Goal: Task Accomplishment & Management: Complete application form

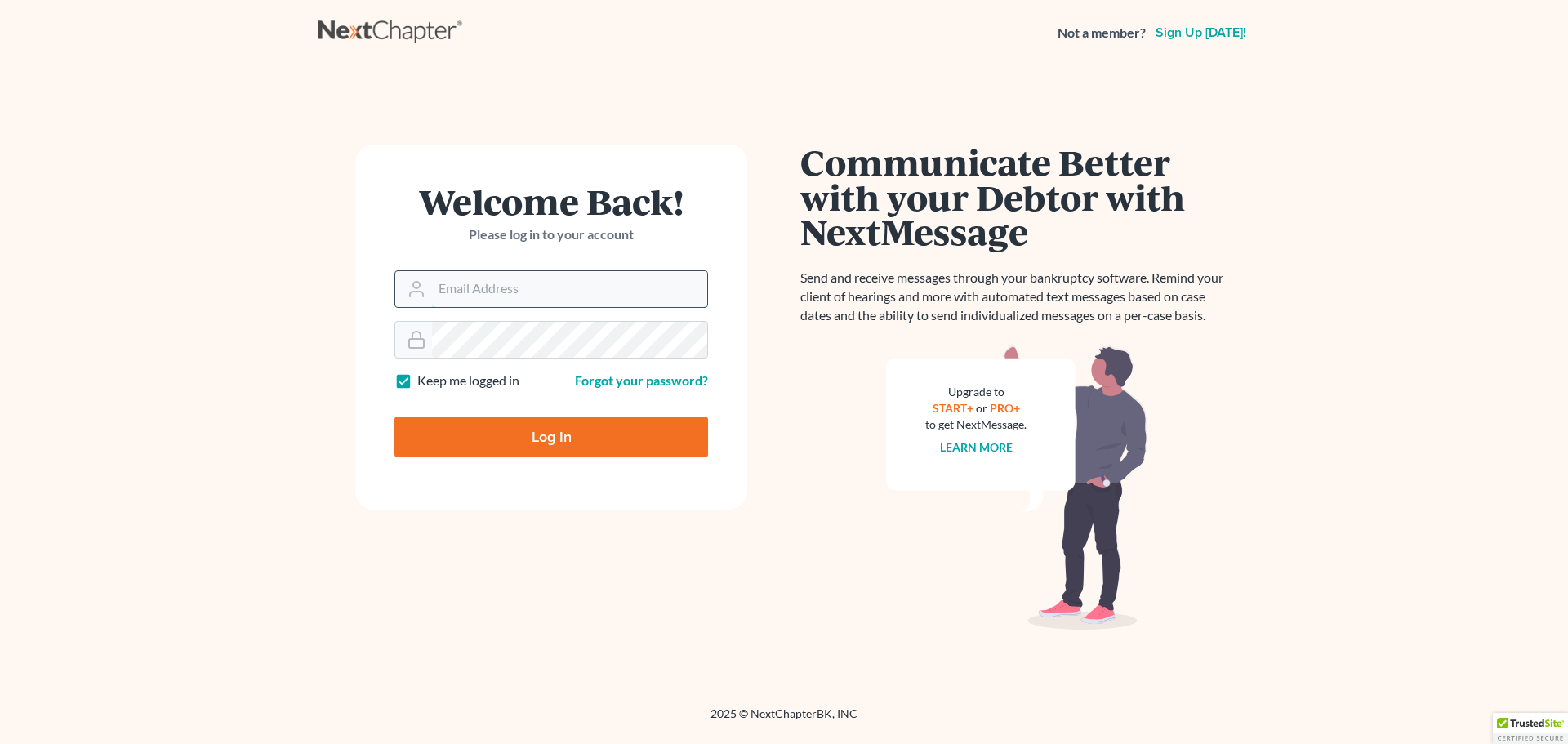
click at [582, 274] on input "Email Address" at bounding box center [570, 288] width 275 height 36
drag, startPoint x: 602, startPoint y: 277, endPoint x: 415, endPoint y: 269, distance: 187.2
click at [418, 272] on div "[EMAIL_ADDRESS][DOMAIN_NAME]" at bounding box center [551, 288] width 314 height 37
type input "[EMAIL_ADDRESS][DOMAIN_NAME]"
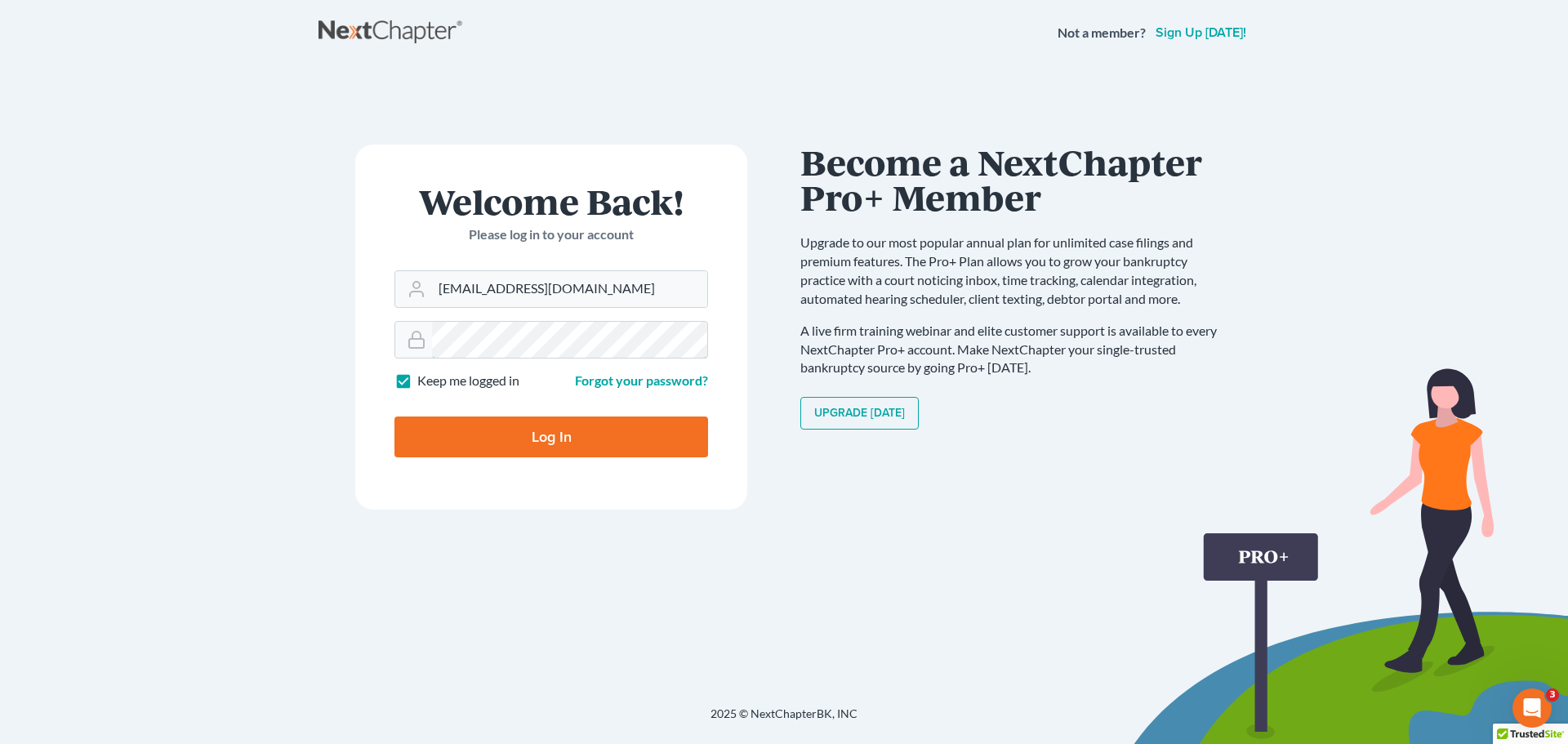
click at [394, 417] on input "Log In" at bounding box center [551, 437] width 314 height 41
type input "Thinking..."
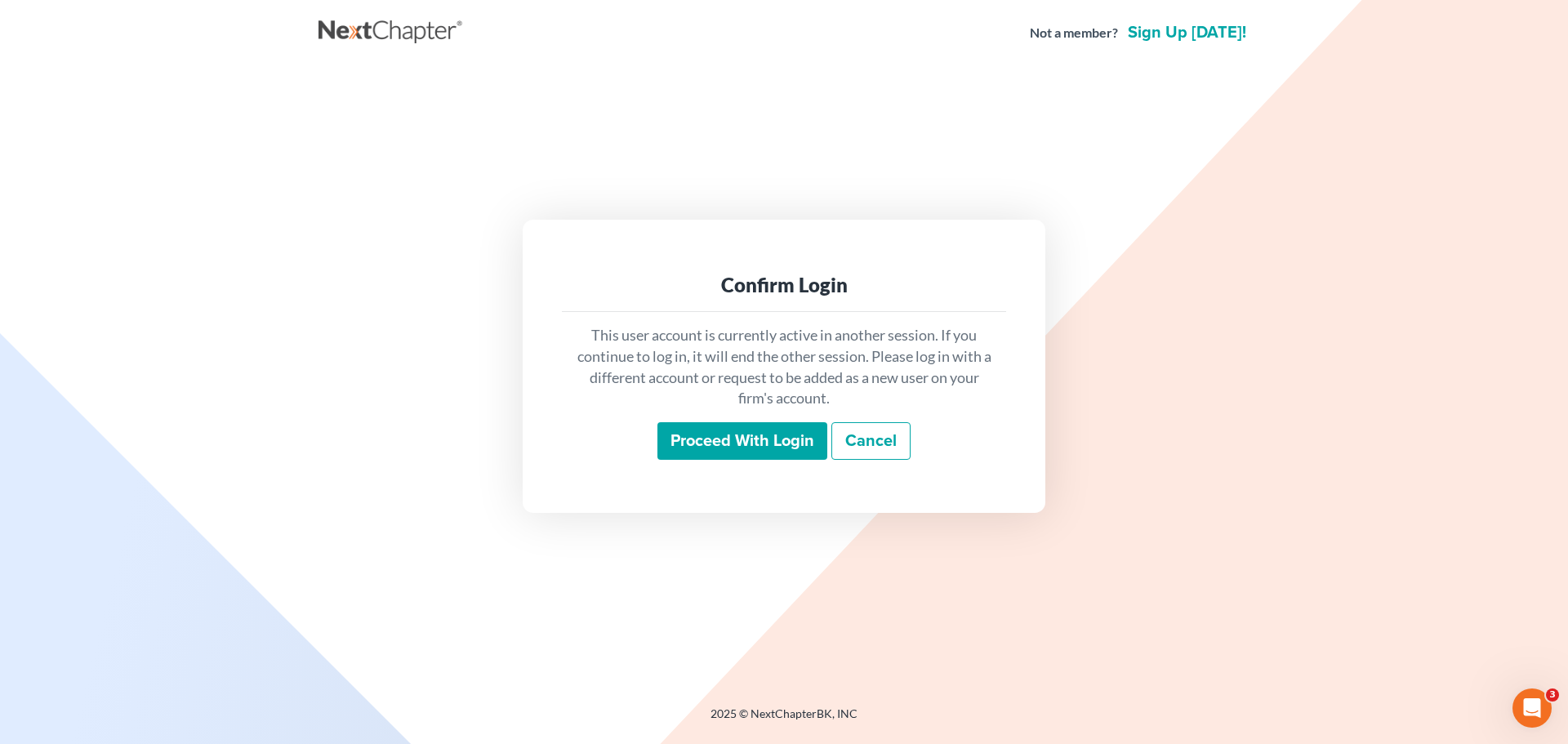
click at [768, 448] on input "Proceed with login" at bounding box center [742, 440] width 170 height 37
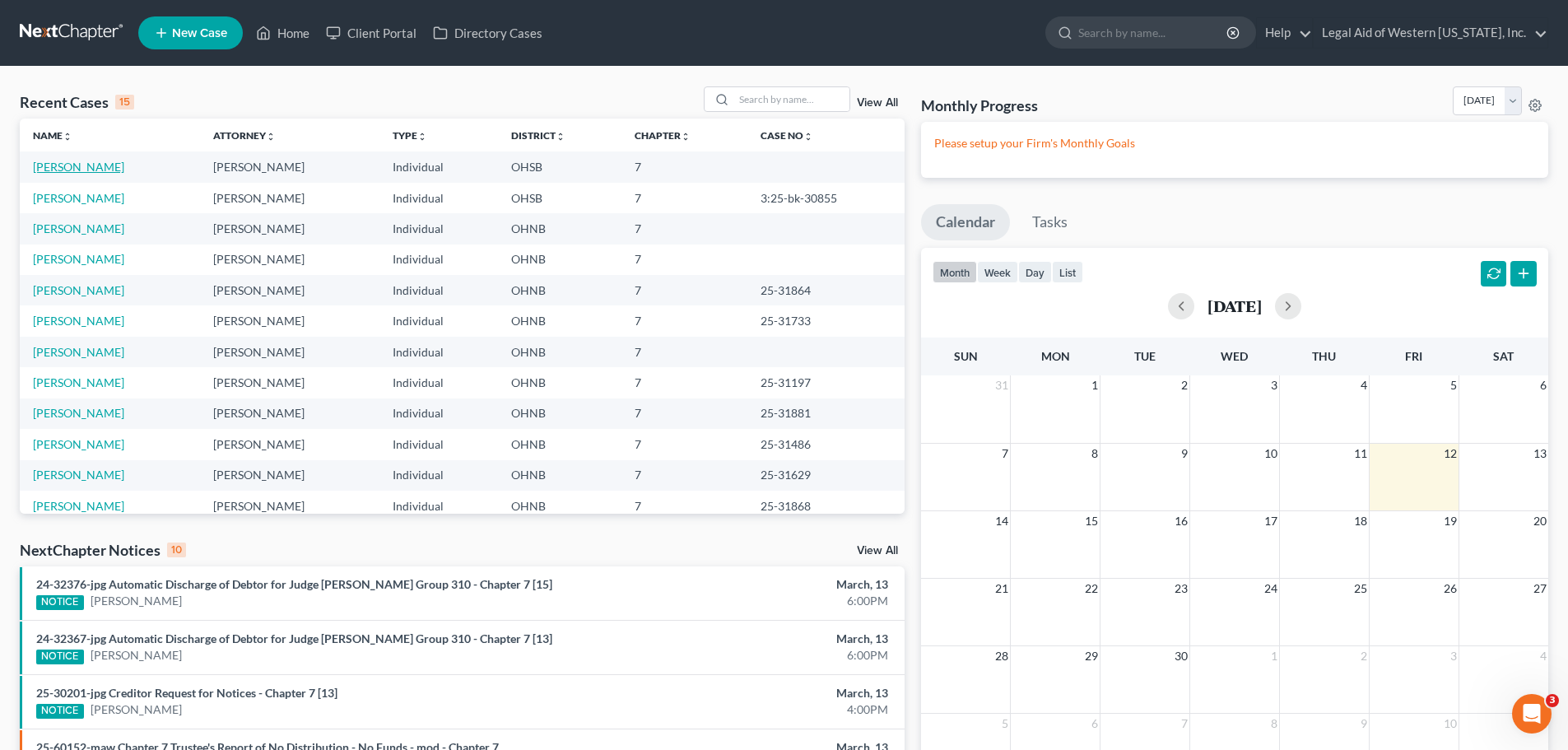
click at [87, 165] on link "Peerenboom, David" at bounding box center [78, 166] width 91 height 14
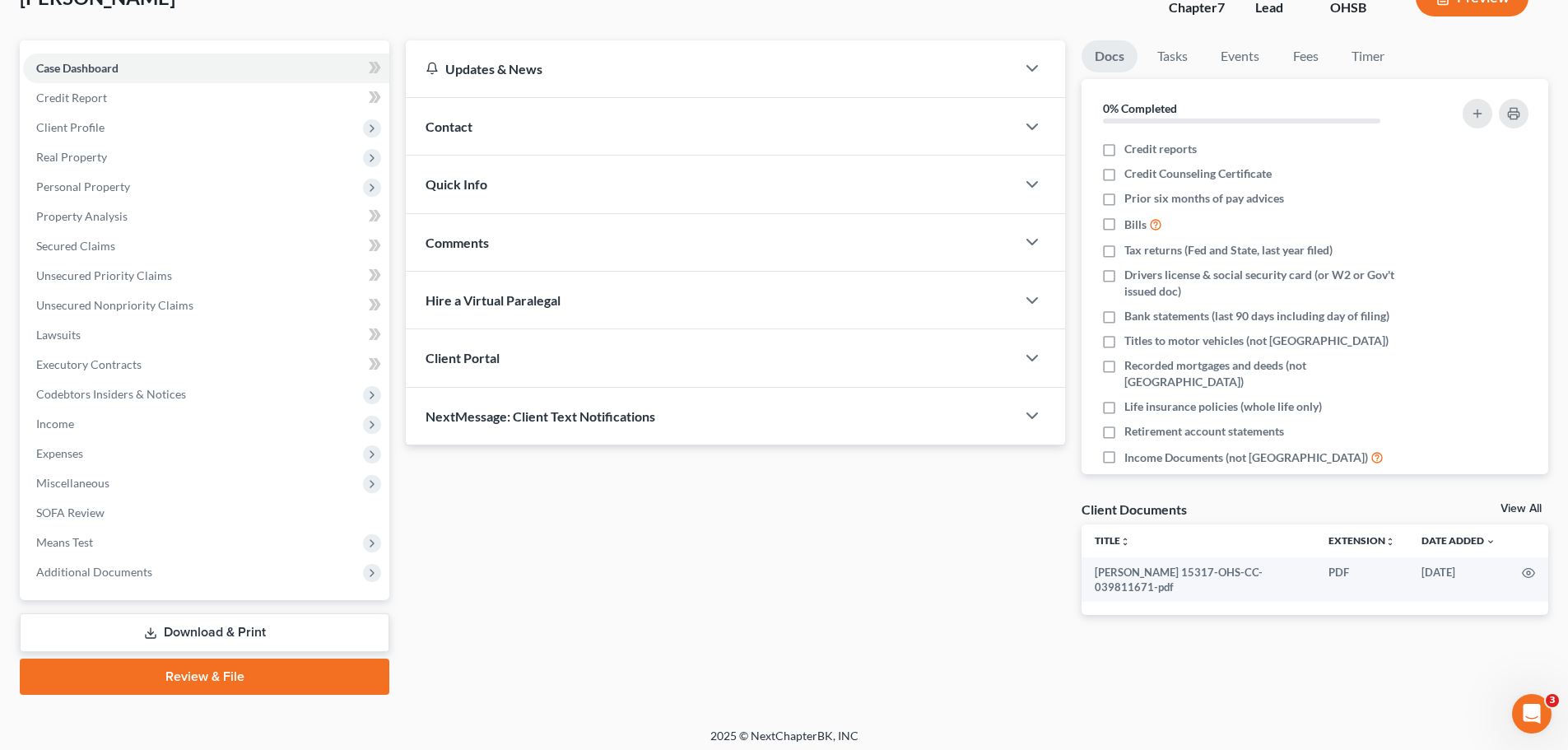
scroll to position [125, 0]
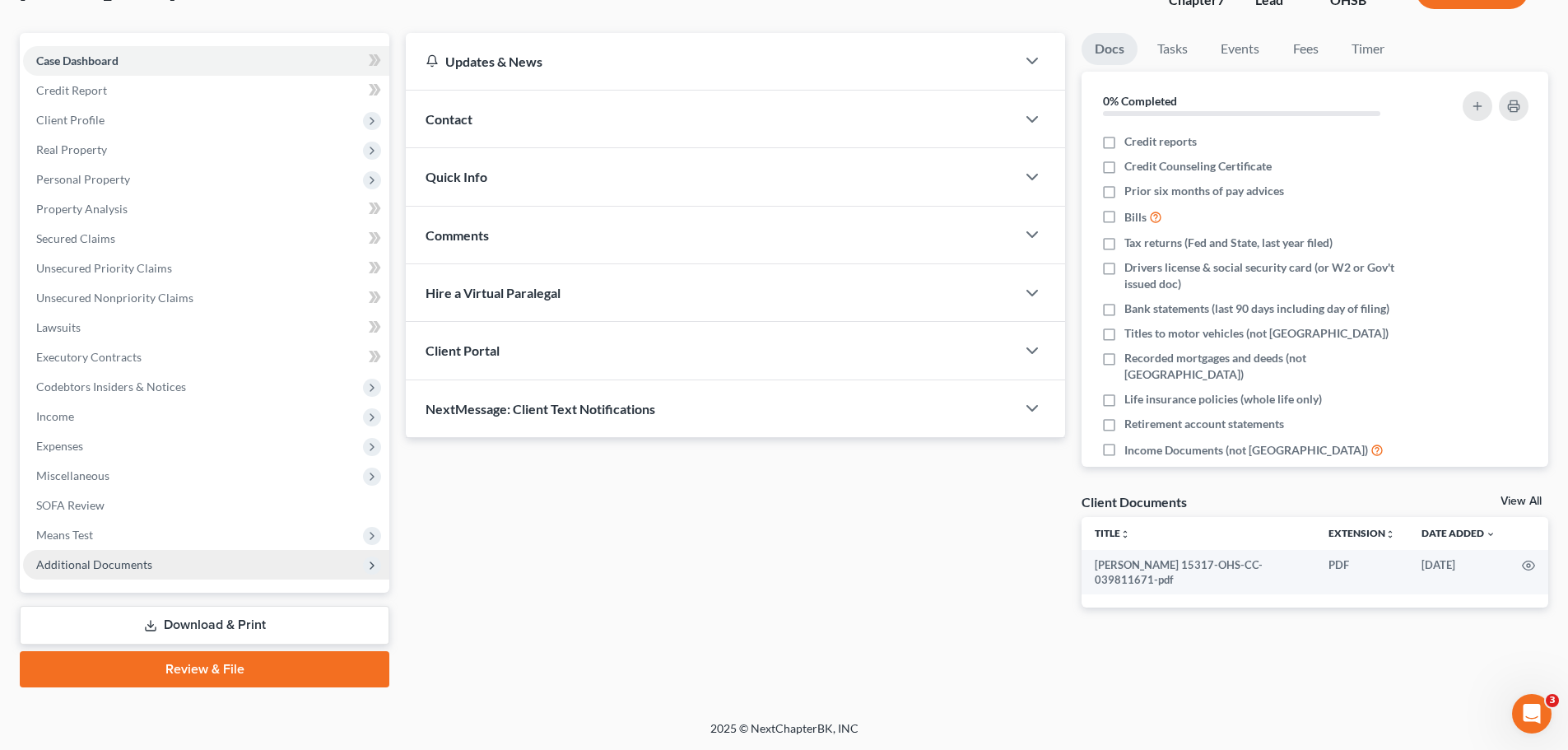
click at [209, 564] on span "Additional Documents" at bounding box center [206, 564] width 366 height 29
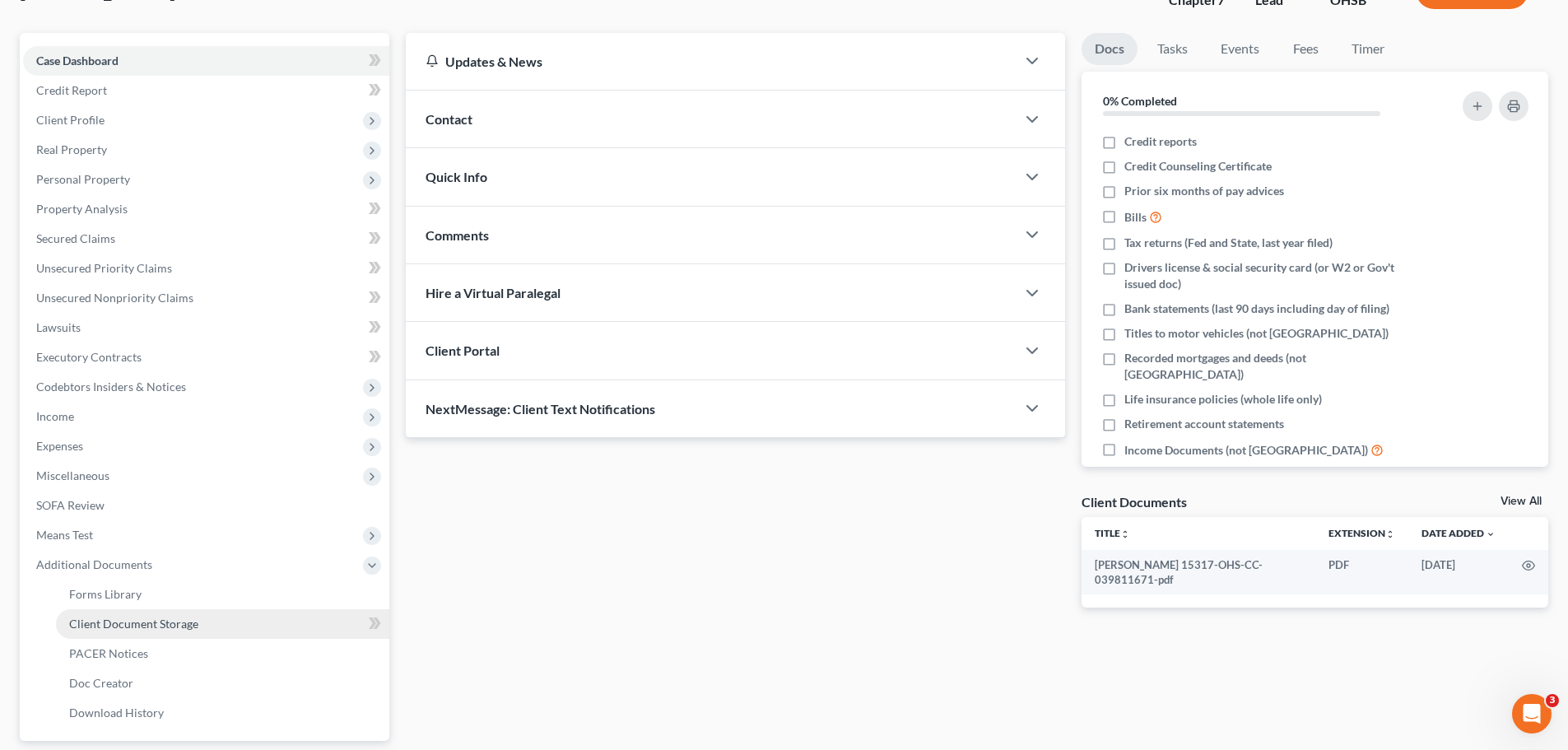
click at [206, 617] on link "Client Document Storage" at bounding box center [223, 623] width 334 height 29
select select "7"
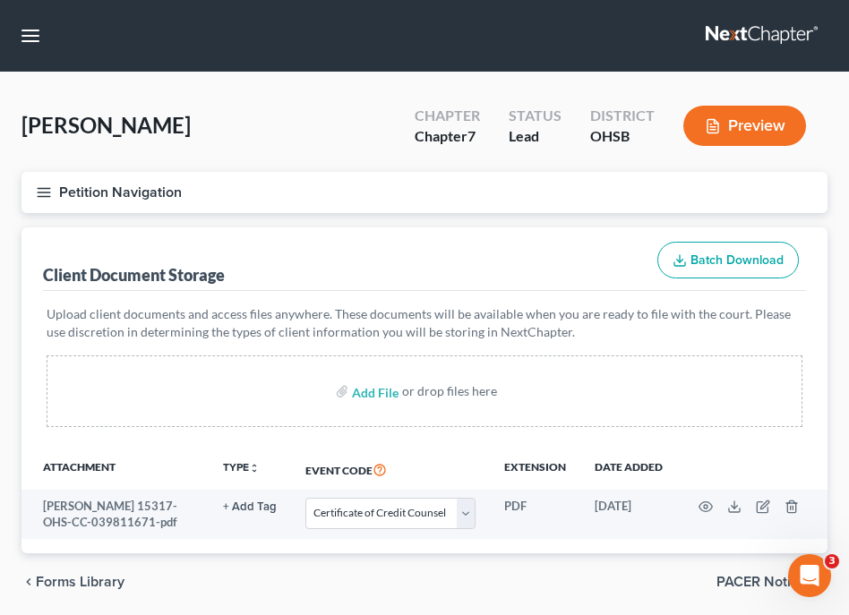
select select "7"
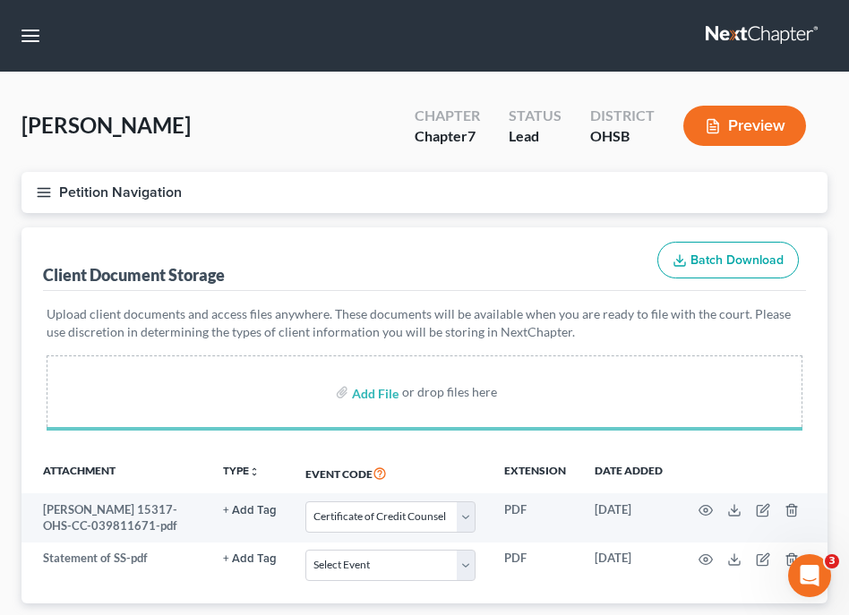
select select "7"
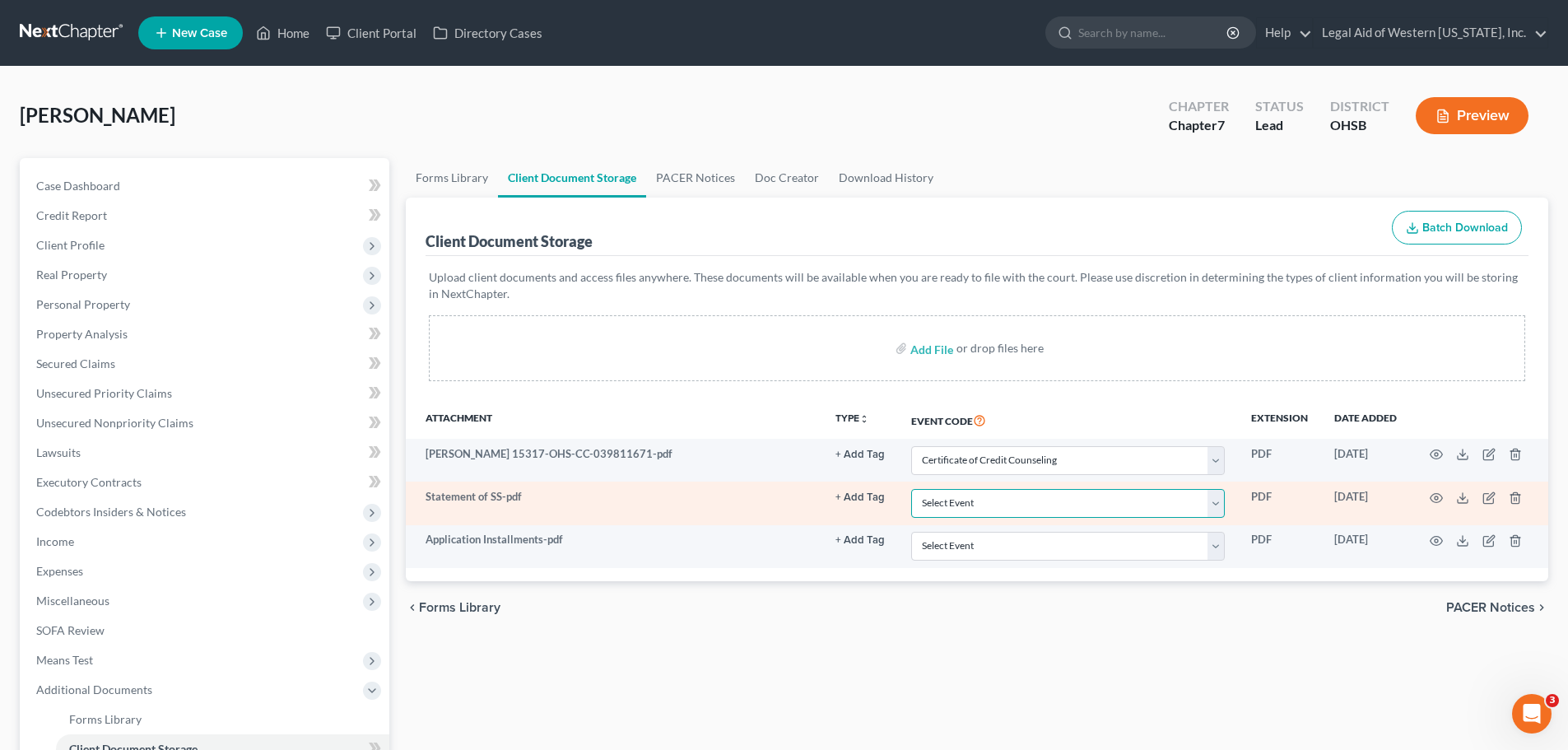
click at [1163, 505] on select "Select Event 20 Largest Unsecured Creditors Amended Document Amended List of Cr…" at bounding box center [1068, 503] width 314 height 28
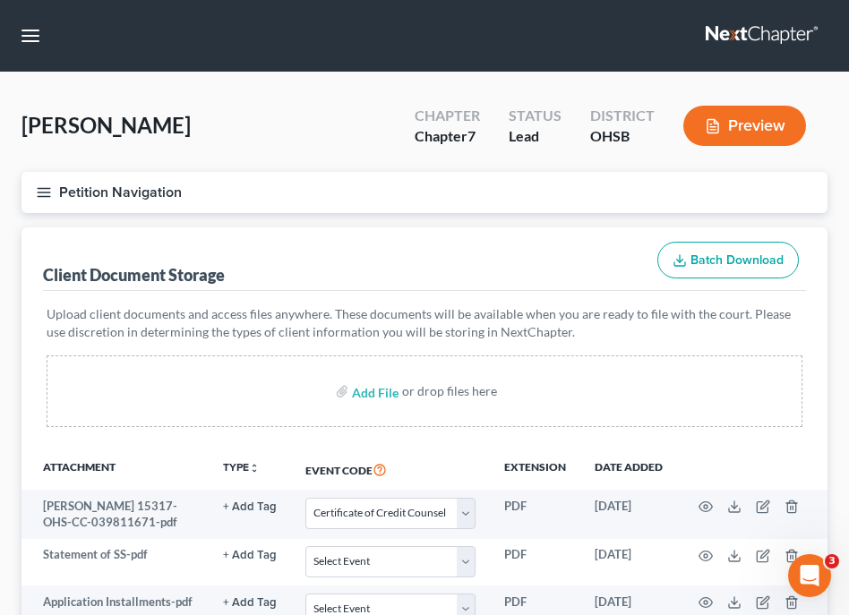
select select "7"
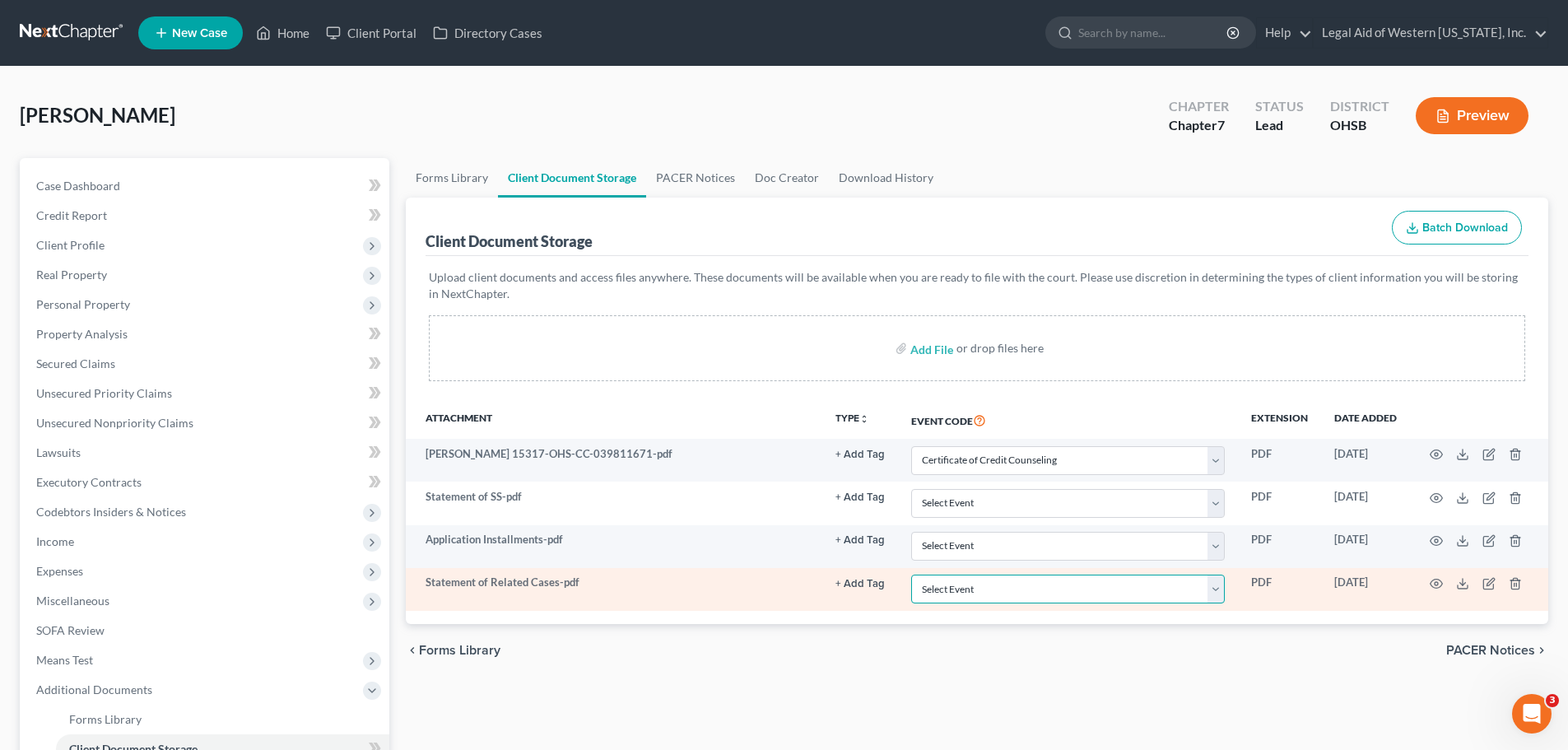
click at [1219, 587] on select "Select Event 20 Largest Unsecured Creditors Amended Document Amended List of Cr…" at bounding box center [1068, 588] width 314 height 28
select select "52"
click at [911, 574] on select "Select Event 20 Largest Unsecured Creditors Amended Document Amended List of Cr…" at bounding box center [1068, 588] width 314 height 28
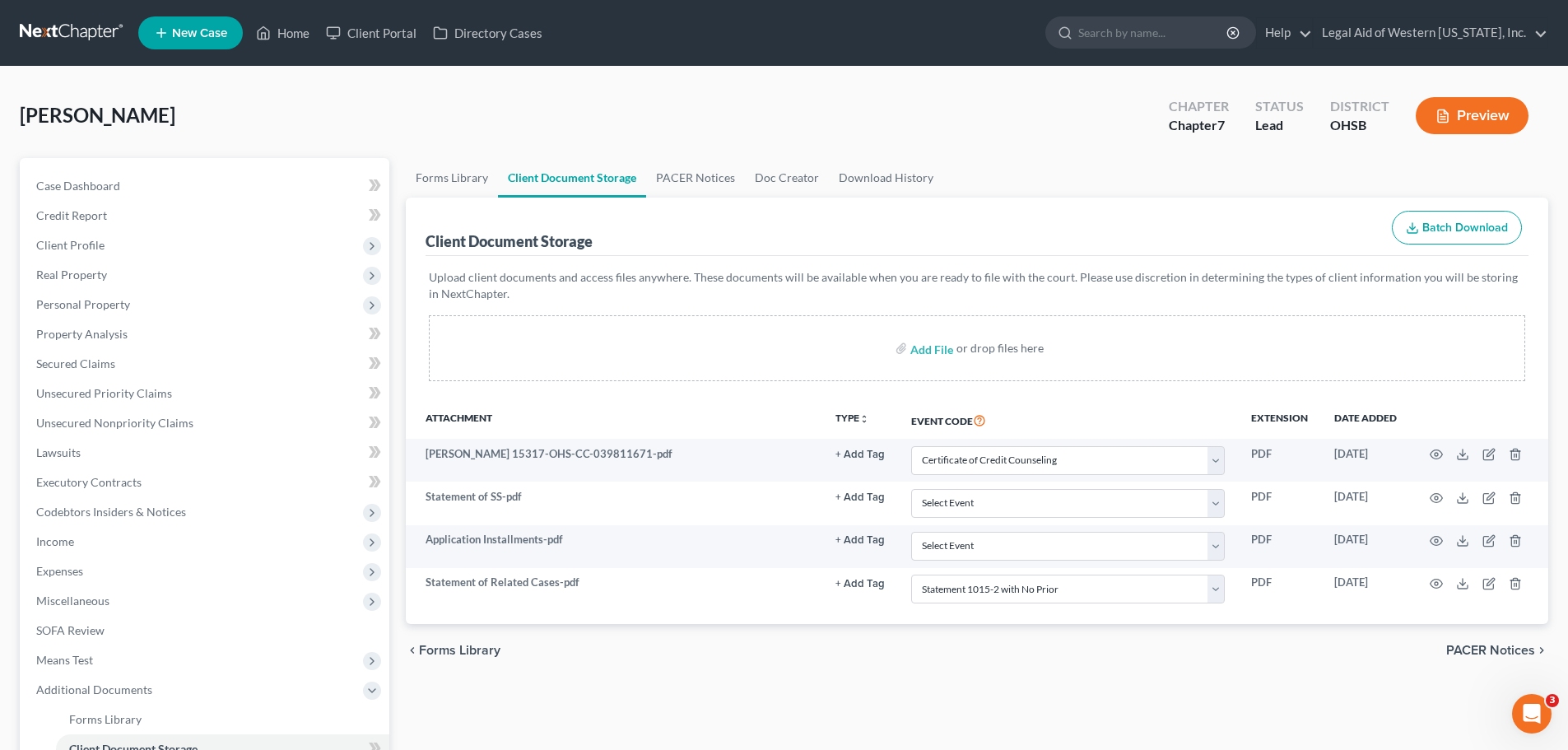
click at [1166, 355] on div "Add File or drop files here" at bounding box center [977, 348] width 1096 height 66
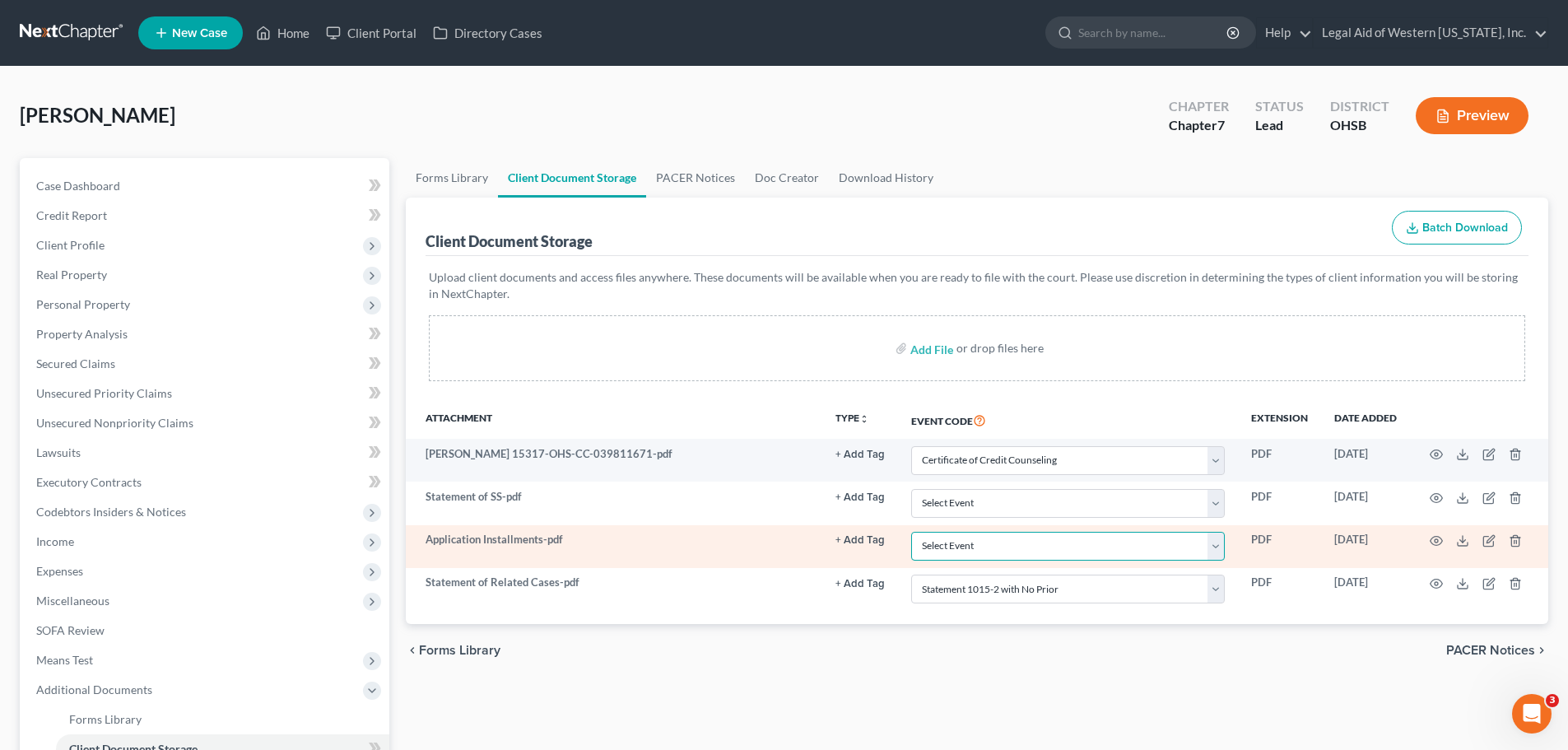
click at [1212, 541] on select "Select Event 20 Largest Unsecured Creditors Amended Document Amended List of Cr…" at bounding box center [1068, 545] width 314 height 28
select select "37"
click at [911, 531] on select "Select Event 20 Largest Unsecured Creditors Amended Document Amended List of Cr…" at bounding box center [1068, 545] width 314 height 28
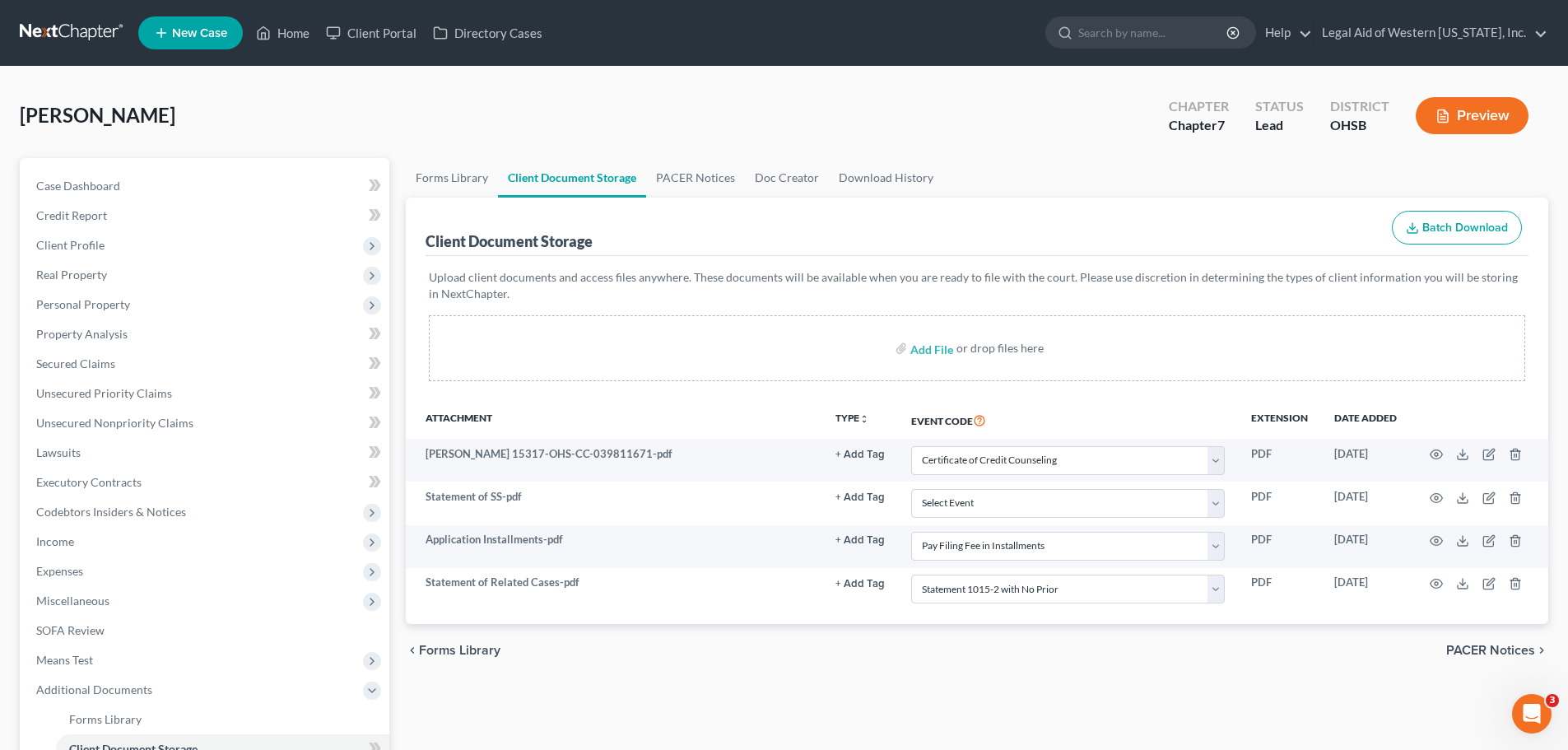
click at [1168, 341] on div "Add File or drop files here" at bounding box center [977, 348] width 1096 height 66
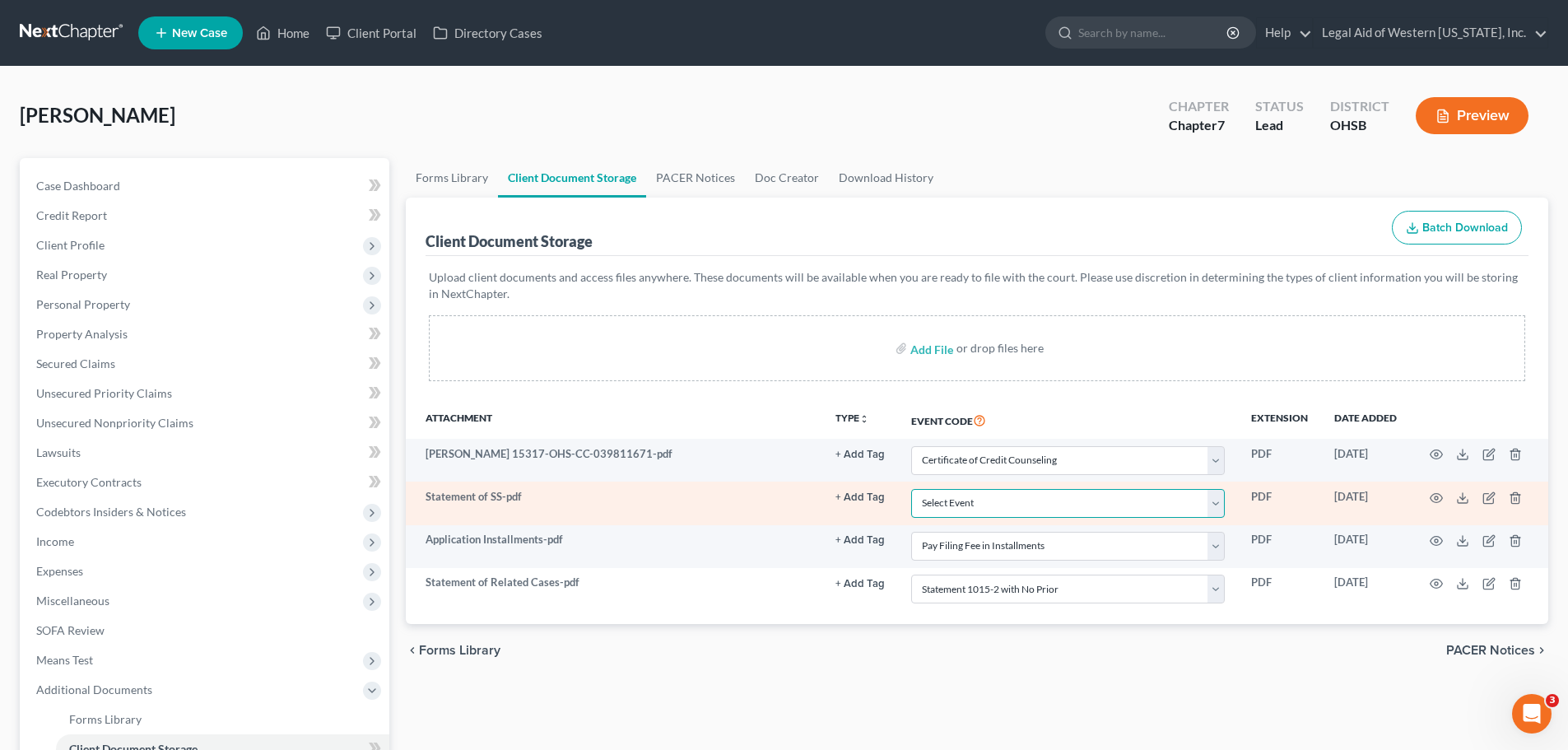
click at [1222, 503] on select "Select Event 20 Largest Unsecured Creditors Amended Document Amended List of Cr…" at bounding box center [1068, 503] width 314 height 28
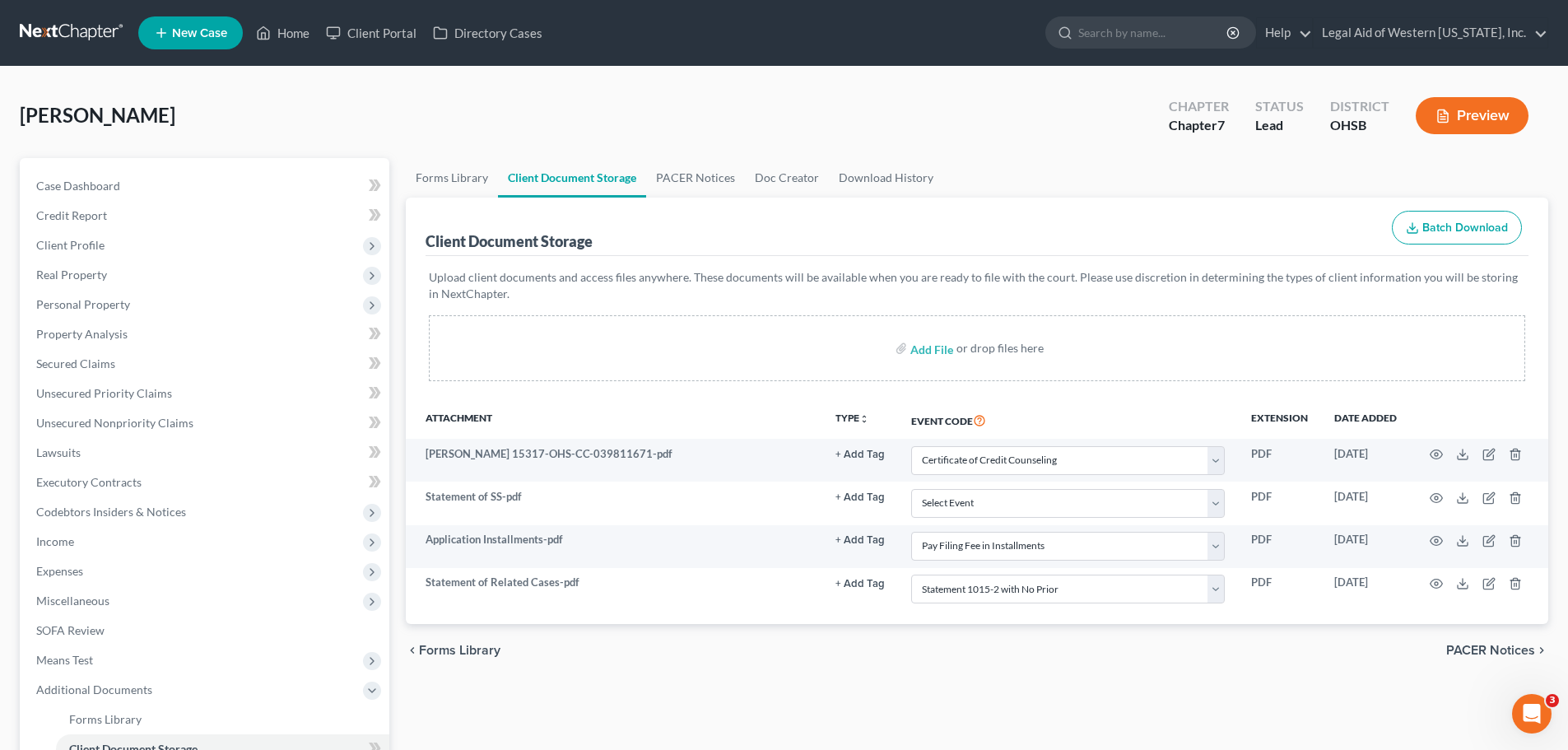
click at [859, 122] on div "Peerenboom, David Upgraded Chapter Chapter 7 Status Lead District OHSB Preview" at bounding box center [784, 122] width 1528 height 72
click at [169, 305] on span "Personal Property" at bounding box center [206, 304] width 366 height 29
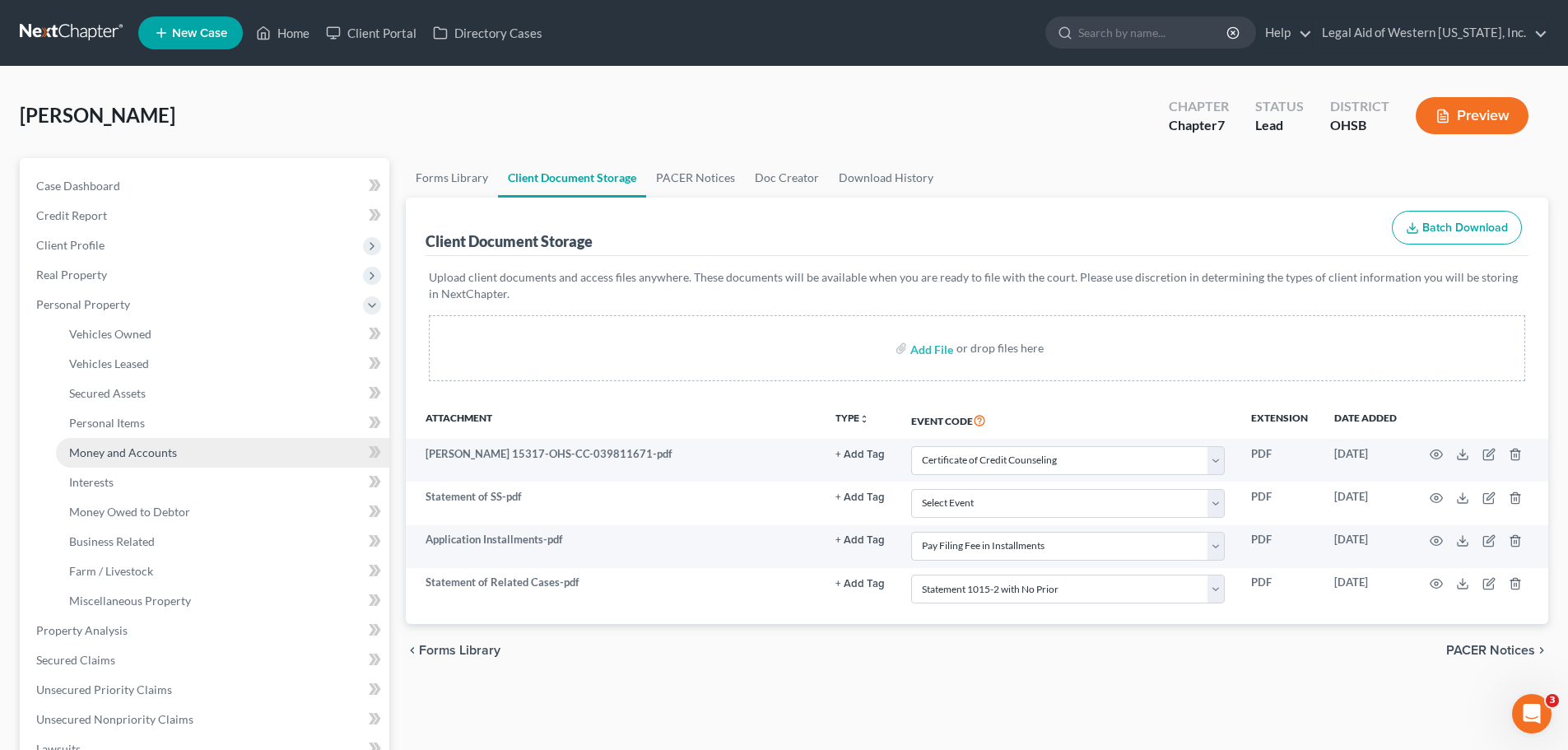
click at [248, 448] on link "Money and Accounts" at bounding box center [223, 452] width 334 height 29
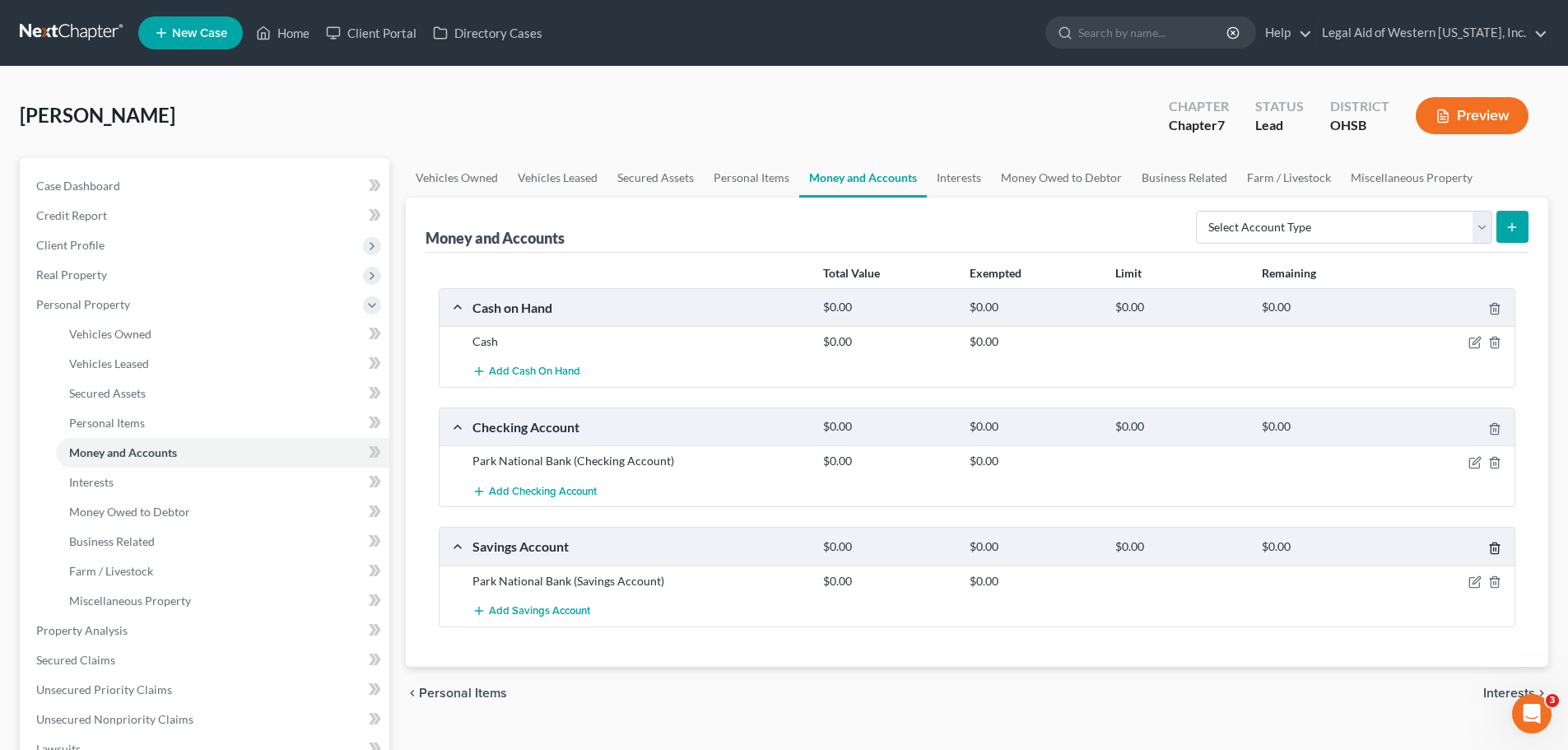
click at [1494, 540] on div at bounding box center [1458, 546] width 117 height 17
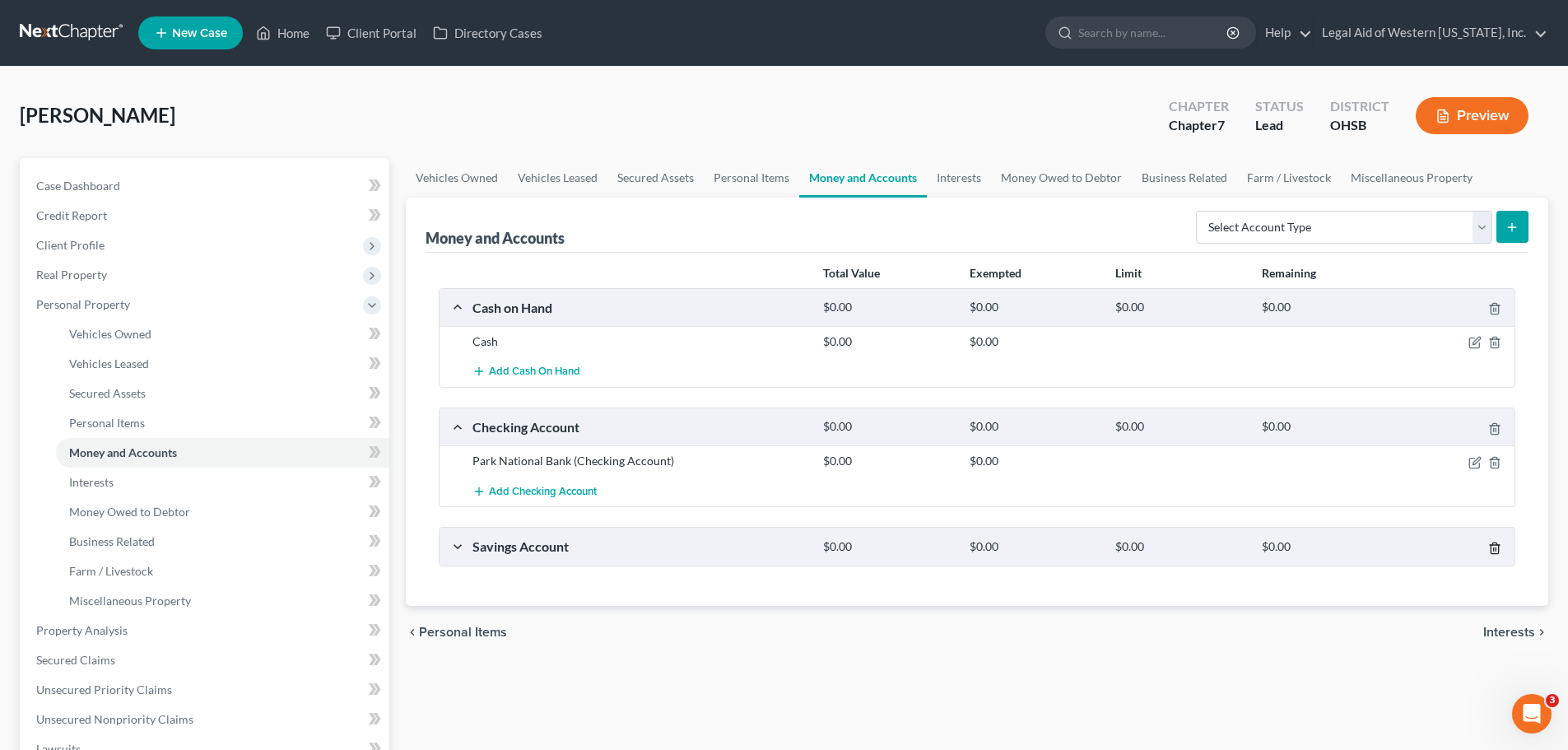
click at [1488, 547] on icon "button" at bounding box center [1494, 548] width 13 height 13
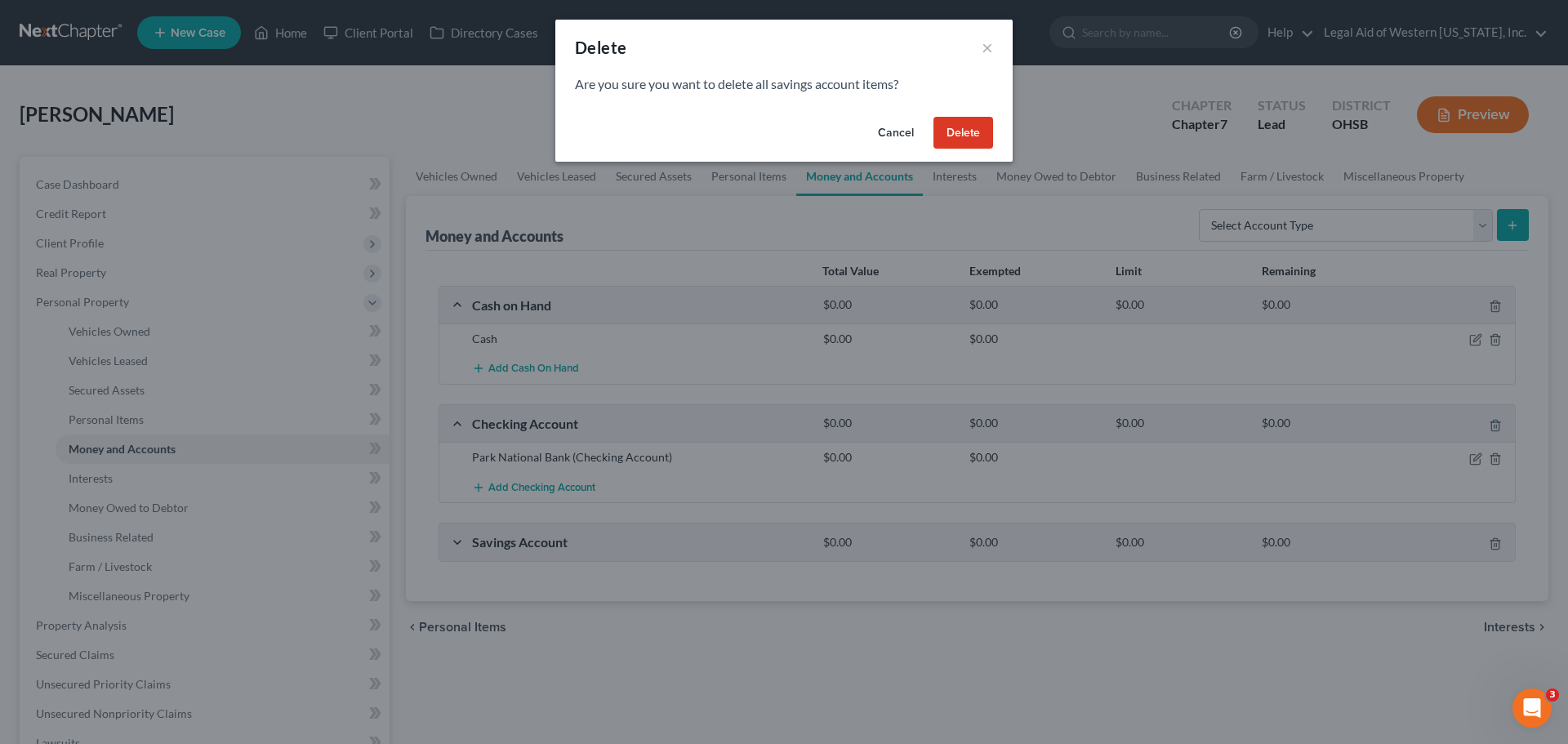
click at [970, 132] on button "Delete" at bounding box center [962, 133] width 59 height 33
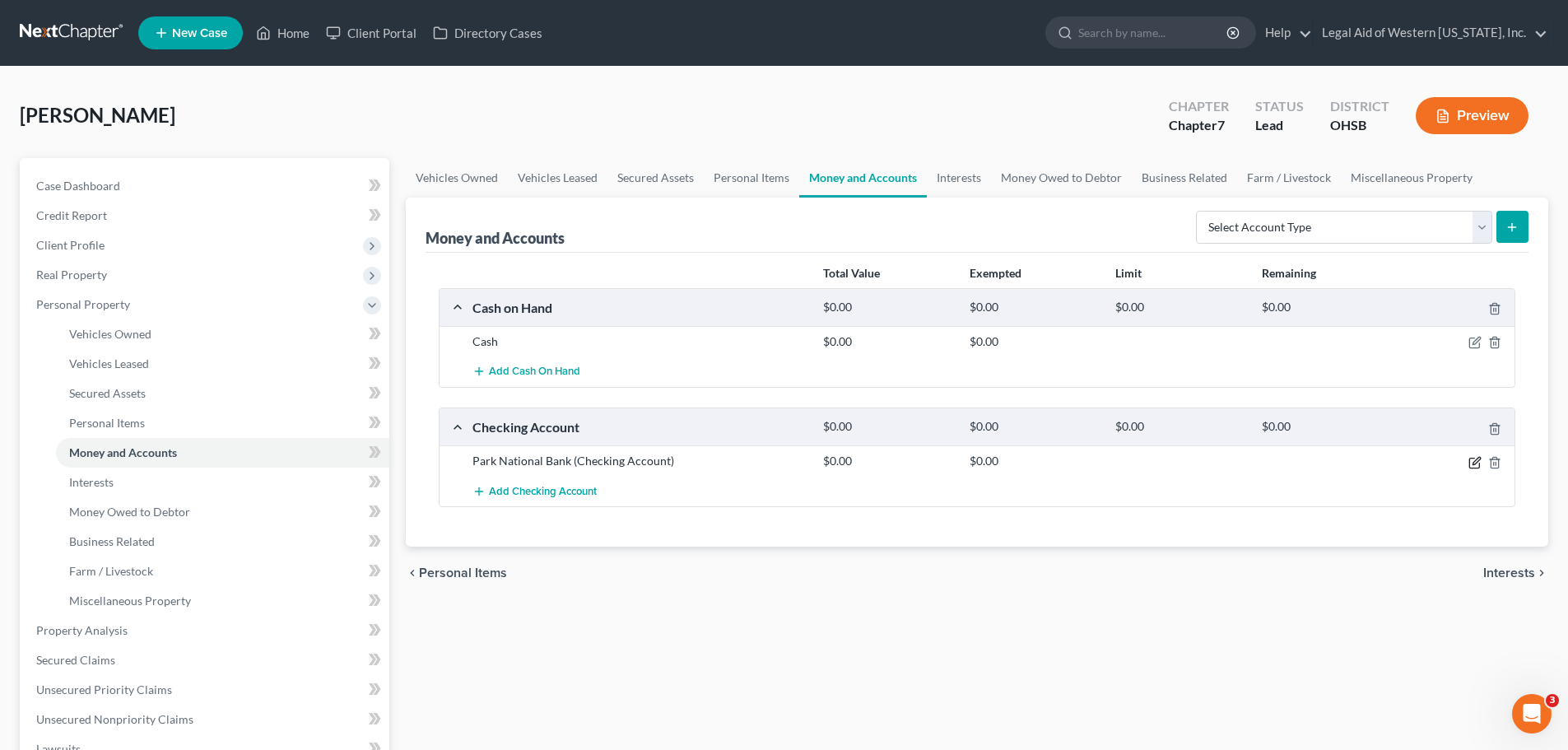
click at [1480, 461] on icon "button" at bounding box center [1475, 462] width 13 height 13
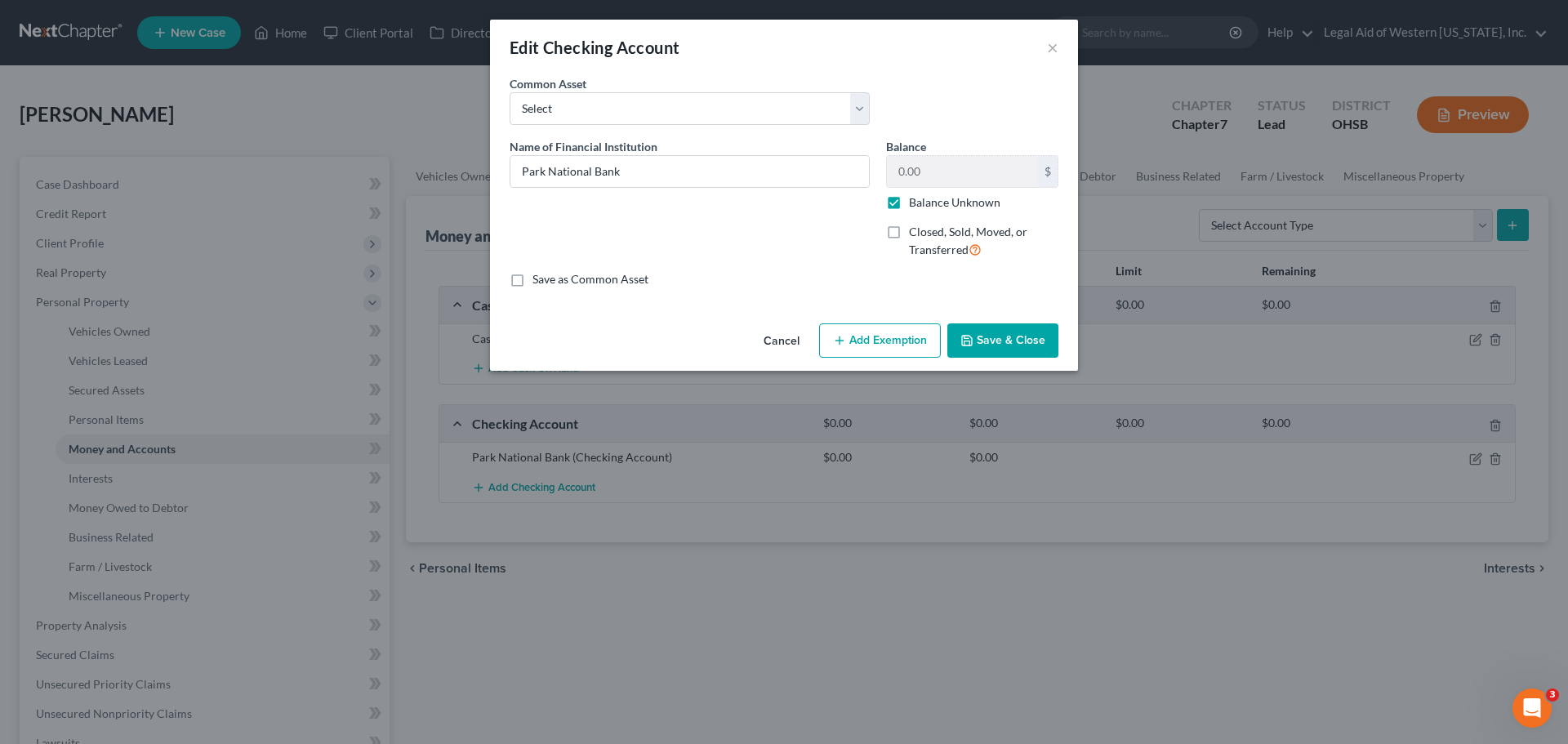
click at [909, 203] on label "Balance Unknown" at bounding box center [954, 202] width 91 height 16
click at [915, 203] on input "Balance Unknown" at bounding box center [920, 200] width 11 height 11
checkbox input "false"
click at [938, 171] on input "0.00" at bounding box center [962, 171] width 151 height 31
type input "652.71"
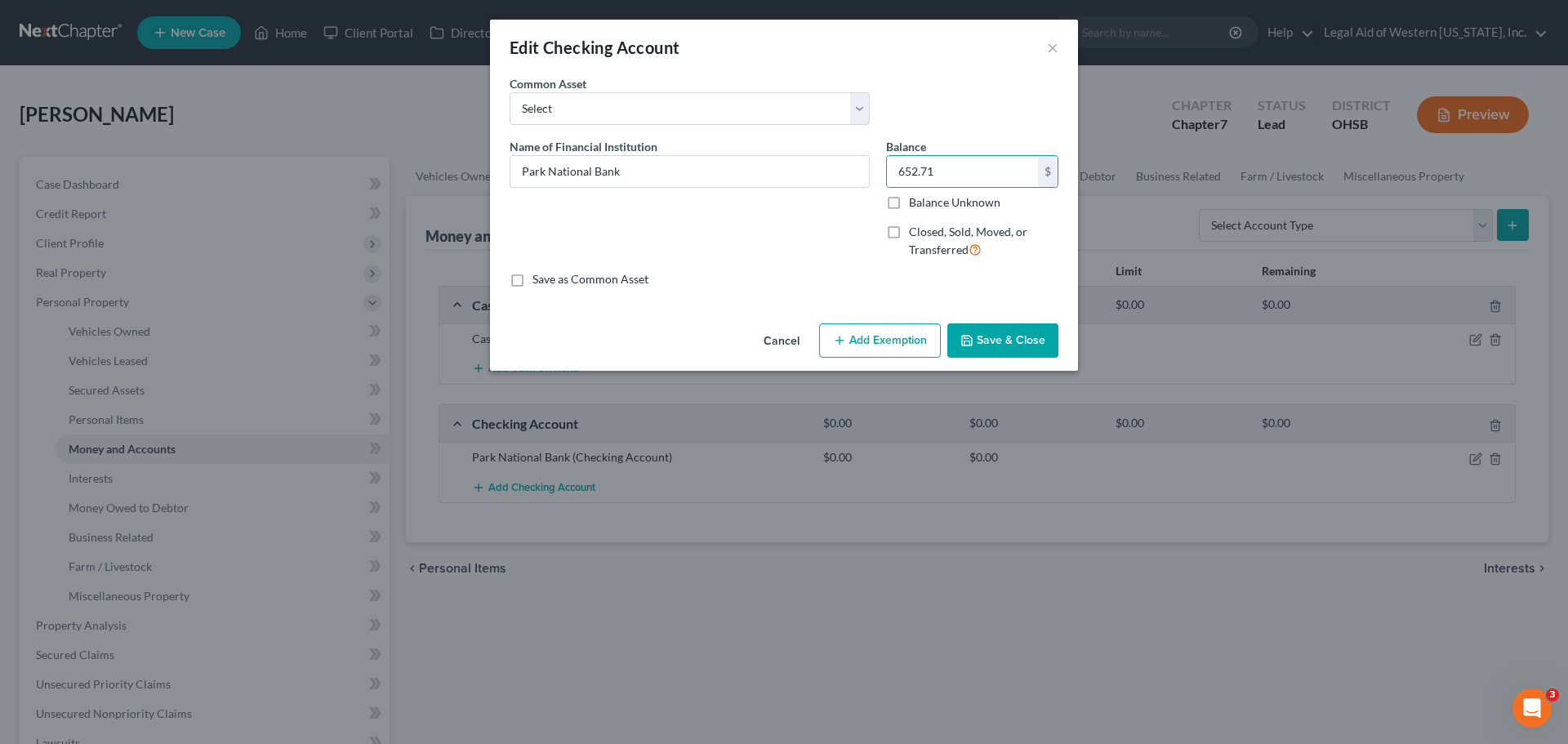
click at [759, 288] on div "An exemption set must first be selected from the Filing Information section. Co…" at bounding box center [784, 195] width 588 height 242
click at [878, 336] on button "Add Exemption" at bounding box center [879, 340] width 121 height 35
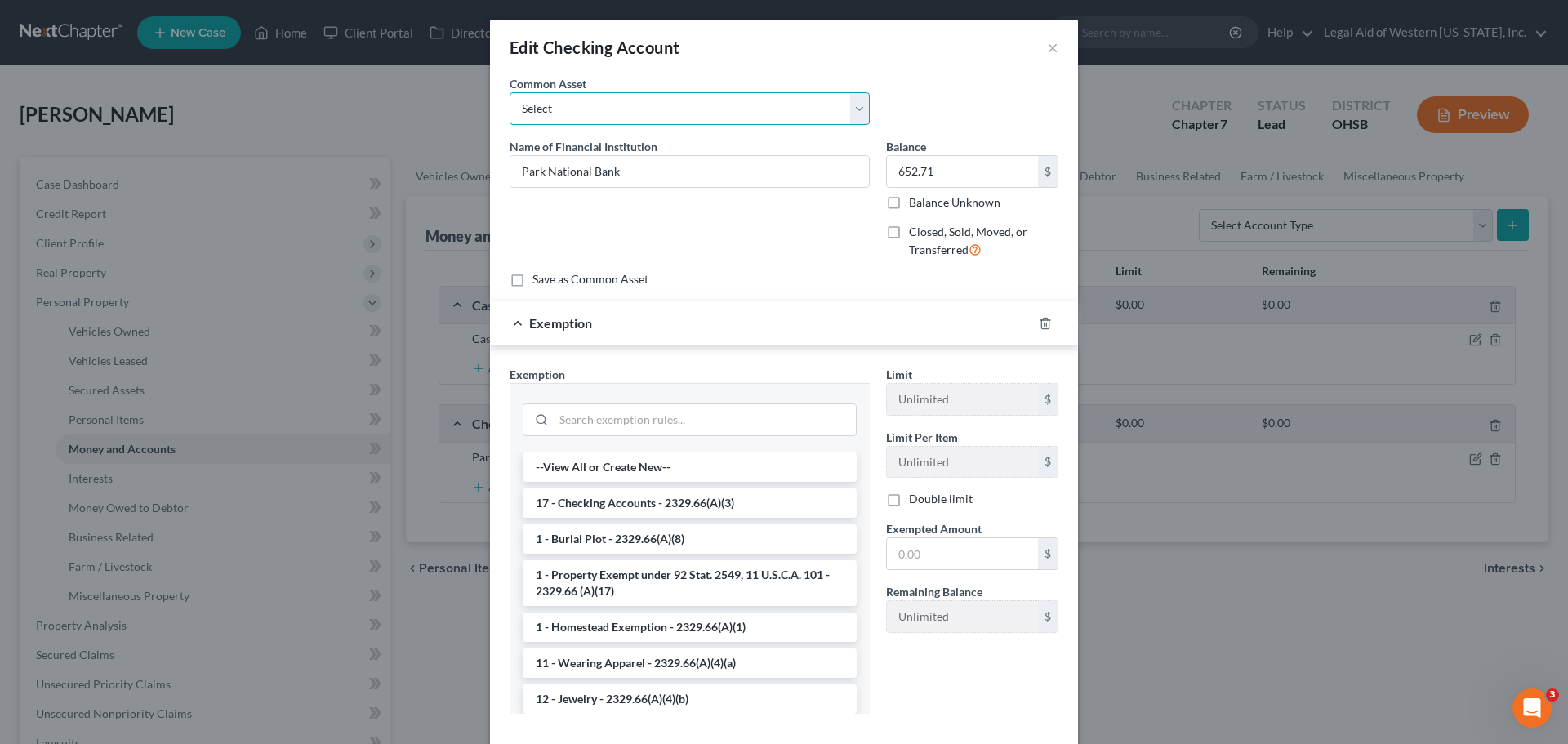
click at [856, 105] on select "Select Navy Federal Checking Chime Glass City Federal Credit Union Fifth Third …" at bounding box center [690, 108] width 360 height 33
click at [824, 251] on div "Name of Financial Institution * Park National Bank" at bounding box center [690, 204] width 377 height 134
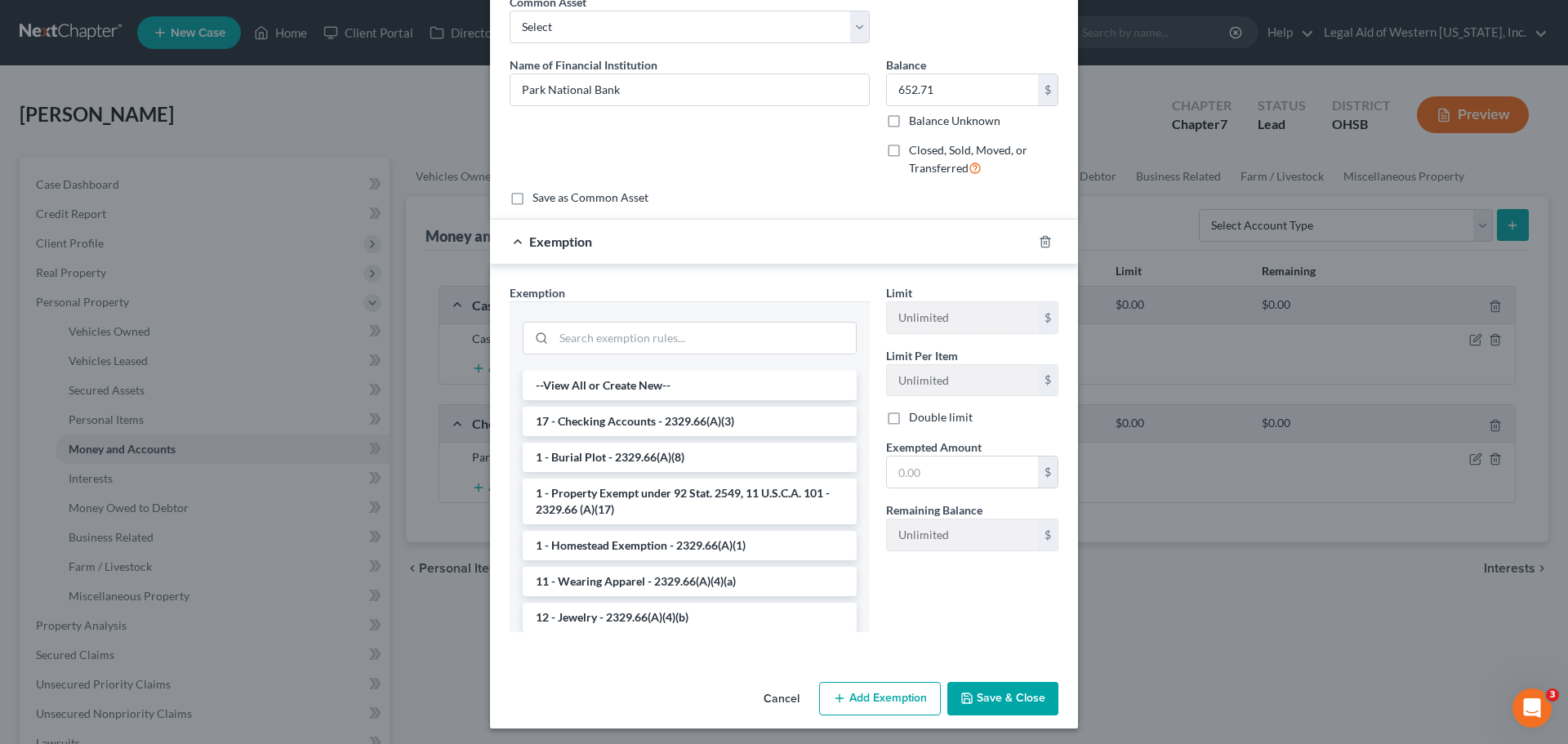
scroll to position [86, 0]
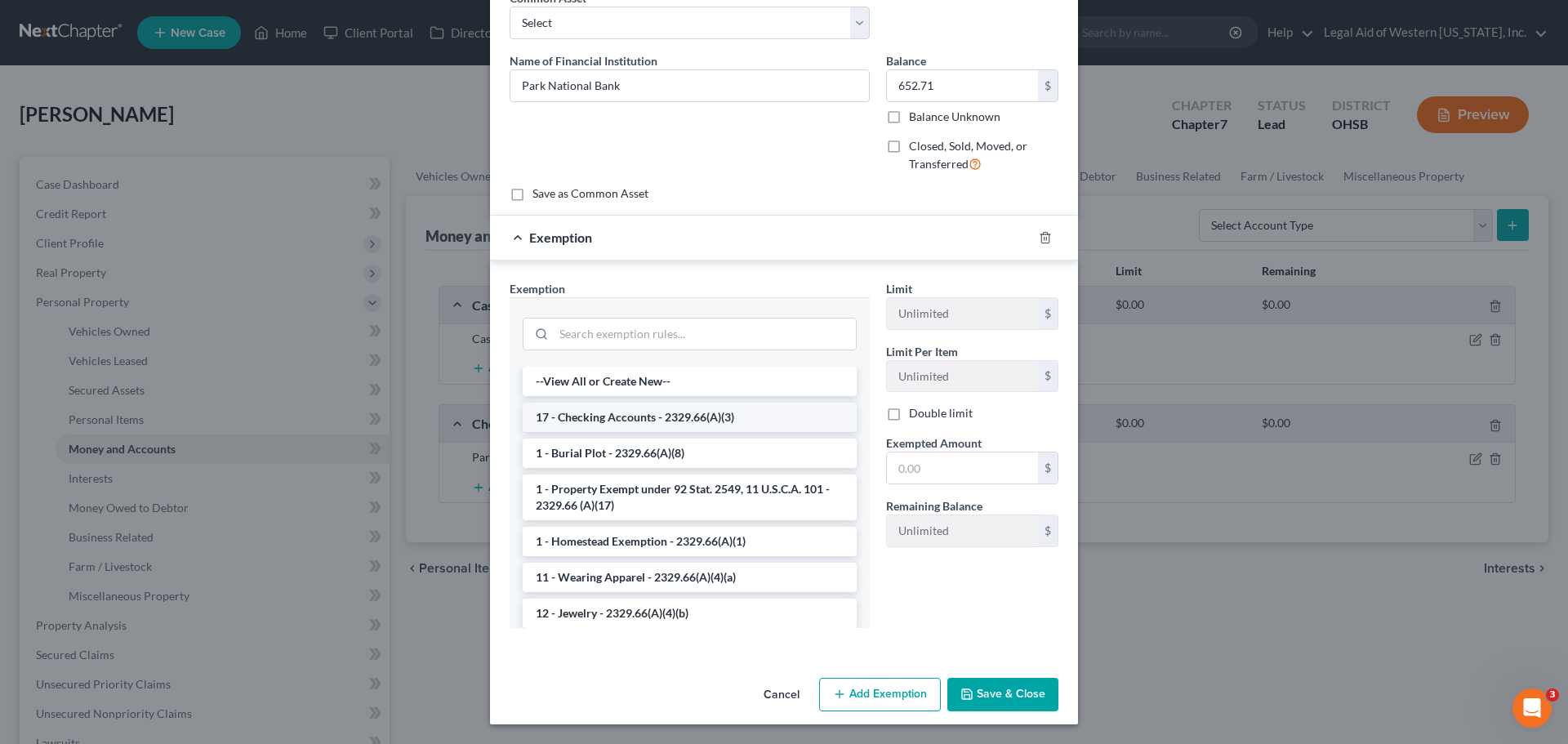
click at [781, 415] on li "17 - Checking Accounts - 2329.66(A)(3)" at bounding box center [690, 417] width 334 height 29
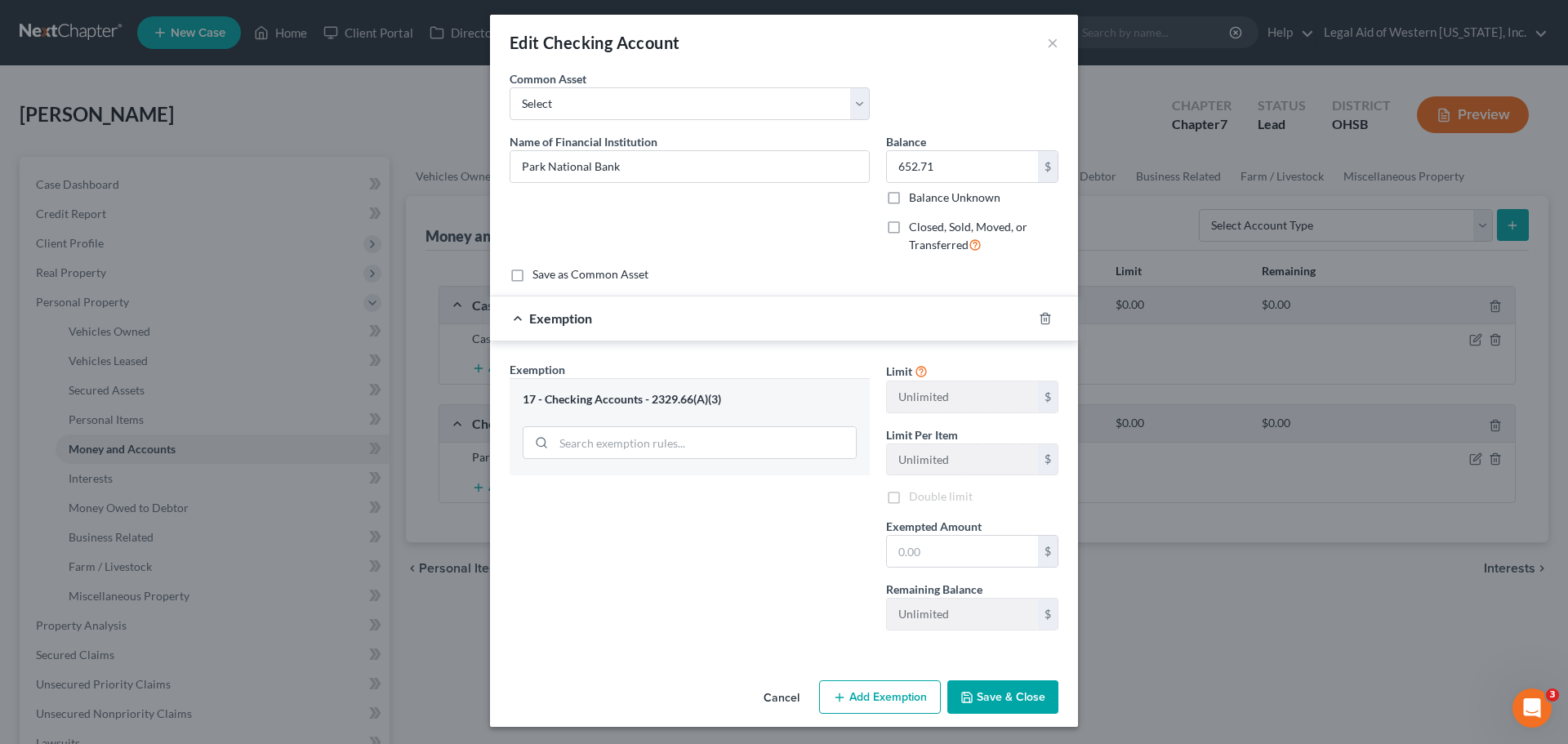
scroll to position [7, 0]
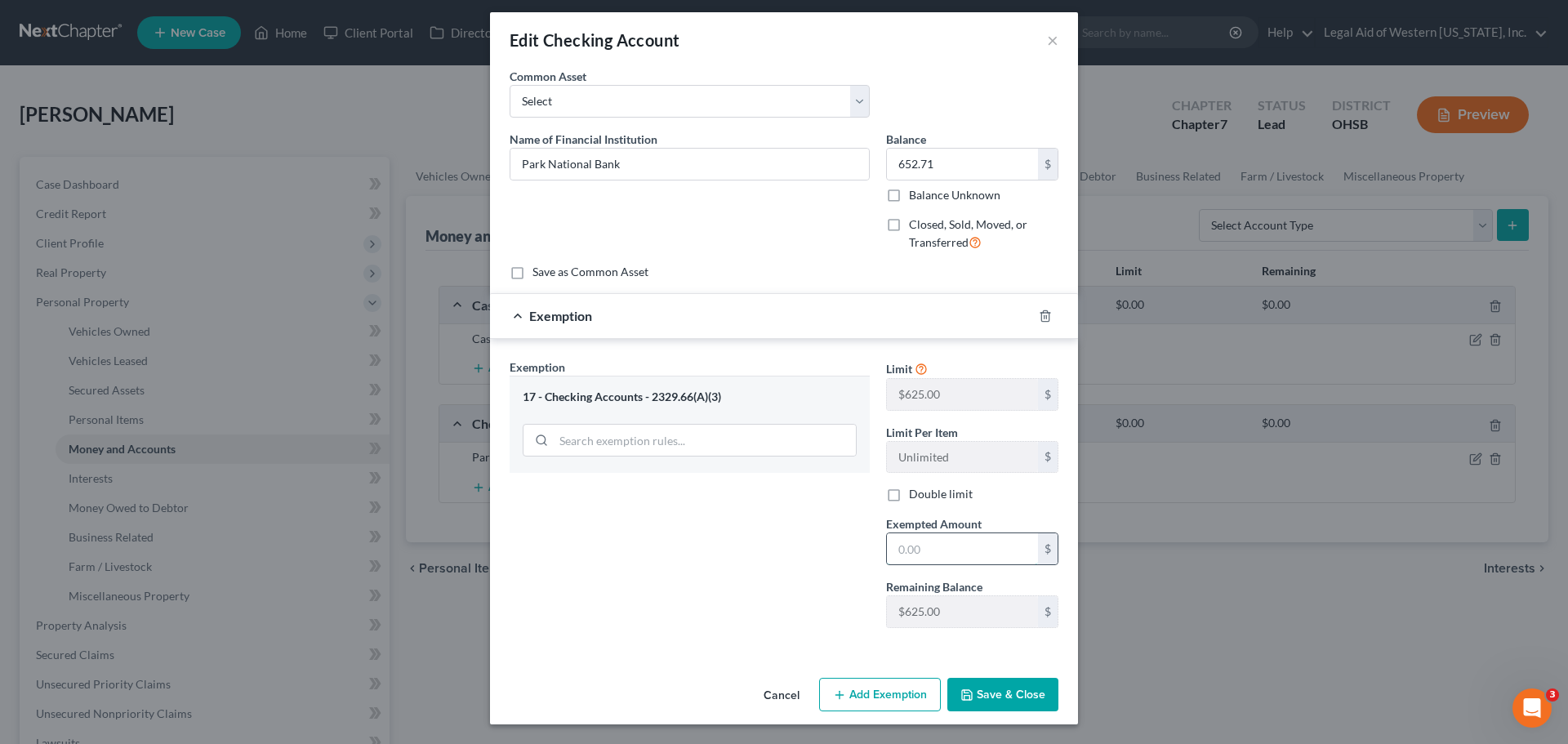
click at [934, 542] on input "text" at bounding box center [962, 549] width 151 height 31
type input "625.00"
click at [846, 573] on div "Exemption Set must be selected for CA. Exemption * 17 - Checking Accounts - 232…" at bounding box center [690, 500] width 377 height 283
click at [899, 694] on button "Add Exemption" at bounding box center [879, 695] width 121 height 35
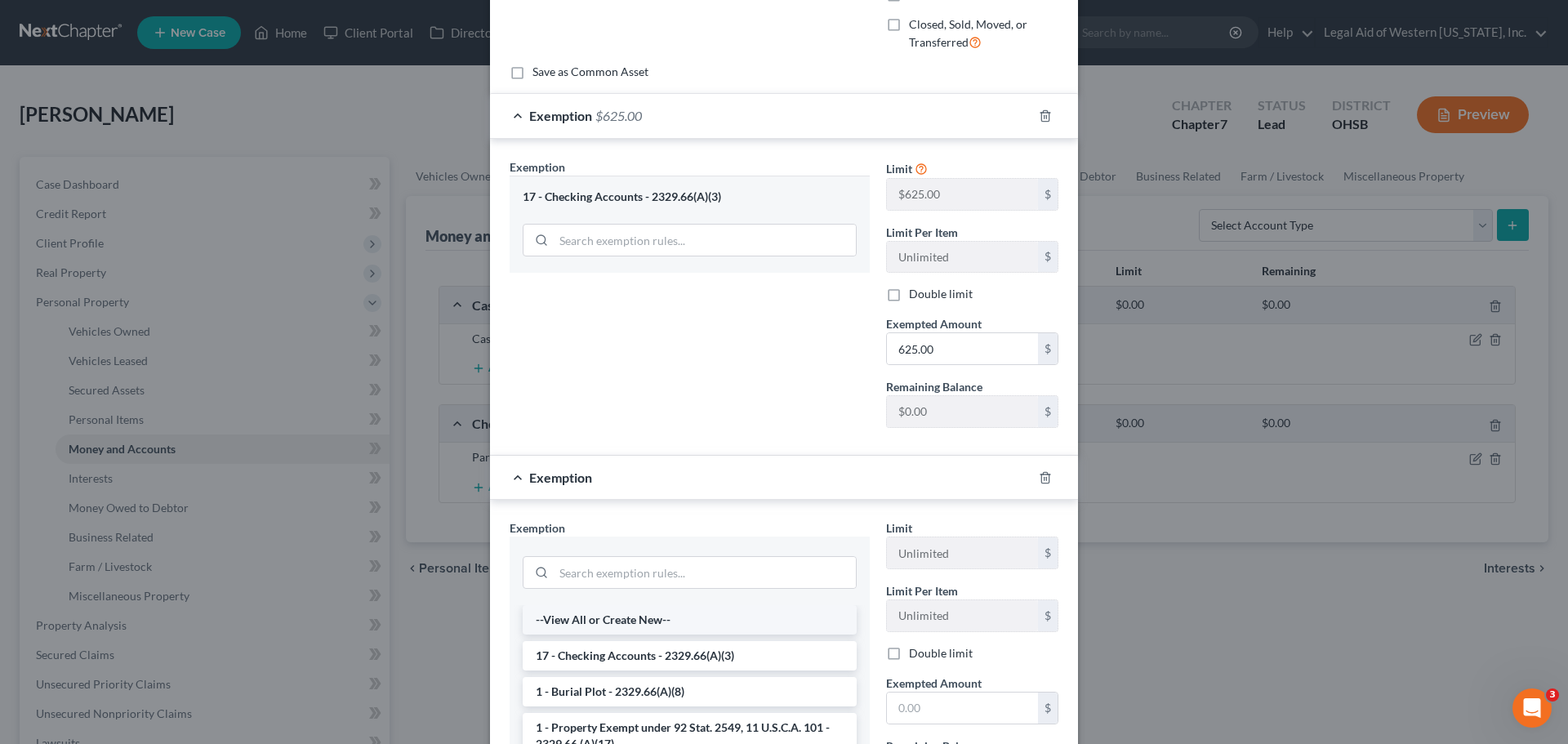
scroll to position [253, 0]
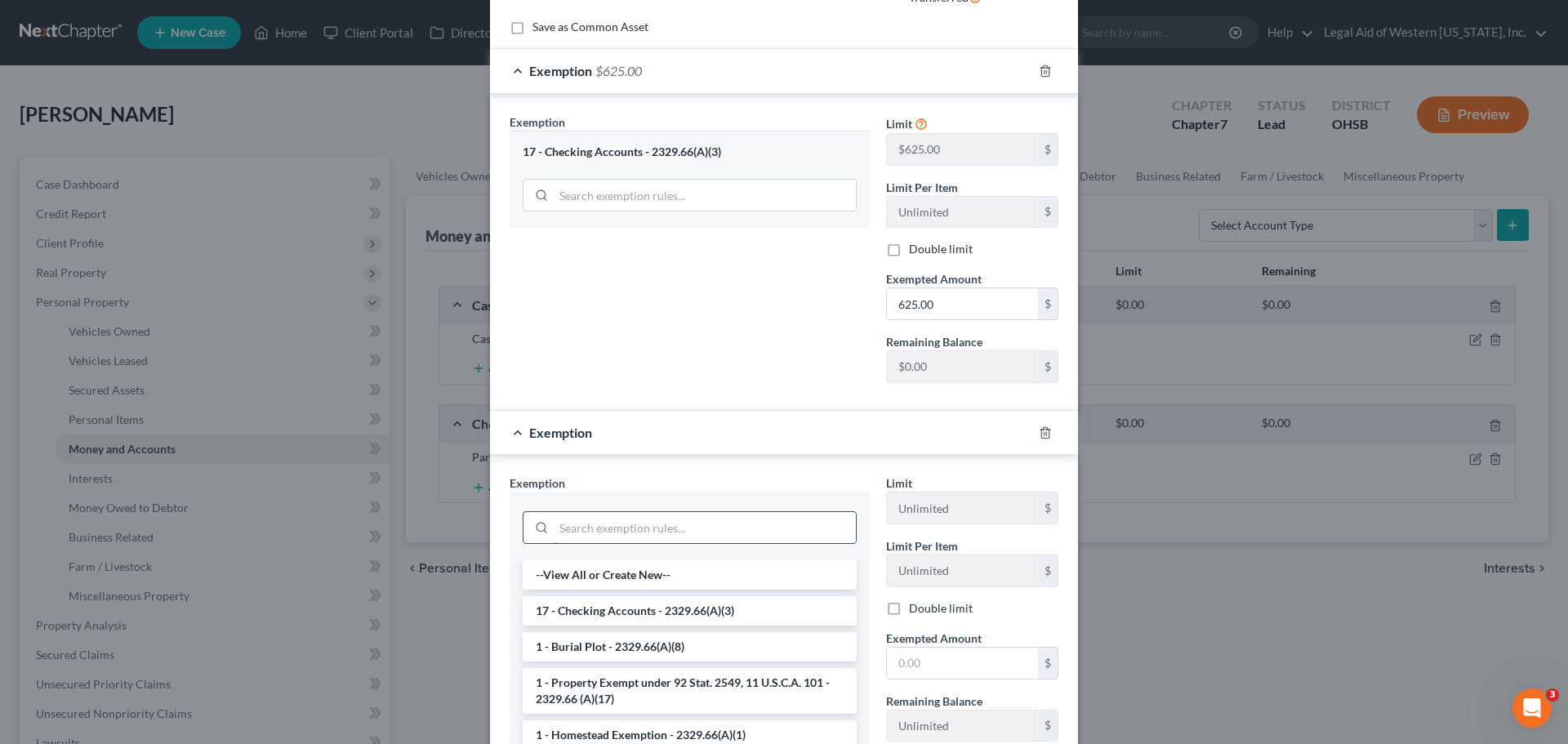
click at [729, 532] on input "search" at bounding box center [704, 527] width 302 height 31
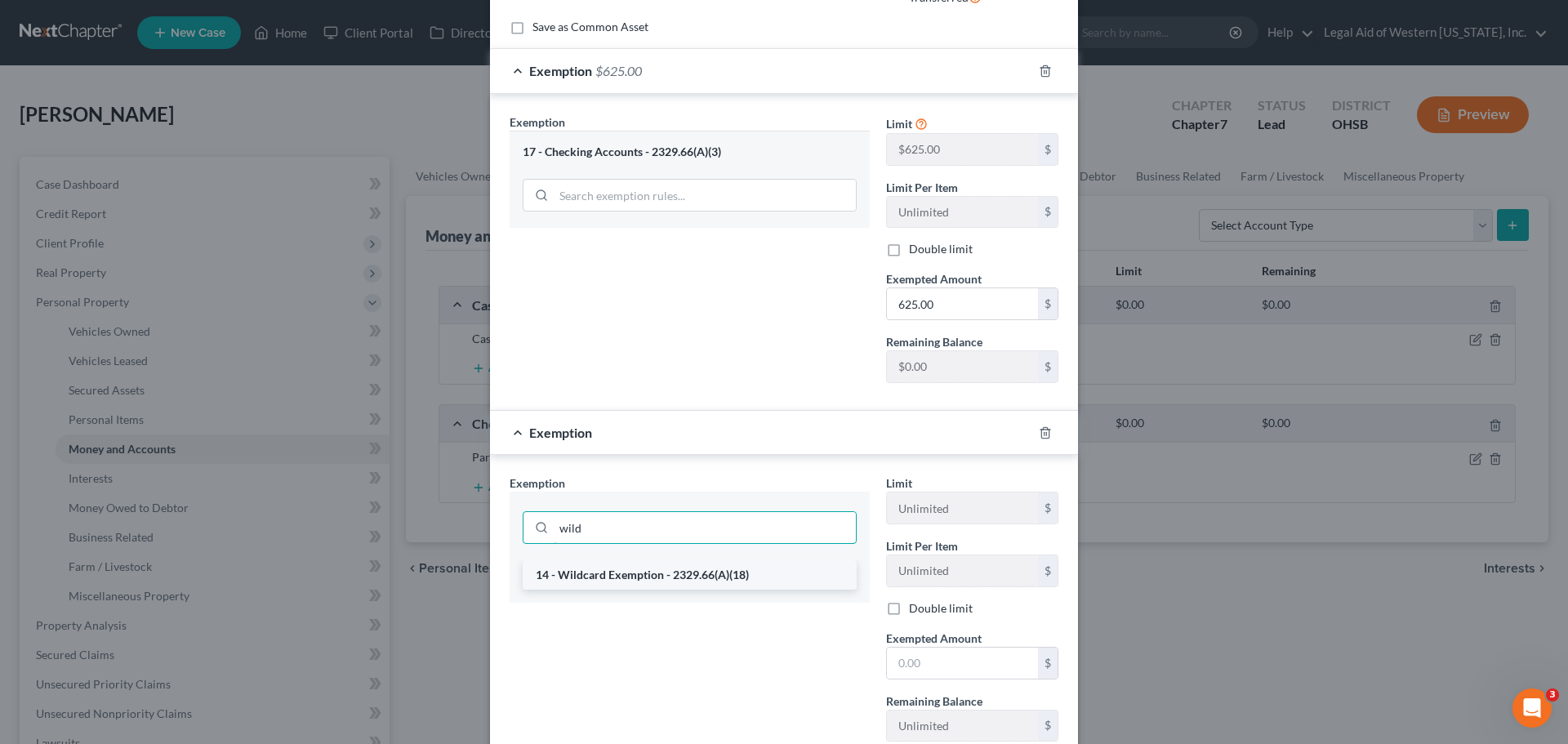
type input "wild"
click at [712, 577] on li "14 - Wildcard Exemption - 2329.66(A)(18)" at bounding box center [690, 574] width 334 height 29
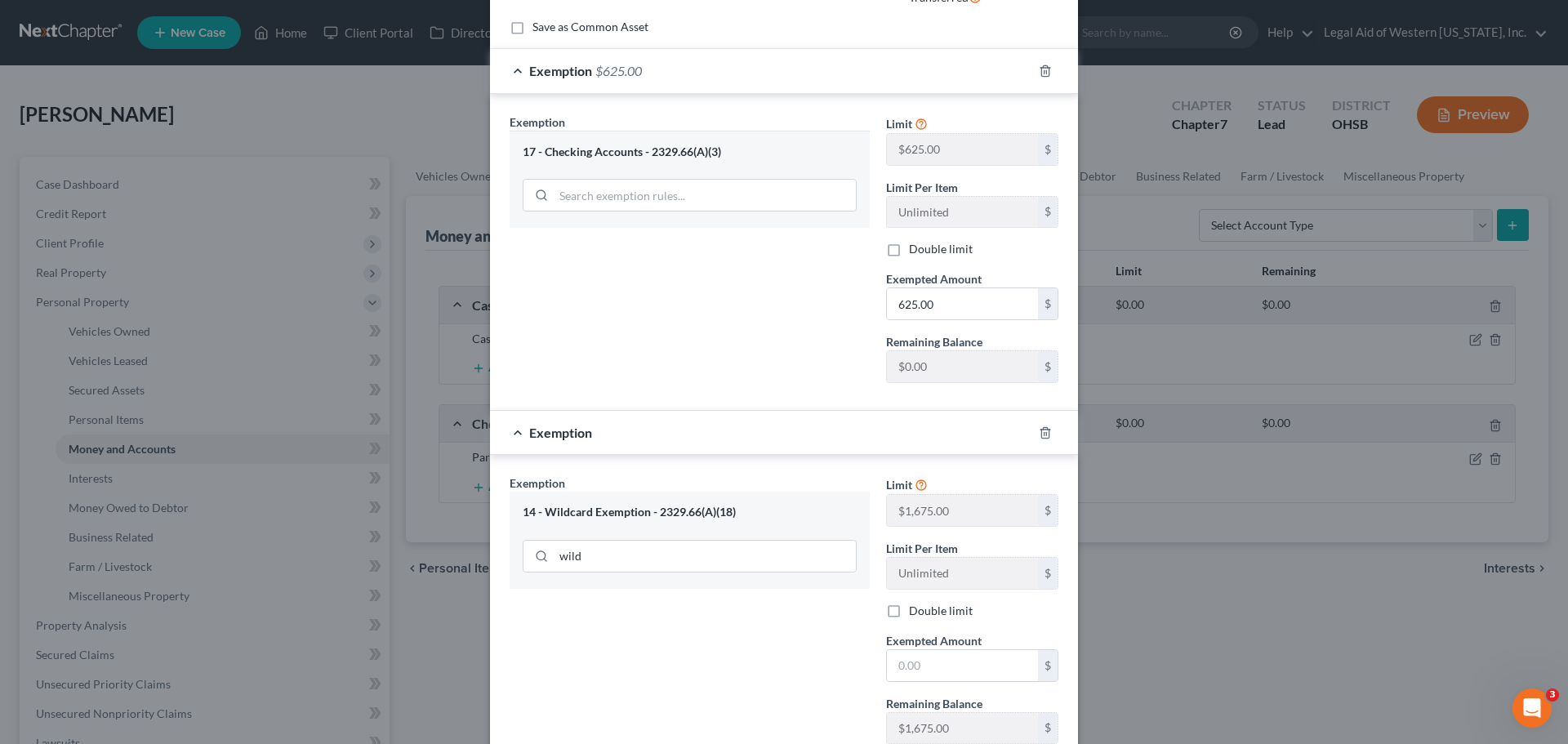
scroll to position [334, 0]
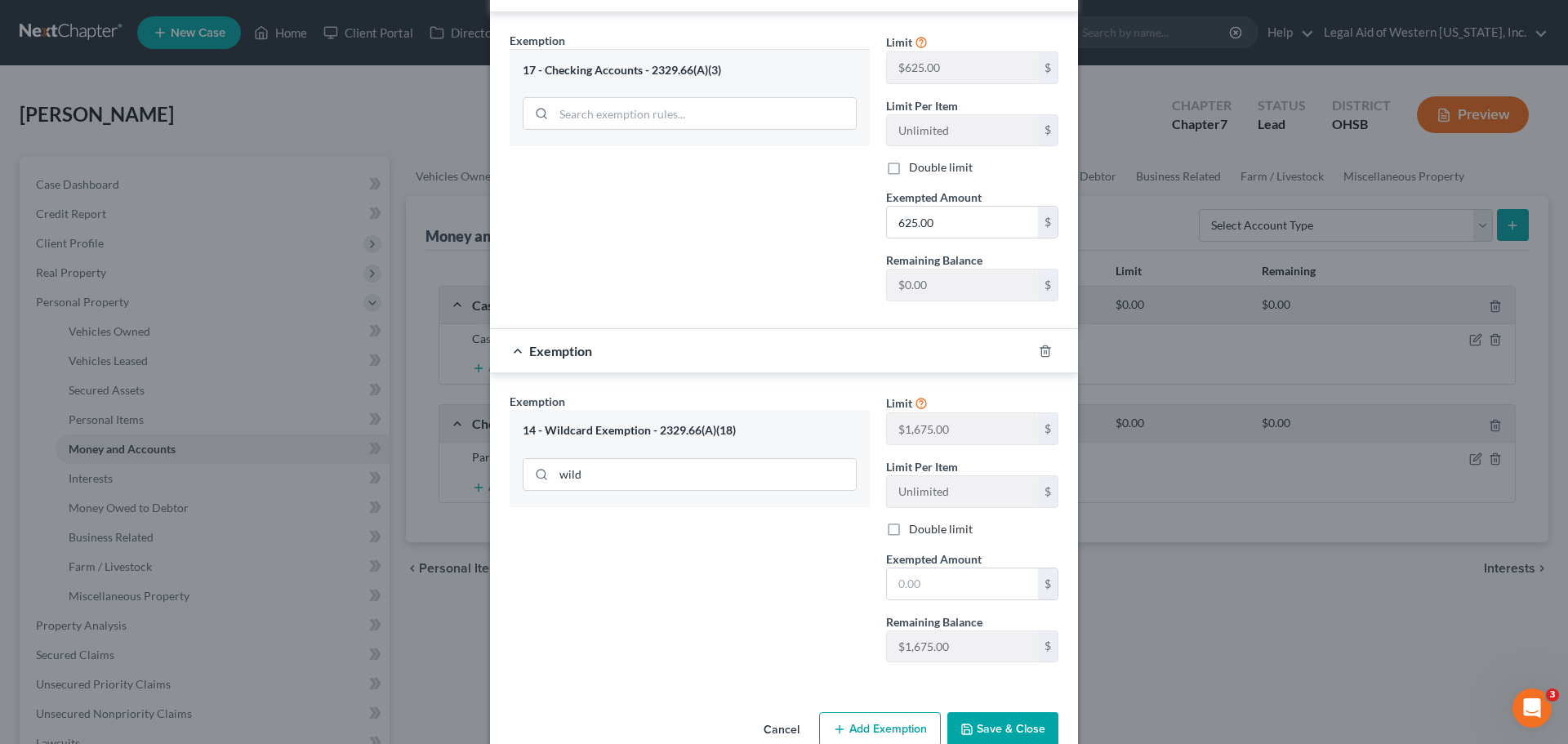
click at [685, 437] on div "14 - Wildcard Exemption - 2329.66(A)(18)" at bounding box center [690, 430] width 334 height 16
click at [684, 429] on div "14 - Wildcard Exemption - 2329.66(A)(18)" at bounding box center [690, 430] width 334 height 16
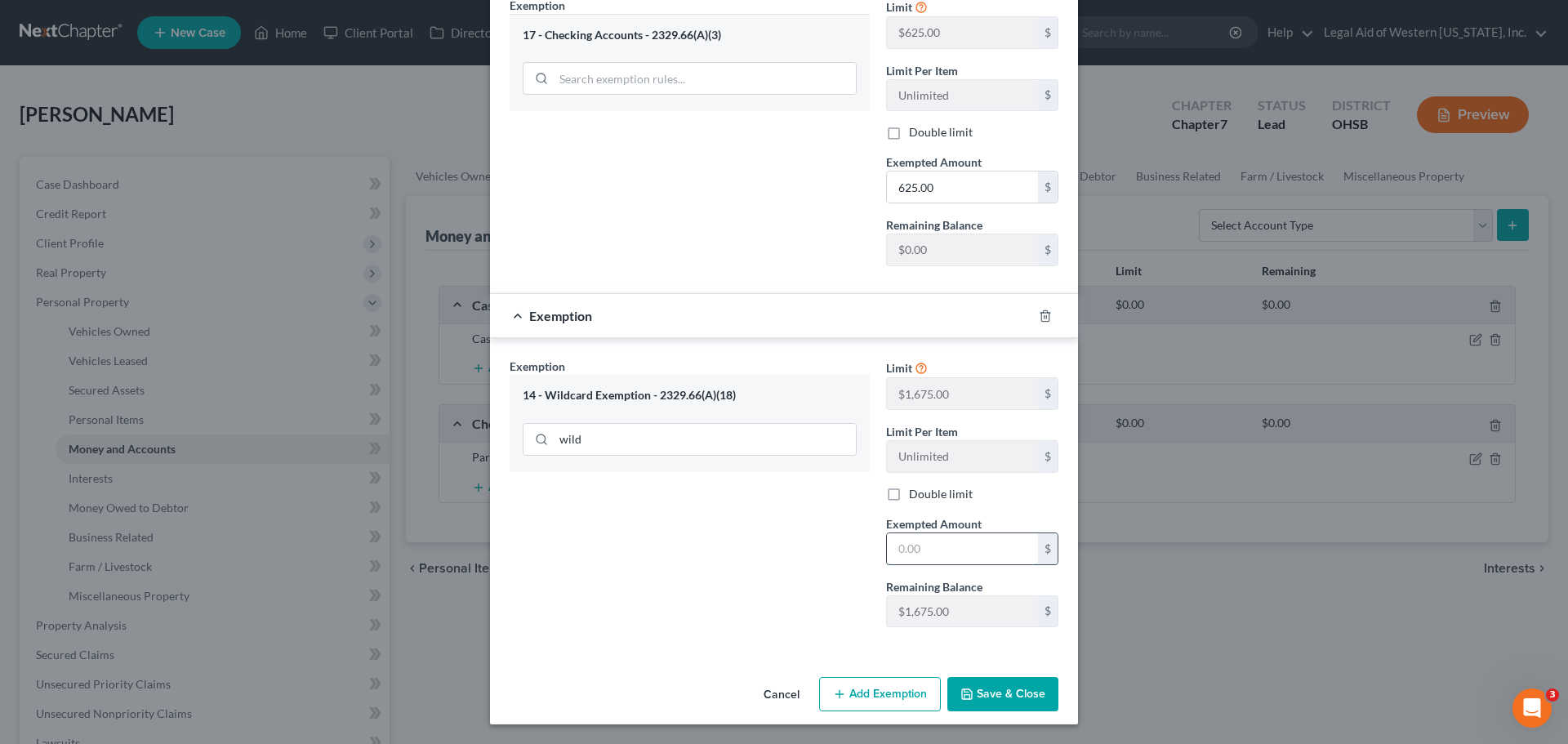
click at [923, 541] on input "text" at bounding box center [962, 549] width 151 height 31
click at [801, 533] on div "Exemption Set must be selected for CA. Exemption * 14 - Wildcard Exemption - 23…" at bounding box center [690, 499] width 377 height 283
click at [931, 552] on input "text" at bounding box center [962, 549] width 151 height 31
type input "27.71"
click at [993, 699] on button "Save & Close" at bounding box center [1002, 694] width 111 height 35
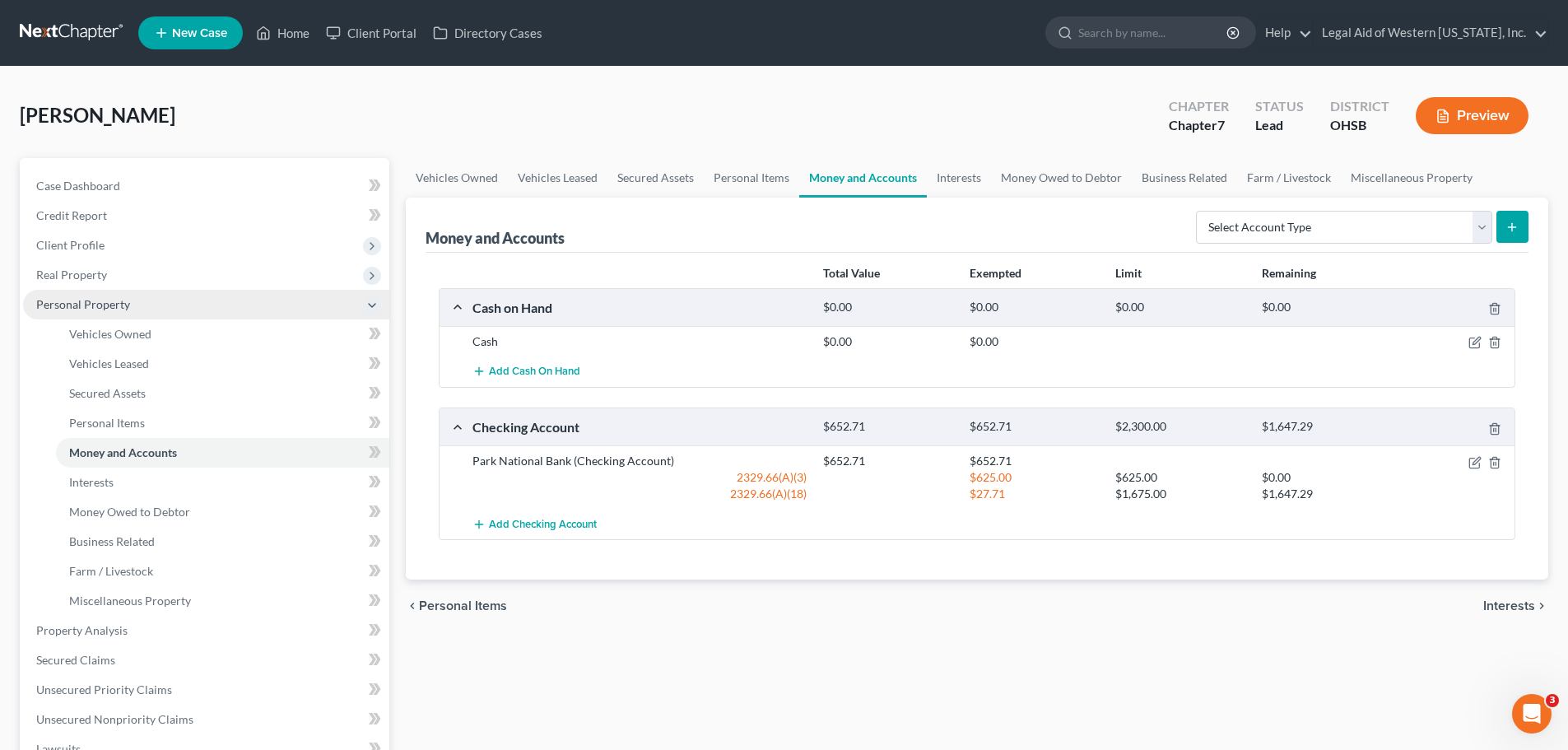
click at [371, 301] on icon at bounding box center [372, 305] width 13 height 13
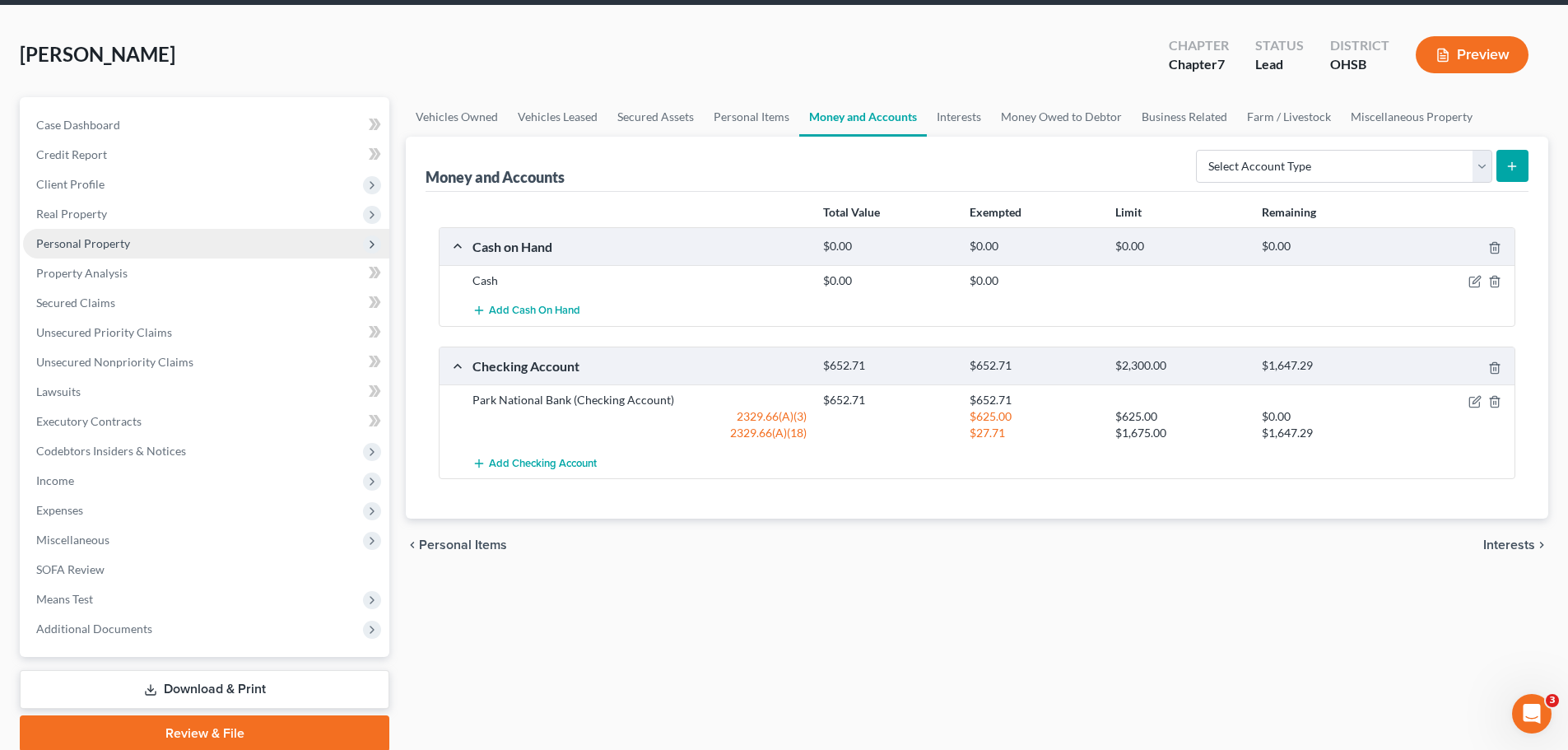
scroll to position [0, 0]
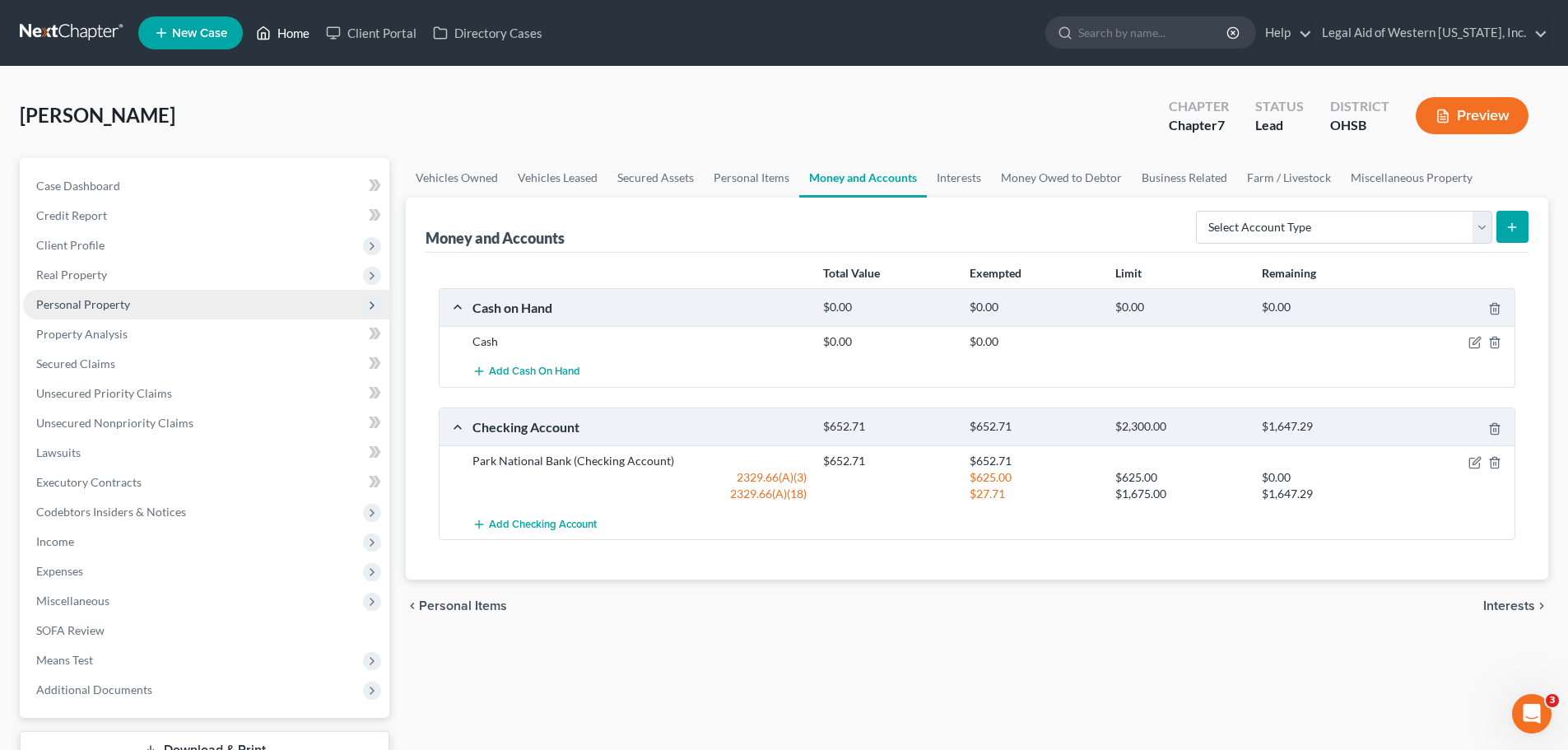
click at [303, 31] on link "Home" at bounding box center [282, 33] width 70 height 29
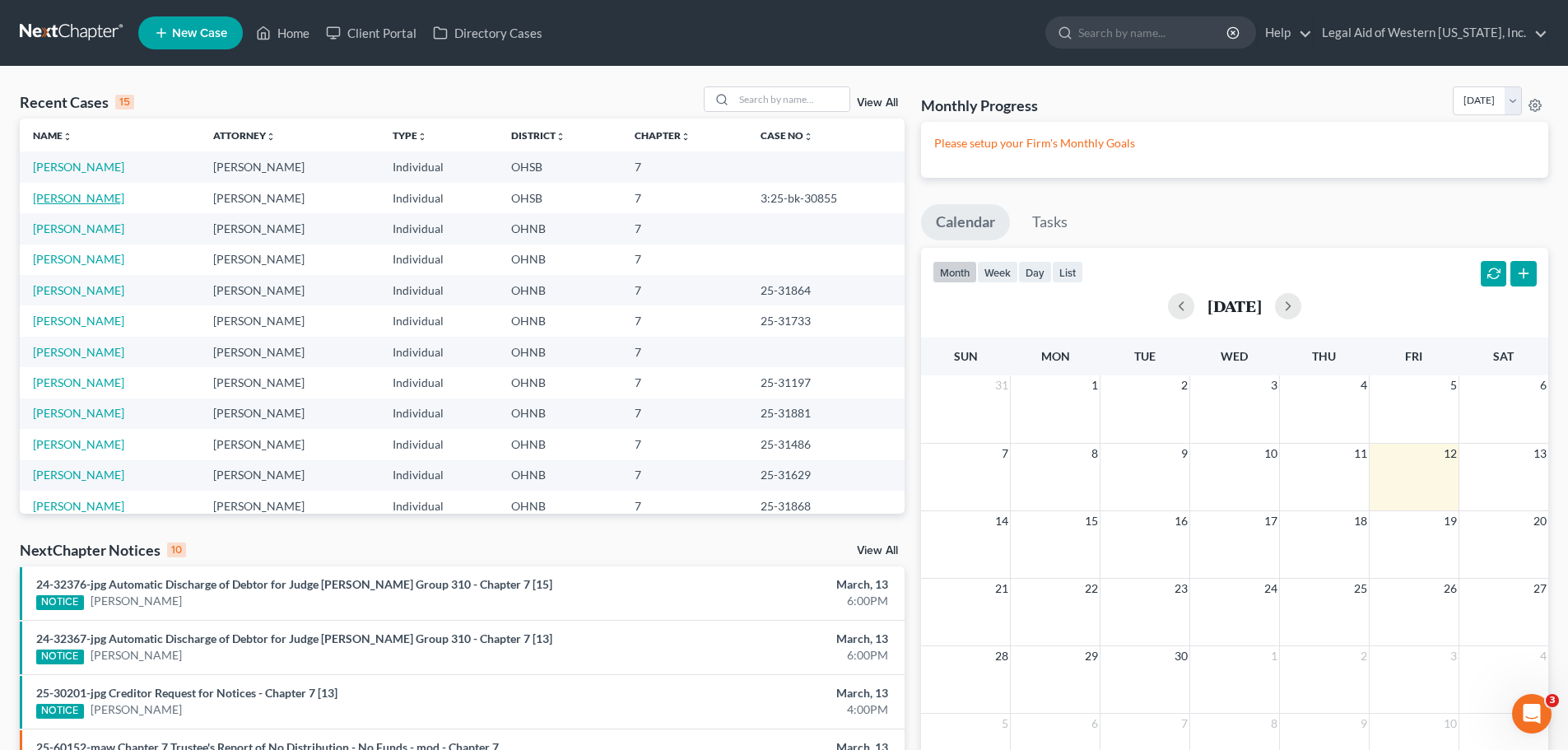
click at [74, 198] on link "Bolin, Eric" at bounding box center [78, 198] width 91 height 14
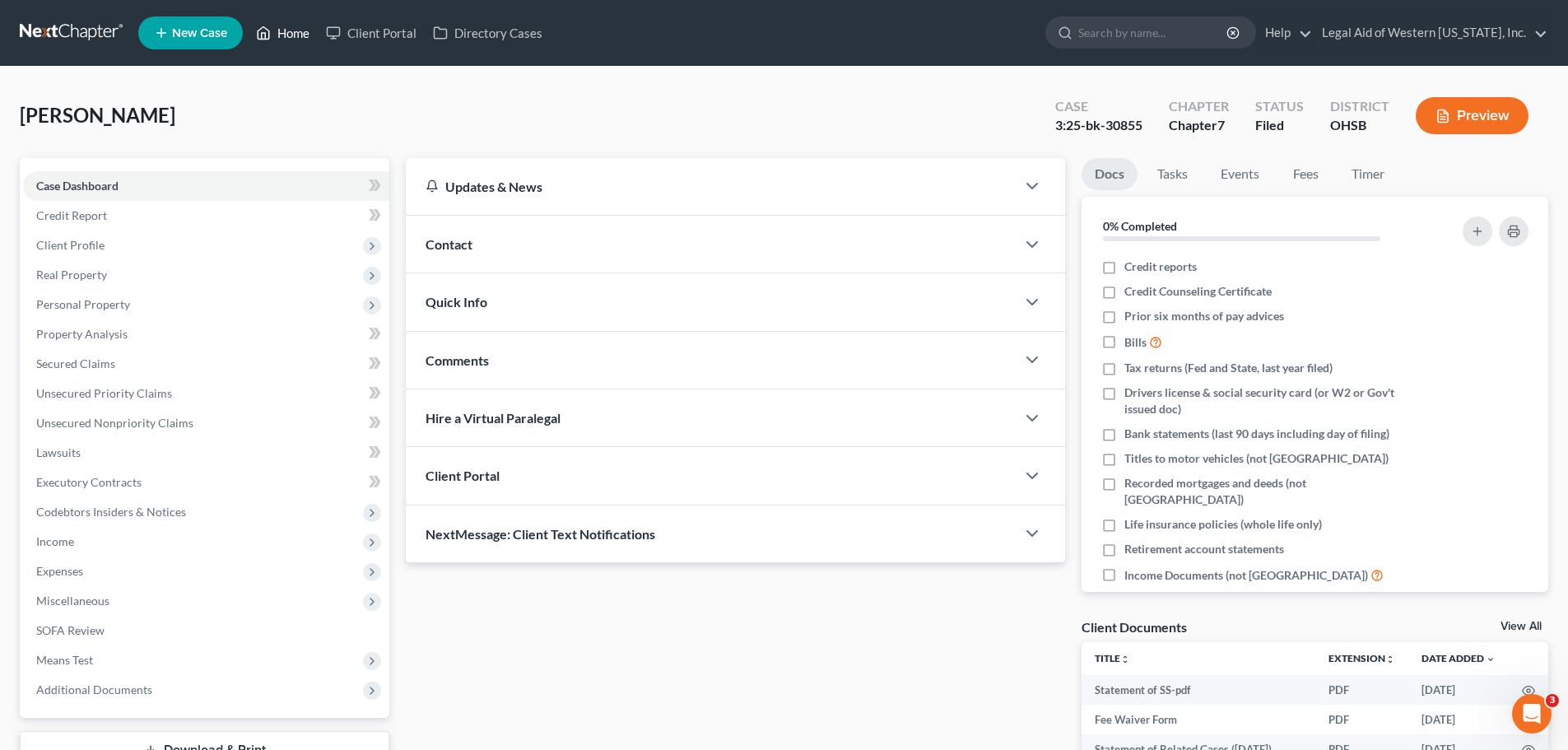
click at [300, 38] on link "Home" at bounding box center [282, 33] width 70 height 29
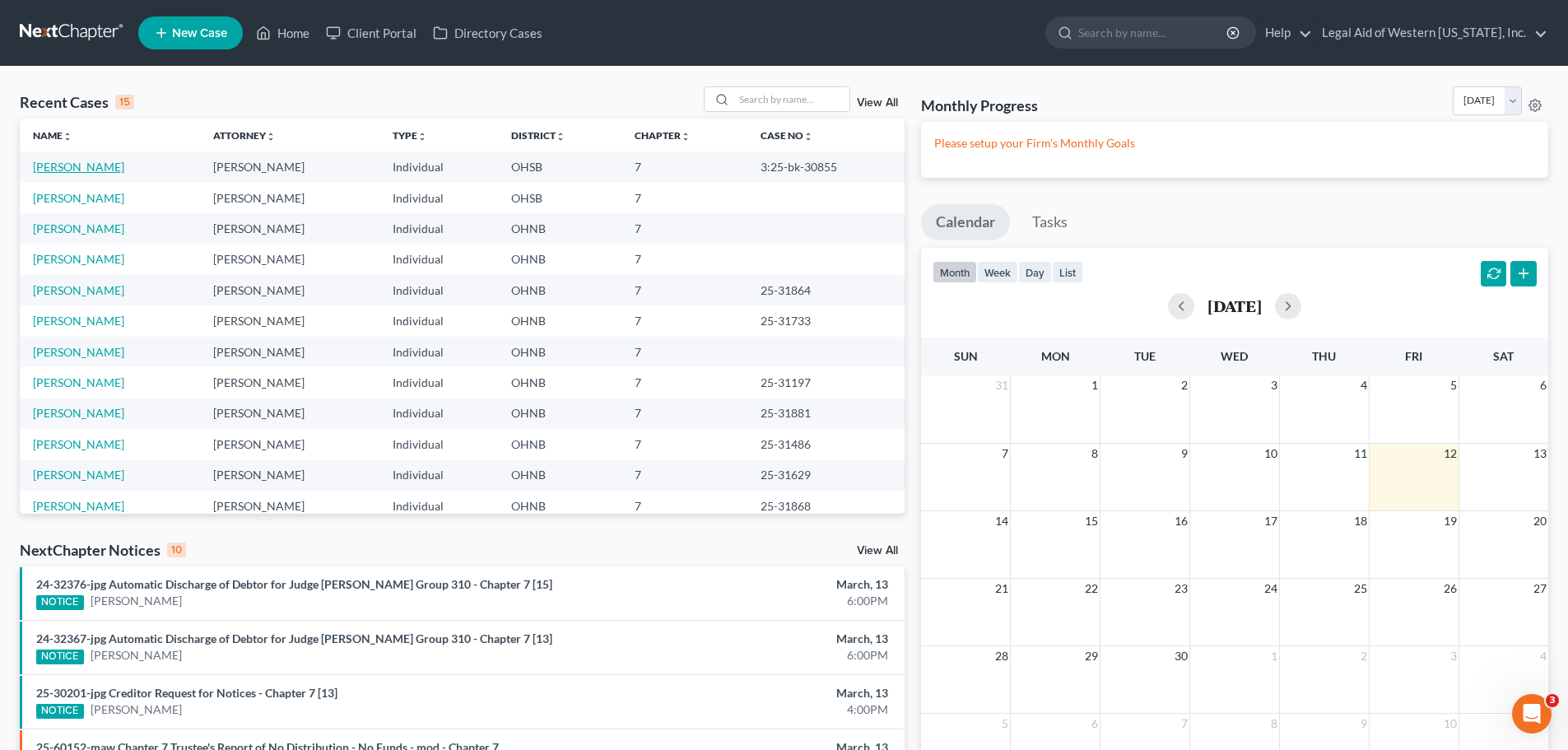
click at [65, 161] on link "Bolin, Eric" at bounding box center [78, 166] width 91 height 14
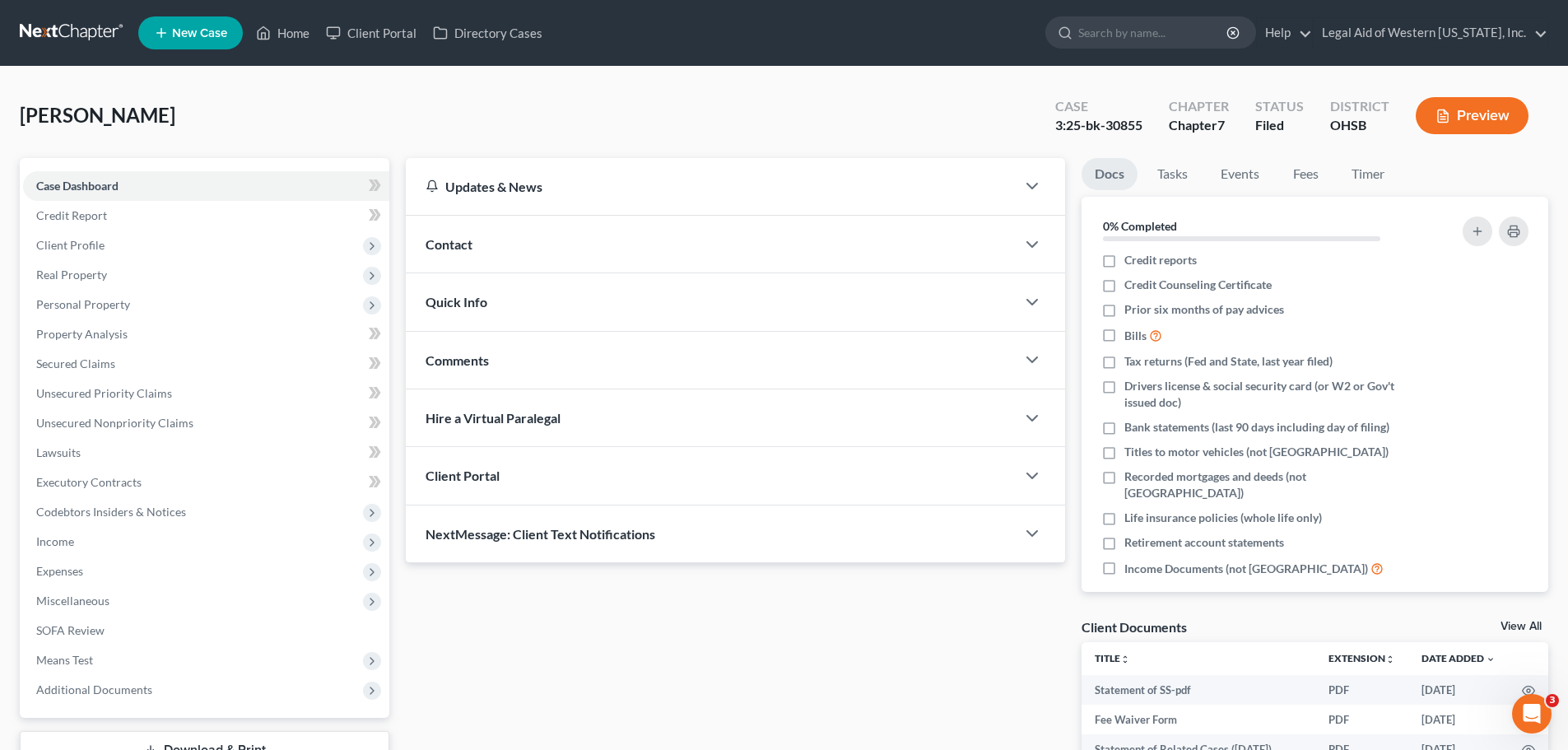
scroll to position [145, 0]
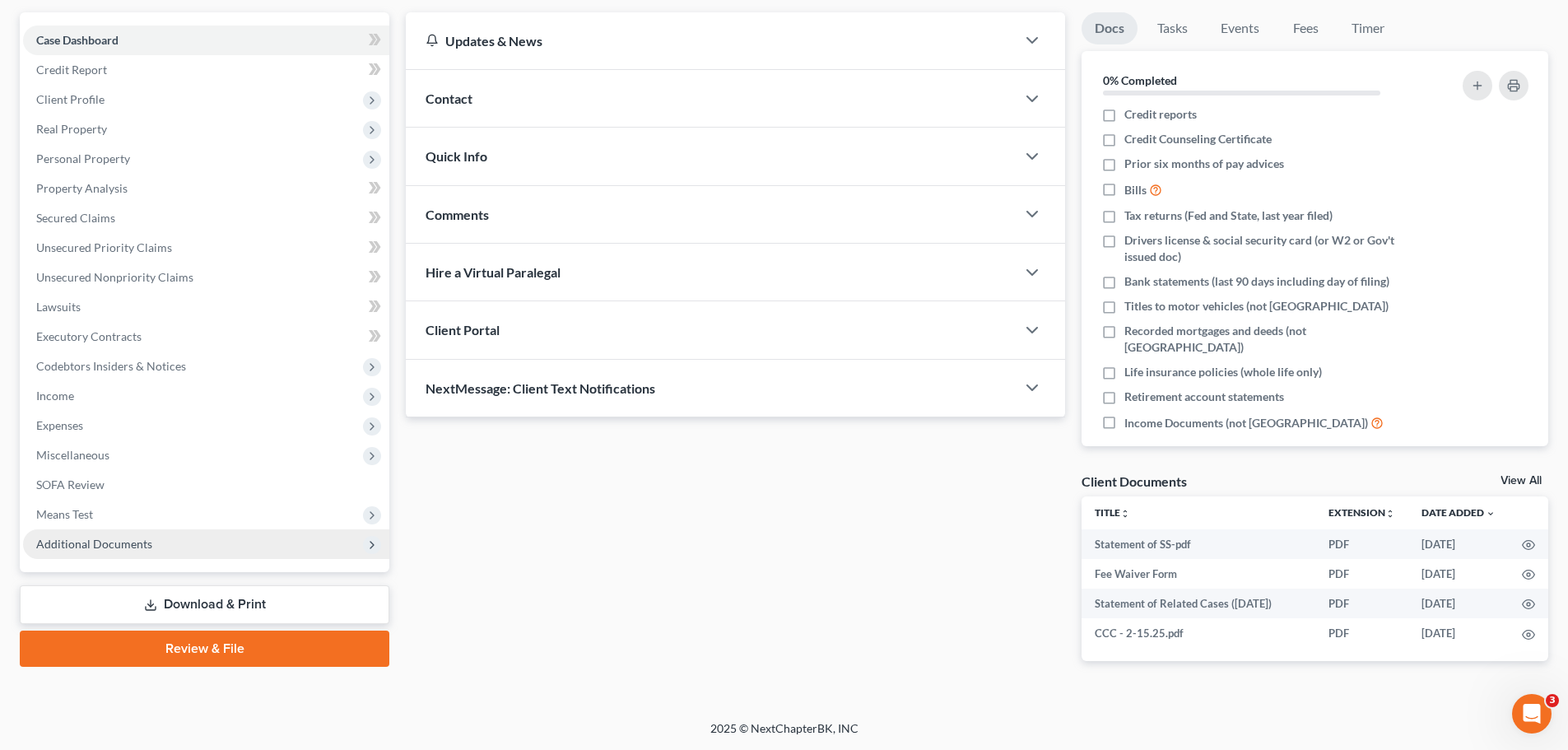
click at [193, 538] on span "Additional Documents" at bounding box center [206, 544] width 366 height 29
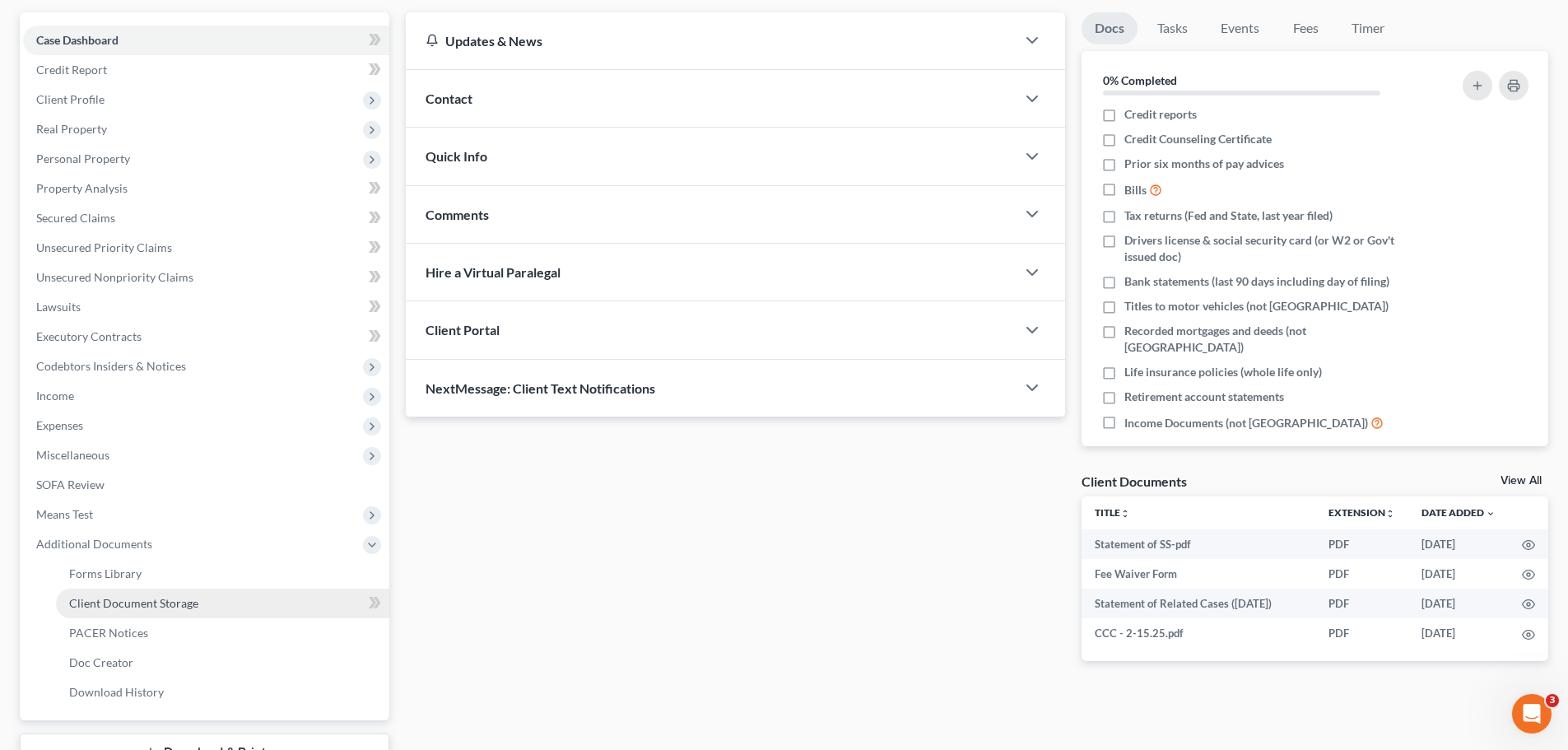
click at [188, 603] on span "Client Document Storage" at bounding box center [133, 602] width 130 height 14
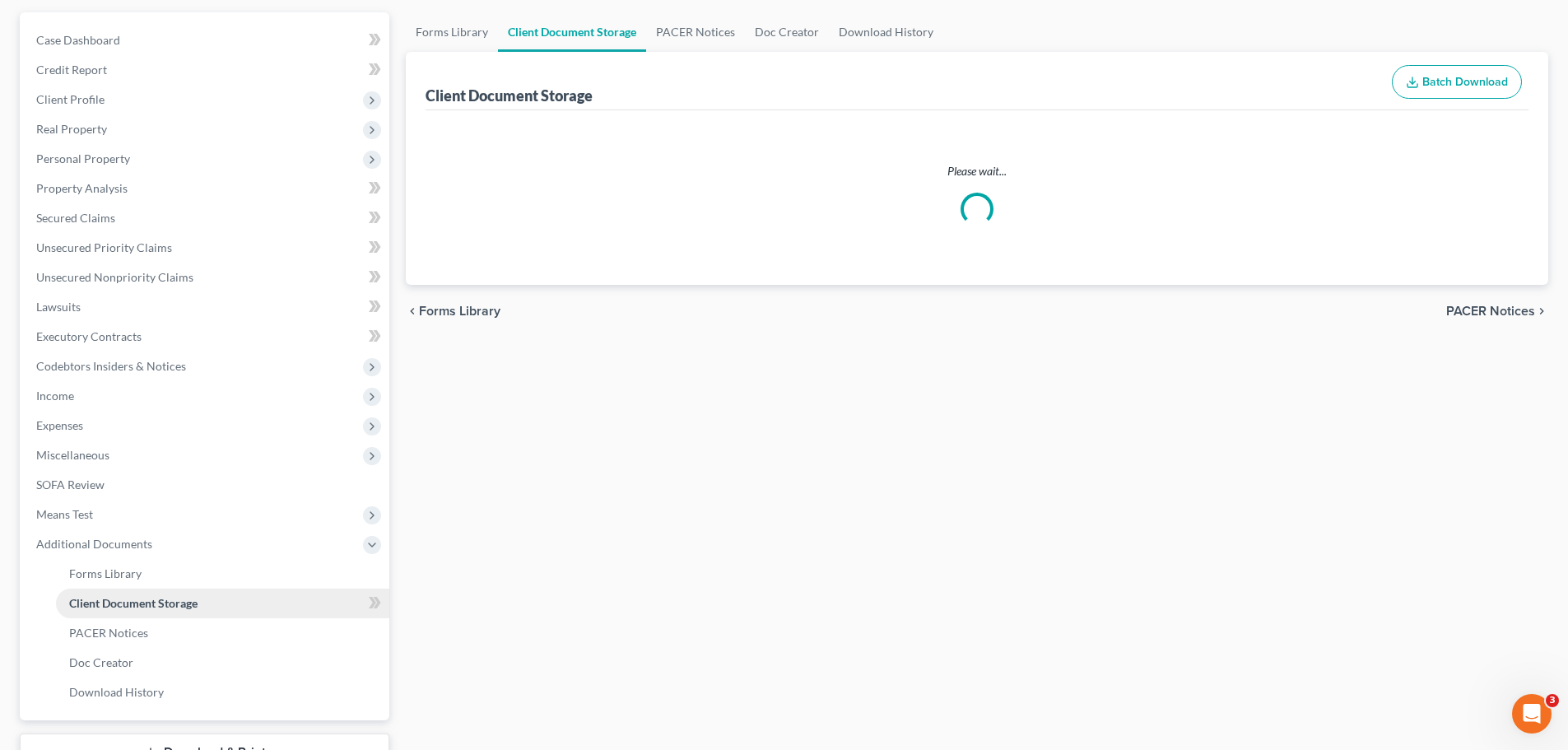
scroll to position [10, 0]
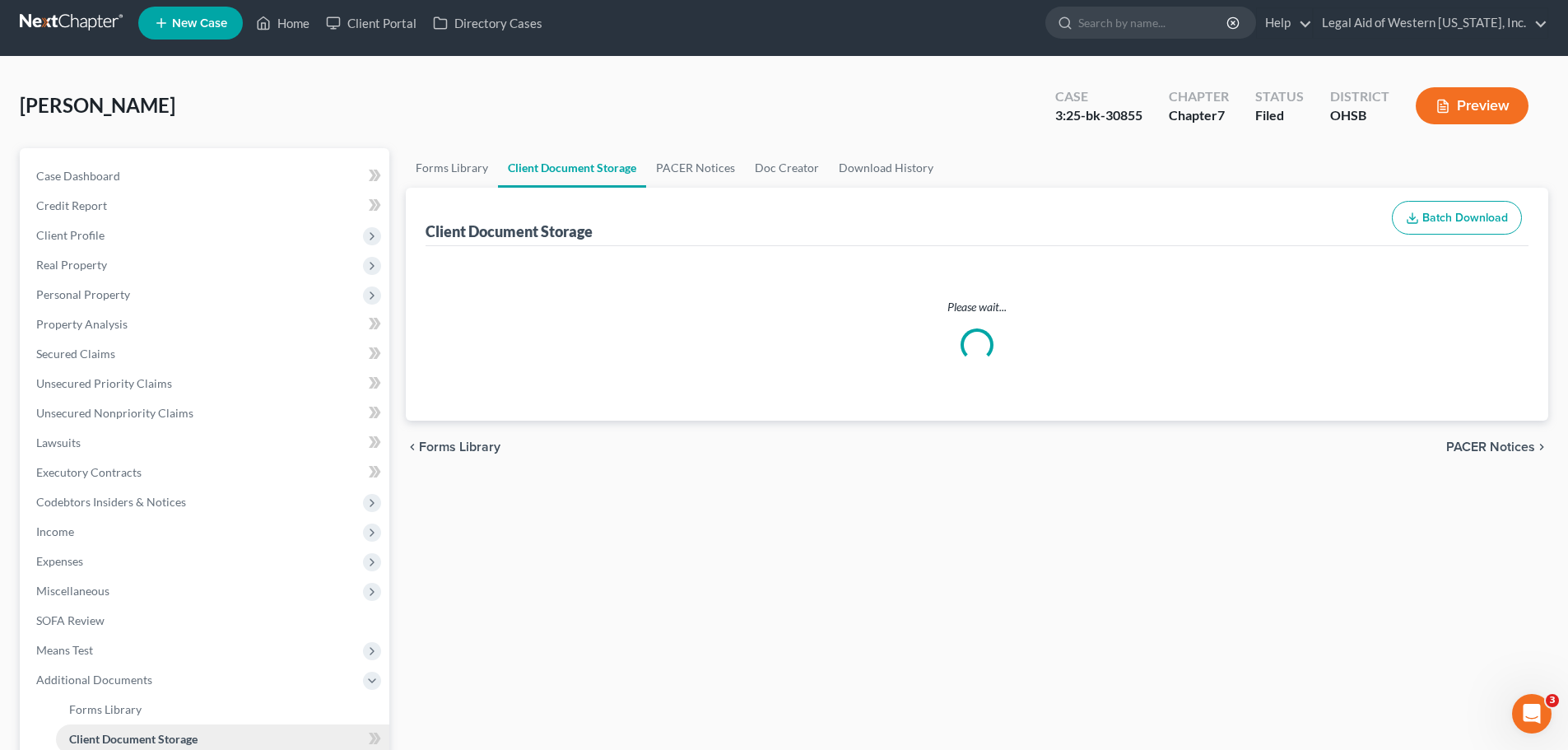
select select "7"
select select "52"
select select "32"
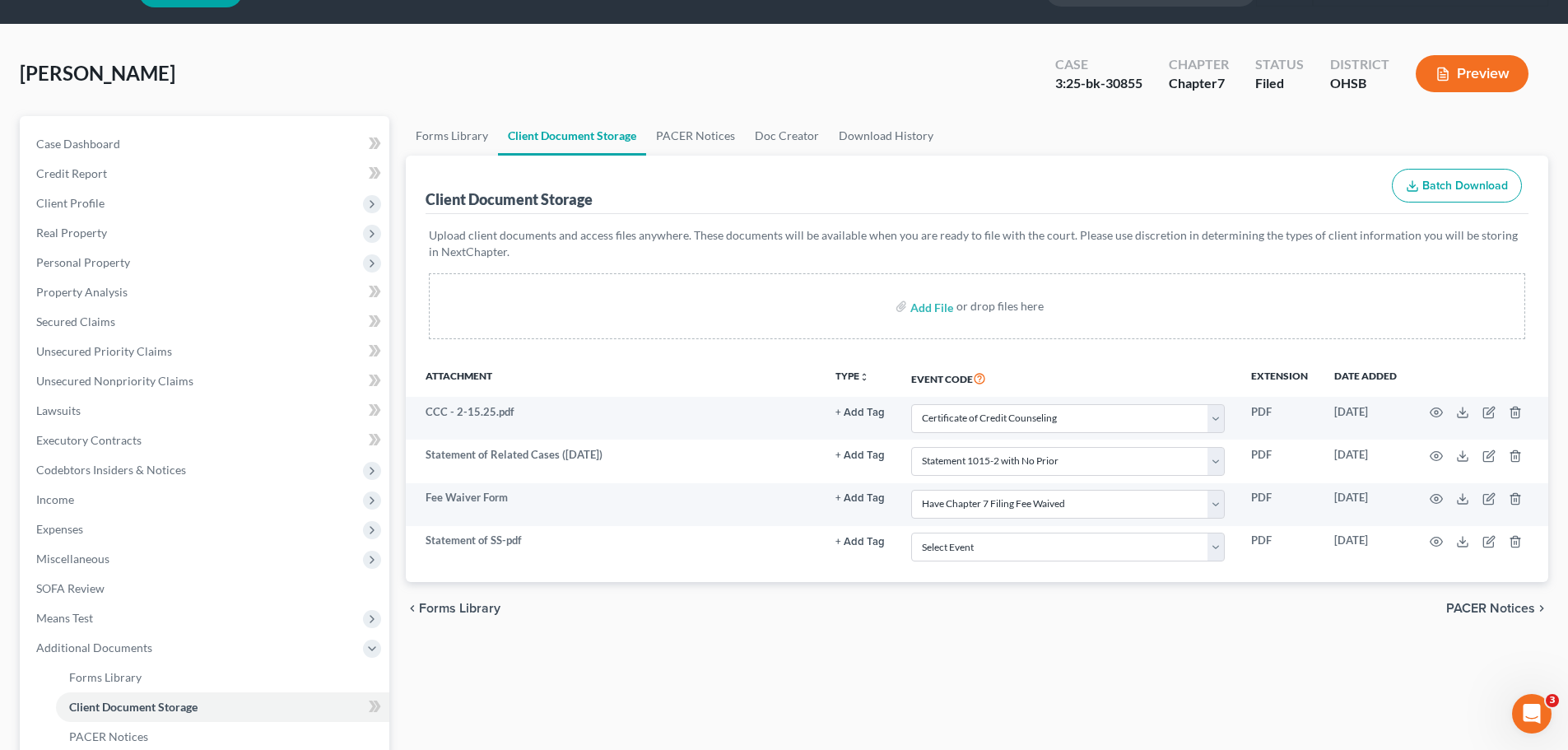
scroll to position [83, 0]
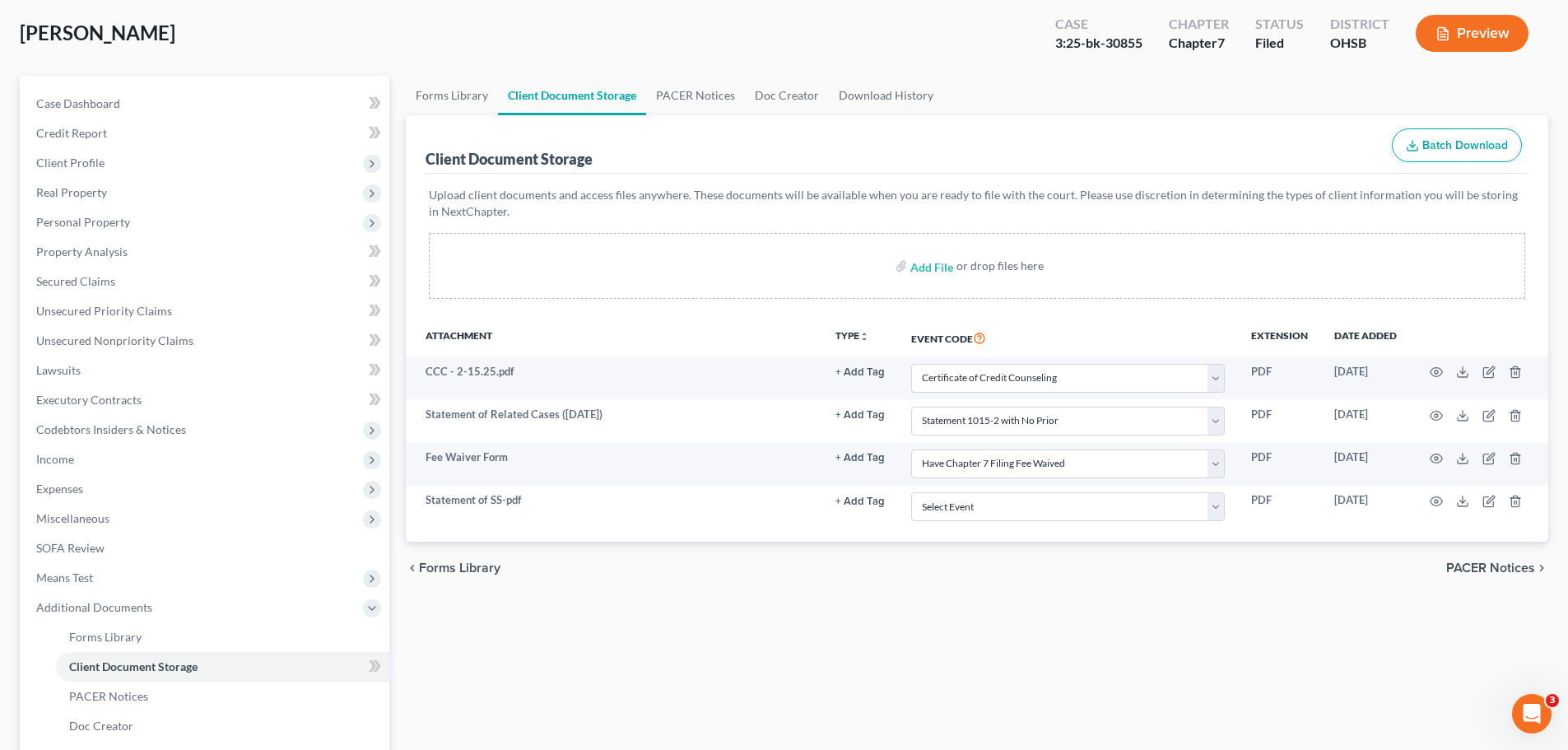
click at [968, 566] on div "chevron_left Forms Library PACER Notices chevron_right" at bounding box center [977, 567] width 1143 height 52
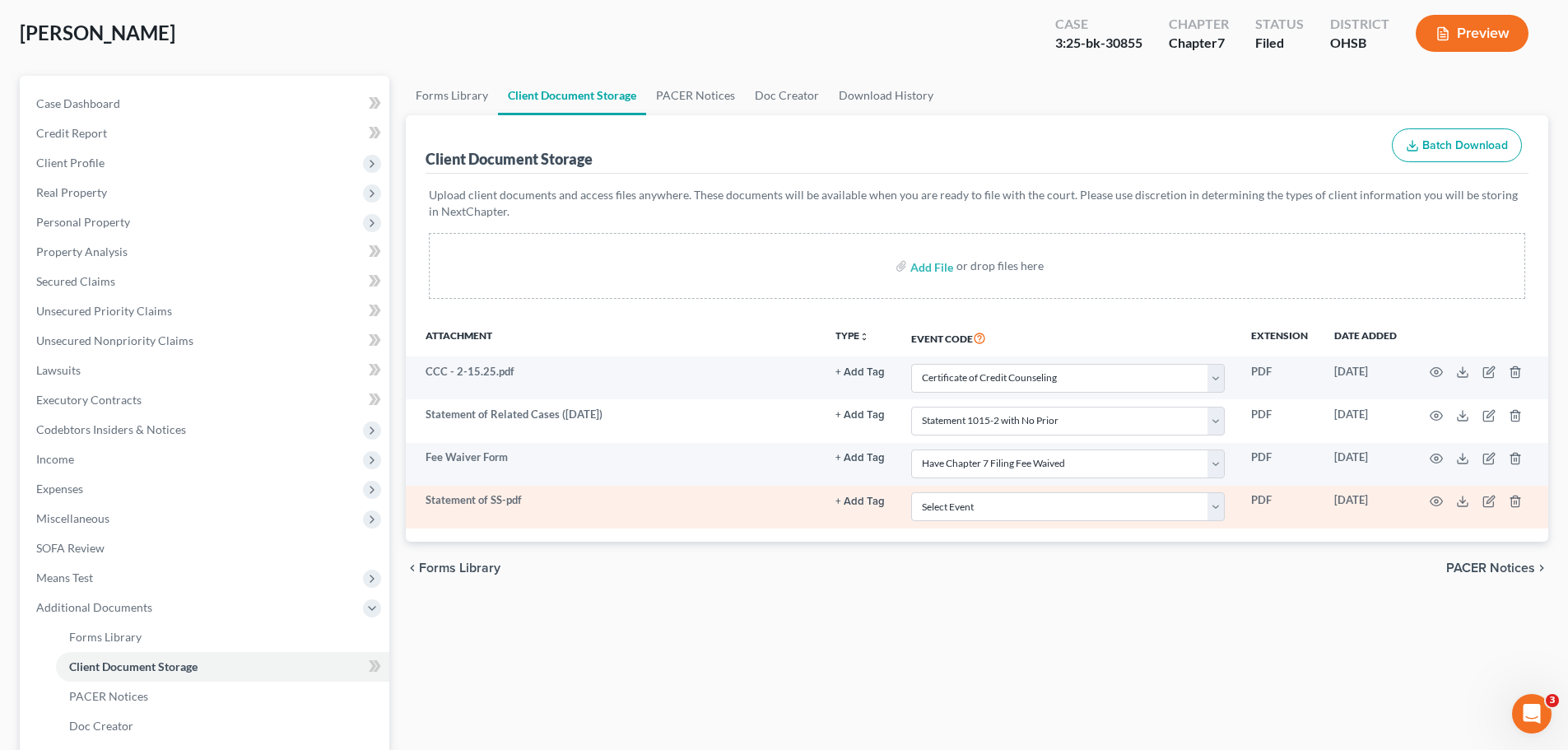
scroll to position [0, 0]
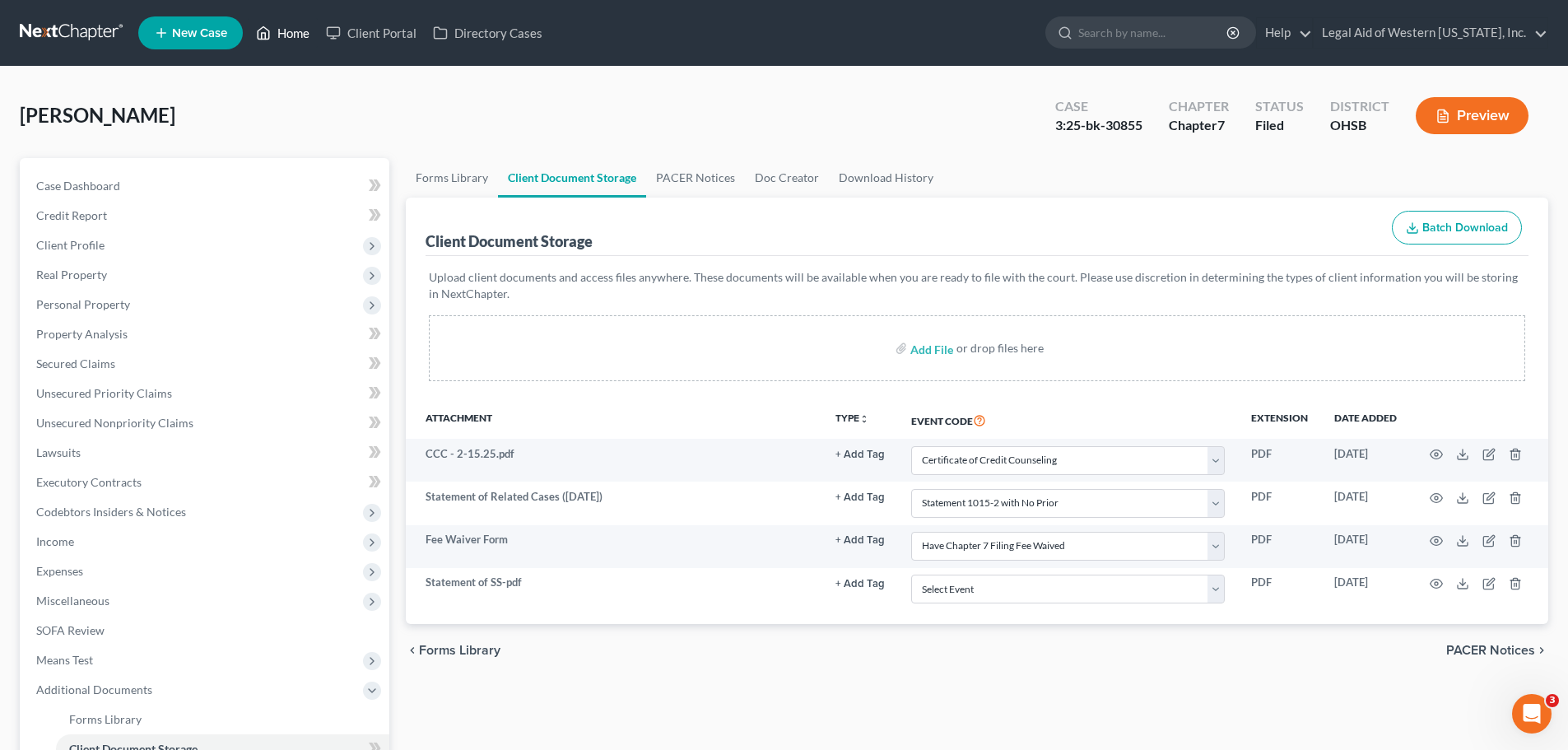
click at [297, 39] on link "Home" at bounding box center [282, 33] width 70 height 29
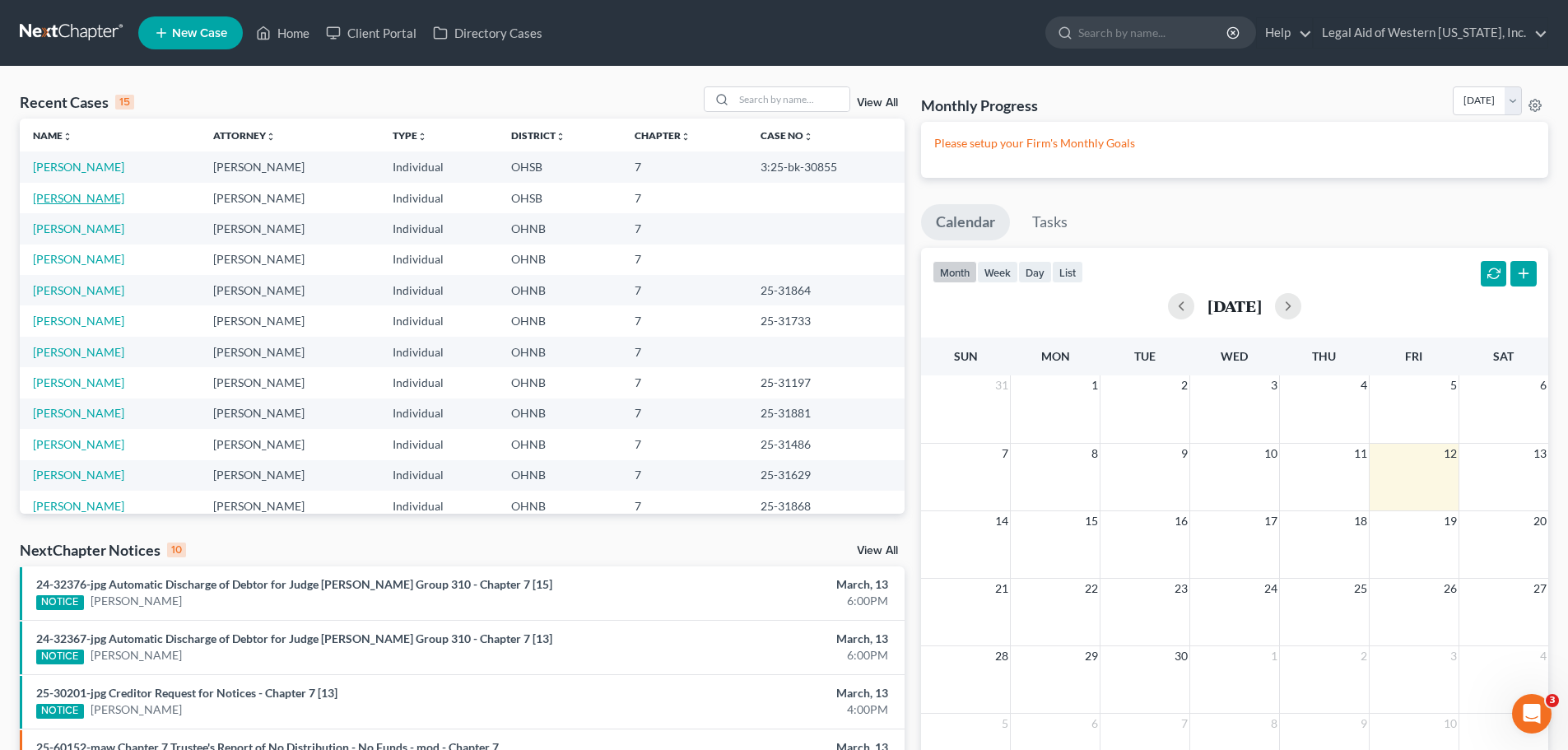
click at [100, 198] on link "Peerenboom, David" at bounding box center [78, 198] width 91 height 14
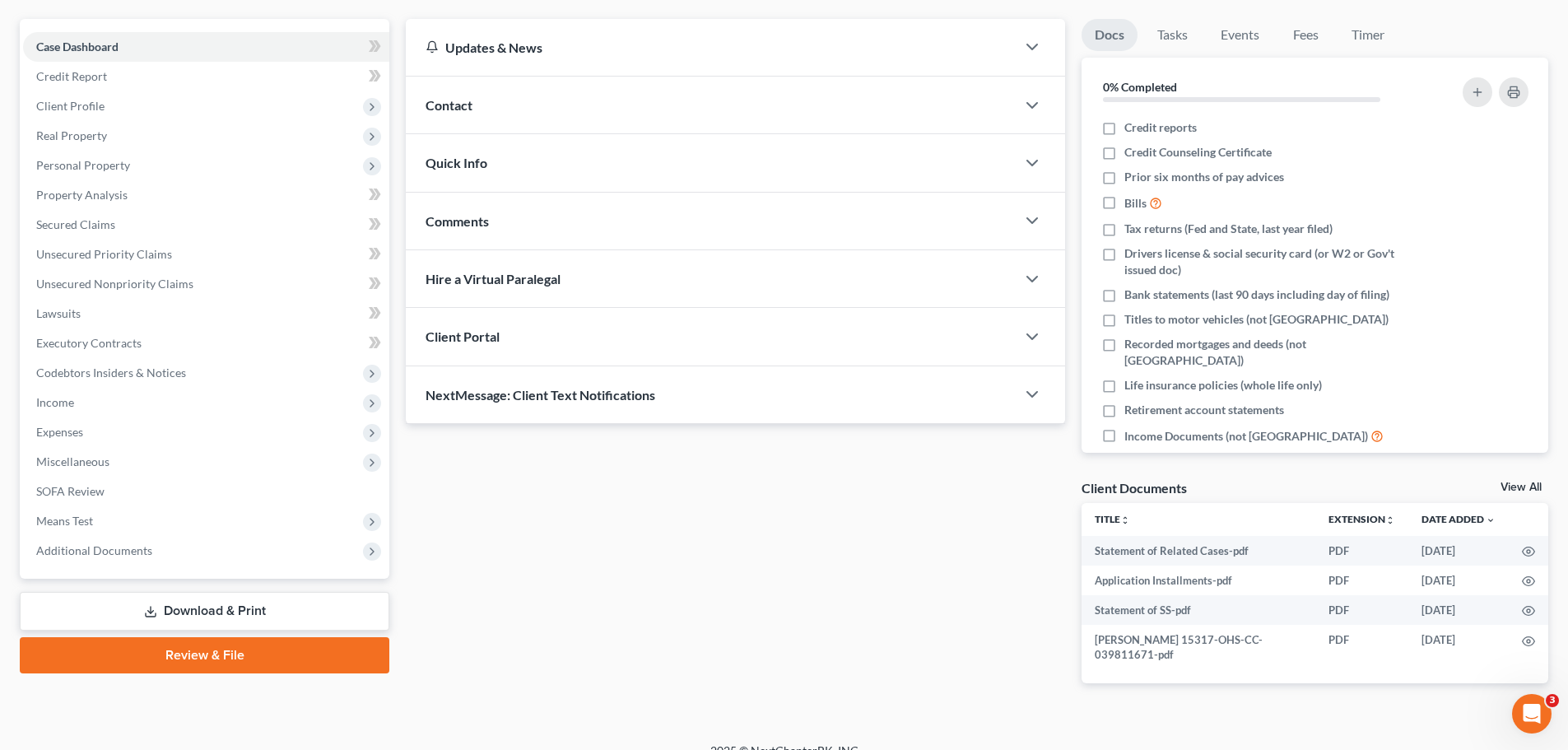
scroll to position [161, 0]
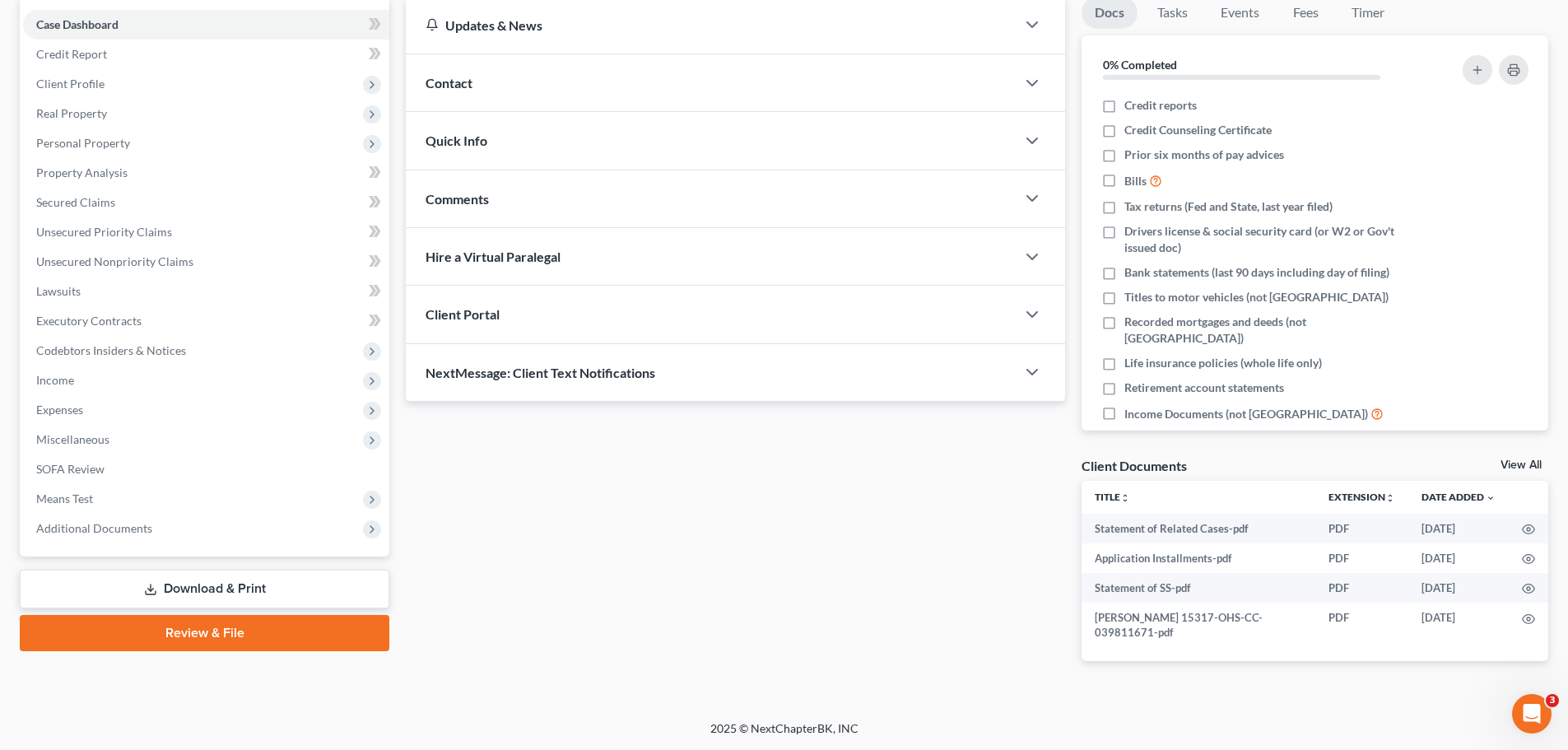
click at [297, 585] on link "Download & Print" at bounding box center [204, 588] width 370 height 39
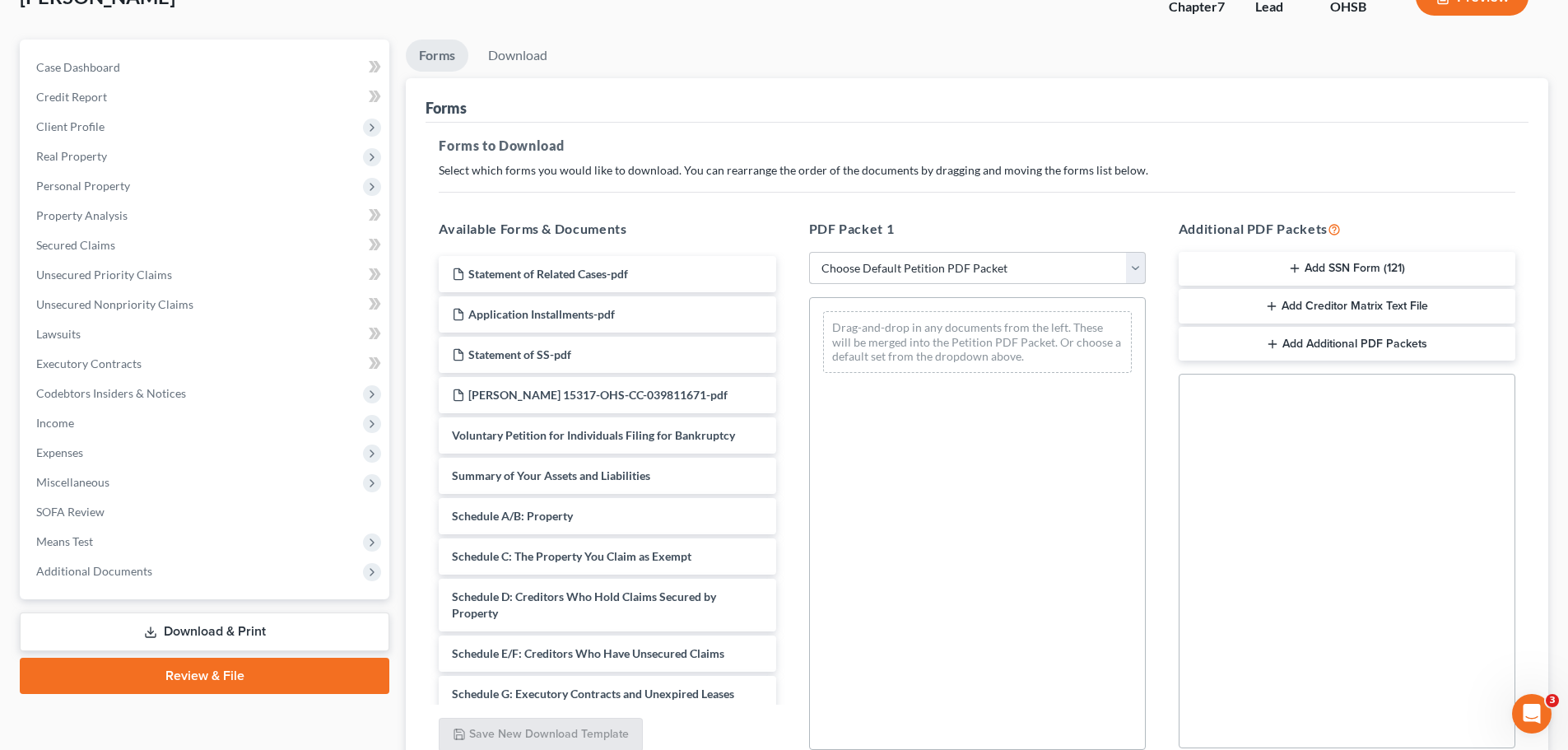
scroll to position [165, 0]
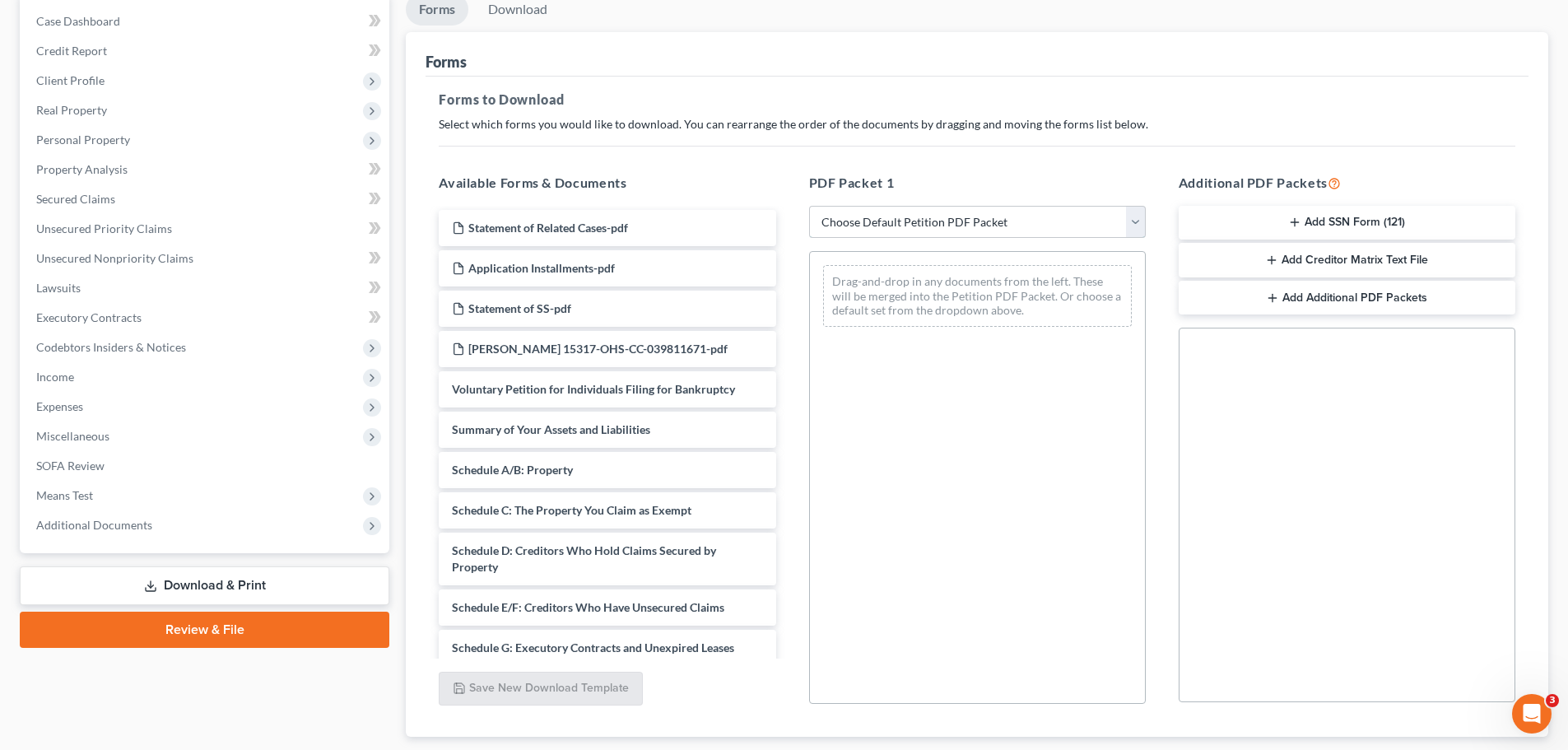
click at [1136, 221] on select "Choose Default Petition PDF Packet Complete Bankruptcy Petition (all forms and …" at bounding box center [978, 222] width 337 height 33
select select "0"
click at [809, 206] on select "Choose Default Petition PDF Packet Complete Bankruptcy Petition (all forms and …" at bounding box center [978, 222] width 337 height 33
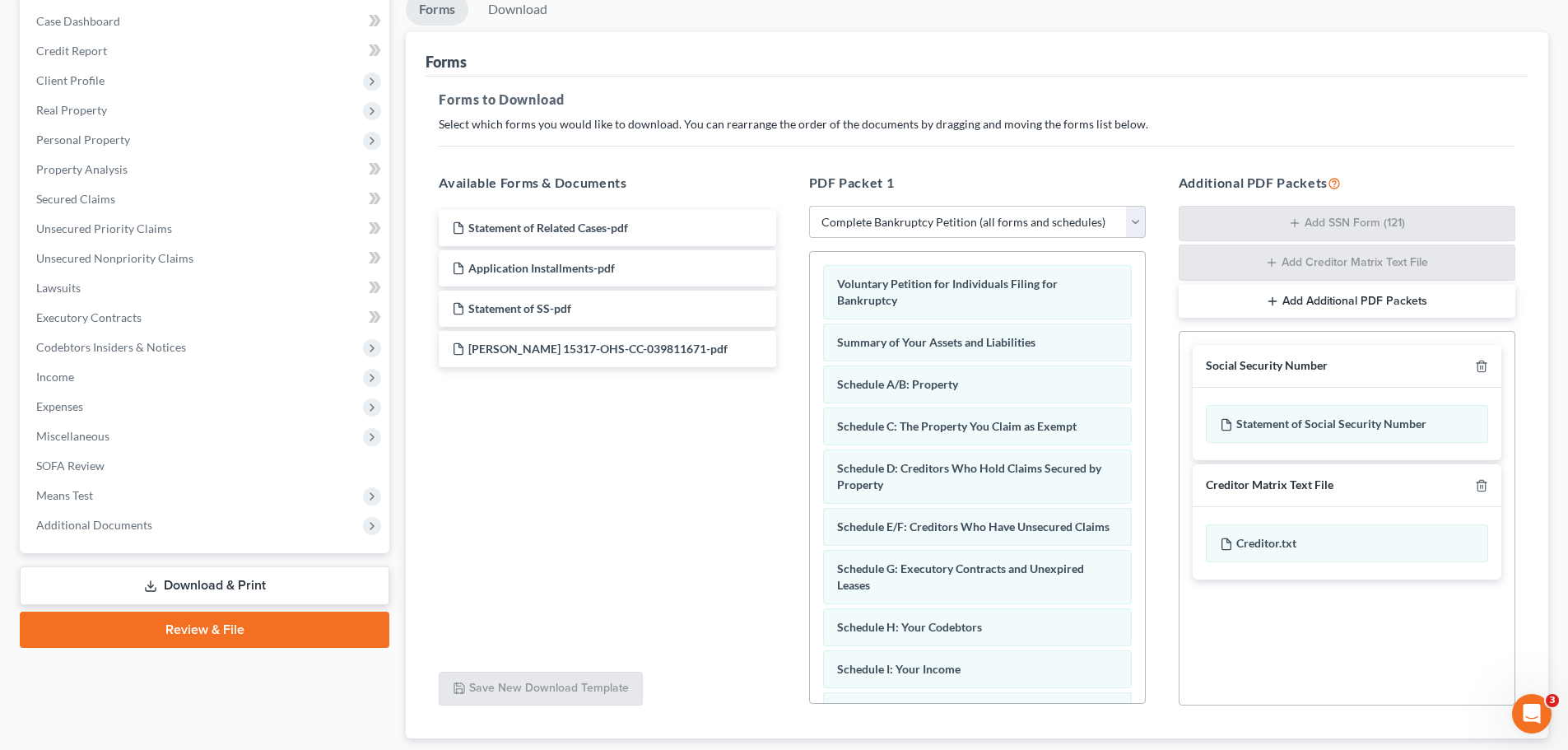
click at [664, 429] on div "Statement of Related Cases-pdf Application Installments-pdf Statement of SS-pdf…" at bounding box center [607, 432] width 363 height 452
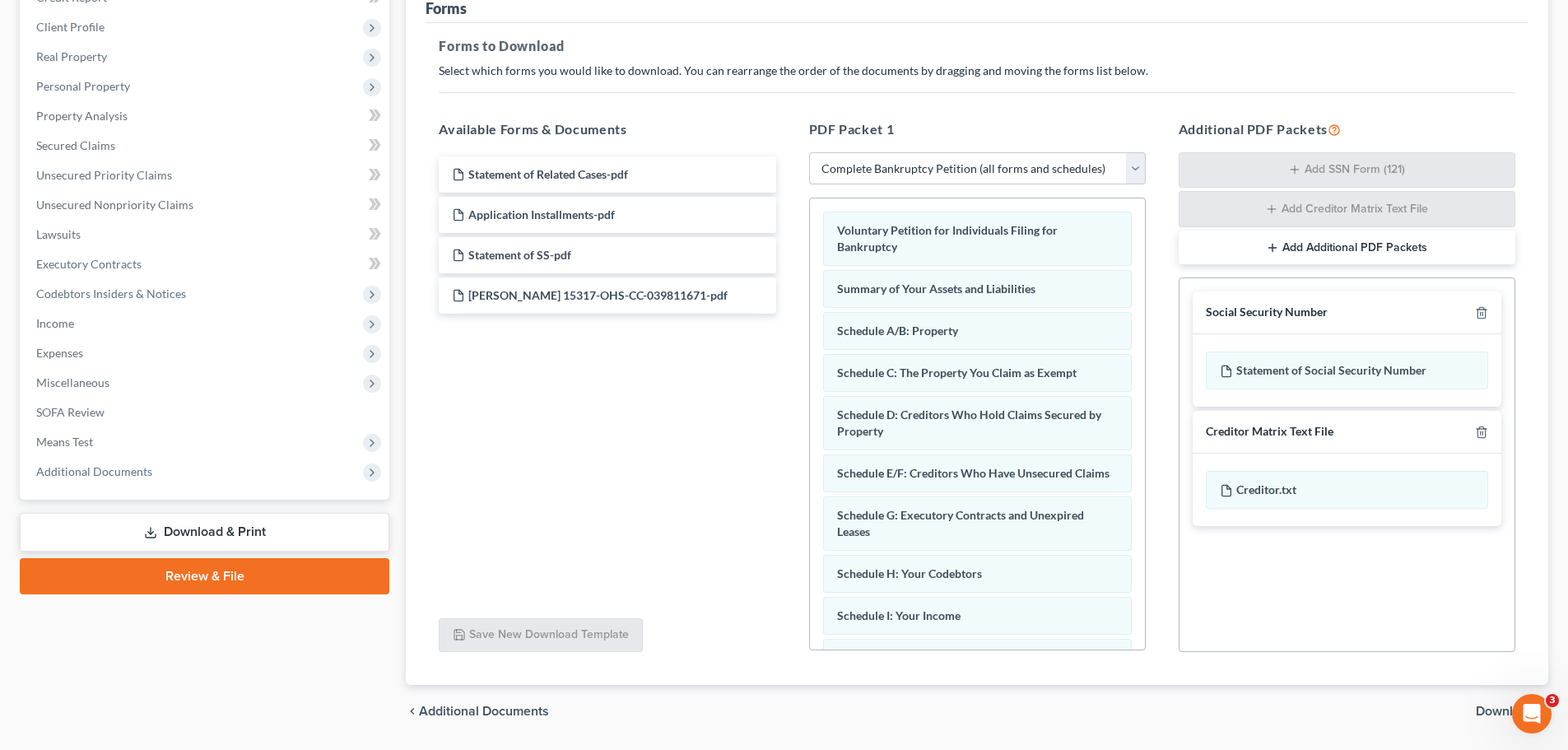
scroll to position [268, 0]
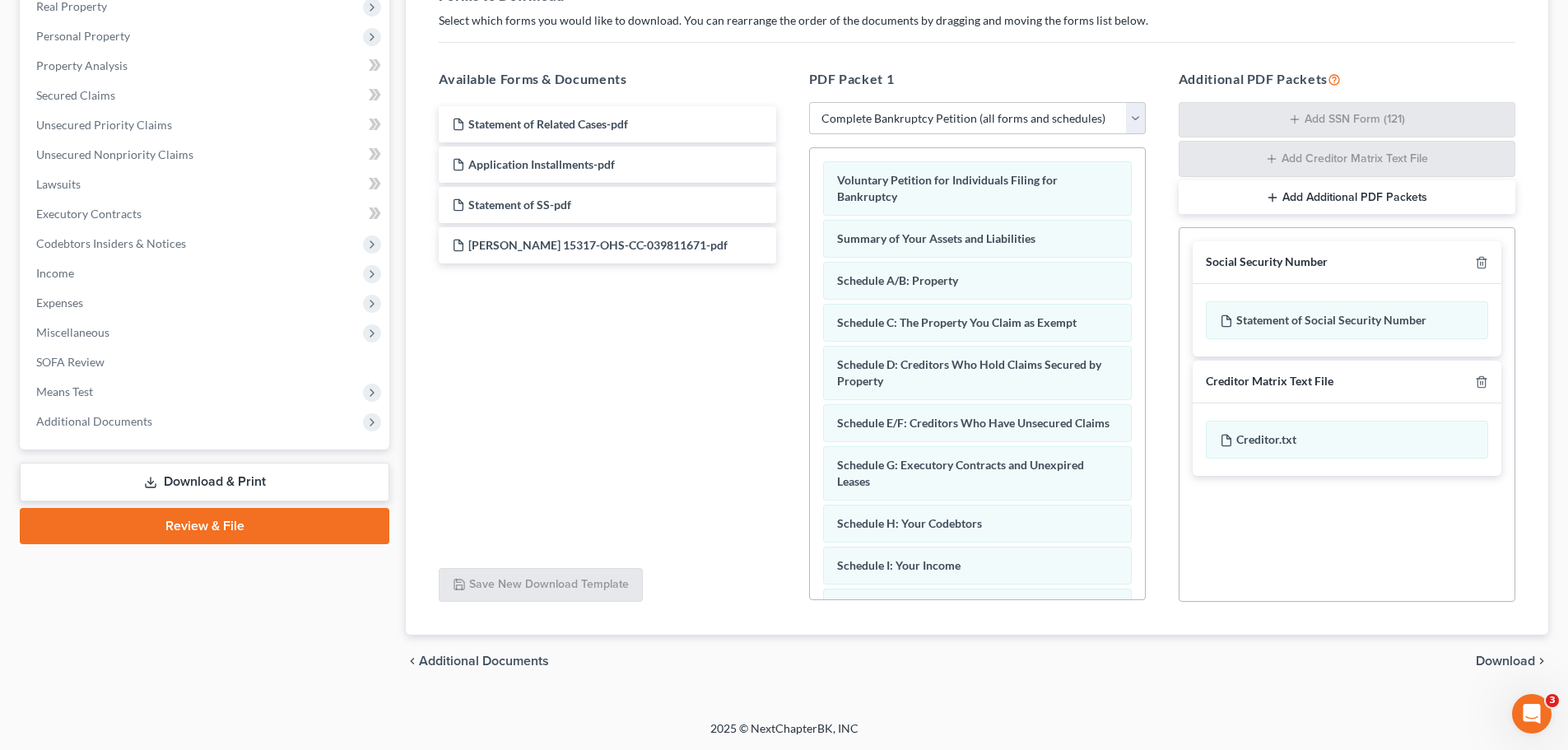
click at [1524, 664] on span "Download" at bounding box center [1505, 661] width 59 height 13
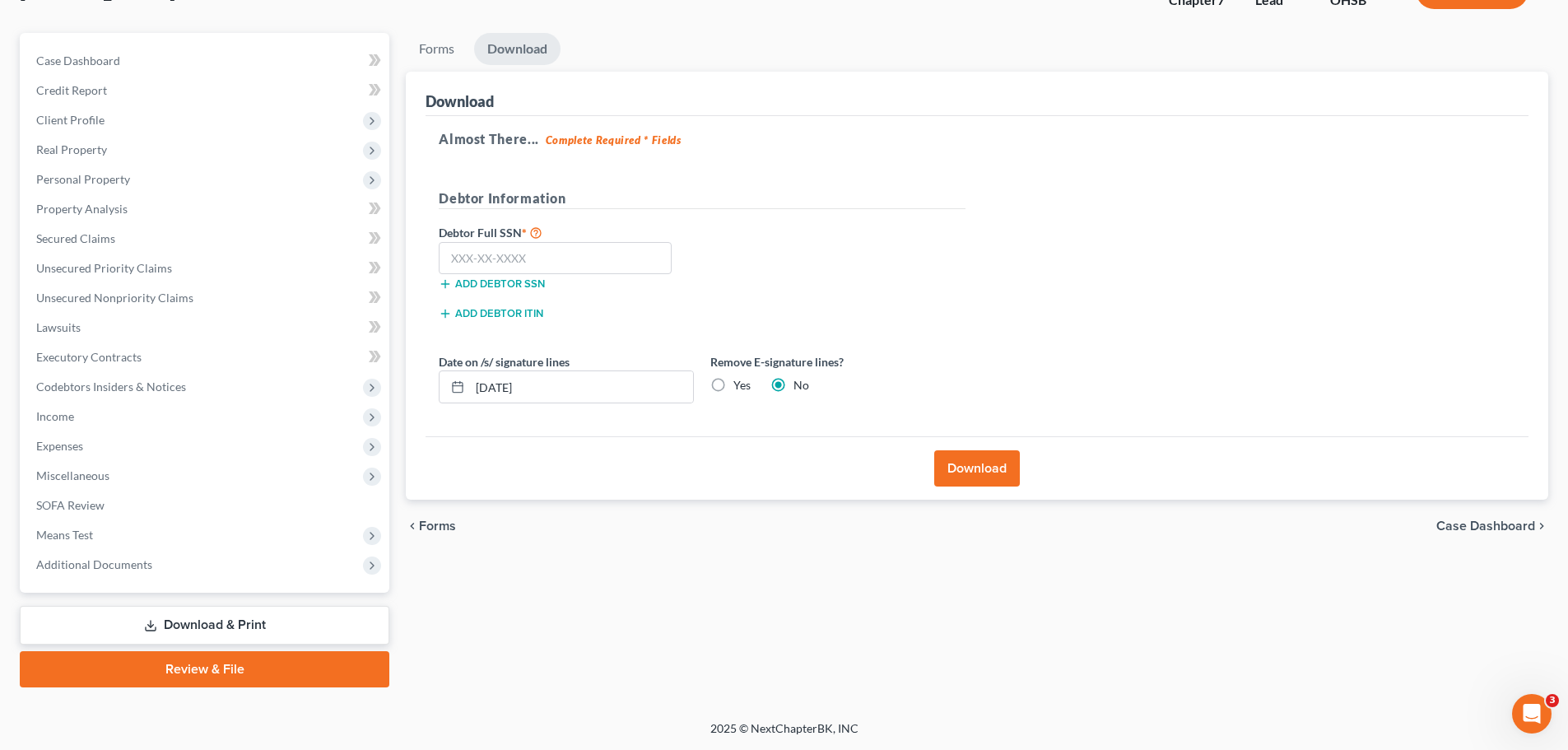
click at [957, 464] on button "Download" at bounding box center [977, 468] width 86 height 36
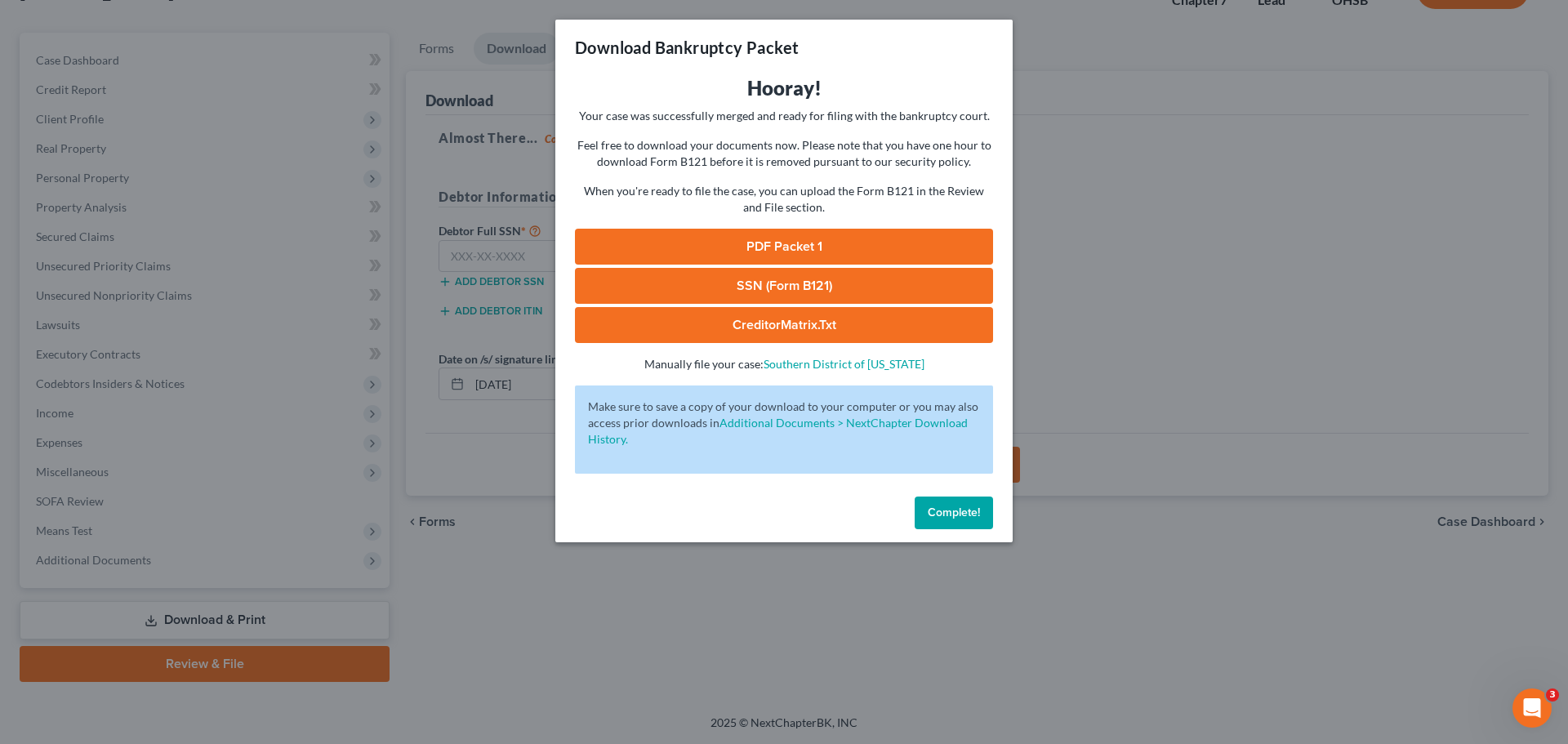
click at [825, 242] on link "PDF Packet 1" at bounding box center [784, 246] width 418 height 36
click at [963, 514] on span "Complete!" at bounding box center [953, 512] width 52 height 14
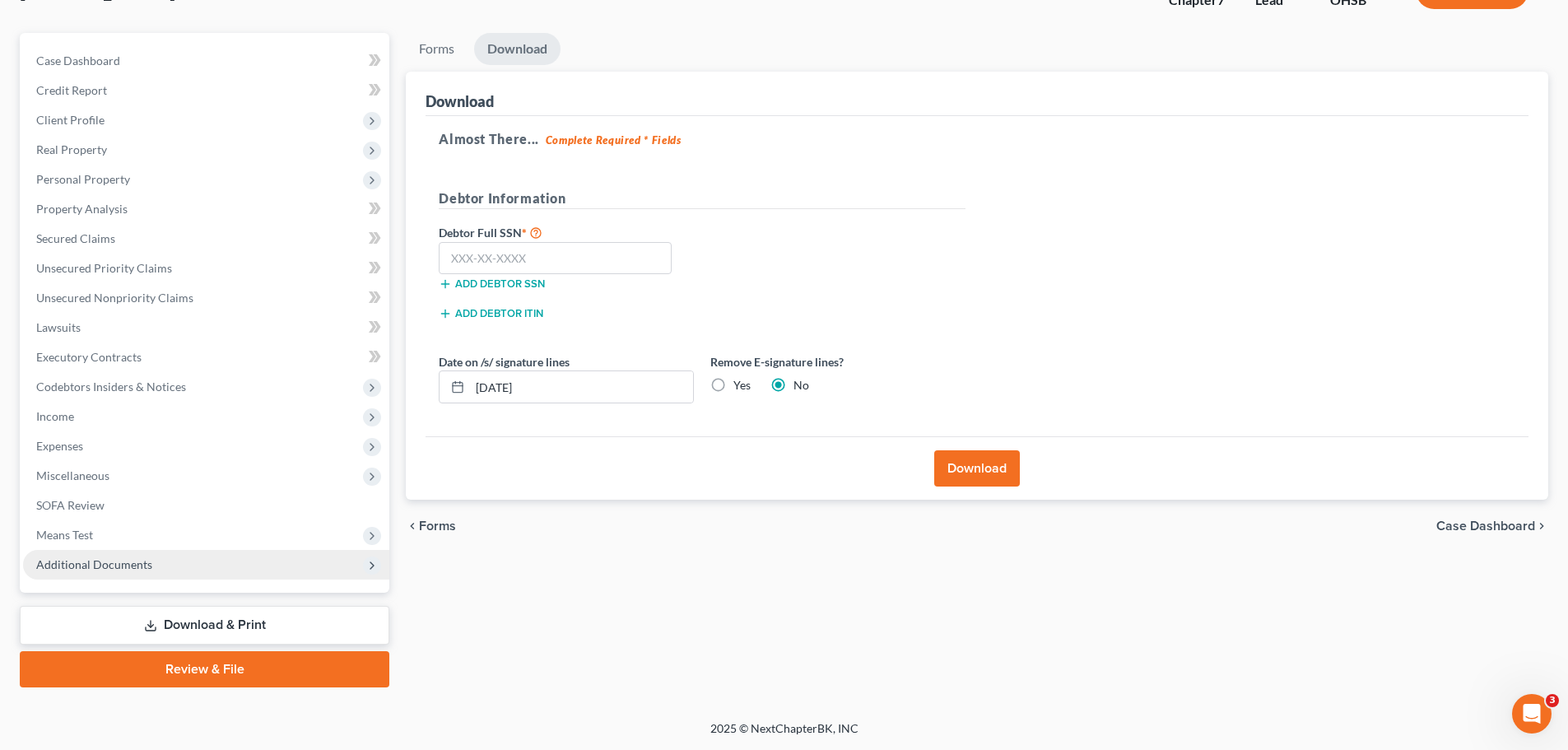
click at [237, 554] on span "Additional Documents" at bounding box center [206, 564] width 366 height 29
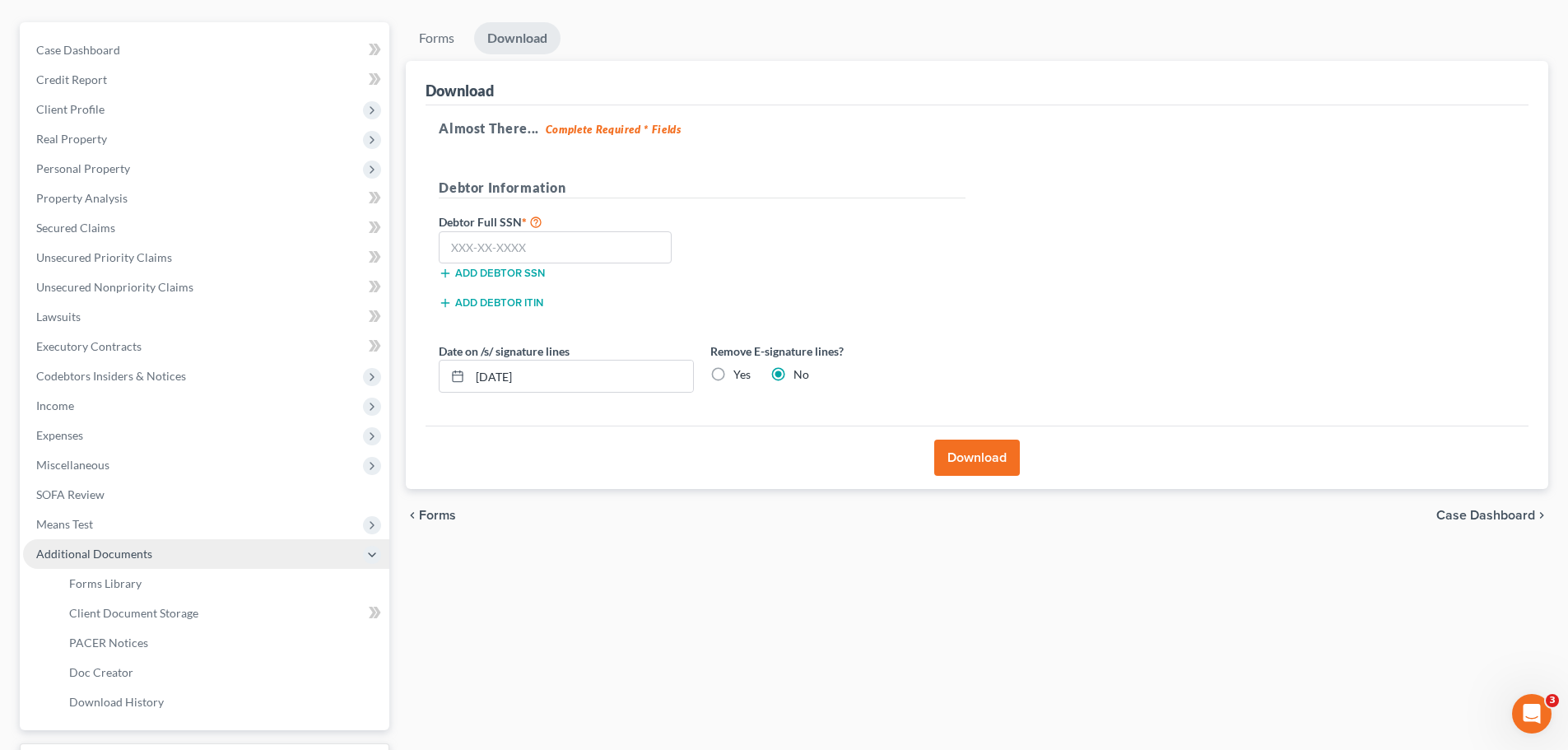
scroll to position [273, 0]
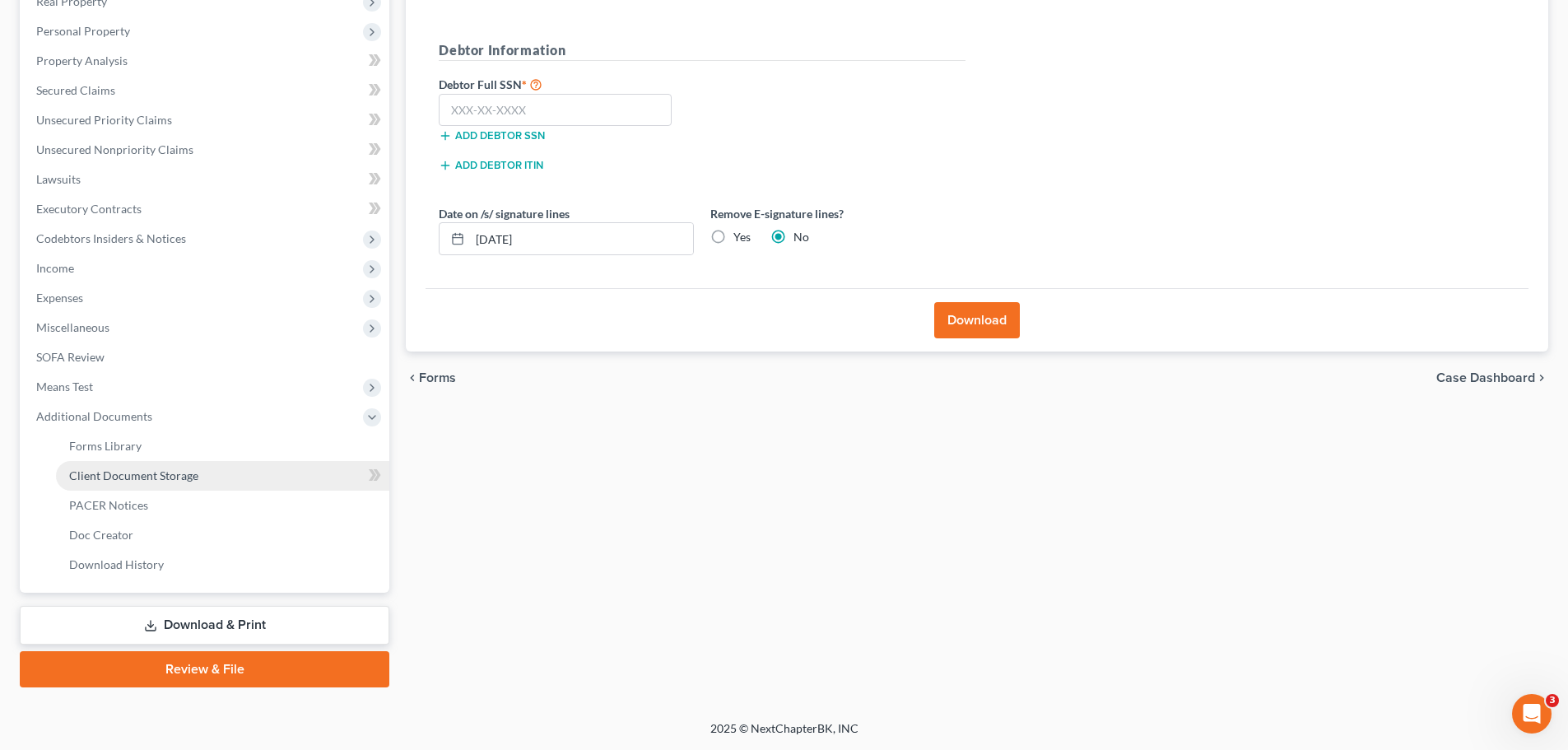
click at [224, 479] on link "Client Document Storage" at bounding box center [223, 475] width 334 height 29
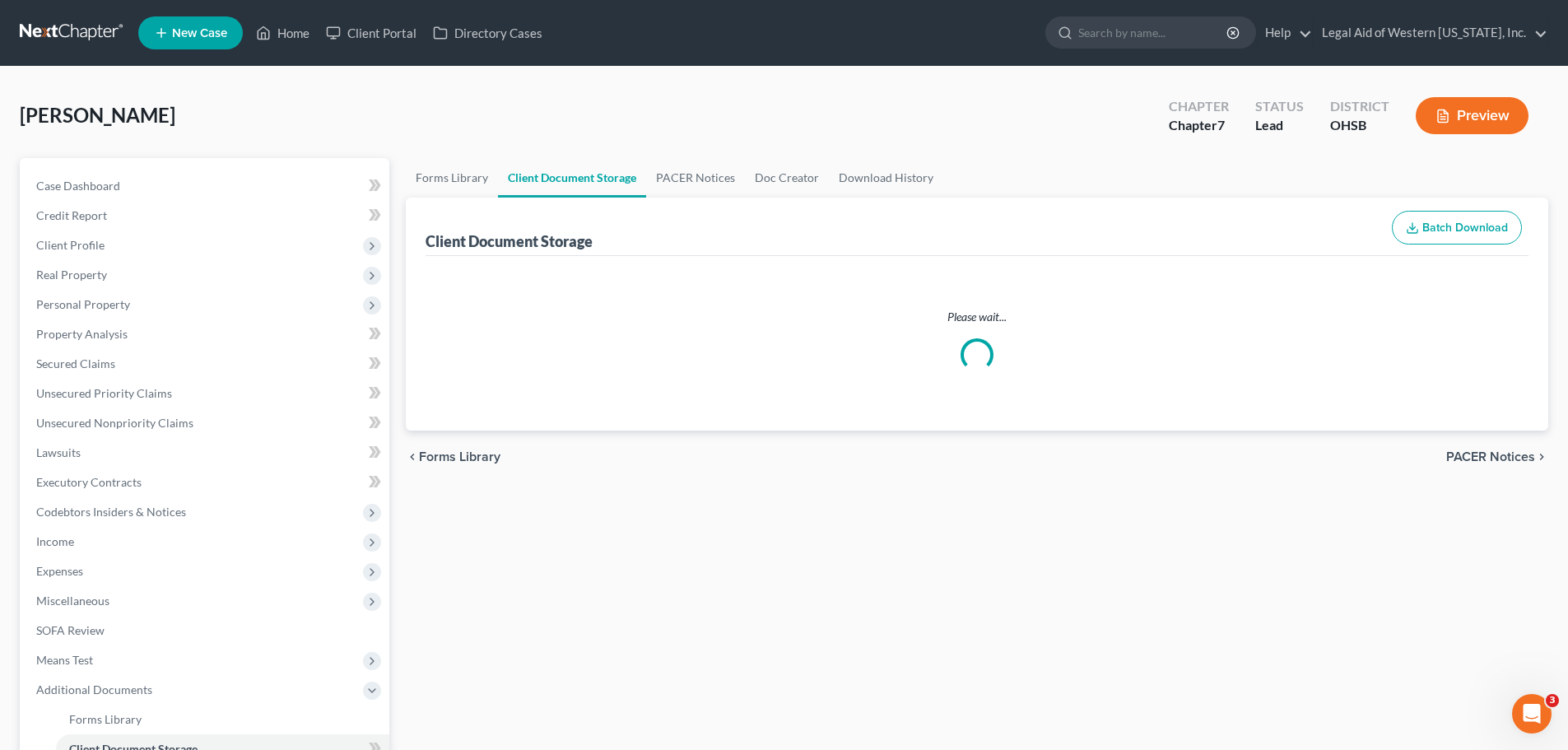
select select "7"
select select "37"
select select "52"
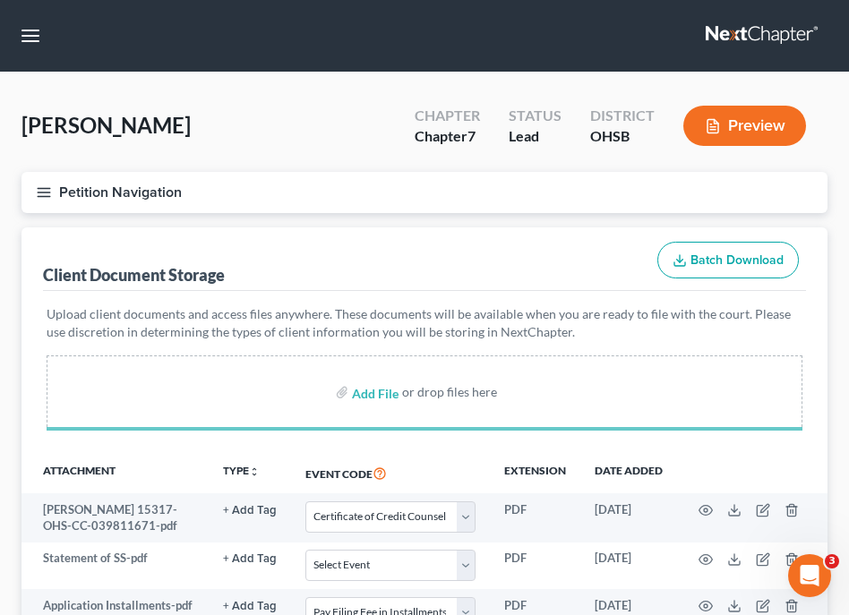
select select "7"
select select "37"
select select "52"
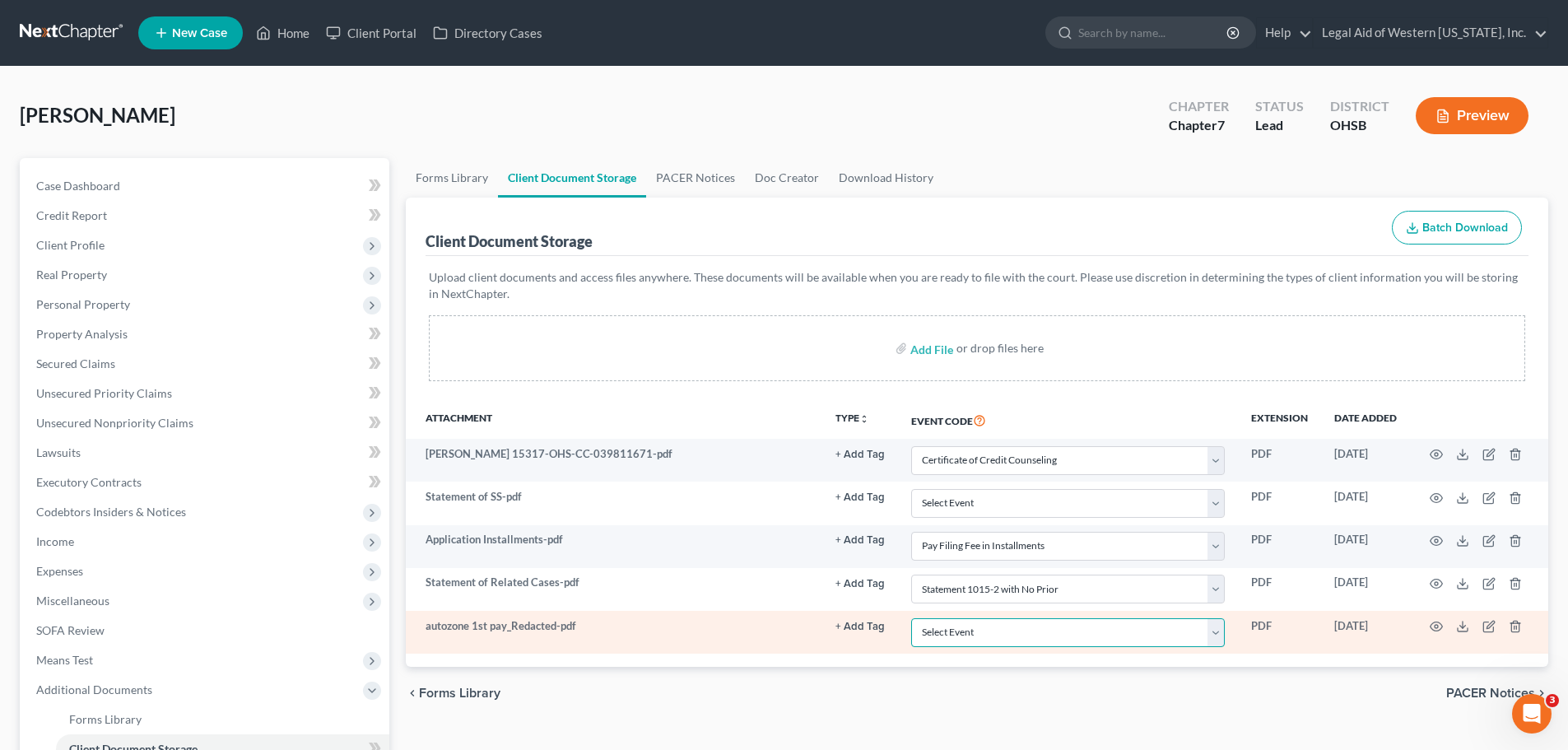
click at [1222, 633] on select "Select Event 20 Largest Unsecured Creditors Amended Document Amended List of Cr…" at bounding box center [1068, 631] width 314 height 28
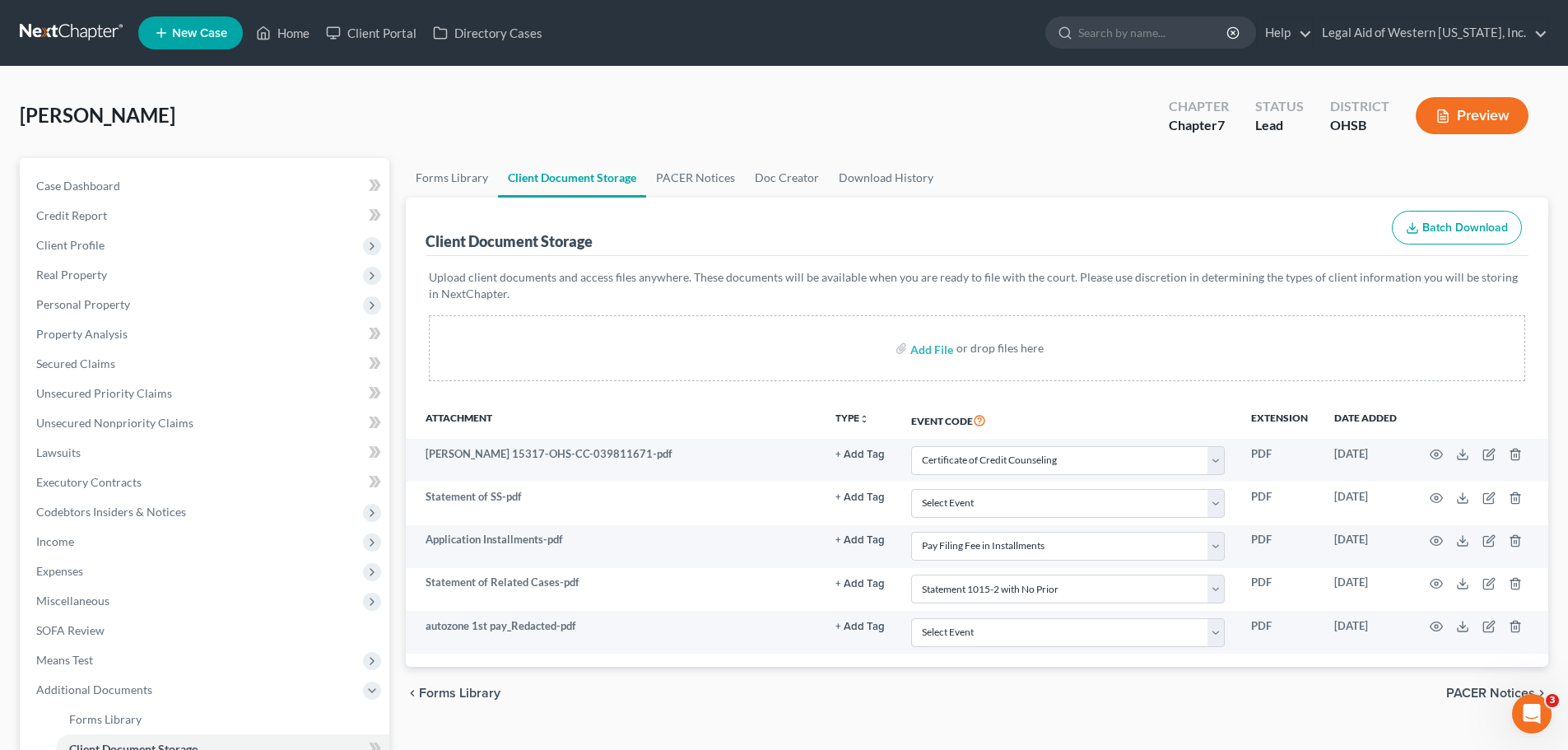
click at [1076, 156] on div "Peerenboom, David Upgraded Chapter Chapter 7 Status Lead District OHSB Preview" at bounding box center [784, 122] width 1528 height 72
click at [294, 33] on link "Home" at bounding box center [282, 33] width 70 height 29
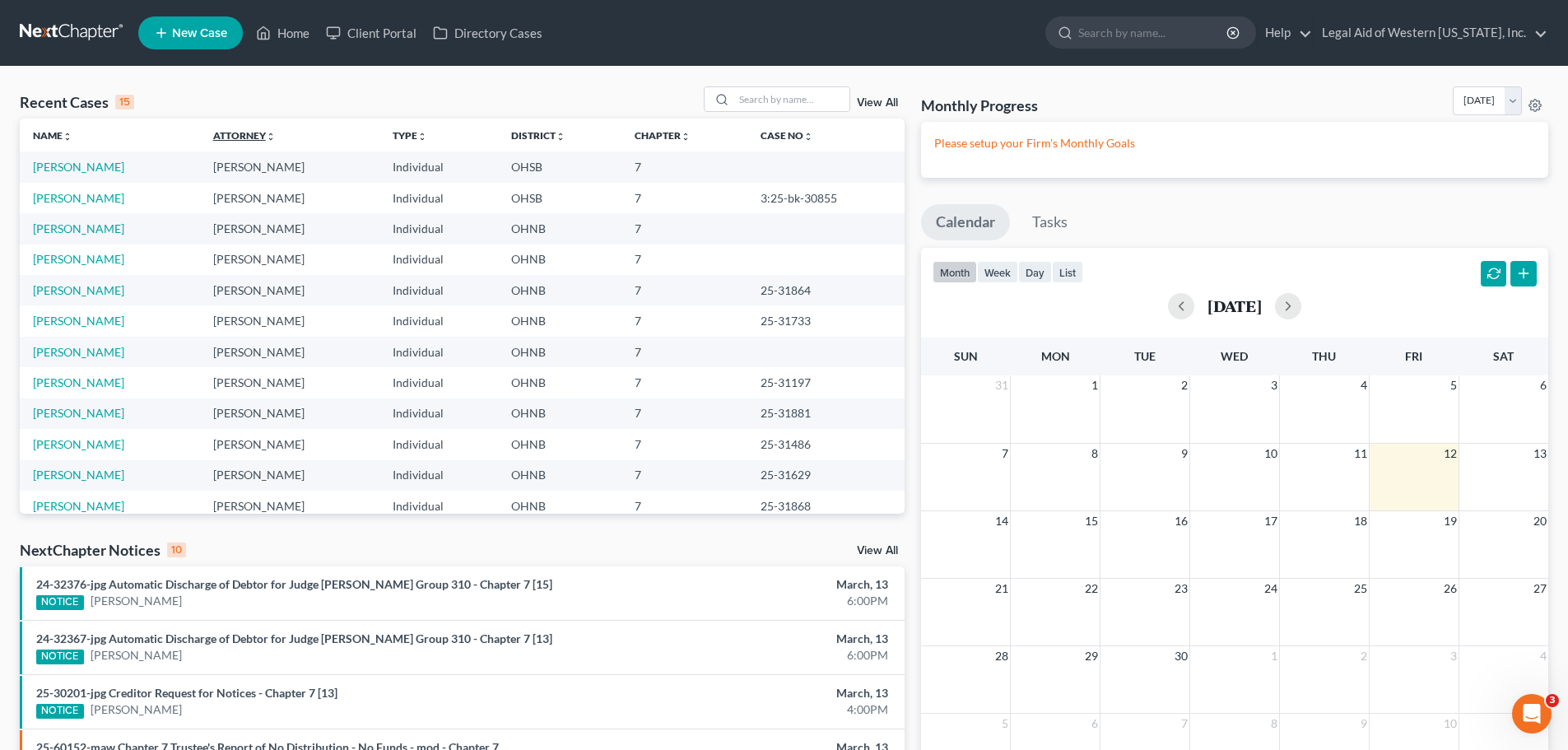
click at [258, 133] on link "Attorney unfold_more expand_more expand_less" at bounding box center [245, 135] width 63 height 12
click at [258, 133] on link "Attorney unfold_more expand_more expand_less" at bounding box center [246, 135] width 64 height 12
click at [58, 196] on link "Bolin, Eric" at bounding box center [78, 198] width 91 height 14
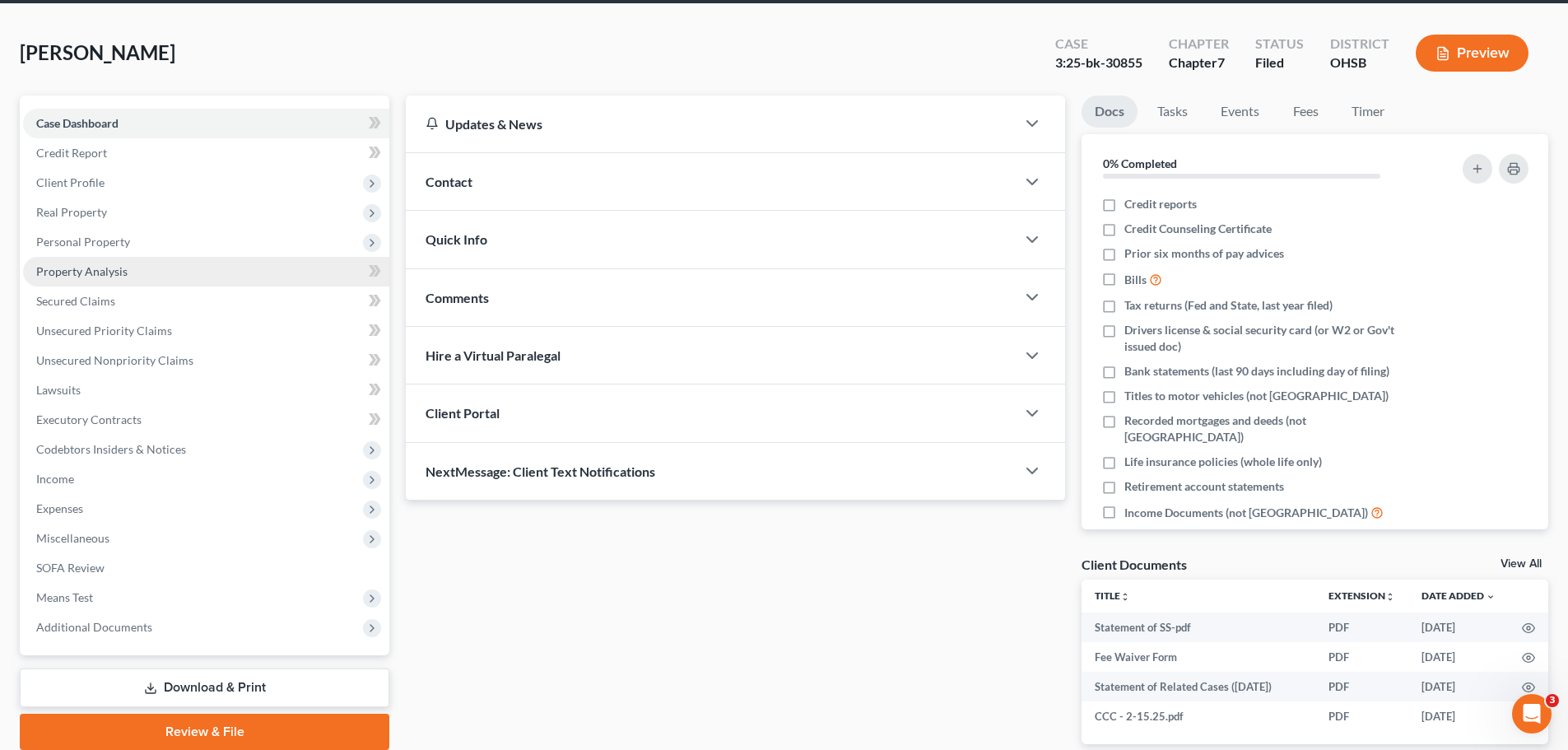
scroll to position [145, 0]
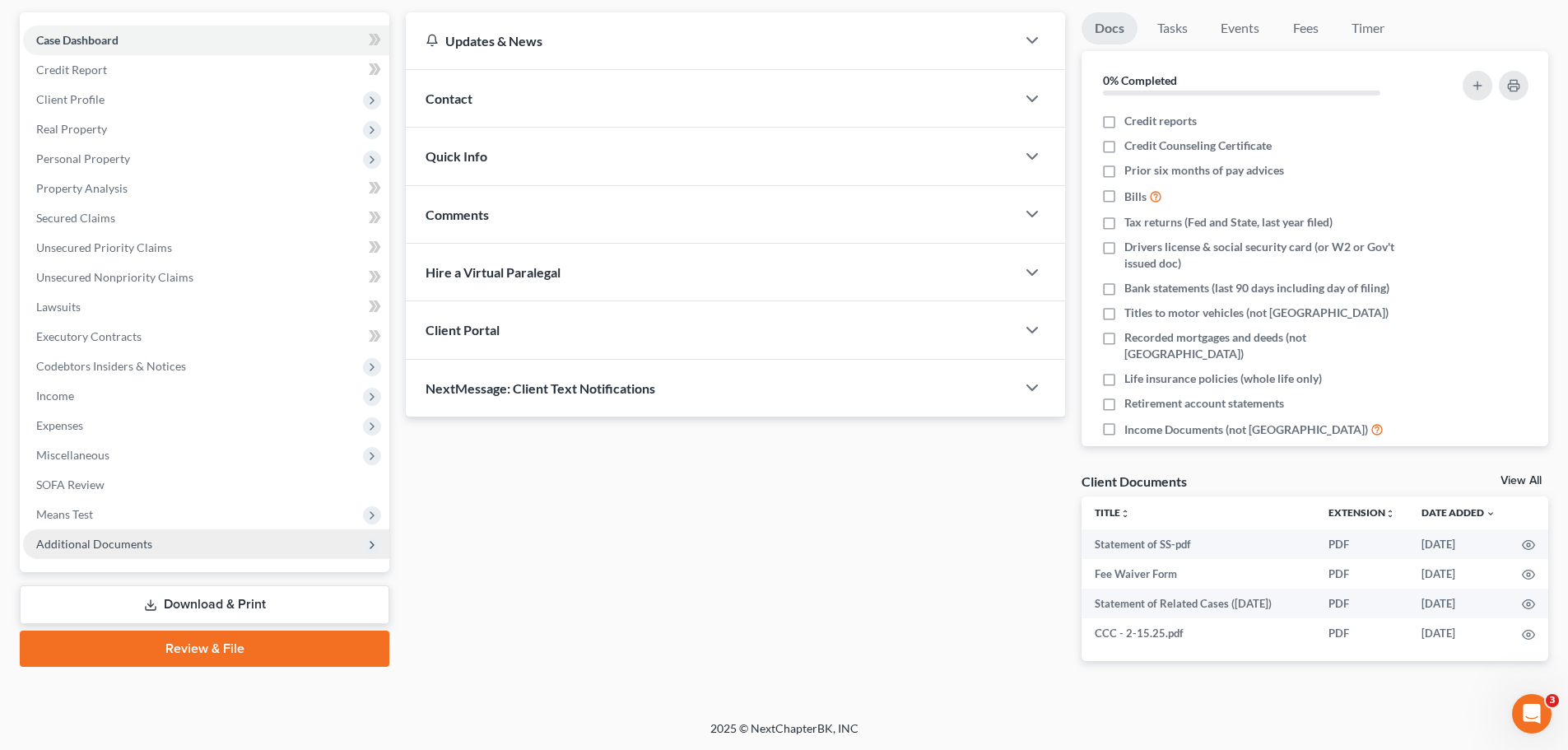
click at [277, 554] on span "Additional Documents" at bounding box center [206, 544] width 366 height 29
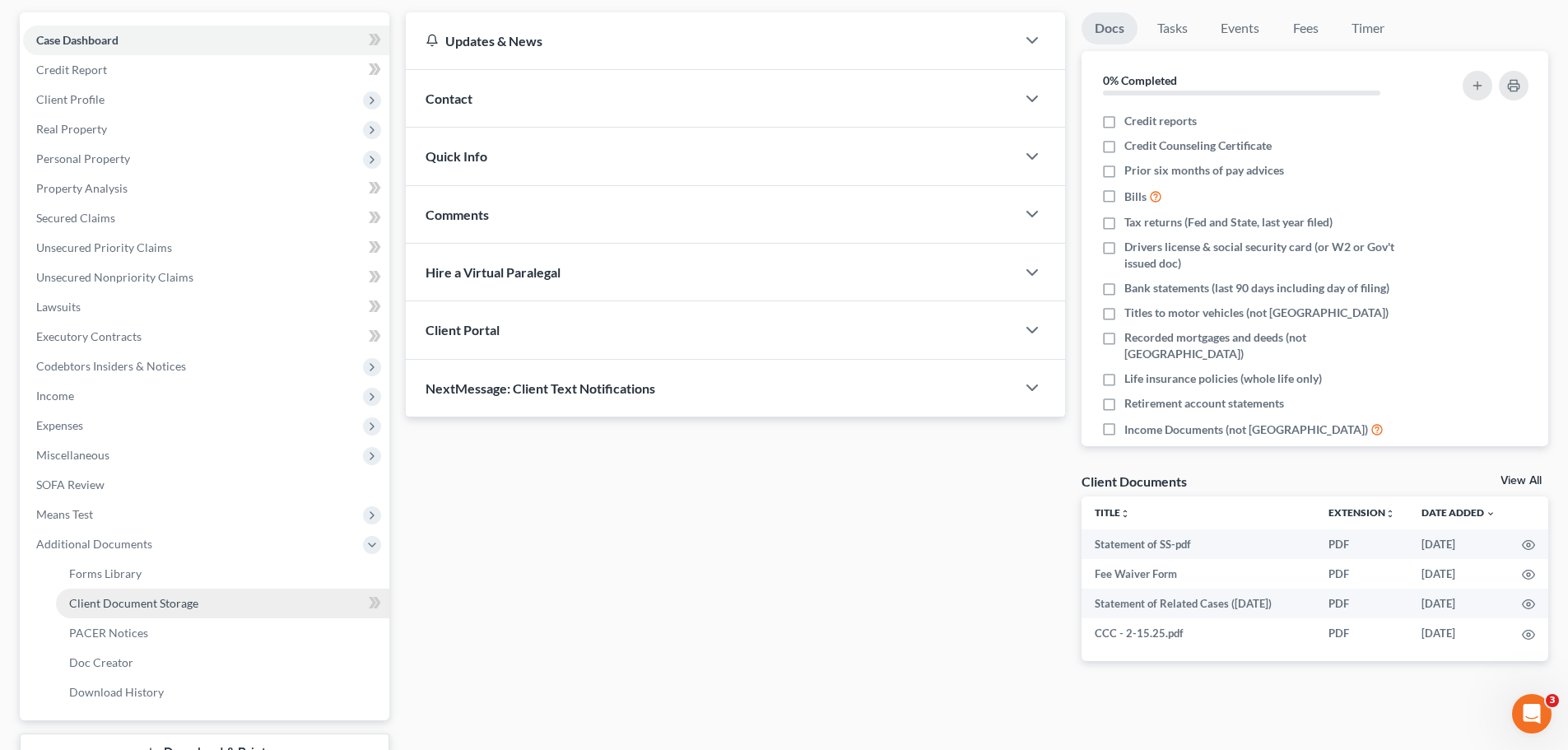
click at [269, 599] on link "Client Document Storage" at bounding box center [223, 603] width 334 height 29
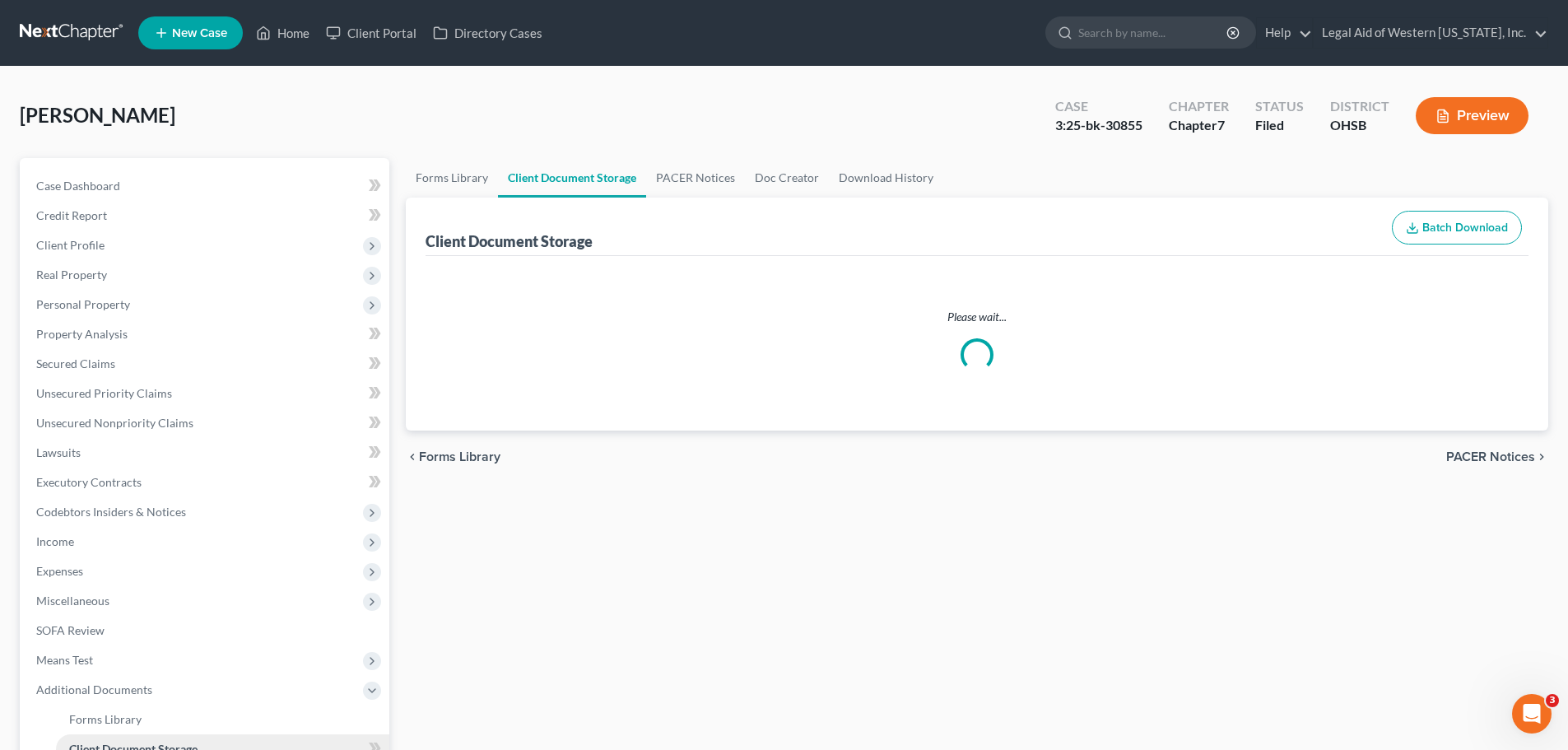
select select "7"
select select "52"
select select "32"
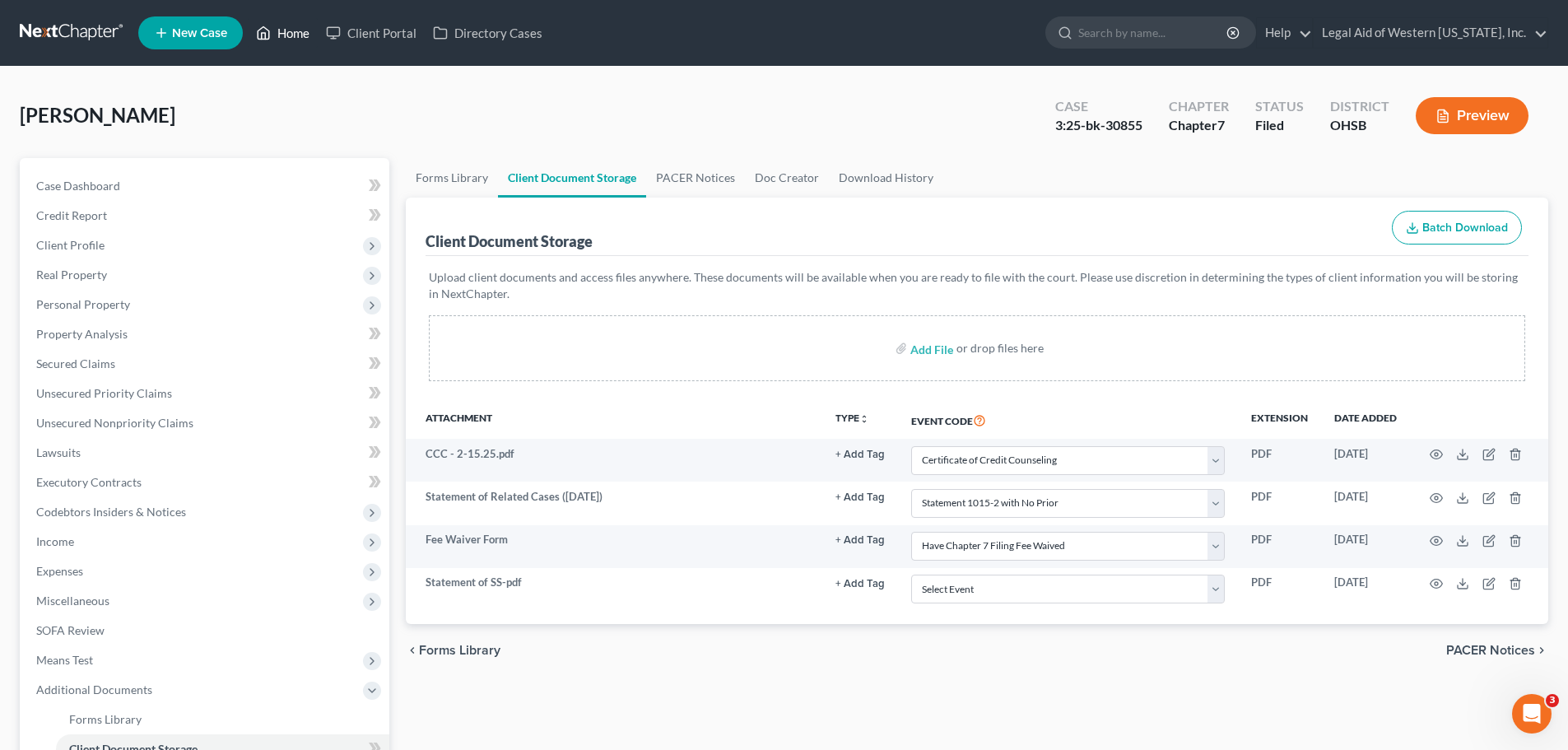
click at [301, 34] on link "Home" at bounding box center [282, 33] width 70 height 29
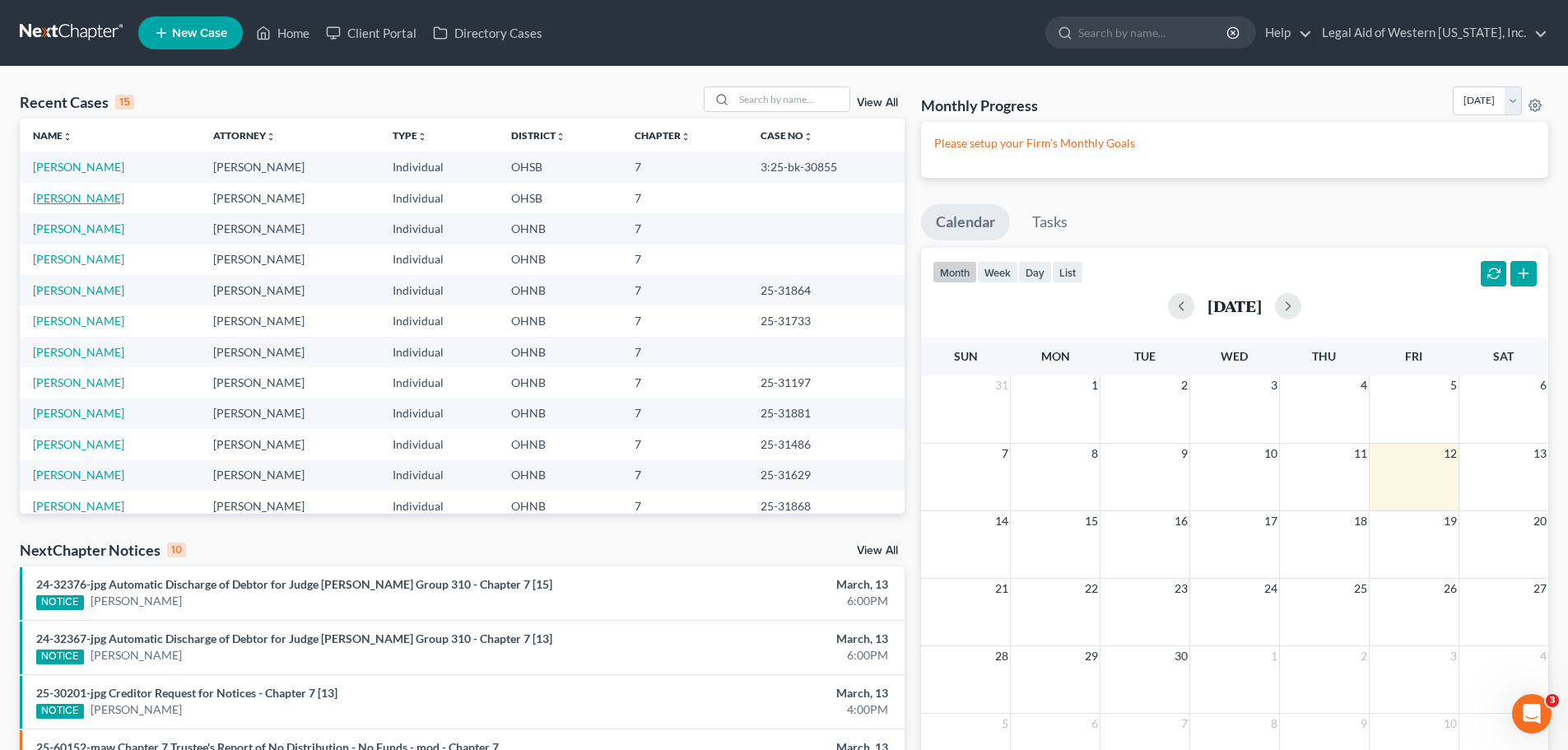
click at [117, 203] on link "Peerenboom, David" at bounding box center [78, 198] width 91 height 14
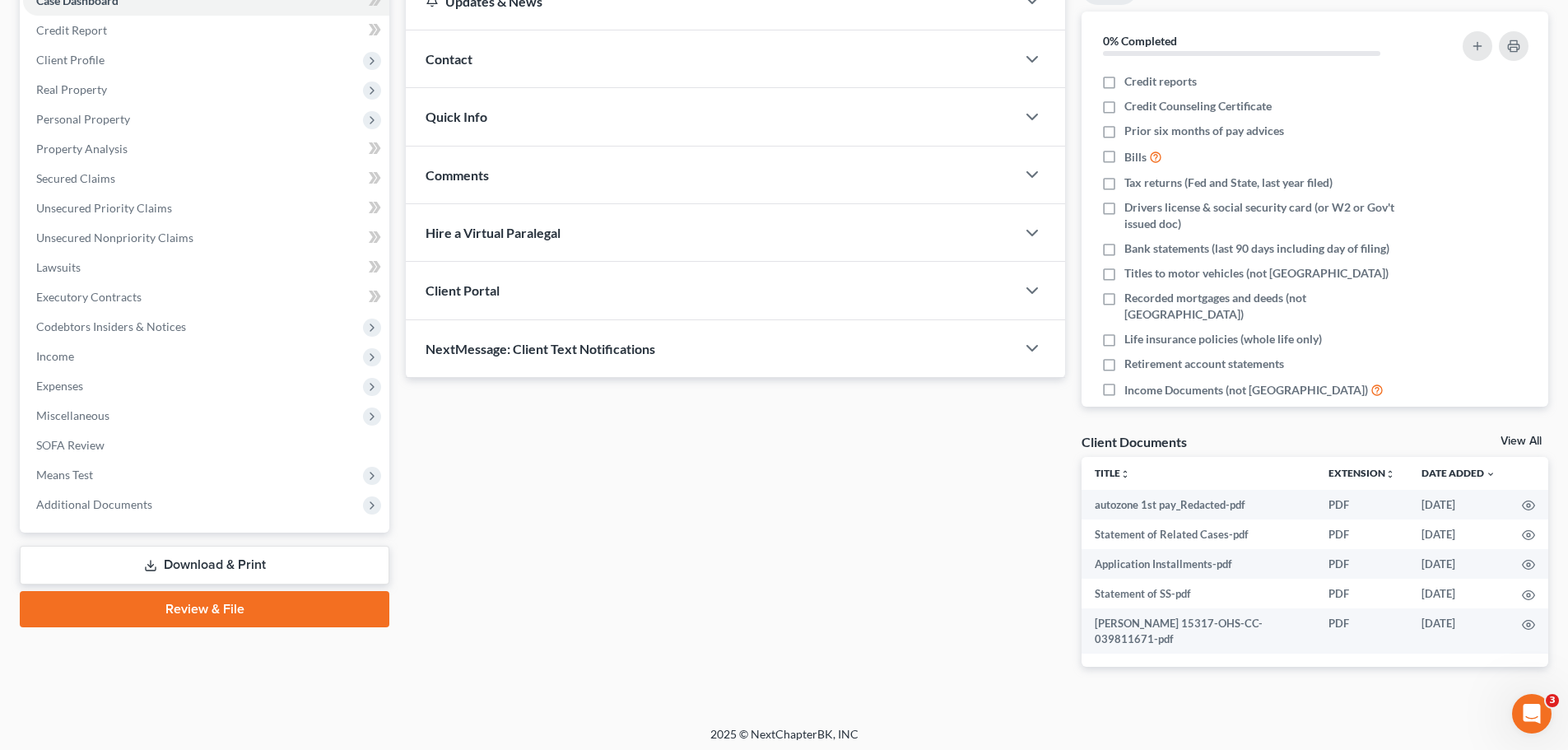
scroll to position [191, 0]
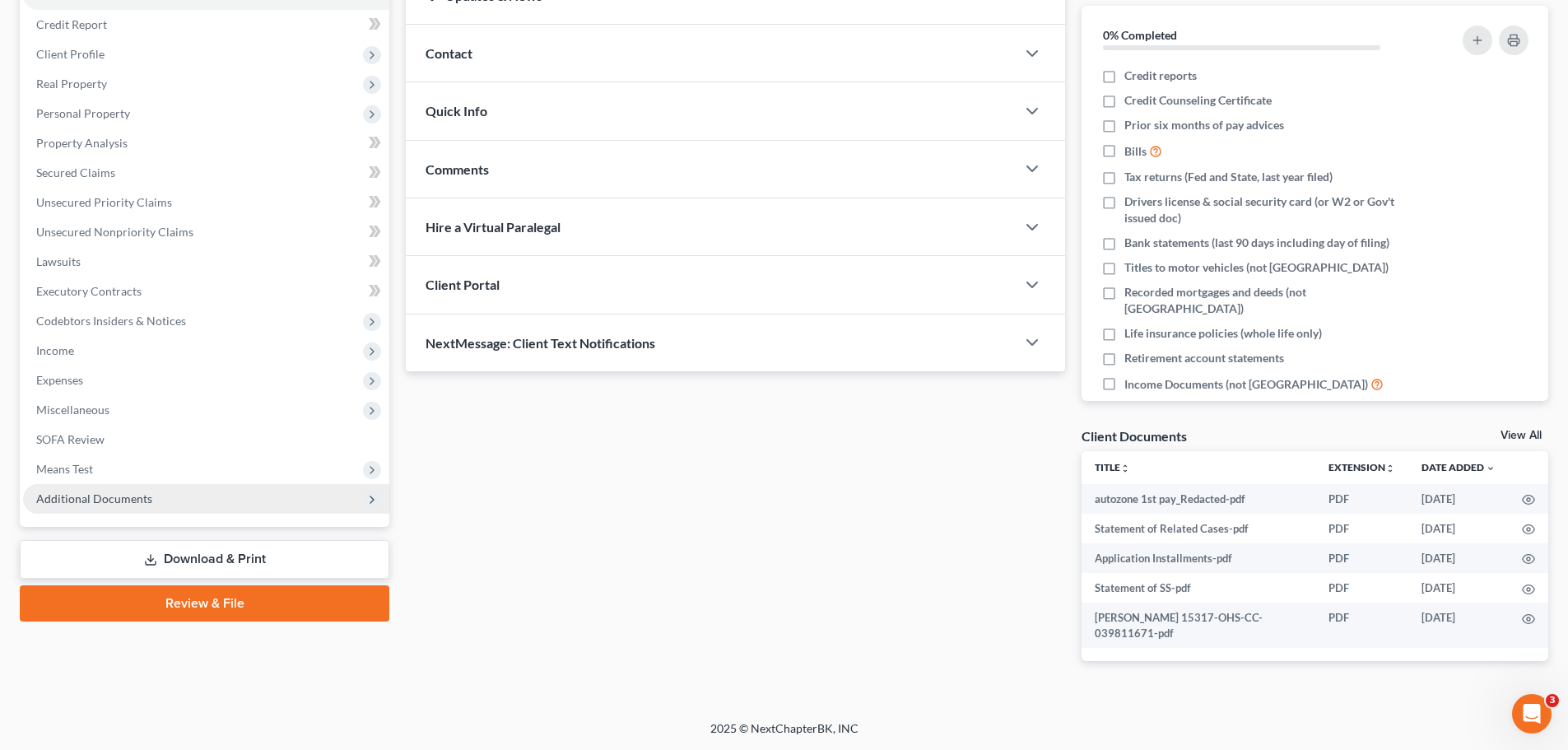
click at [239, 506] on span "Additional Documents" at bounding box center [206, 498] width 366 height 29
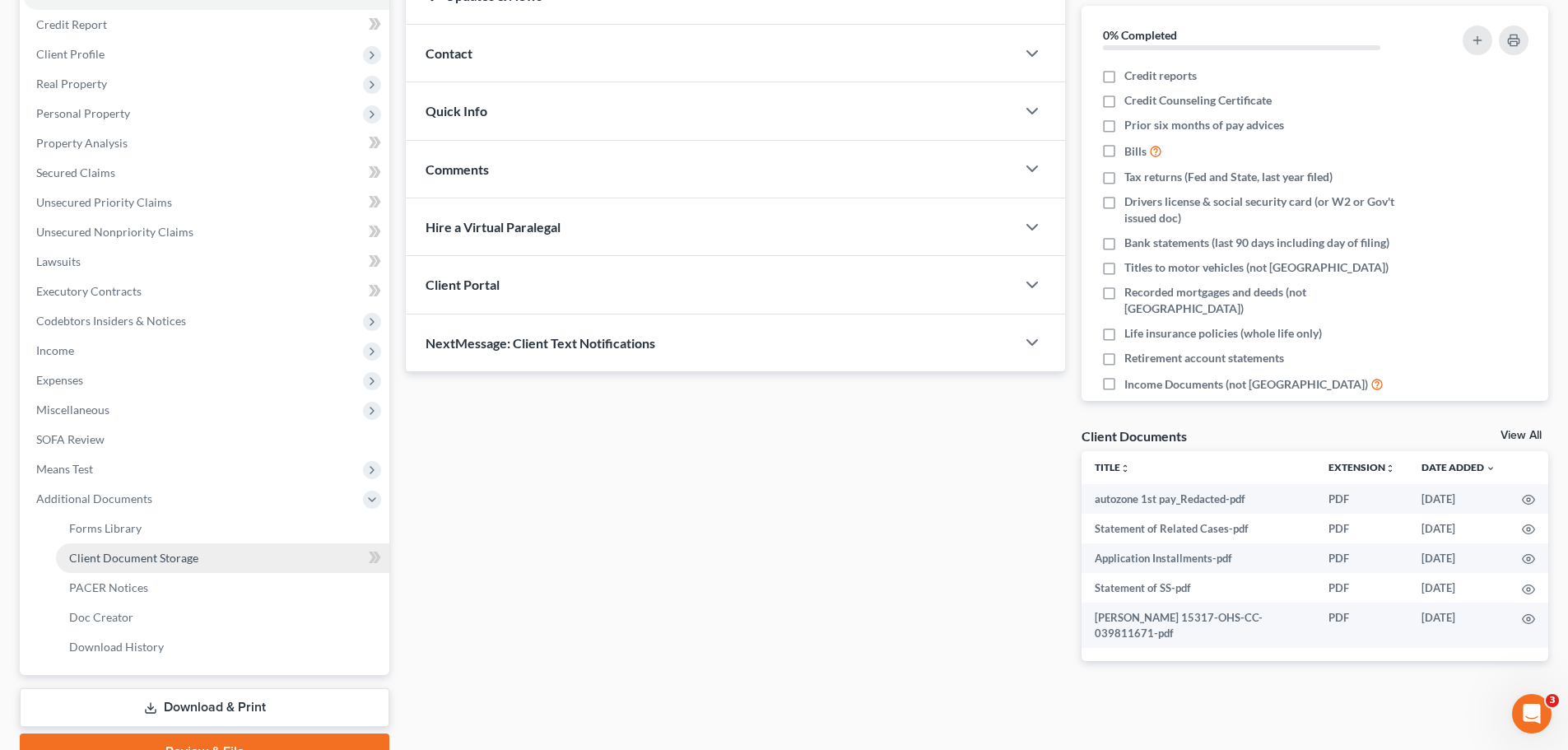
click at [245, 558] on link "Client Document Storage" at bounding box center [223, 558] width 334 height 29
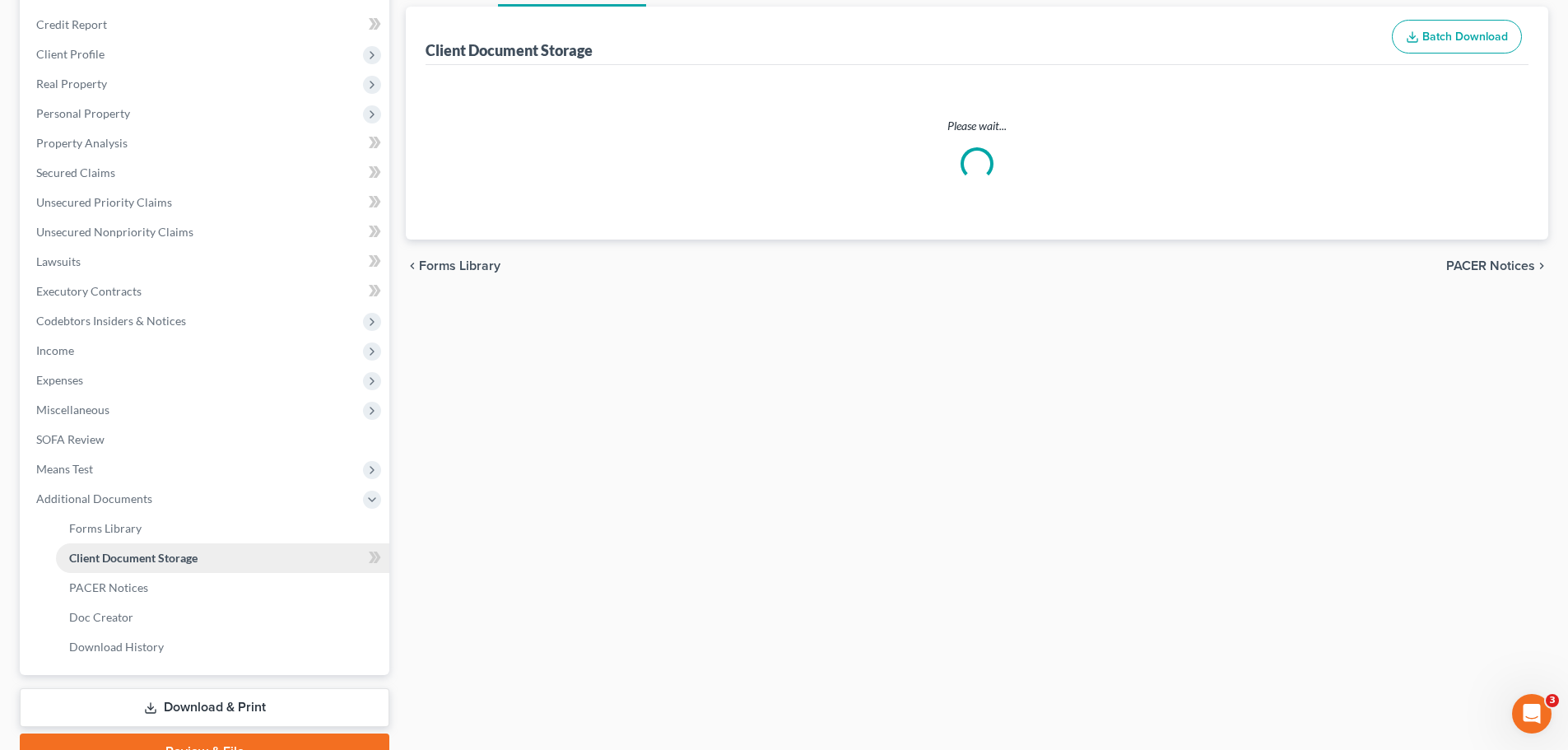
scroll to position [33, 0]
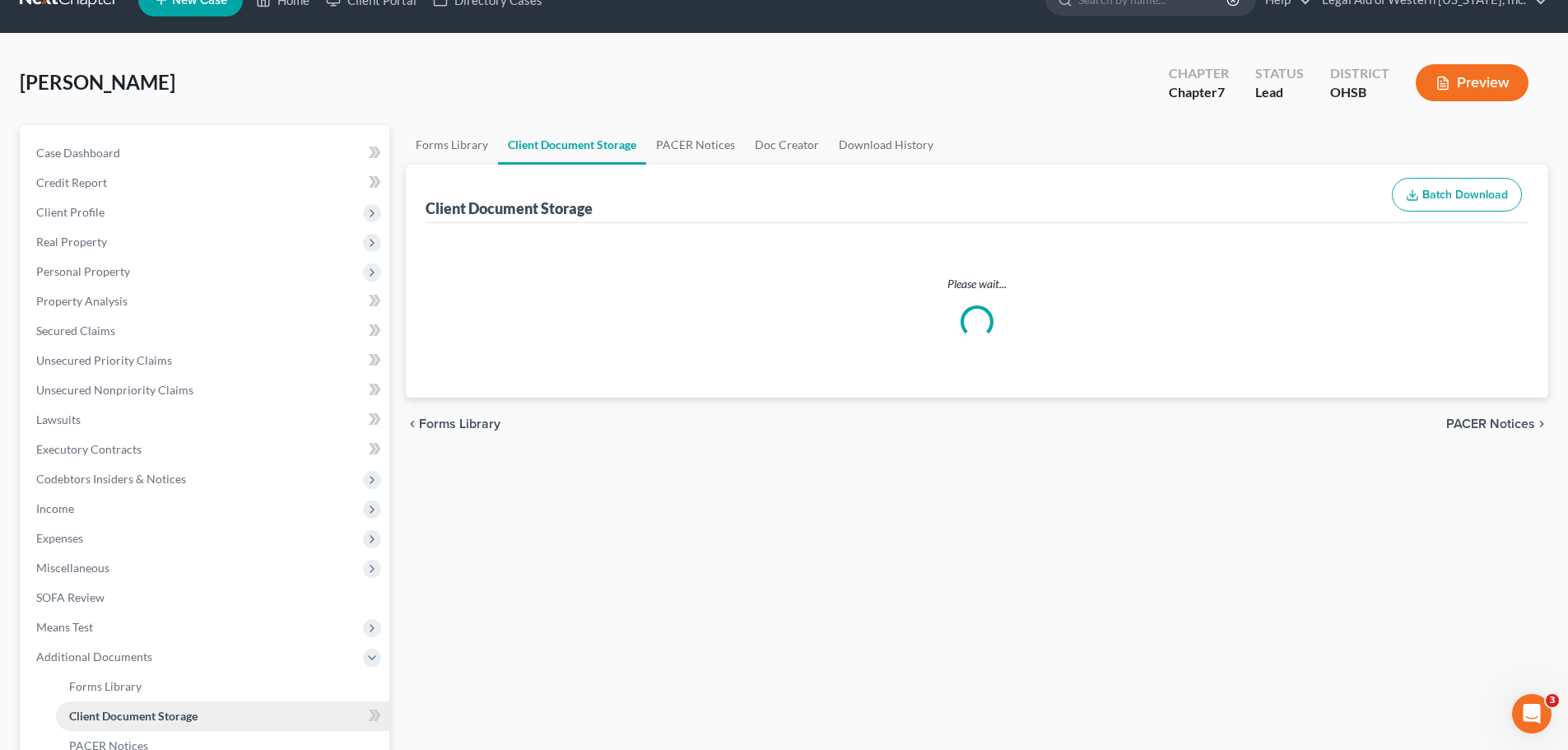
select select "7"
select select "37"
select select "52"
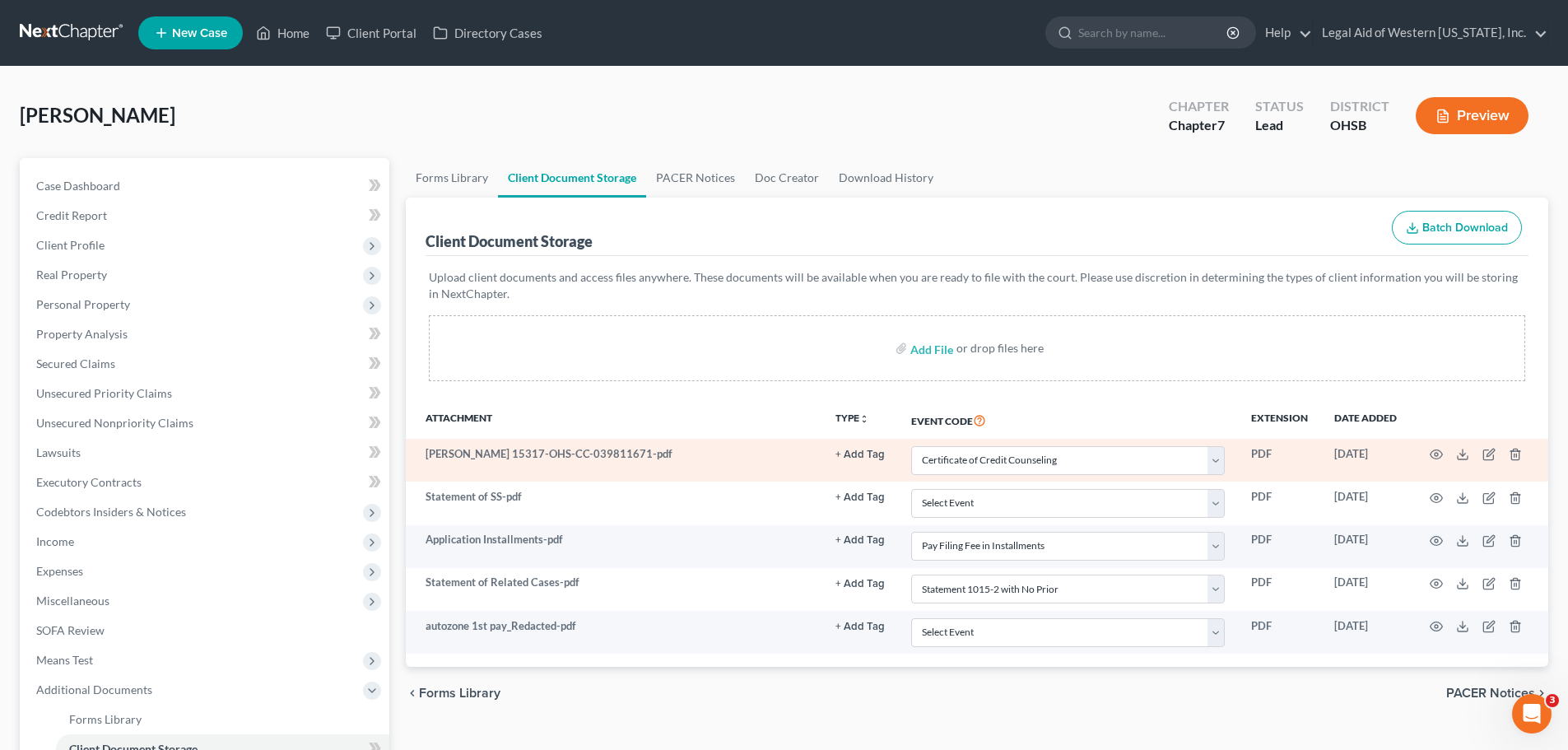
scroll to position [165, 0]
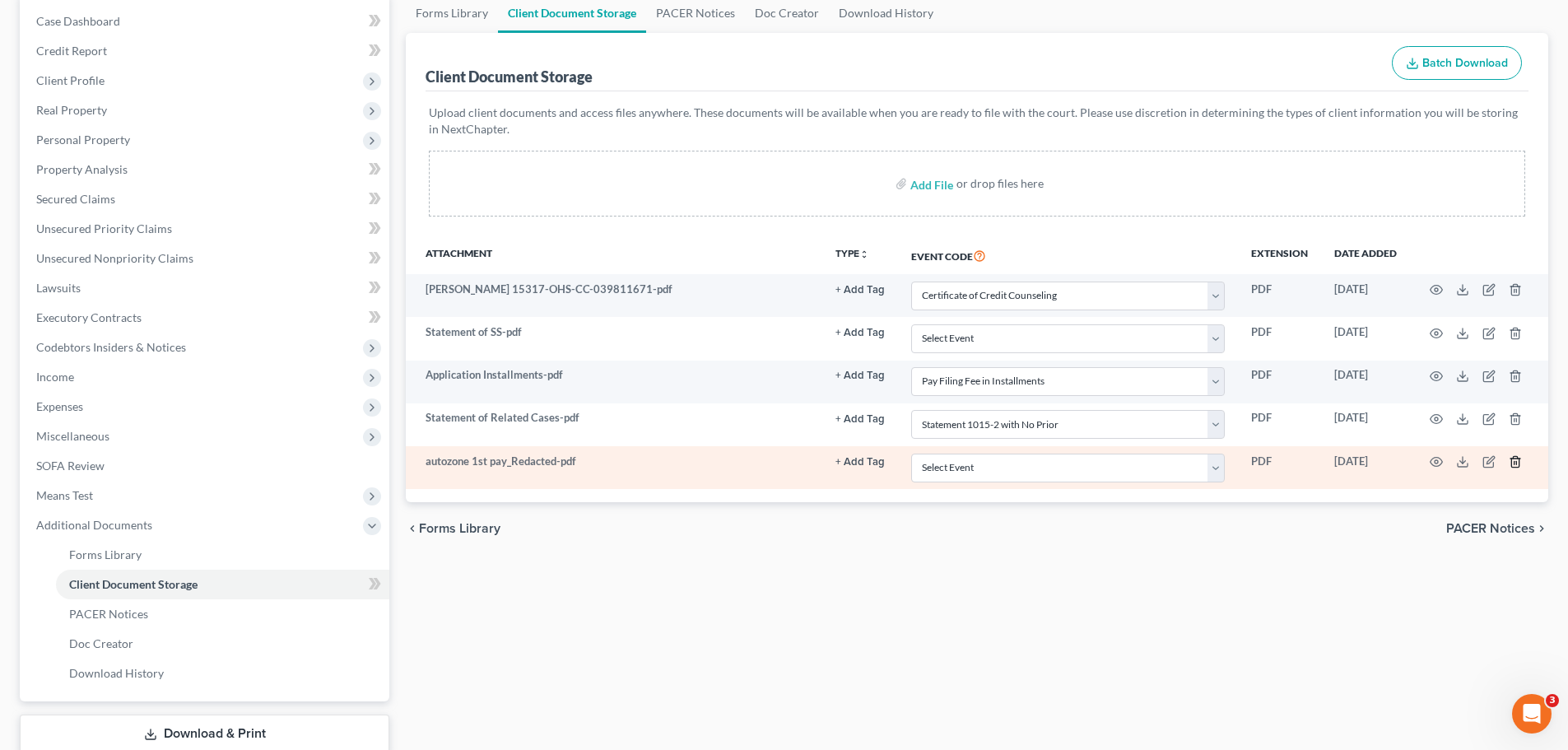
click at [1517, 459] on polyline "button" at bounding box center [1516, 459] width 10 height 0
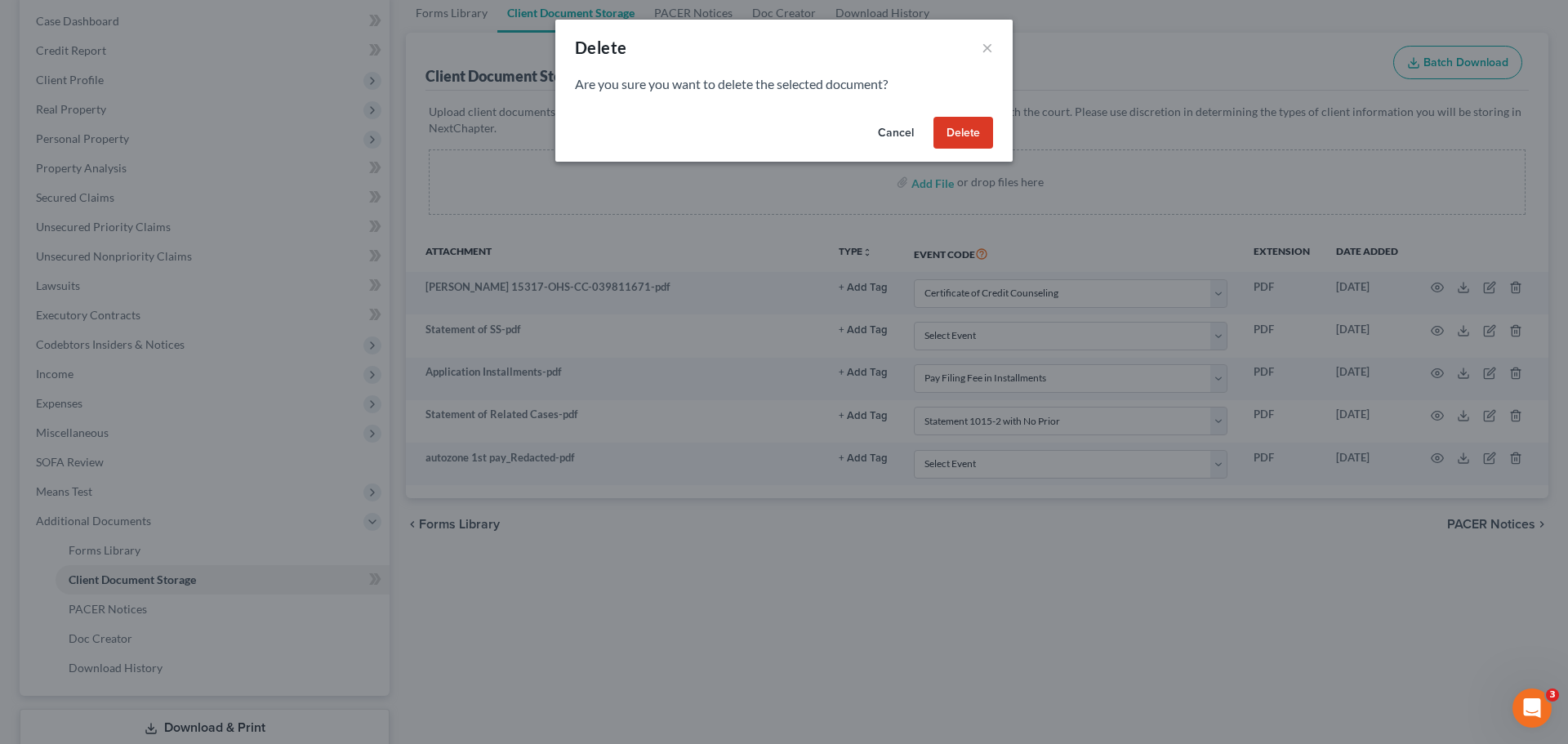
click at [978, 140] on button "Delete" at bounding box center [962, 133] width 59 height 33
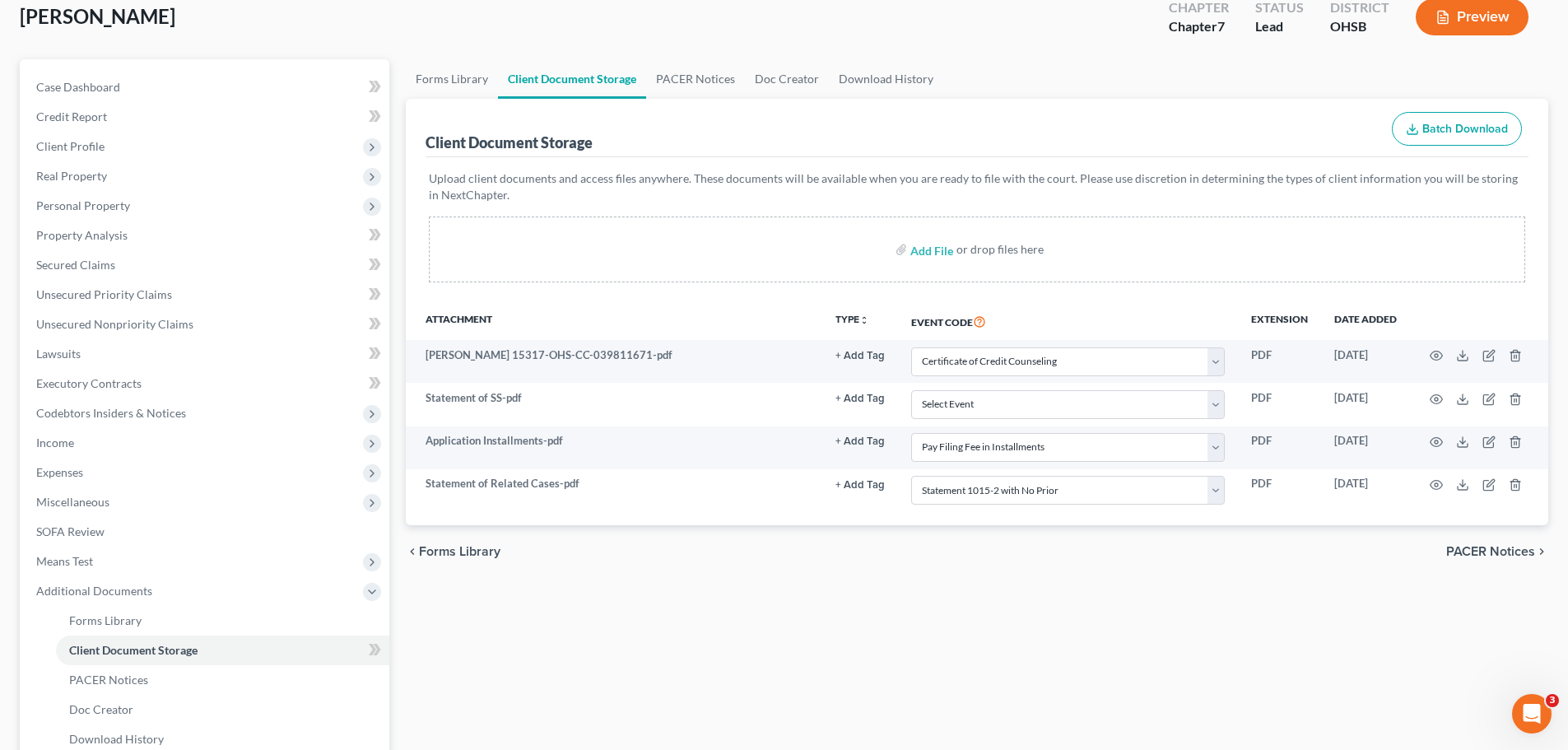
scroll to position [0, 0]
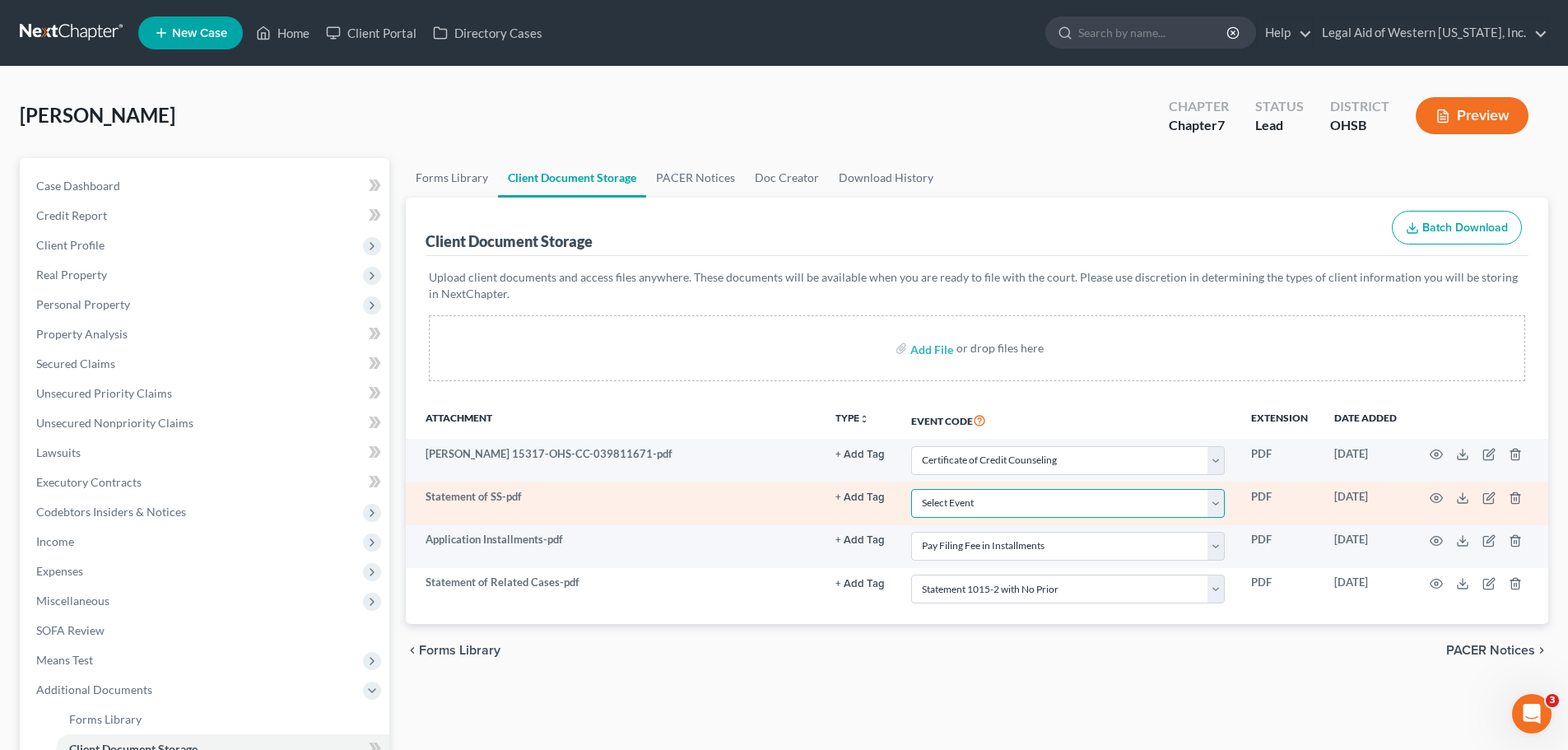
click at [1213, 502] on select "Select Event 20 Largest Unsecured Creditors Amended Document Amended List of Cr…" at bounding box center [1068, 503] width 314 height 28
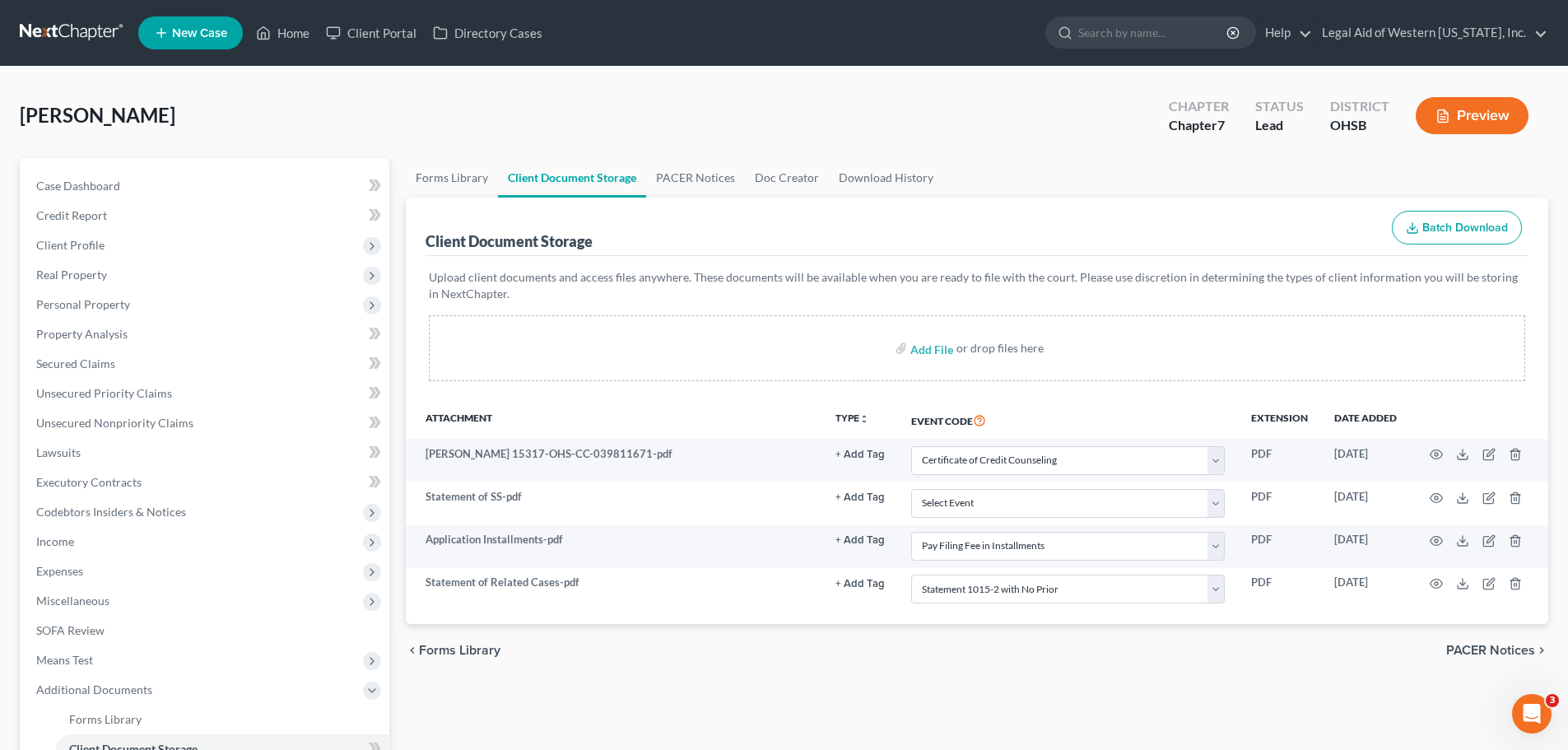
click at [767, 88] on div "Peerenboom, David Upgraded Chapter Chapter 7 Status Lead District OHSB Preview" at bounding box center [784, 122] width 1528 height 72
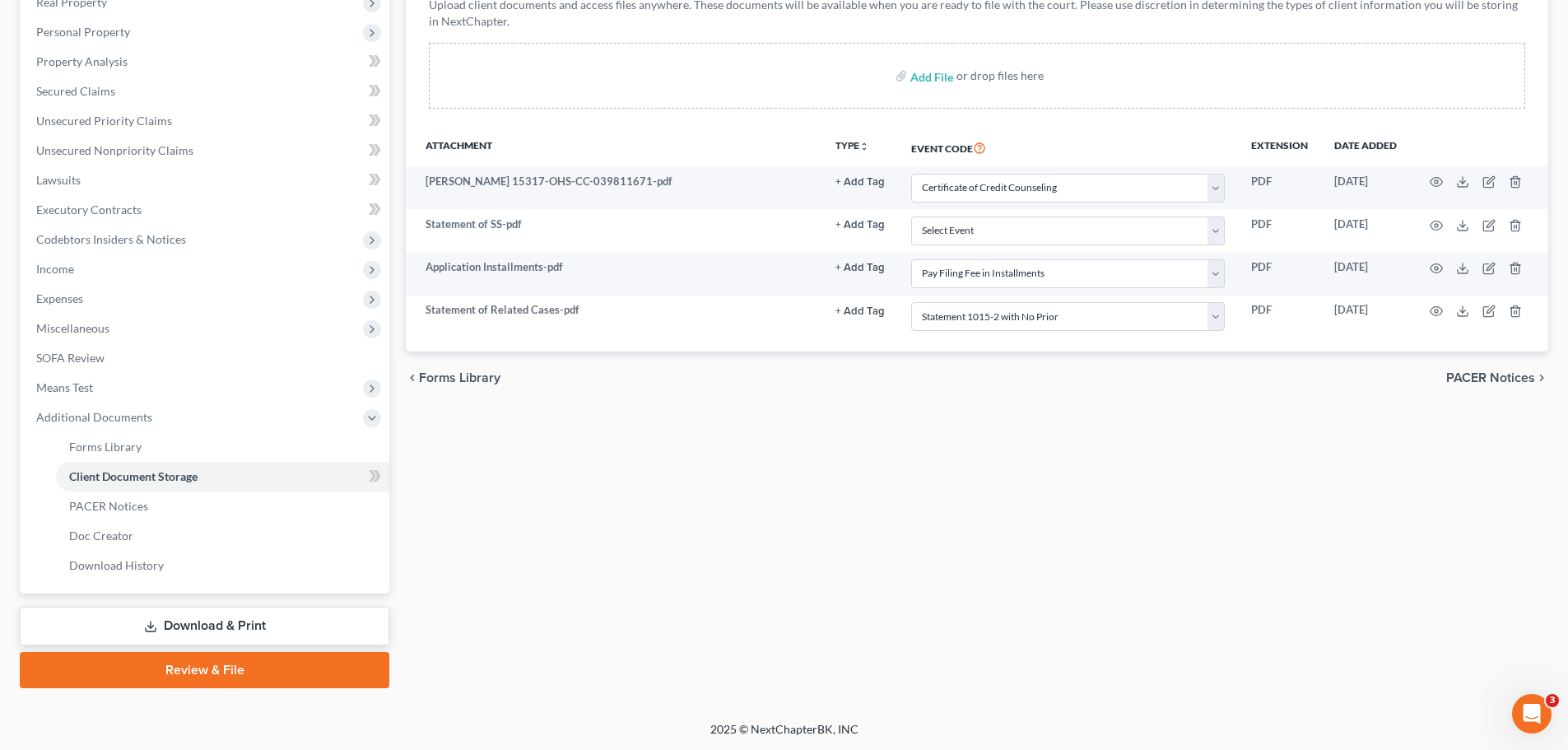
scroll to position [273, 0]
click at [282, 626] on link "Download & Print" at bounding box center [204, 625] width 370 height 39
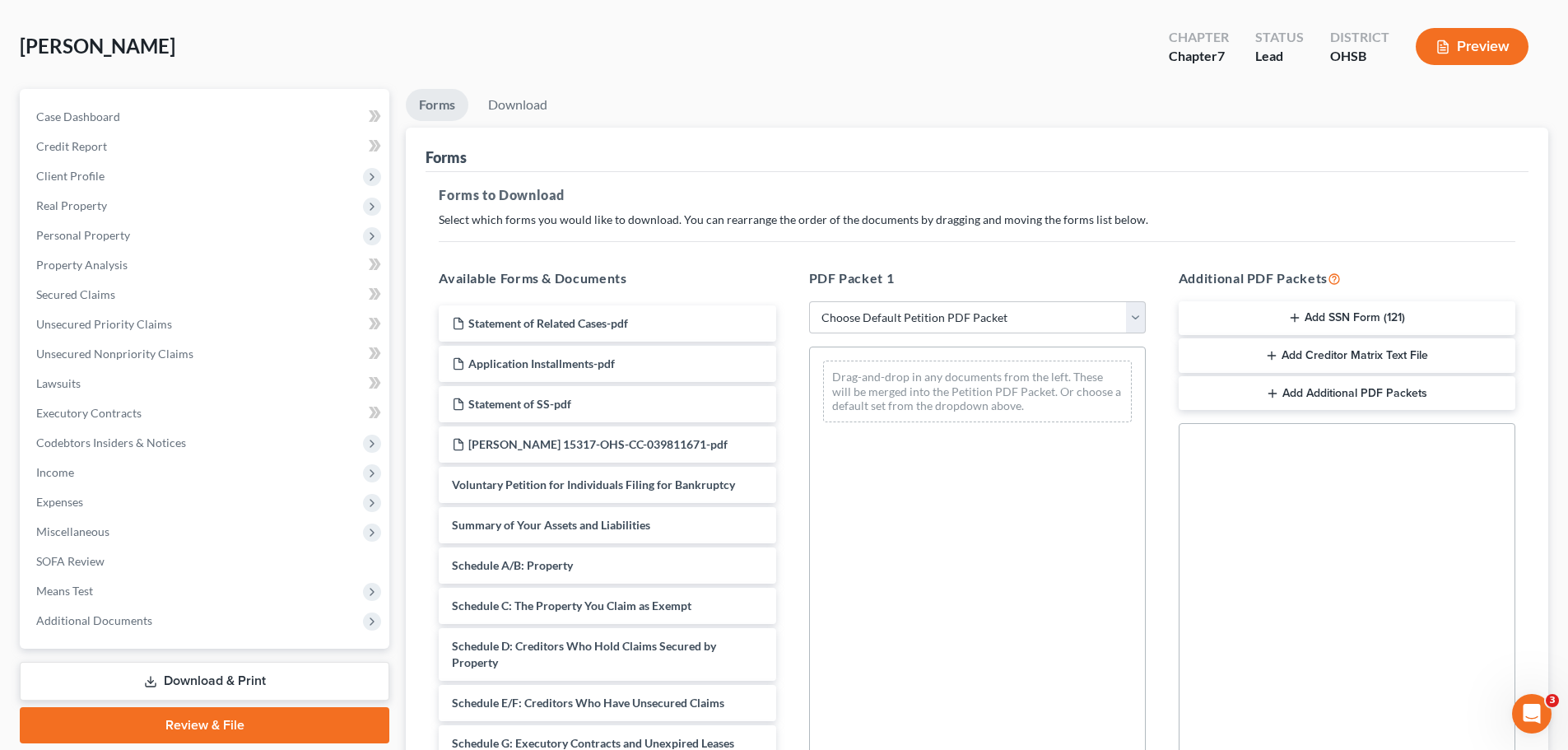
scroll to position [165, 0]
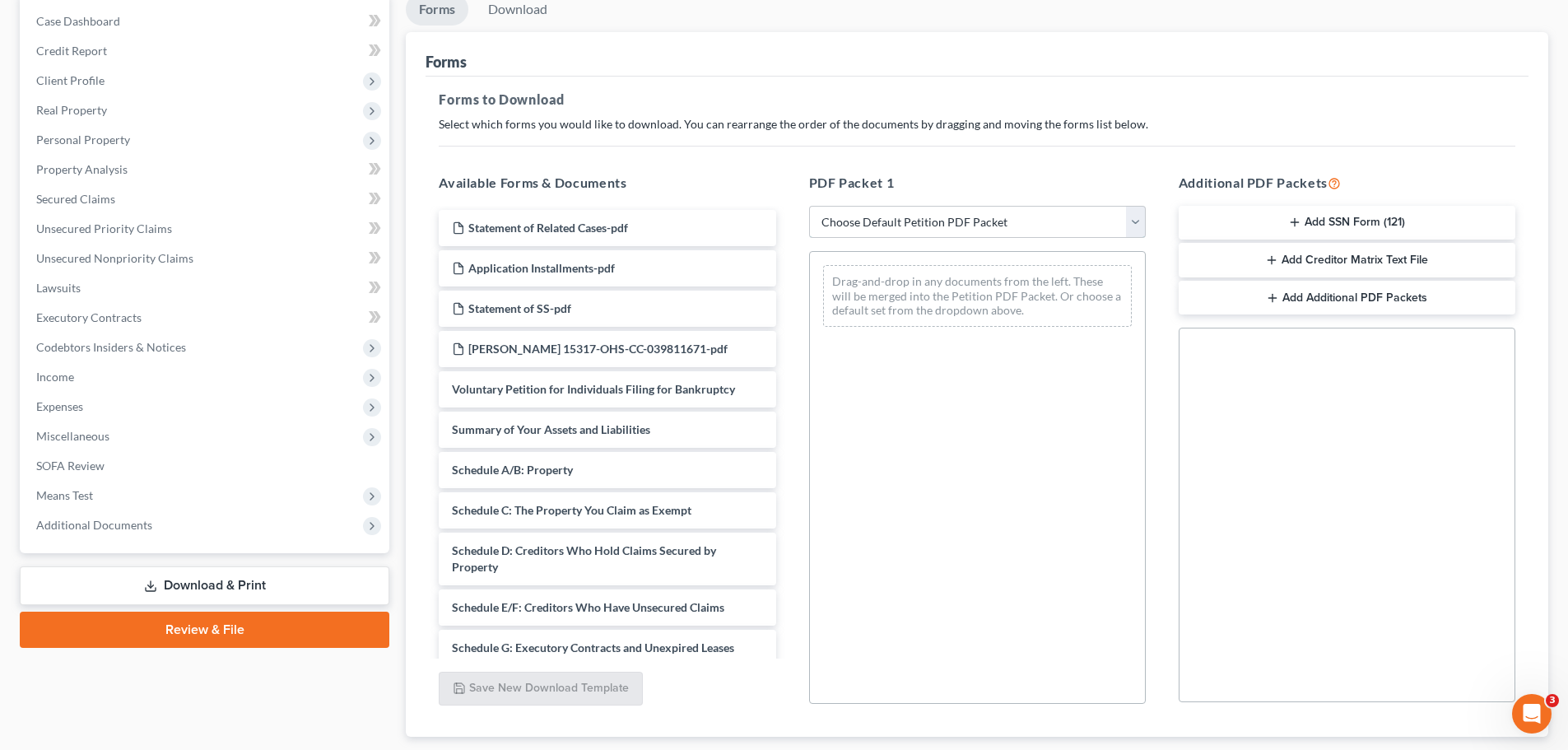
click at [1136, 216] on select "Choose Default Petition PDF Packet Complete Bankruptcy Petition (all forms and …" at bounding box center [978, 222] width 337 height 33
select select "0"
click at [809, 206] on select "Choose Default Petition PDF Packet Complete Bankruptcy Petition (all forms and …" at bounding box center [978, 222] width 337 height 33
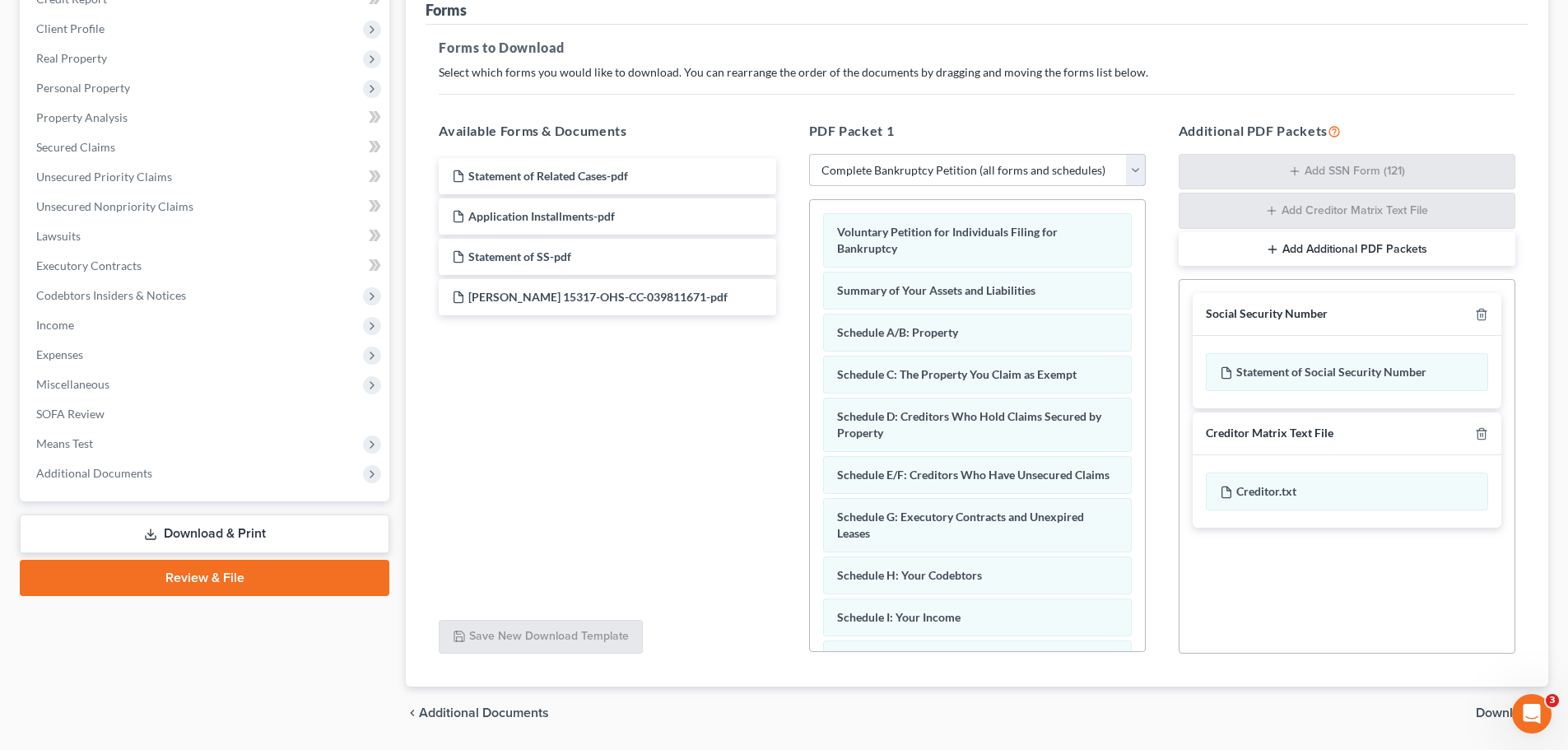
scroll to position [268, 0]
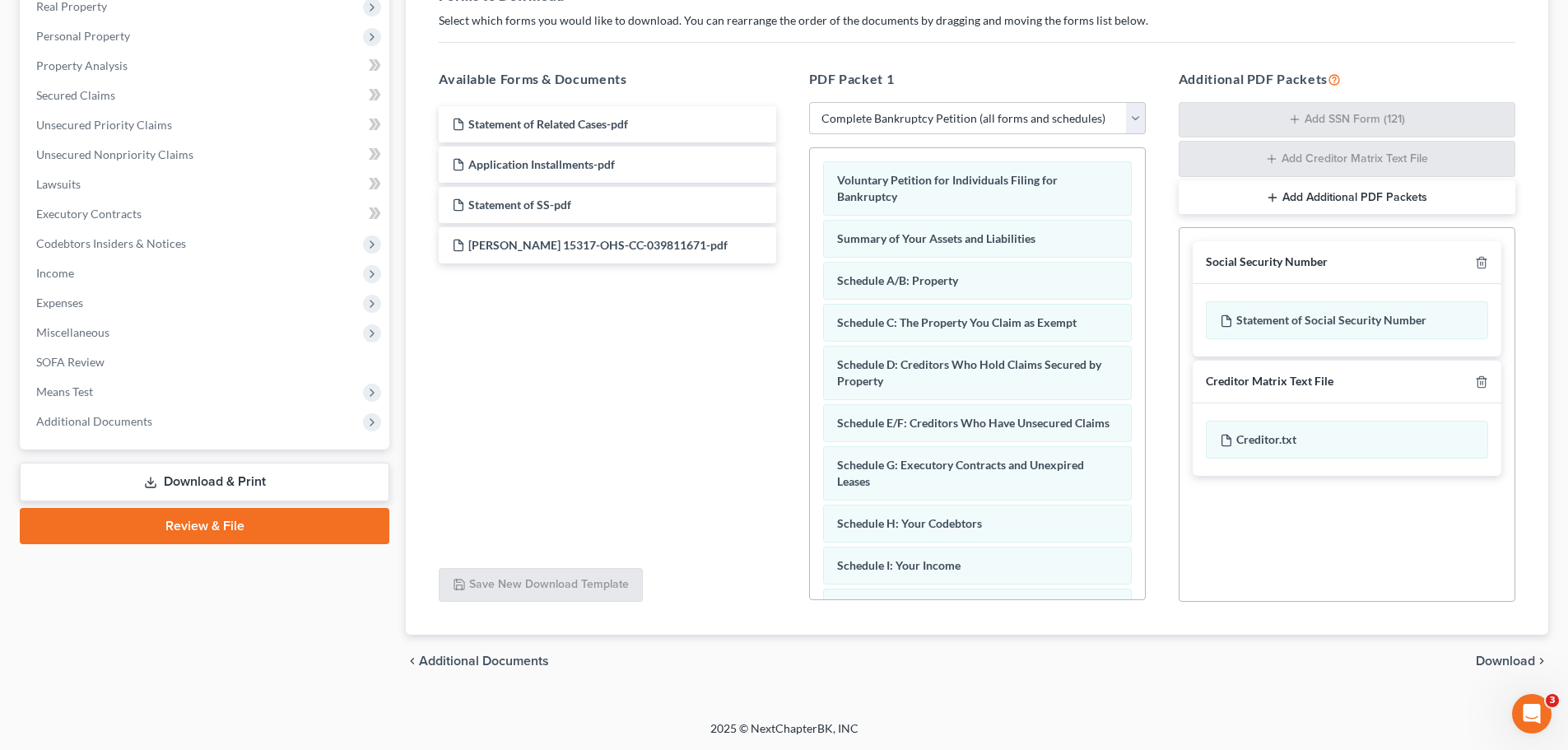
click at [1516, 654] on span "Download" at bounding box center [1505, 661] width 59 height 13
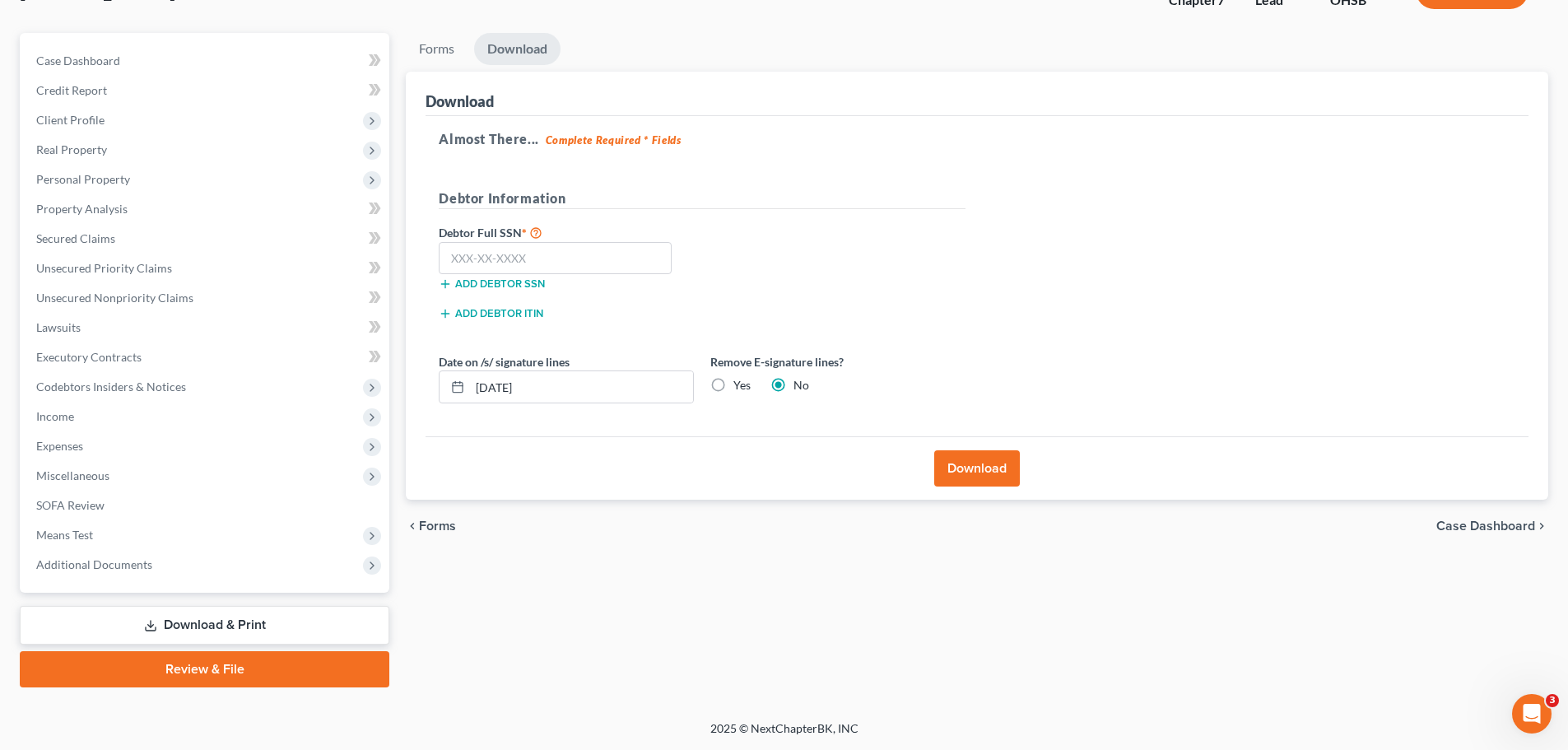
scroll to position [125, 0]
click at [1003, 460] on button "Download" at bounding box center [977, 468] width 86 height 36
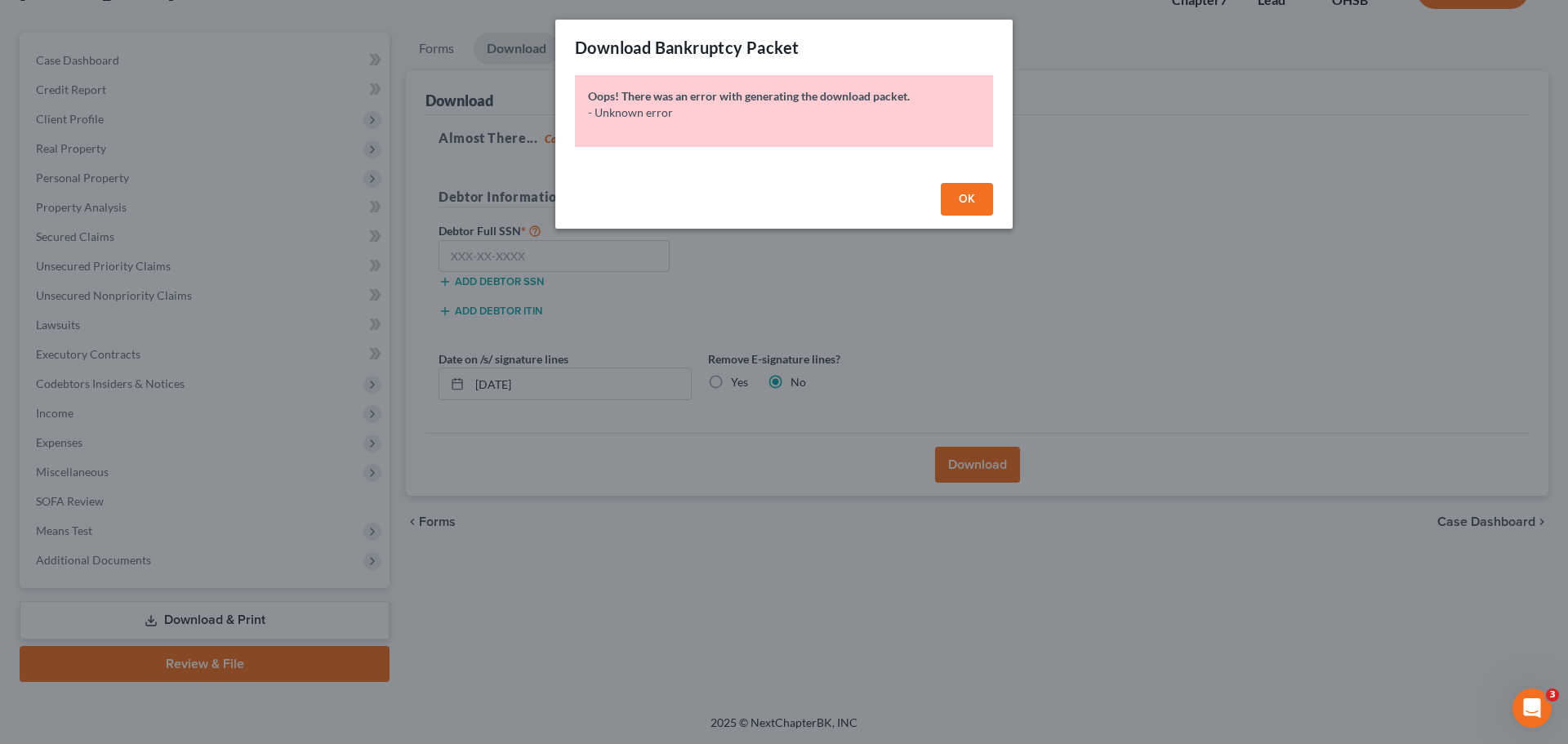
click at [966, 197] on span "OK" at bounding box center [967, 198] width 16 height 14
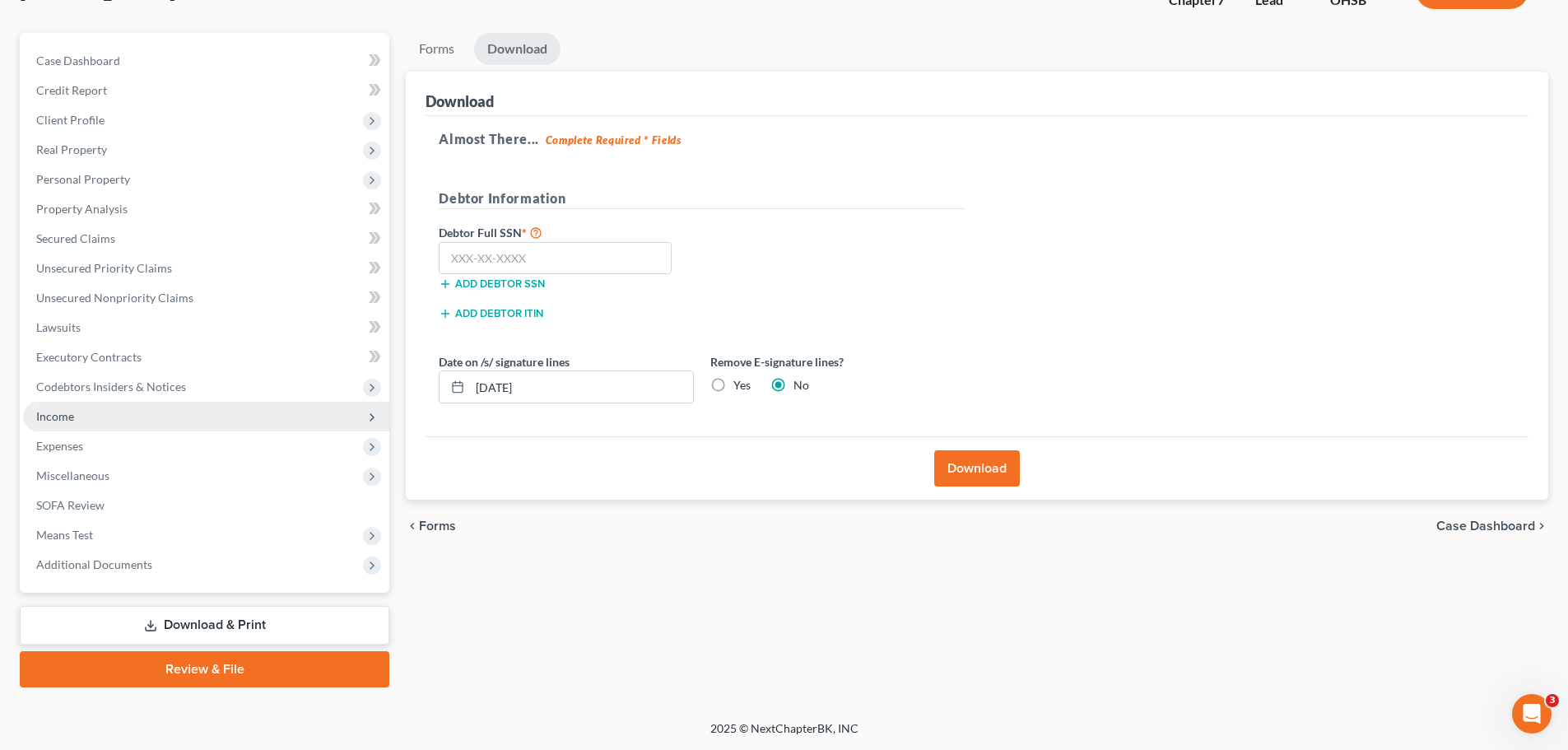
click at [247, 416] on span "Income" at bounding box center [206, 416] width 366 height 29
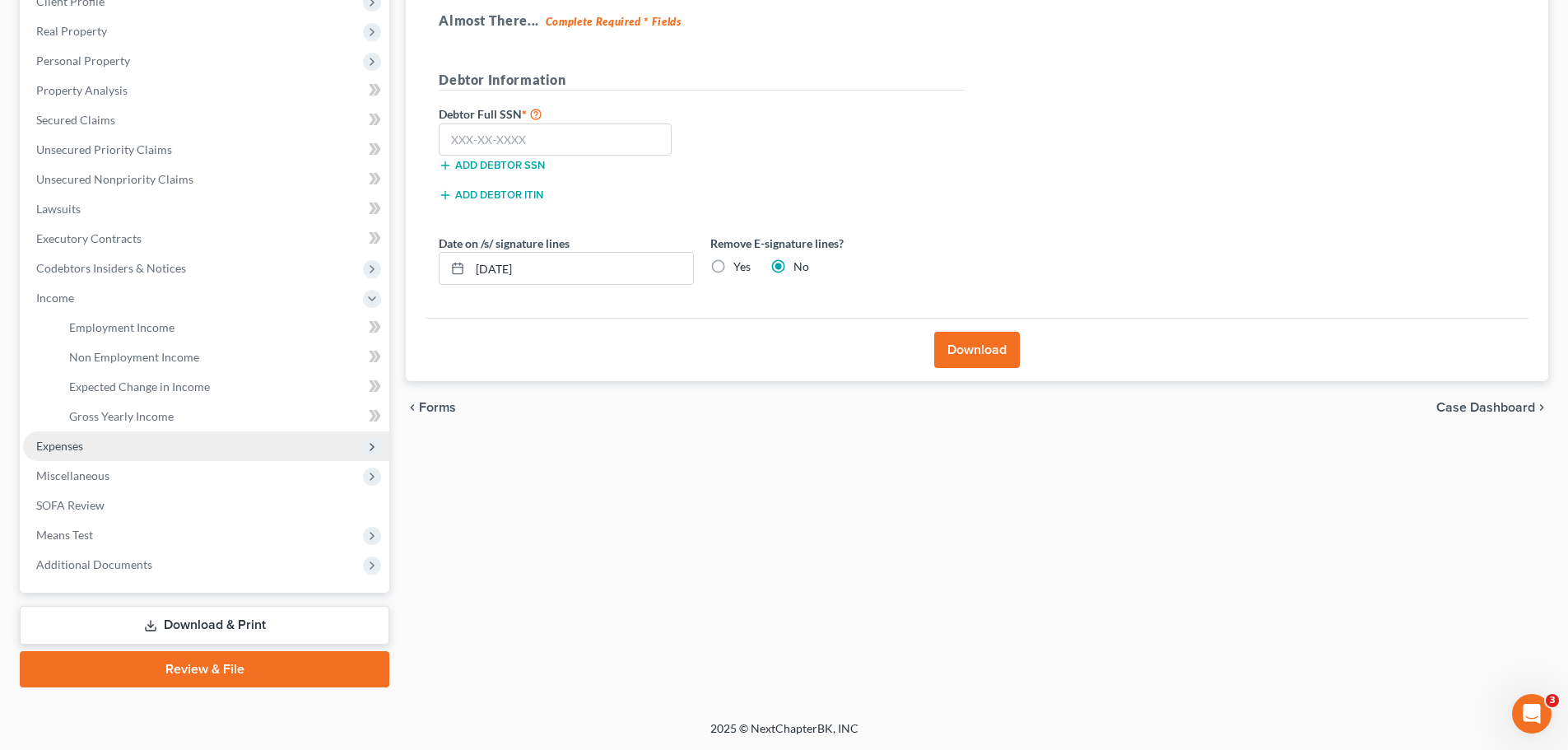
click at [238, 444] on span "Expenses" at bounding box center [206, 446] width 366 height 29
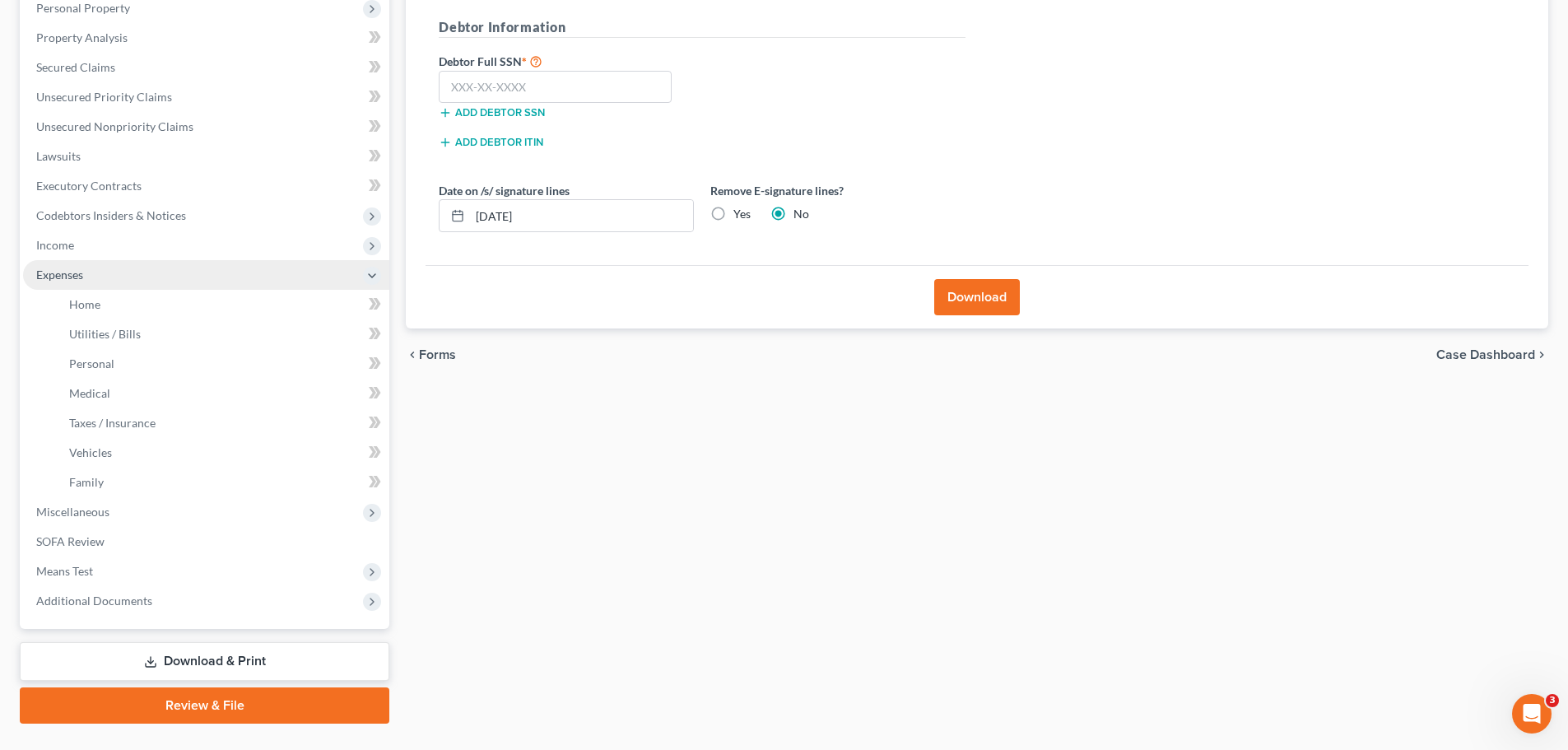
scroll to position [325, 0]
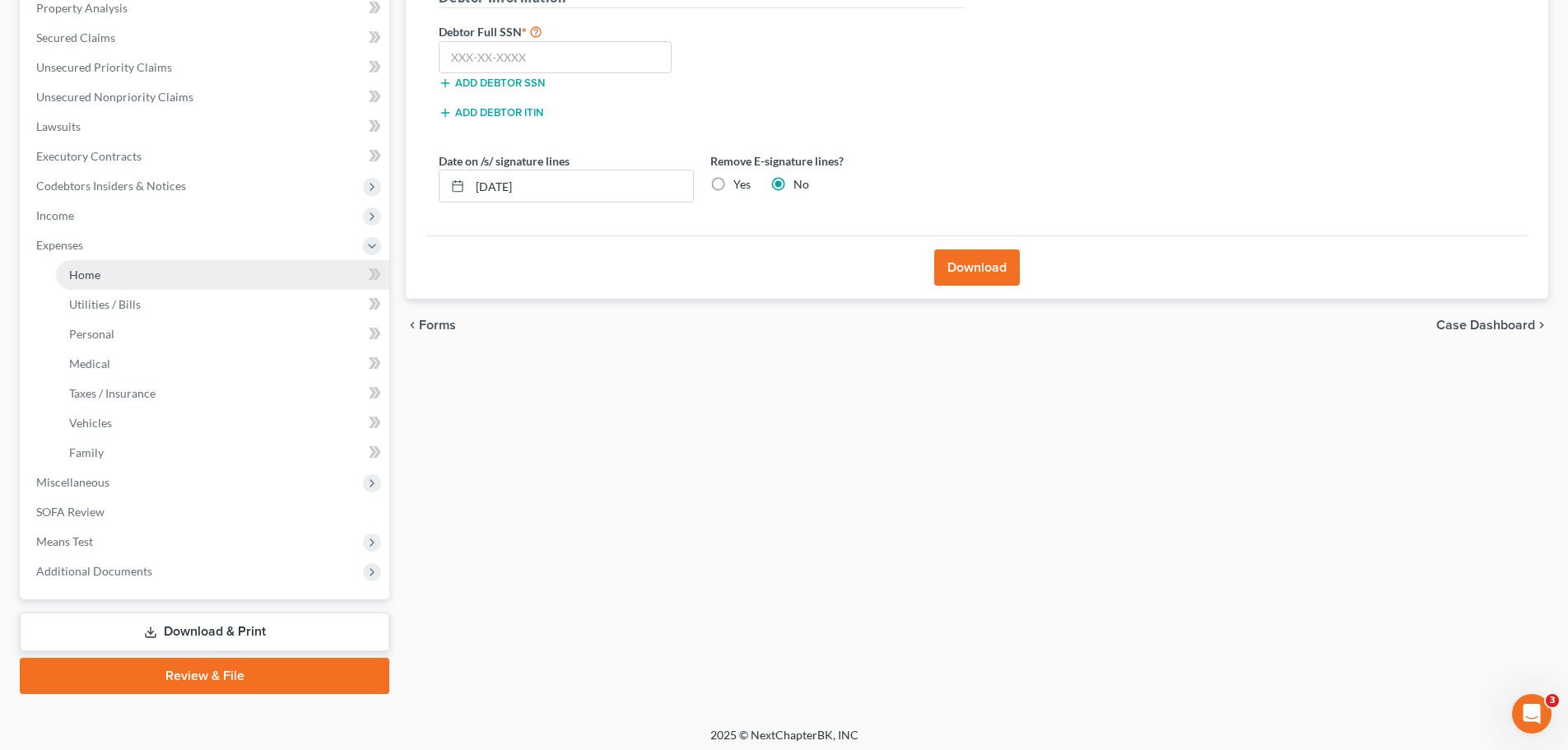
click at [206, 282] on link "Home" at bounding box center [223, 275] width 334 height 29
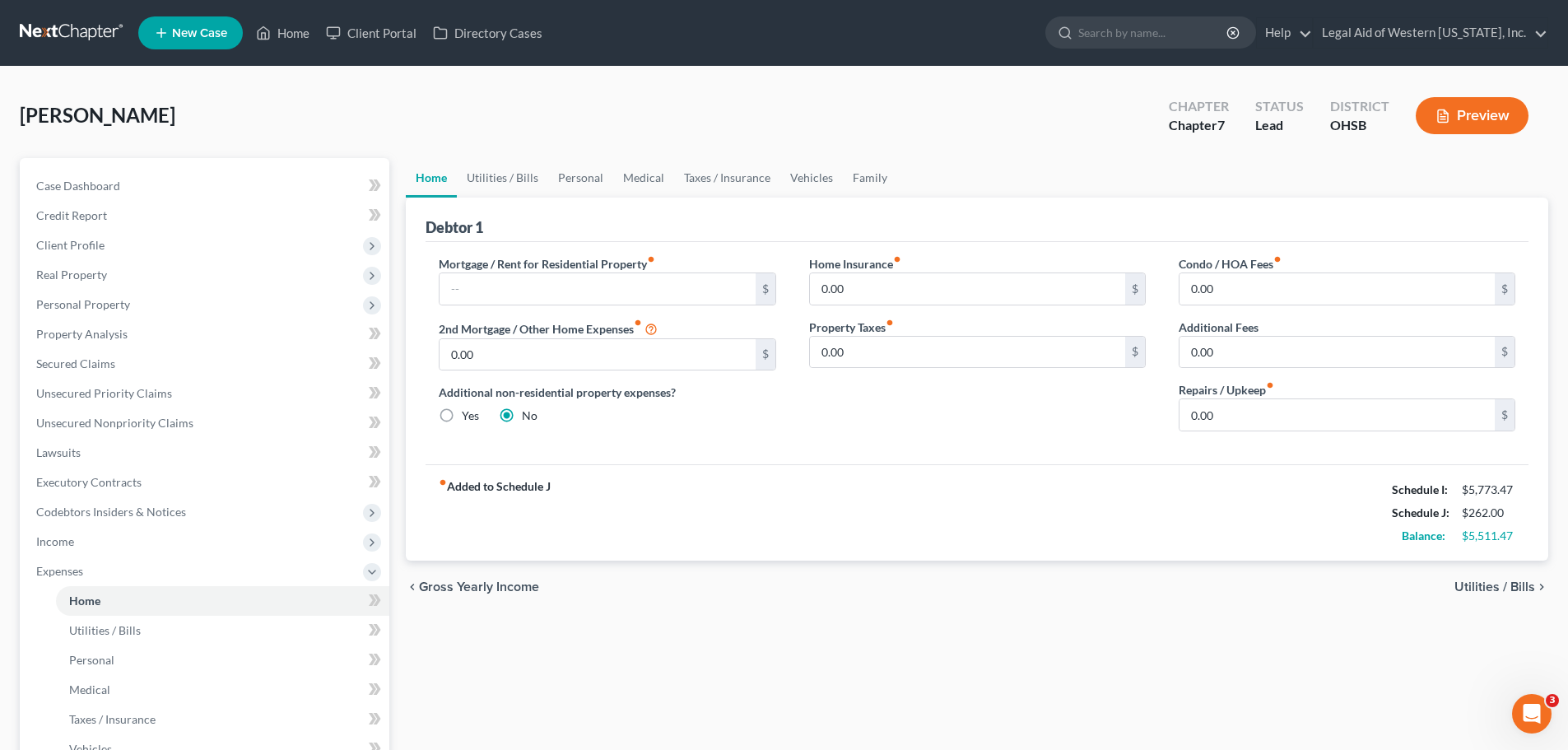
click at [1498, 585] on span "Utilities / Bills" at bounding box center [1495, 586] width 81 height 13
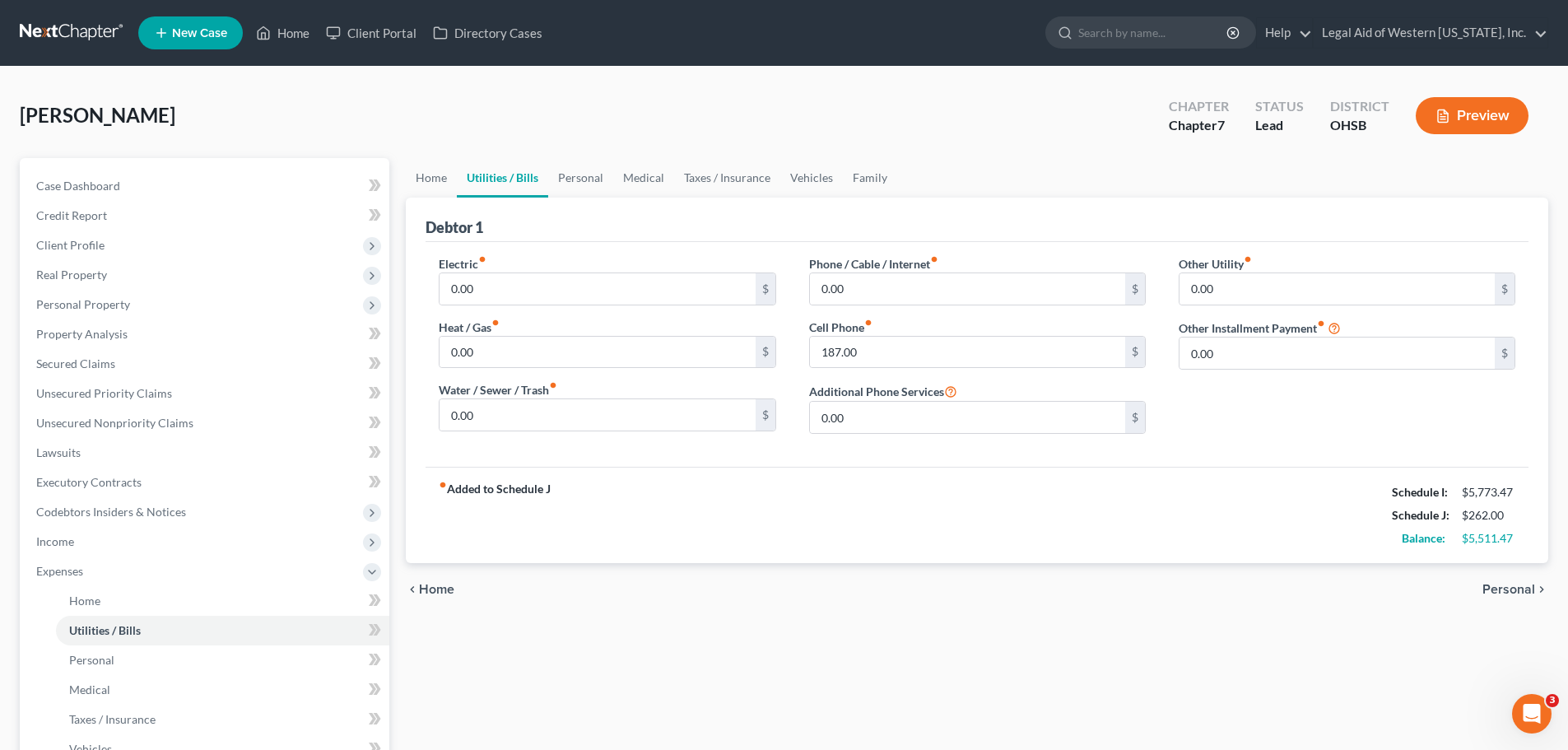
click at [1498, 585] on span "Personal" at bounding box center [1508, 589] width 52 height 13
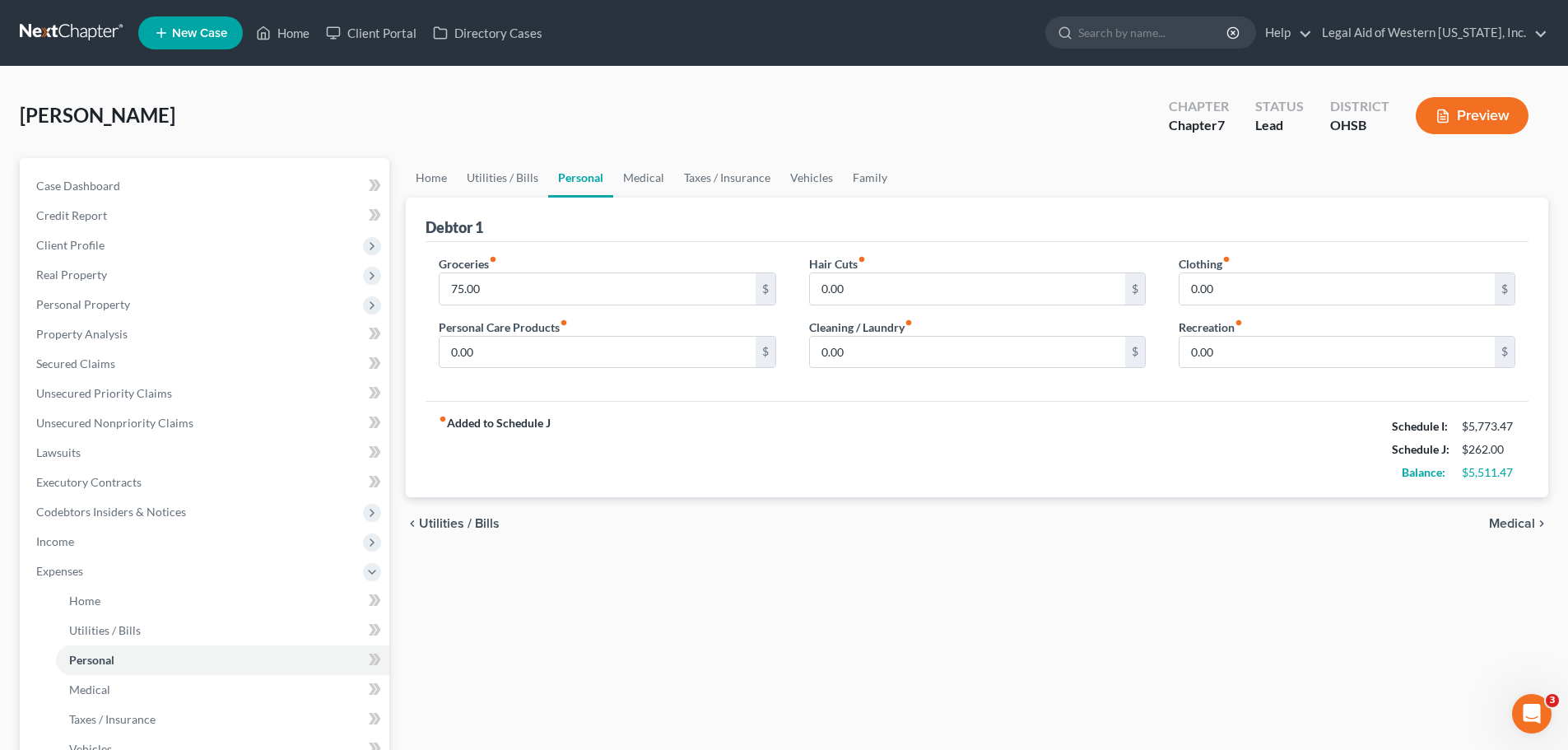
click at [1515, 524] on span "Medical" at bounding box center [1512, 523] width 46 height 13
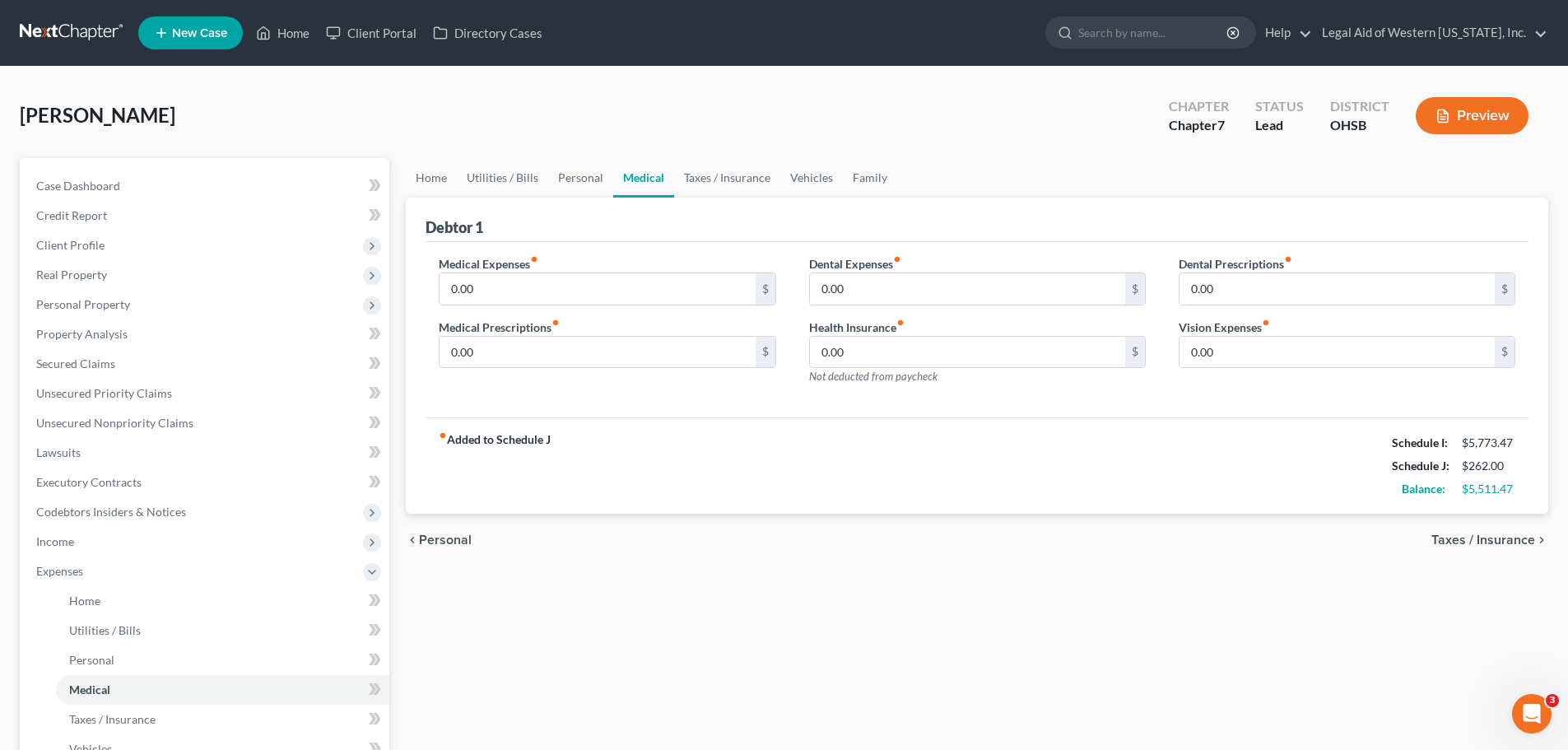
click at [1512, 540] on span "Taxes / Insurance" at bounding box center [1483, 540] width 104 height 13
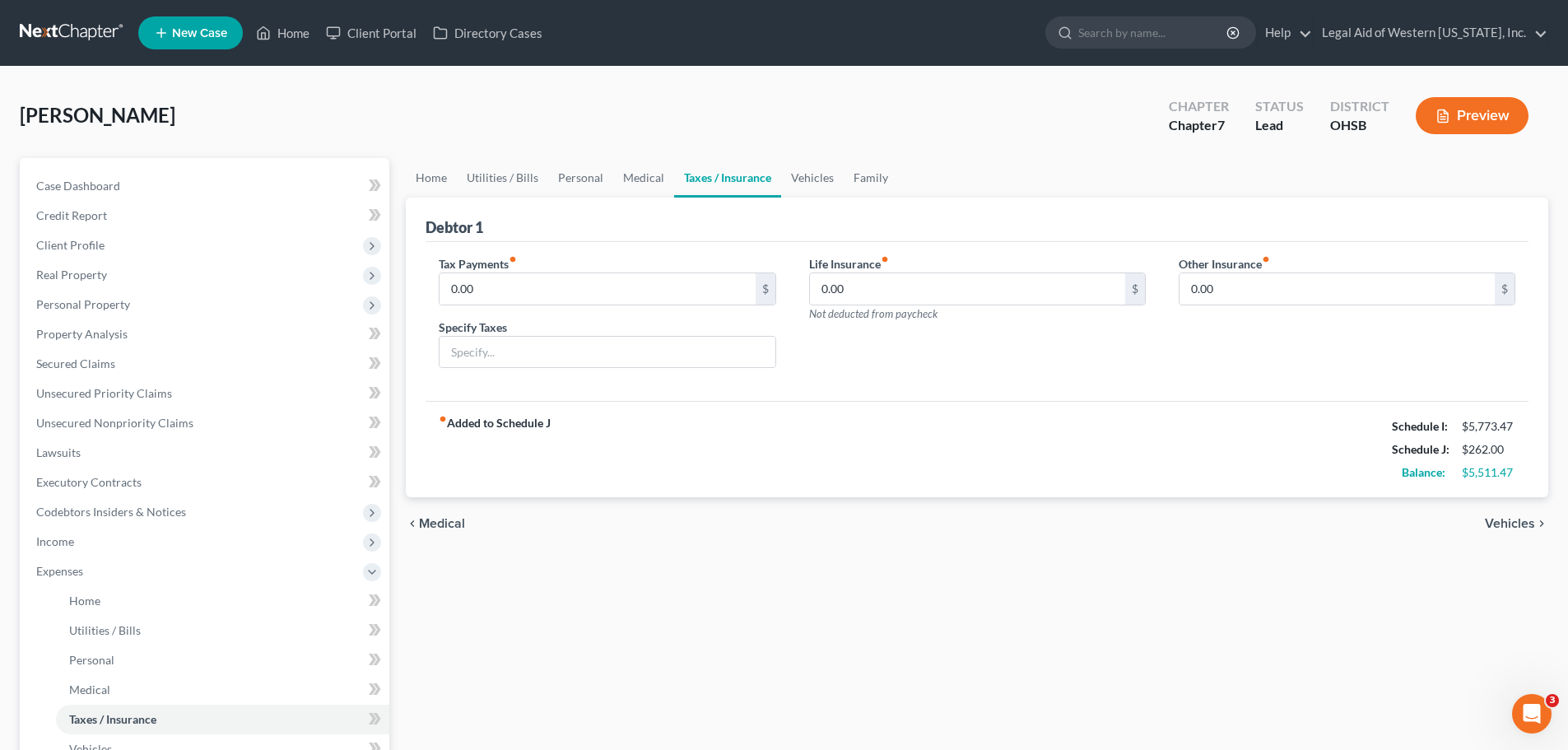
click at [1512, 522] on span "Vehicles" at bounding box center [1510, 523] width 51 height 13
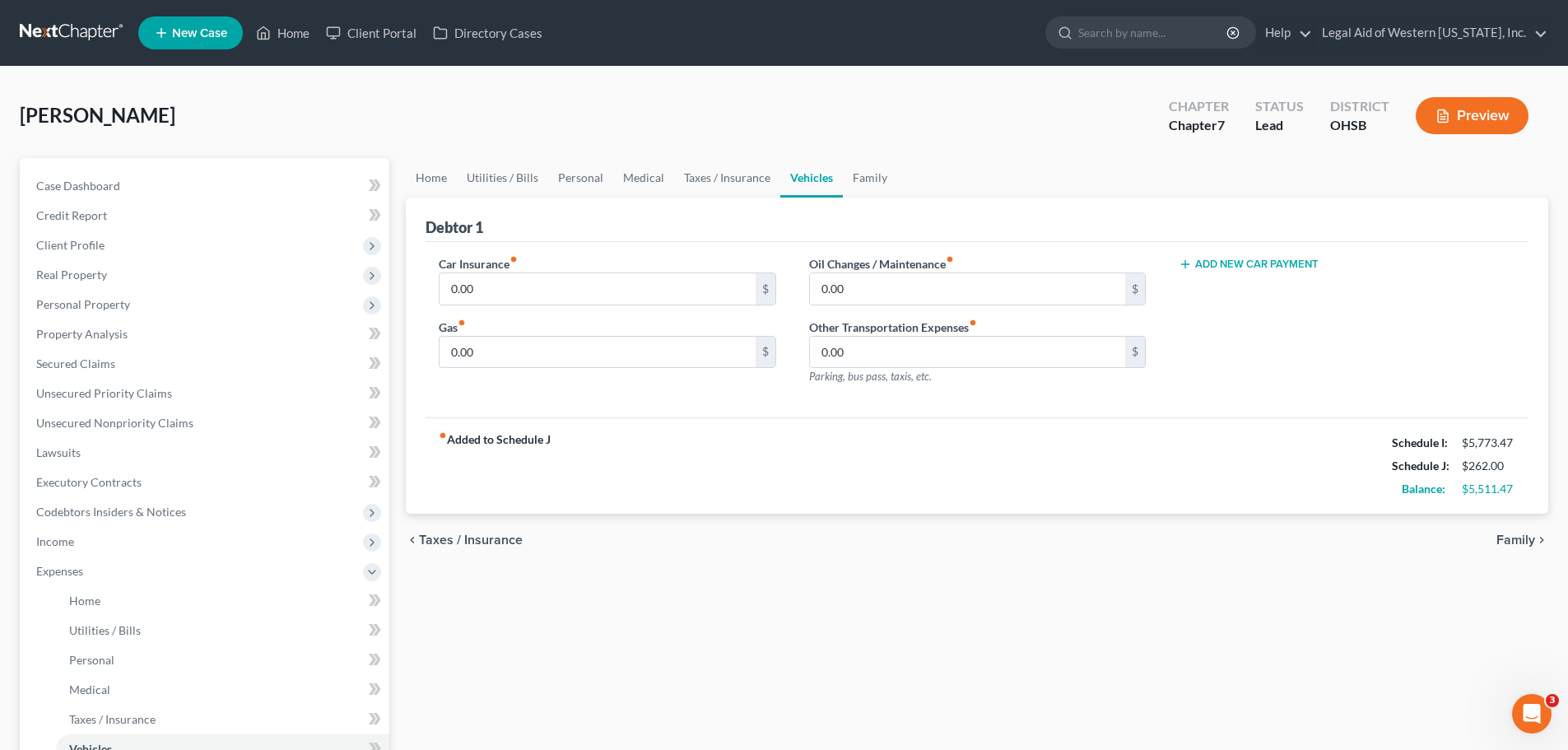
click at [1507, 535] on span "Family" at bounding box center [1516, 540] width 39 height 13
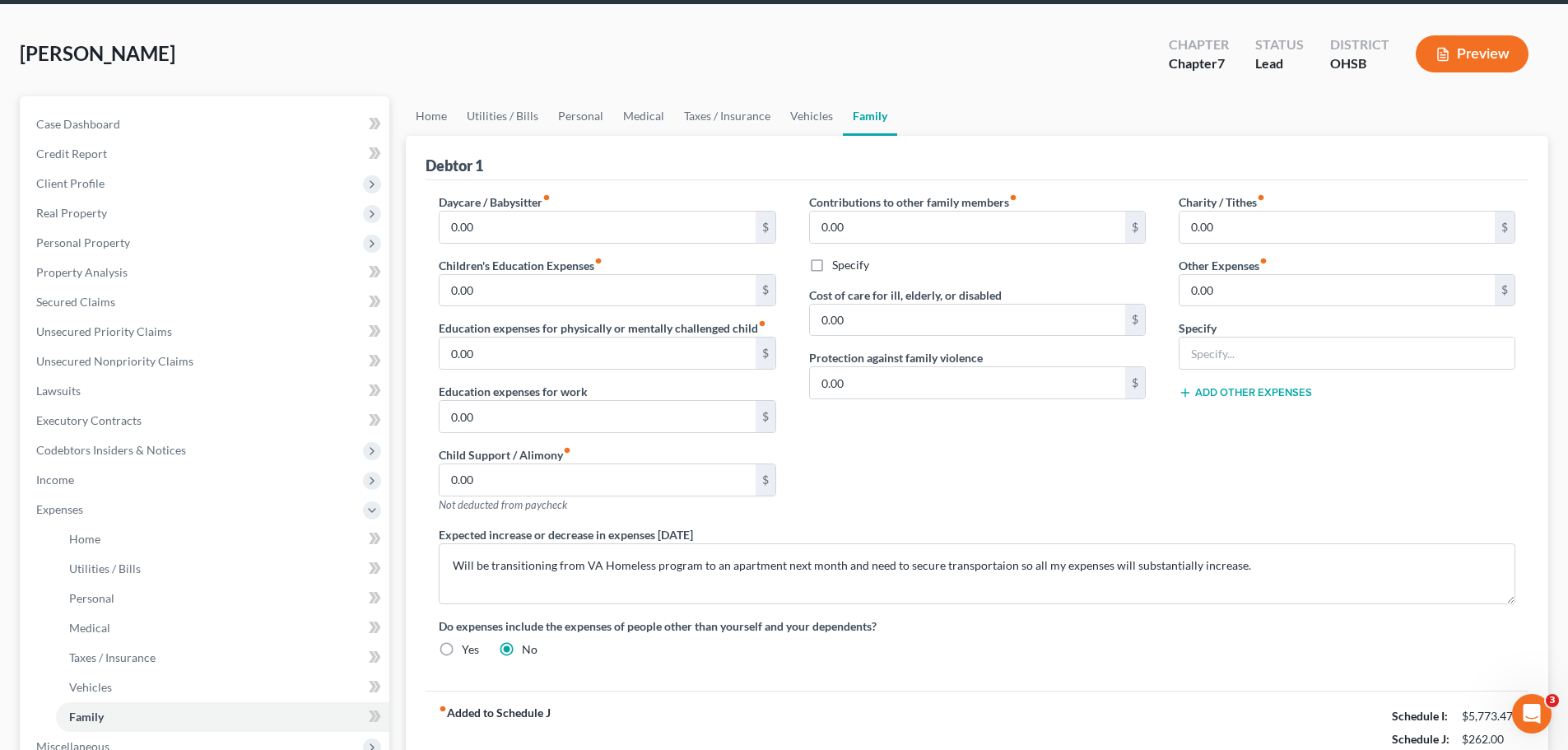
scroll to position [165, 0]
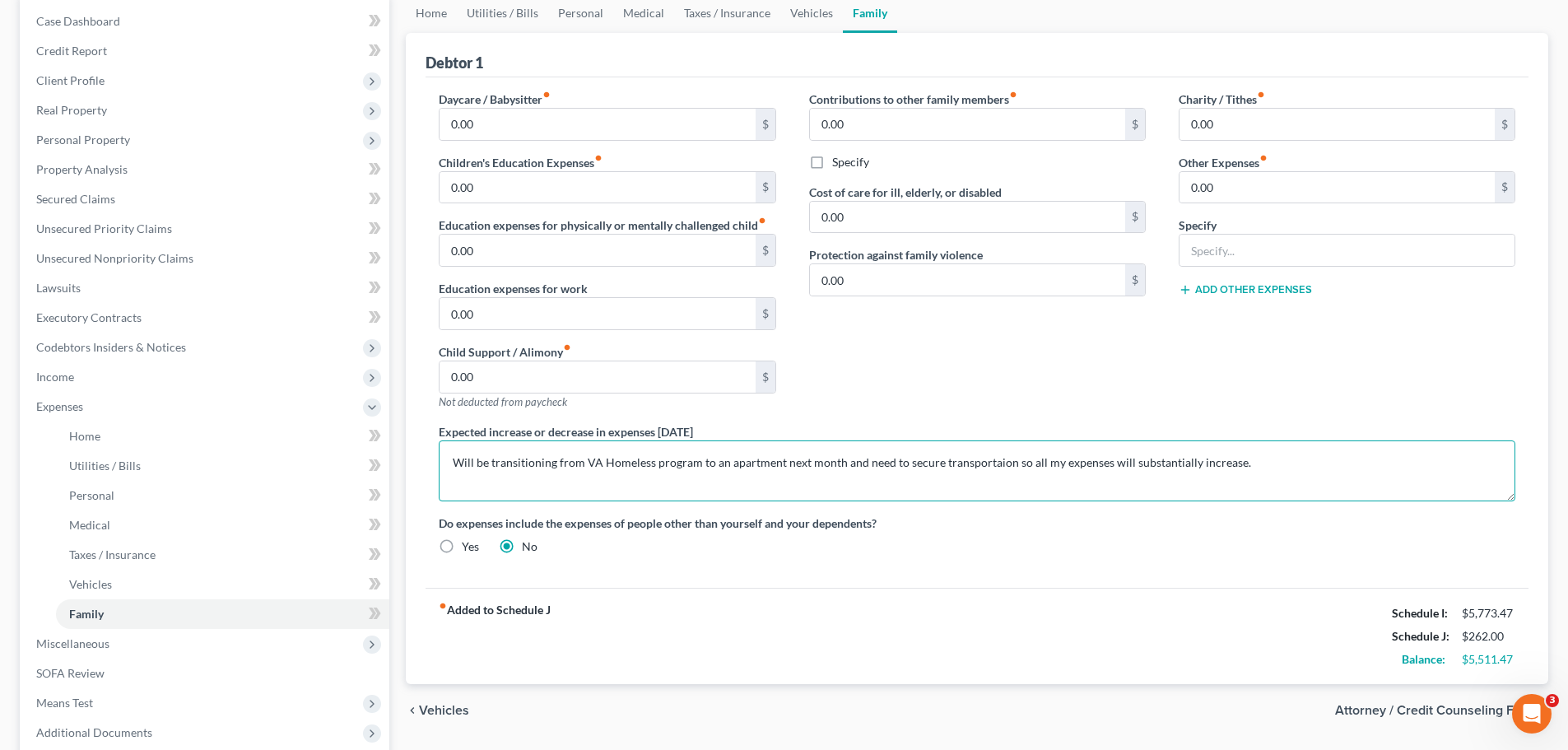
click at [695, 463] on textarea "Will be transitioning from VA Homeless program to an apartment next month and n…" at bounding box center [977, 471] width 1077 height 61
click at [894, 463] on textarea "Will be transitioning from VA to an apartment next month and need to secure tra…" at bounding box center [977, 471] width 1077 height 61
type textarea "Will be transitioning from VA to an apartment next month and need to secure tra…"
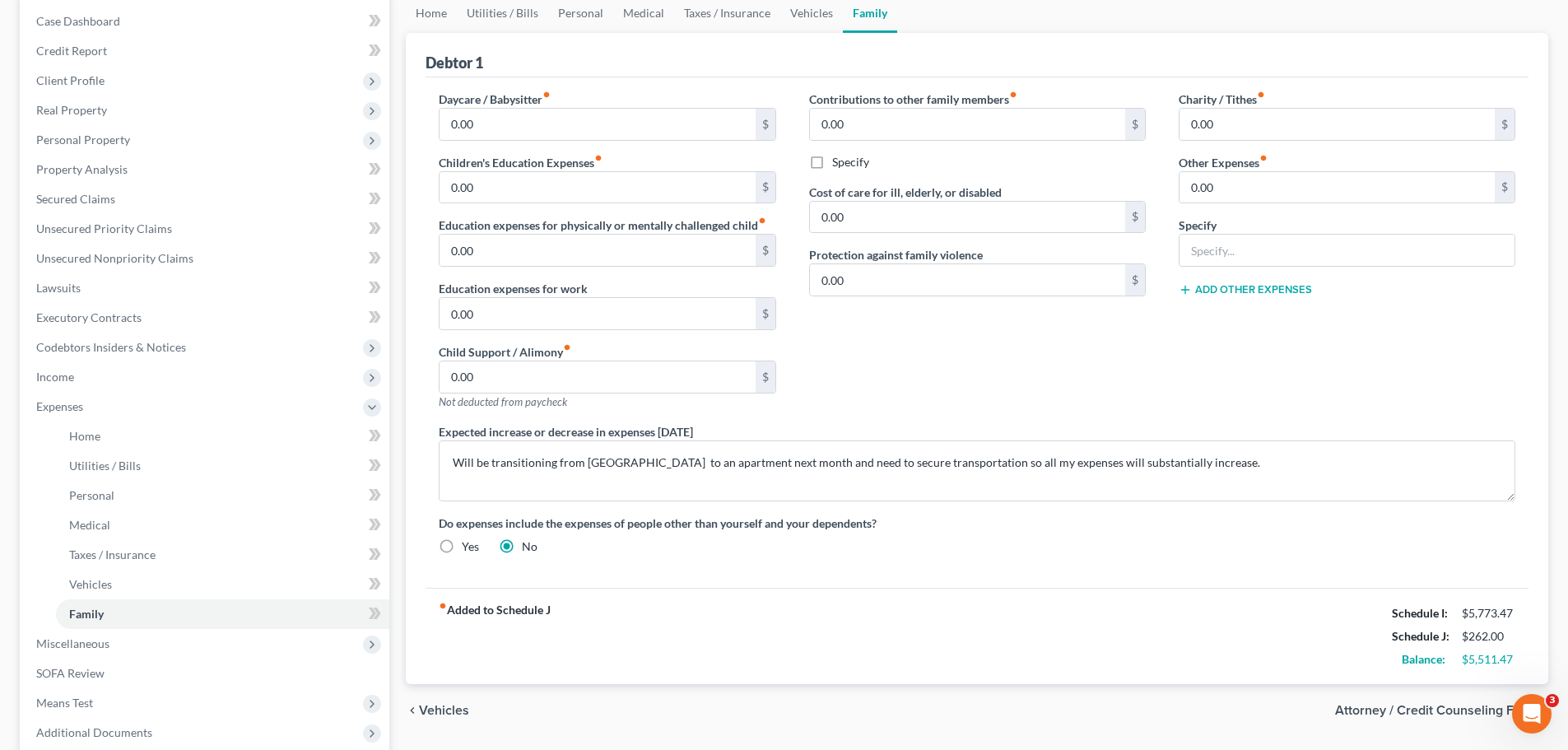
click at [1025, 381] on div "Contributions to other family members fiber_manual_record 0.00 $ Specify Cost o…" at bounding box center [978, 256] width 370 height 333
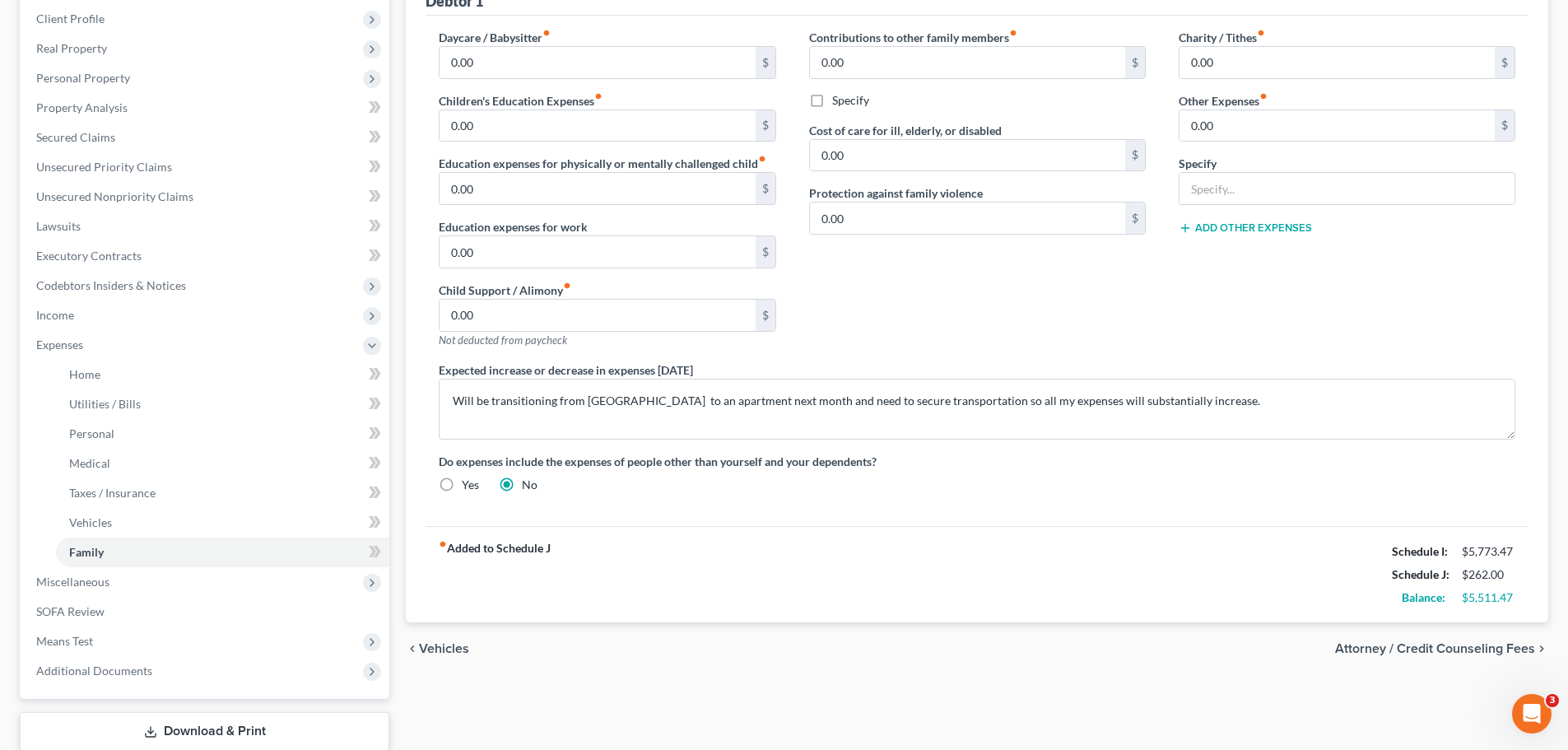
scroll to position [333, 0]
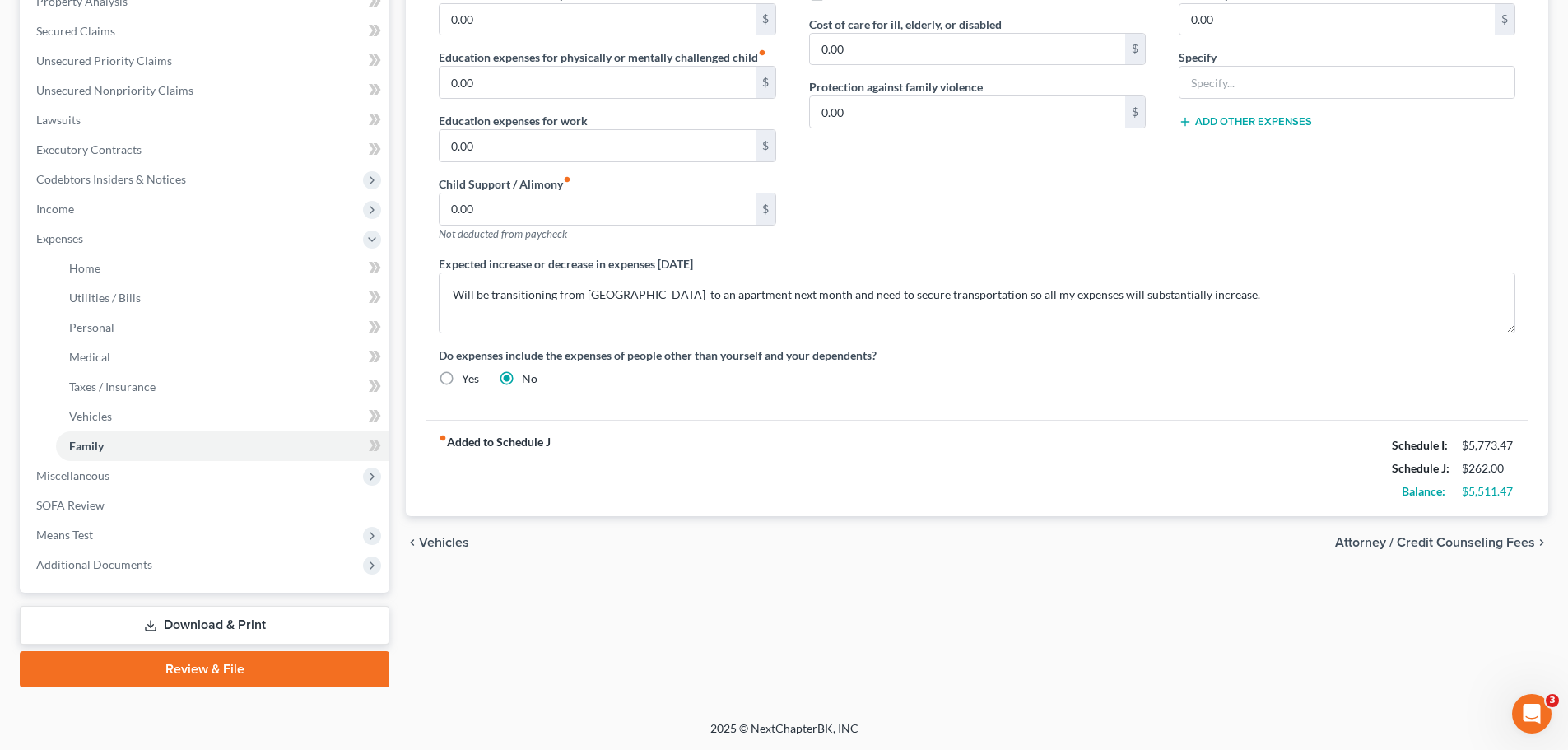
click at [1393, 545] on span "Attorney / Credit Counseling Fees" at bounding box center [1436, 542] width 200 height 13
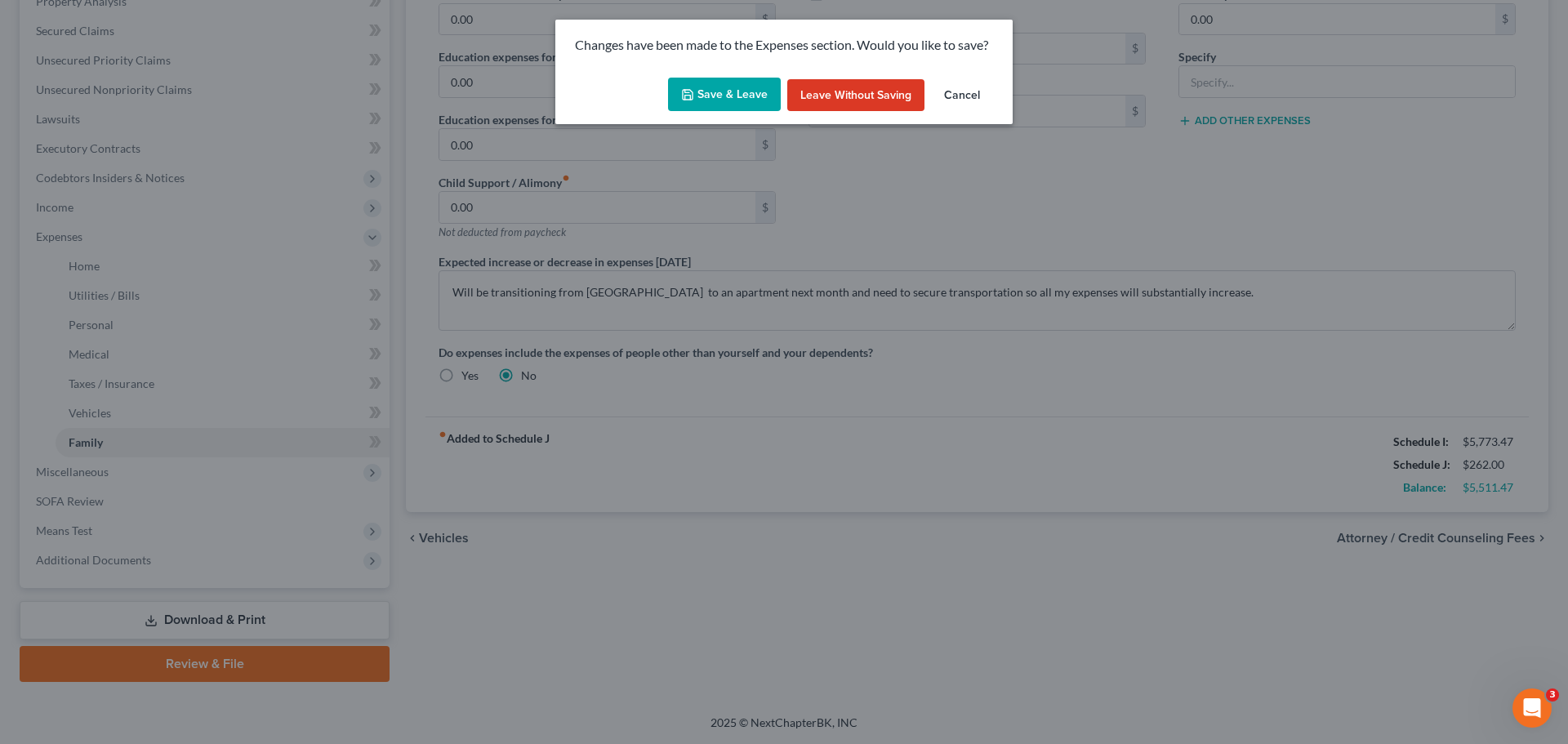
click at [752, 91] on button "Save & Leave" at bounding box center [724, 95] width 113 height 35
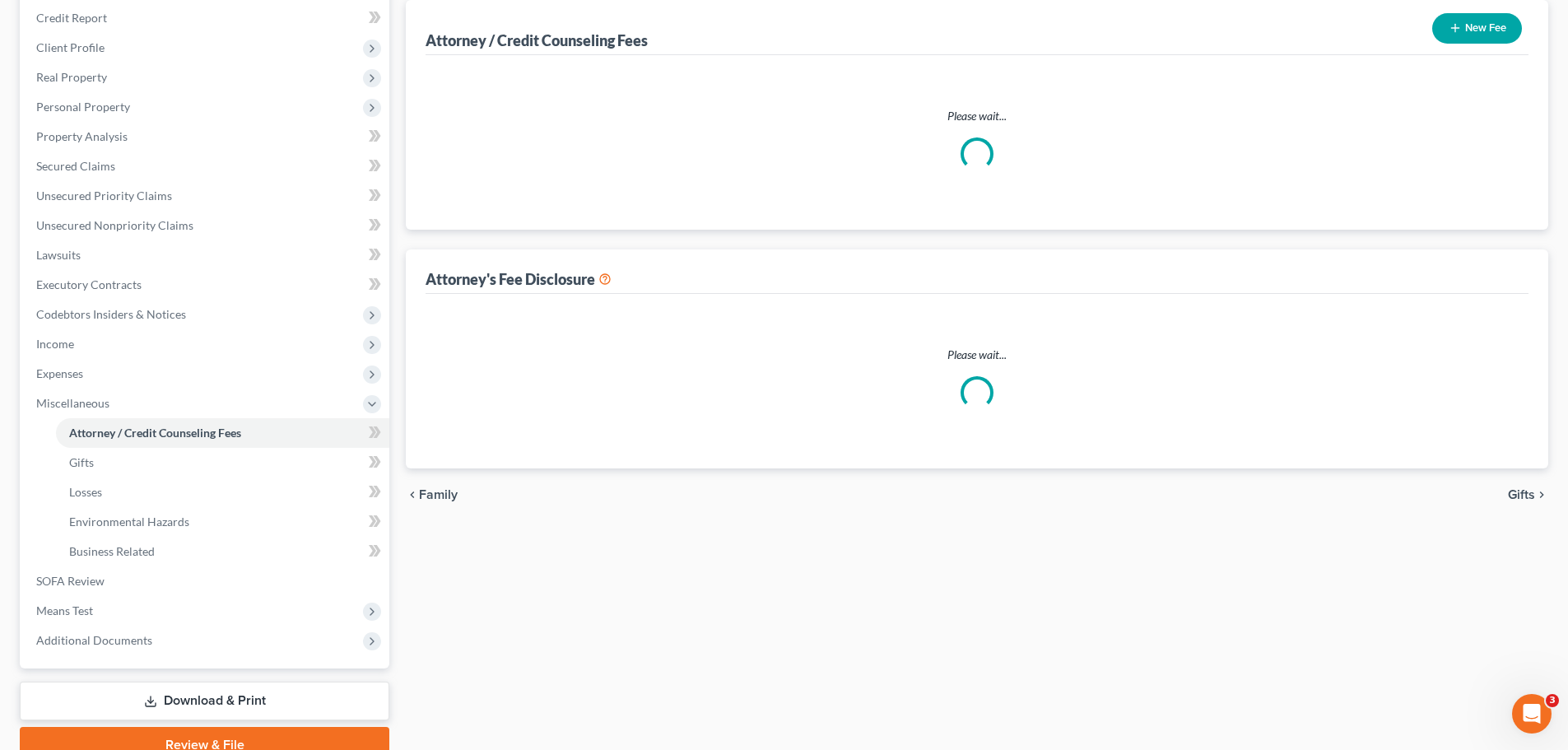
select select "0"
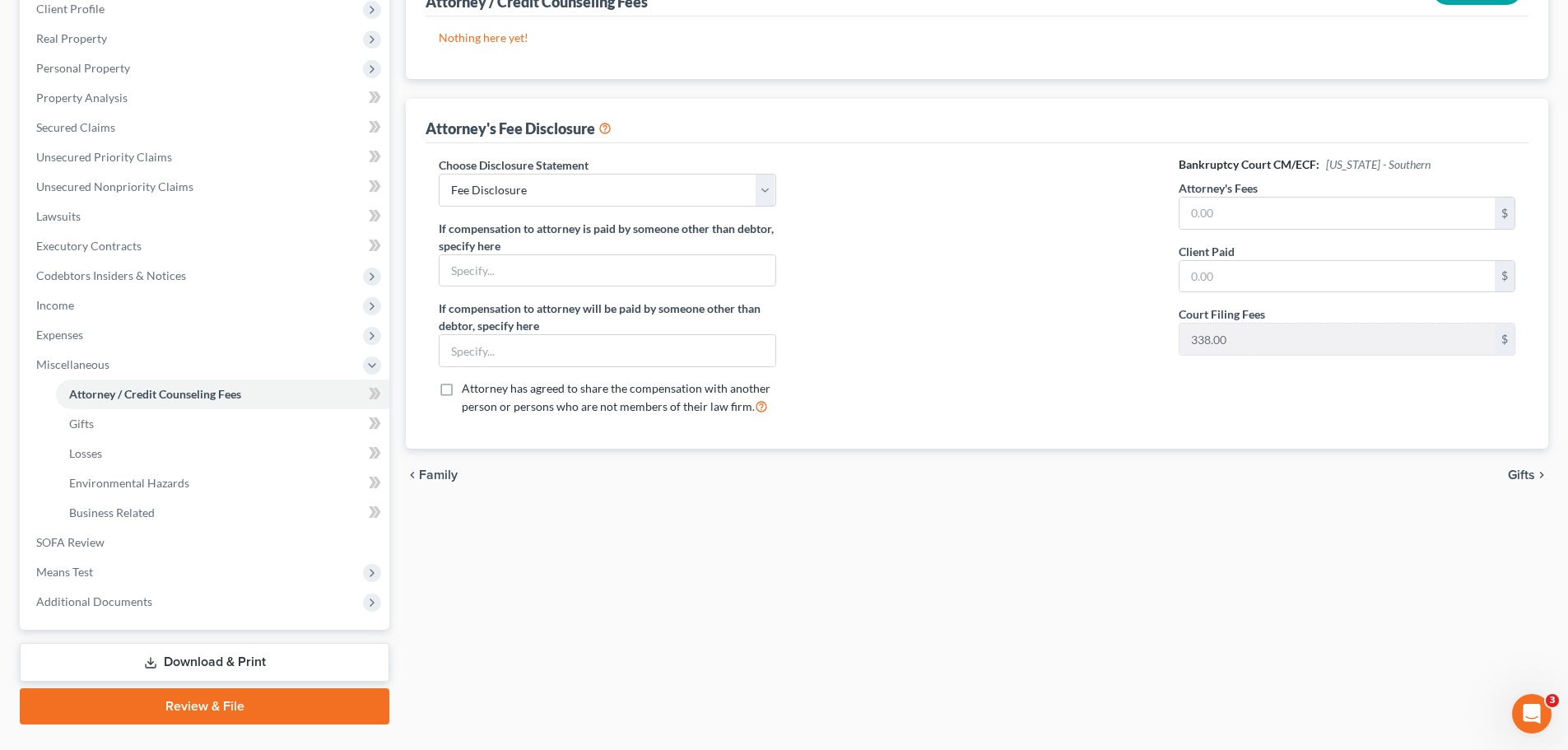
scroll to position [273, 0]
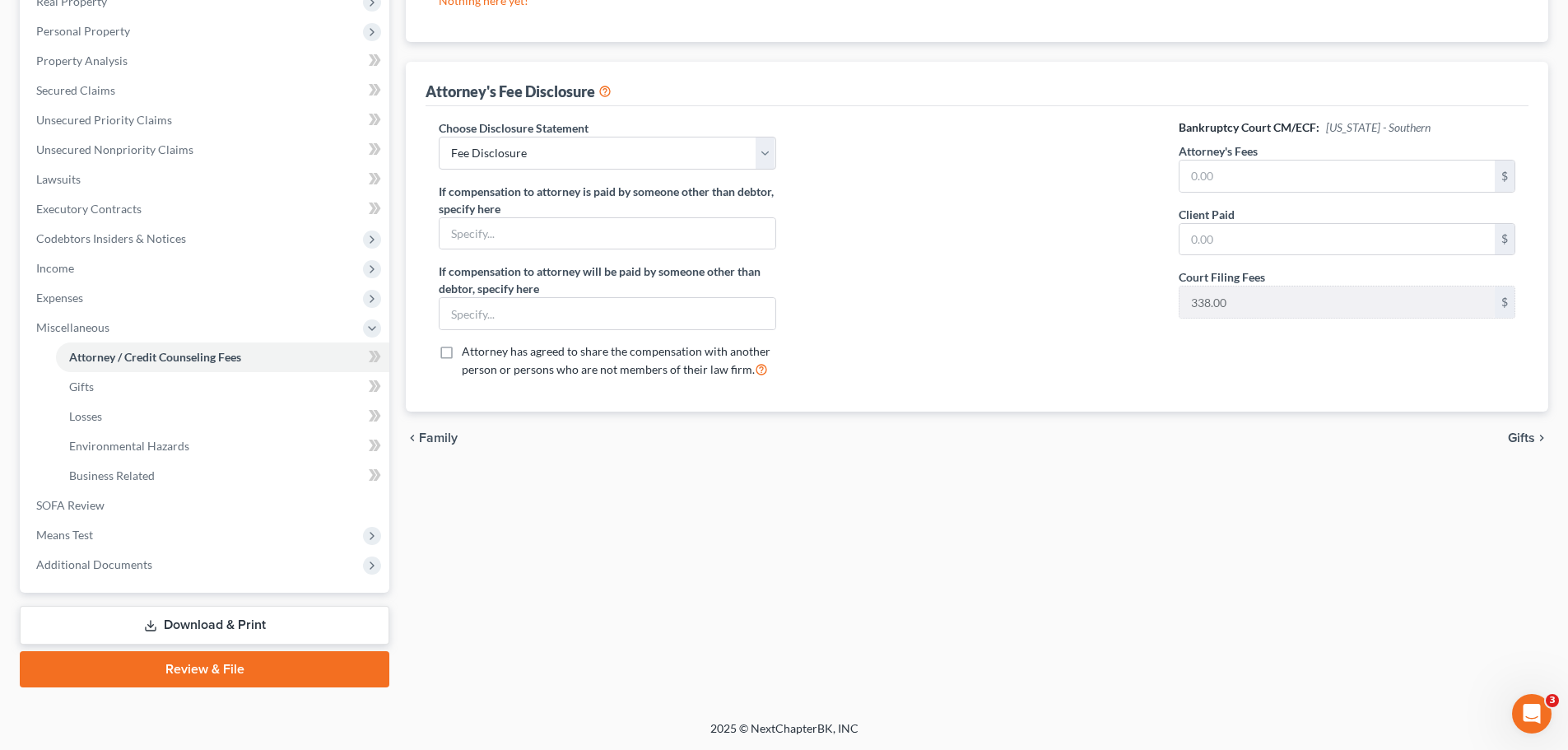
click at [296, 617] on link "Download & Print" at bounding box center [204, 625] width 370 height 39
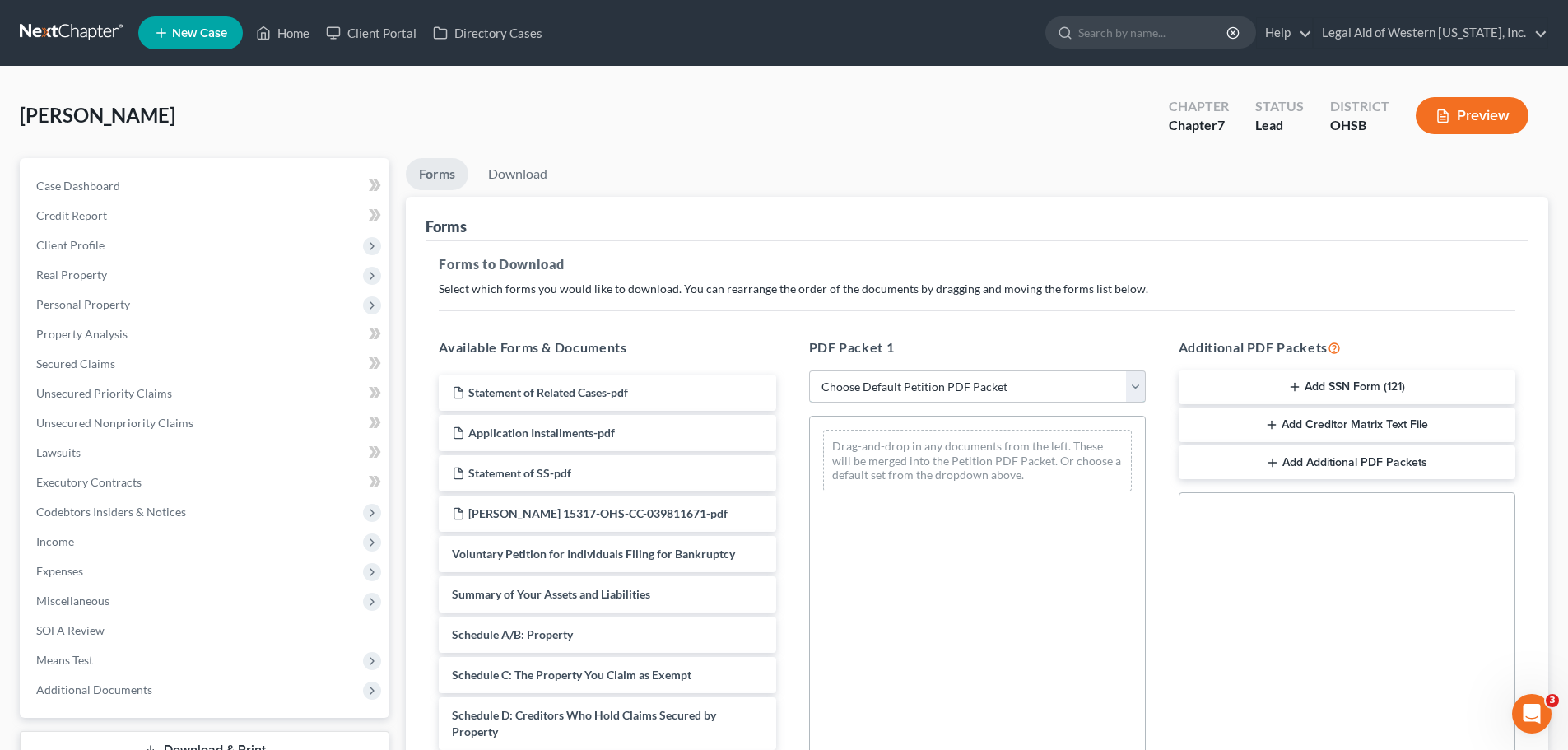
click at [1136, 388] on select "Choose Default Petition PDF Packet Complete Bankruptcy Petition (all forms and …" at bounding box center [978, 387] width 337 height 33
select select "0"
click at [809, 370] on select "Choose Default Petition PDF Packet Complete Bankruptcy Petition (all forms and …" at bounding box center [978, 387] width 337 height 33
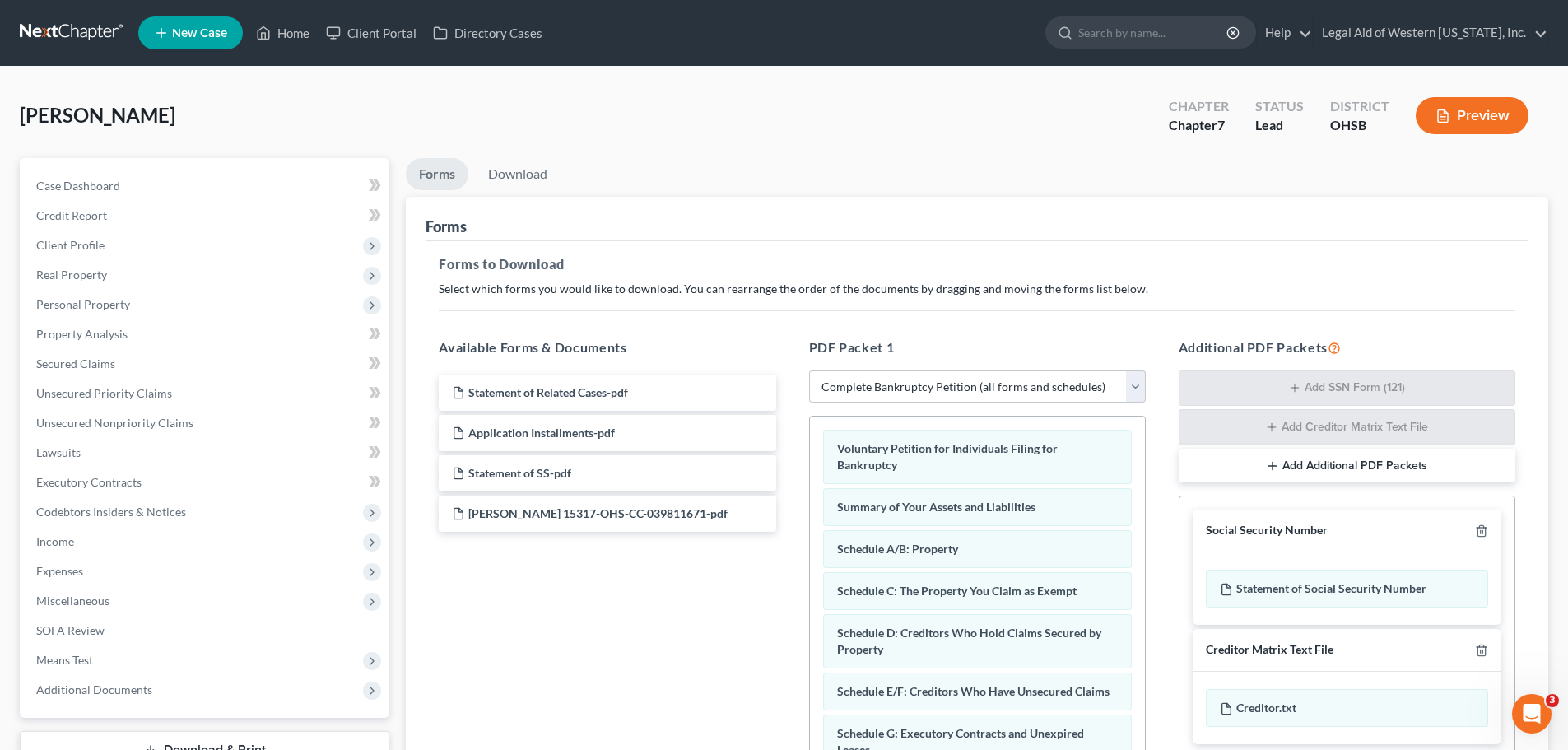
click at [1140, 270] on h5 "Forms to Download" at bounding box center [977, 264] width 1077 height 19
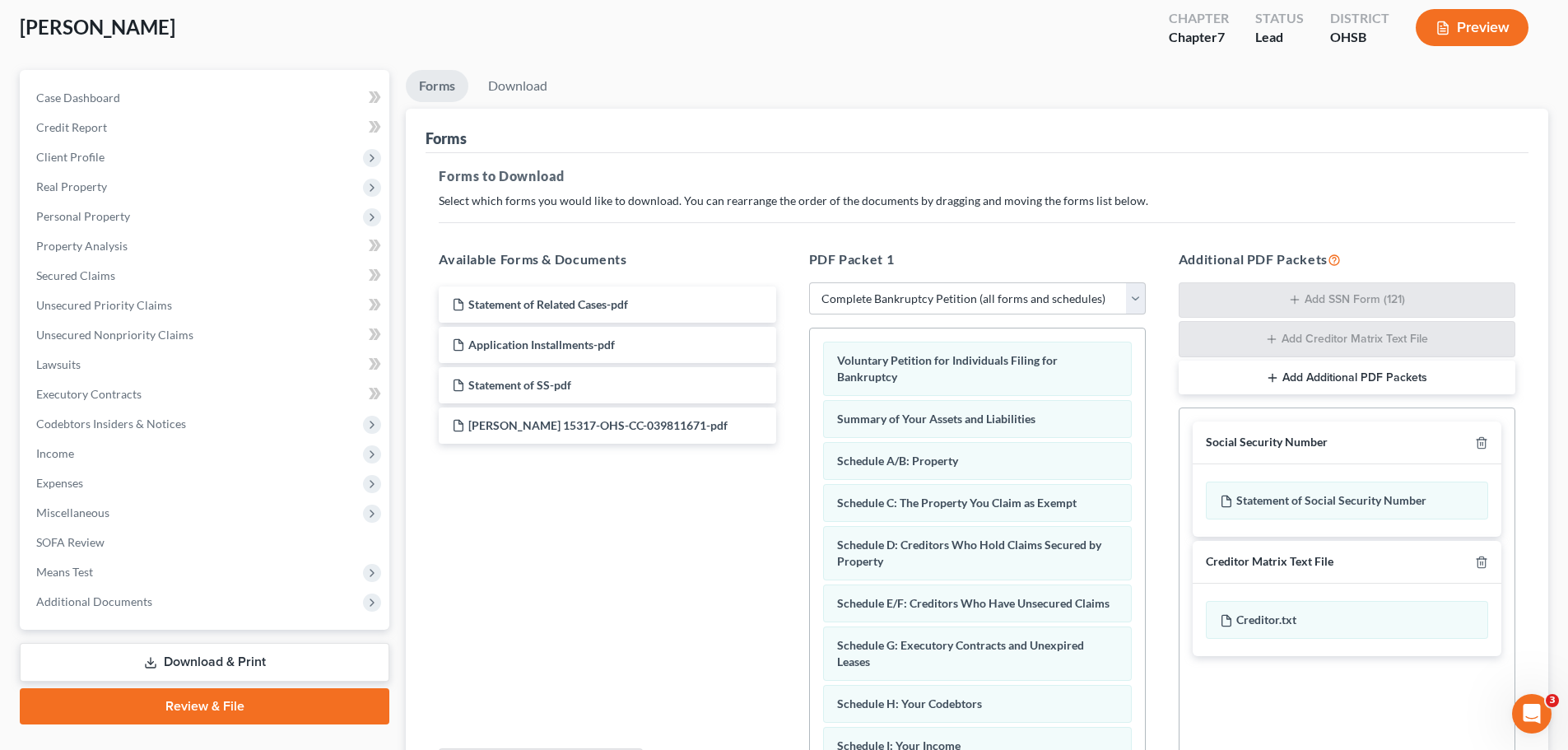
scroll to position [268, 0]
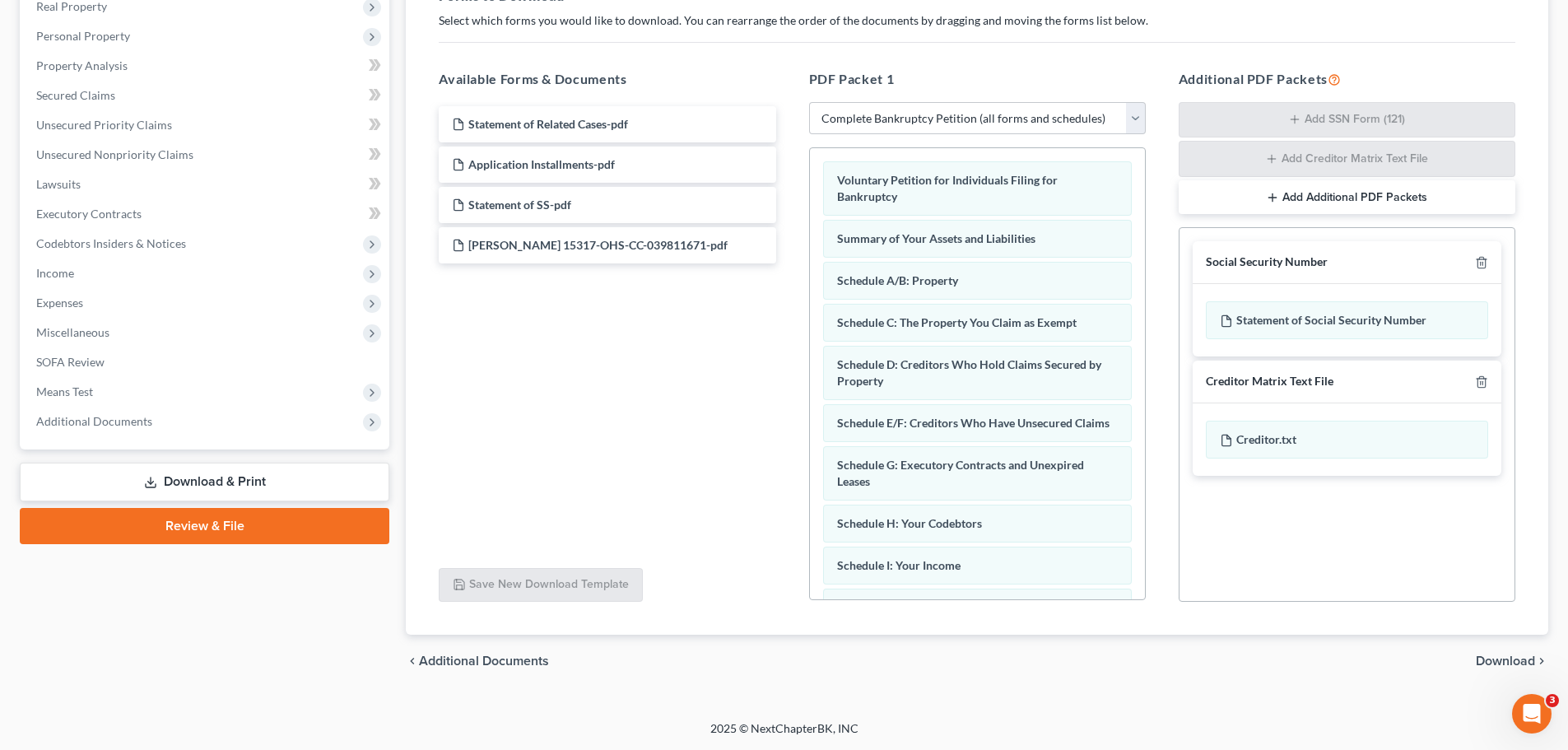
click at [1496, 660] on span "Download" at bounding box center [1505, 661] width 59 height 13
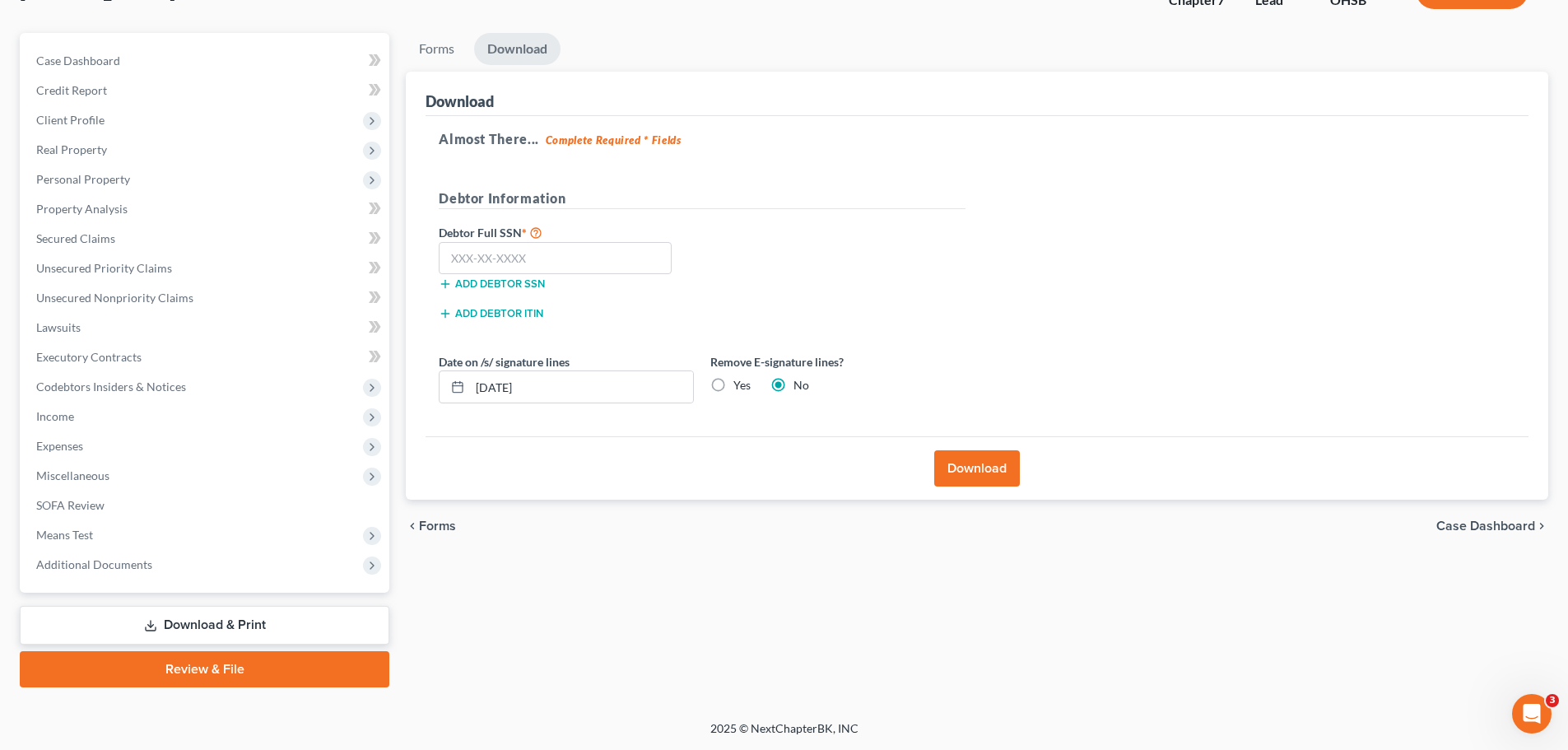
scroll to position [125, 0]
click at [971, 467] on button "Download" at bounding box center [977, 468] width 86 height 36
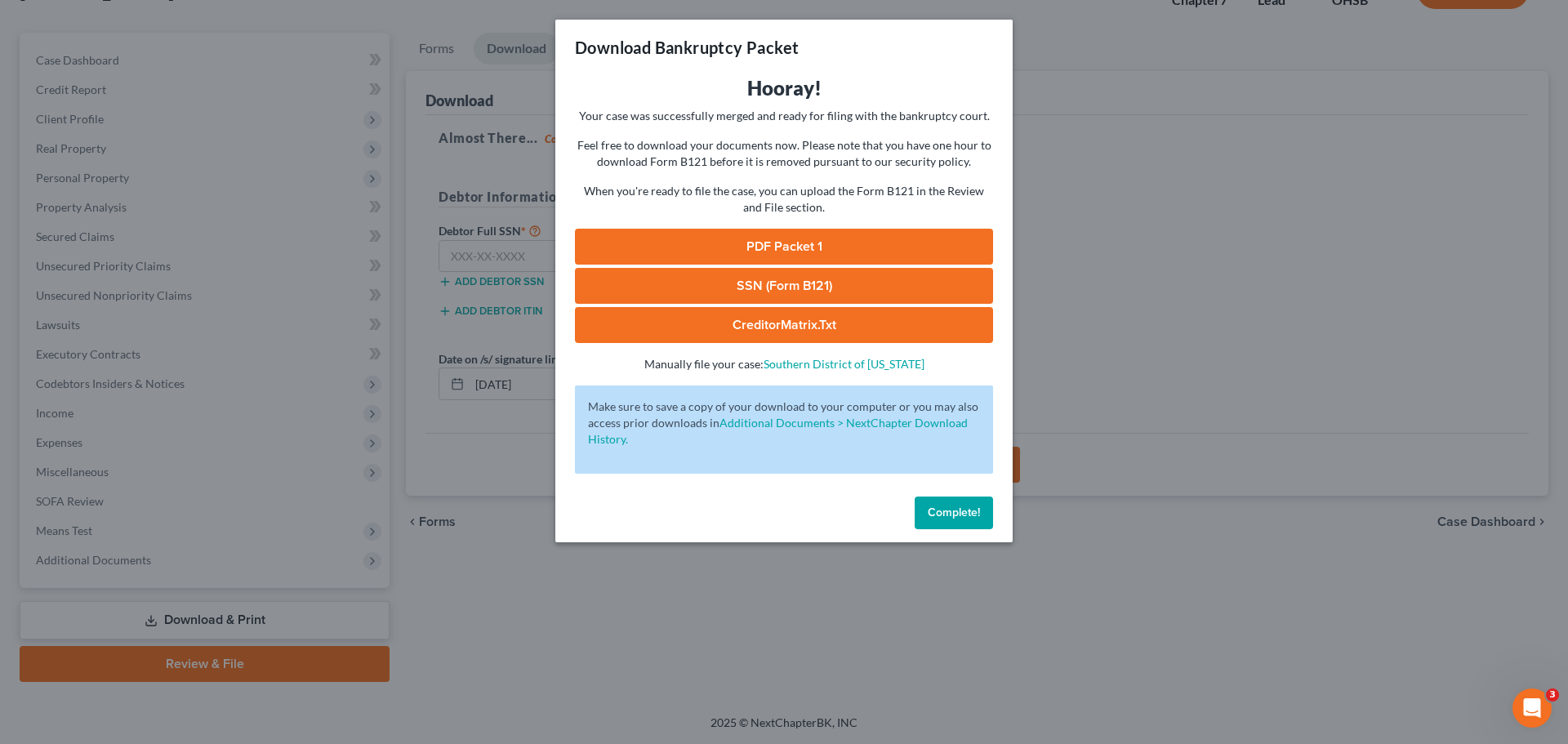
click at [819, 243] on link "PDF Packet 1" at bounding box center [784, 246] width 418 height 36
click at [961, 510] on span "Complete!" at bounding box center [953, 512] width 52 height 14
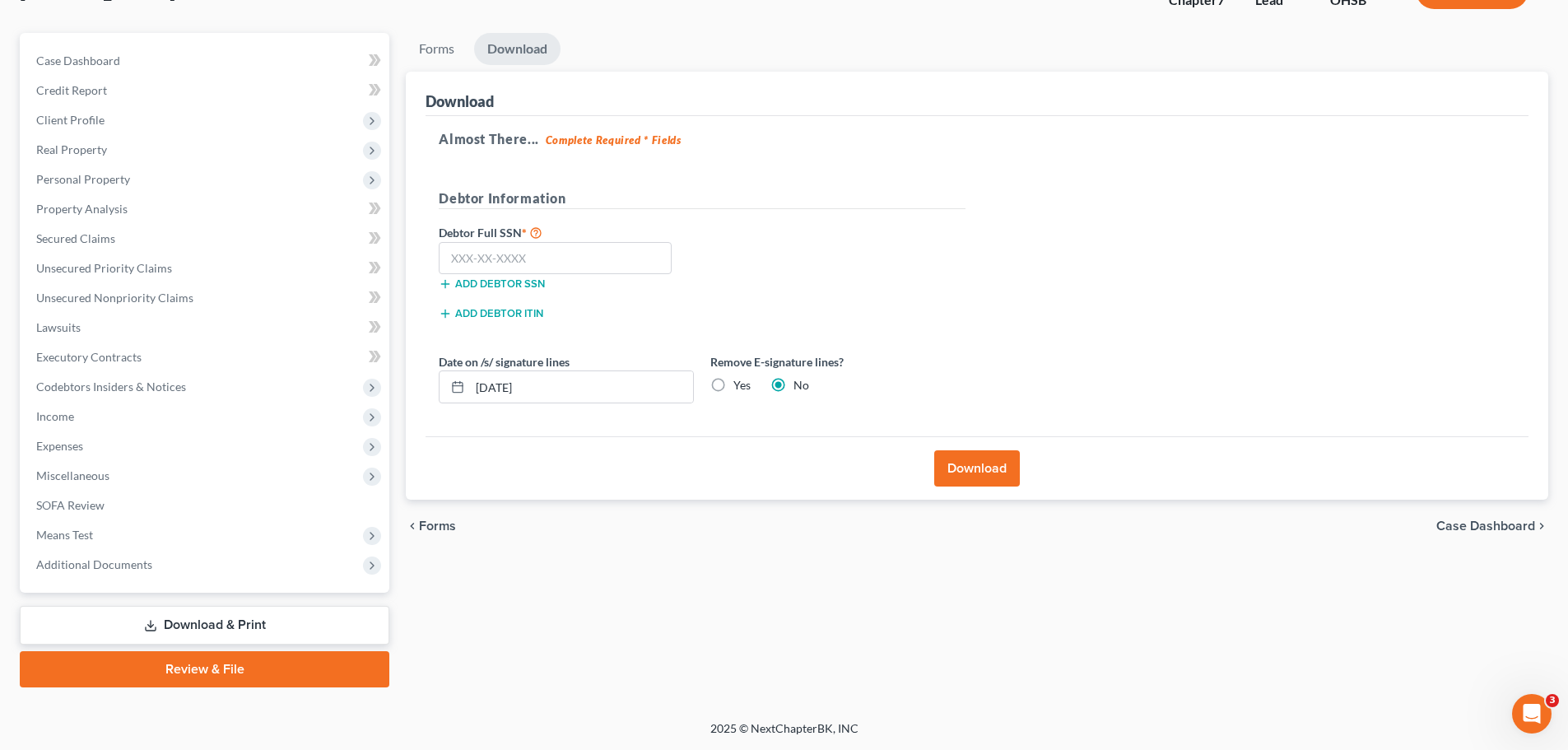
click at [269, 666] on link "Review & File" at bounding box center [204, 668] width 370 height 36
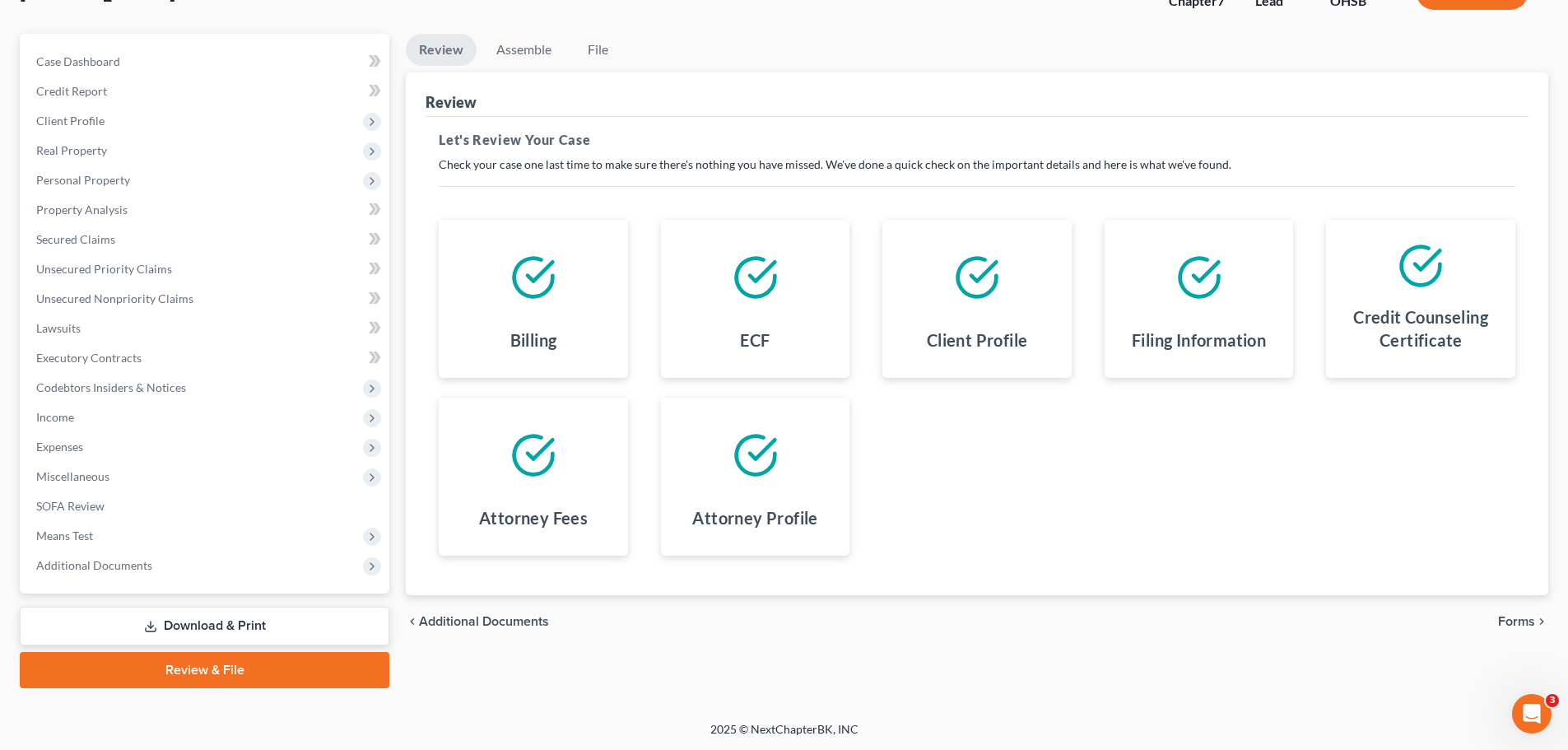
scroll to position [125, 0]
click at [1533, 624] on span "Forms" at bounding box center [1516, 620] width 37 height 13
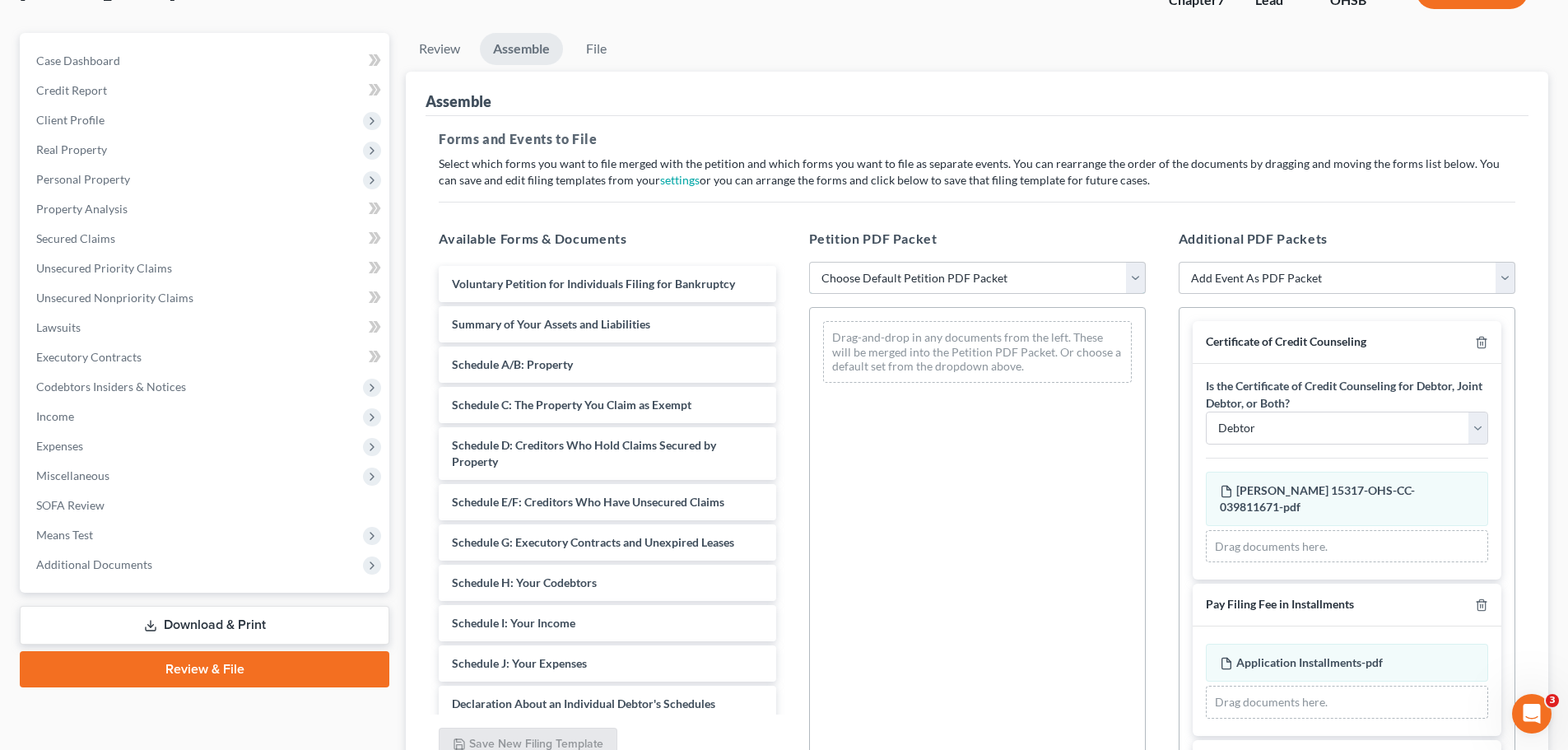
click at [1138, 276] on select "Choose Default Petition PDF Packet Emergency Filing (Voluntary Petition and Cre…" at bounding box center [978, 278] width 337 height 33
click at [1088, 237] on h5 "Petition PDF Packet" at bounding box center [978, 238] width 337 height 19
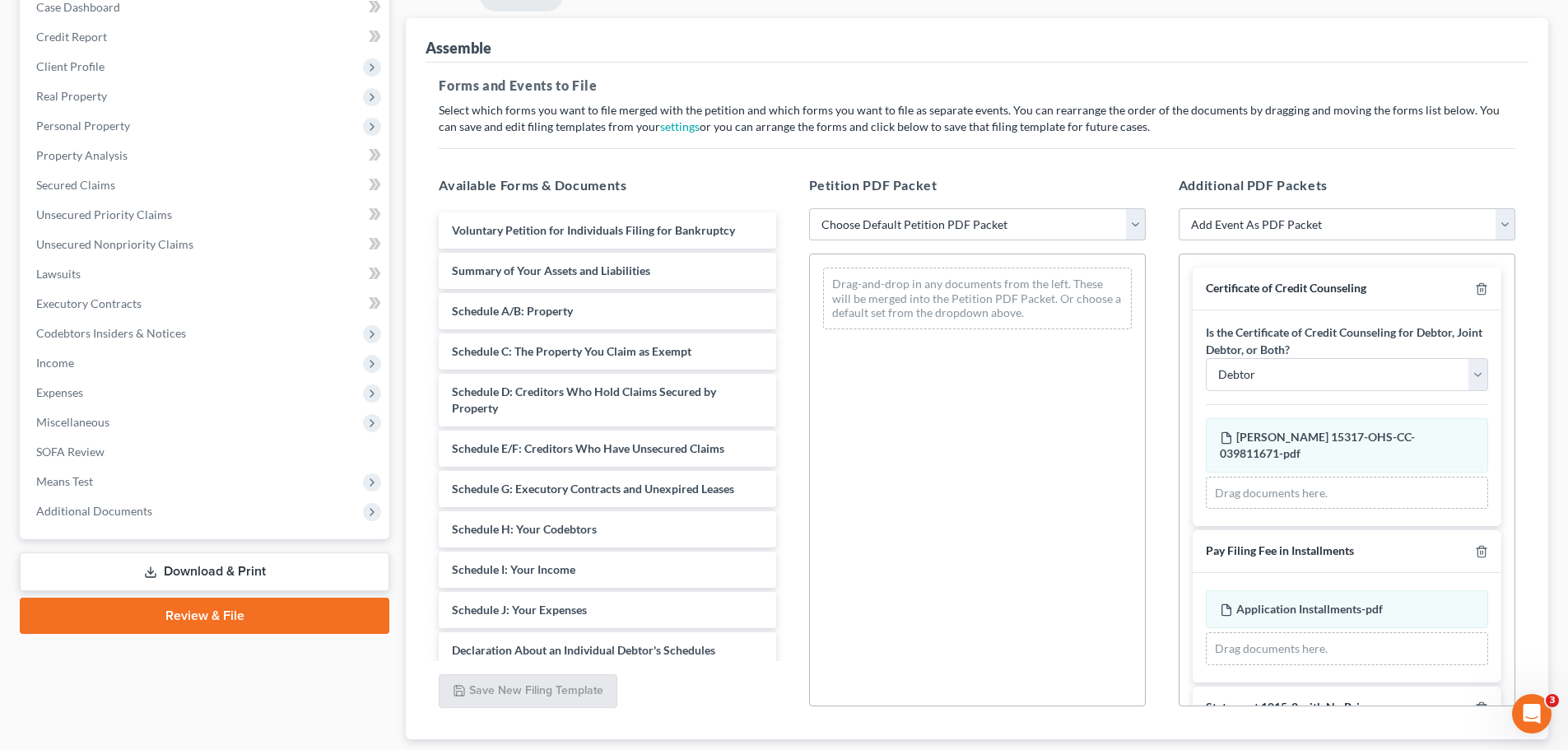
scroll to position [208, 0]
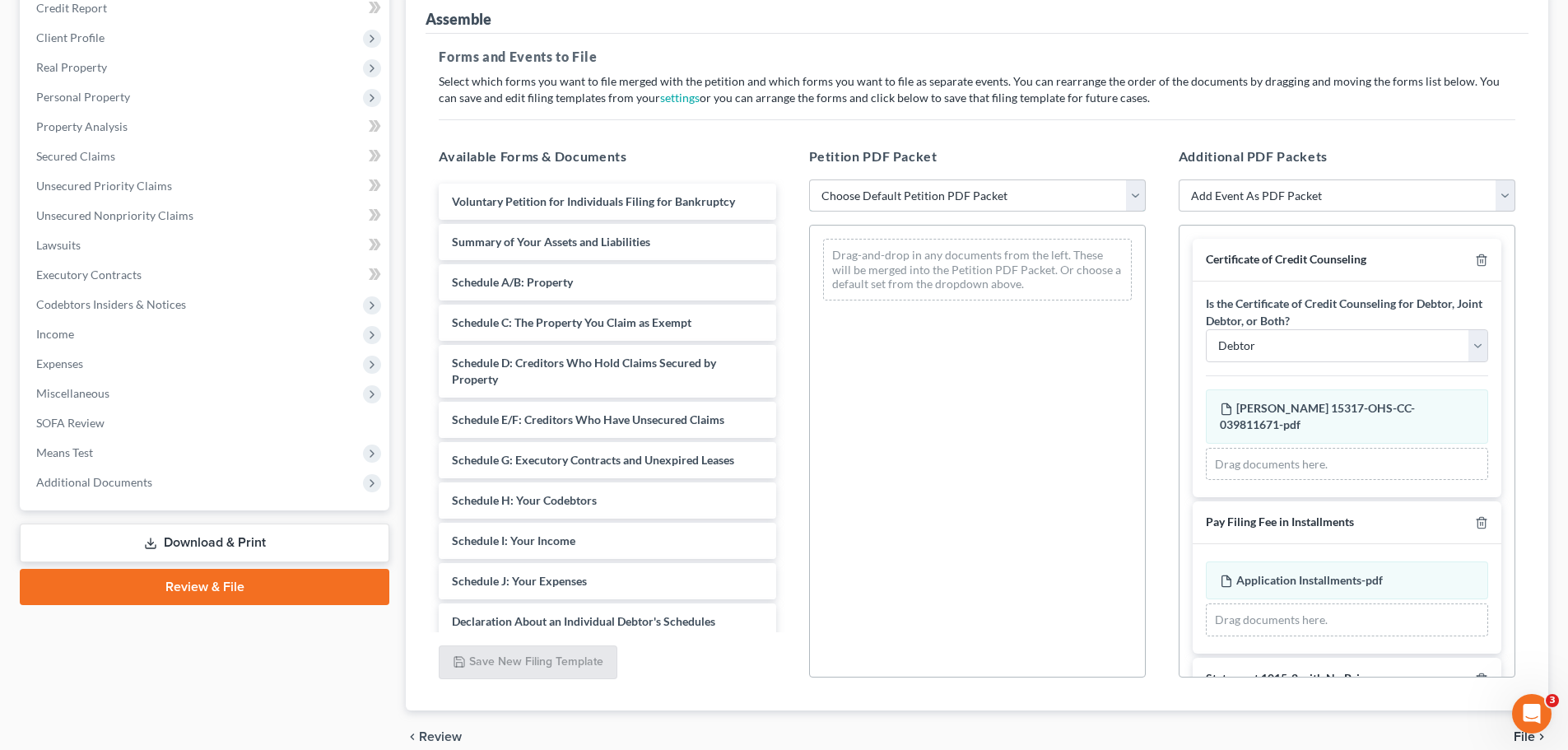
click at [1135, 202] on select "Choose Default Petition PDF Packet Emergency Filing (Voluntary Petition and Cre…" at bounding box center [978, 196] width 337 height 33
click at [809, 179] on select "Choose Default Petition PDF Packet Emergency Filing (Voluntary Petition and Cre…" at bounding box center [978, 196] width 337 height 33
click at [1048, 145] on div "Petition PDF Packet Choose Default Petition PDF Packet Emergency Filing (Volunt…" at bounding box center [978, 412] width 370 height 558
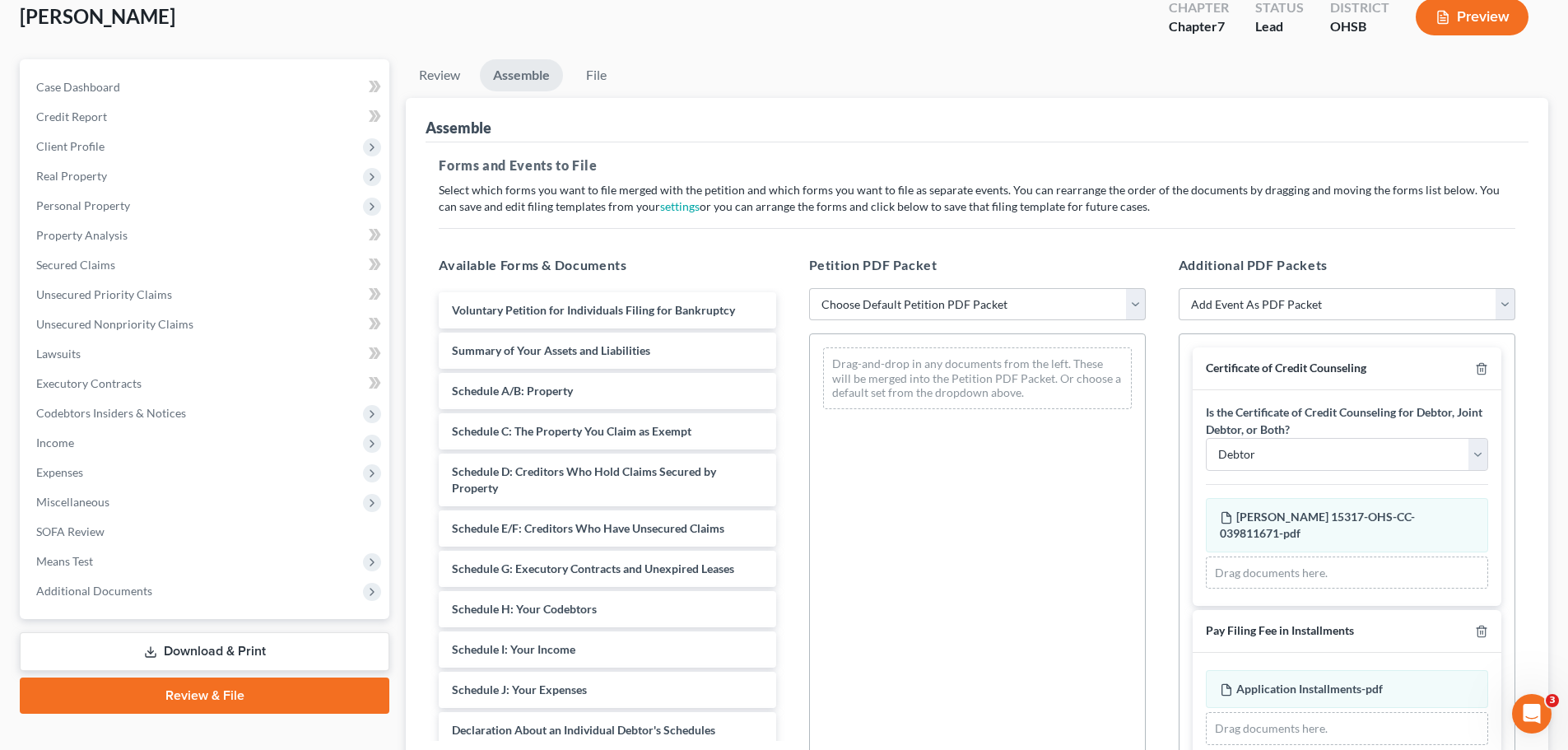
scroll to position [0, 0]
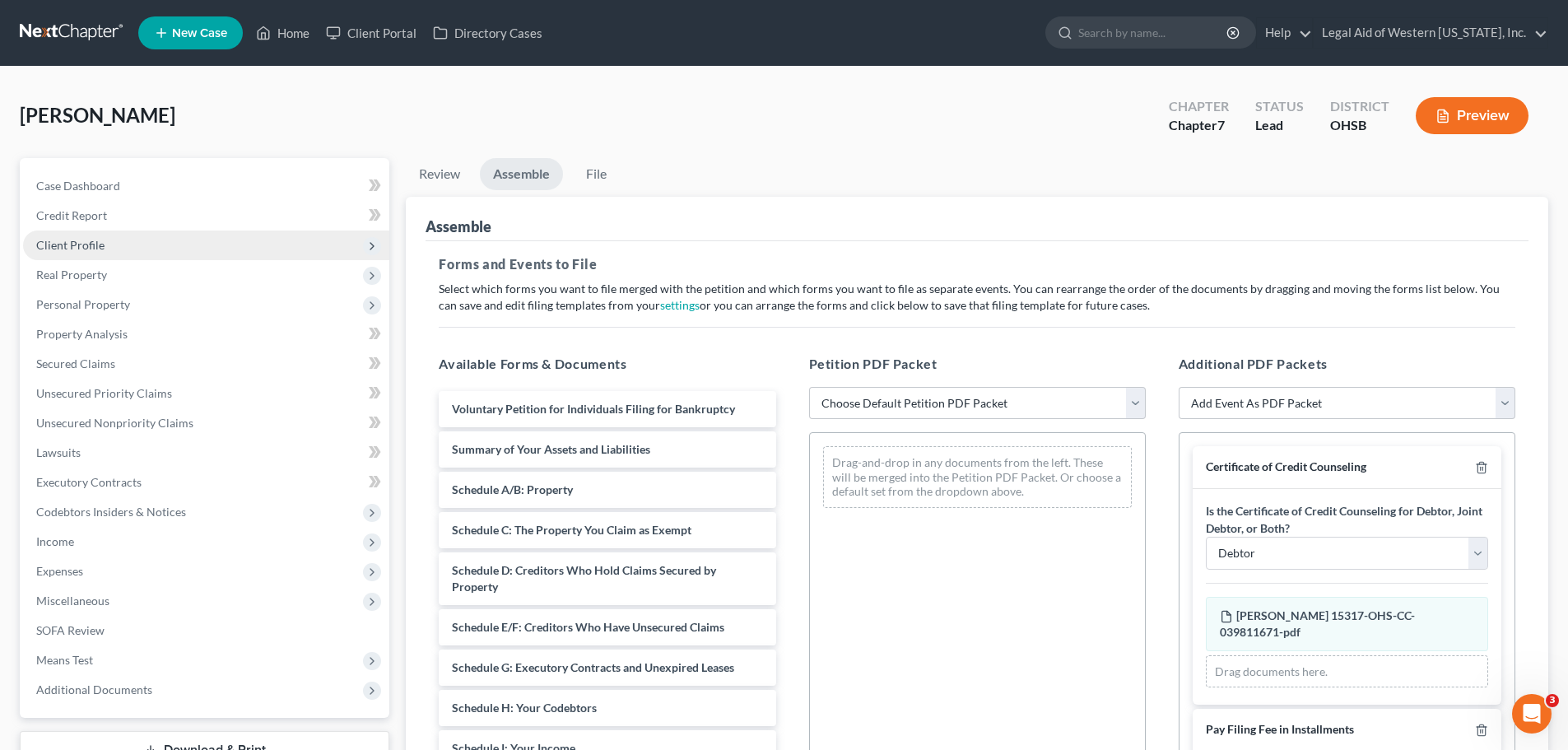
click at [251, 246] on span "Client Profile" at bounding box center [206, 245] width 366 height 29
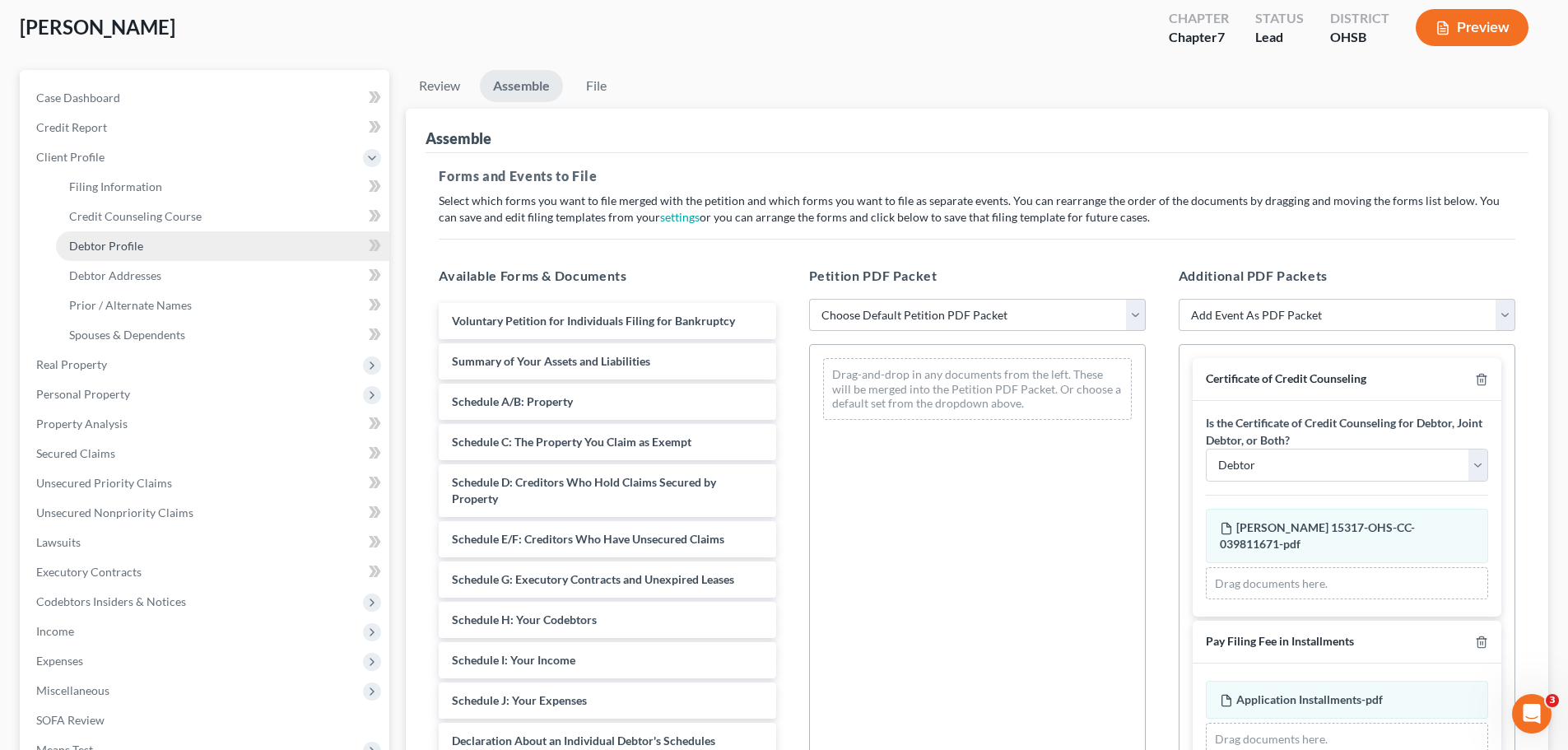
scroll to position [83, 0]
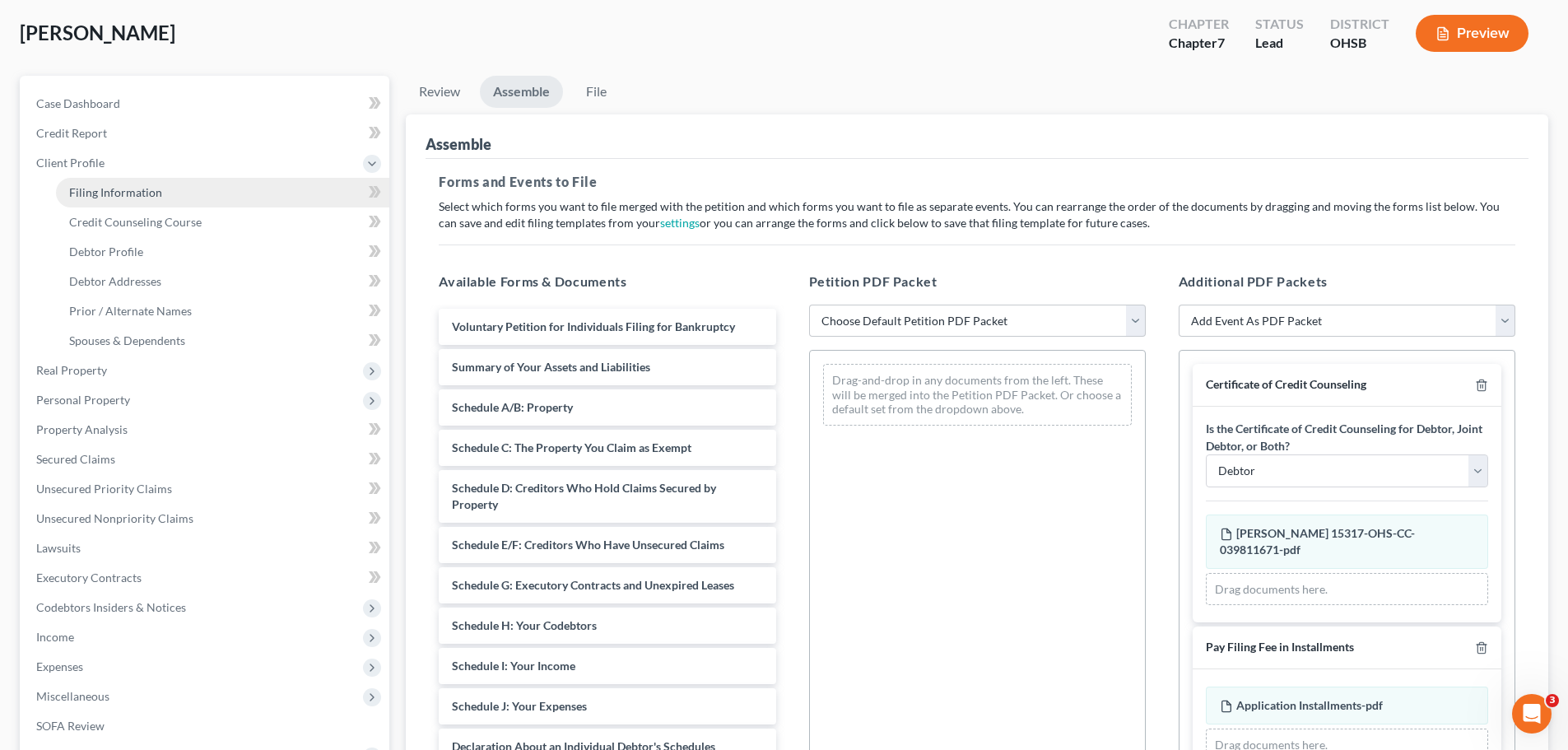
click at [157, 182] on link "Filing Information" at bounding box center [223, 192] width 334 height 29
select select "1"
select select "0"
select select "36"
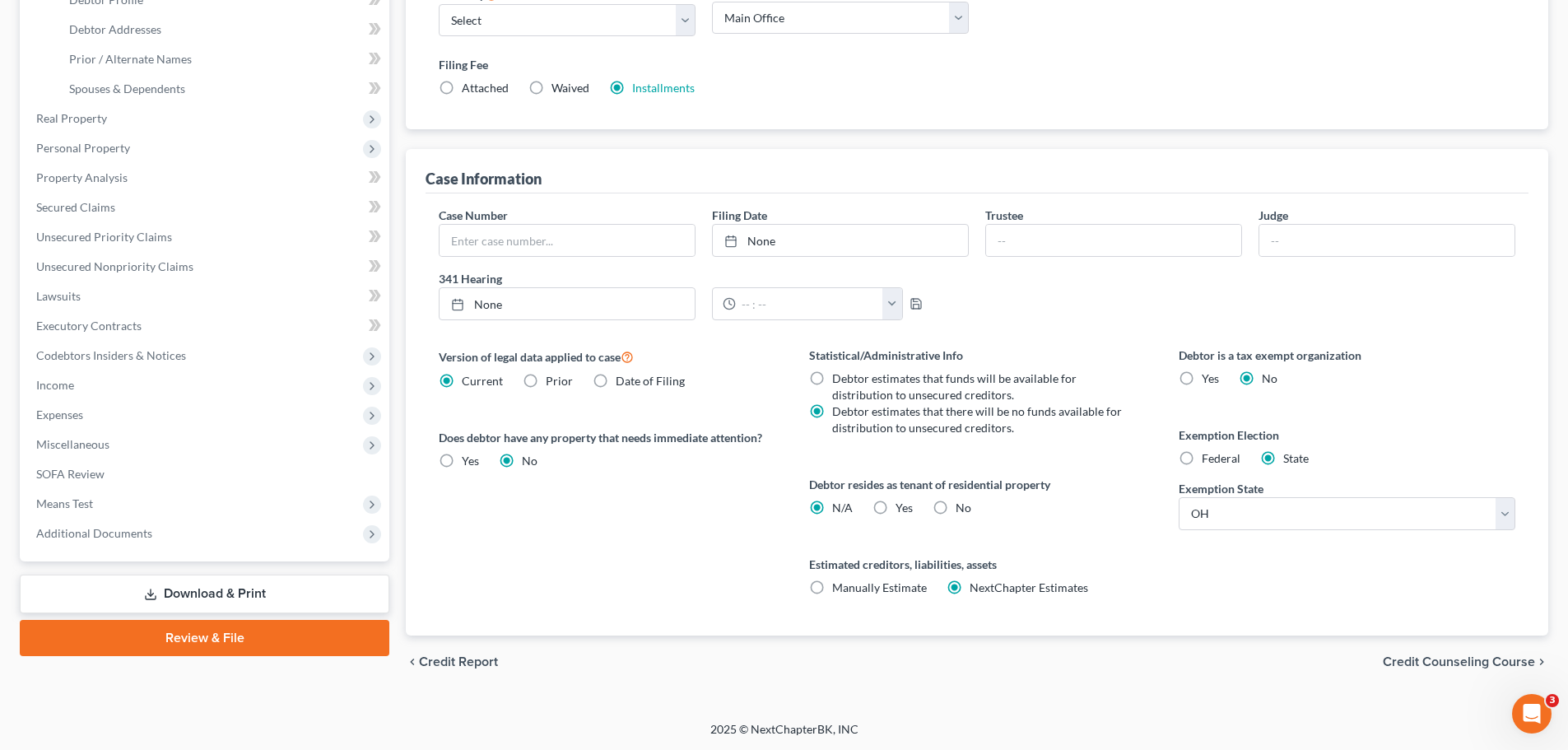
scroll to position [335, 0]
click at [1462, 661] on span "Credit Counseling Course" at bounding box center [1459, 661] width 153 height 13
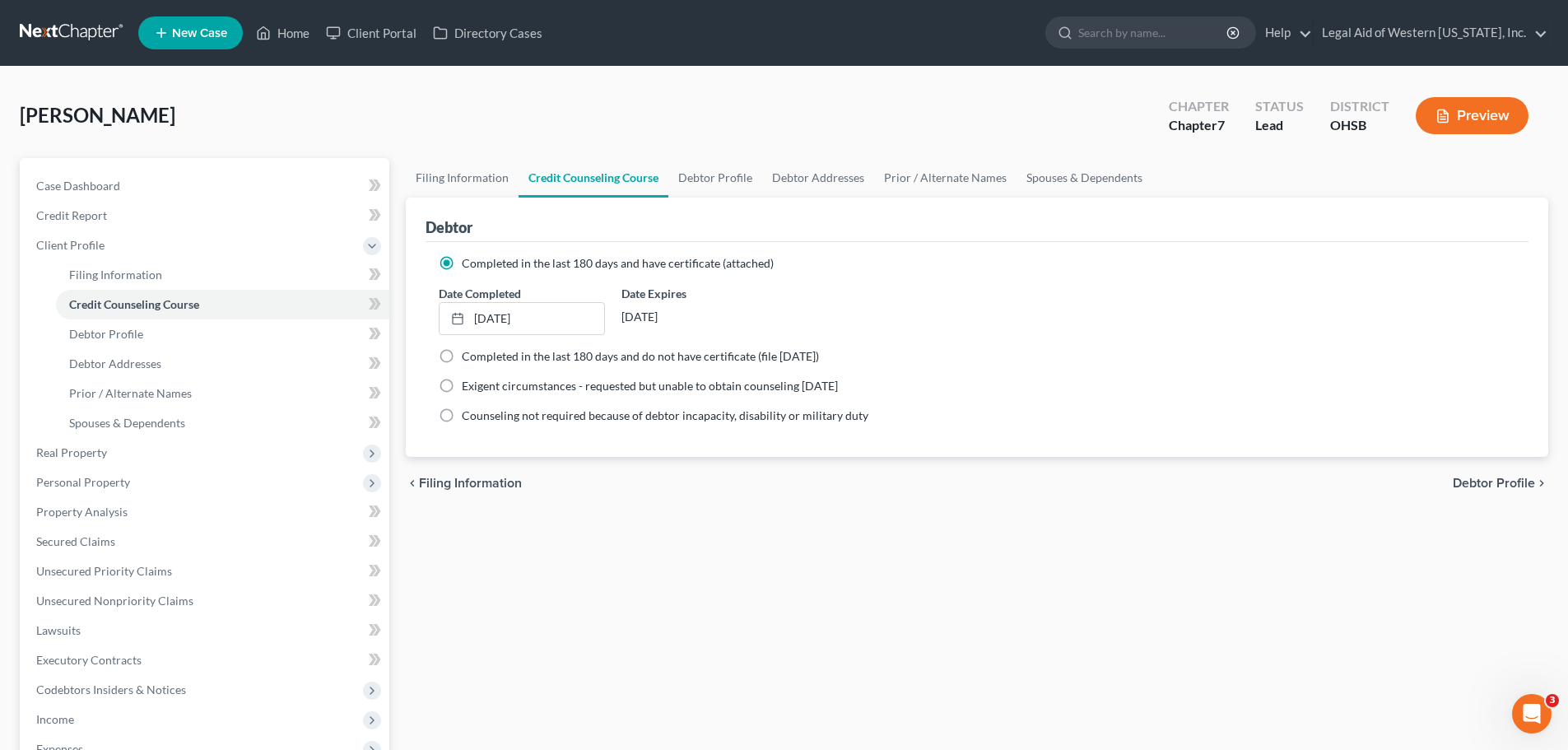
click at [1516, 479] on span "Debtor Profile" at bounding box center [1494, 483] width 83 height 13
select select "0"
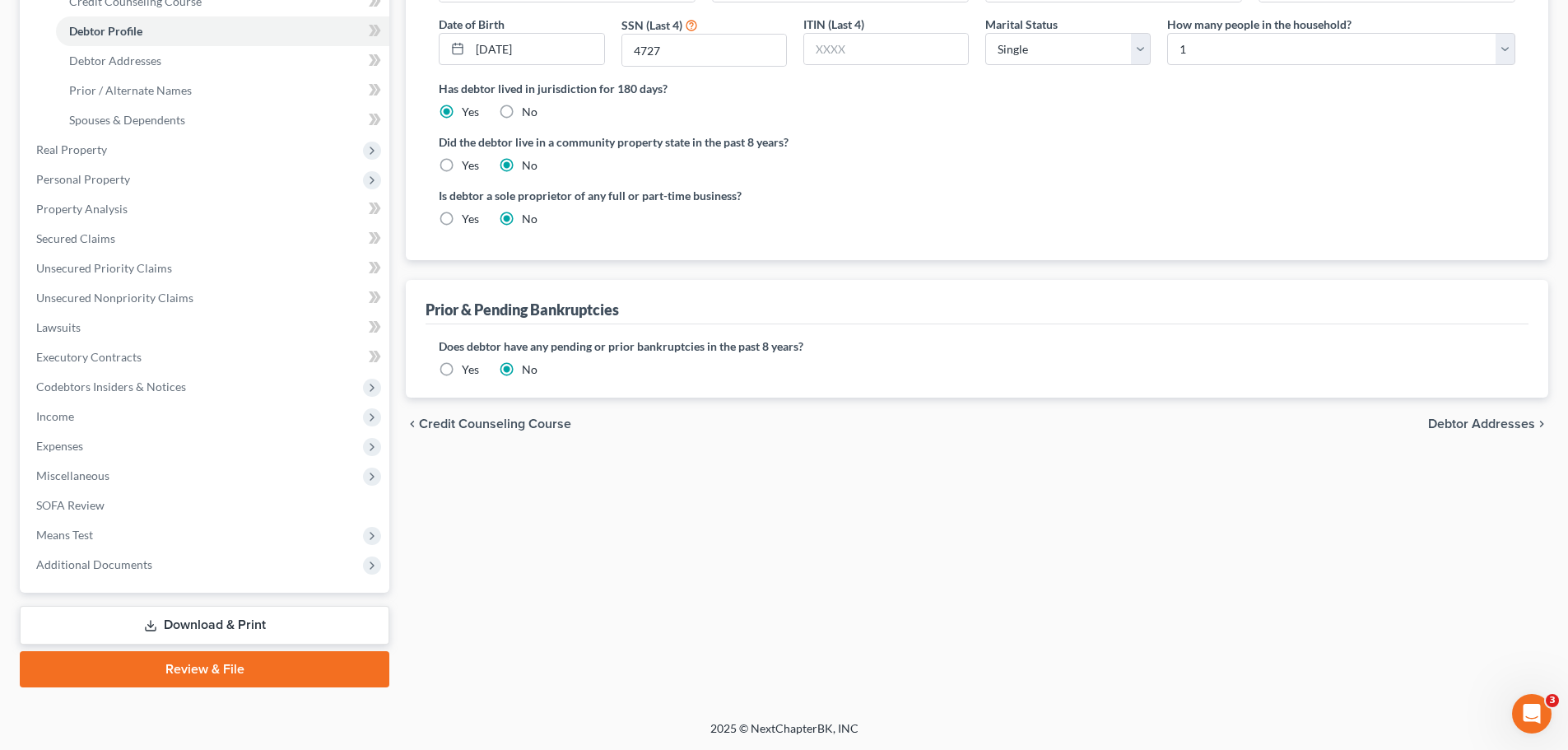
click at [1457, 427] on span "Debtor Addresses" at bounding box center [1482, 424] width 107 height 13
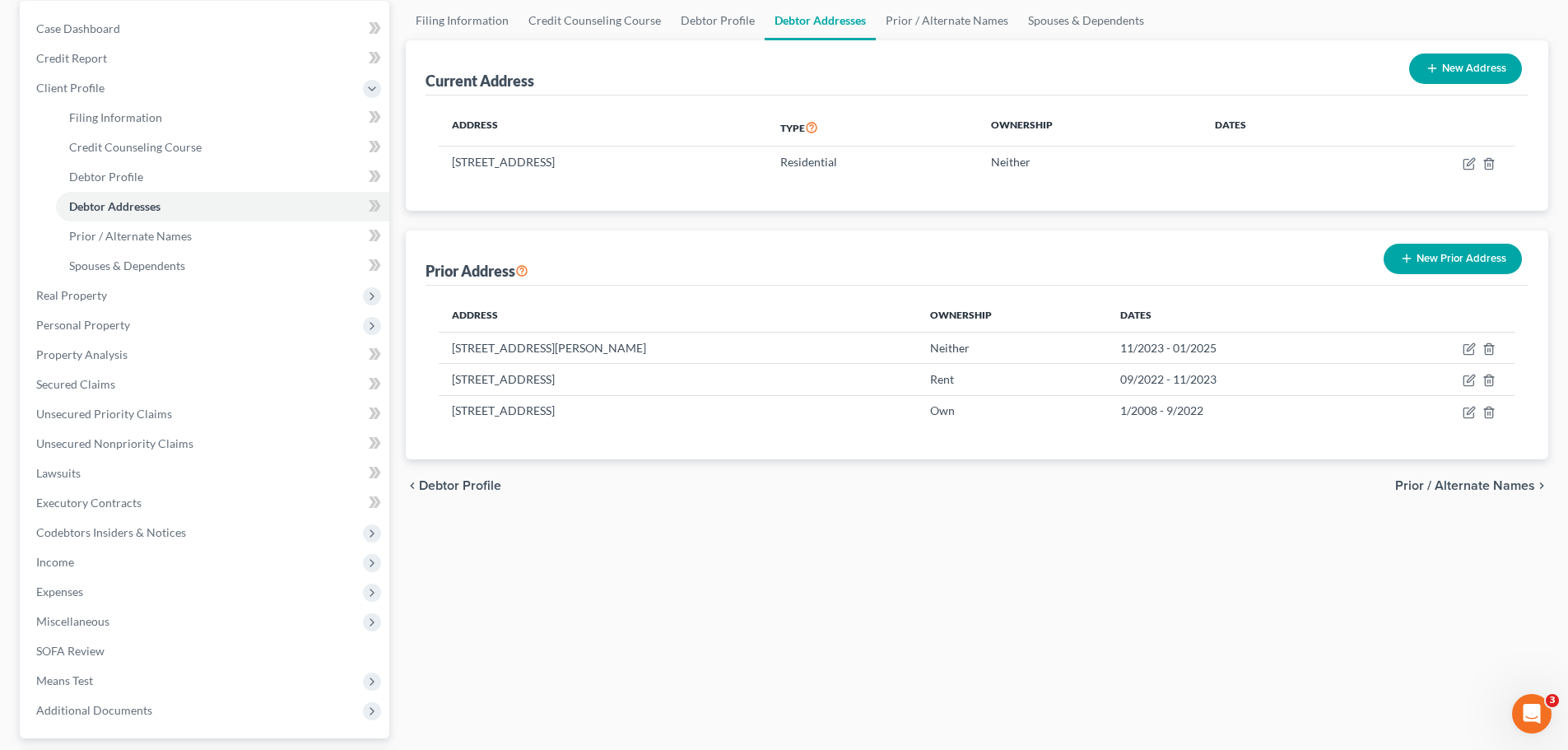
scroll to position [165, 0]
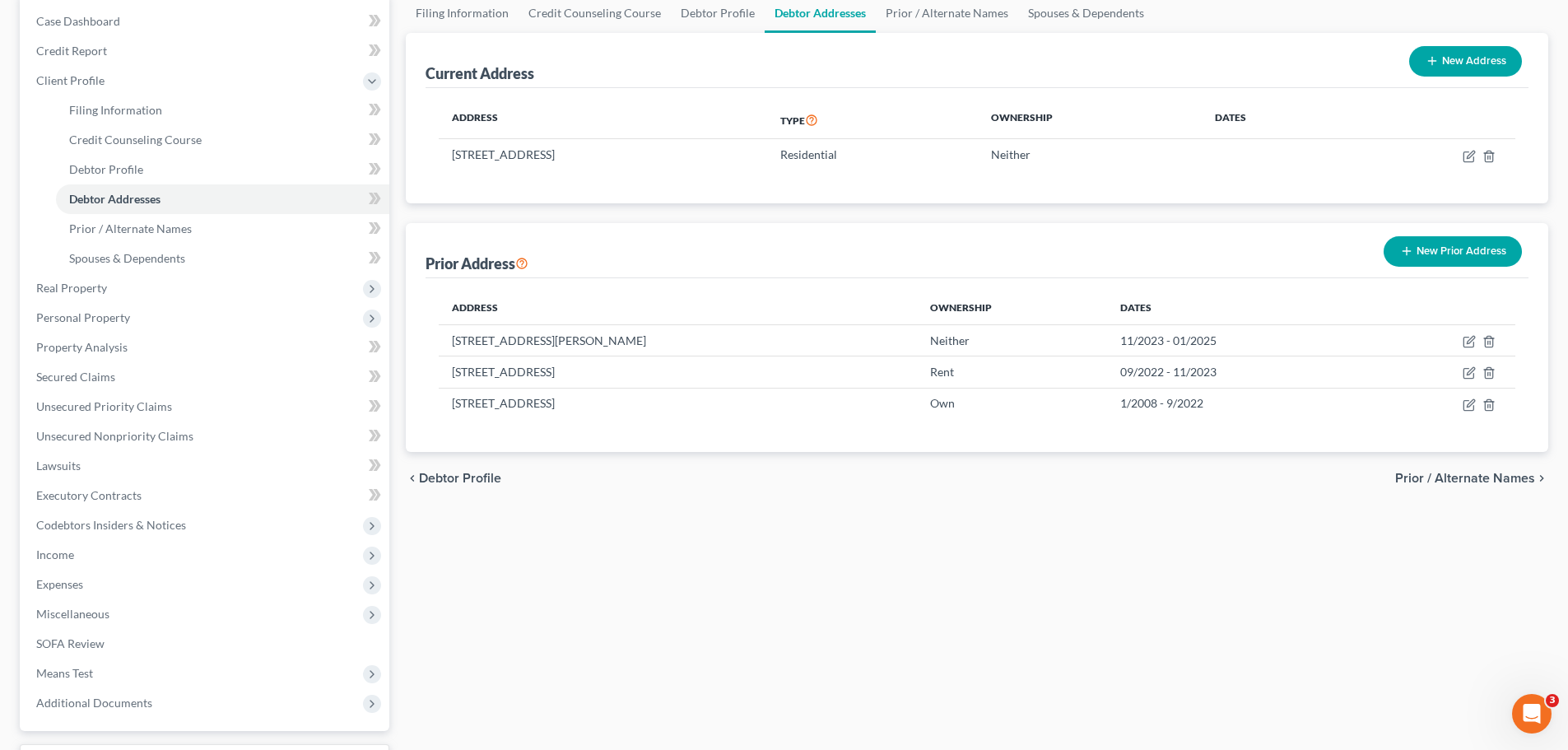
click at [1467, 478] on span "Prior / Alternate Names" at bounding box center [1465, 478] width 140 height 13
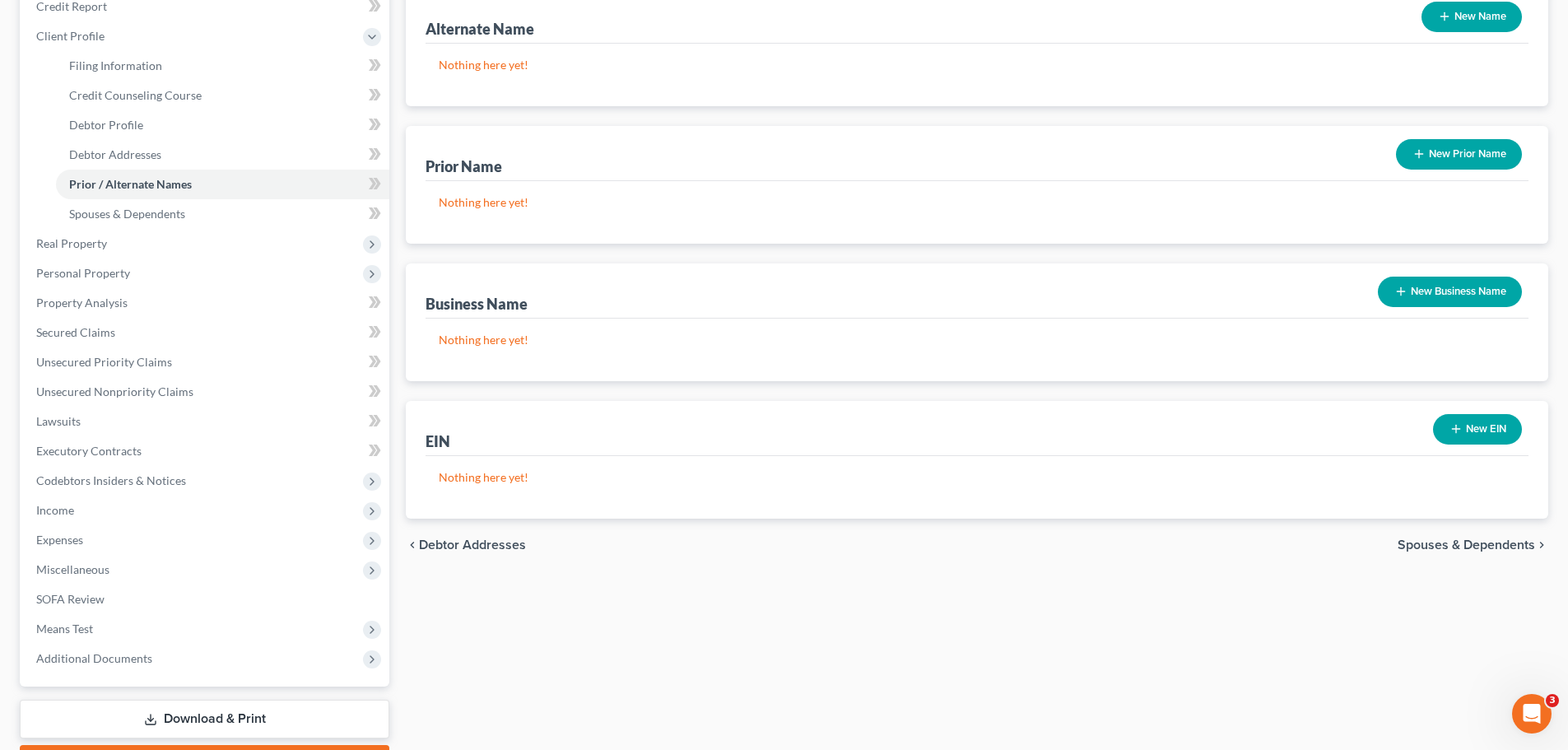
scroll to position [302, 0]
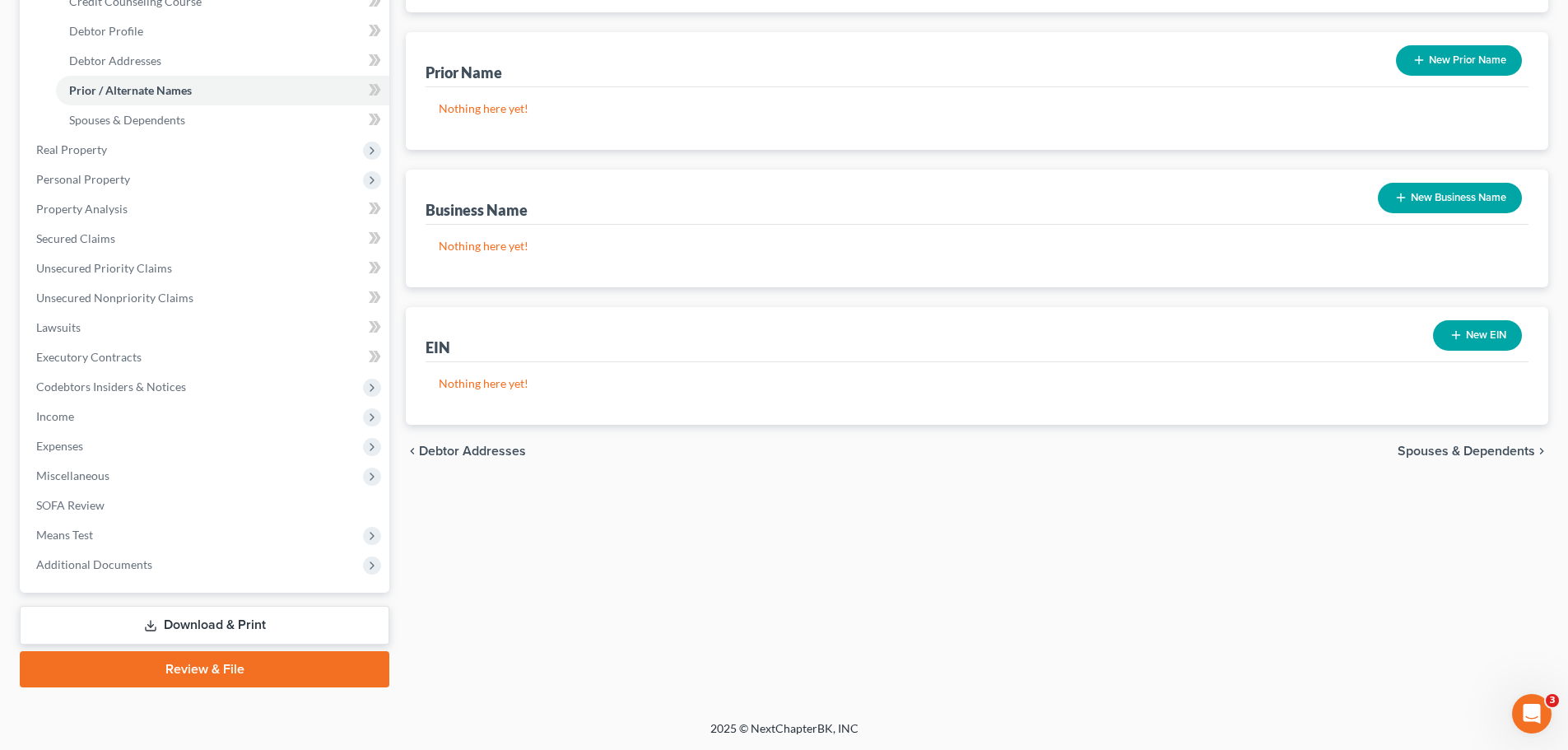
click at [1464, 455] on span "Spouses & Dependents" at bounding box center [1466, 450] width 137 height 13
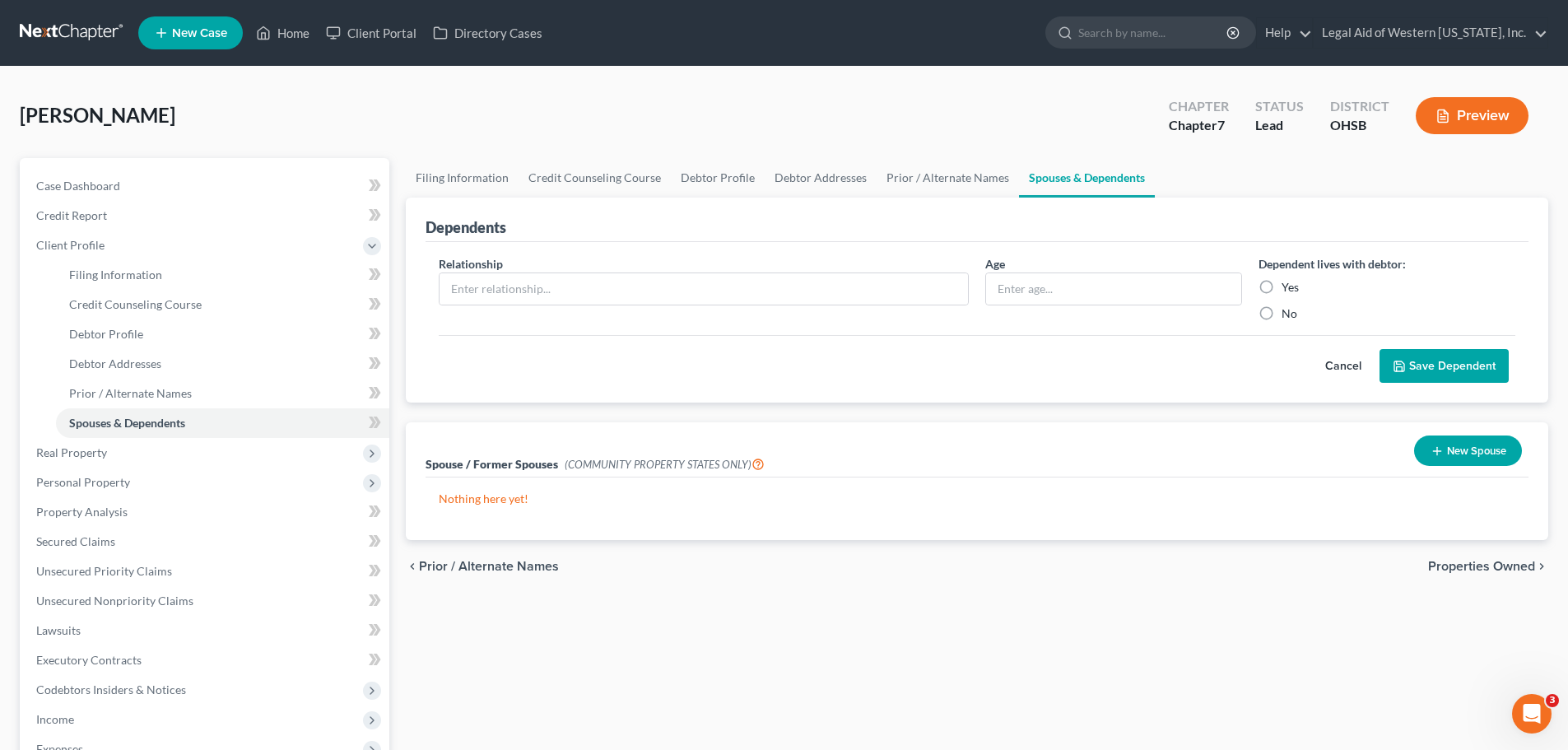
click at [1481, 562] on span "Properties Owned" at bounding box center [1482, 566] width 107 height 13
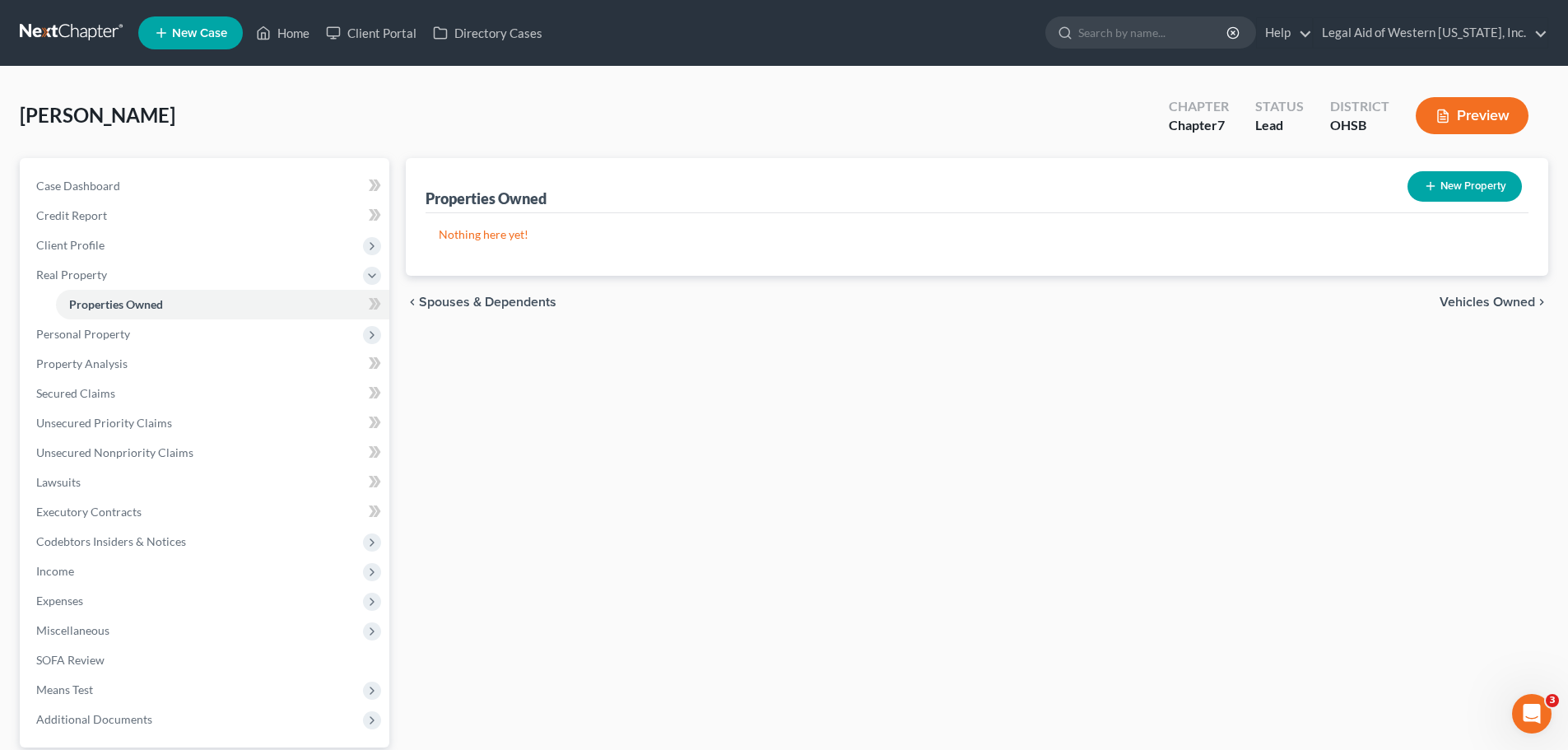
click at [1481, 302] on span "Vehicles Owned" at bounding box center [1488, 301] width 96 height 13
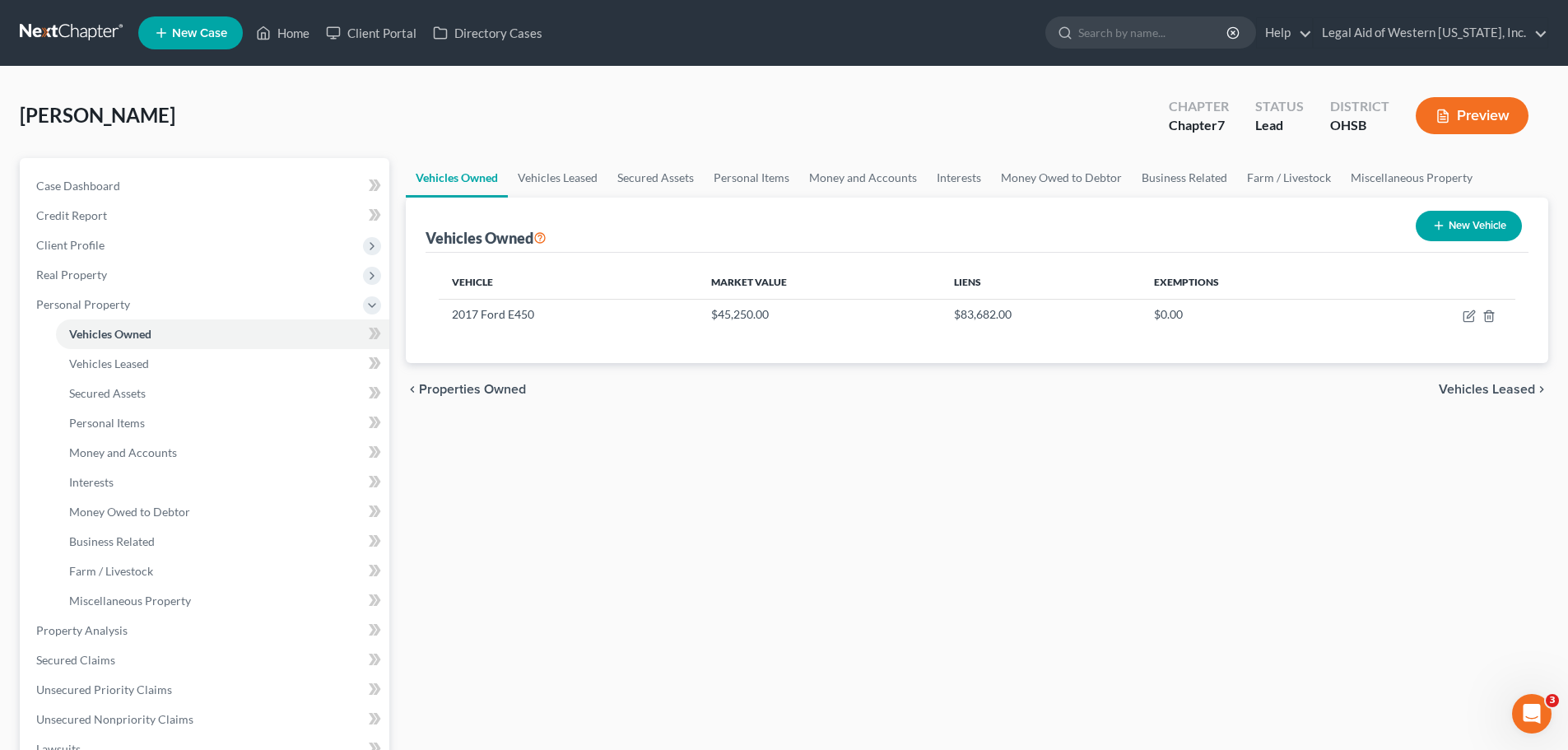
click at [1481, 389] on span "Vehicles Leased" at bounding box center [1487, 389] width 97 height 13
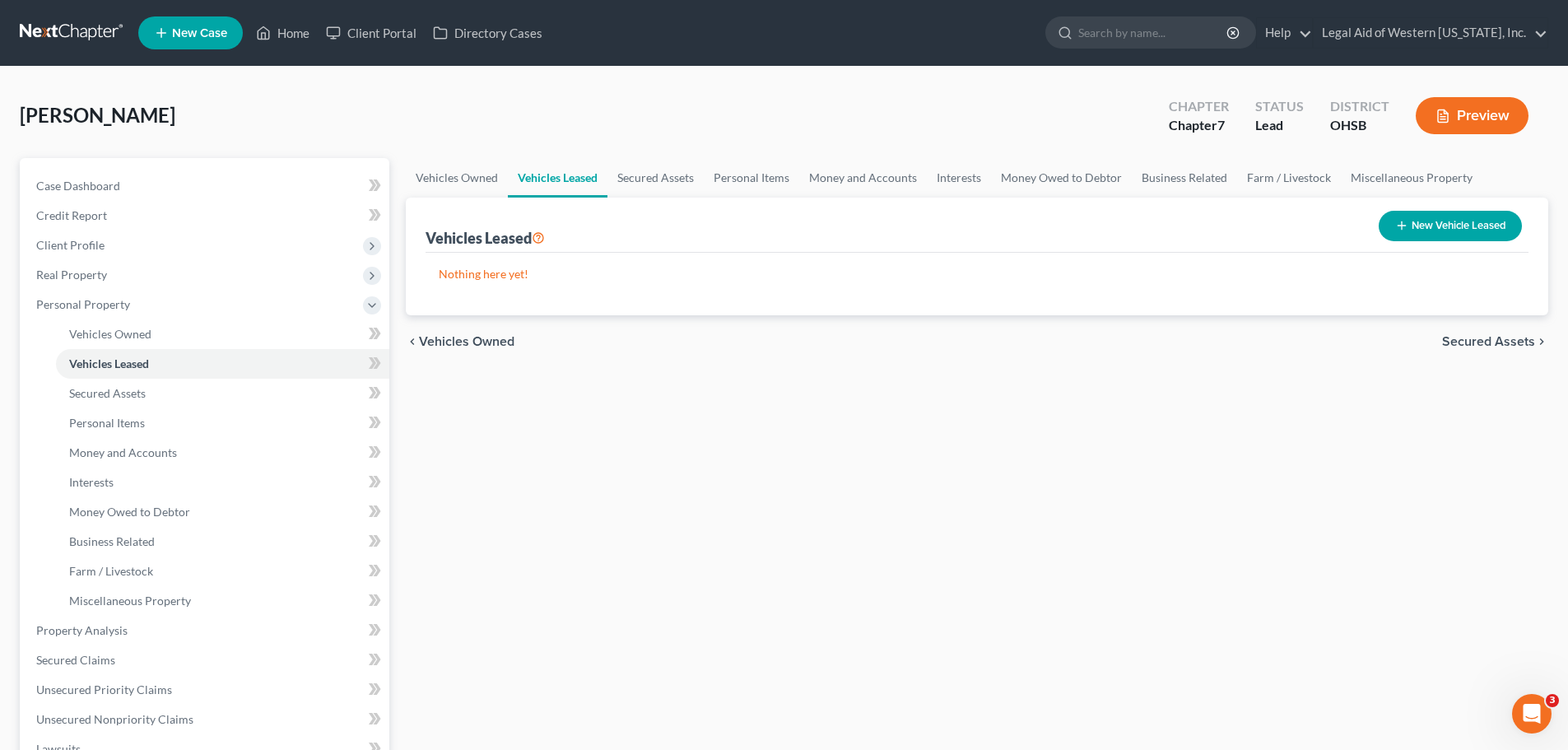
click at [1501, 339] on span "Secured Assets" at bounding box center [1488, 341] width 93 height 13
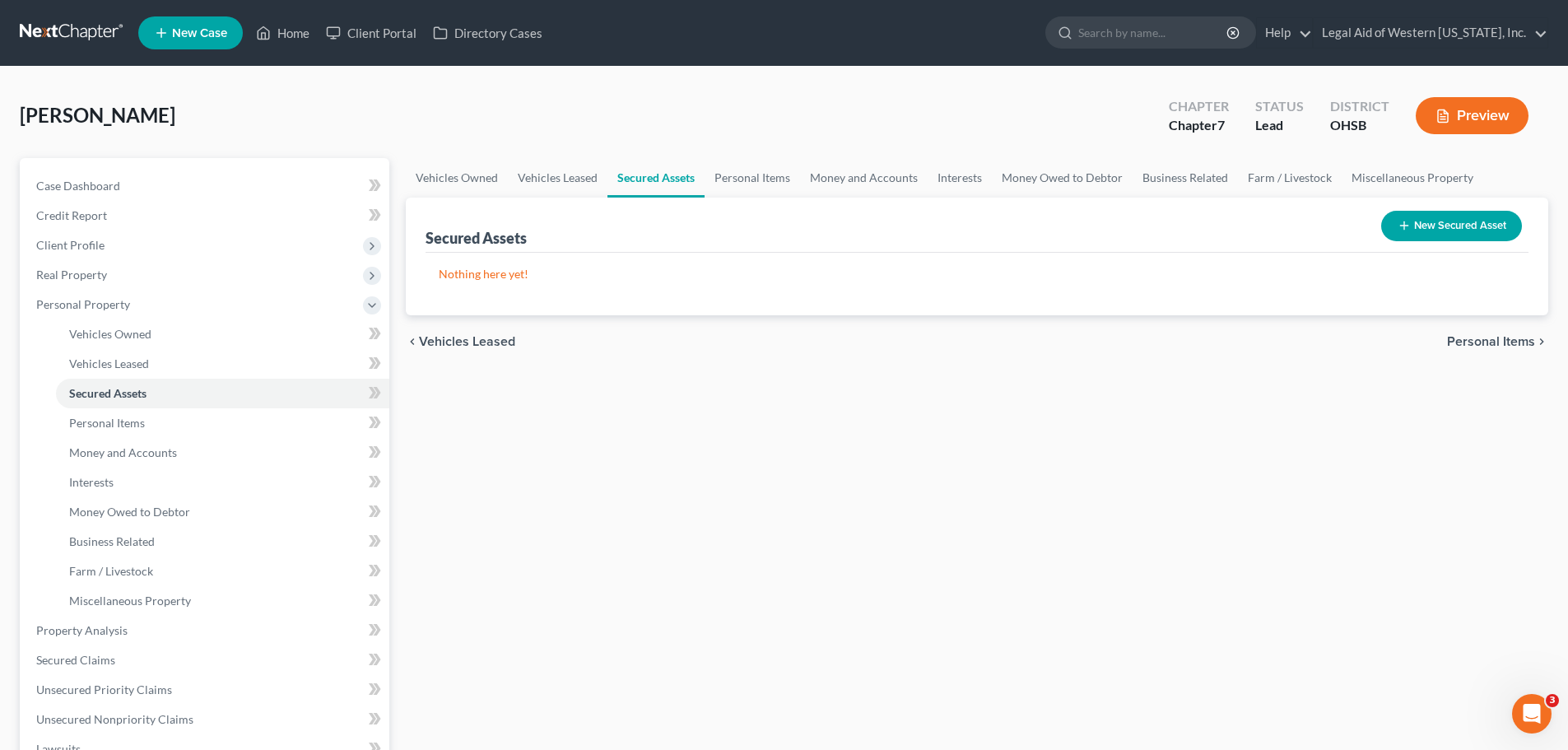
click at [1499, 337] on span "Personal Items" at bounding box center [1492, 341] width 88 height 13
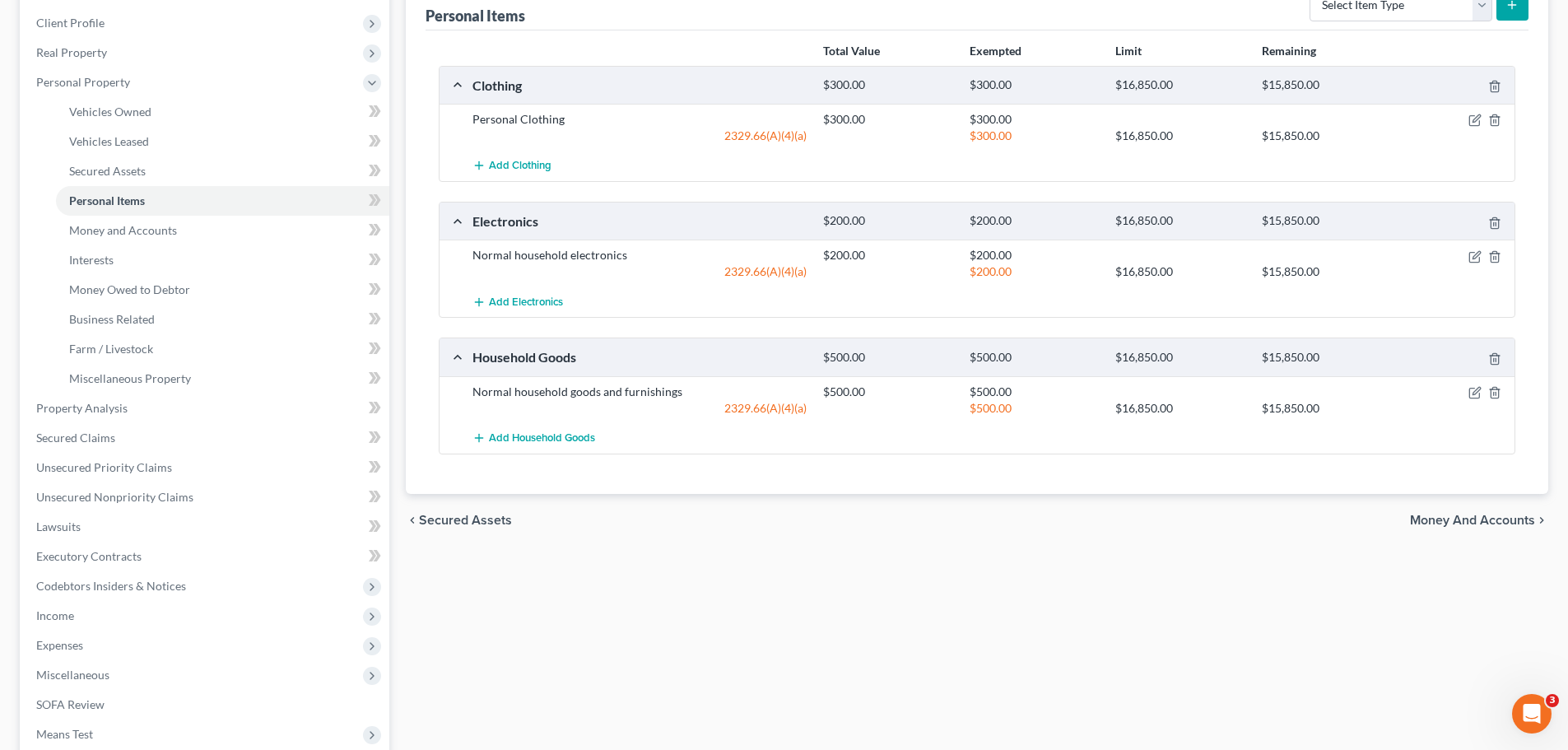
scroll to position [247, 0]
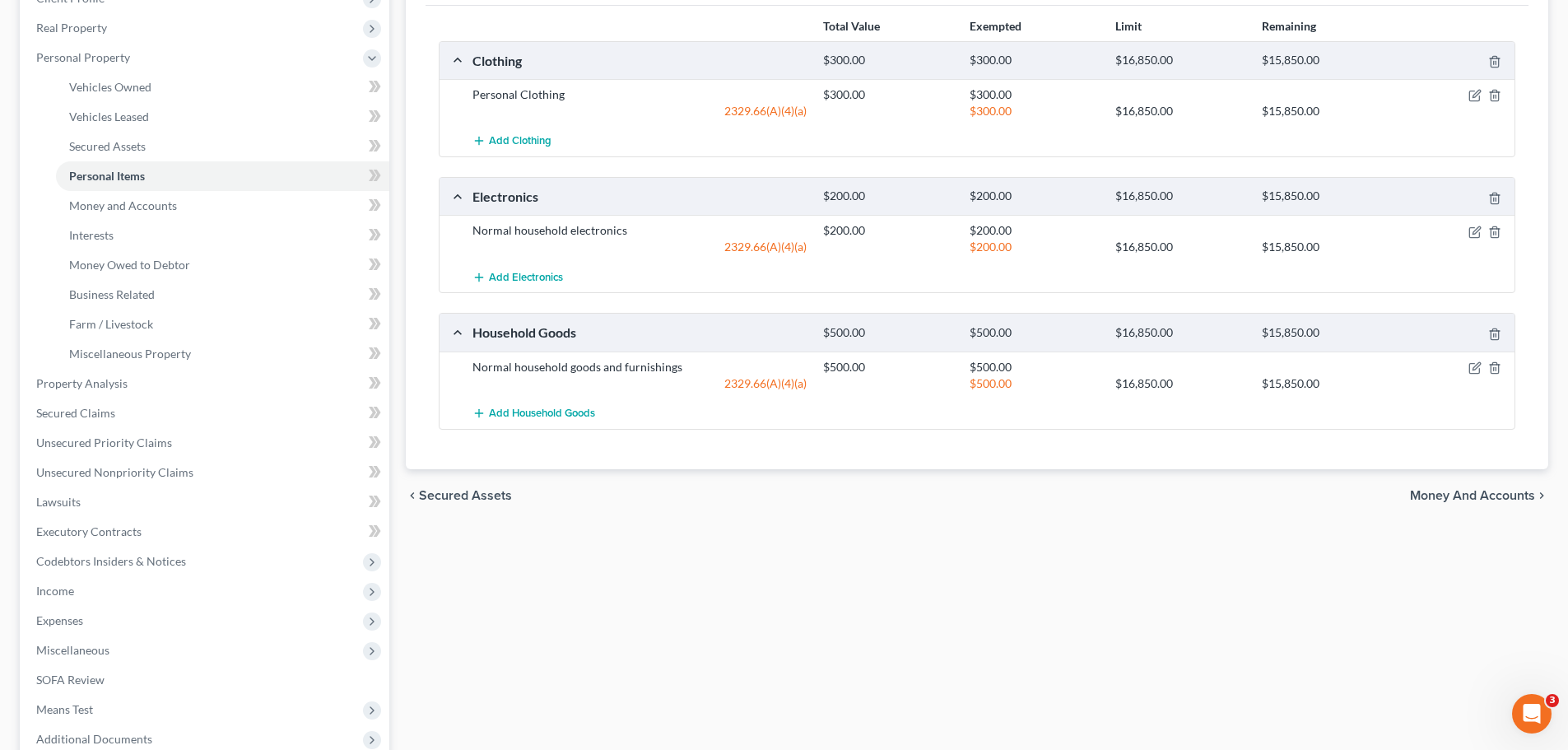
click at [1471, 489] on span "Money and Accounts" at bounding box center [1472, 495] width 125 height 13
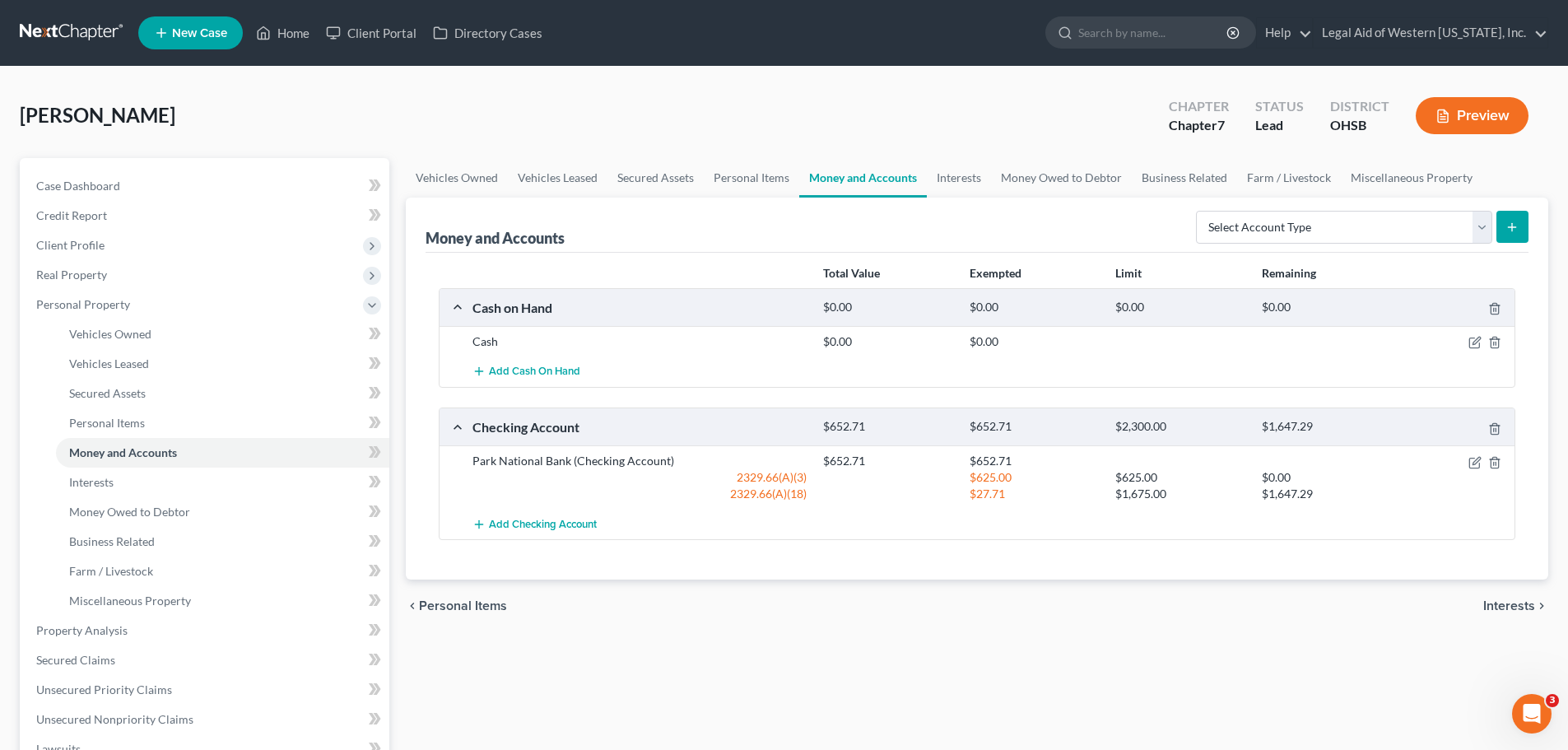
click at [1511, 606] on span "Interests" at bounding box center [1509, 606] width 52 height 13
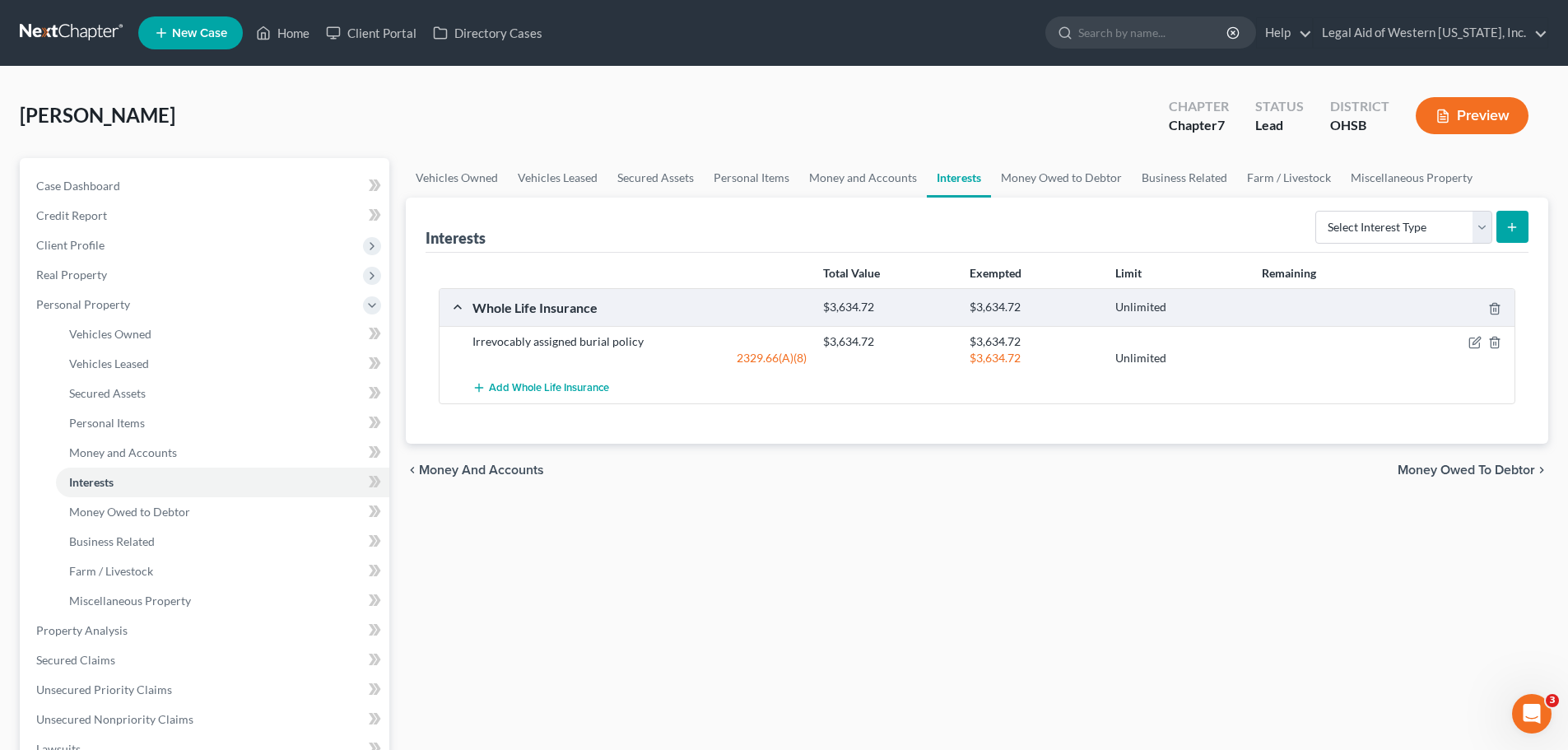
click at [1487, 471] on span "Money Owed to Debtor" at bounding box center [1466, 470] width 137 height 13
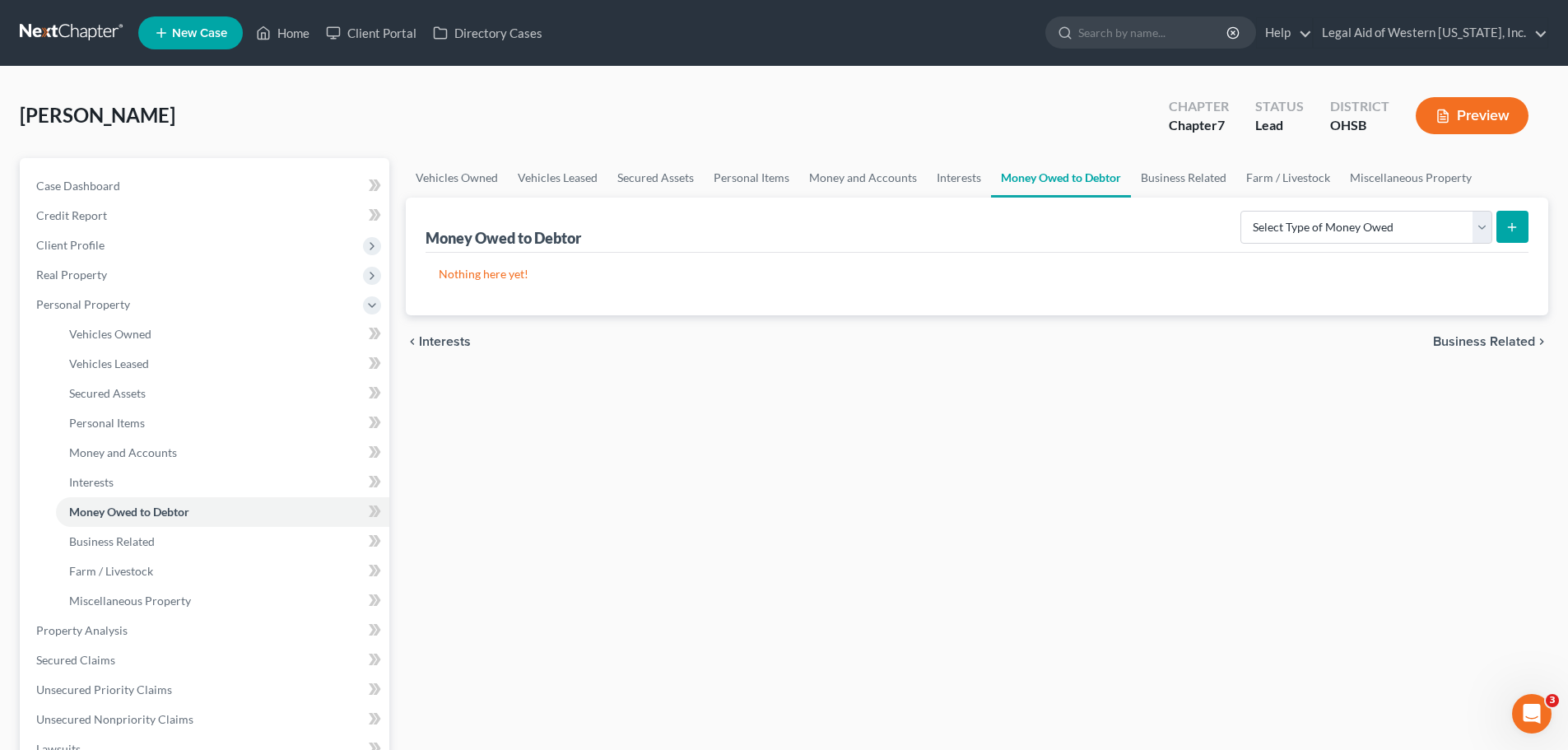
click at [1521, 338] on span "Business Related" at bounding box center [1483, 341] width 102 height 13
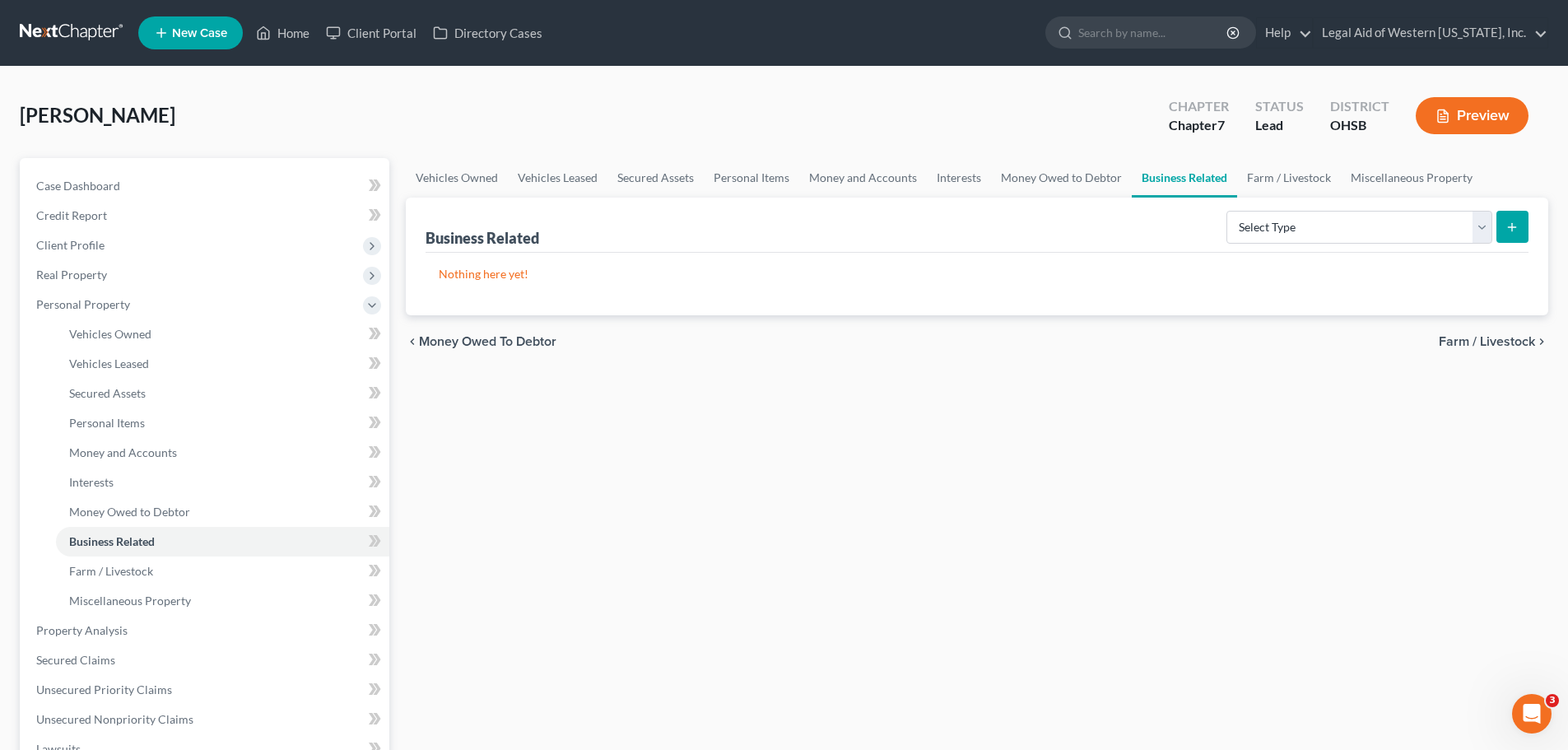
click at [1512, 344] on span "Farm / Livestock" at bounding box center [1487, 341] width 97 height 13
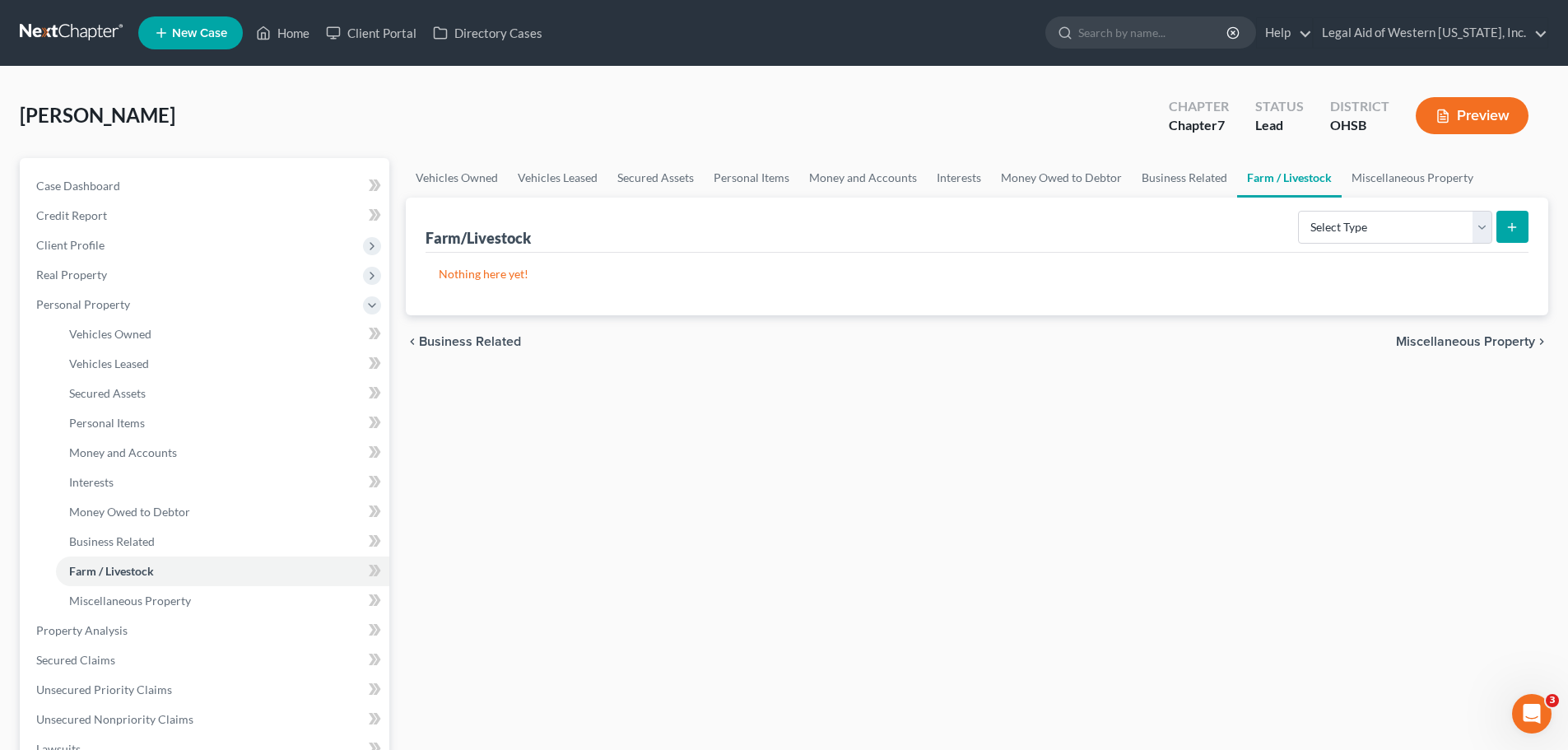
click at [1507, 341] on span "Miscellaneous Property" at bounding box center [1465, 341] width 139 height 13
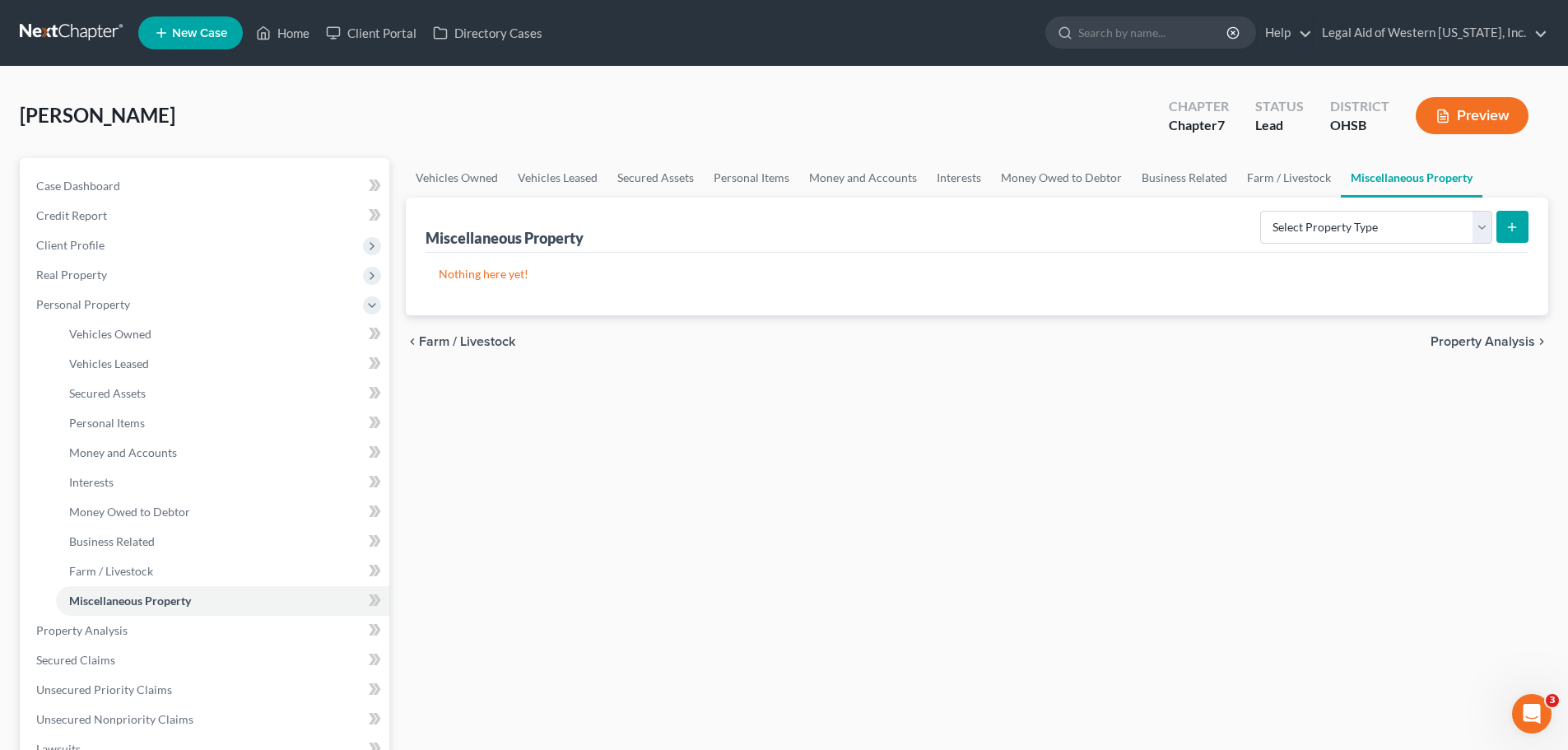
click at [1505, 341] on span "Property Analysis" at bounding box center [1483, 341] width 105 height 13
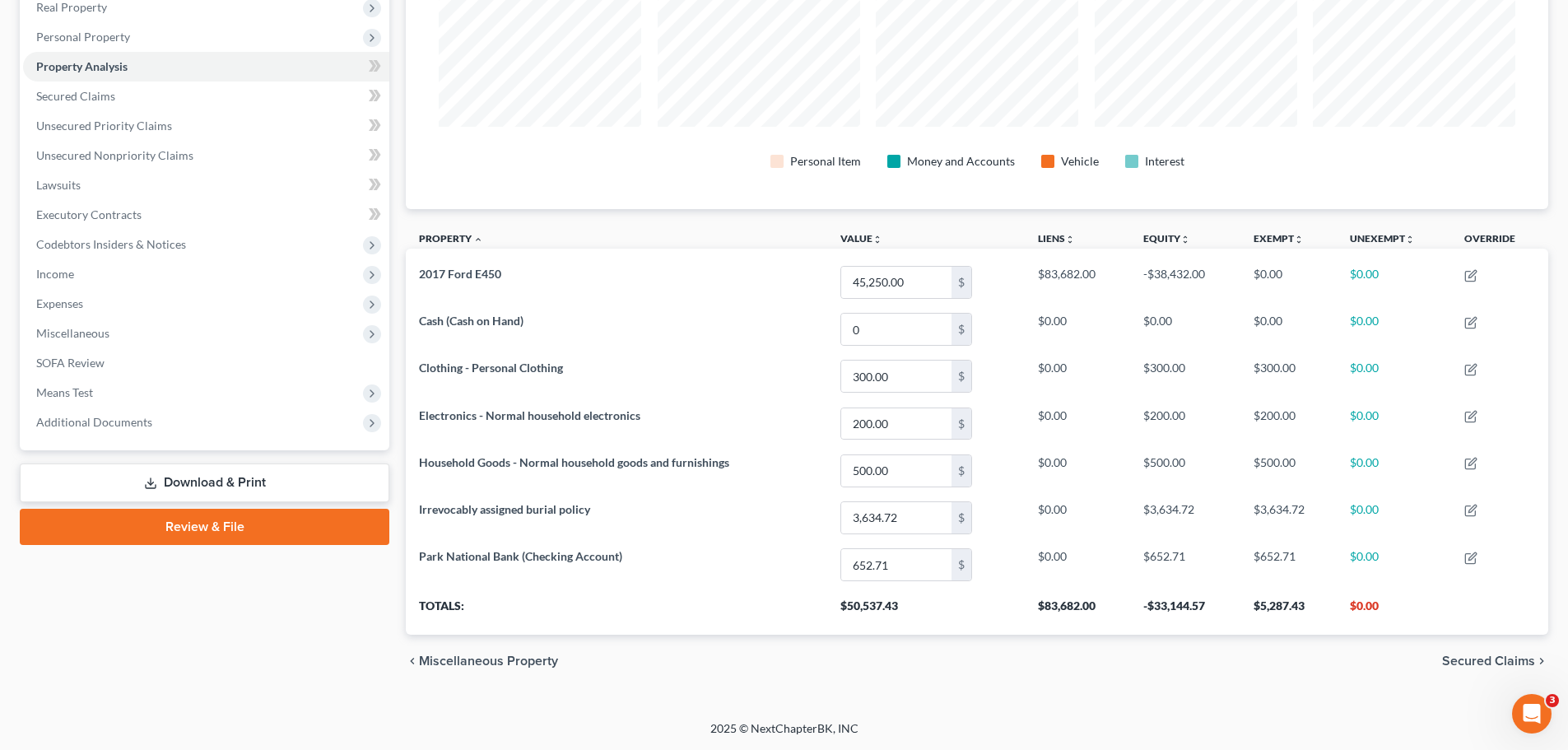
click at [1498, 659] on span "Secured Claims" at bounding box center [1488, 661] width 93 height 13
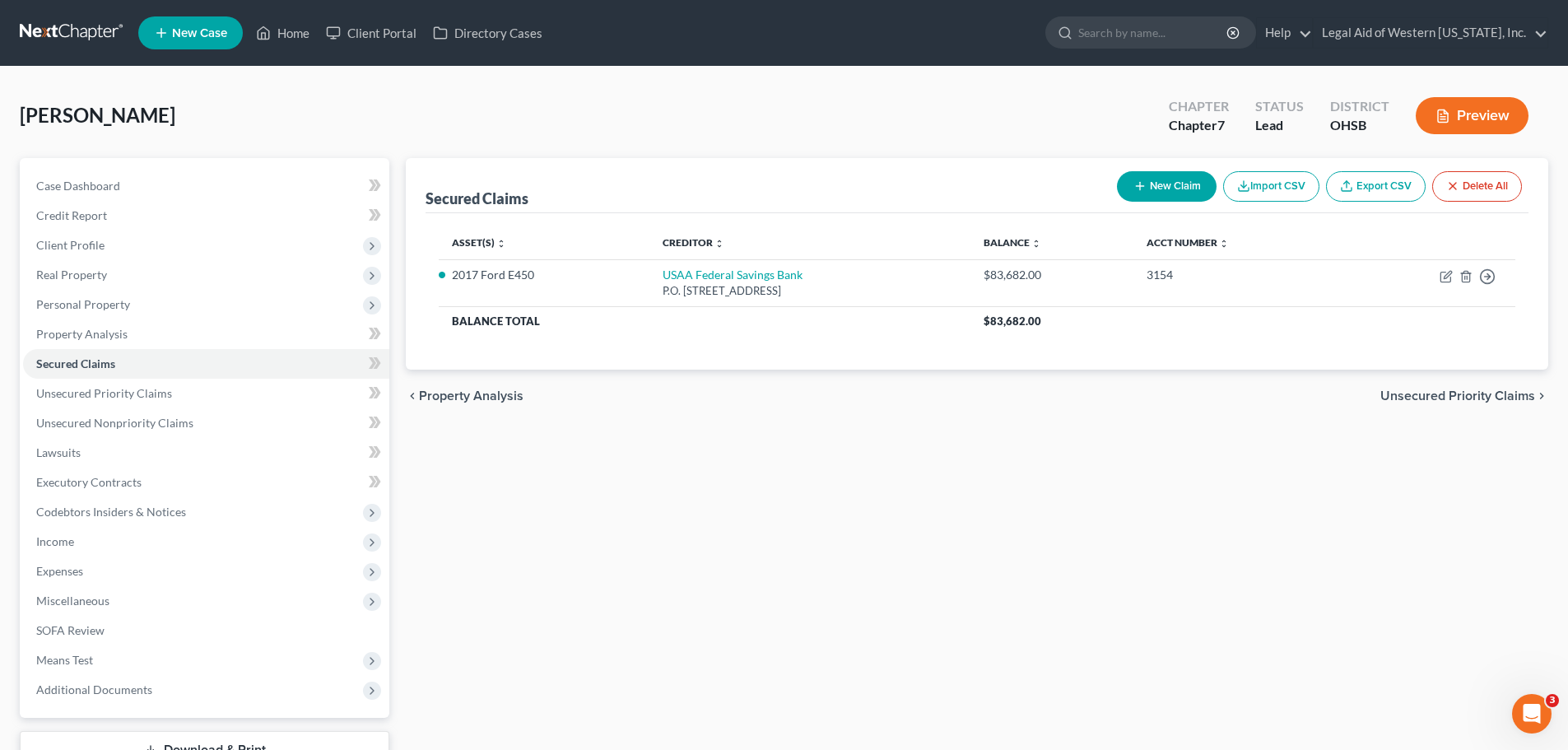
click at [1489, 398] on span "Unsecured Priority Claims" at bounding box center [1458, 395] width 155 height 13
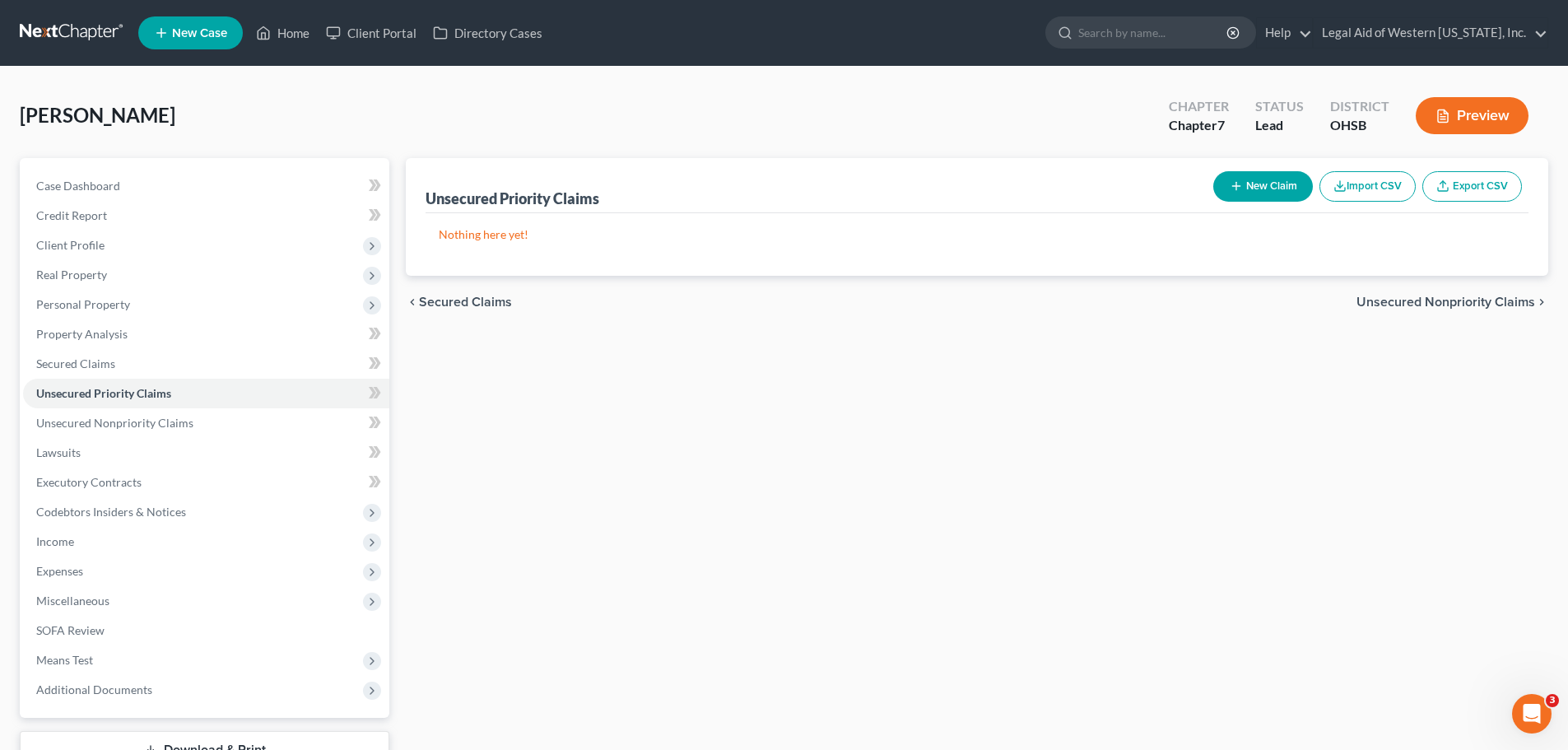
click at [1473, 299] on span "Unsecured Nonpriority Claims" at bounding box center [1446, 301] width 178 height 13
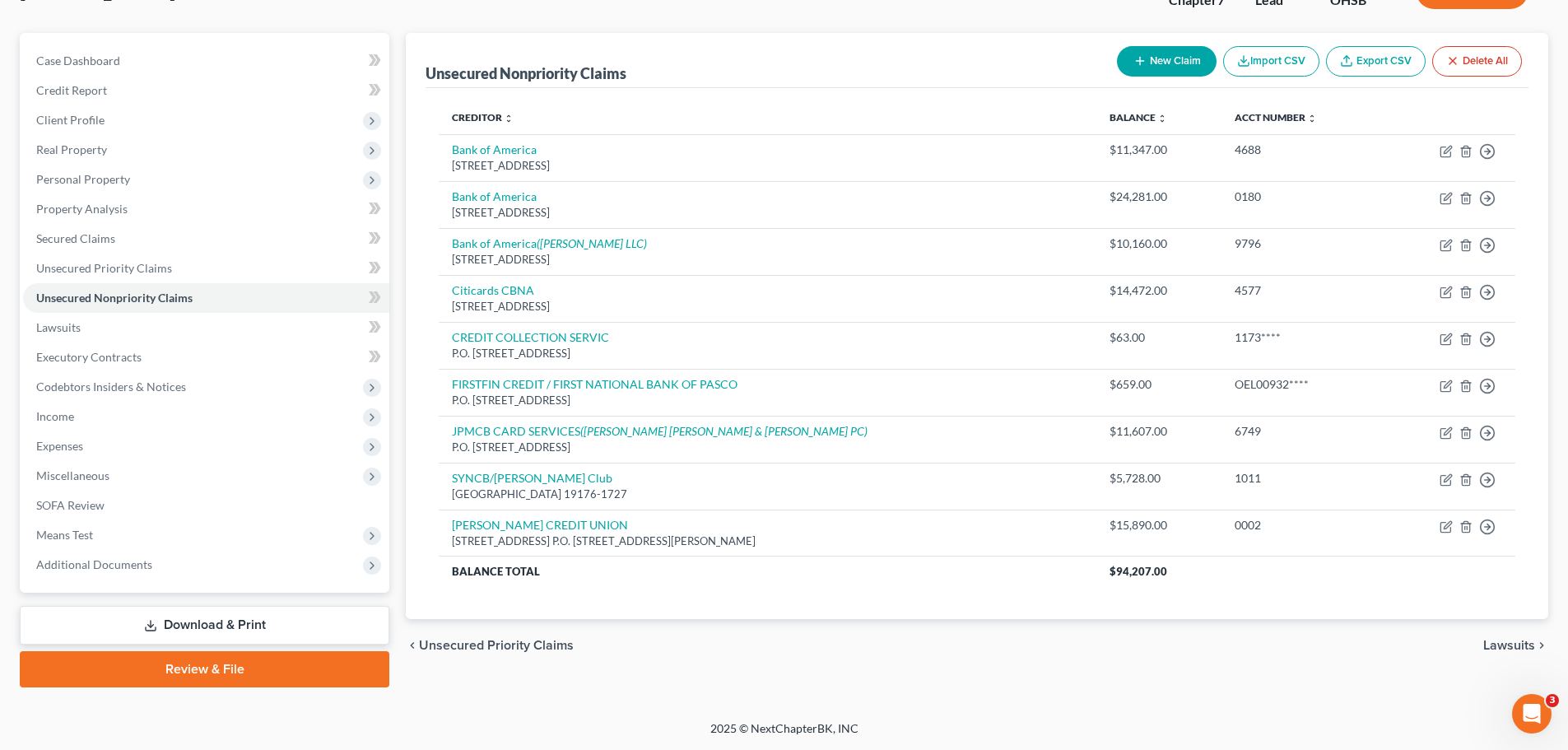
click at [1524, 644] on span "Lawsuits" at bounding box center [1509, 645] width 52 height 13
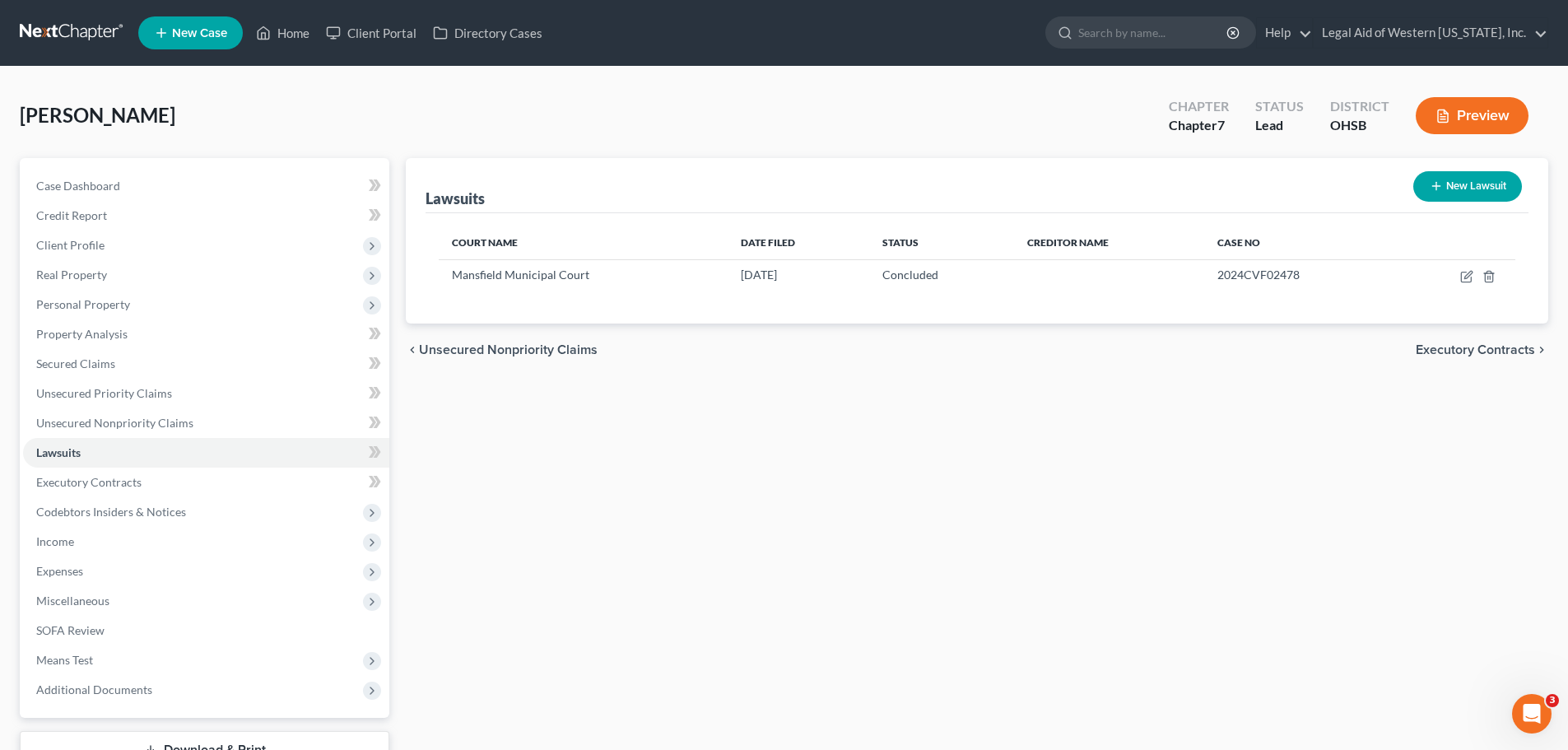
click at [1471, 355] on span "Executory Contracts" at bounding box center [1476, 349] width 120 height 13
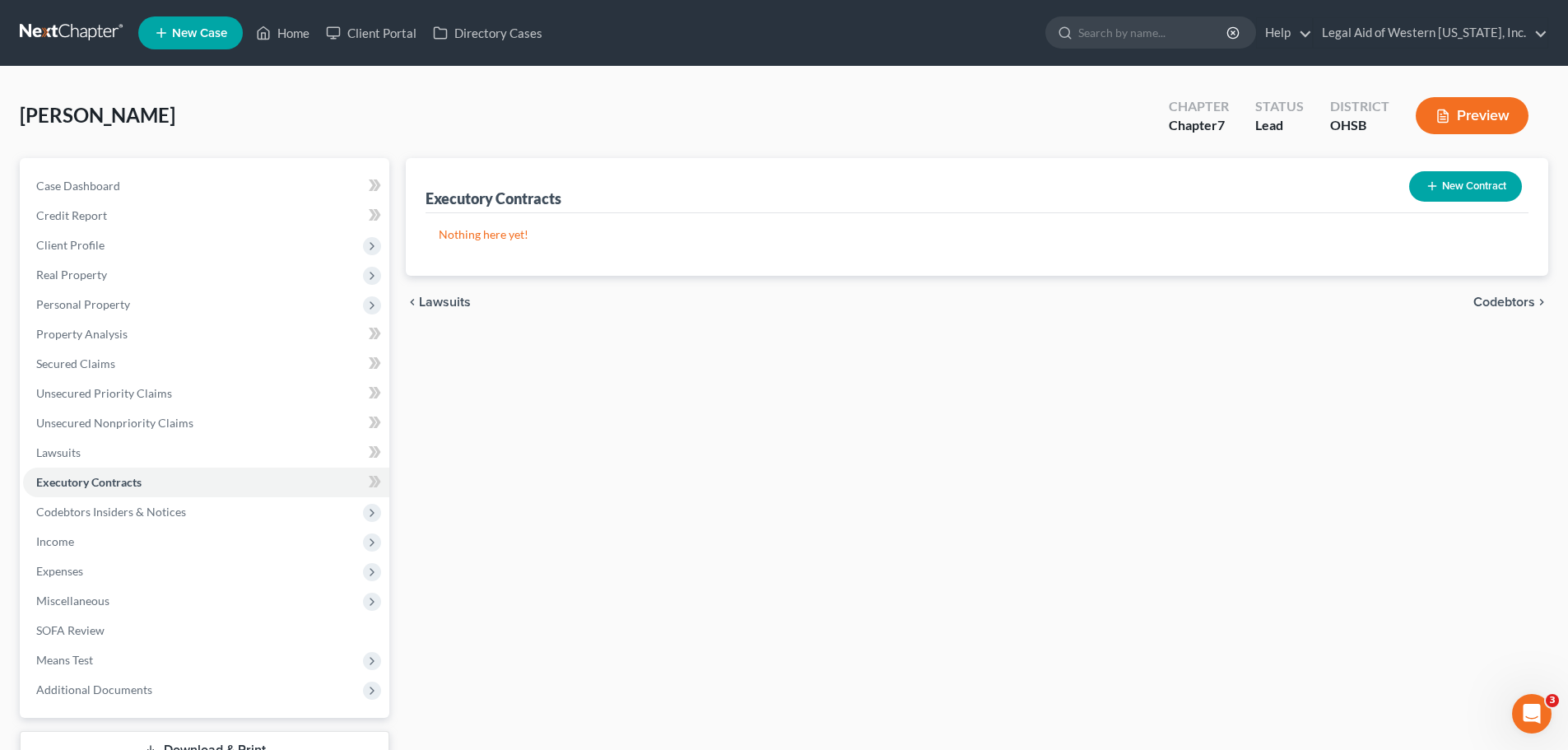
click at [1498, 302] on span "Codebtors" at bounding box center [1504, 301] width 62 height 13
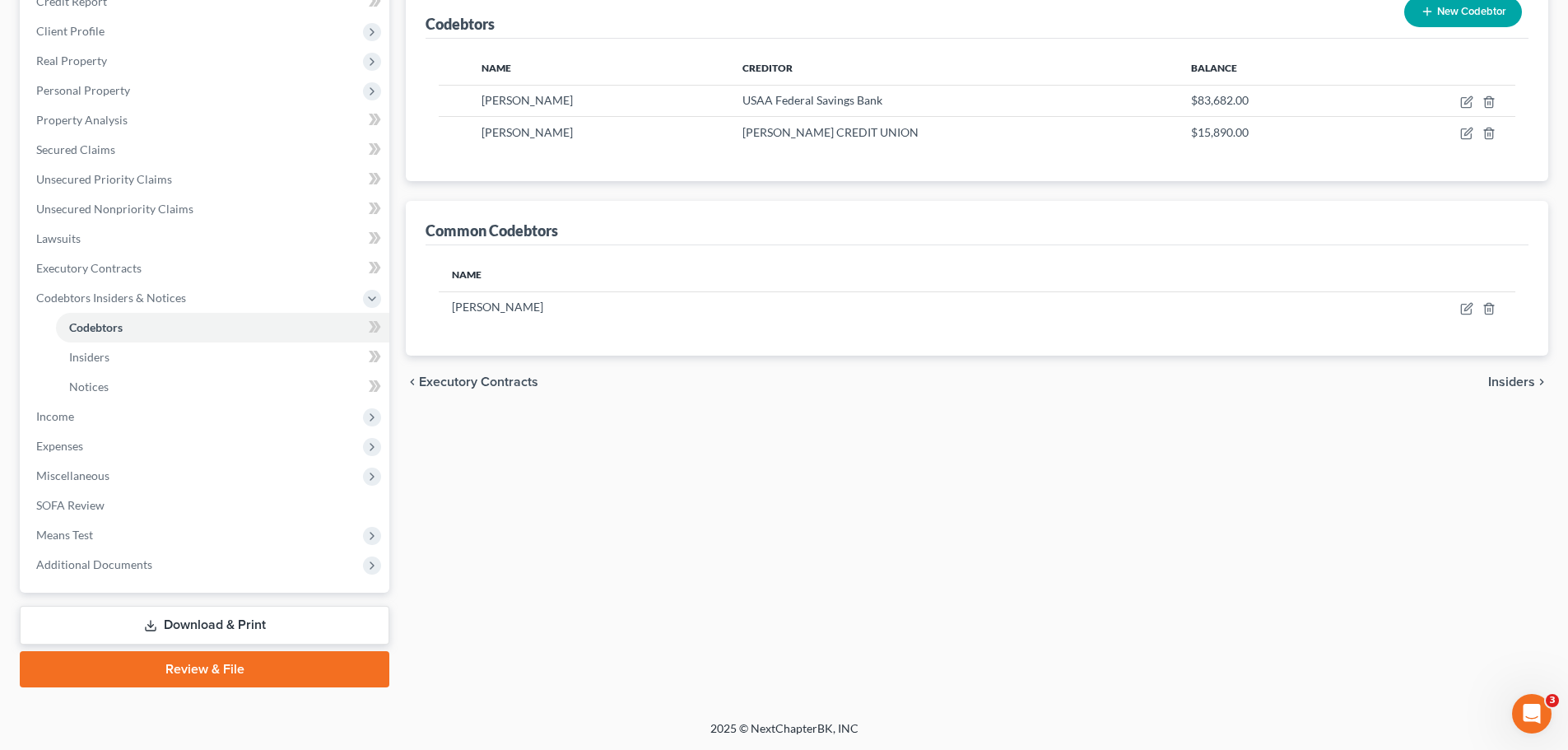
click at [1497, 376] on span "Insiders" at bounding box center [1511, 381] width 47 height 13
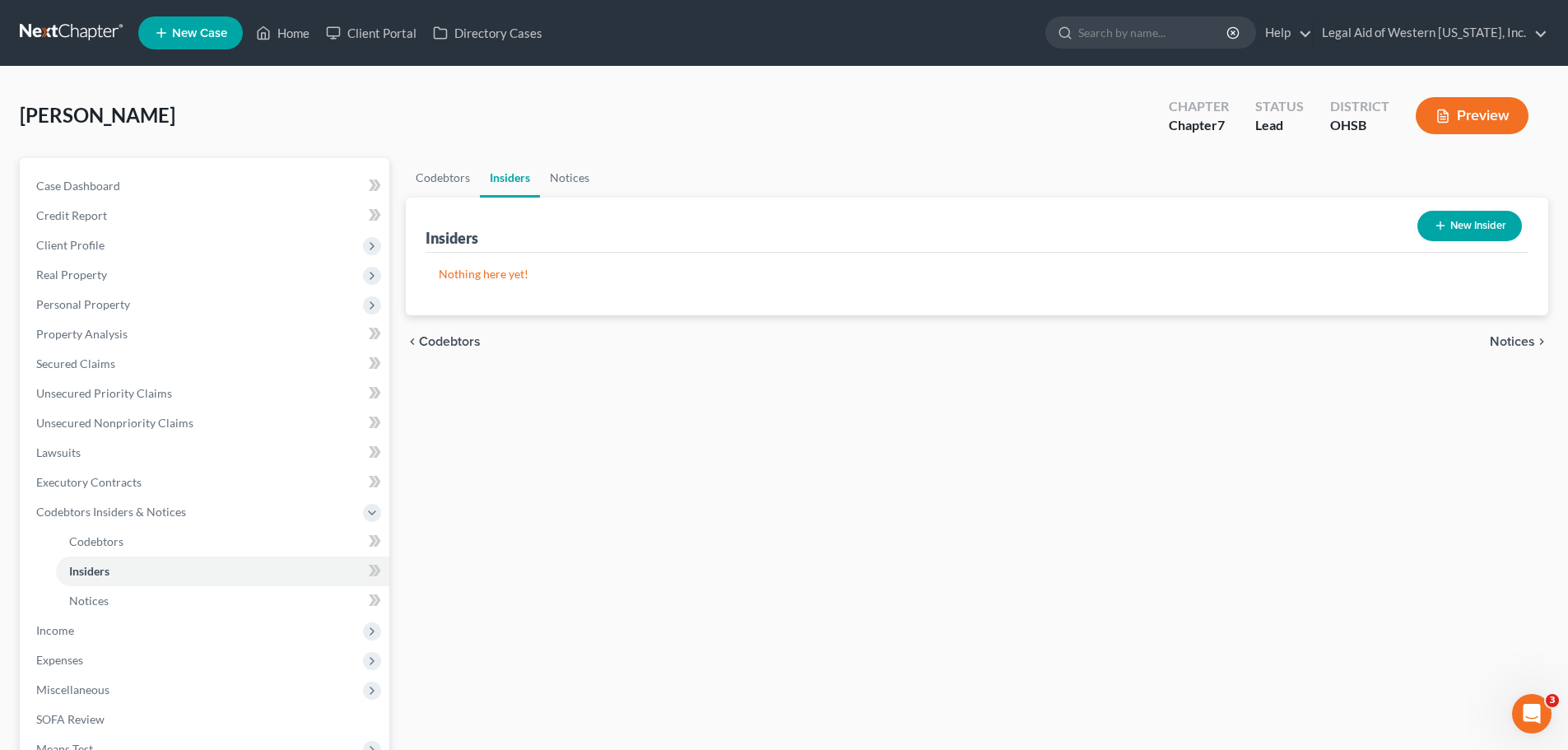
click at [1512, 346] on span "Notices" at bounding box center [1512, 341] width 45 height 13
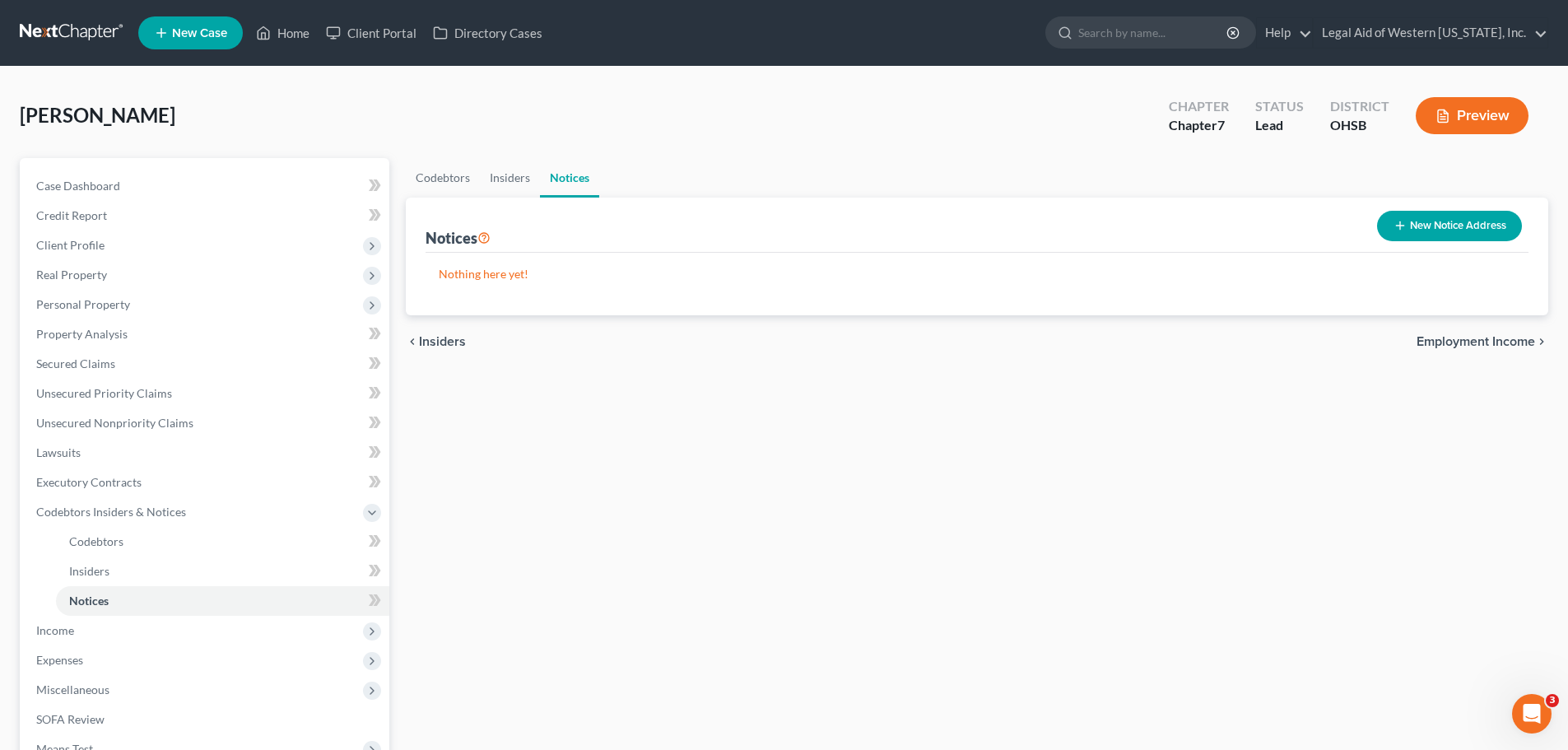
click at [1506, 347] on span "Employment Income" at bounding box center [1476, 341] width 119 height 13
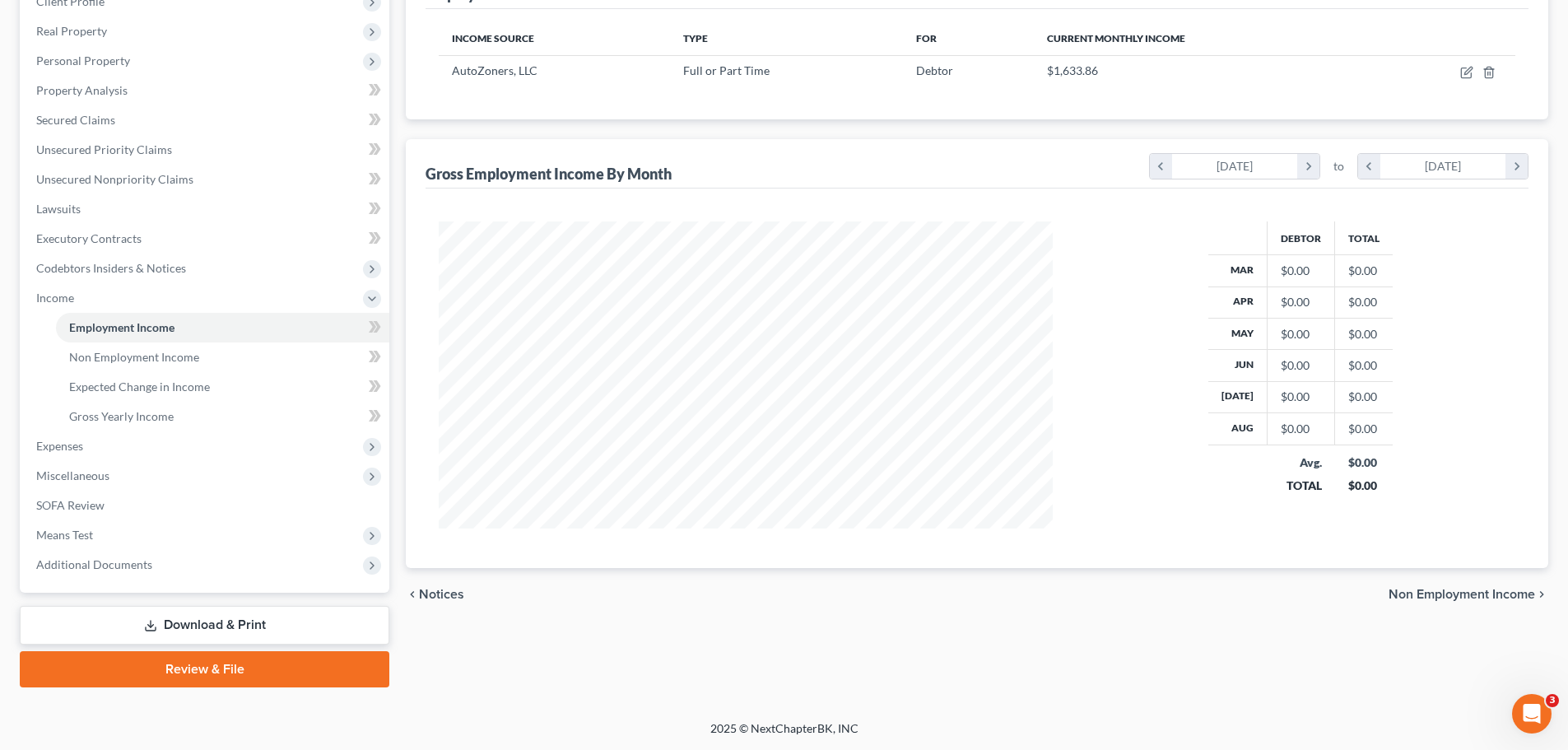
click at [1496, 595] on span "Non Employment Income" at bounding box center [1461, 594] width 146 height 13
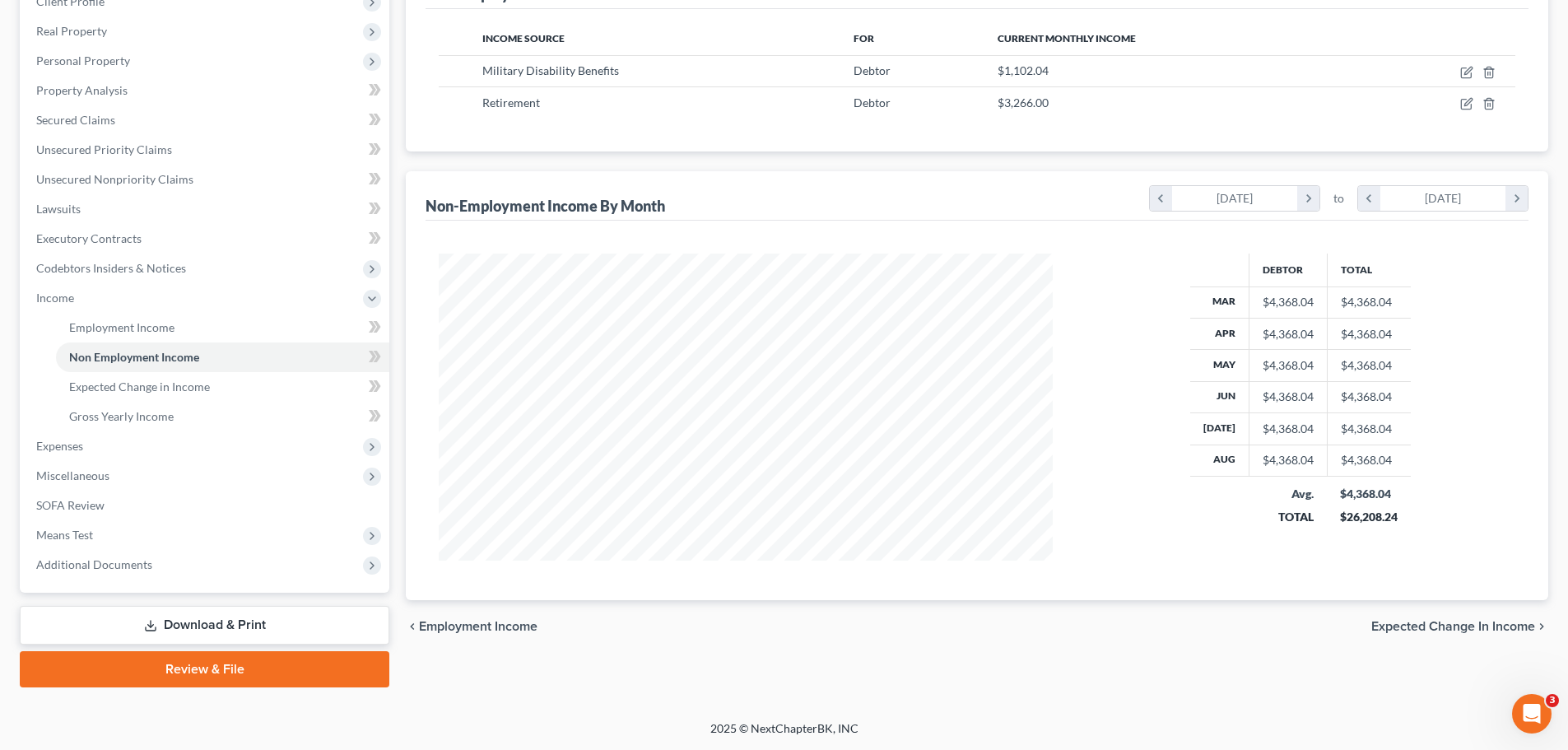
click at [500, 627] on span "Employment Income" at bounding box center [478, 626] width 119 height 13
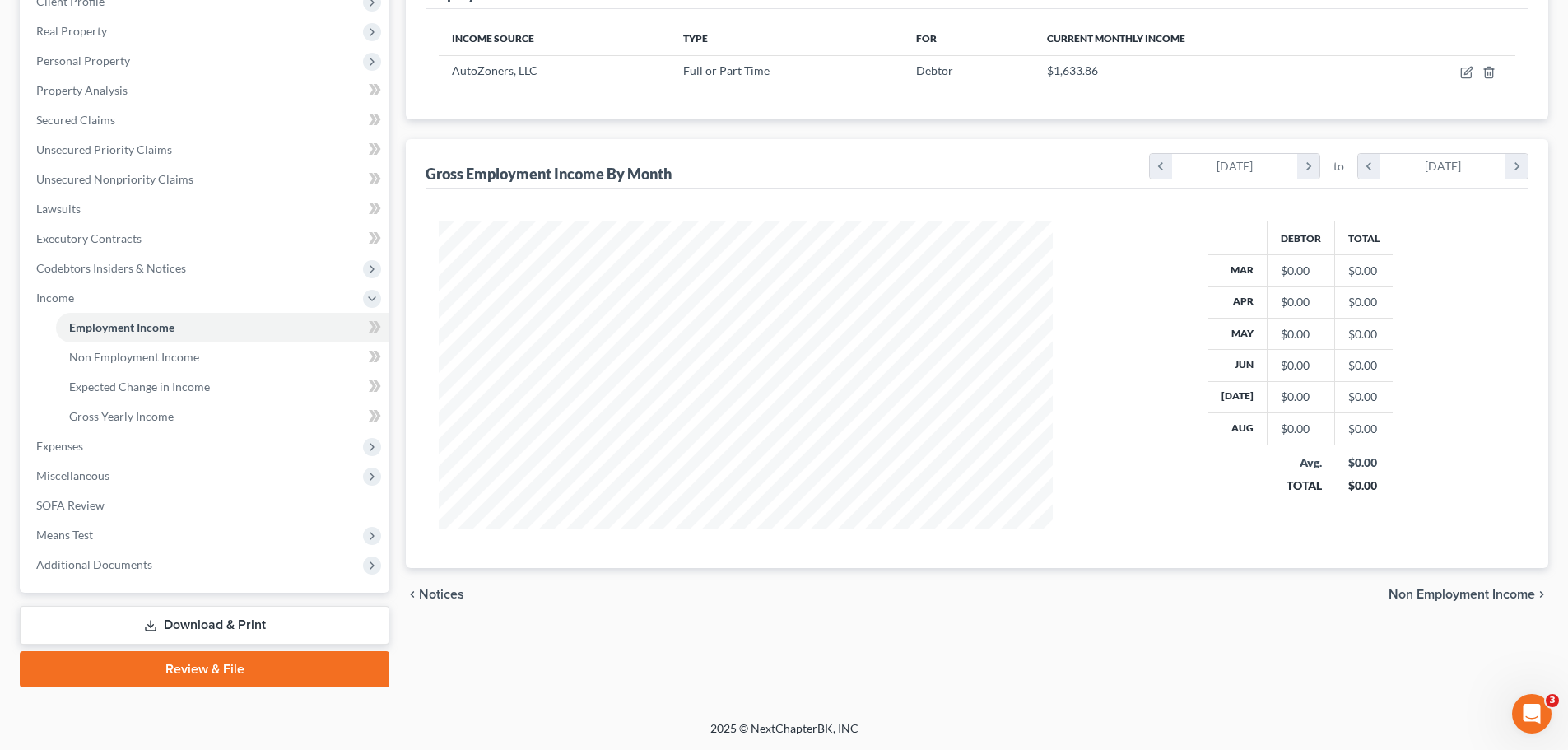
click at [1404, 591] on span "Non Employment Income" at bounding box center [1461, 594] width 146 height 13
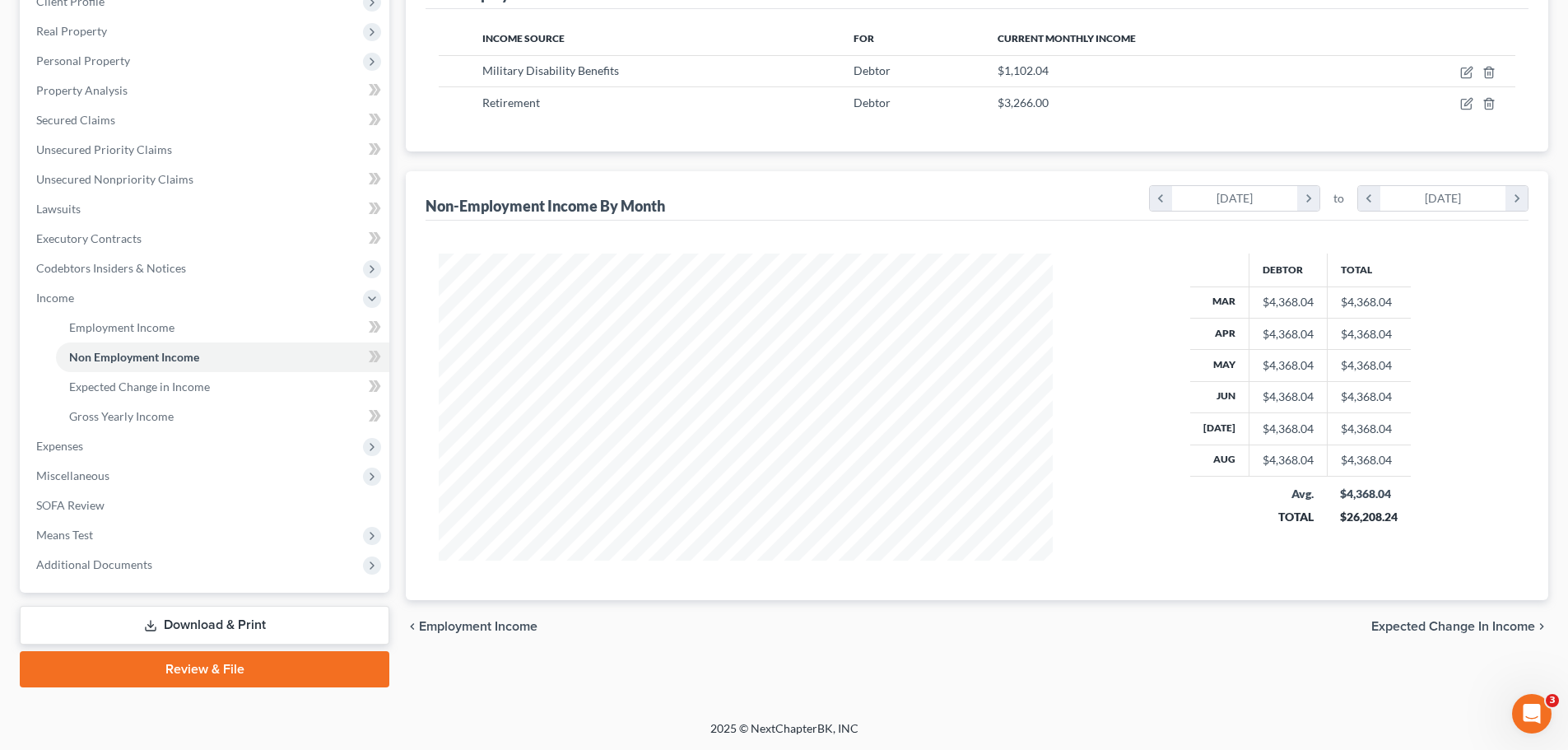
click at [1448, 627] on span "Expected Change in Income" at bounding box center [1453, 626] width 164 height 13
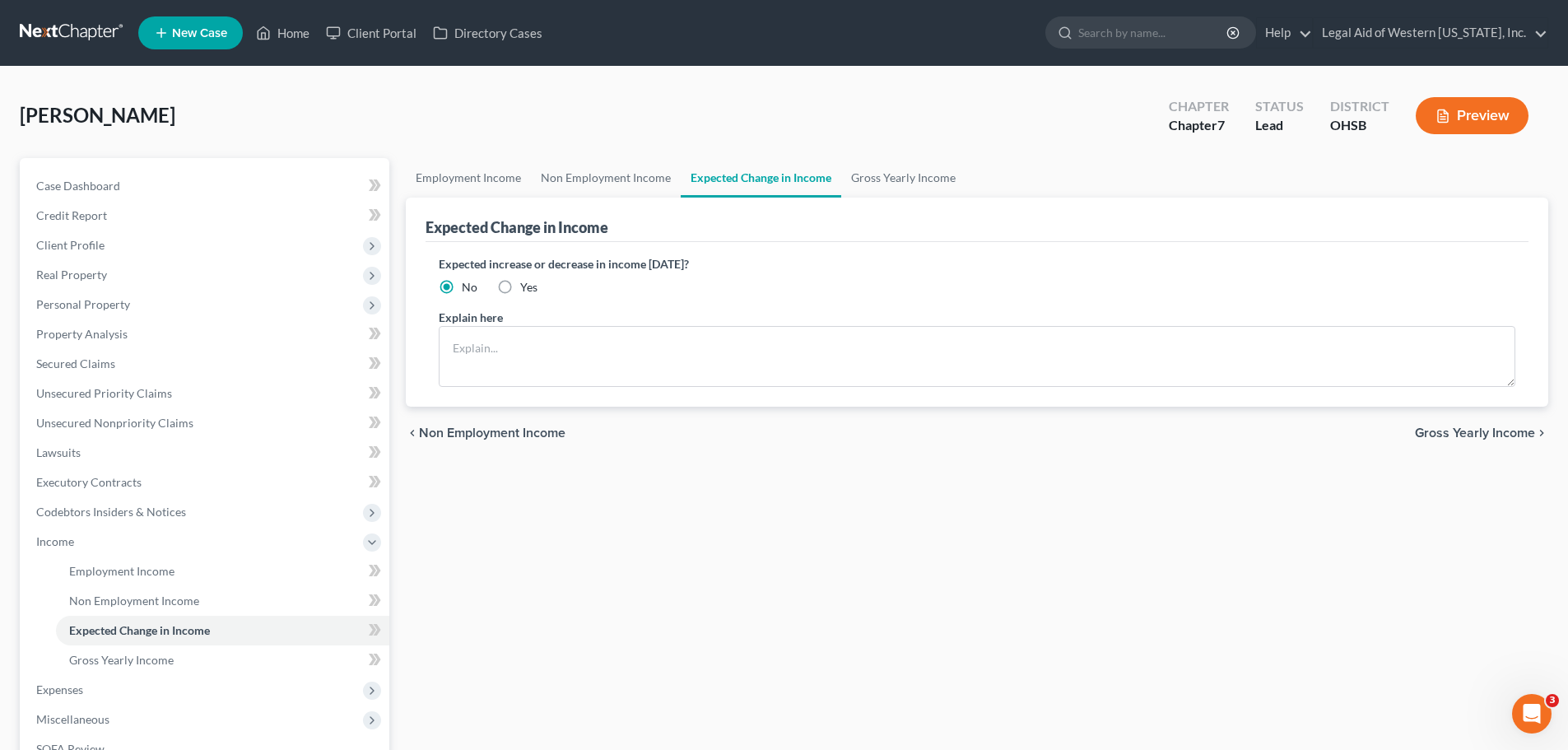
click at [1492, 435] on span "Gross Yearly Income" at bounding box center [1475, 433] width 120 height 13
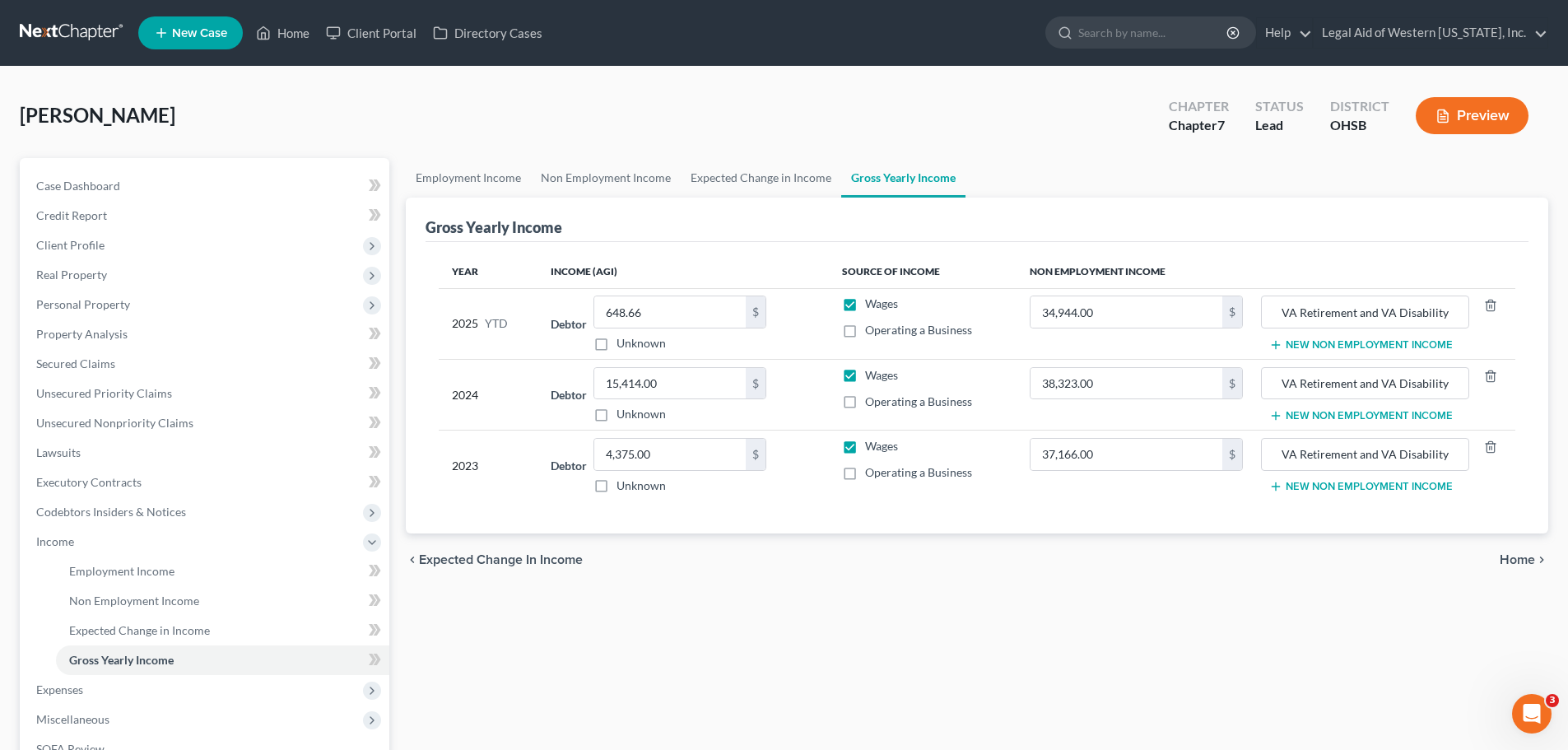
click at [1523, 554] on span "Home" at bounding box center [1517, 560] width 35 height 13
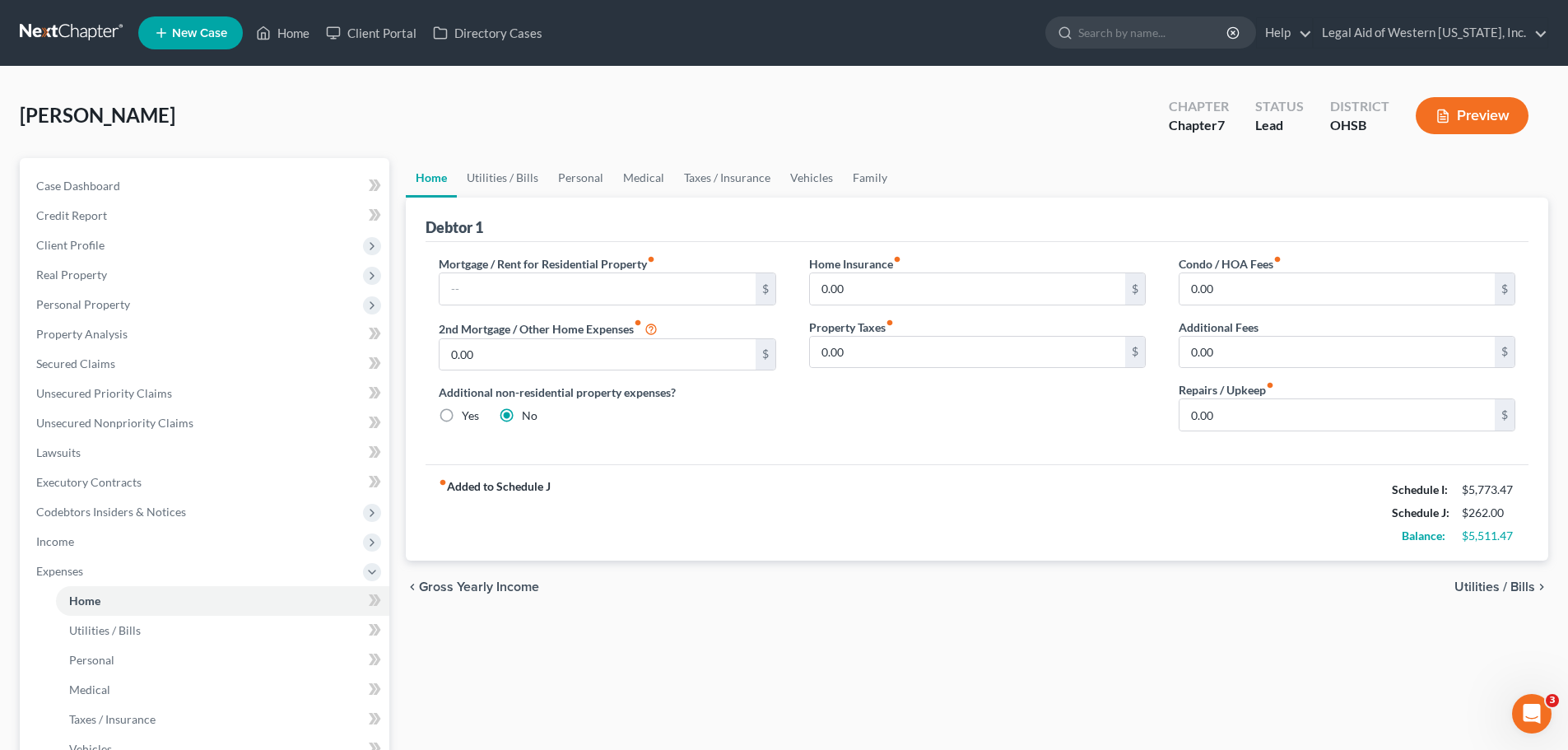
click at [1514, 585] on span "Utilities / Bills" at bounding box center [1495, 586] width 81 height 13
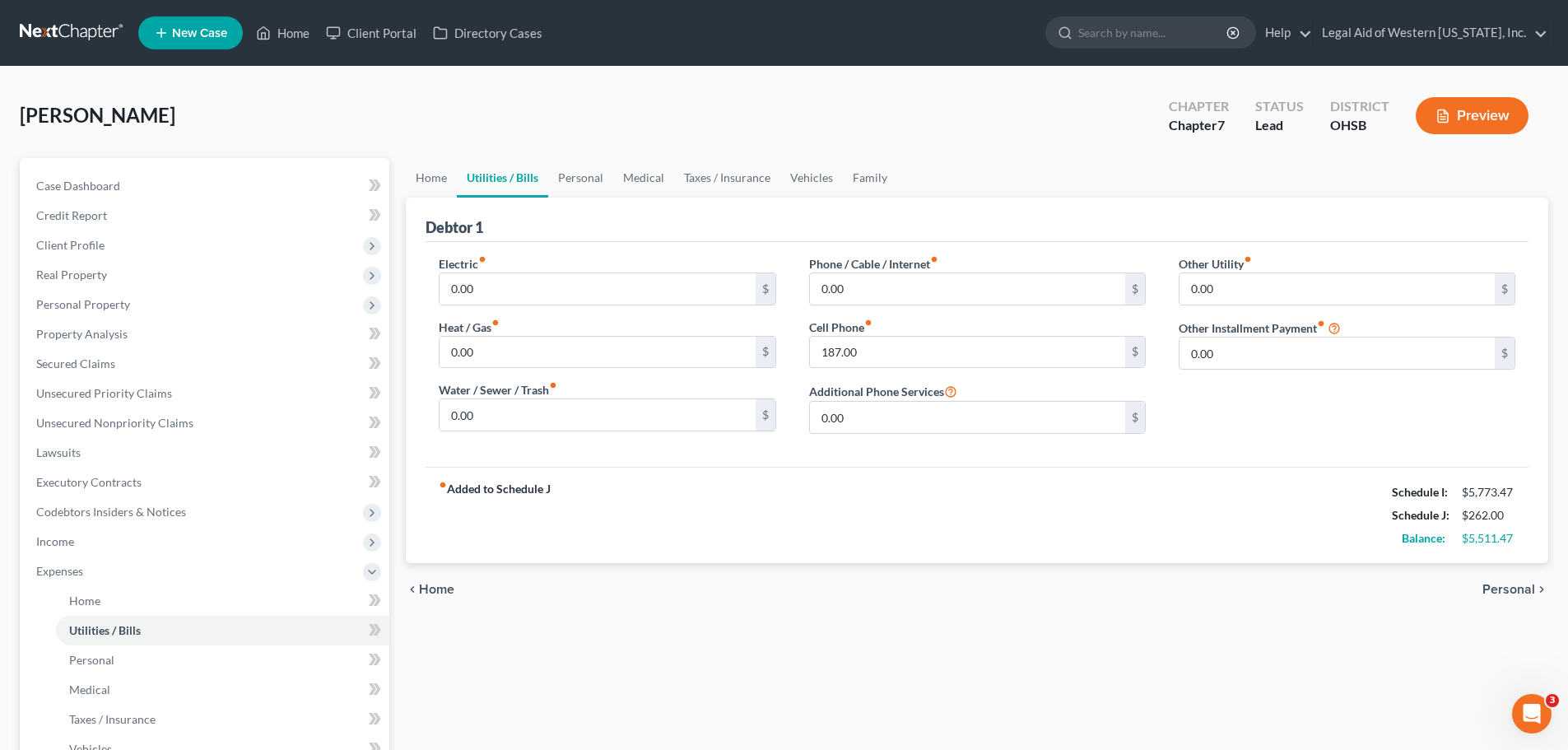
click at [1514, 585] on span "Personal" at bounding box center [1508, 589] width 52 height 13
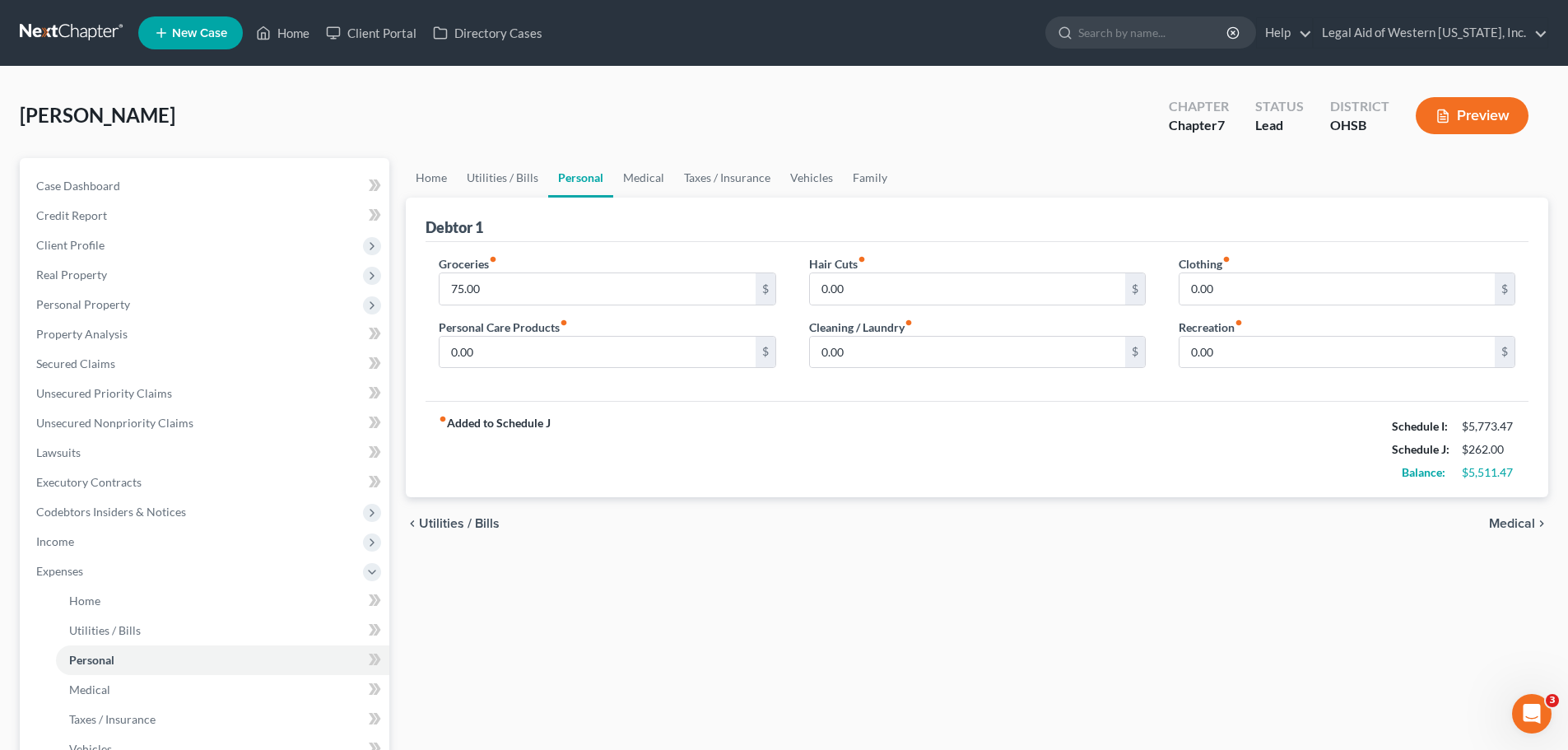
click at [1528, 517] on span "Medical" at bounding box center [1512, 523] width 46 height 13
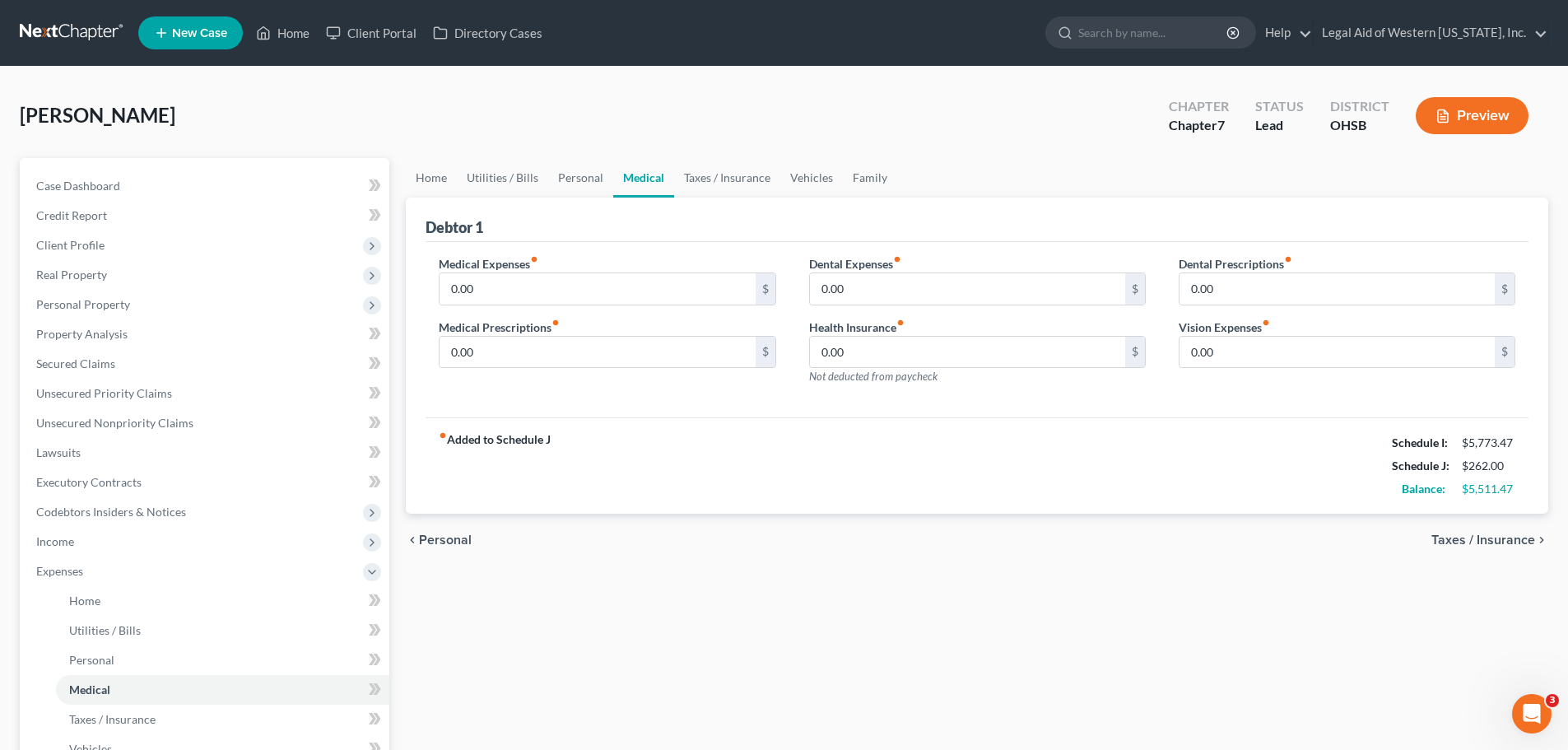
click at [1519, 539] on span "Taxes / Insurance" at bounding box center [1483, 540] width 104 height 13
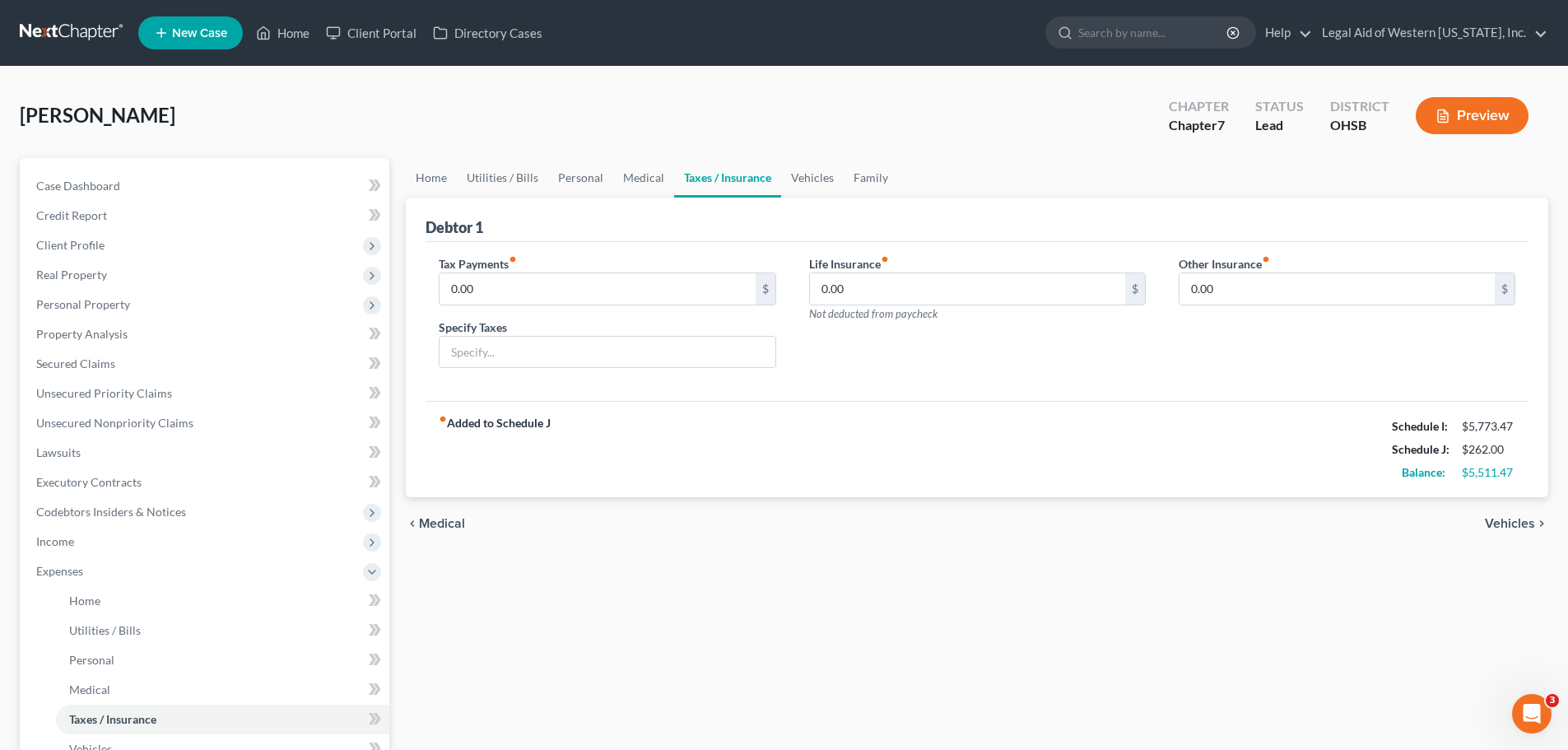
click at [1528, 523] on span "Vehicles" at bounding box center [1510, 523] width 51 height 13
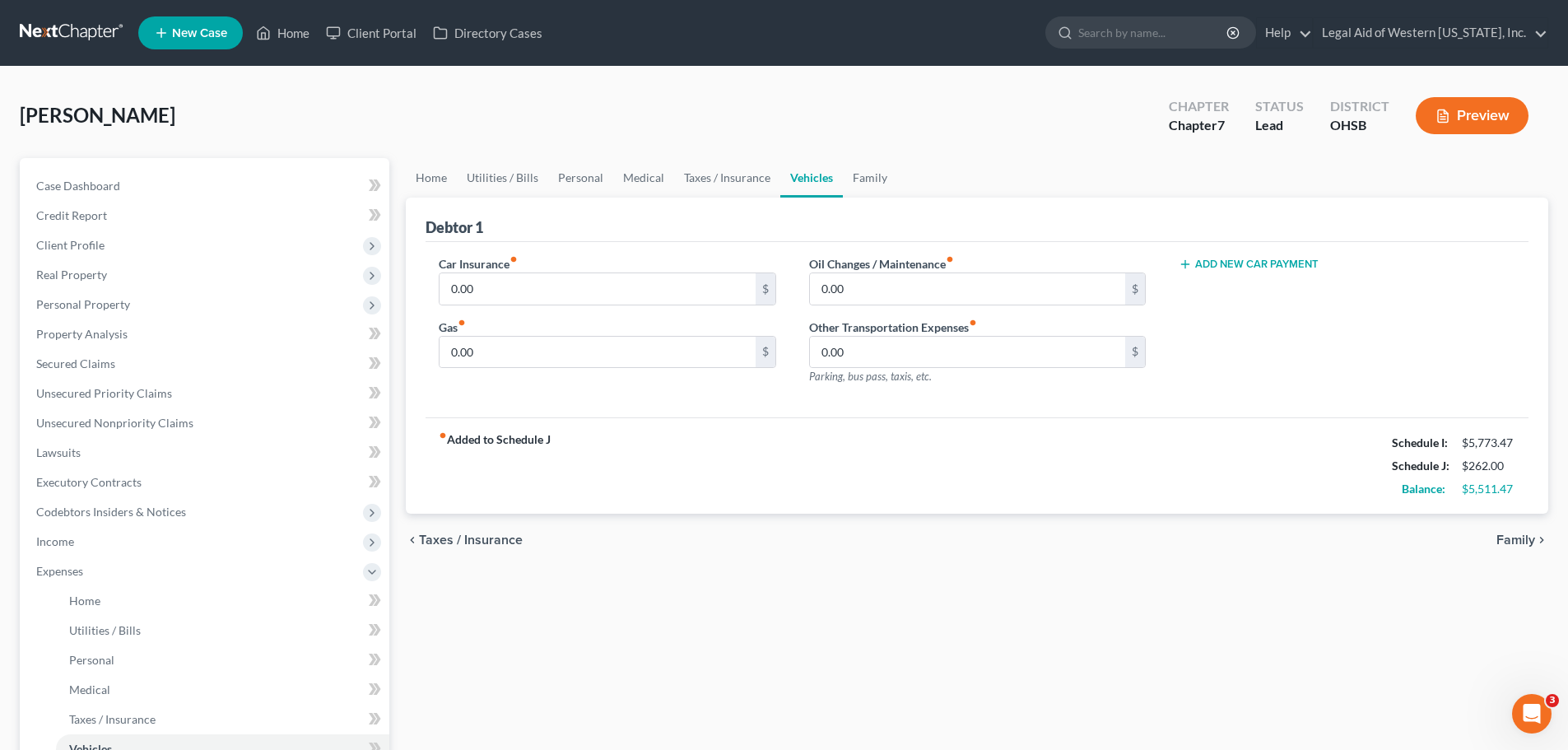
click at [1521, 537] on span "Family" at bounding box center [1516, 540] width 39 height 13
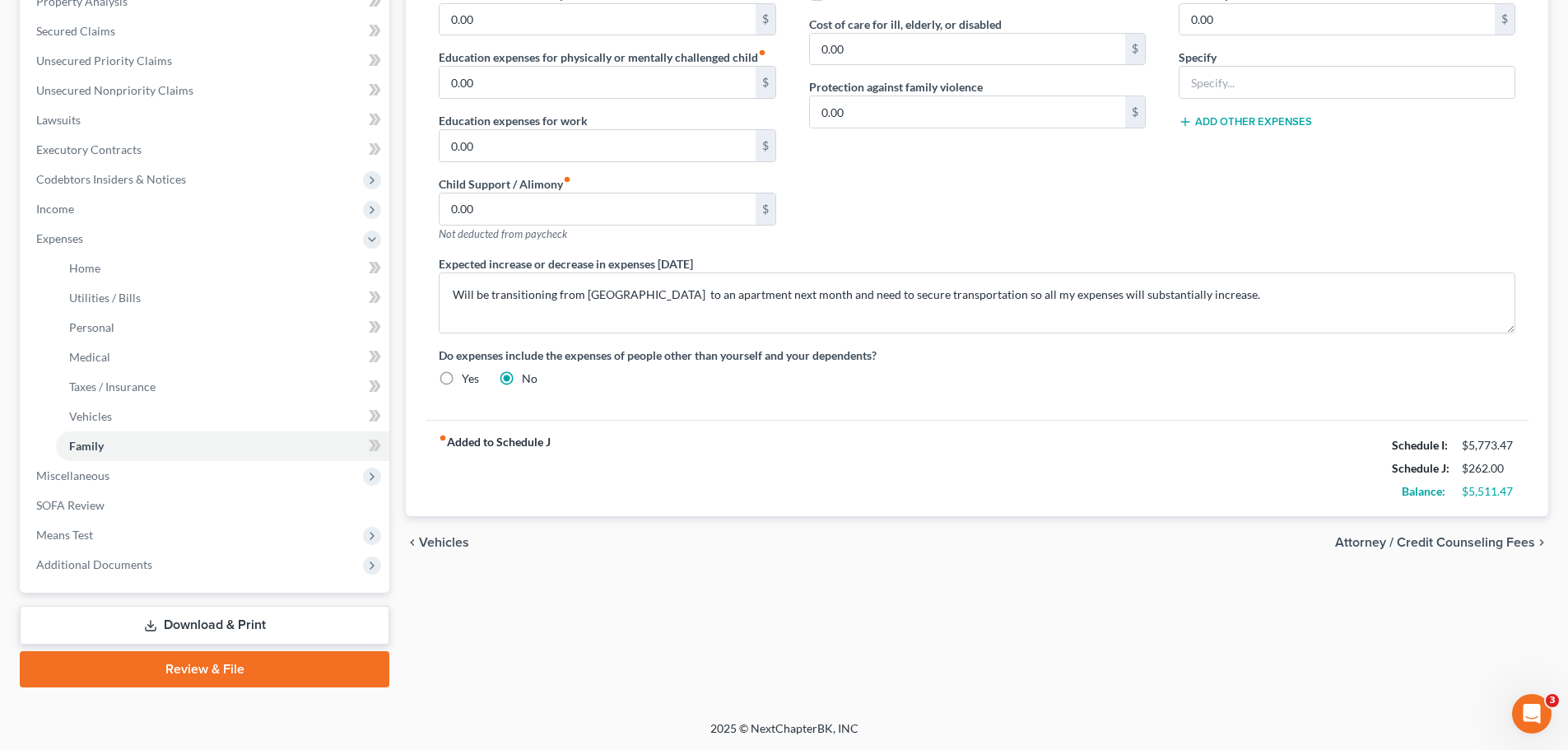
click at [1447, 546] on span "Attorney / Credit Counseling Fees" at bounding box center [1436, 542] width 200 height 13
select select "0"
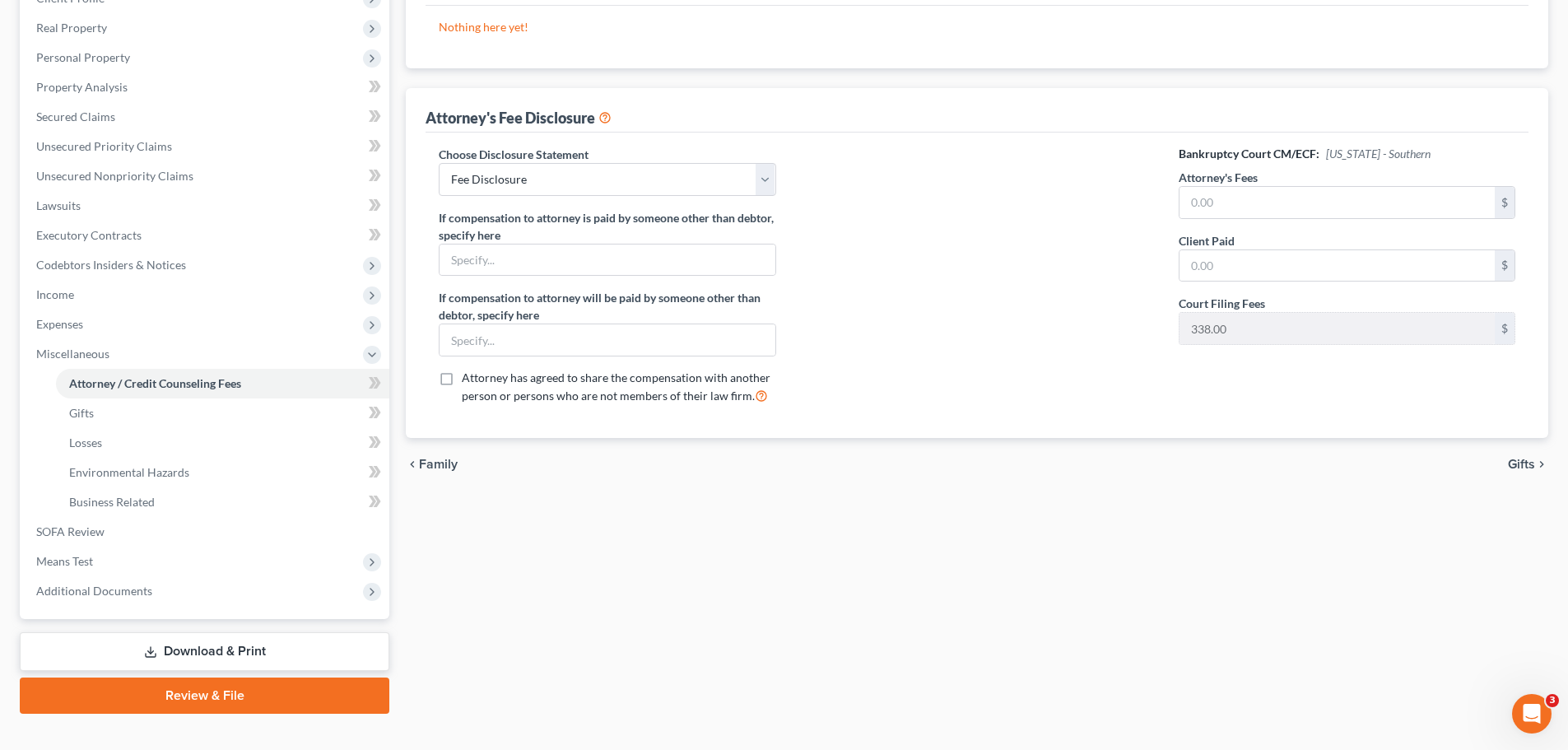
click at [1524, 460] on span "Gifts" at bounding box center [1522, 464] width 28 height 13
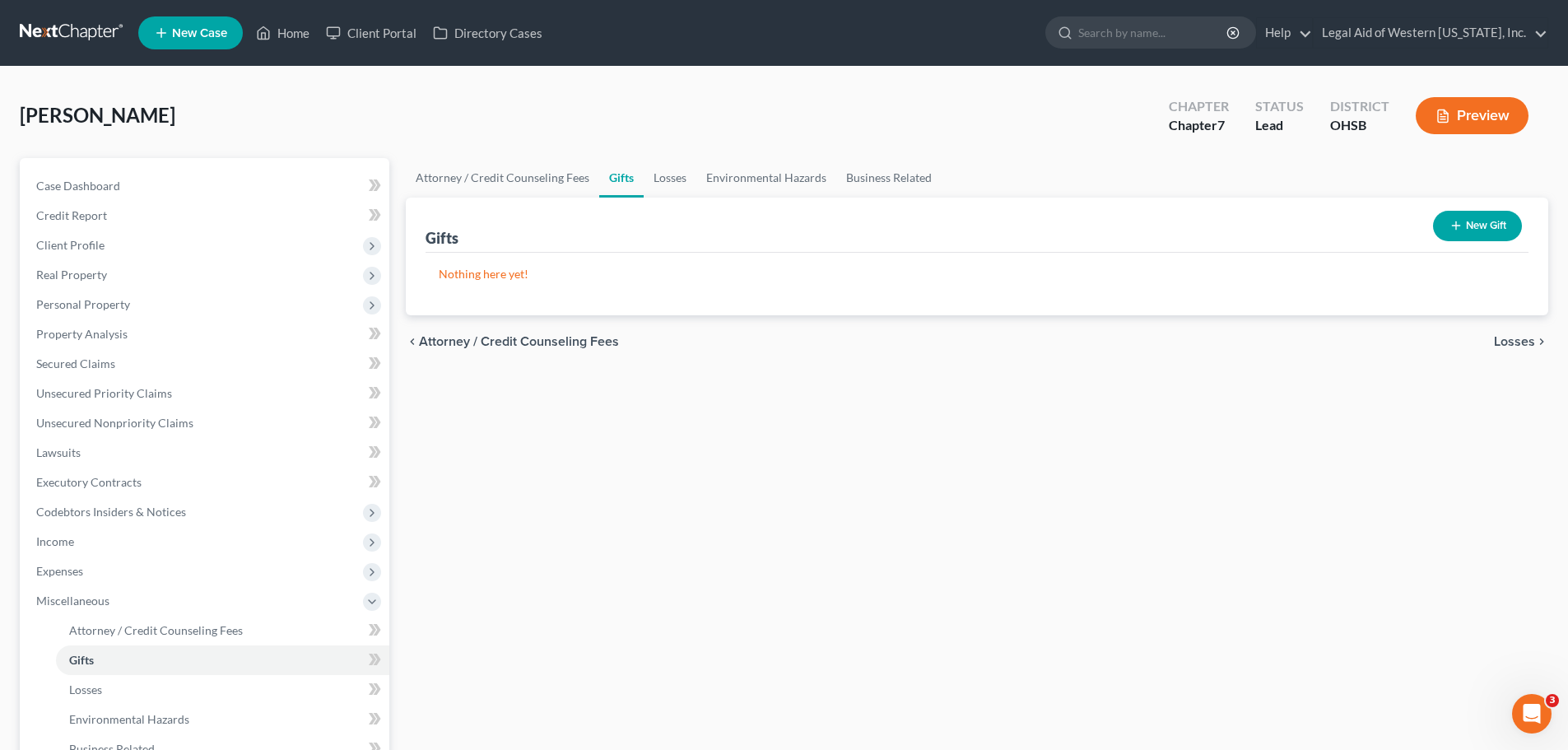
click at [1512, 340] on span "Losses" at bounding box center [1515, 341] width 41 height 13
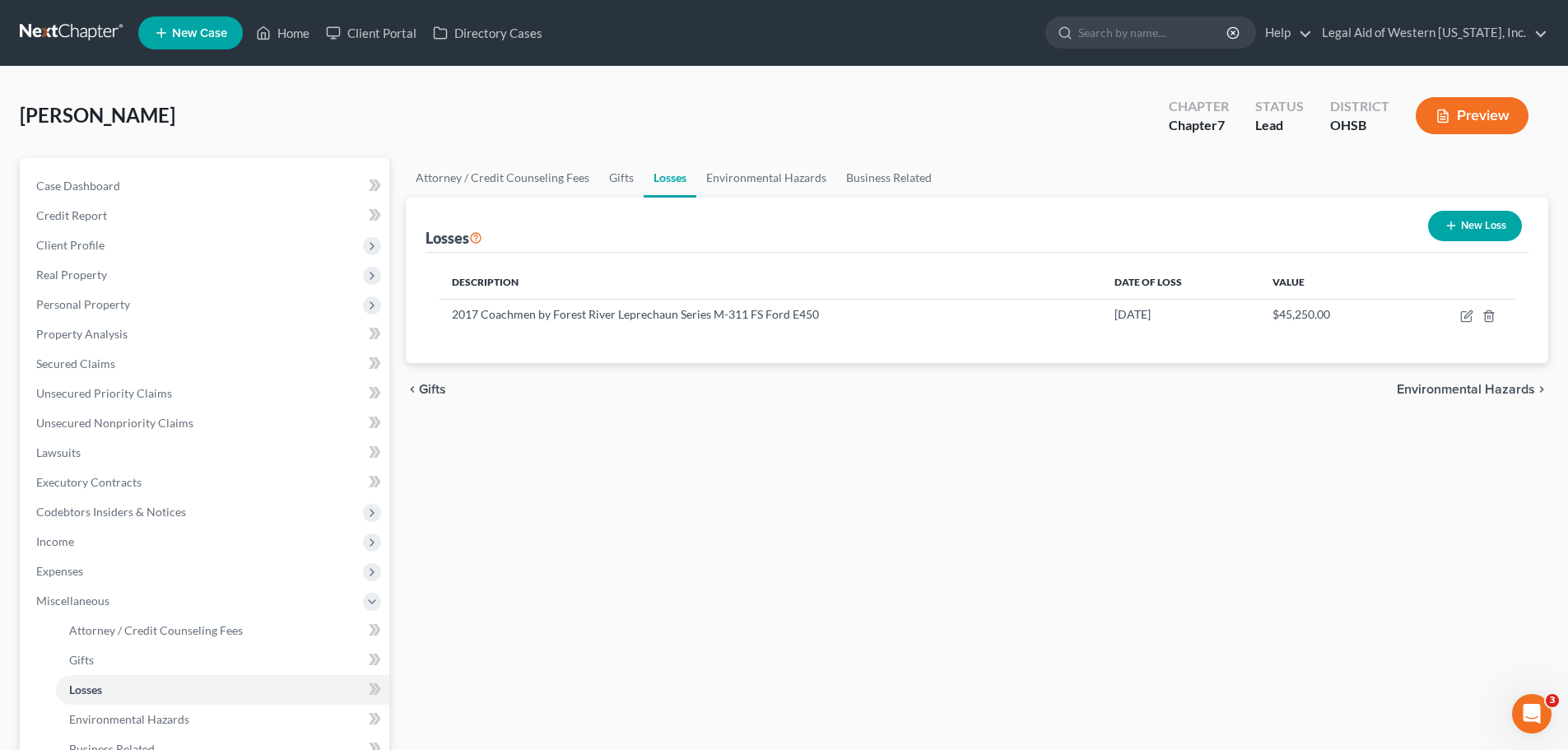
click at [1506, 383] on span "Environmental Hazards" at bounding box center [1466, 389] width 138 height 13
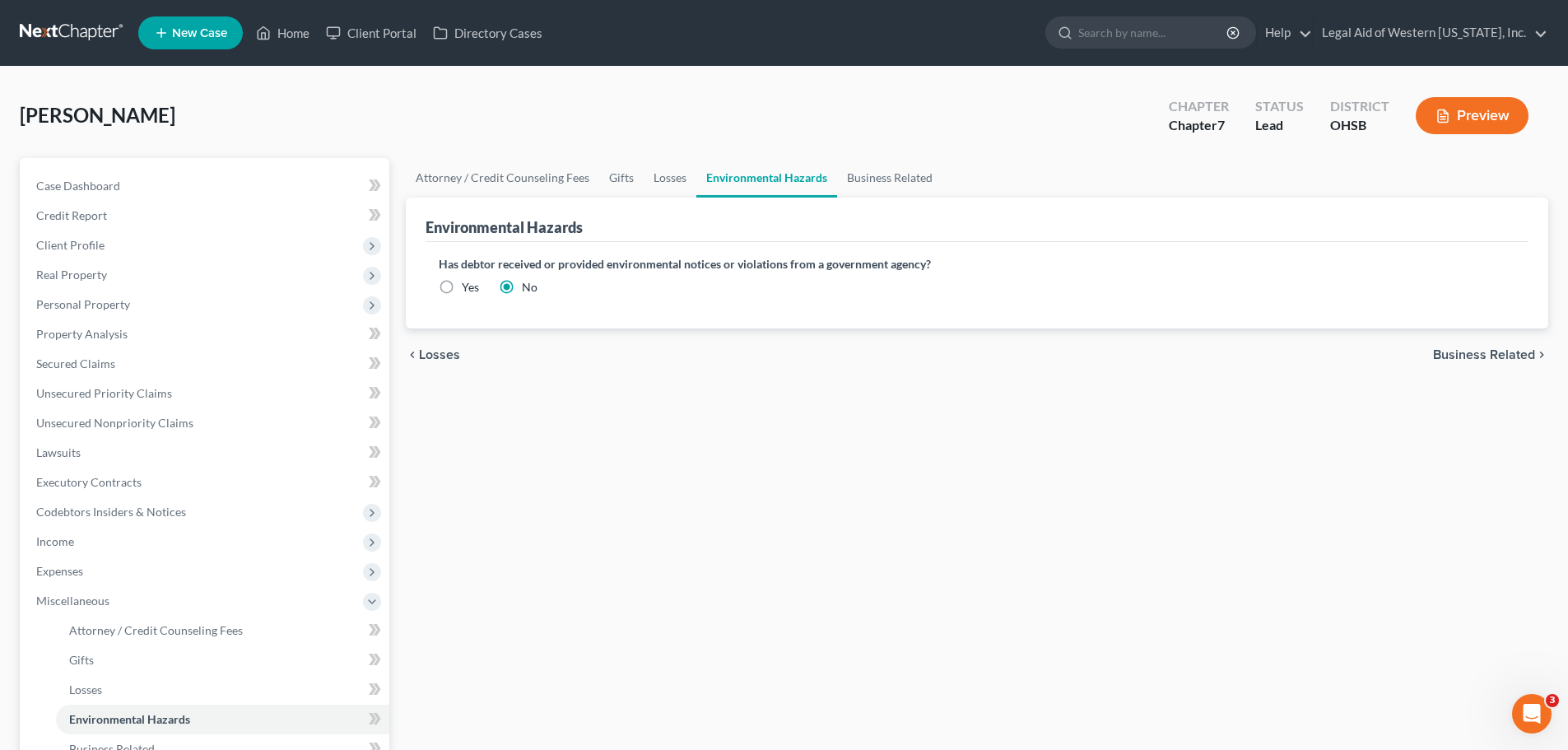
click at [1501, 355] on span "Business Related" at bounding box center [1483, 355] width 102 height 13
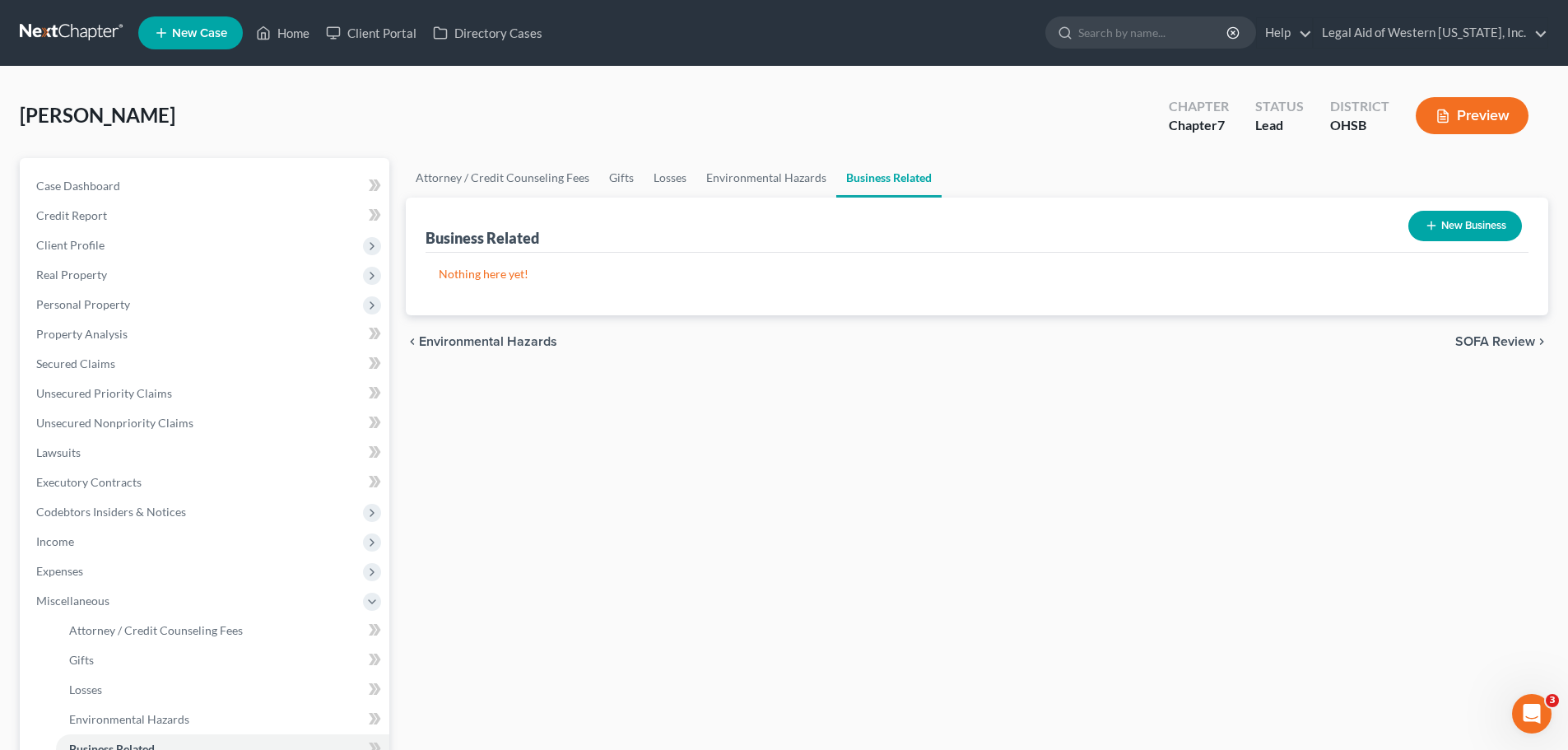
click at [1505, 335] on span "SOFA Review" at bounding box center [1495, 341] width 80 height 13
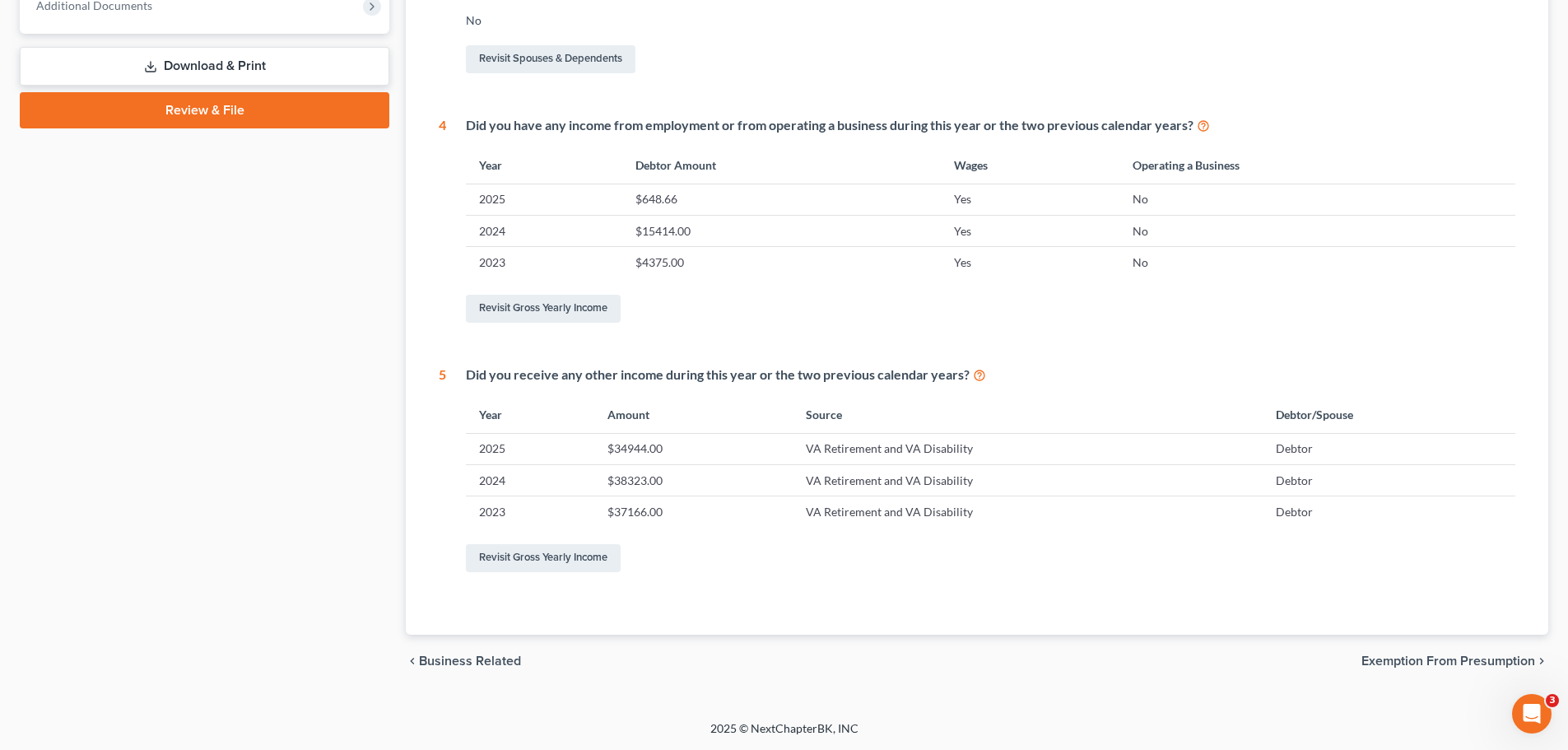
click at [1453, 663] on span "Exemption from Presumption" at bounding box center [1448, 661] width 174 height 13
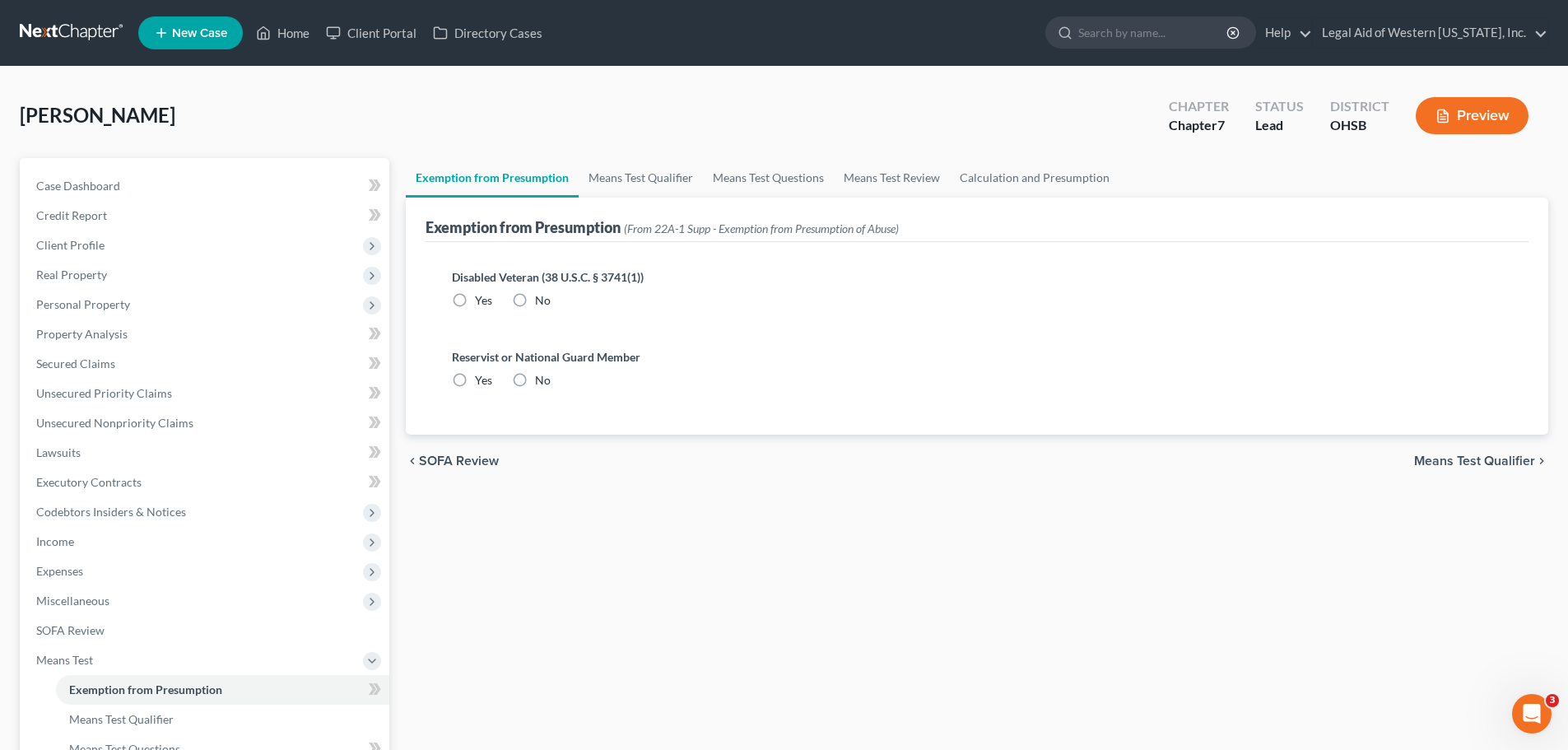
click at [1490, 460] on span "Means Test Qualifier" at bounding box center [1475, 460] width 121 height 13
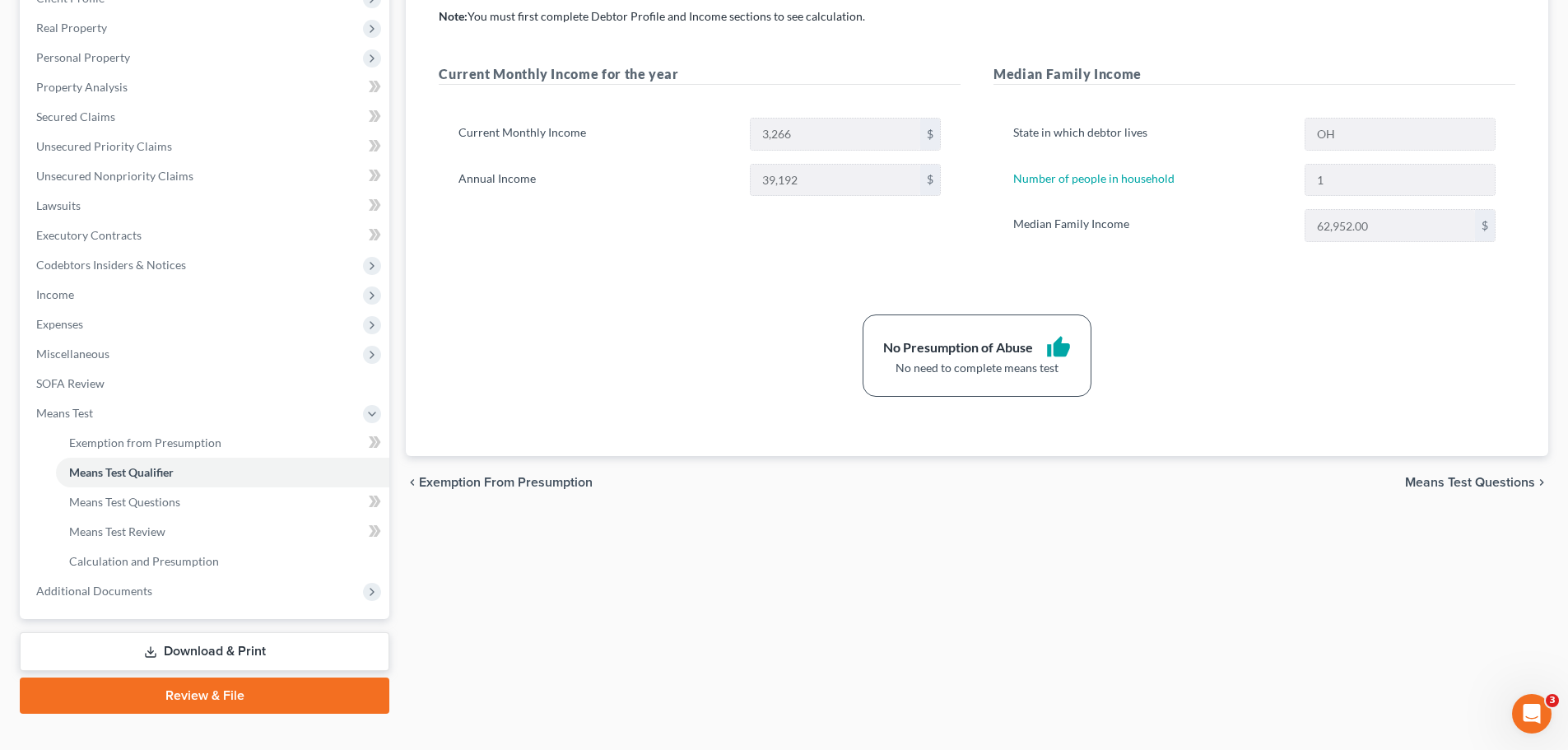
click at [1457, 485] on span "Means Test Questions" at bounding box center [1470, 482] width 130 height 13
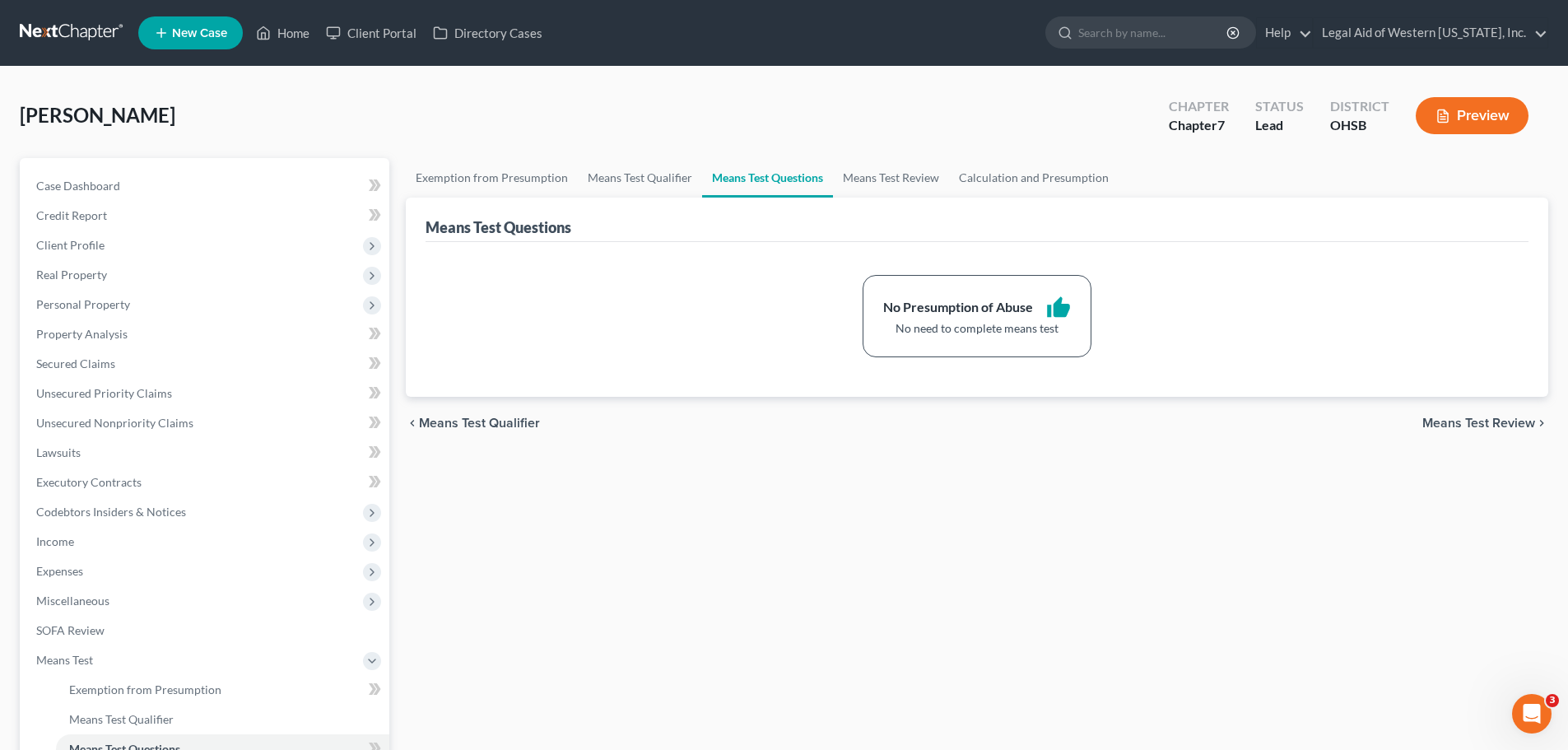
click at [1482, 421] on span "Means Test Review" at bounding box center [1479, 423] width 113 height 13
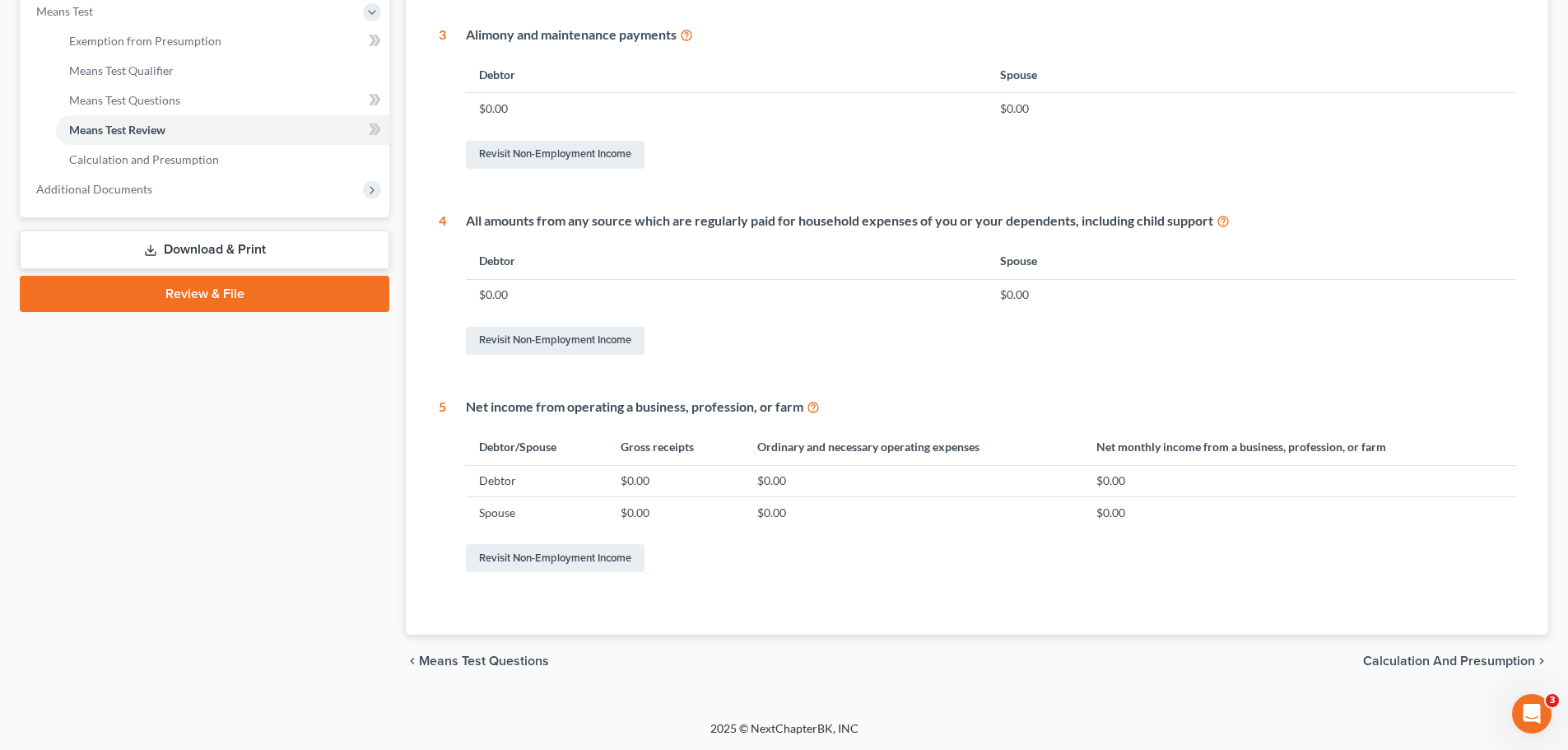
click at [1417, 661] on span "Calculation and Presumption" at bounding box center [1448, 661] width 172 height 13
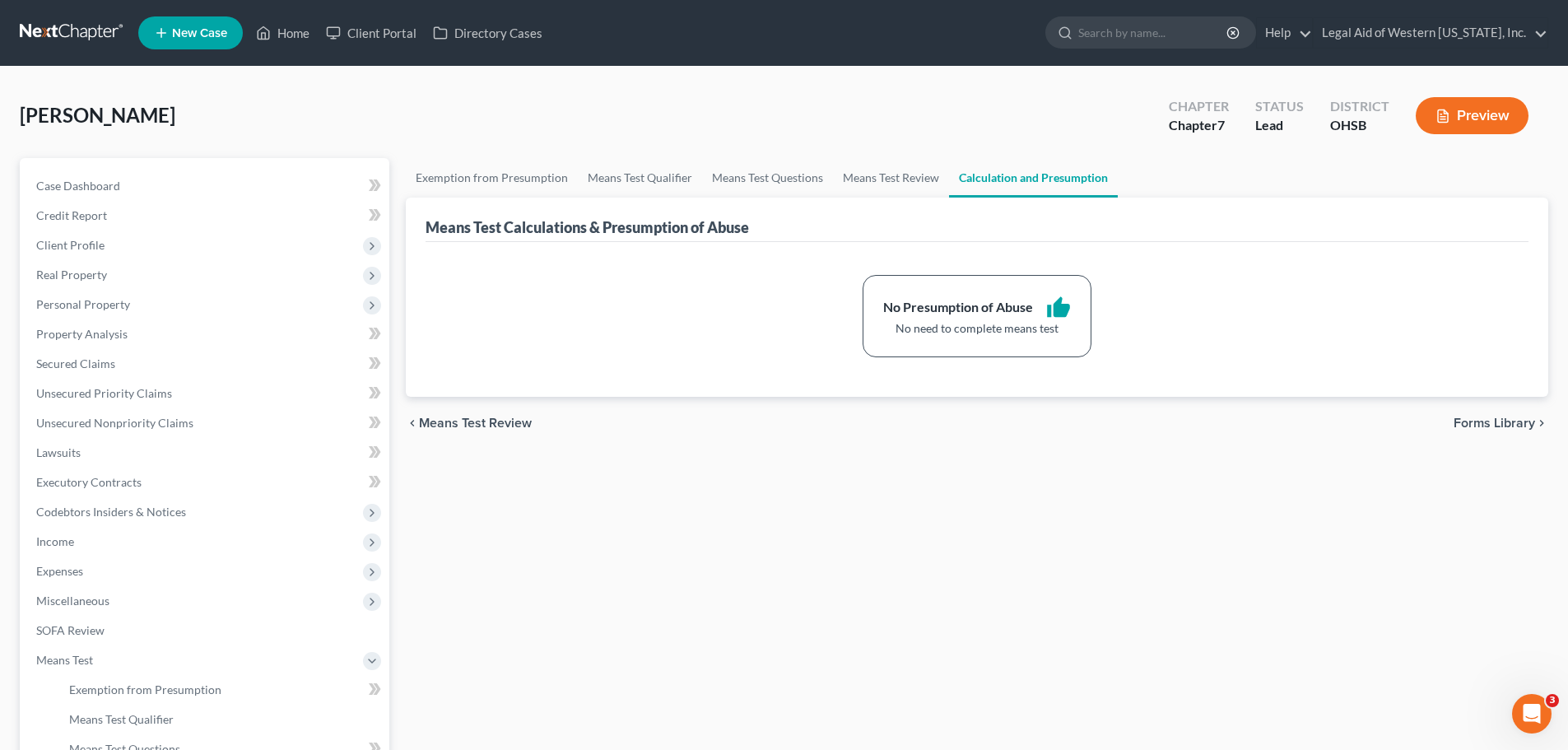
click at [1485, 417] on span "Forms Library" at bounding box center [1494, 423] width 82 height 13
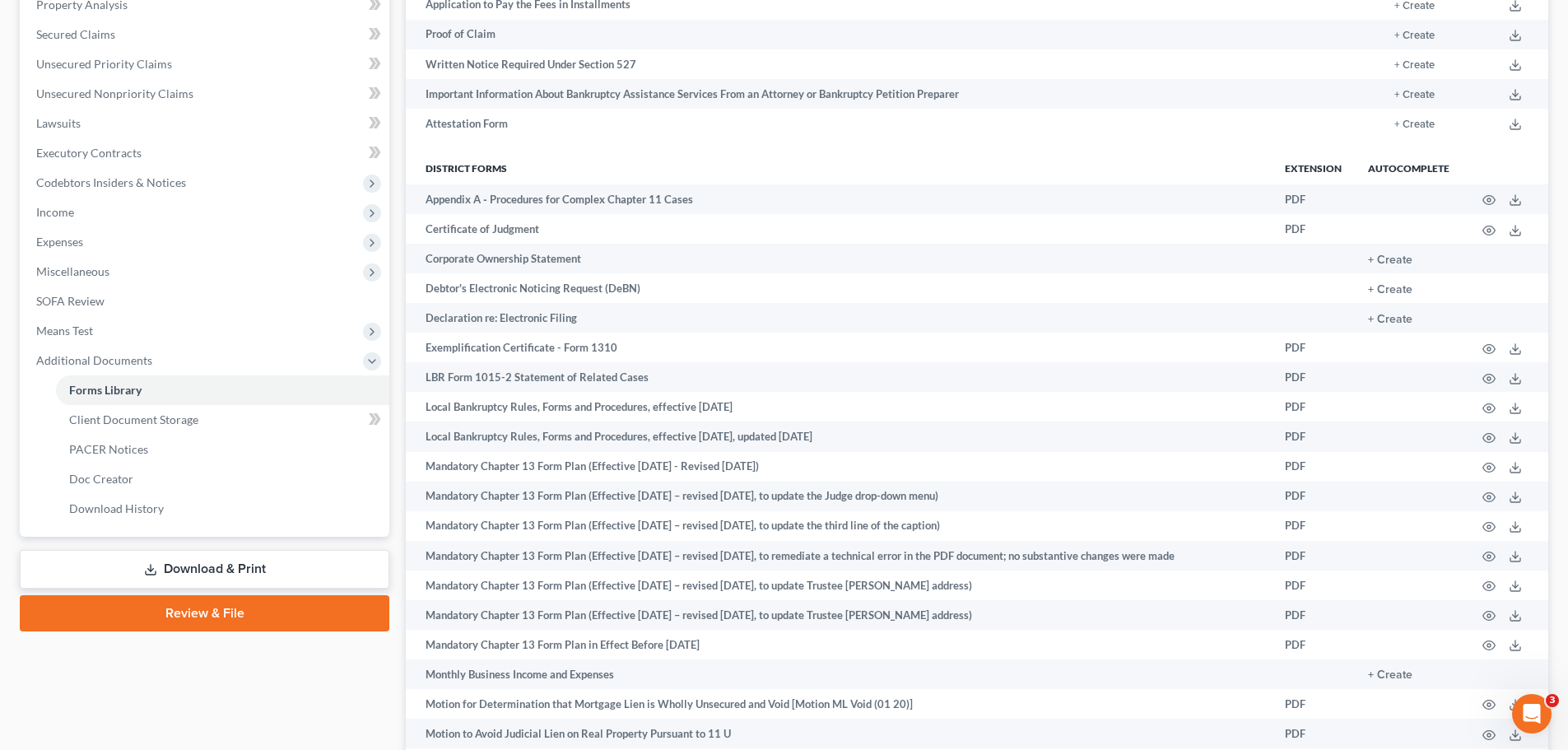
click at [232, 605] on link "Review & File" at bounding box center [204, 612] width 370 height 36
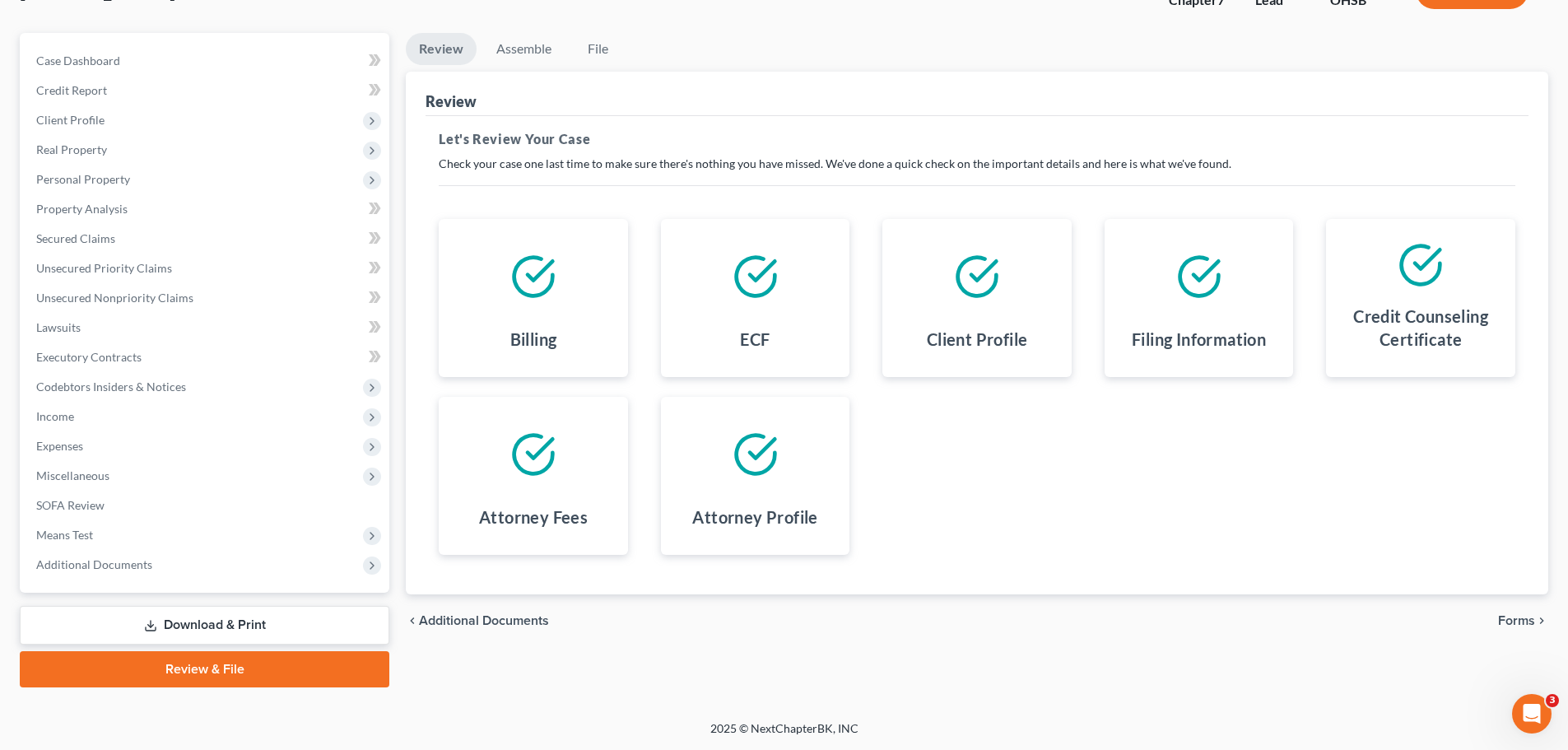
click at [1507, 618] on span "Forms" at bounding box center [1516, 620] width 37 height 13
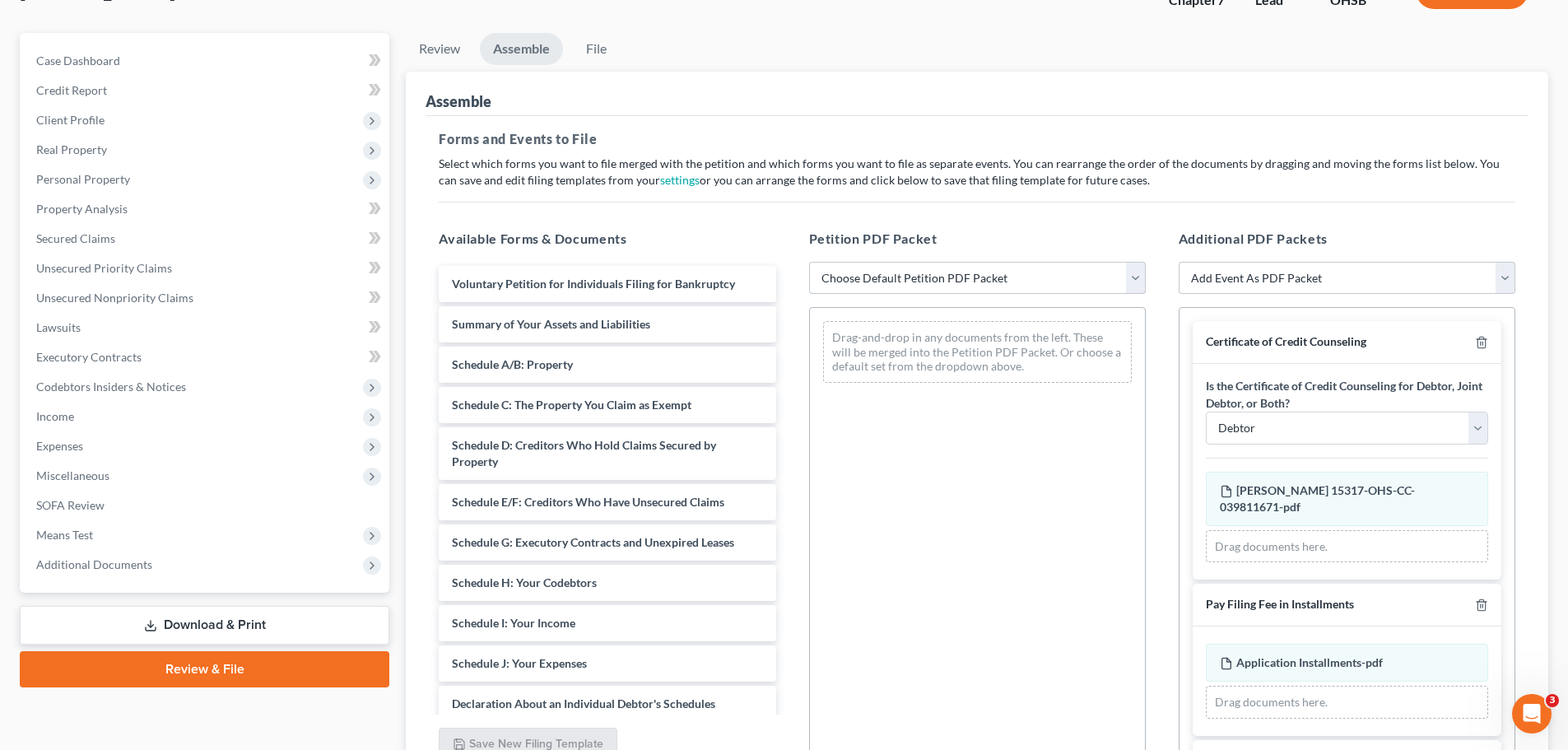
click at [1135, 267] on select "Choose Default Petition PDF Packet Emergency Filing (Voluntary Petition and Cre…" at bounding box center [978, 278] width 337 height 33
click at [809, 262] on select "Choose Default Petition PDF Packet Emergency Filing (Voluntary Petition and Cre…" at bounding box center [978, 278] width 337 height 33
click at [1107, 222] on div "Petition PDF Packet Choose Default Petition PDF Packet Emergency Filing (Volunt…" at bounding box center [978, 494] width 370 height 558
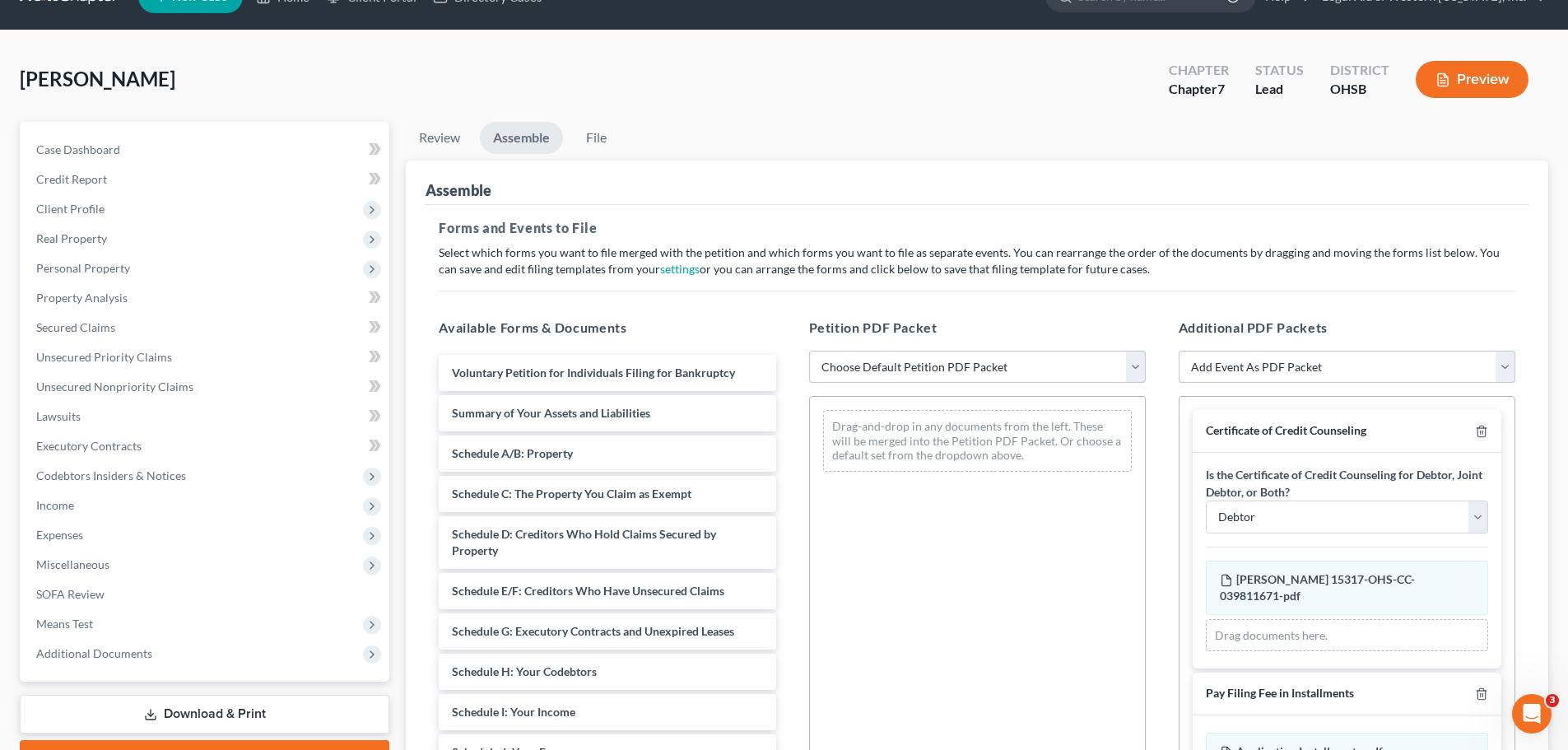
click at [915, 366] on select "Choose Default Petition PDF Packet Emergency Filing (Voluntary Petition and Cre…" at bounding box center [978, 367] width 337 height 33
click at [809, 350] on select "Choose Default Petition PDF Packet Emergency Filing (Voluntary Petition and Cre…" at bounding box center [978, 367] width 337 height 33
click at [903, 398] on div "Drag-and-drop in any documents from the left. These will be merged into the Pet…" at bounding box center [978, 440] width 335 height 88
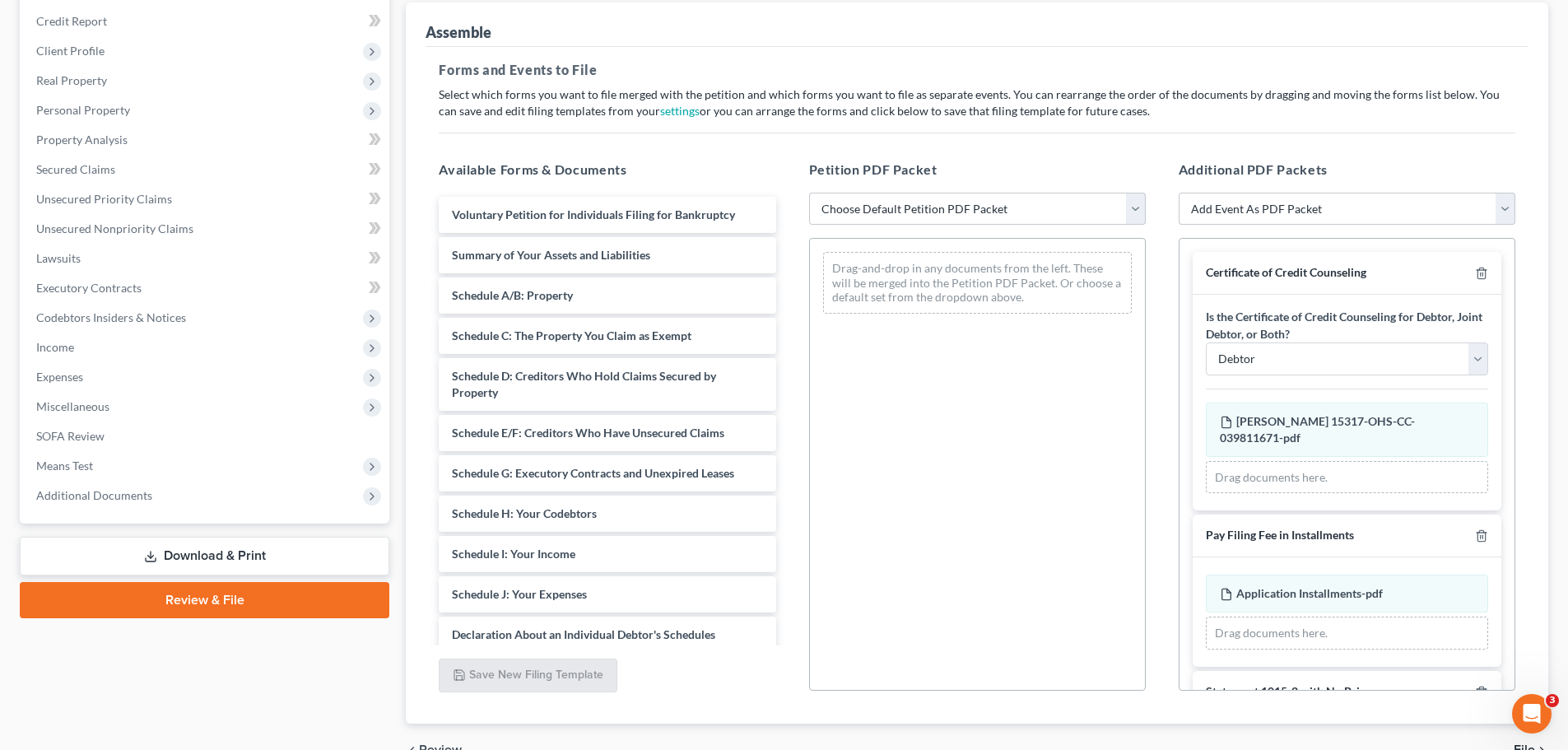
scroll to position [200, 0]
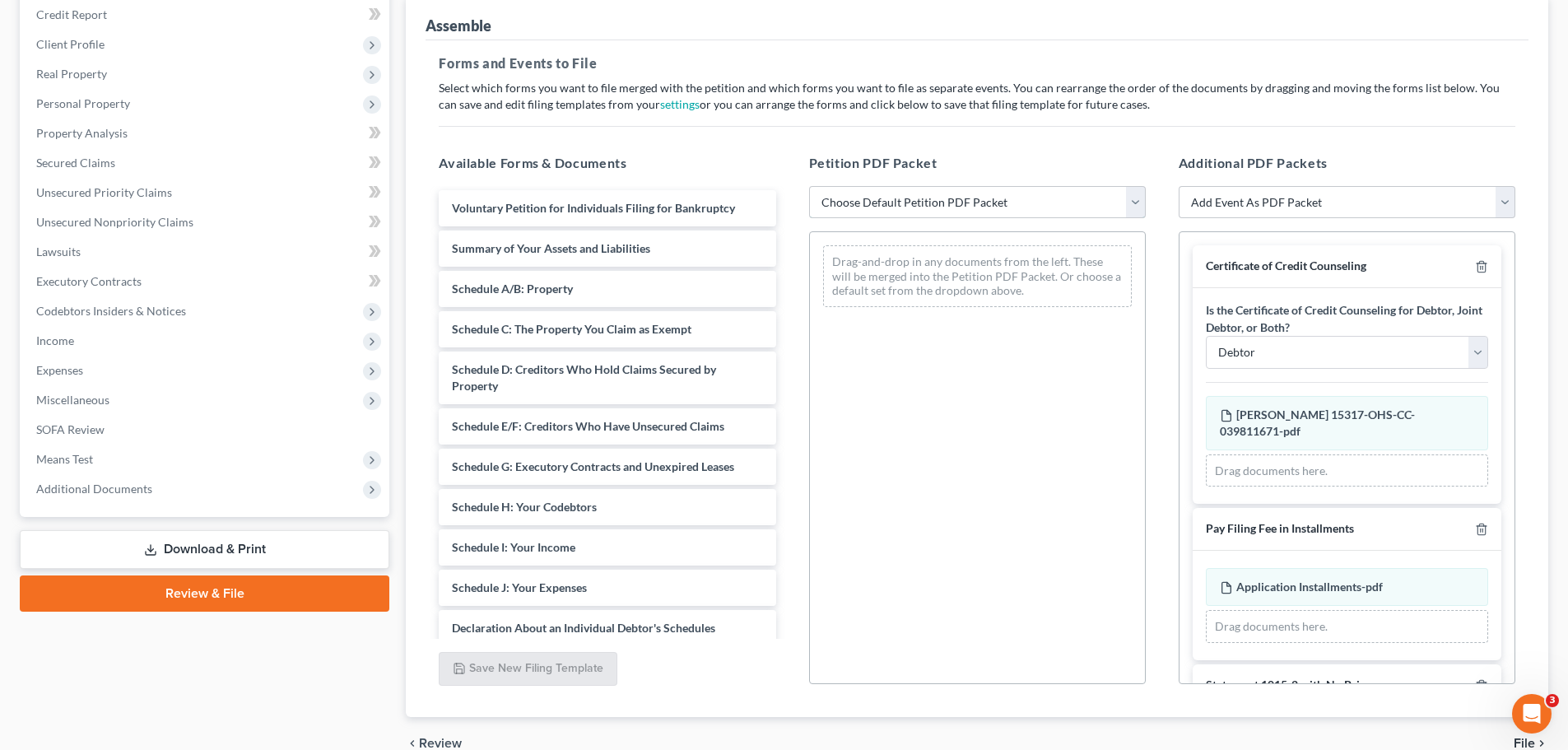
click at [1135, 191] on select "Choose Default Petition PDF Packet Emergency Filing (Voluntary Petition and Cre…" at bounding box center [978, 202] width 337 height 33
select select "1"
click at [809, 186] on select "Choose Default Petition PDF Packet Emergency Filing (Voluntary Petition and Cre…" at bounding box center [978, 202] width 337 height 33
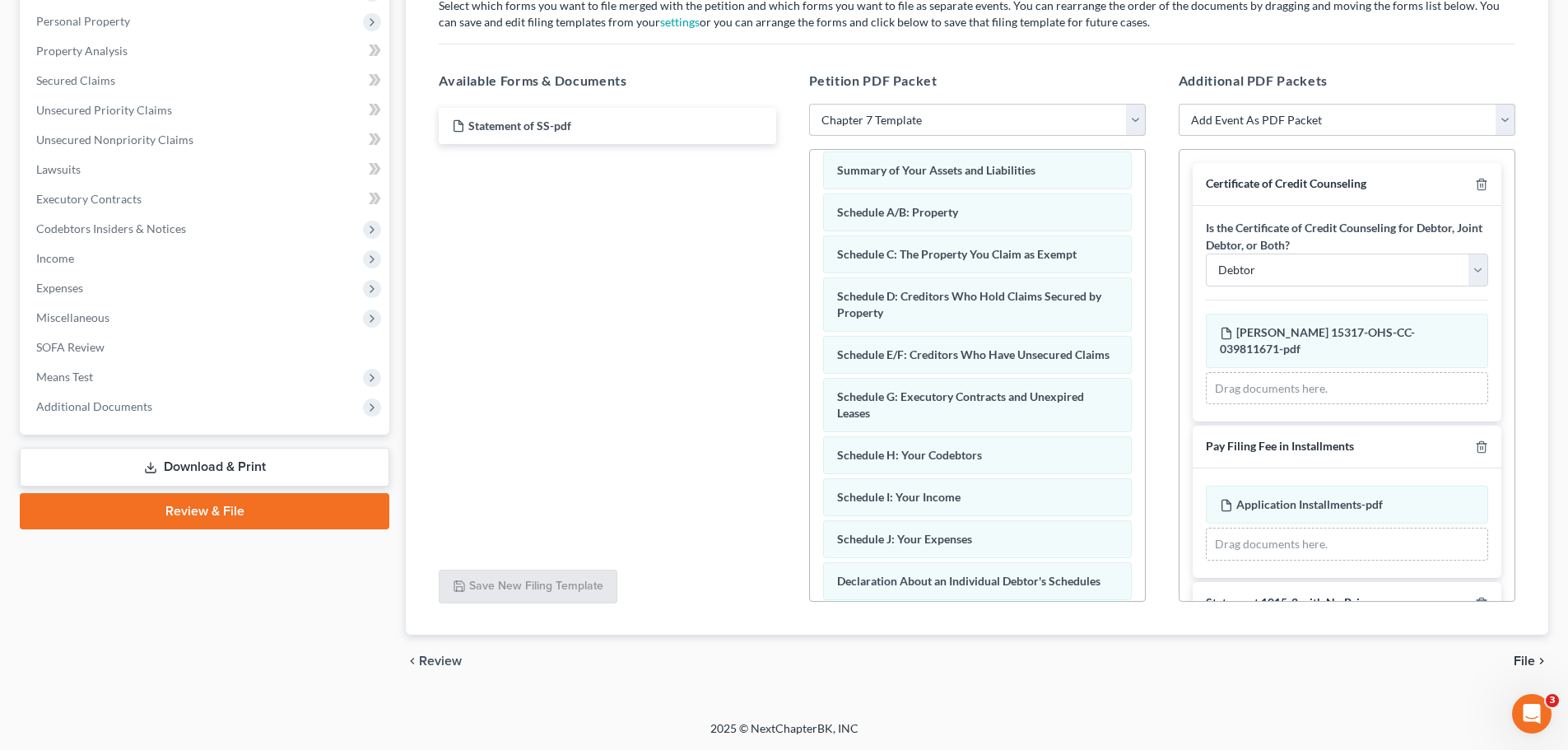
scroll to position [0, 0]
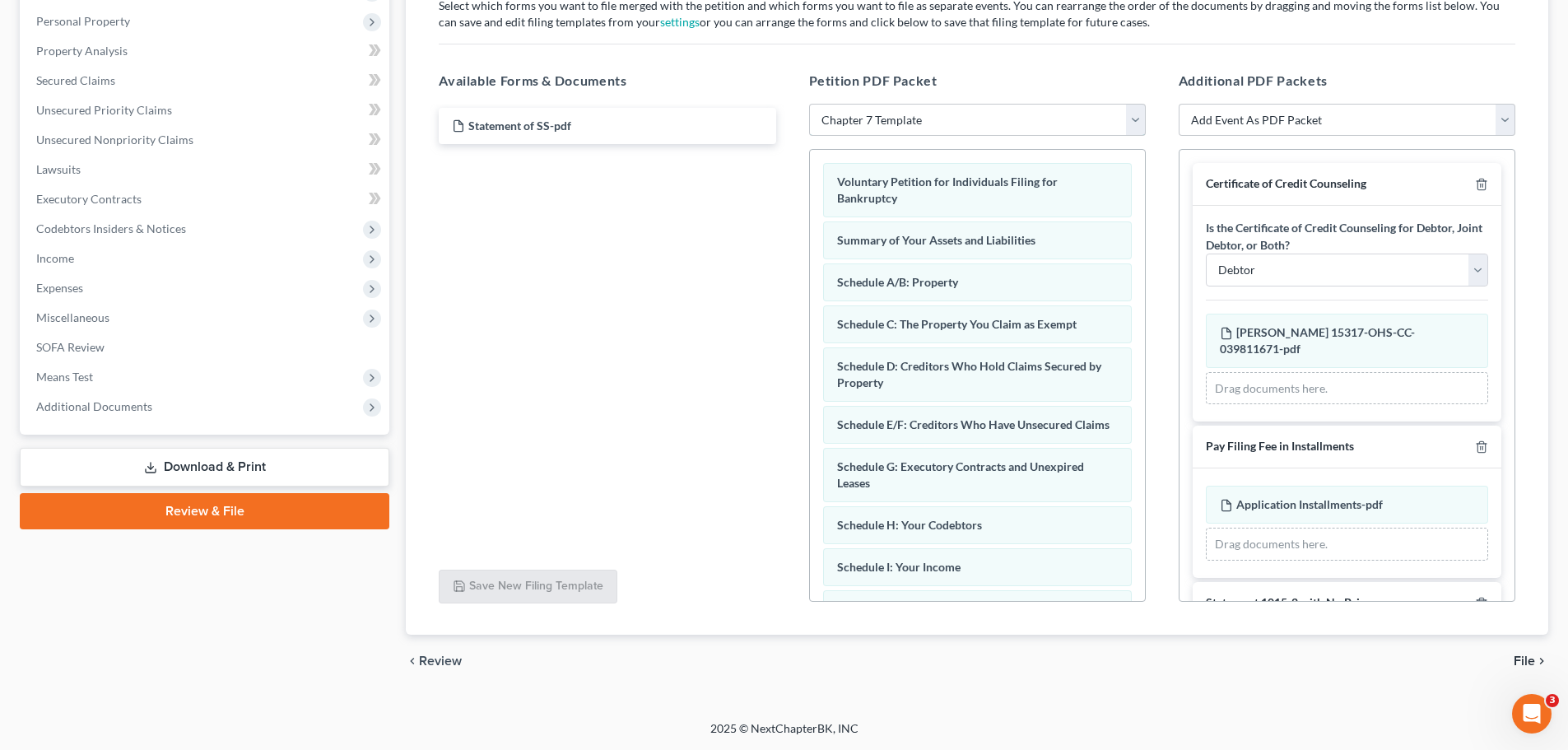
click at [1136, 114] on select "Choose Default Petition PDF Packet Emergency Filing (Voluntary Petition and Cre…" at bounding box center [978, 120] width 337 height 33
click at [809, 104] on select "Choose Default Petition PDF Packet Emergency Filing (Voluntary Petition and Cre…" at bounding box center [978, 120] width 337 height 33
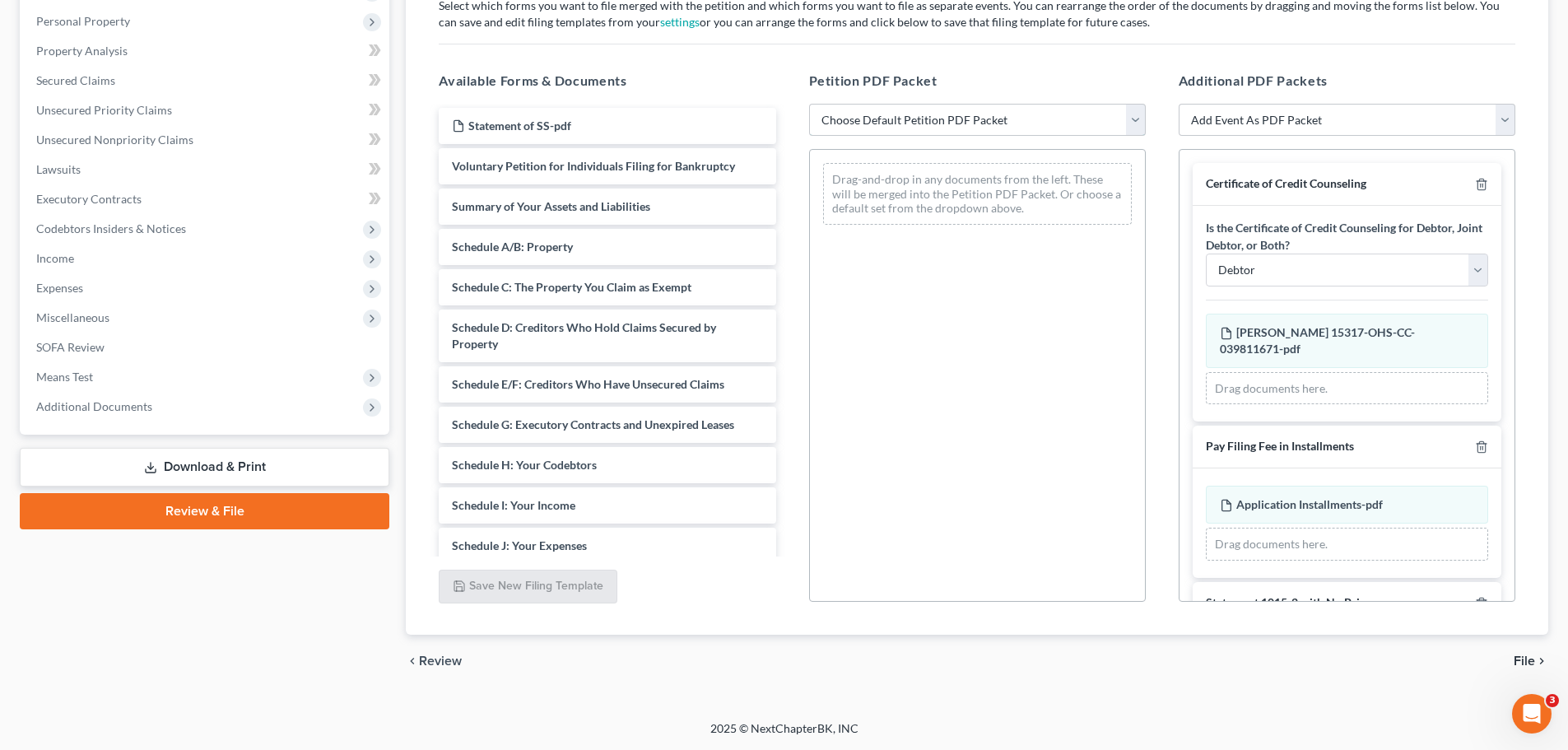
click at [1135, 122] on select "Choose Default Petition PDF Packet Emergency Filing (Voluntary Petition and Cre…" at bounding box center [978, 120] width 337 height 33
select select "1"
click at [809, 104] on select "Choose Default Petition PDF Packet Emergency Filing (Voluntary Petition and Cre…" at bounding box center [978, 120] width 337 height 33
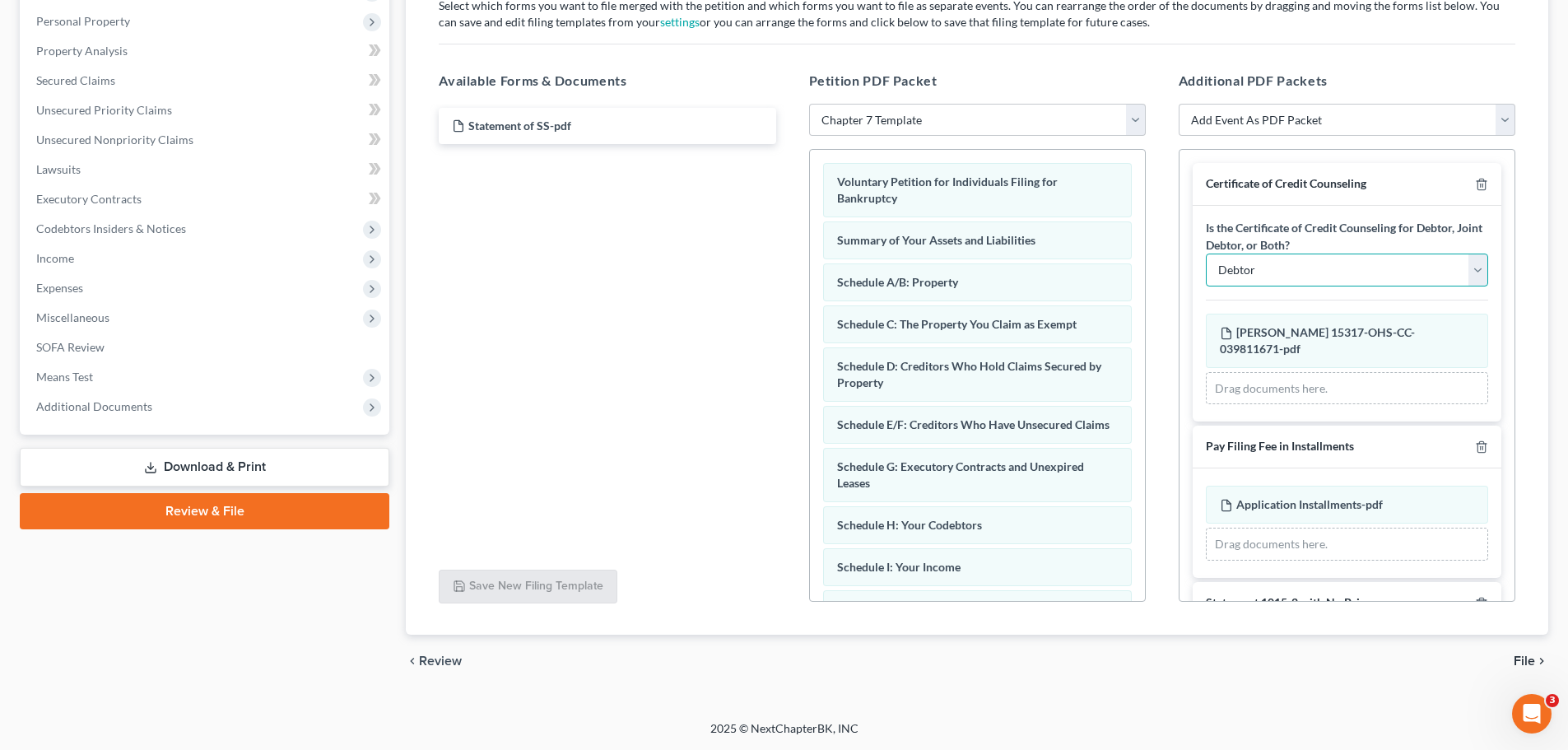
click at [1467, 272] on select "Debtor Joint Debtor Both Debtors" at bounding box center [1346, 270] width 282 height 33
click at [1422, 291] on div "Is the Certificate of Credit Counseling for Debtor, Joint Debtor, or Both? Debt…" at bounding box center [1347, 313] width 309 height 216
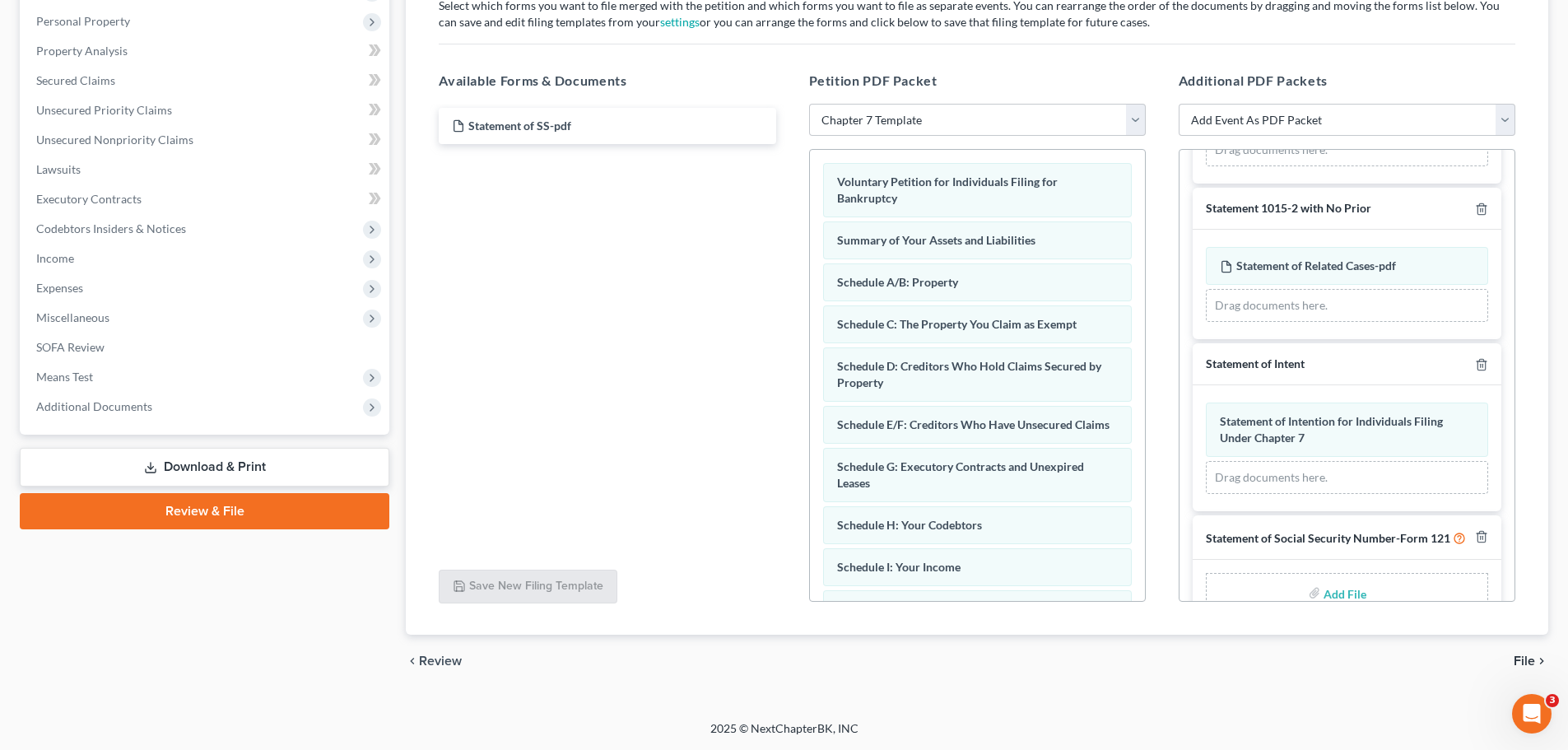
scroll to position [365, 0]
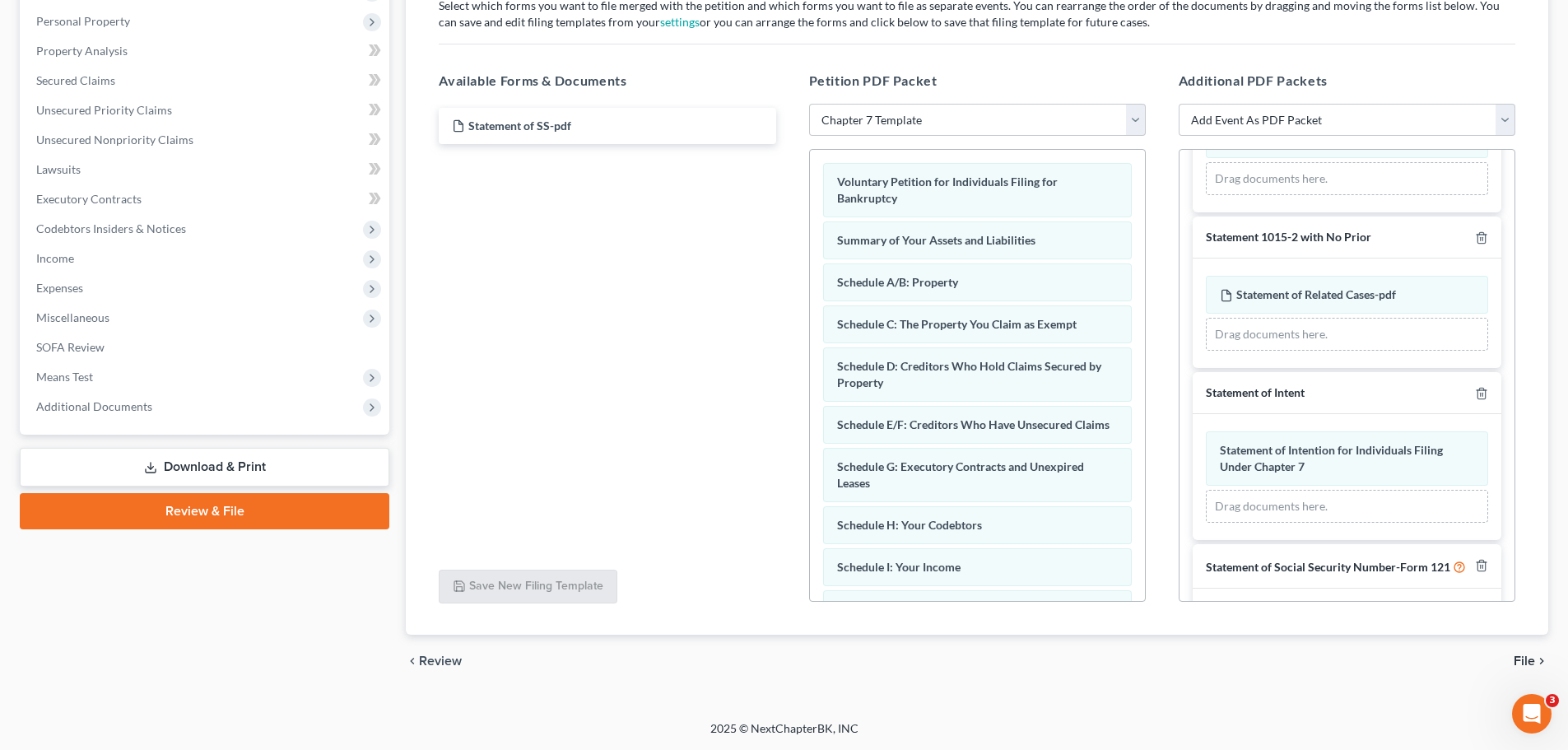
click at [1284, 290] on span "Statement of Related Cases-pdf" at bounding box center [1317, 293] width 160 height 14
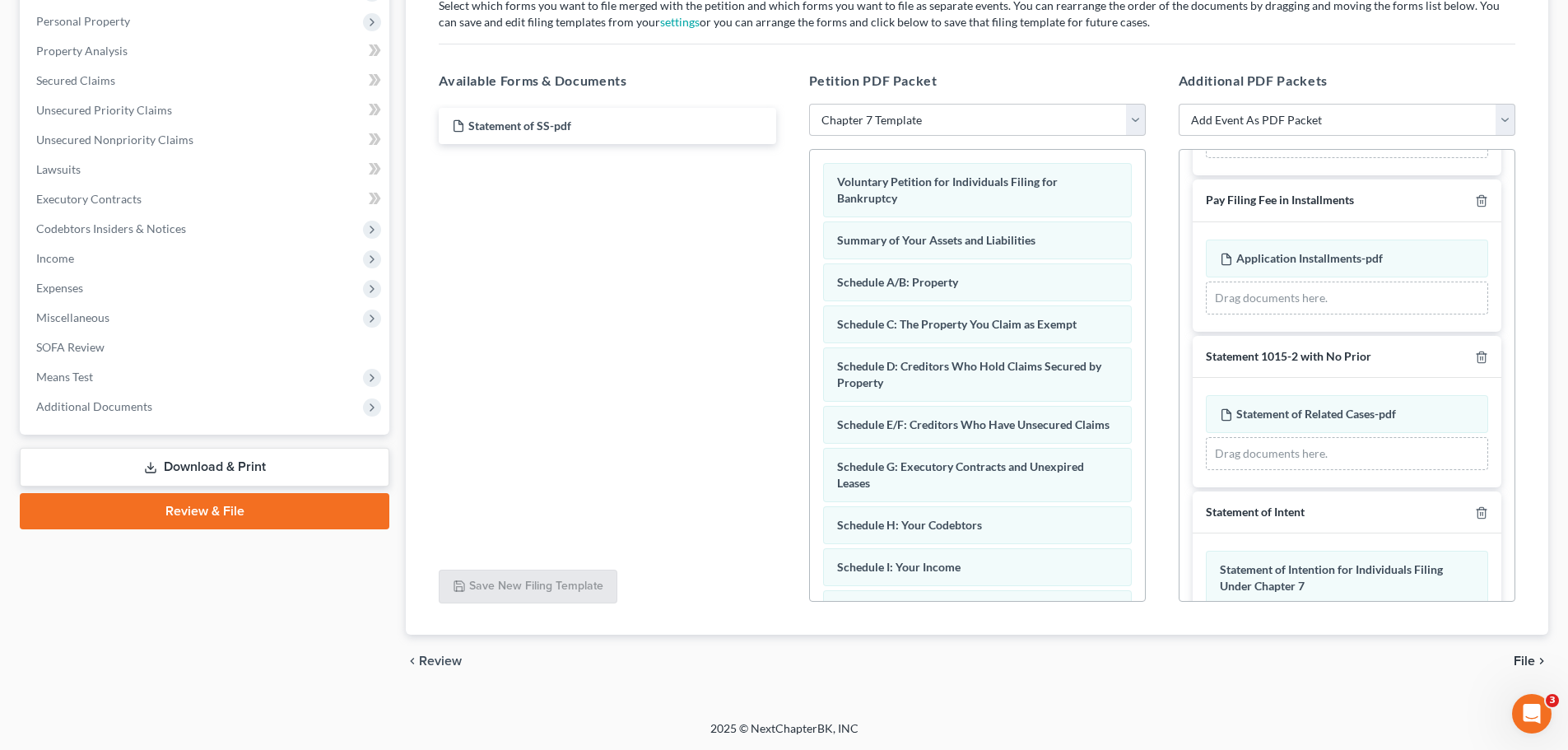
scroll to position [247, 0]
click at [1358, 261] on span "Application Installments-pdf" at bounding box center [1310, 256] width 146 height 14
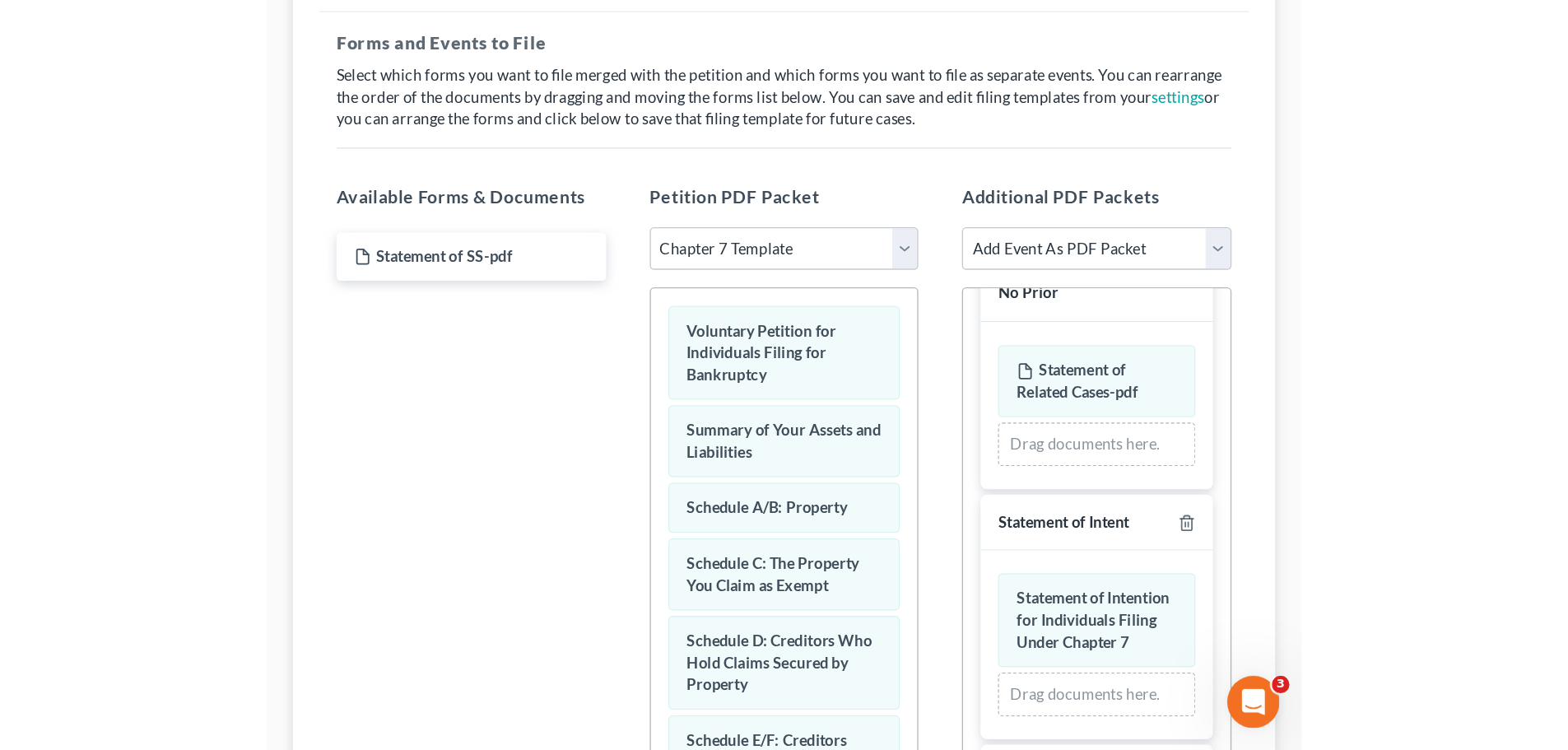
scroll to position [448, 0]
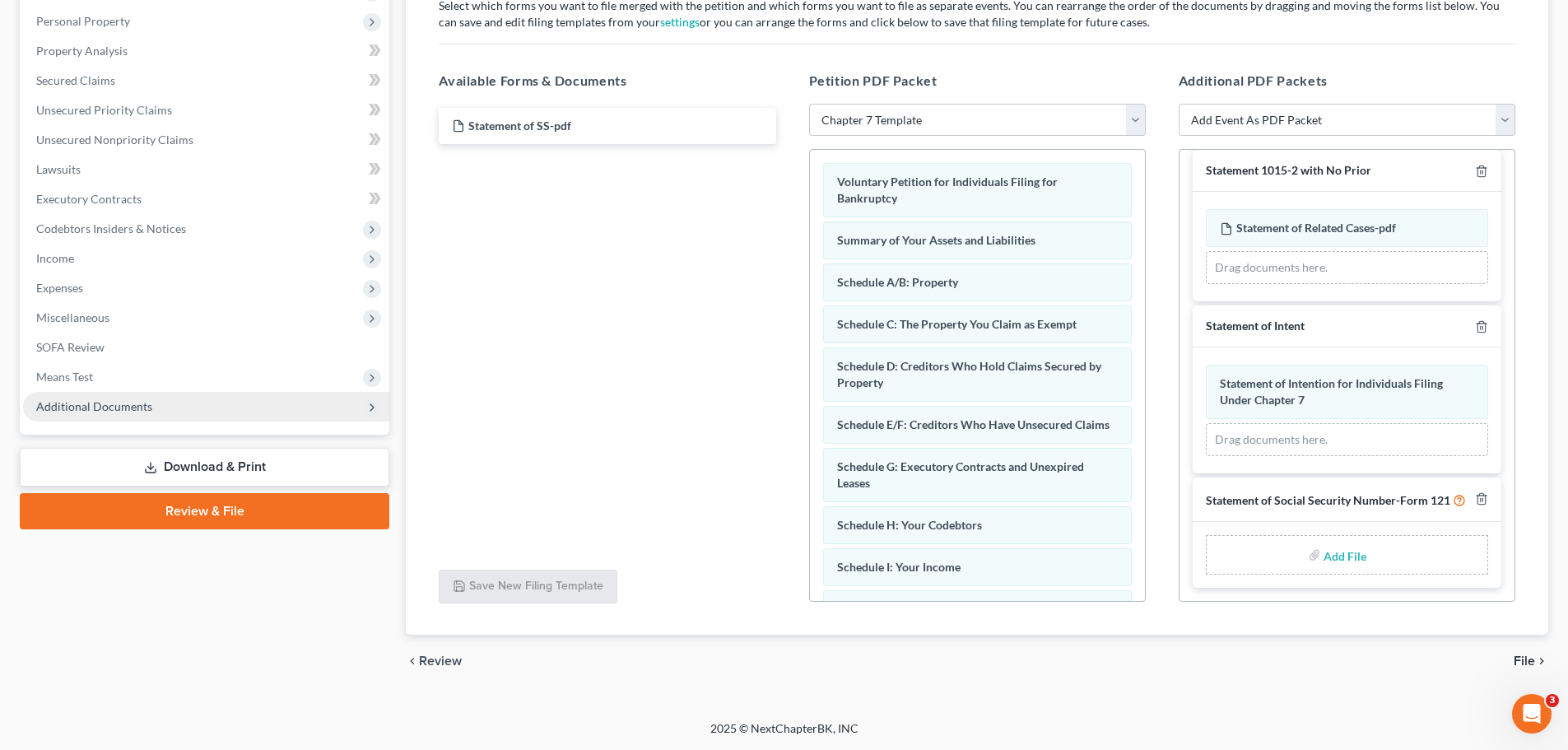
click at [225, 416] on span "Additional Documents" at bounding box center [206, 406] width 366 height 29
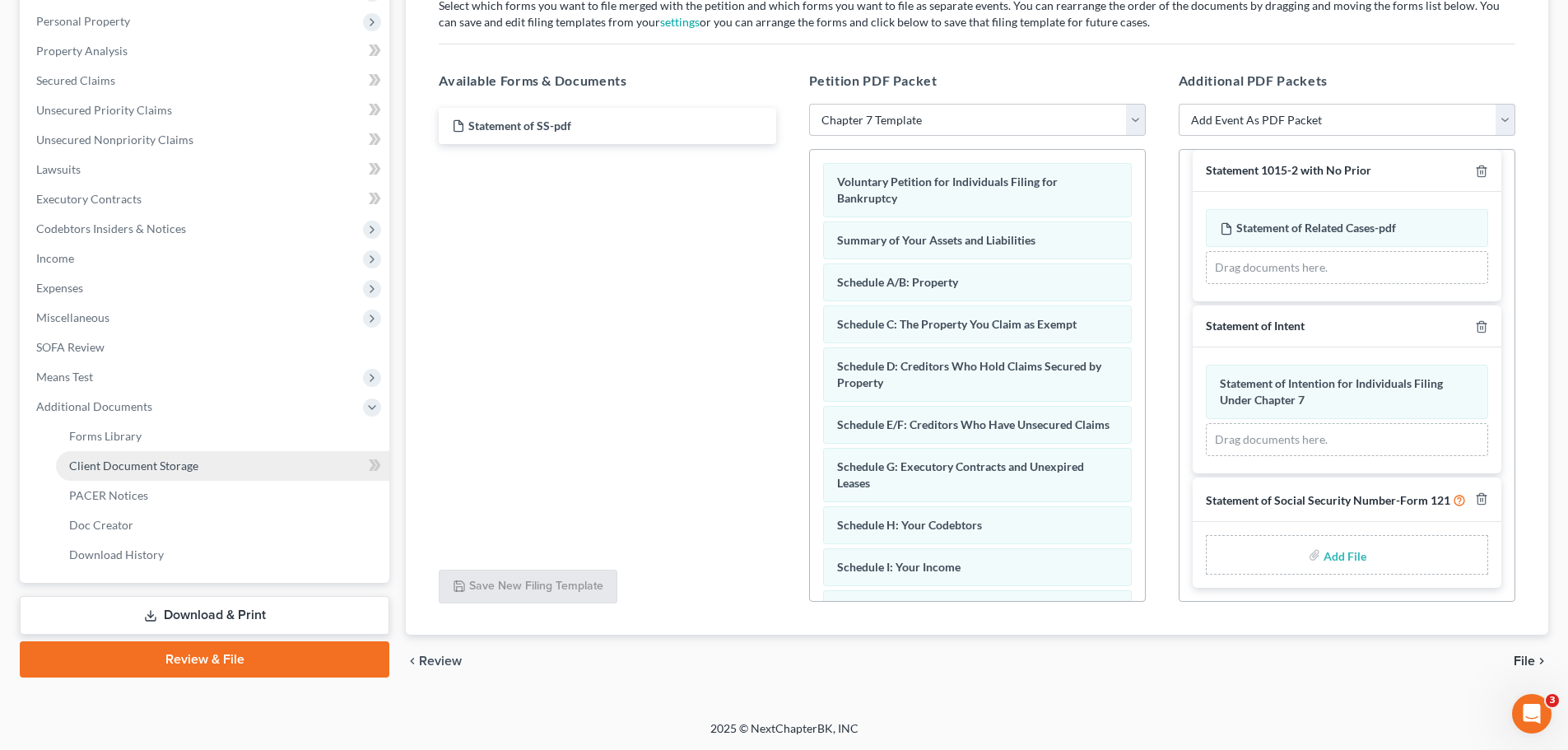
click at [223, 463] on link "Client Document Storage" at bounding box center [223, 466] width 334 height 29
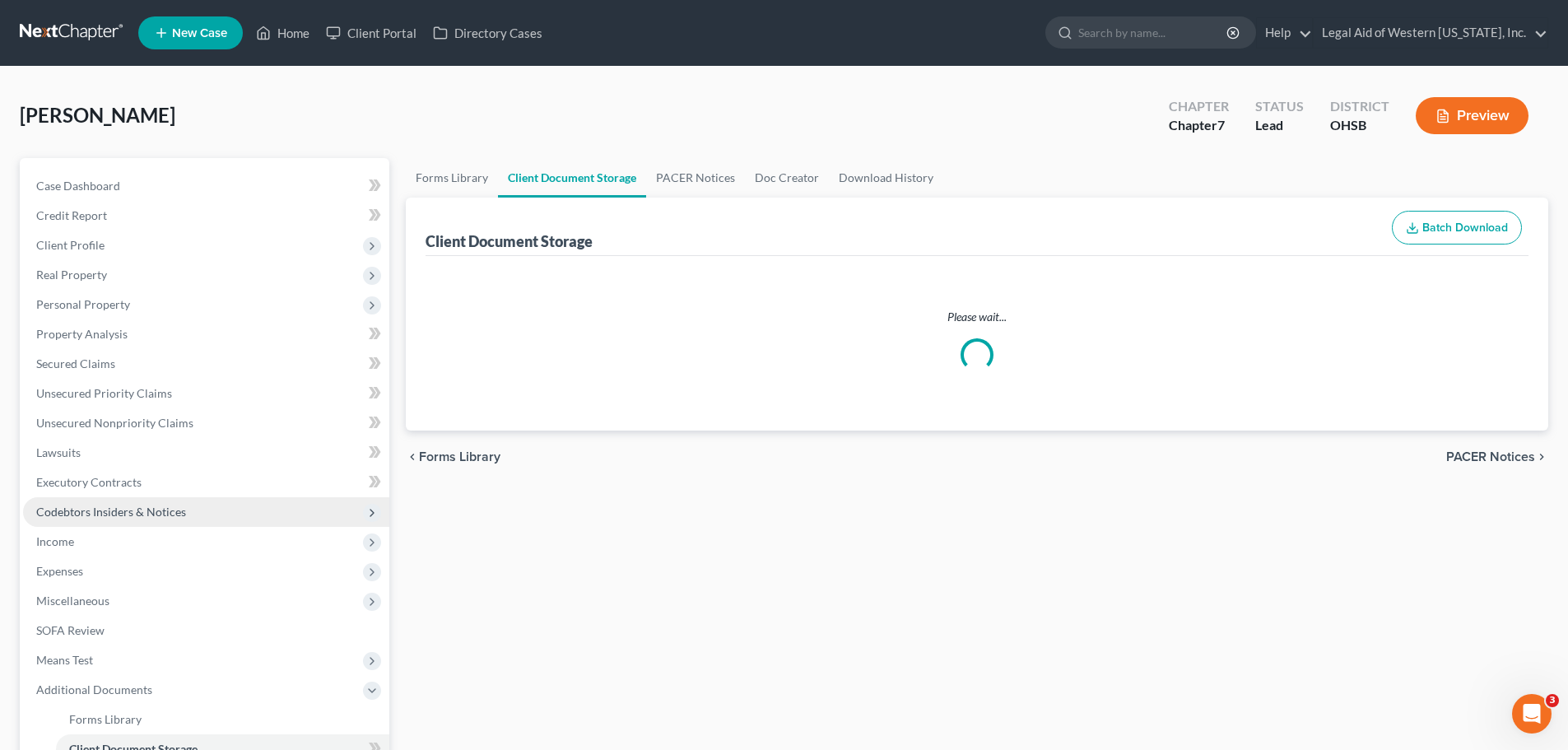
select select "7"
select select "37"
select select "52"
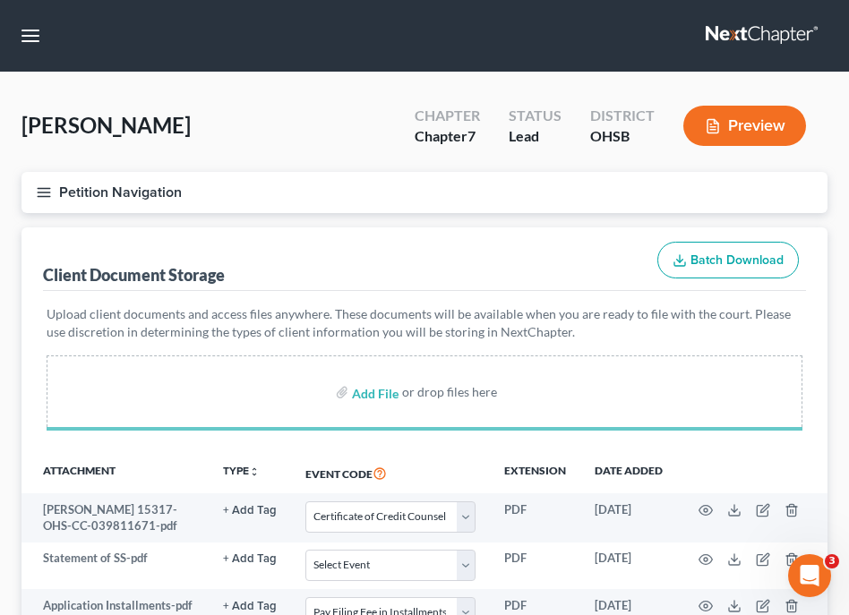
select select "7"
select select "37"
select select "52"
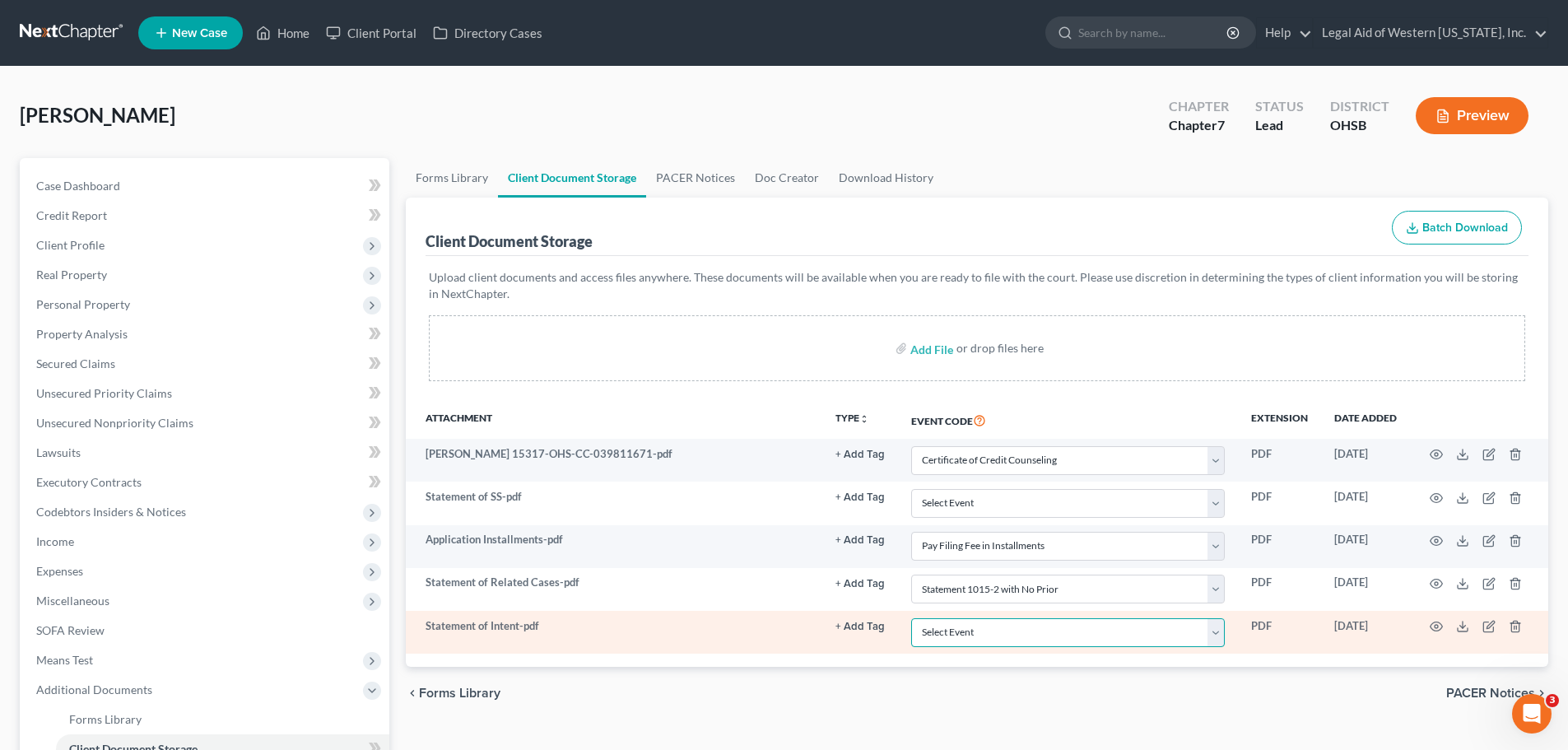
click at [1216, 624] on select "Select Event 20 Largest Unsecured Creditors Amended Document Amended List of Cr…" at bounding box center [1068, 631] width 314 height 28
select select "57"
click at [911, 618] on select "Select Event 20 Largest Unsecured Creditors Amended Document Amended List of Cr…" at bounding box center [1068, 631] width 314 height 28
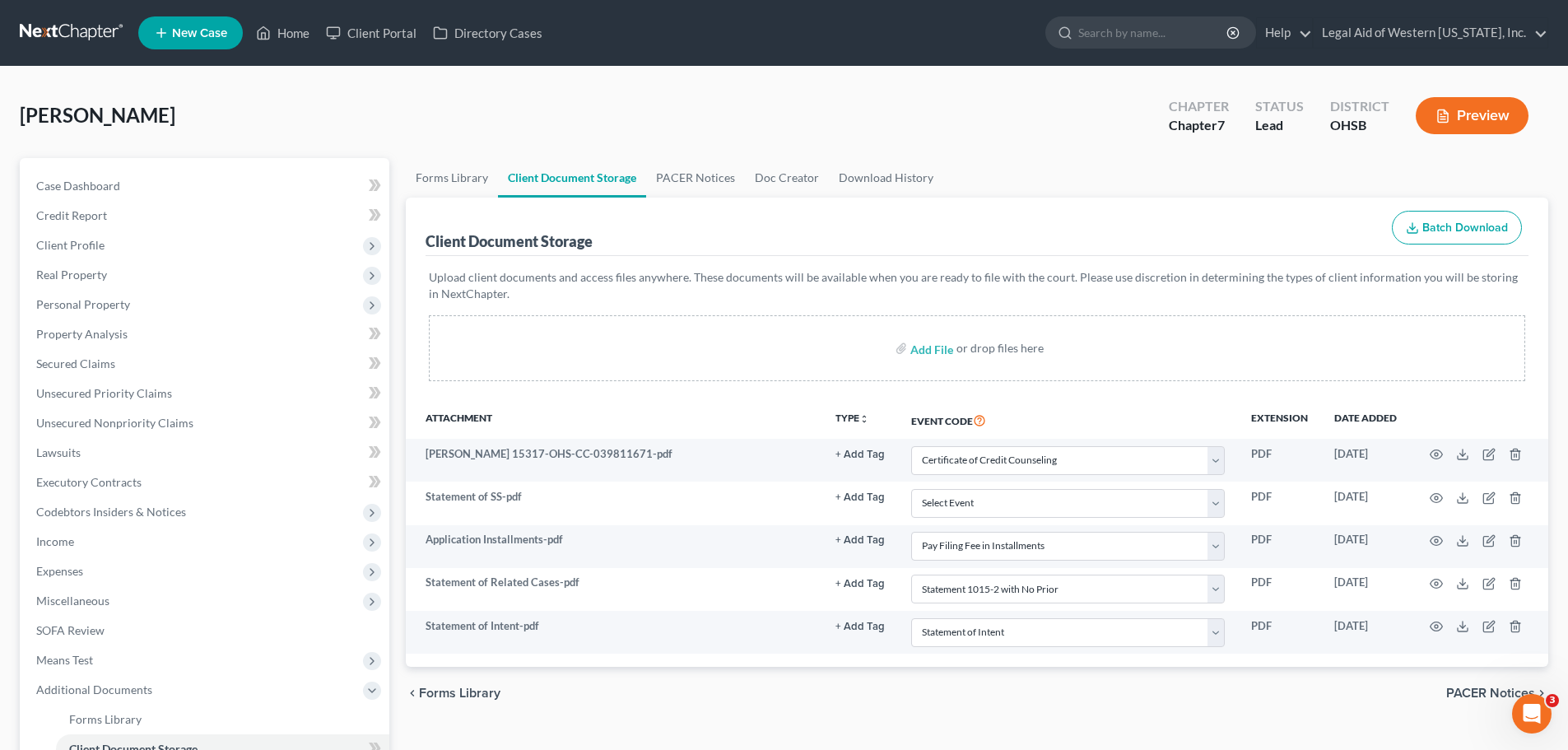
click at [1197, 675] on div "chevron_left Forms Library PACER Notices chevron_right" at bounding box center [977, 692] width 1143 height 52
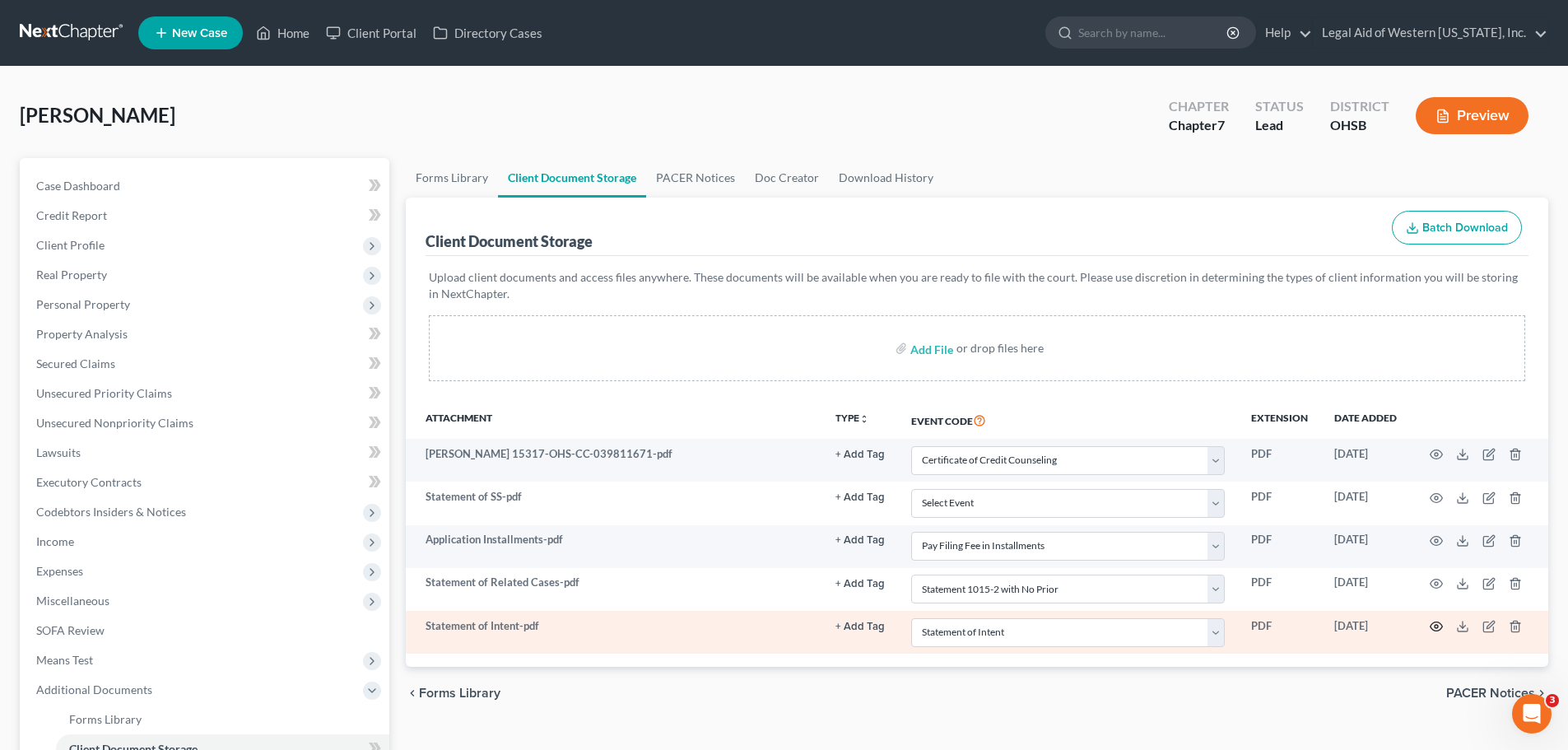
click at [1433, 625] on icon "button" at bounding box center [1436, 626] width 13 height 13
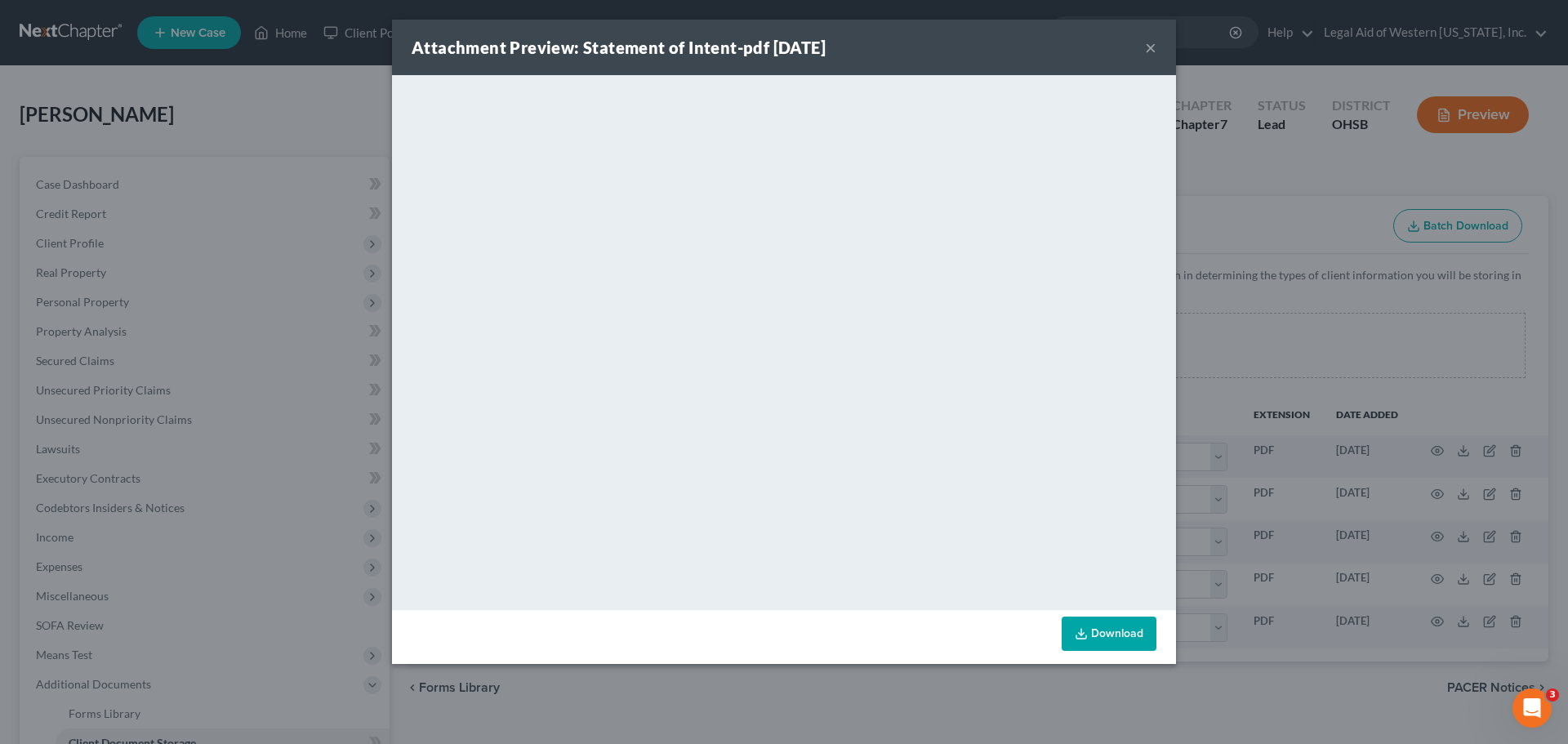
click at [1149, 46] on button "×" at bounding box center [1150, 46] width 12 height 19
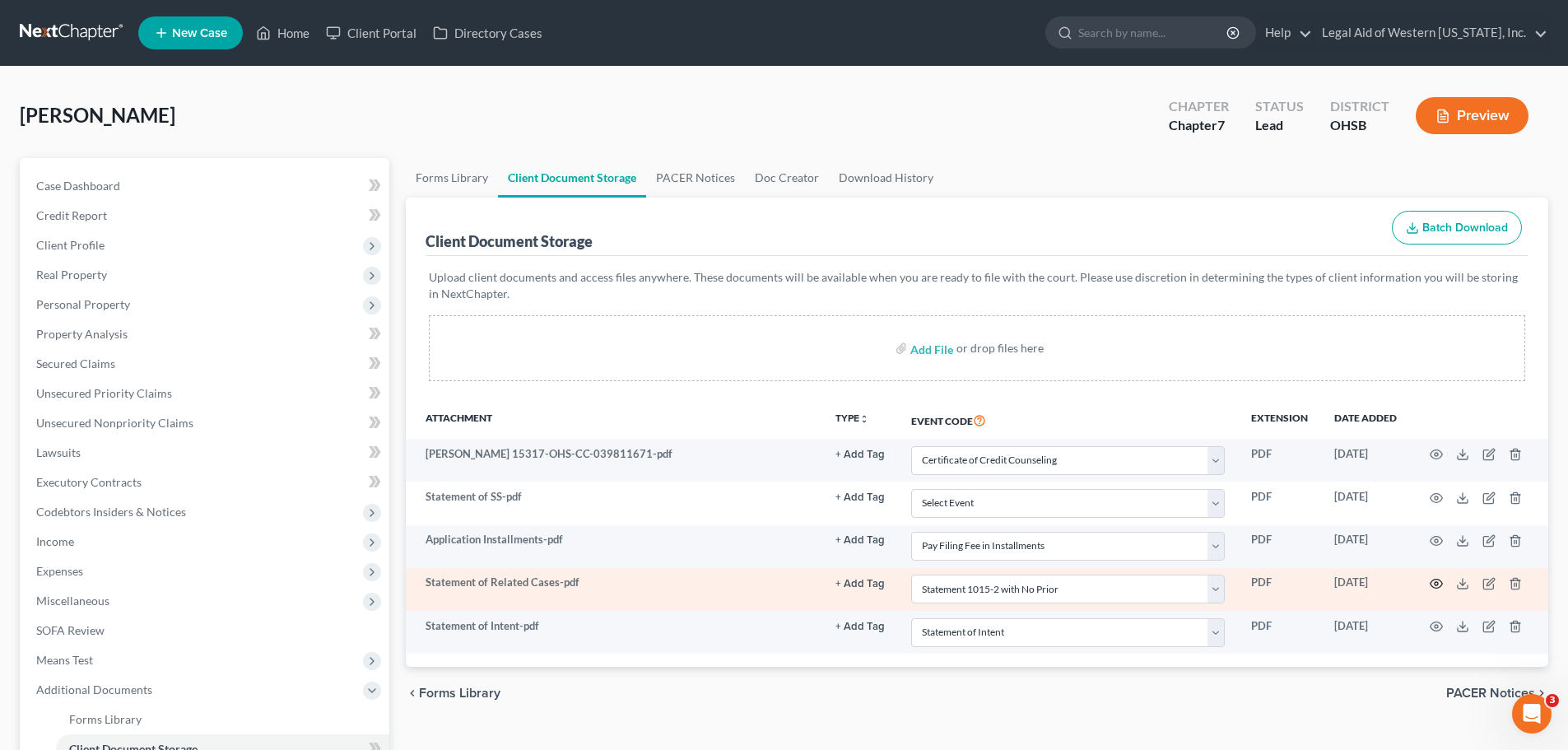
click at [1437, 579] on icon "button" at bounding box center [1436, 584] width 12 height 9
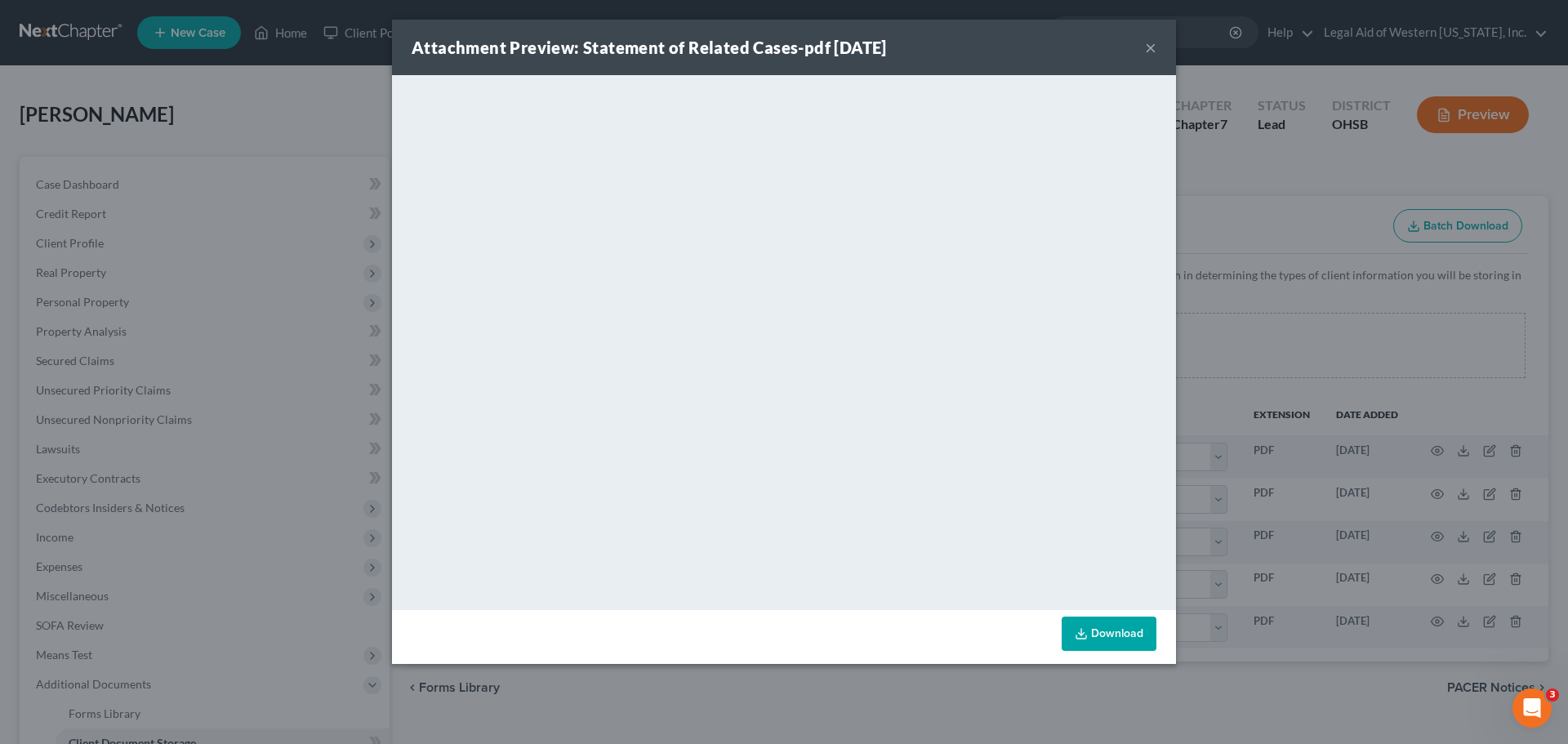
click at [1149, 45] on button "×" at bounding box center [1150, 46] width 12 height 19
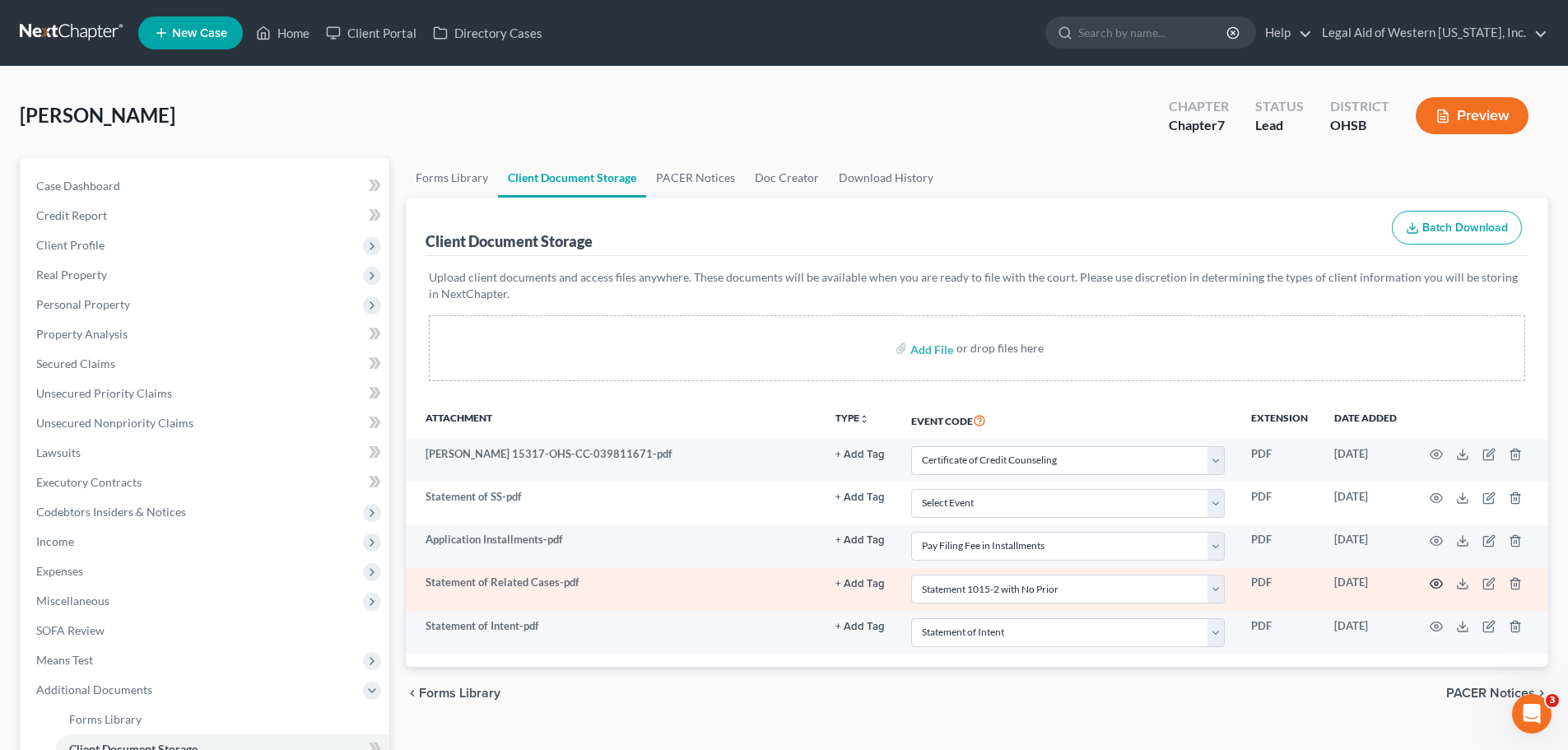
click at [1437, 582] on circle "button" at bounding box center [1436, 584] width 4 height 4
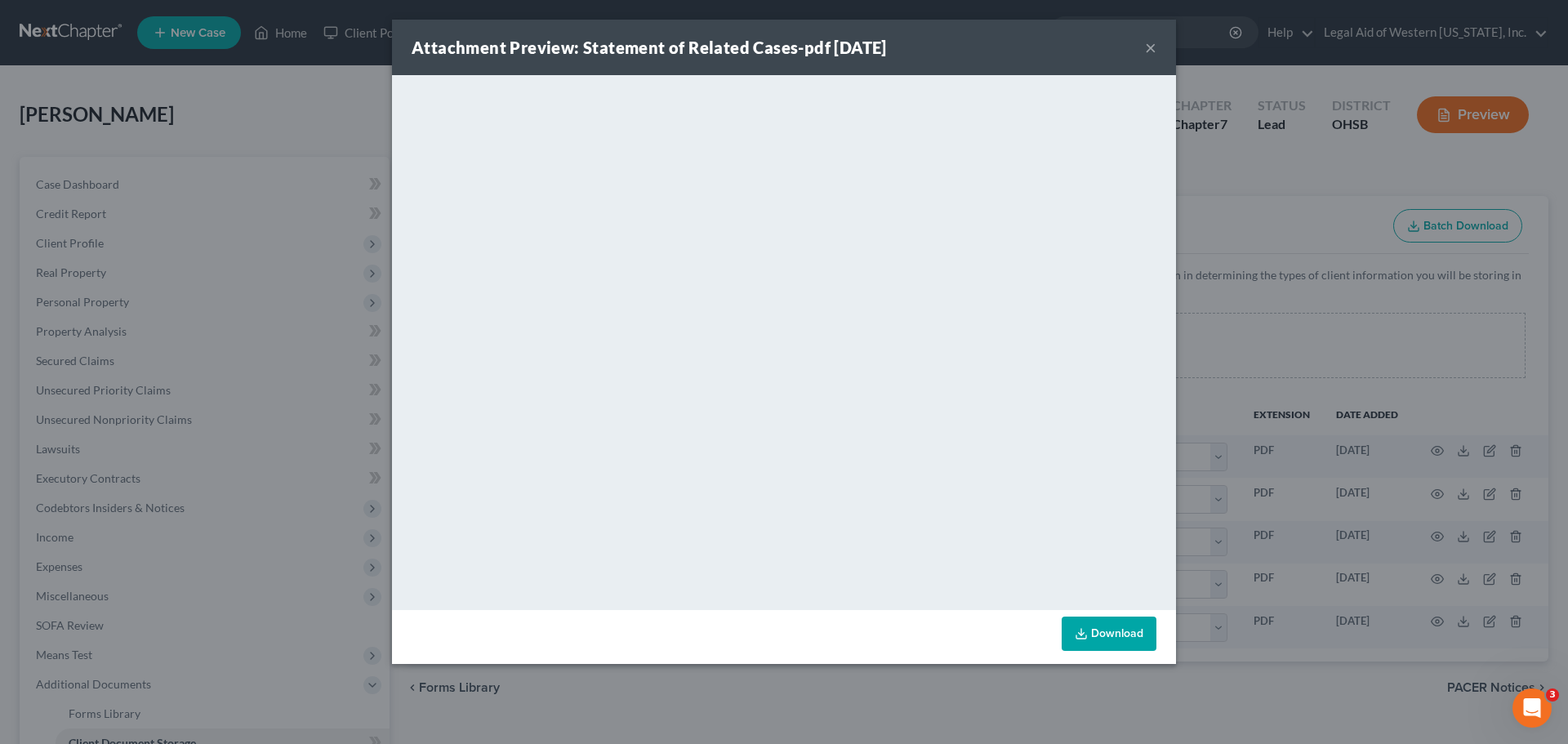
click at [1149, 49] on button "×" at bounding box center [1150, 46] width 12 height 19
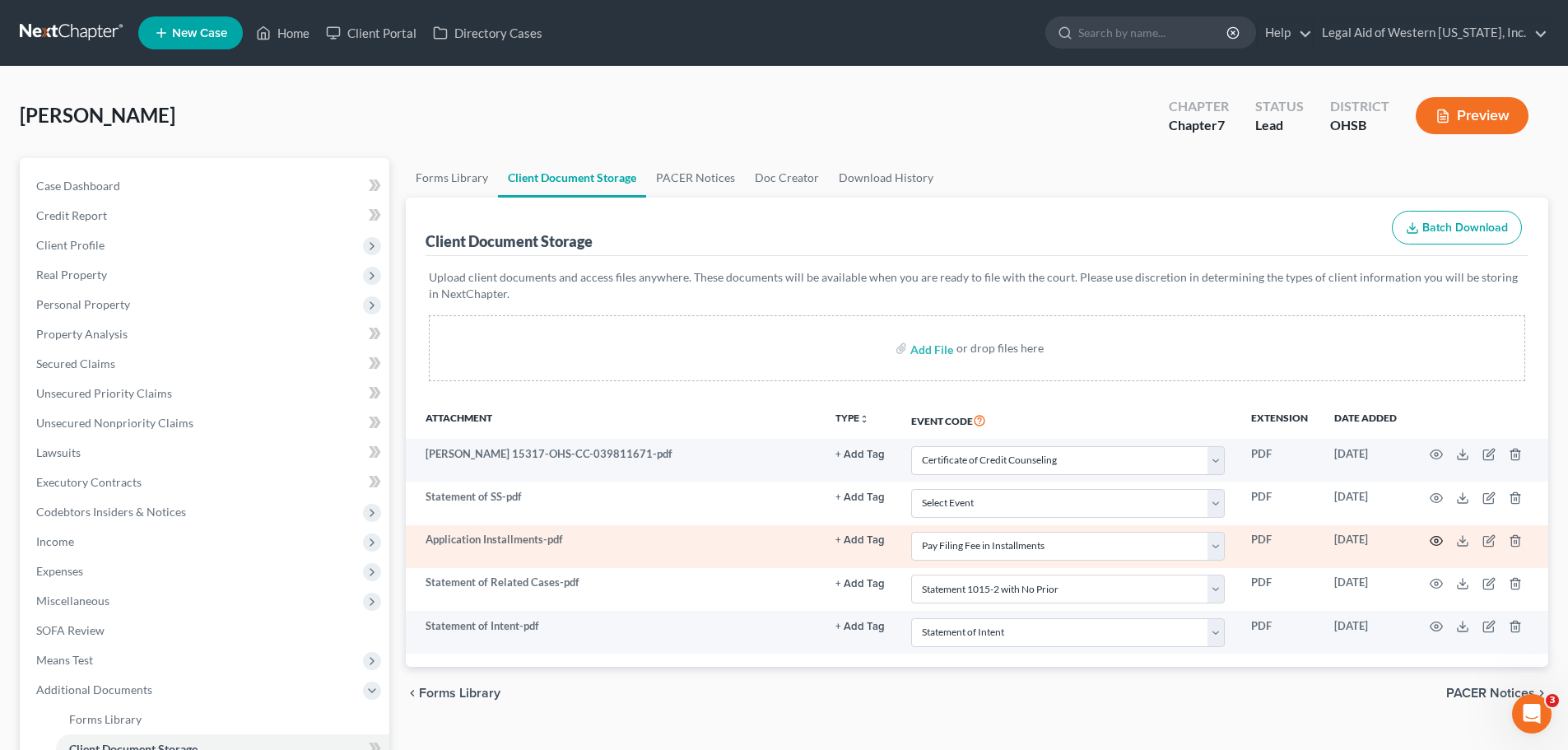
click at [1438, 543] on icon "button" at bounding box center [1436, 540] width 13 height 13
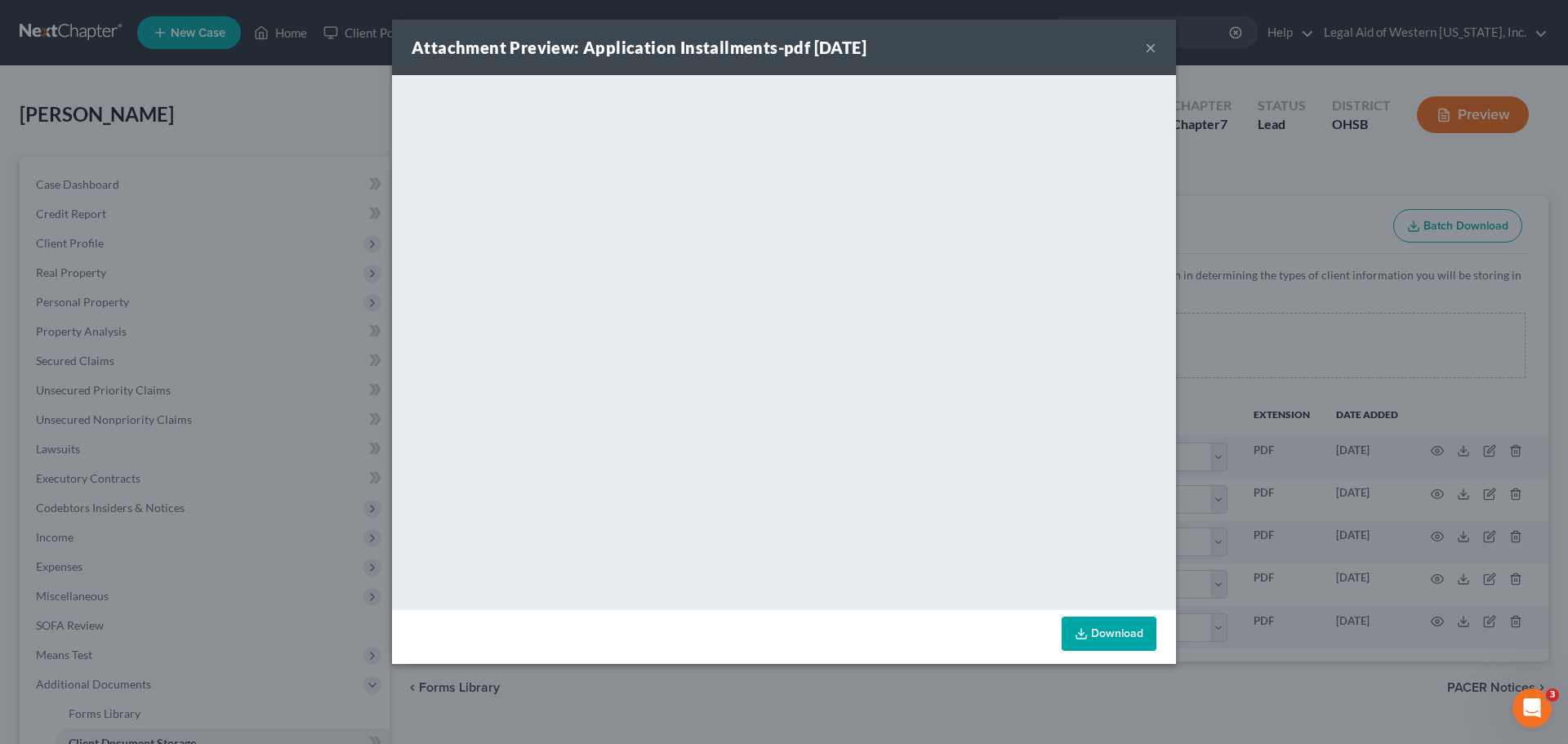
click at [1154, 43] on button "×" at bounding box center [1150, 46] width 12 height 19
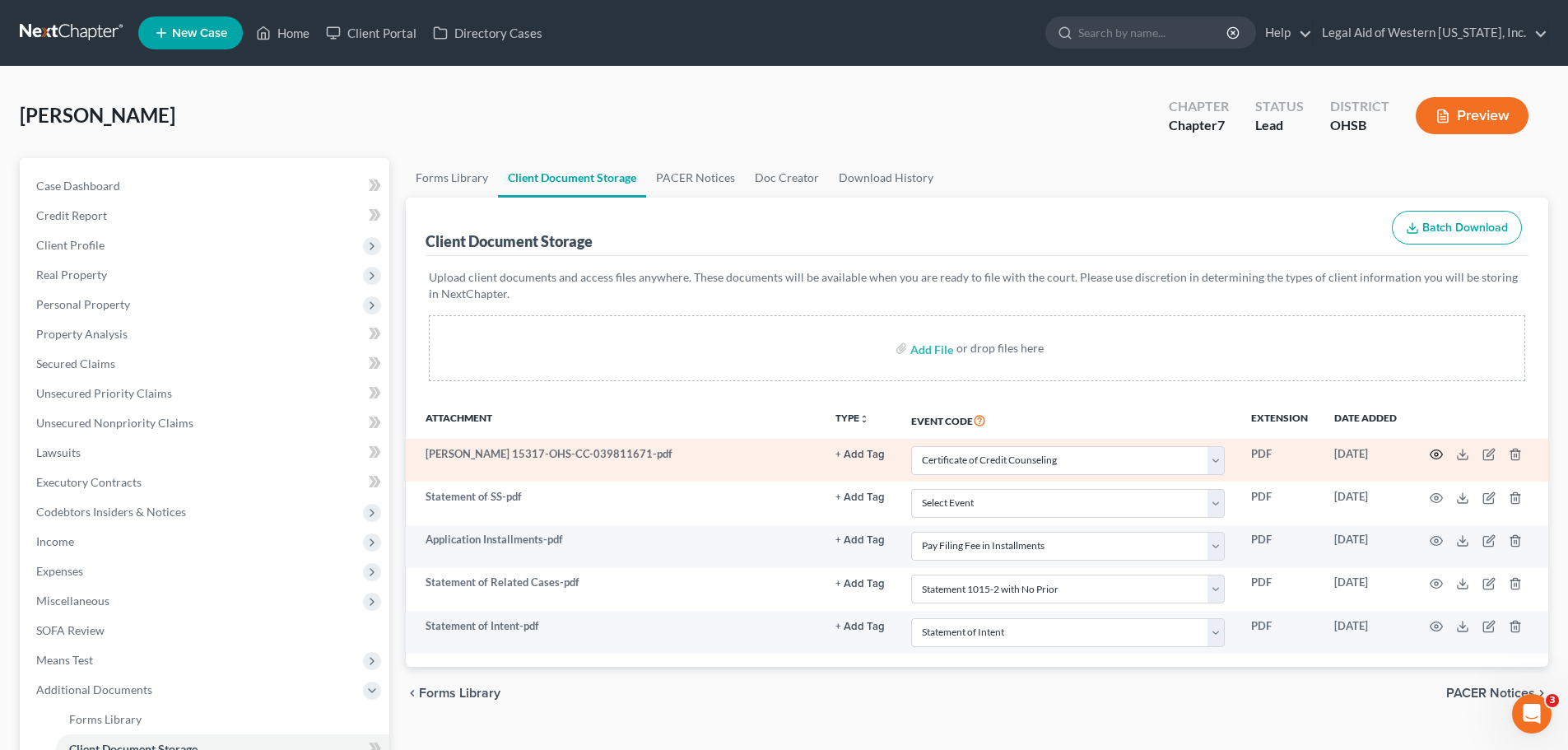
click at [1437, 455] on icon "button" at bounding box center [1436, 454] width 13 height 13
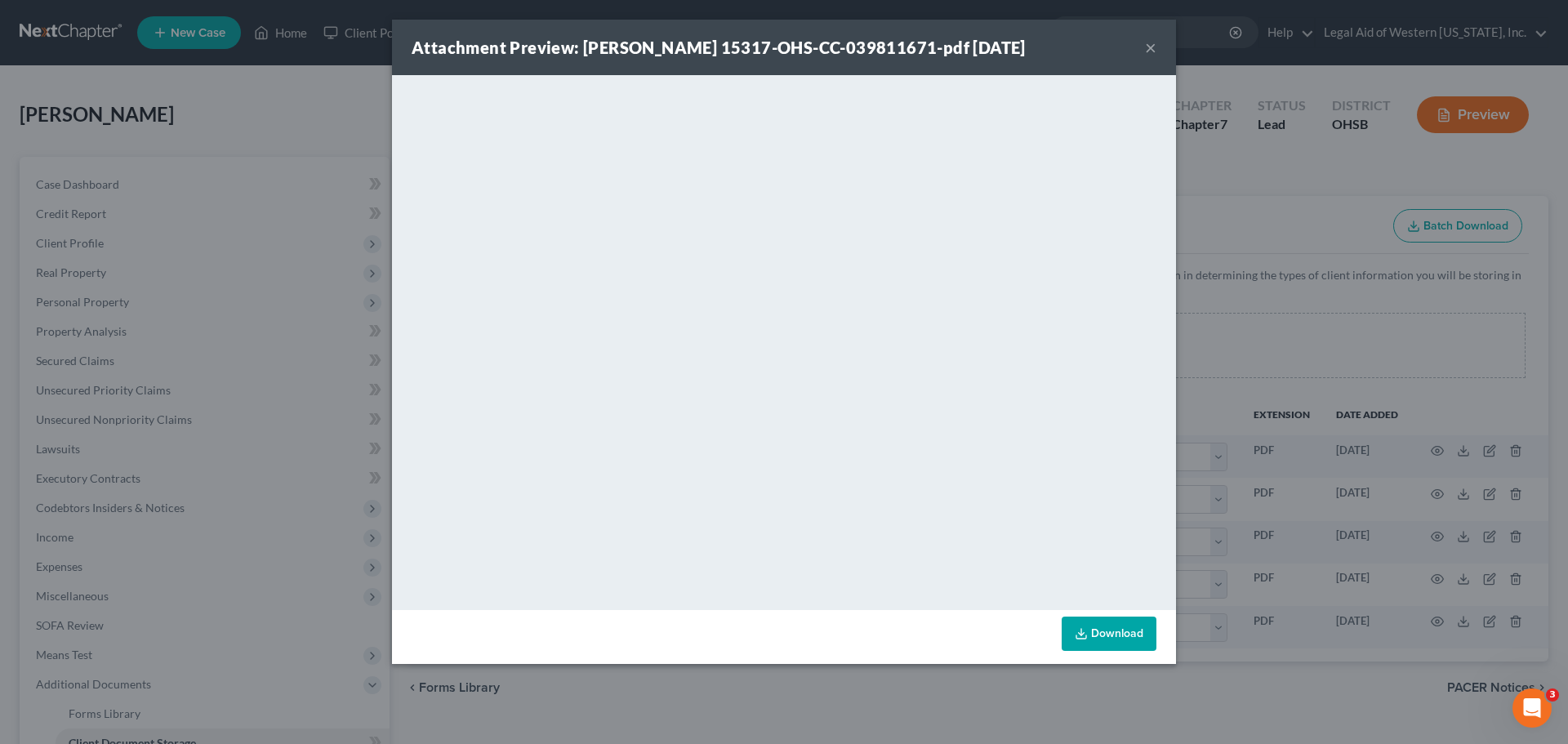
click at [1149, 43] on button "×" at bounding box center [1150, 46] width 12 height 19
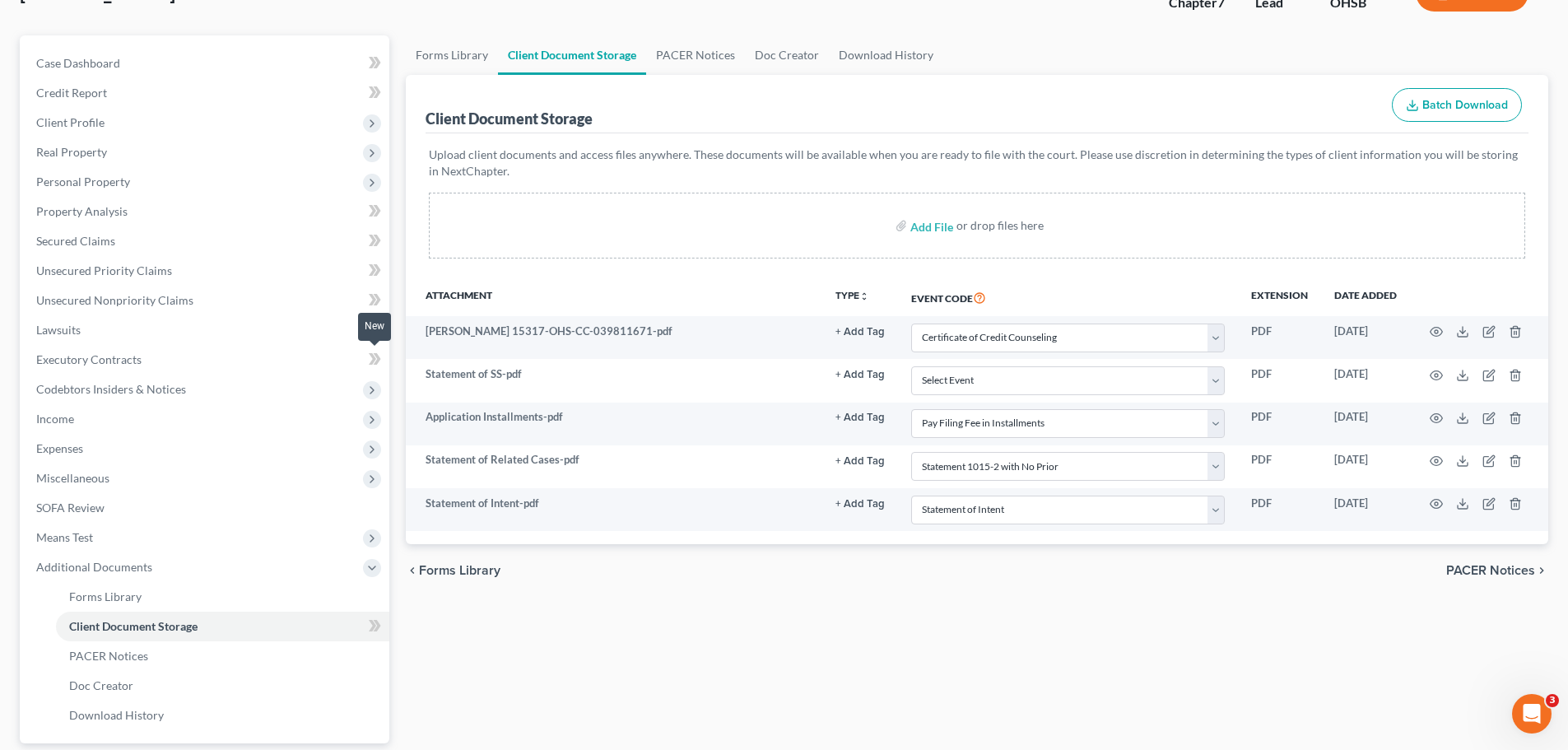
scroll to position [273, 0]
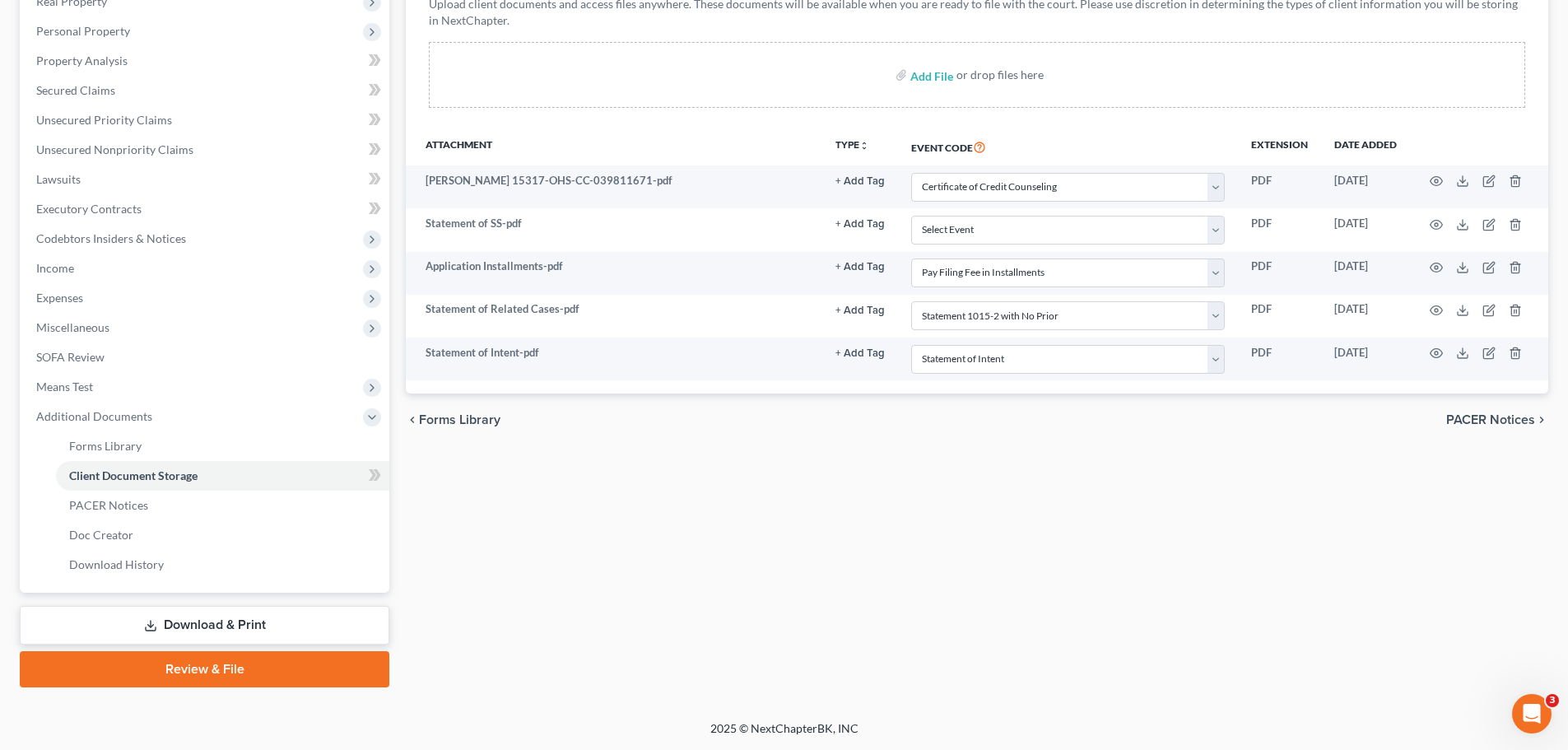
click at [246, 669] on link "Review & File" at bounding box center [204, 668] width 370 height 36
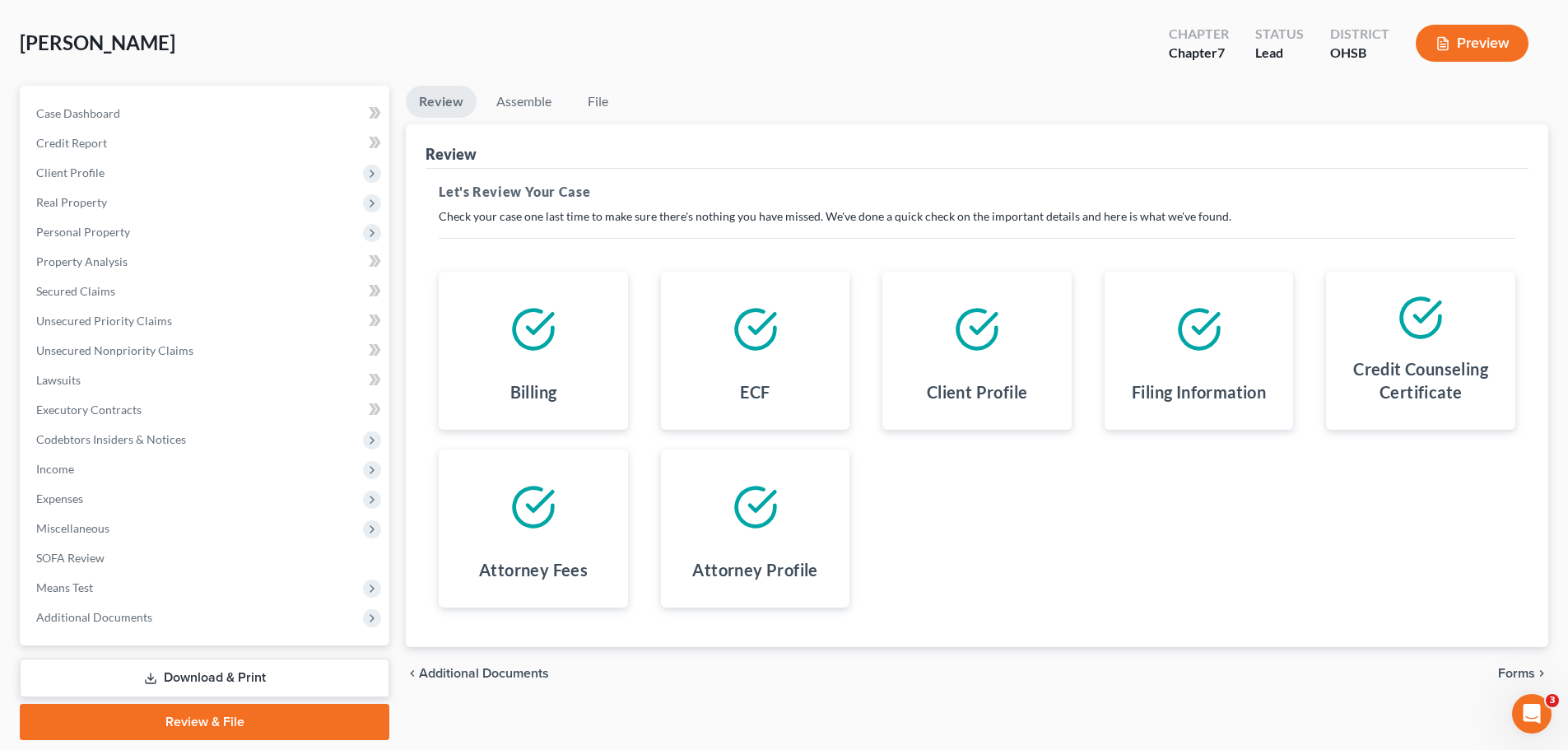
scroll to position [125, 0]
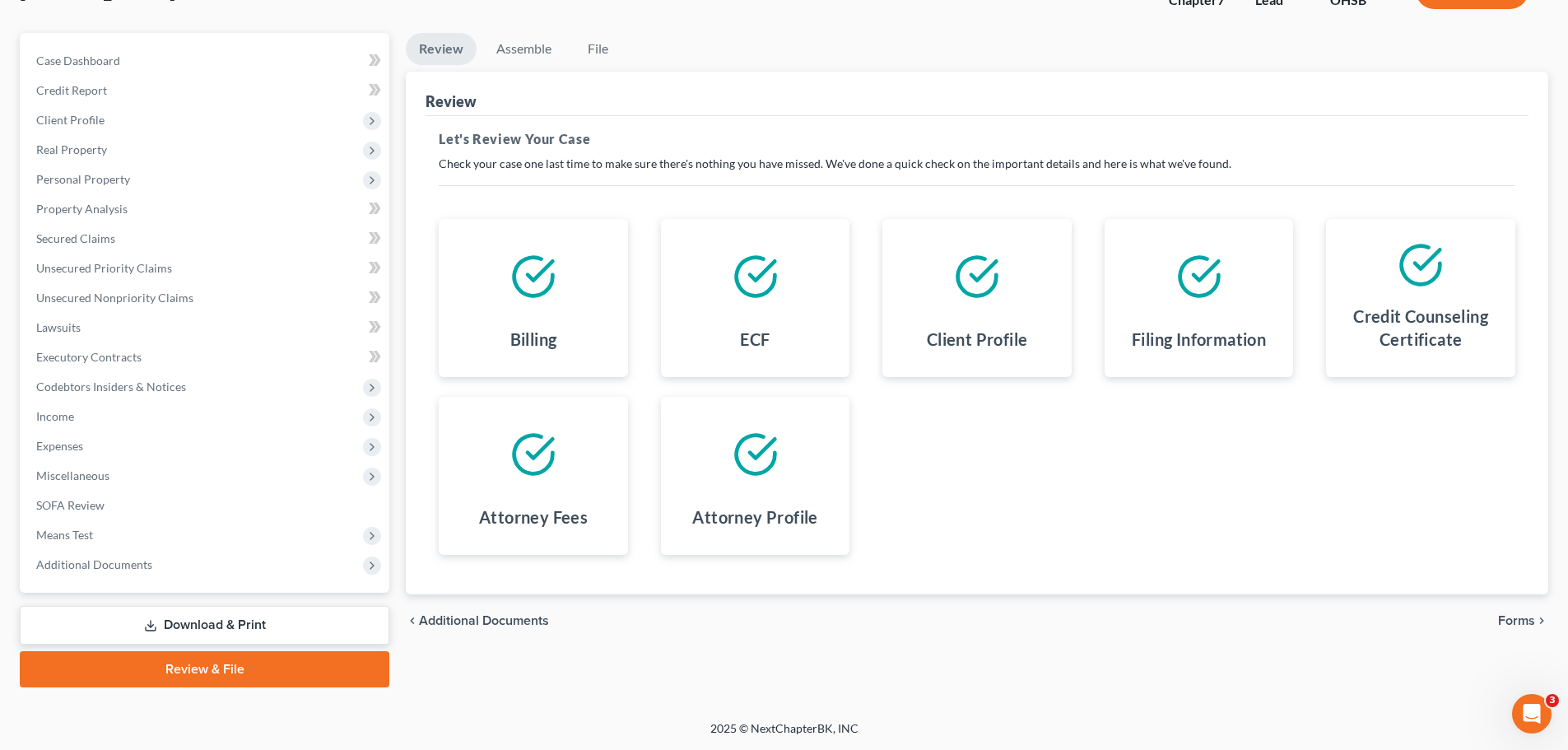
click at [1509, 623] on span "Forms" at bounding box center [1516, 620] width 37 height 13
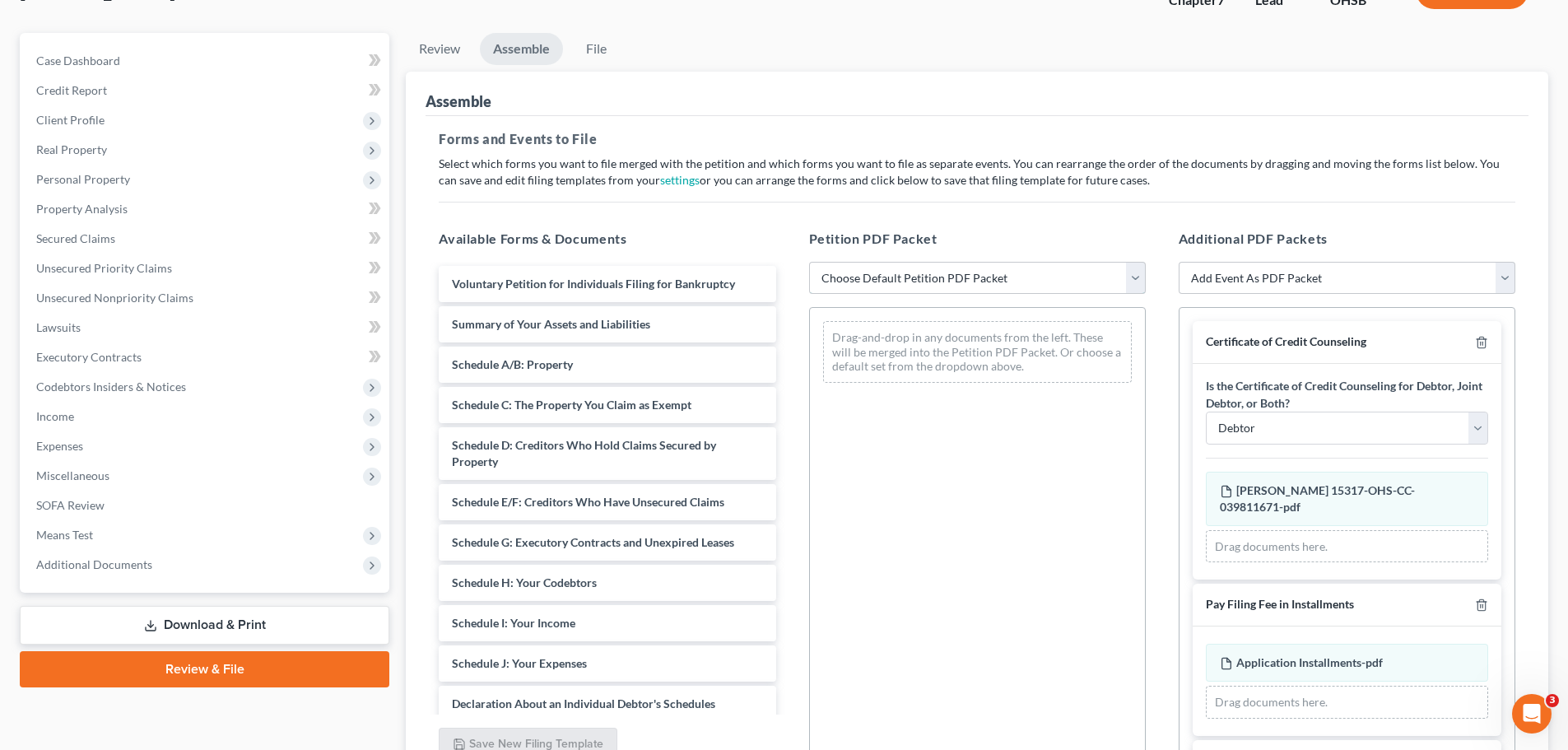
click at [1134, 272] on select "Choose Default Petition PDF Packet Emergency Filing (Voluntary Petition and Cre…" at bounding box center [978, 278] width 337 height 33
select select "1"
click at [809, 262] on select "Choose Default Petition PDF Packet Emergency Filing (Voluntary Petition and Cre…" at bounding box center [978, 278] width 337 height 33
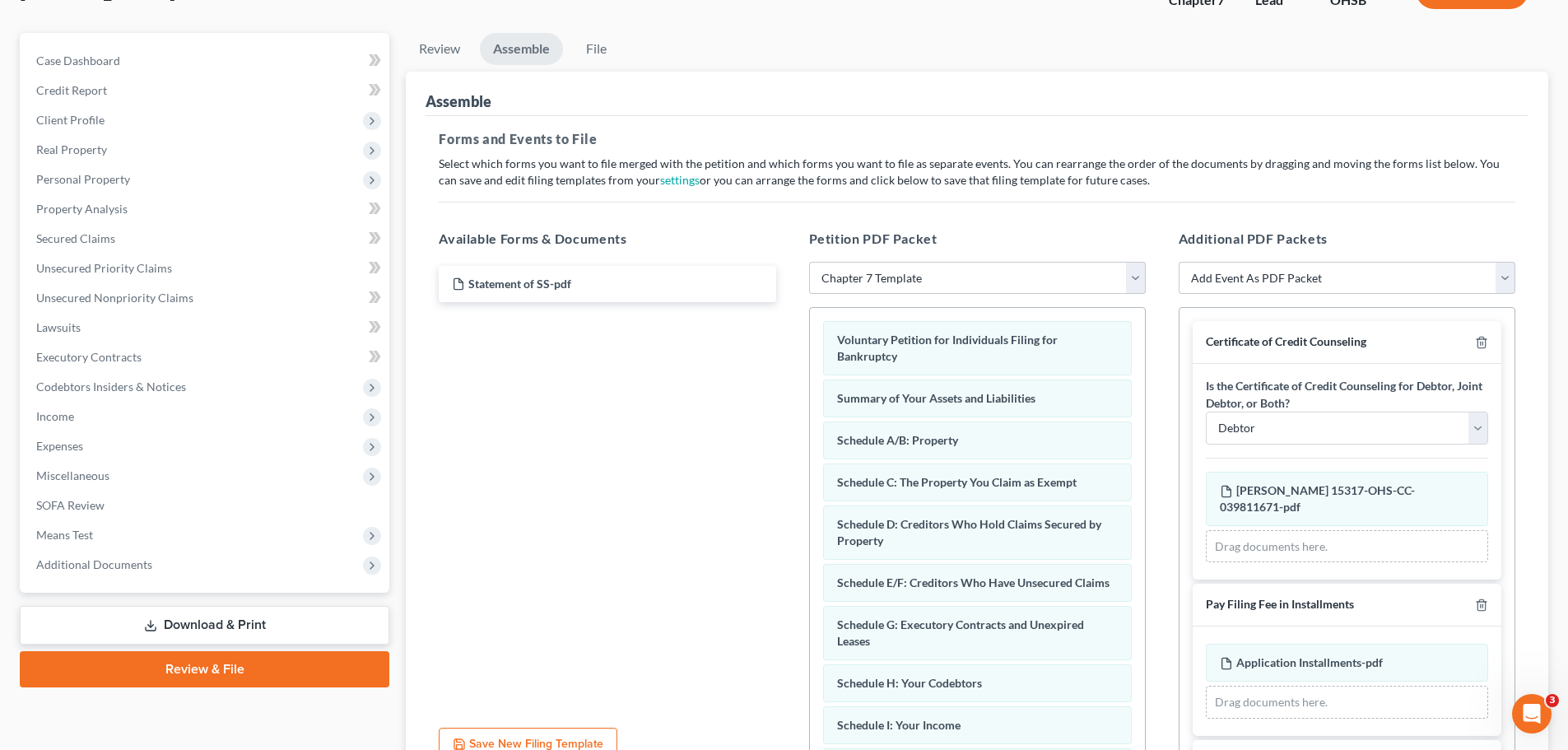
click at [1121, 211] on div "Forms and Events to File Select which forms you want to file merged with the pe…" at bounding box center [978, 454] width 1104 height 677
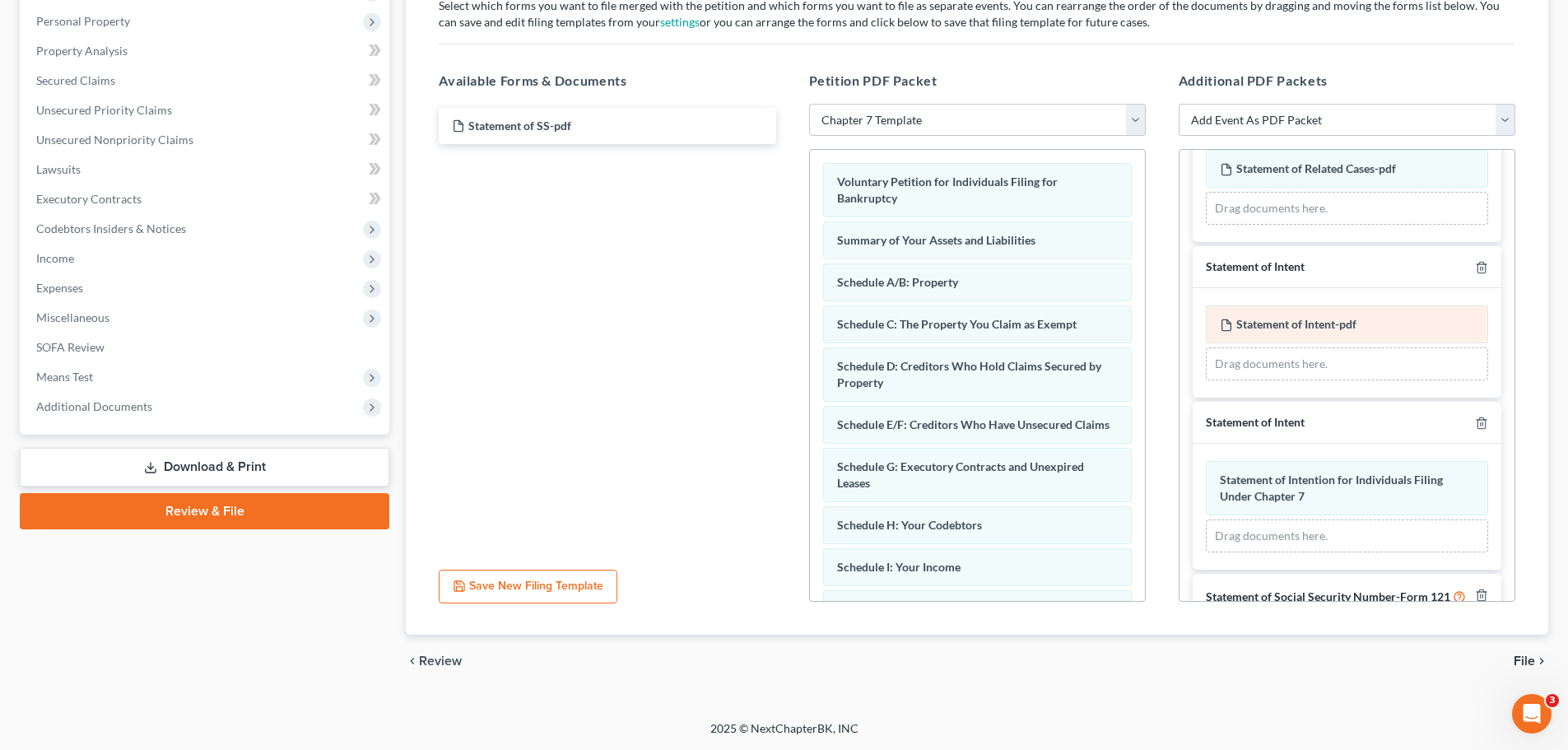
scroll to position [521, 0]
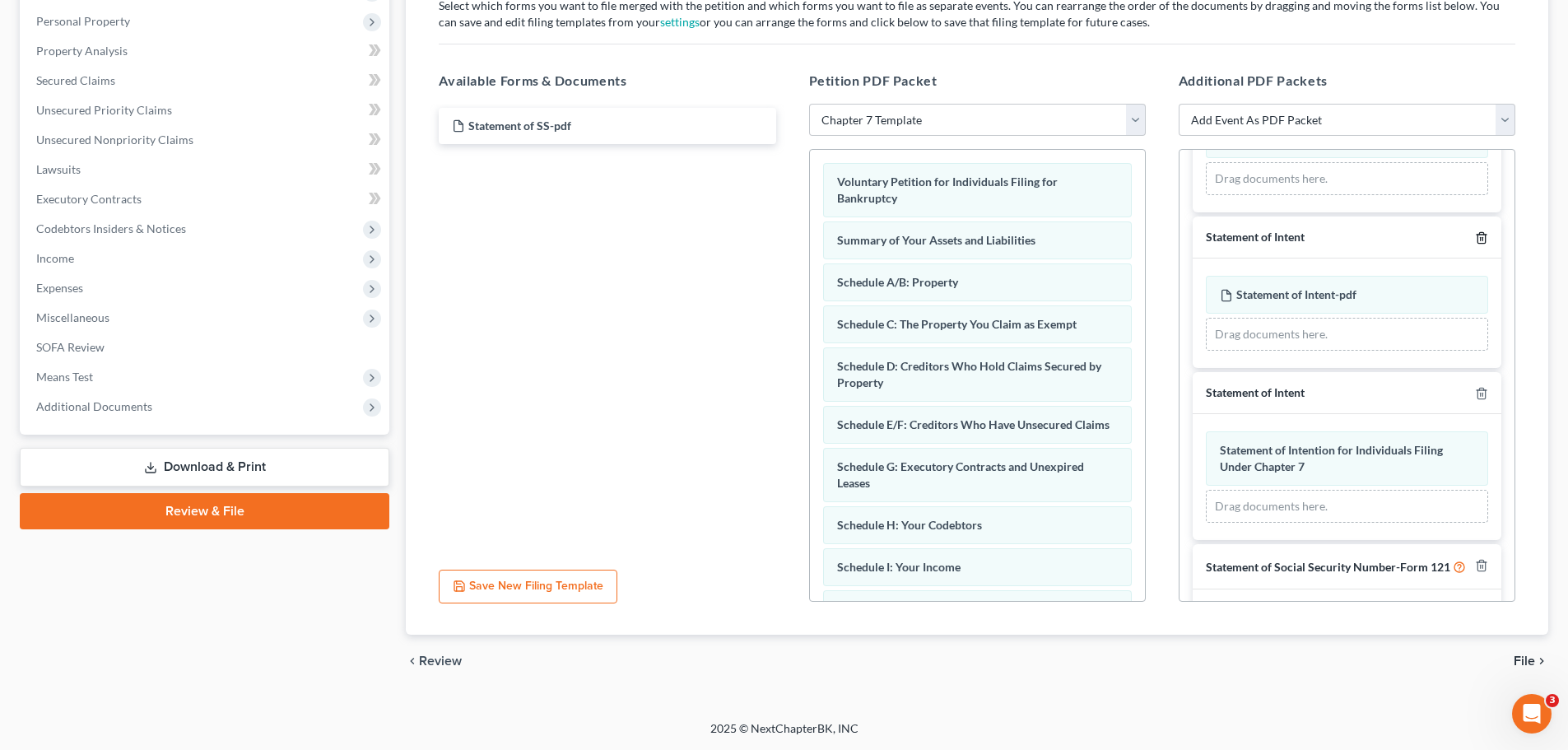
click at [1478, 233] on icon "button" at bounding box center [1482, 237] width 7 height 11
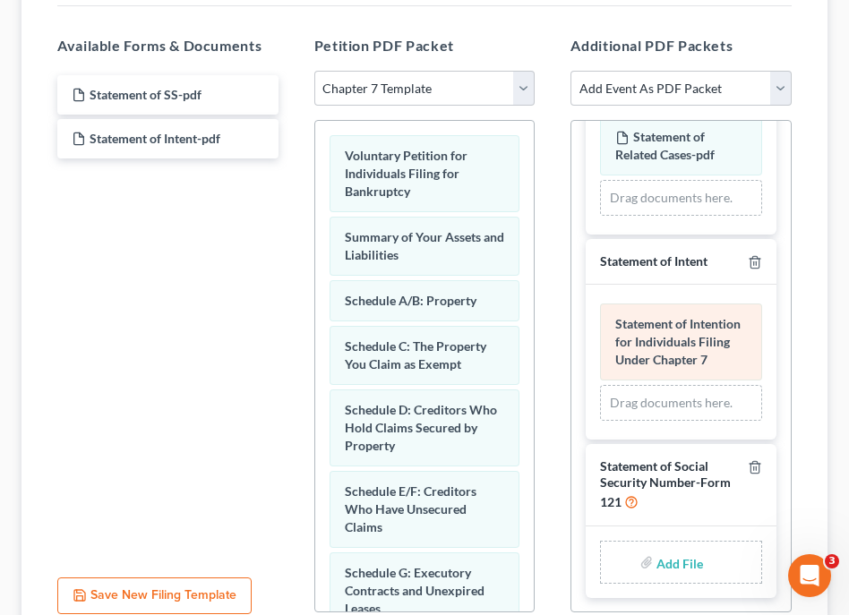
scroll to position [576, 0]
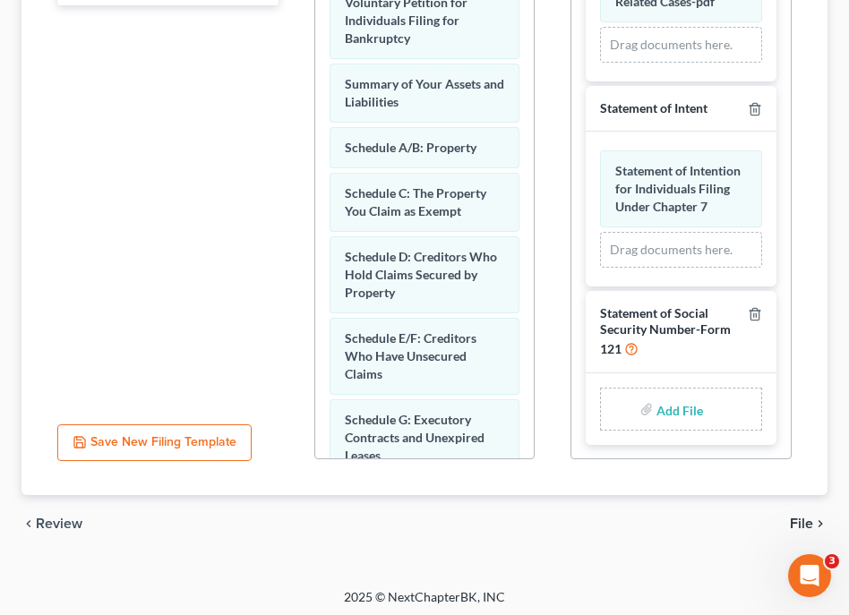
click at [725, 247] on div "Drag documents here." at bounding box center [681, 250] width 162 height 36
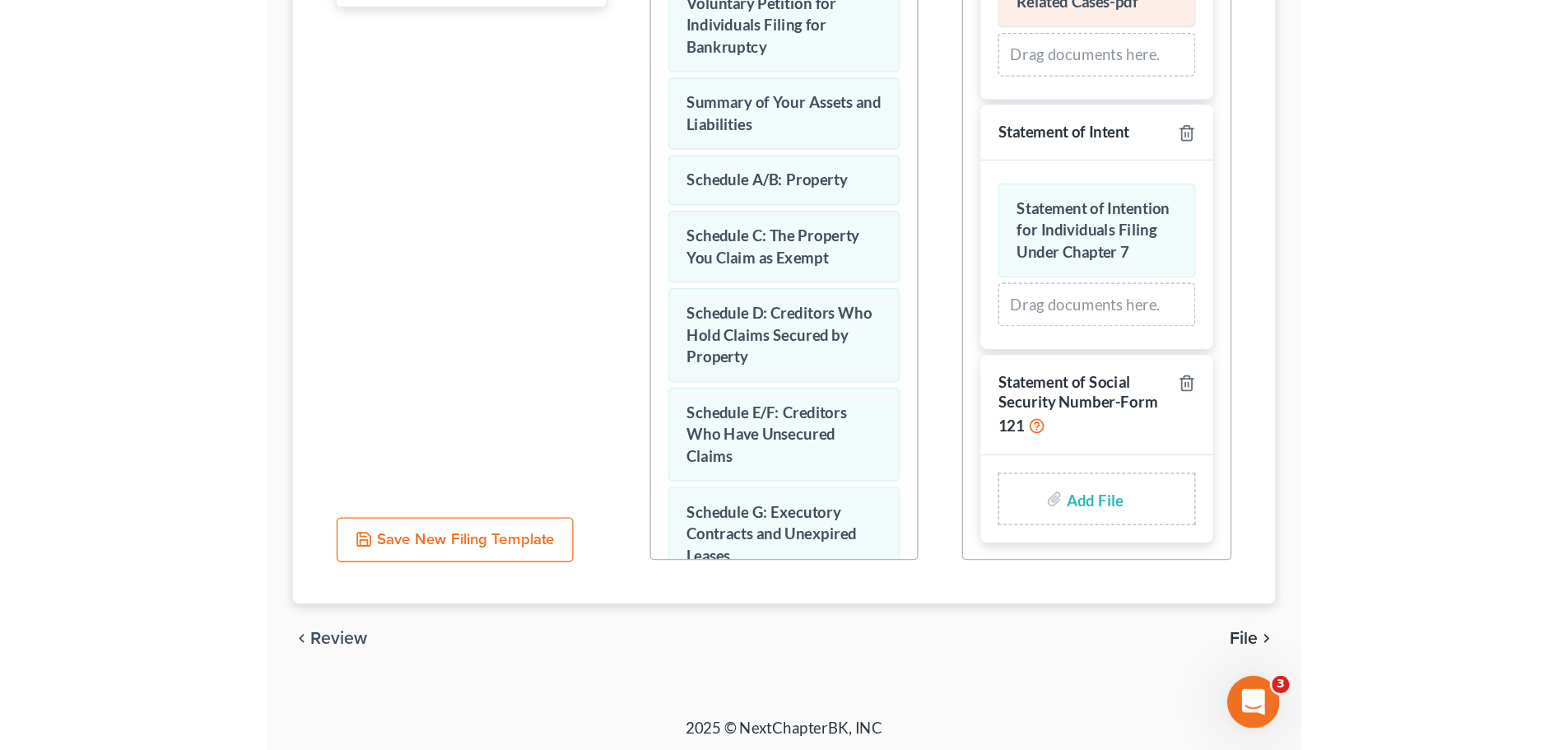
scroll to position [448, 0]
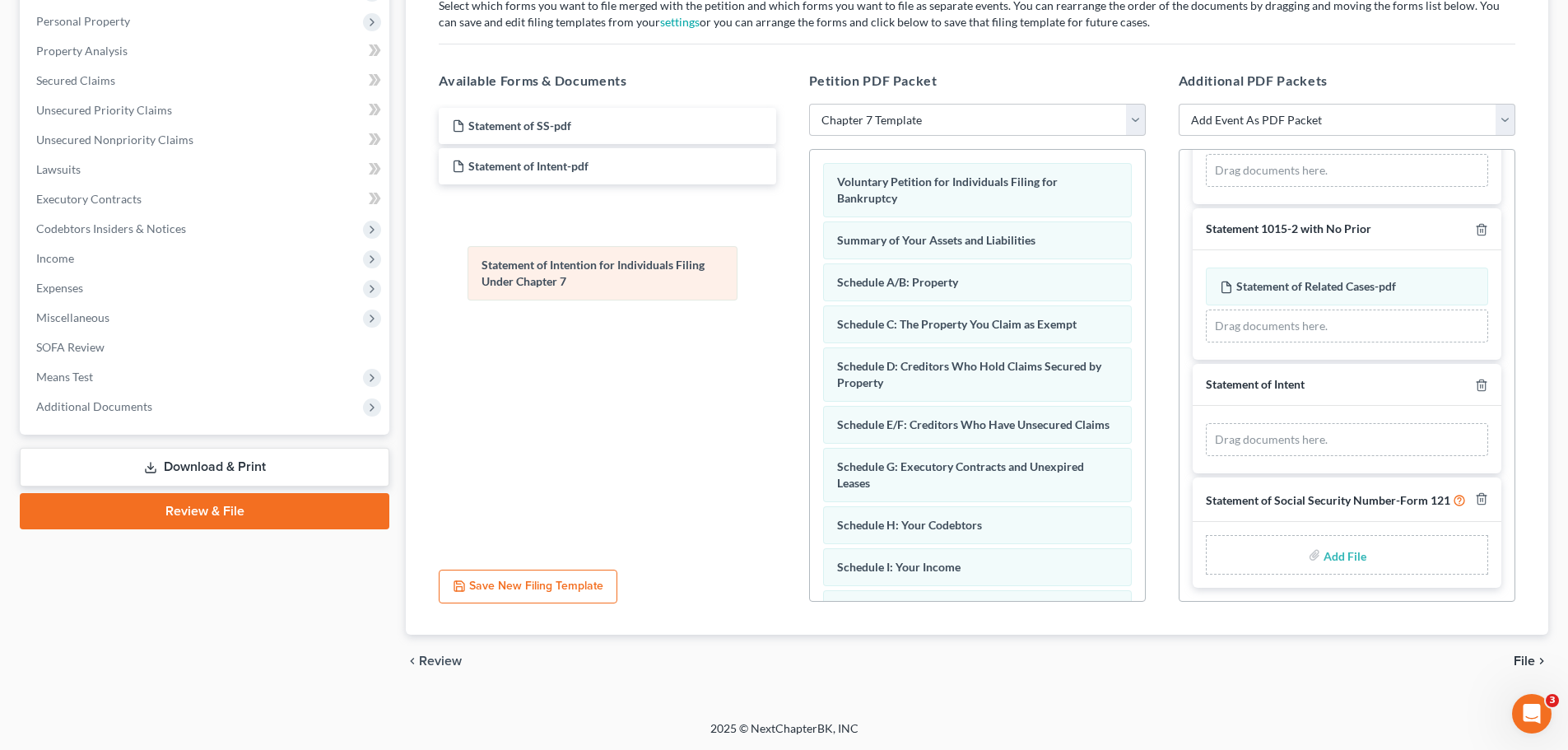
drag, startPoint x: 1275, startPoint y: 374, endPoint x: 536, endPoint y: 260, distance: 747.7
click at [1206, 423] on div "Statement of Intention for Individuals Filing Under Chapter 7 Amended Statement…" at bounding box center [1346, 439] width 282 height 33
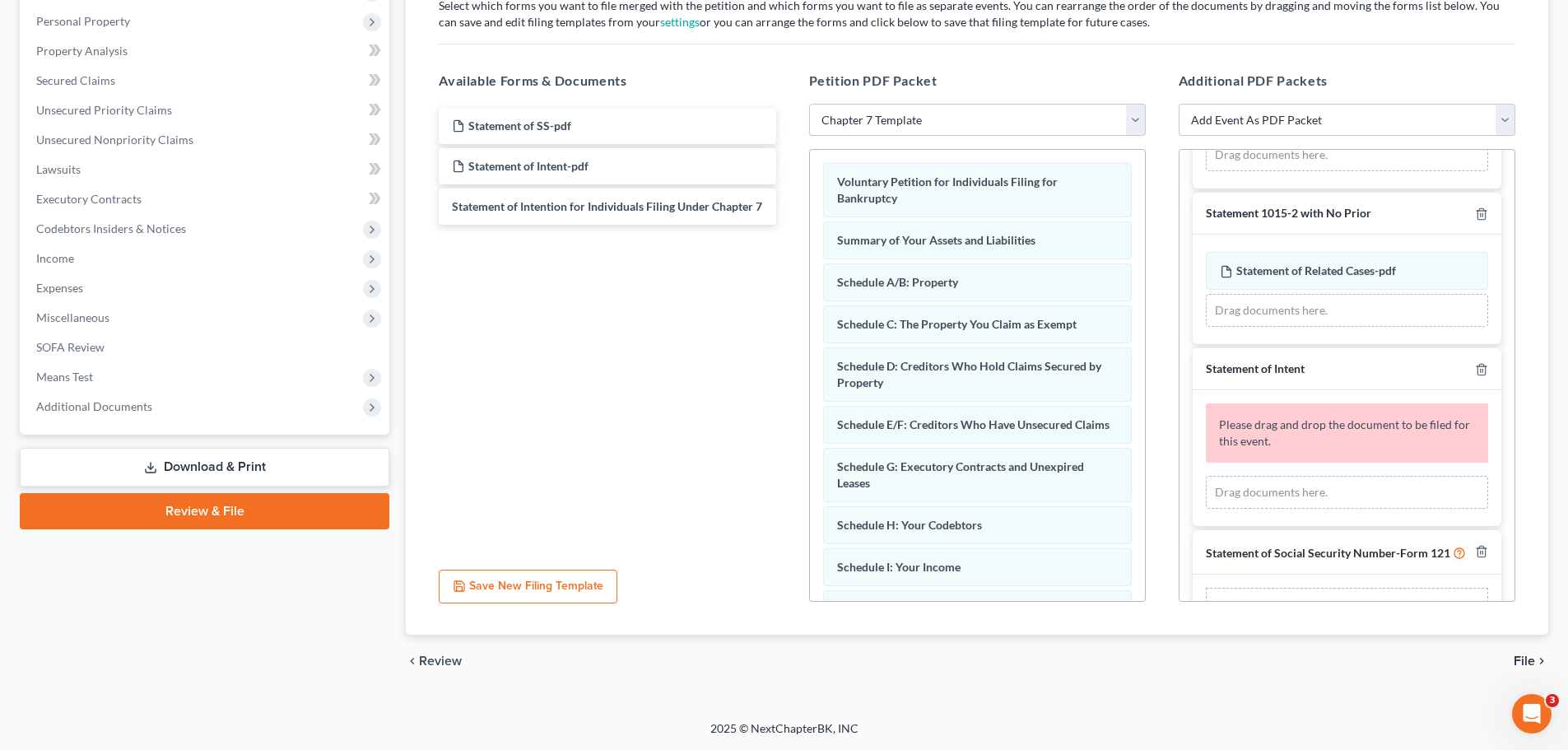
scroll to position [458, 0]
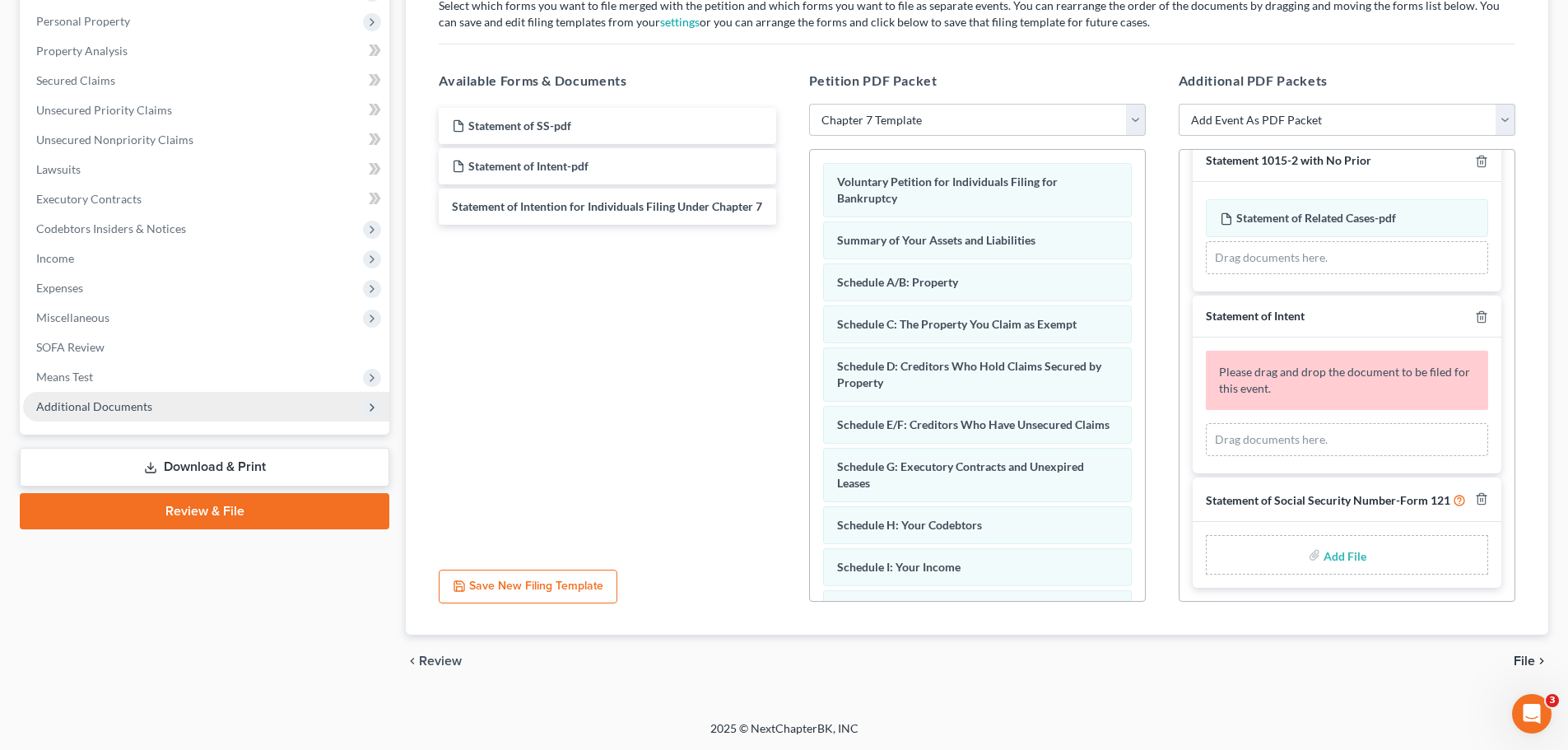
click at [223, 397] on span "Additional Documents" at bounding box center [206, 406] width 366 height 29
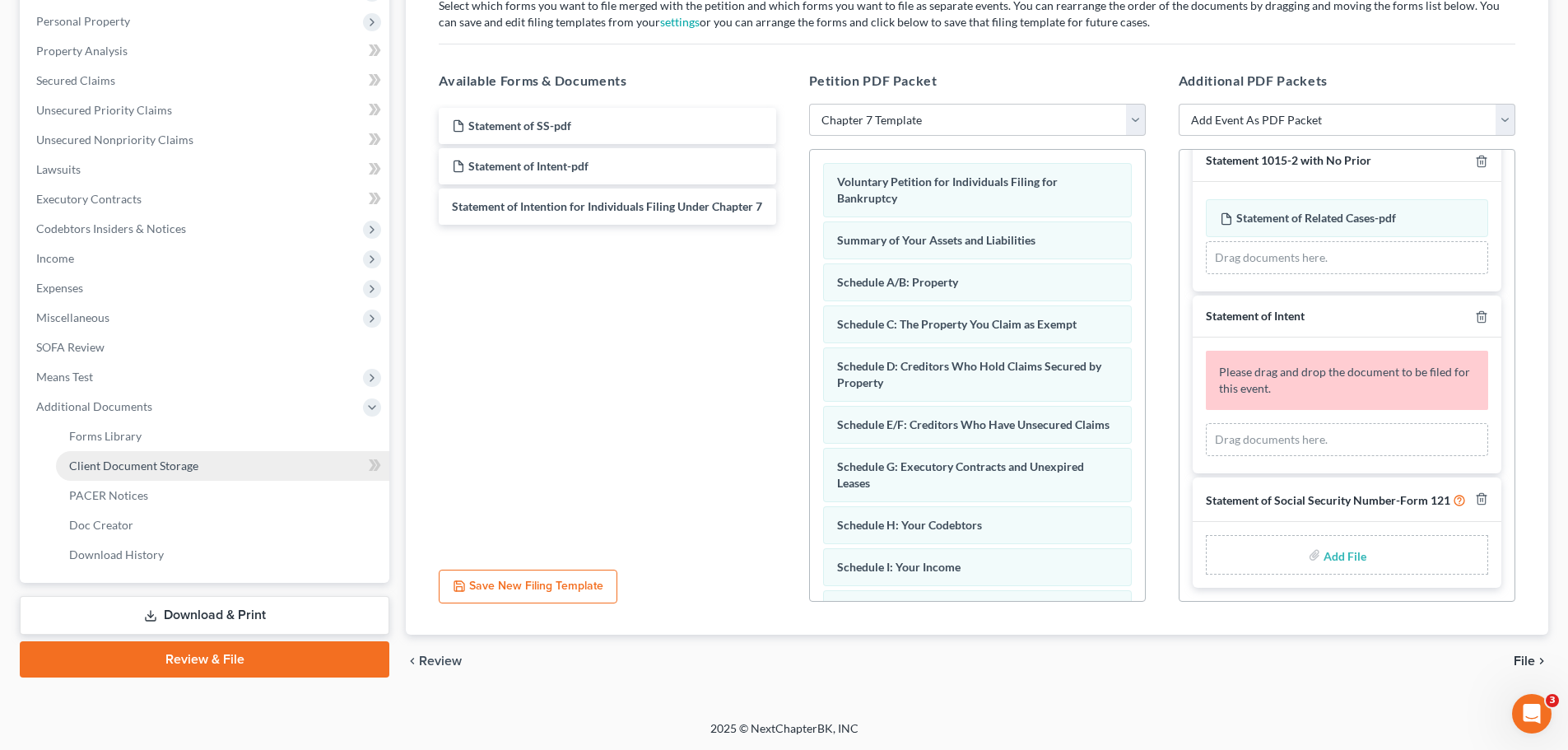
click at [223, 467] on link "Client Document Storage" at bounding box center [223, 466] width 334 height 29
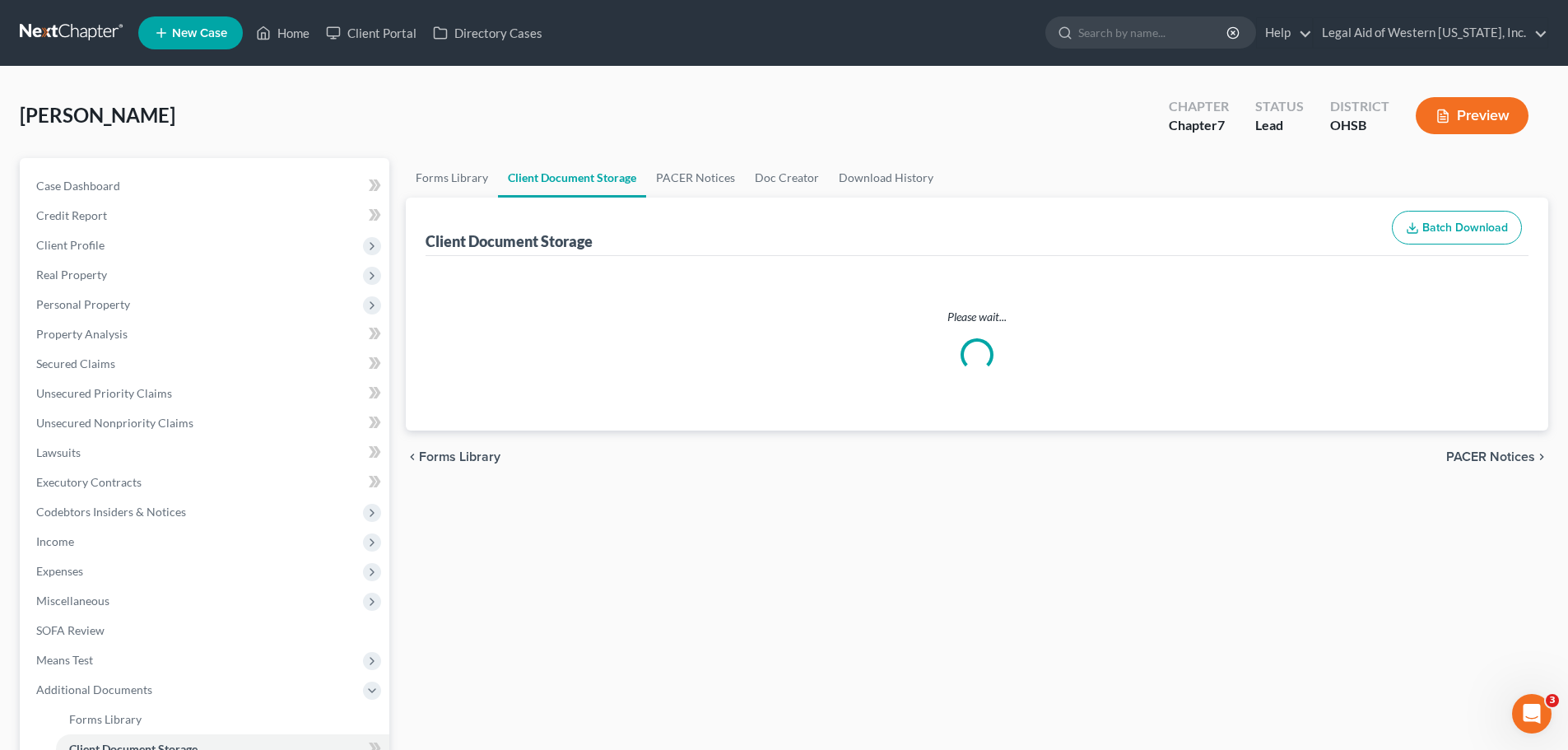
select select "7"
select select "37"
select select "52"
select select "57"
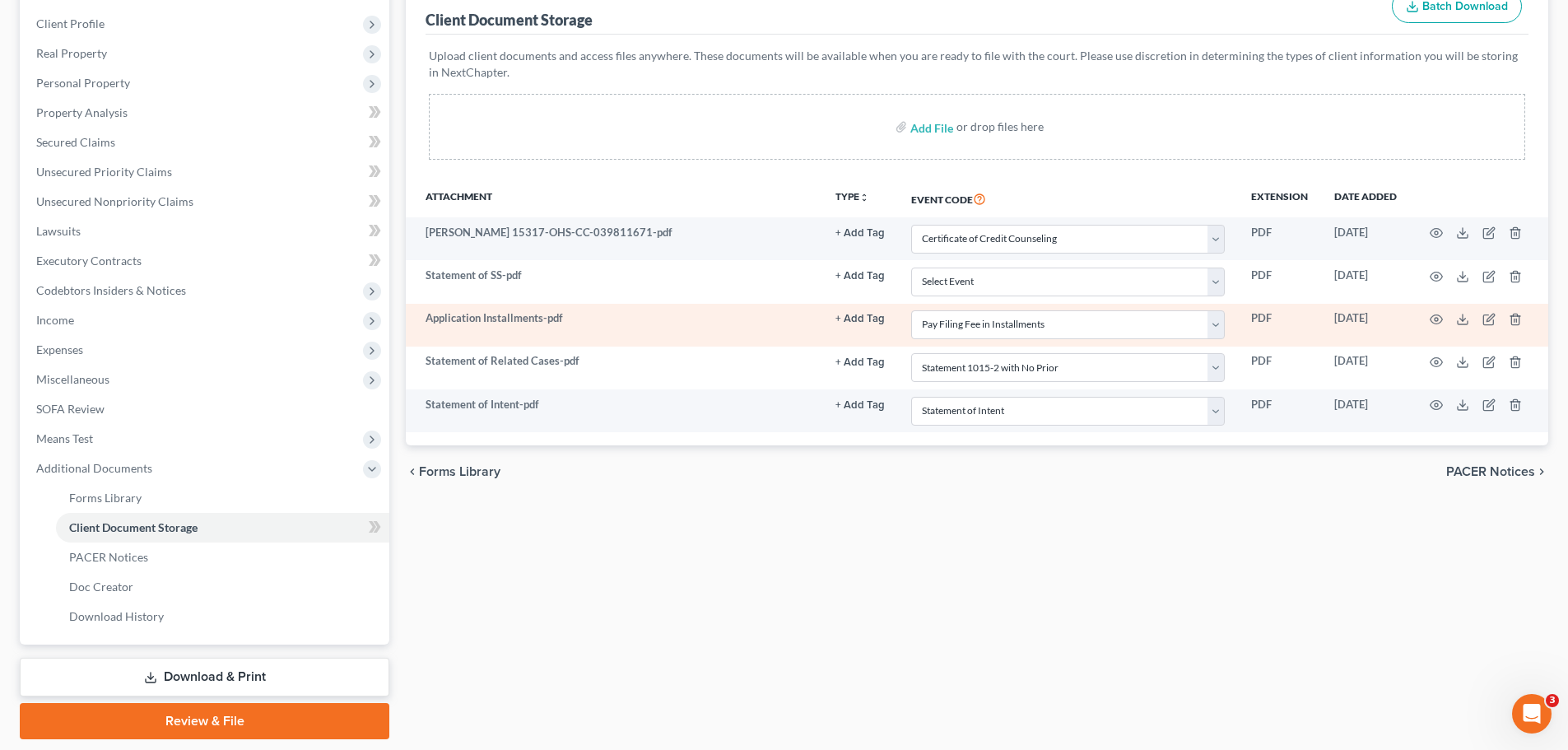
scroll to position [273, 0]
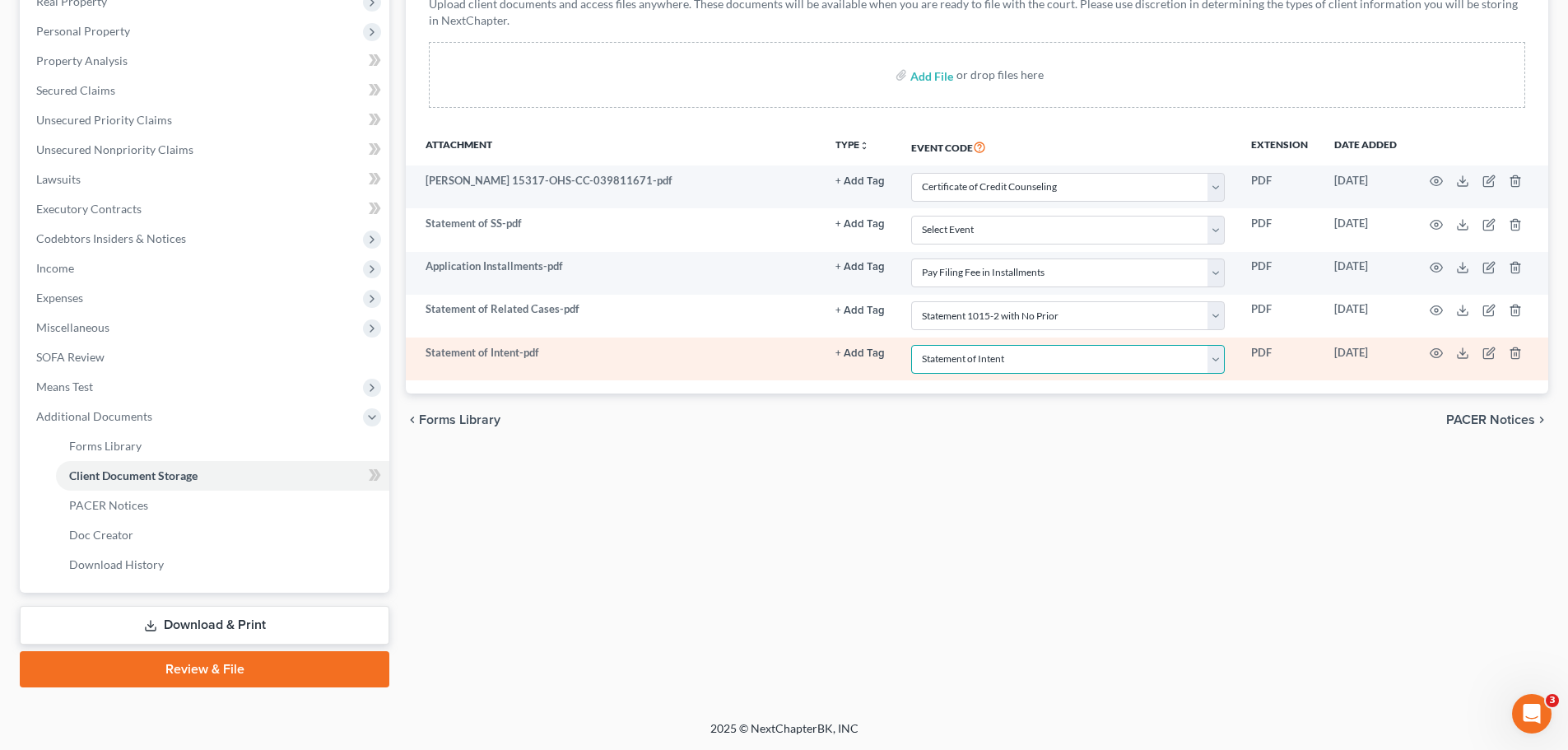
click at [1220, 349] on select "Select Event 20 Largest Unsecured Creditors Amended Document Amended List of Cr…" at bounding box center [1068, 358] width 314 height 28
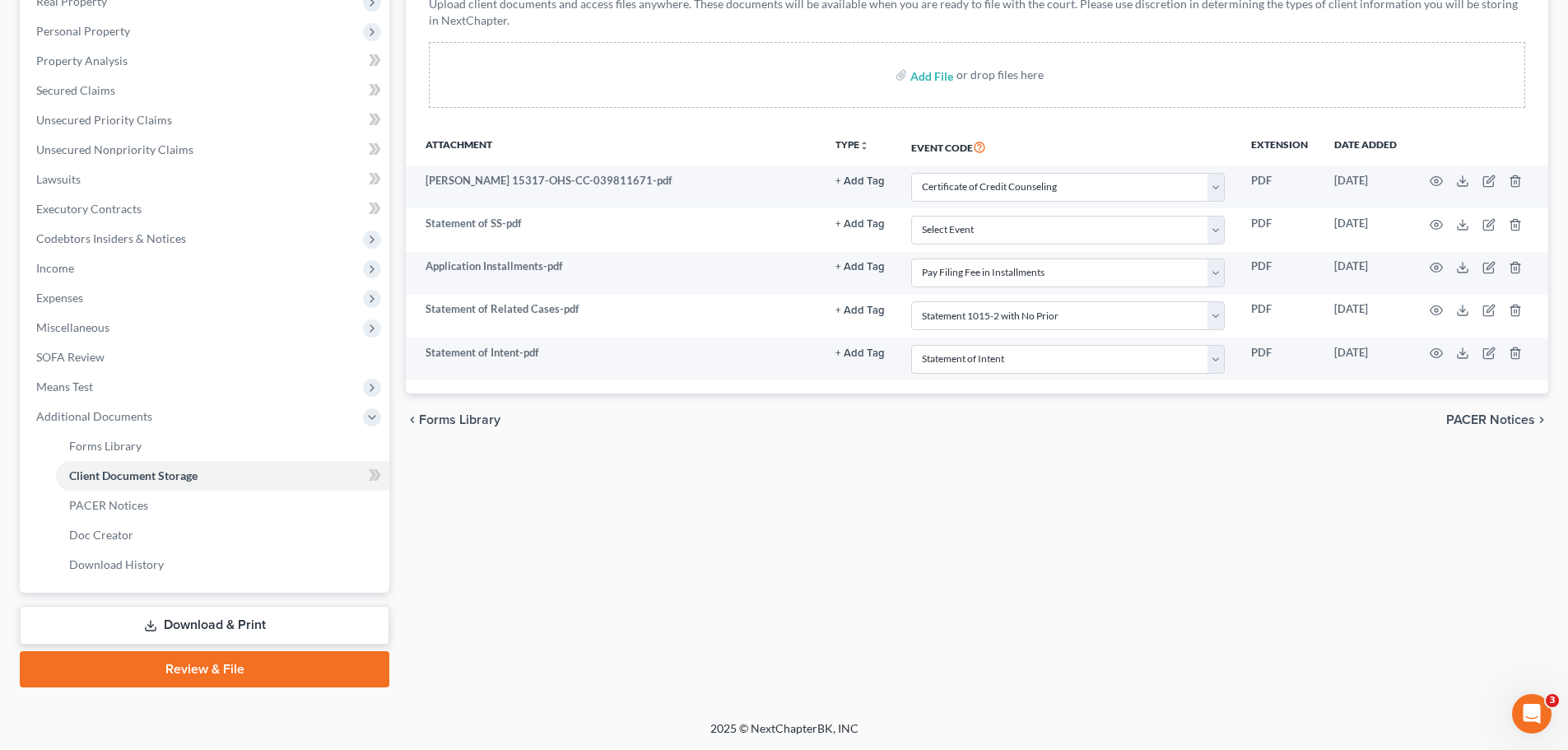
click at [967, 462] on div "Forms Library Client Document Storage PACER Notices Doc Creator Download Histor…" at bounding box center [977, 286] width 1159 height 802
click at [277, 664] on link "Review & File" at bounding box center [204, 668] width 370 height 36
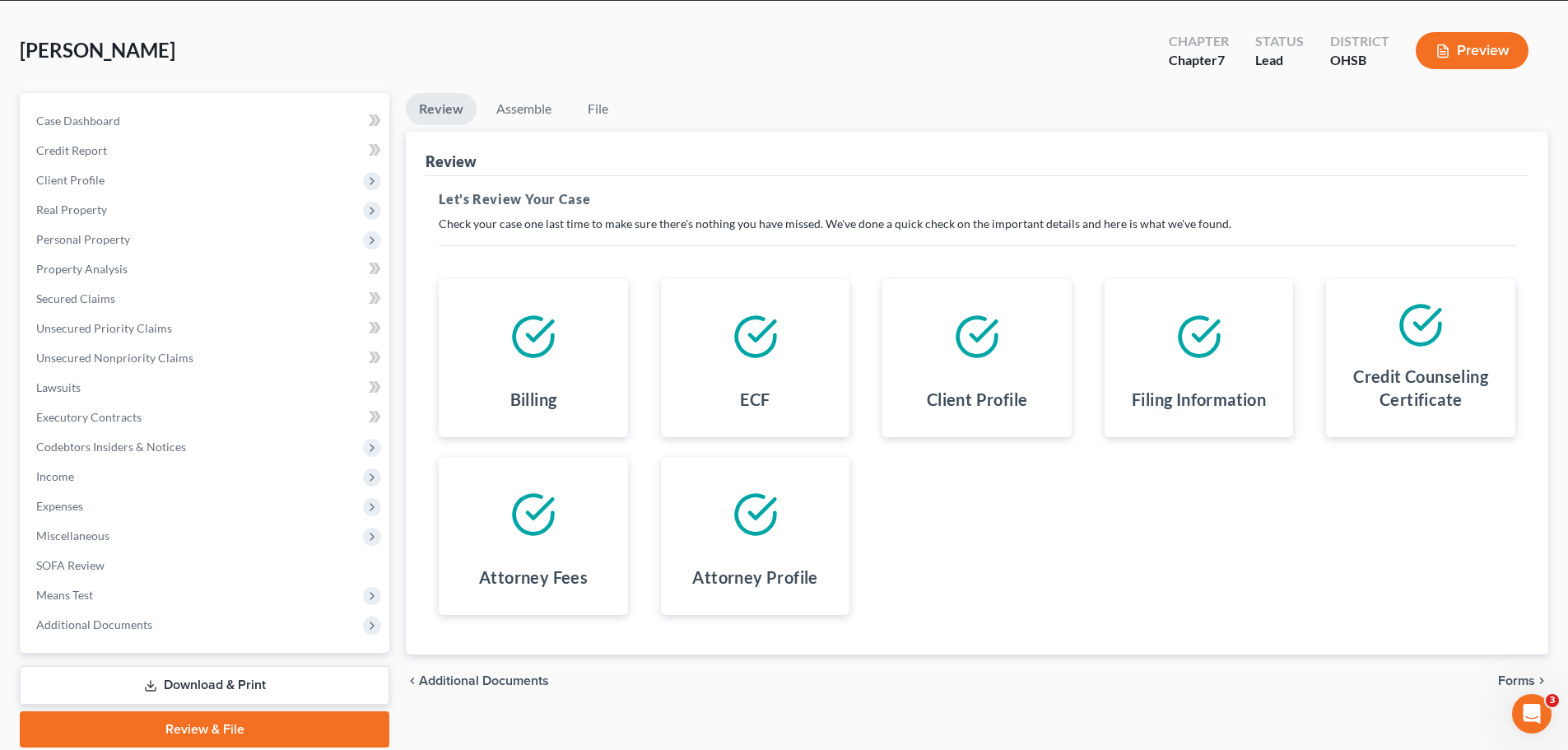
scroll to position [125, 0]
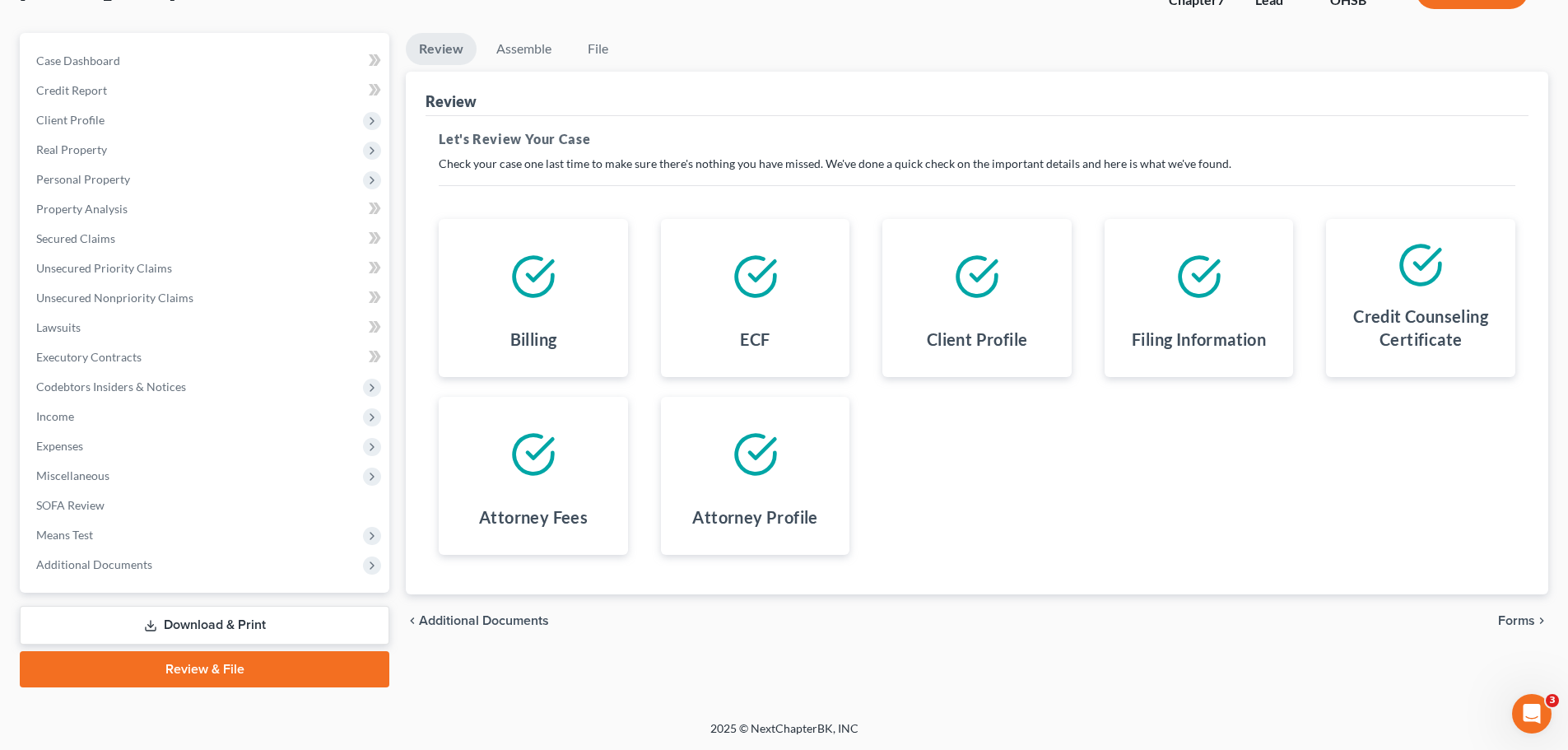
click at [1518, 627] on span "Forms" at bounding box center [1516, 620] width 37 height 13
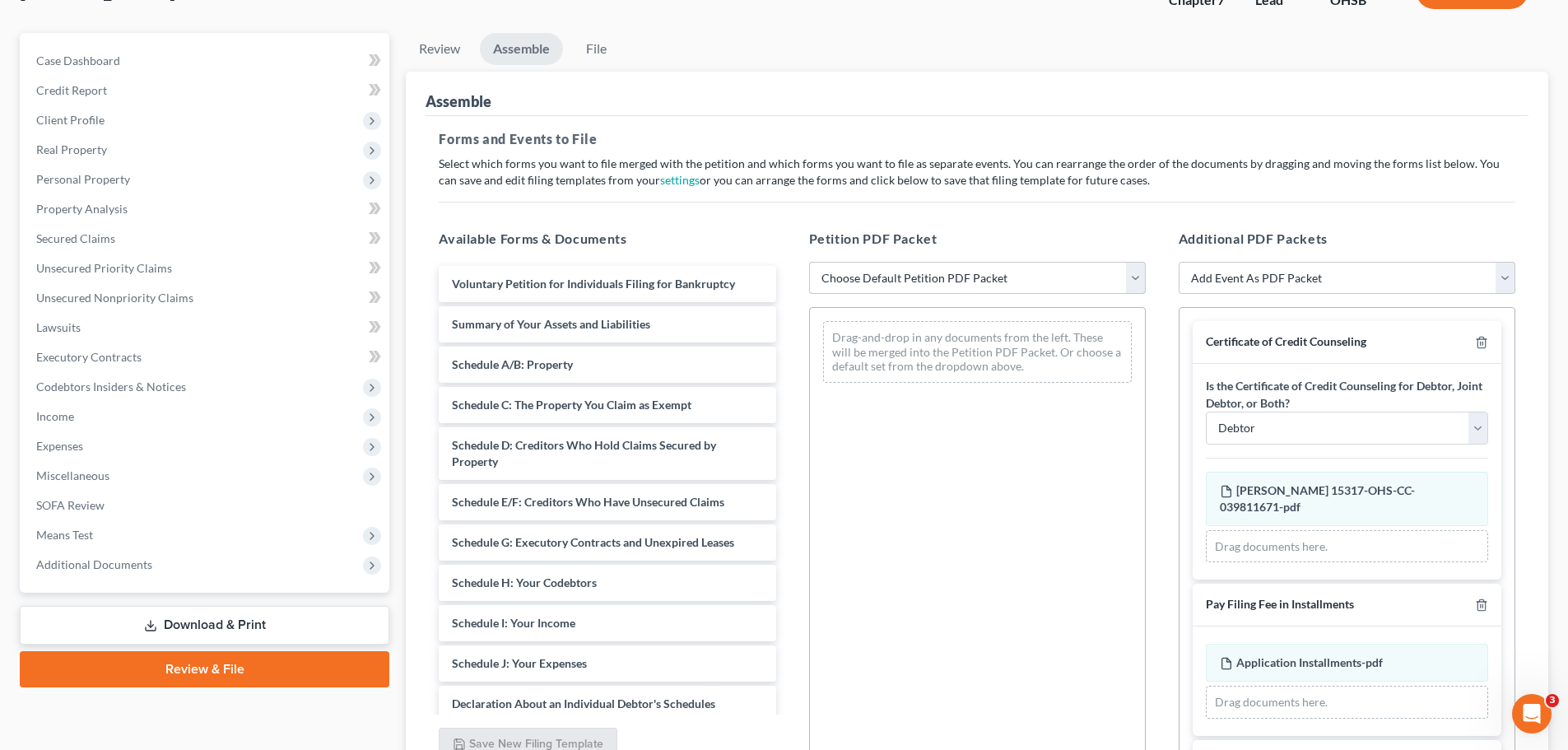
click at [1127, 278] on select "Choose Default Petition PDF Packet Emergency Filing (Voluntary Petition and Cre…" at bounding box center [978, 278] width 337 height 33
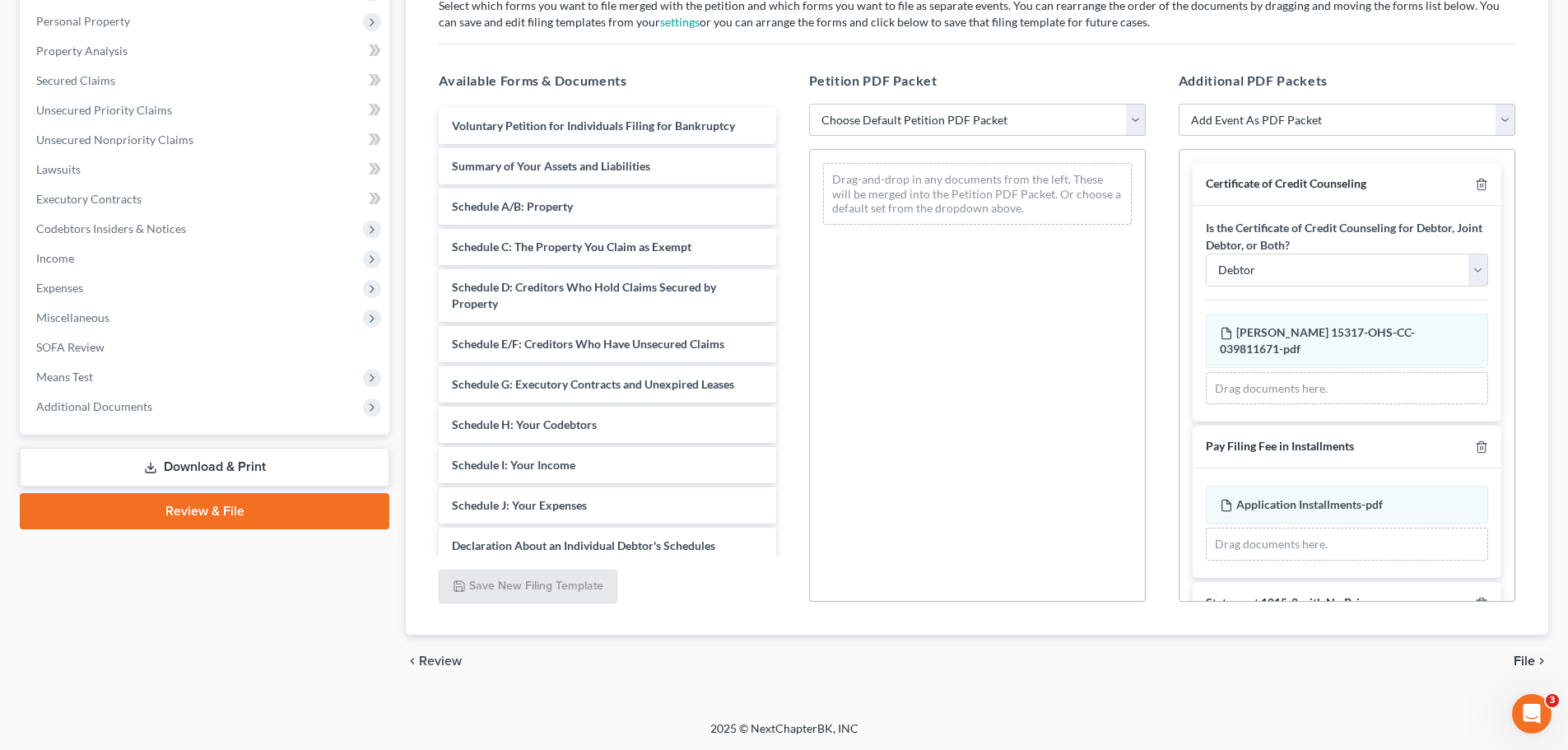
click at [1134, 113] on select "Choose Default Petition PDF Packet Emergency Filing (Voluntary Petition and Cre…" at bounding box center [978, 120] width 337 height 33
select select "1"
click at [809, 104] on select "Choose Default Petition PDF Packet Emergency Filing (Voluntary Petition and Cre…" at bounding box center [978, 120] width 337 height 33
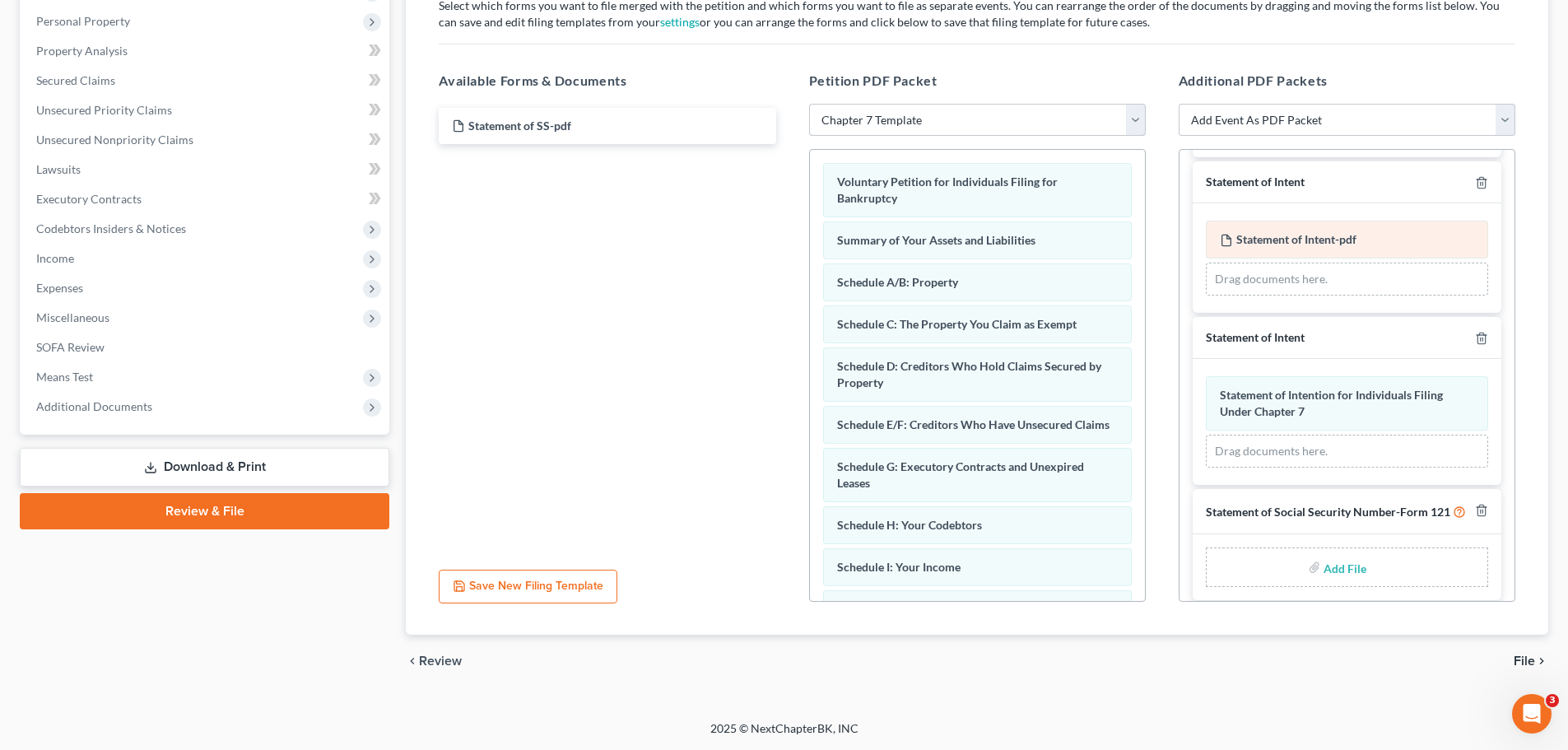
scroll to position [494, 0]
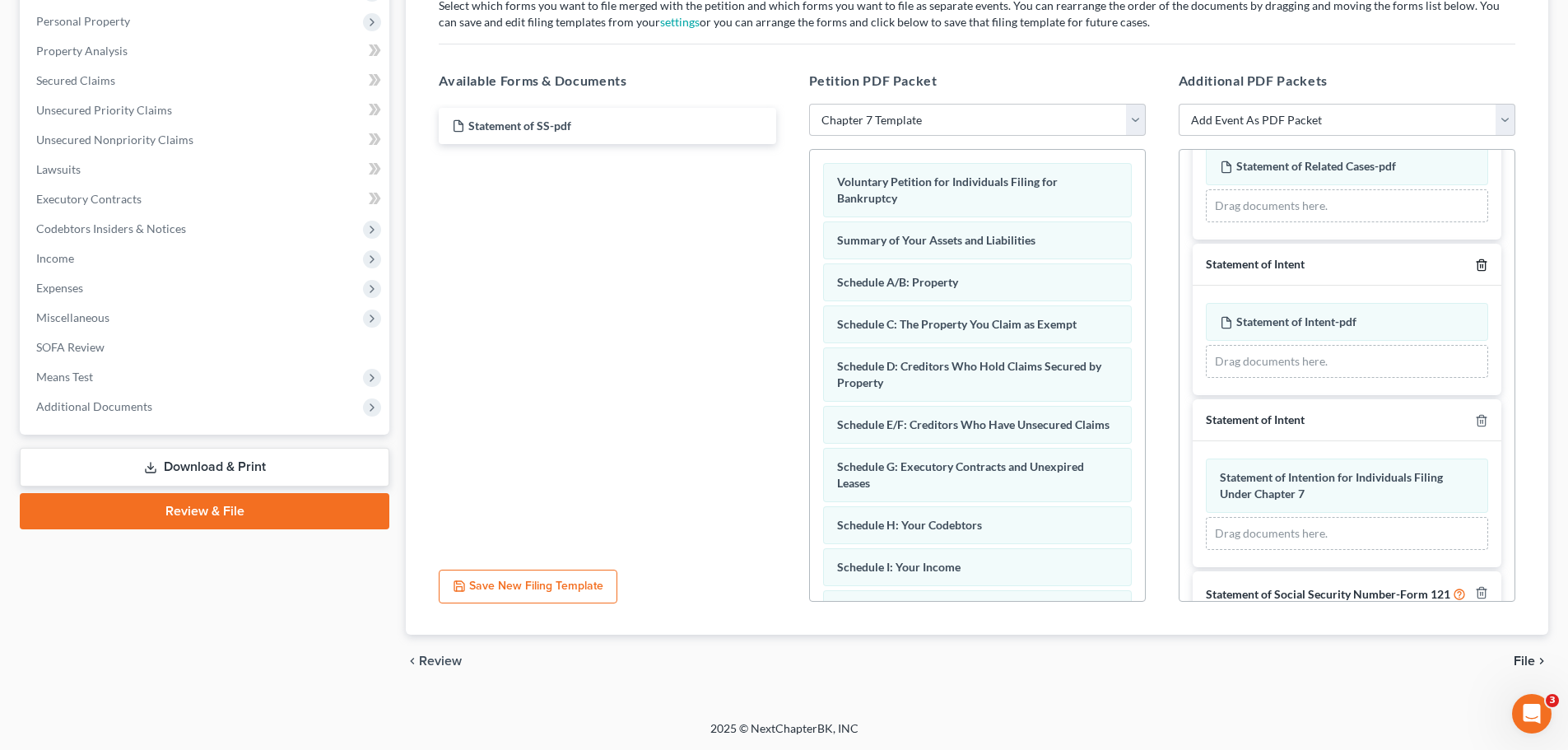
click at [1475, 264] on icon "button" at bounding box center [1482, 265] width 13 height 13
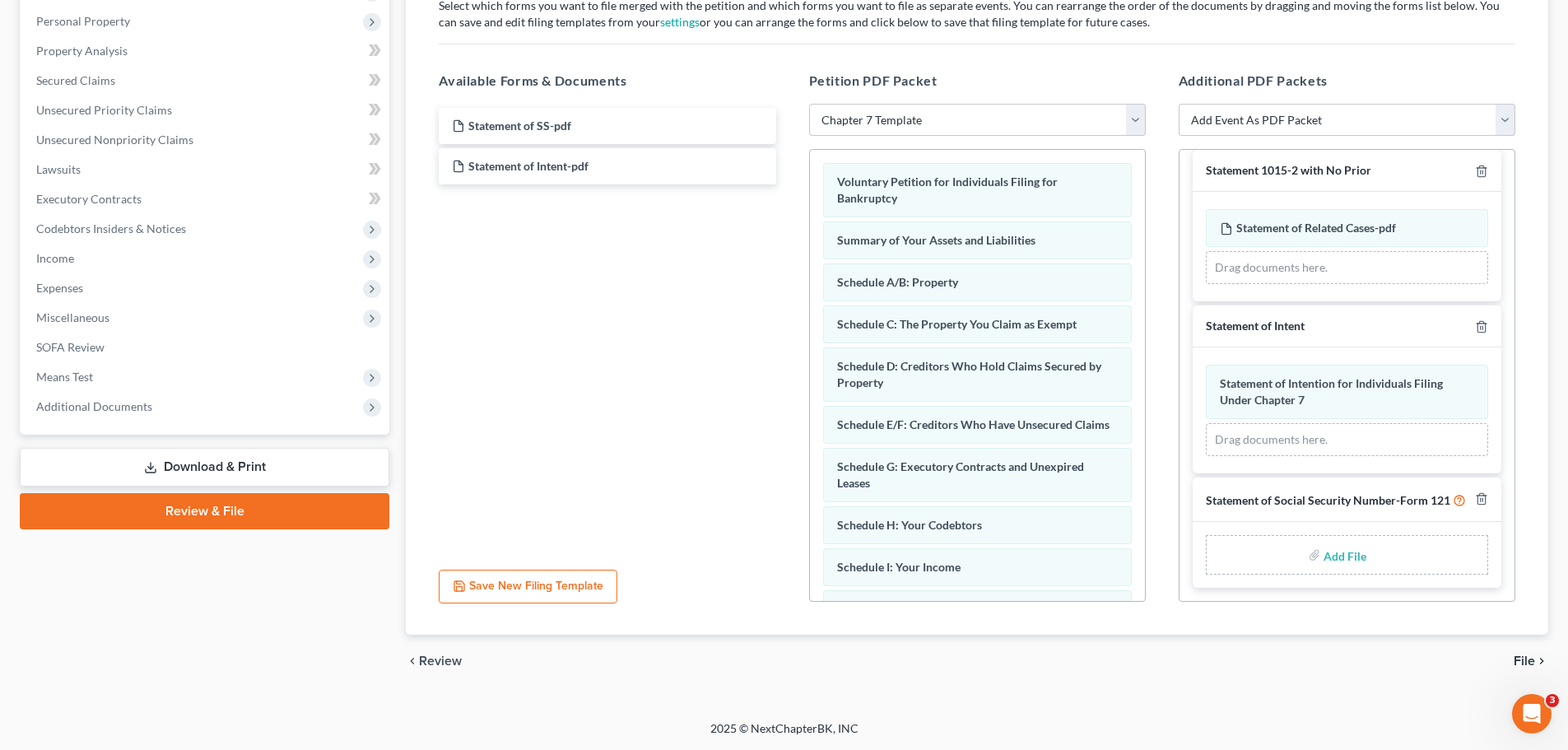
click at [1347, 554] on input "file" at bounding box center [1343, 554] width 40 height 29
click at [132, 407] on span "Additional Documents" at bounding box center [94, 405] width 116 height 14
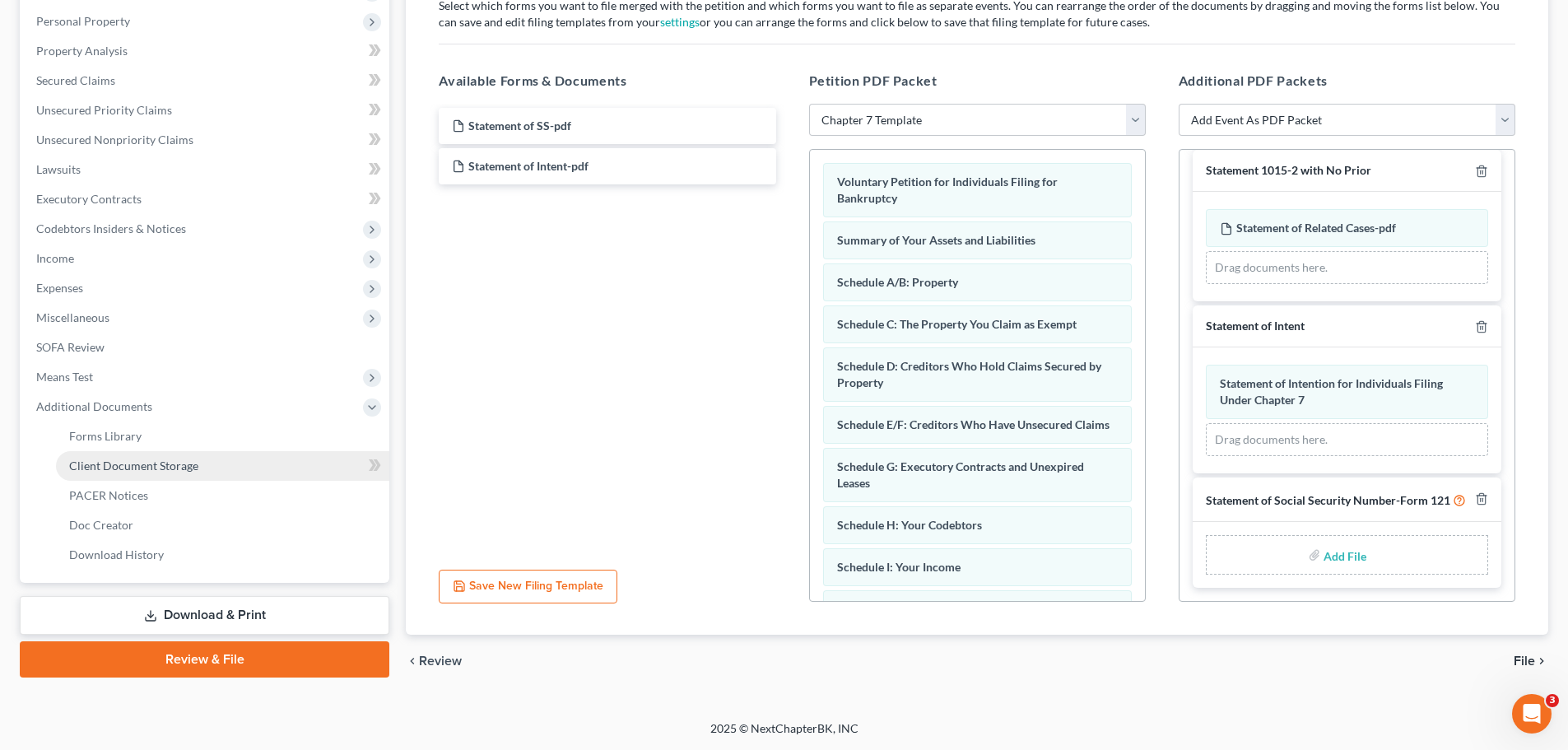
click at [155, 469] on span "Client Document Storage" at bounding box center [133, 465] width 130 height 14
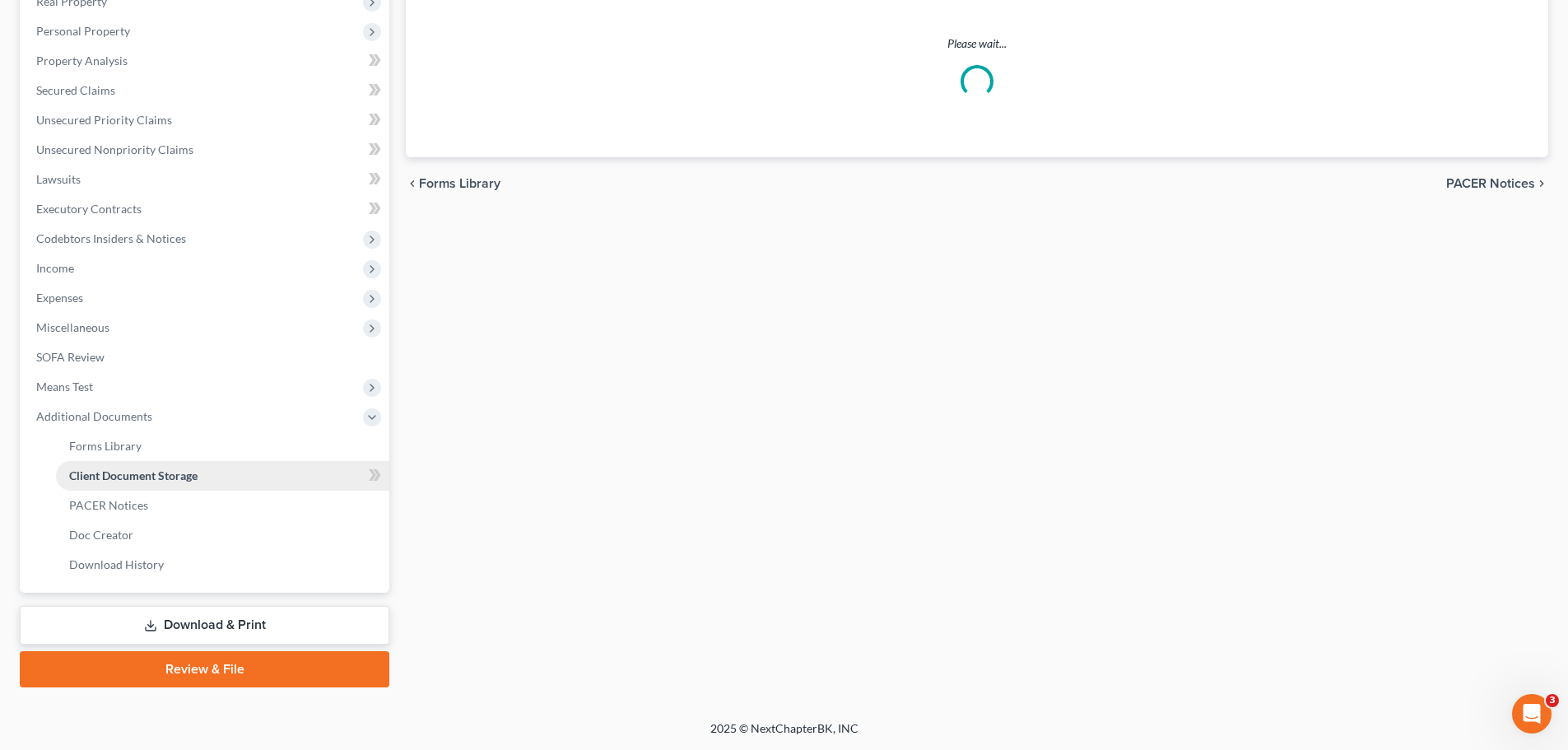
scroll to position [72, 0]
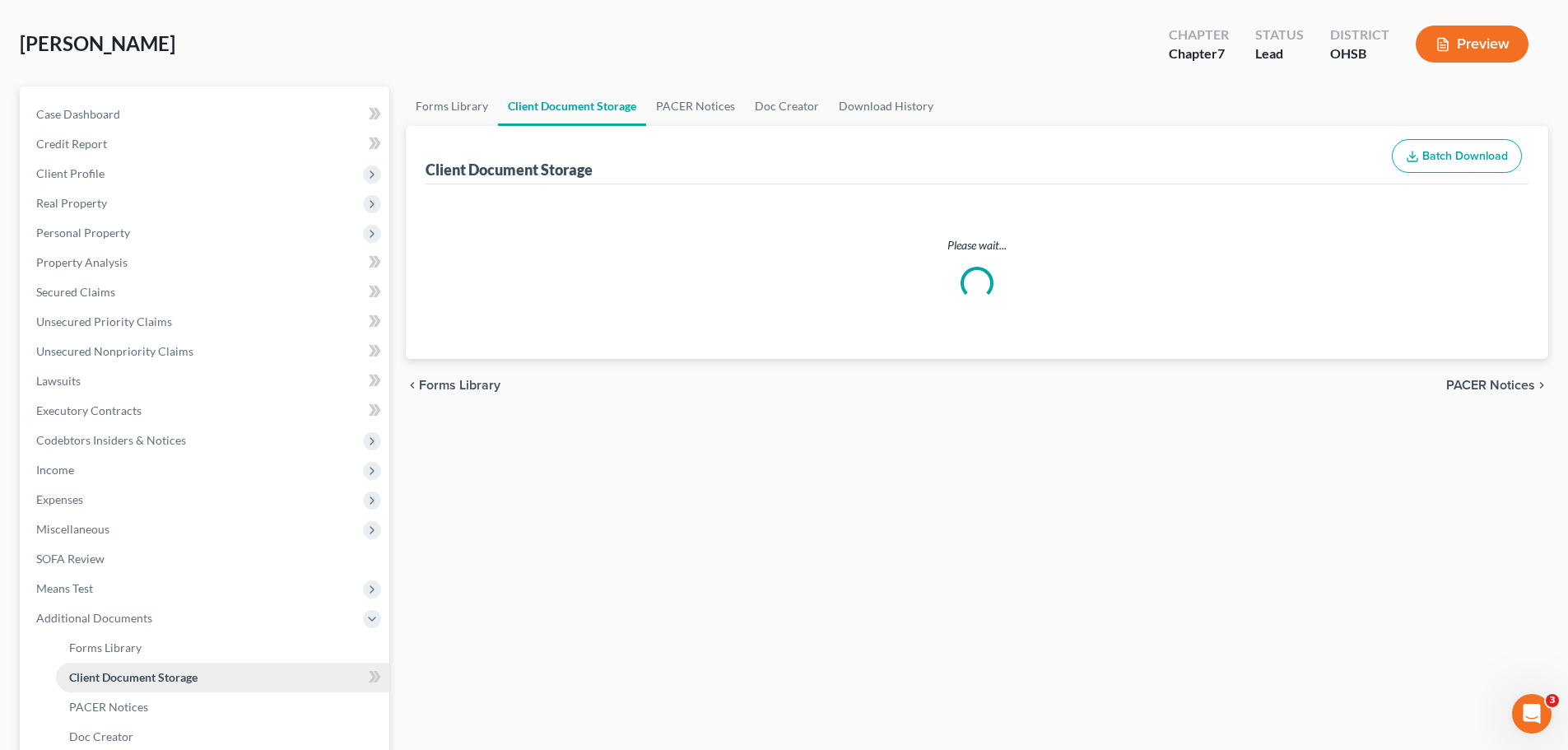
select select "7"
select select "37"
select select "52"
select select "57"
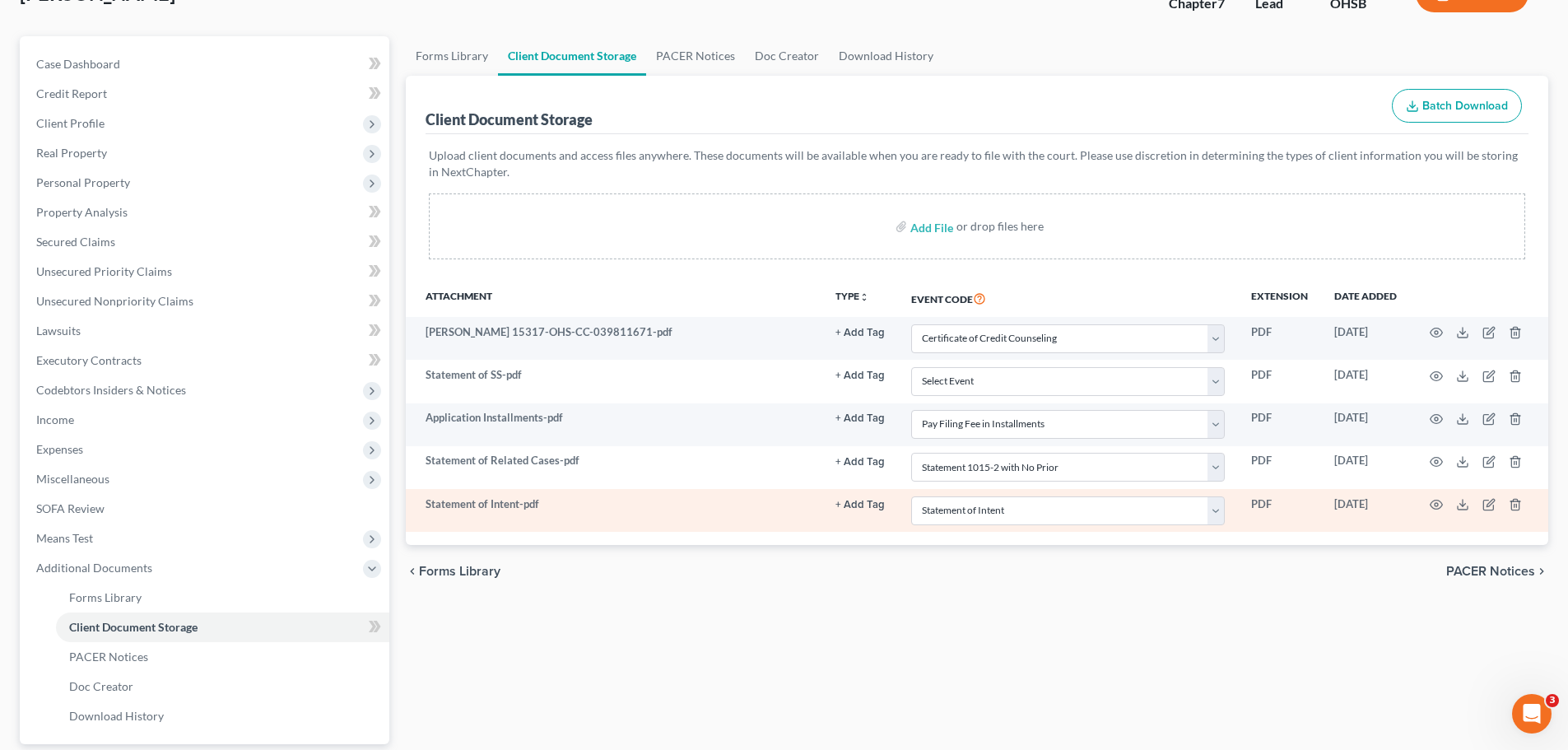
scroll to position [247, 0]
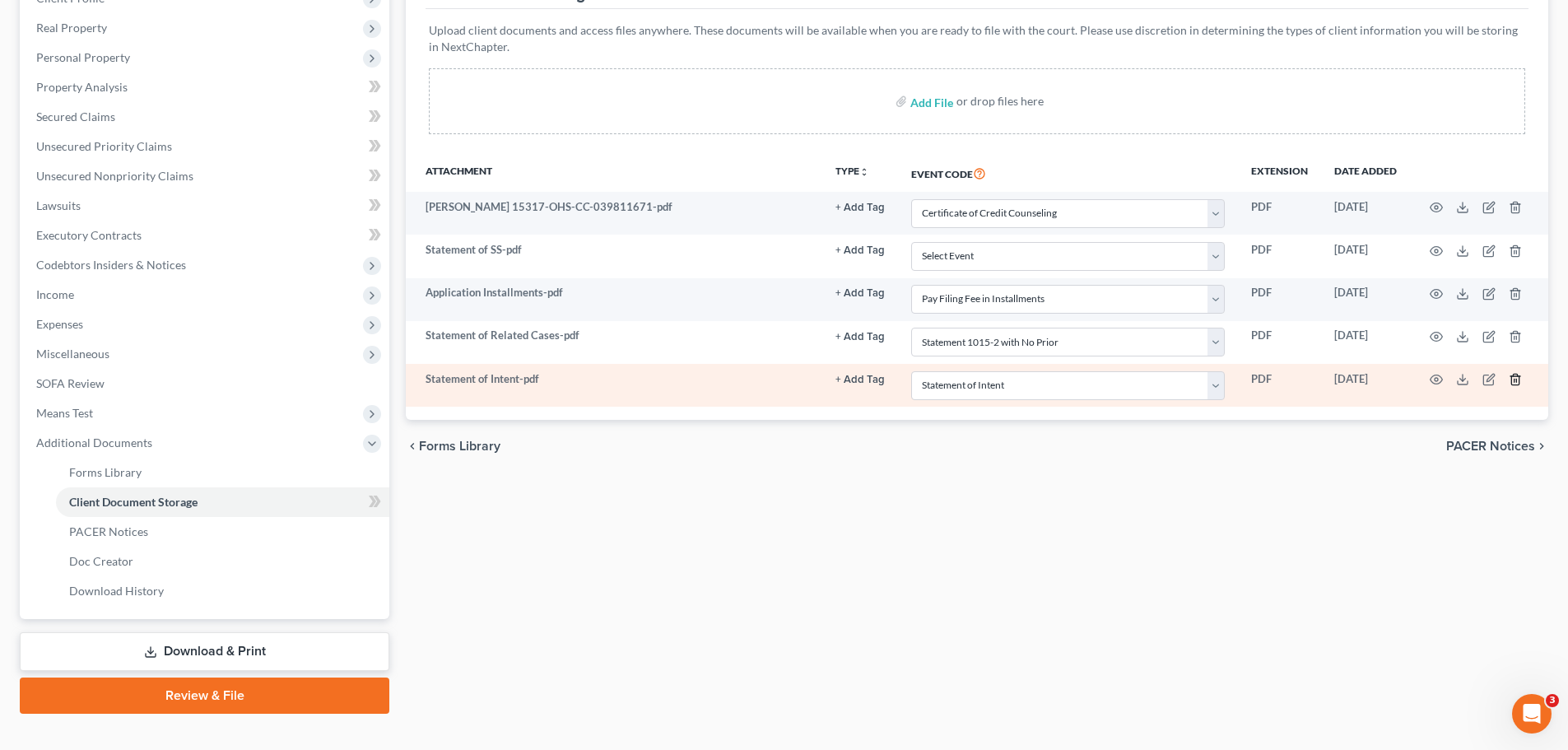
click at [1517, 379] on icon "button" at bounding box center [1516, 380] width 13 height 13
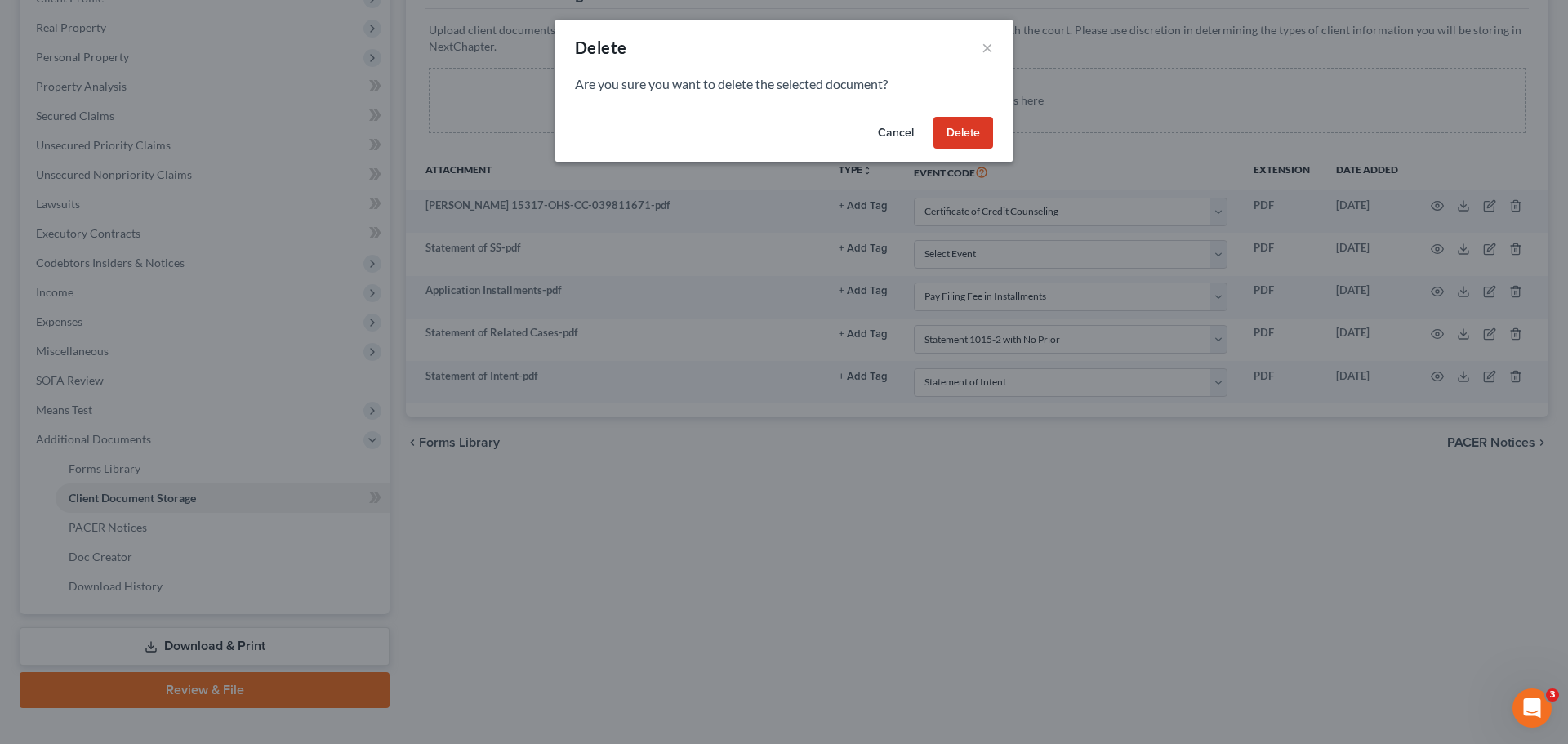
click at [970, 120] on button "Delete" at bounding box center [962, 133] width 59 height 33
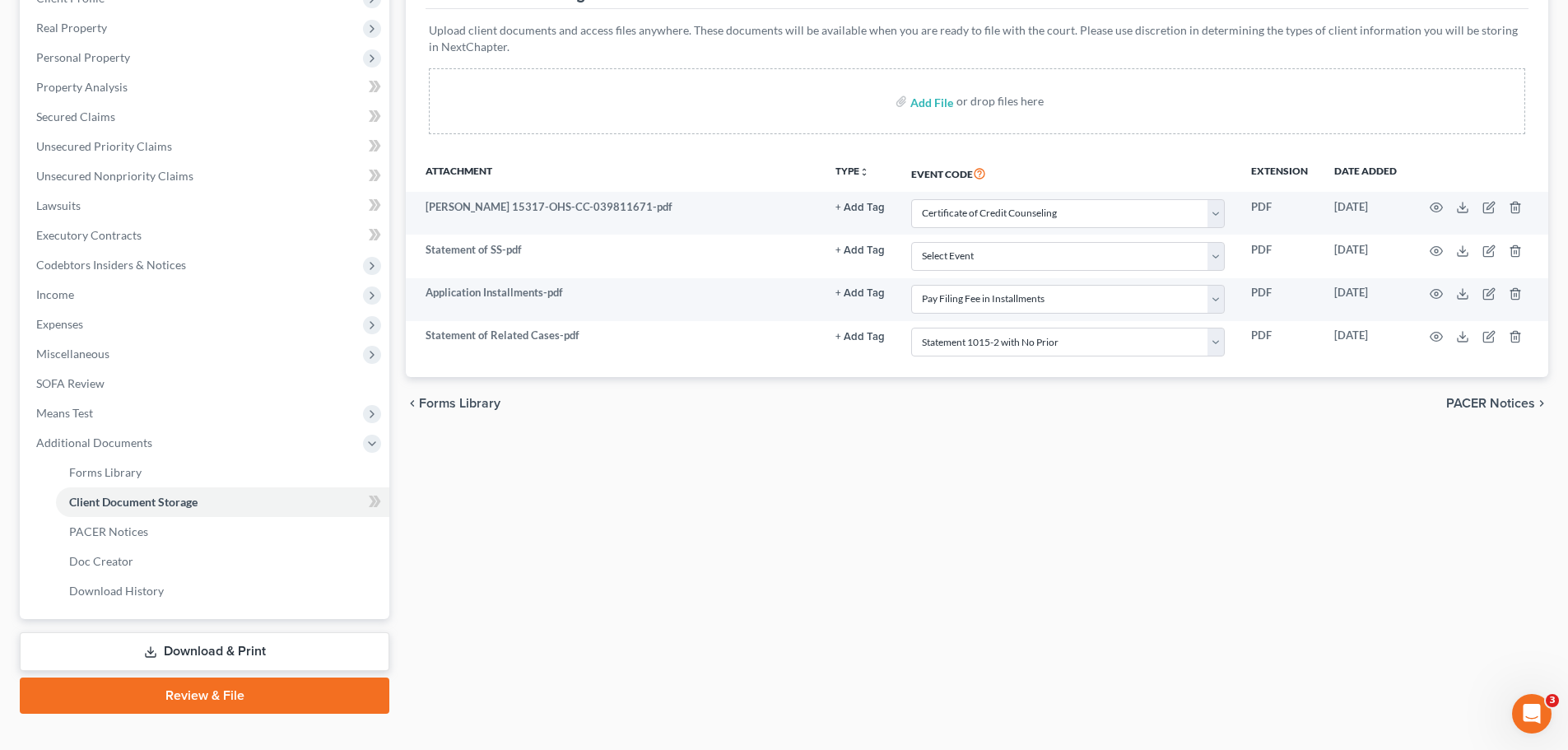
click at [239, 688] on link "Review & File" at bounding box center [204, 695] width 370 height 36
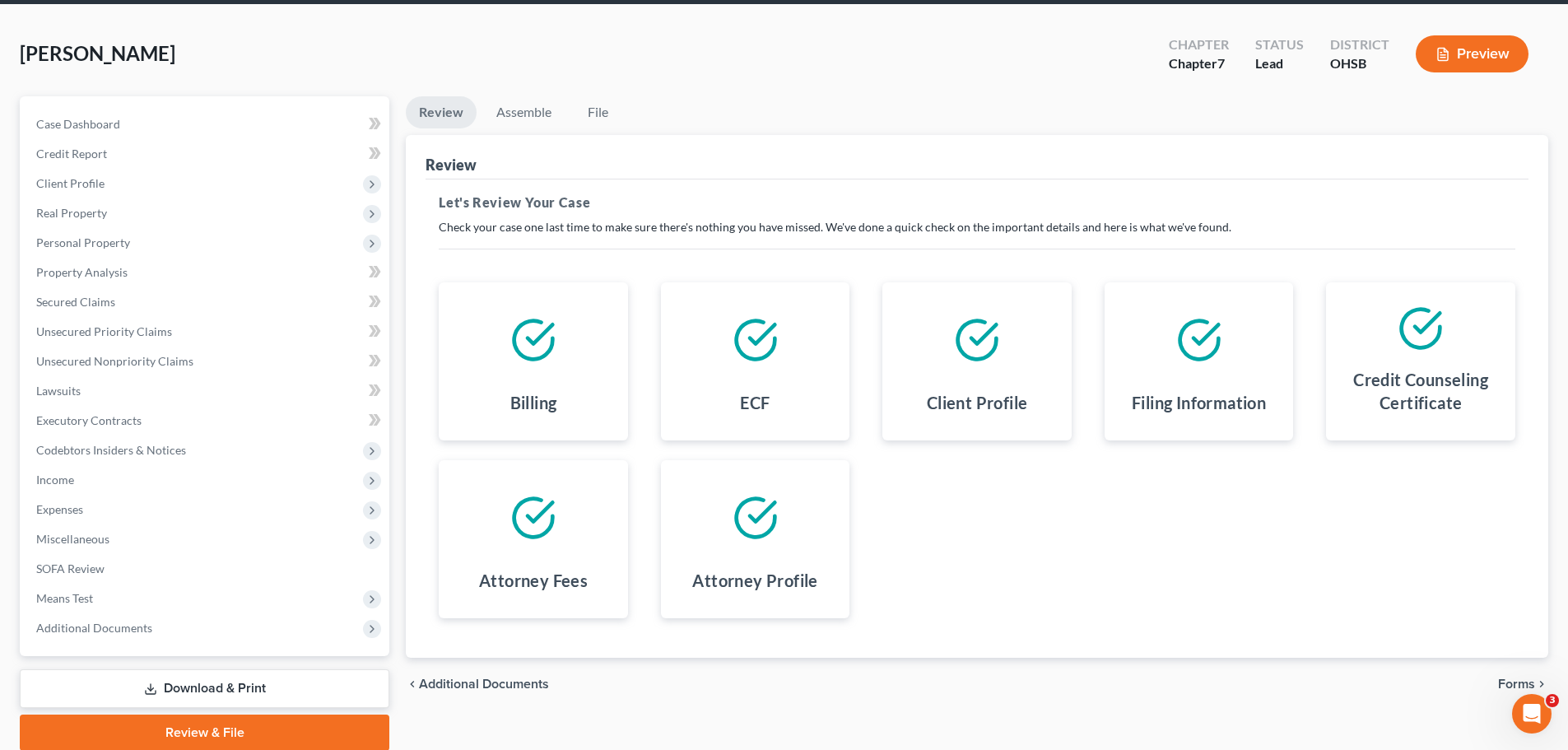
scroll to position [125, 0]
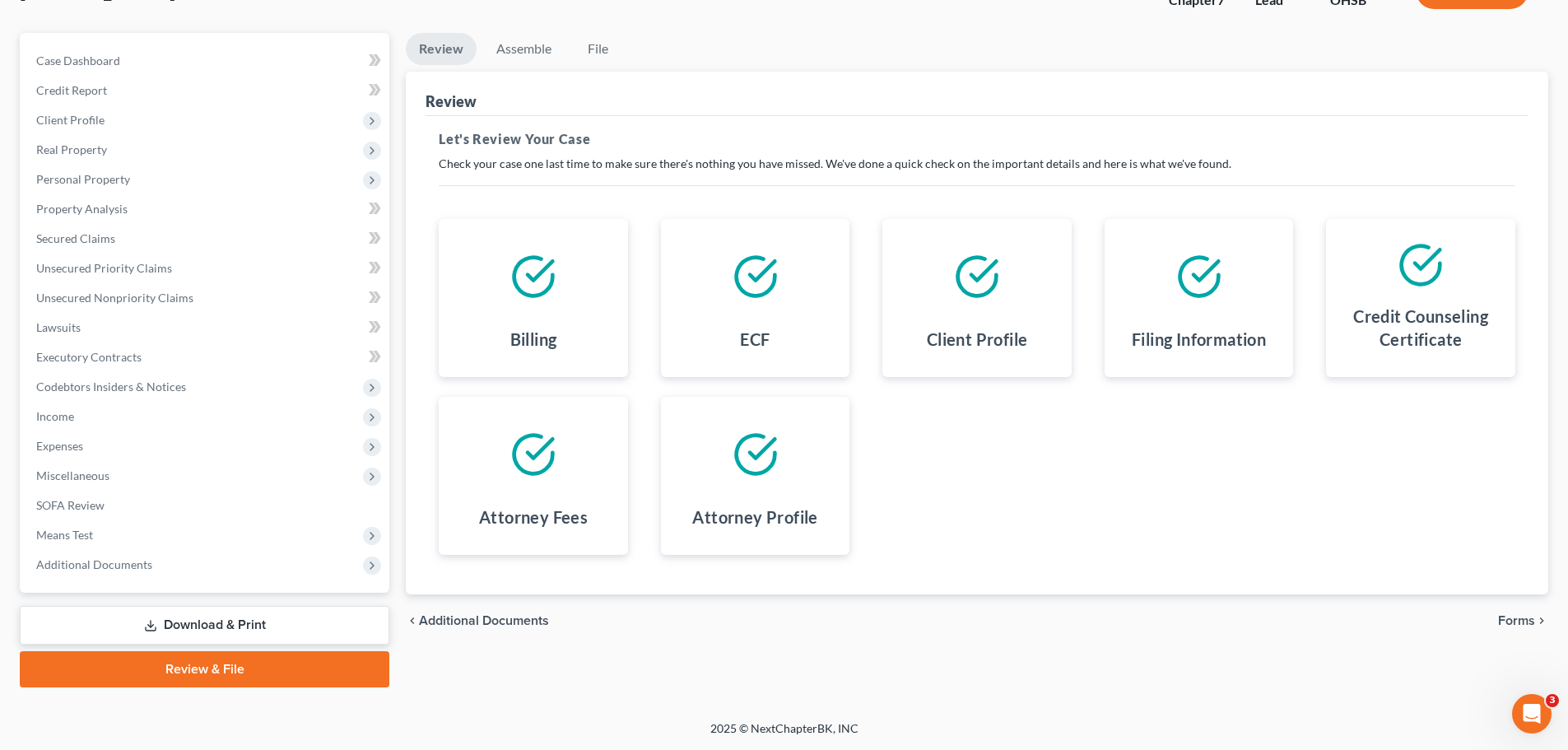
click at [1511, 619] on span "Forms" at bounding box center [1516, 620] width 37 height 13
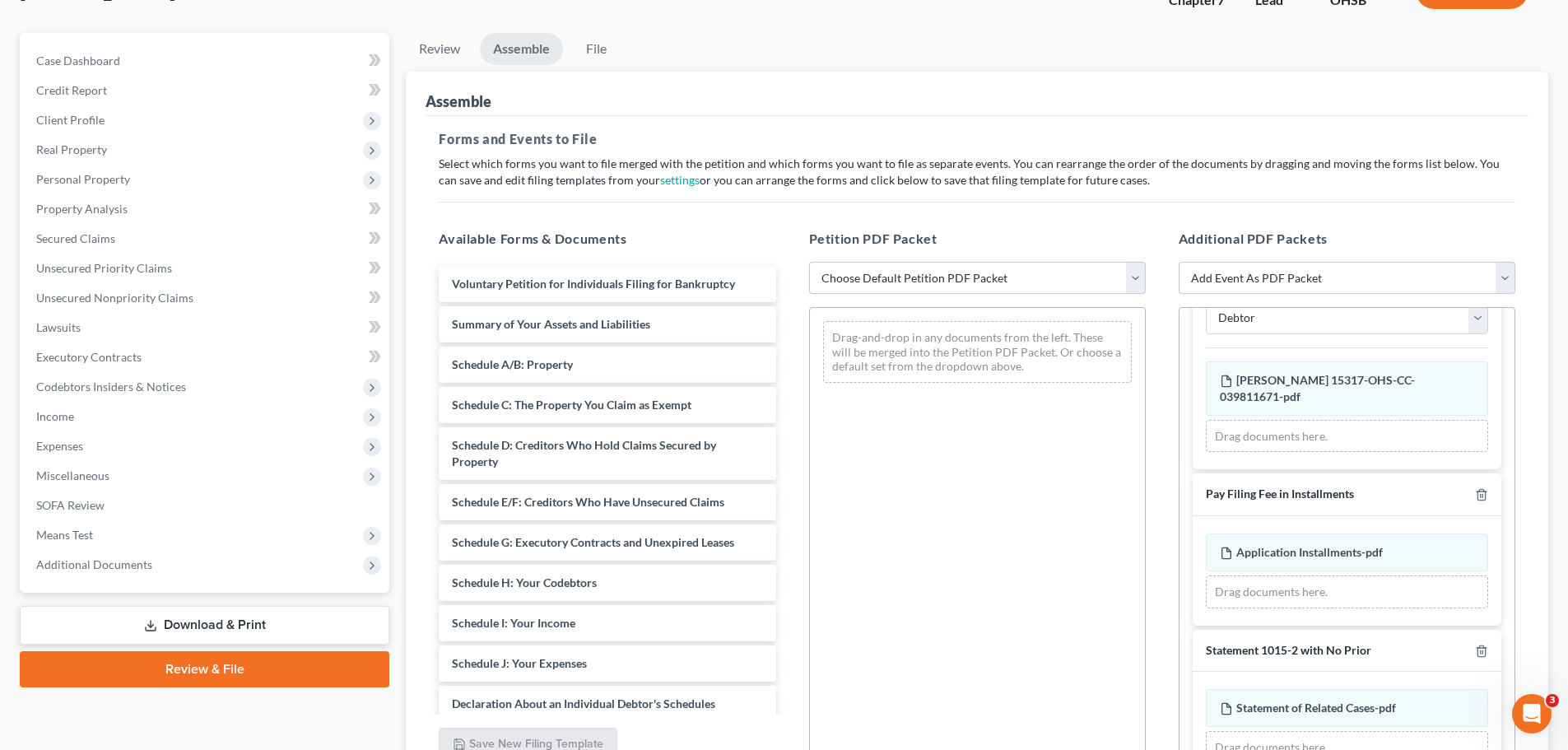
scroll to position [0, 0]
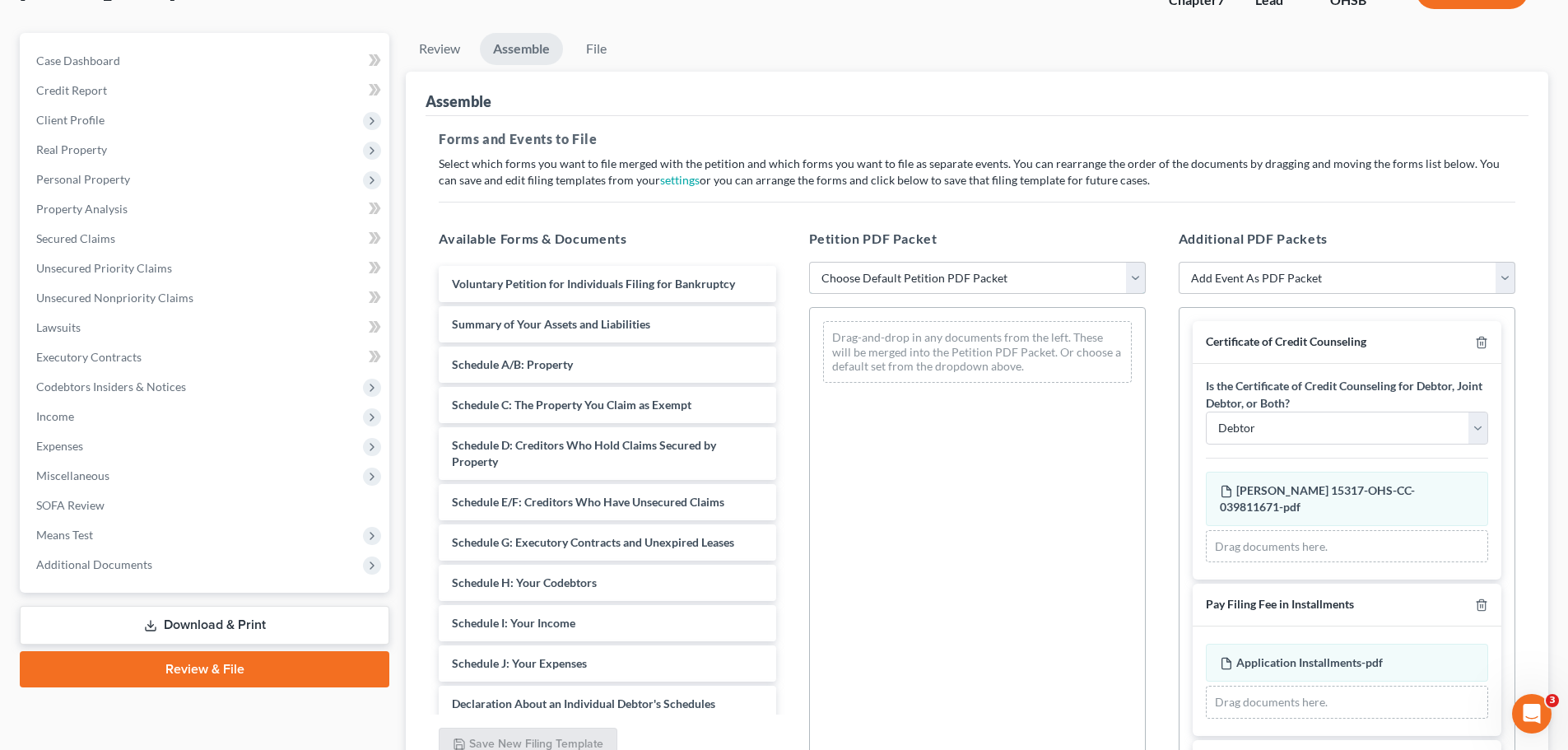
click at [1137, 270] on select "Choose Default Petition PDF Packet Emergency Filing (Voluntary Petition and Cre…" at bounding box center [978, 278] width 337 height 33
select select "1"
click at [809, 262] on select "Choose Default Petition PDF Packet Emergency Filing (Voluntary Petition and Cre…" at bounding box center [978, 278] width 337 height 33
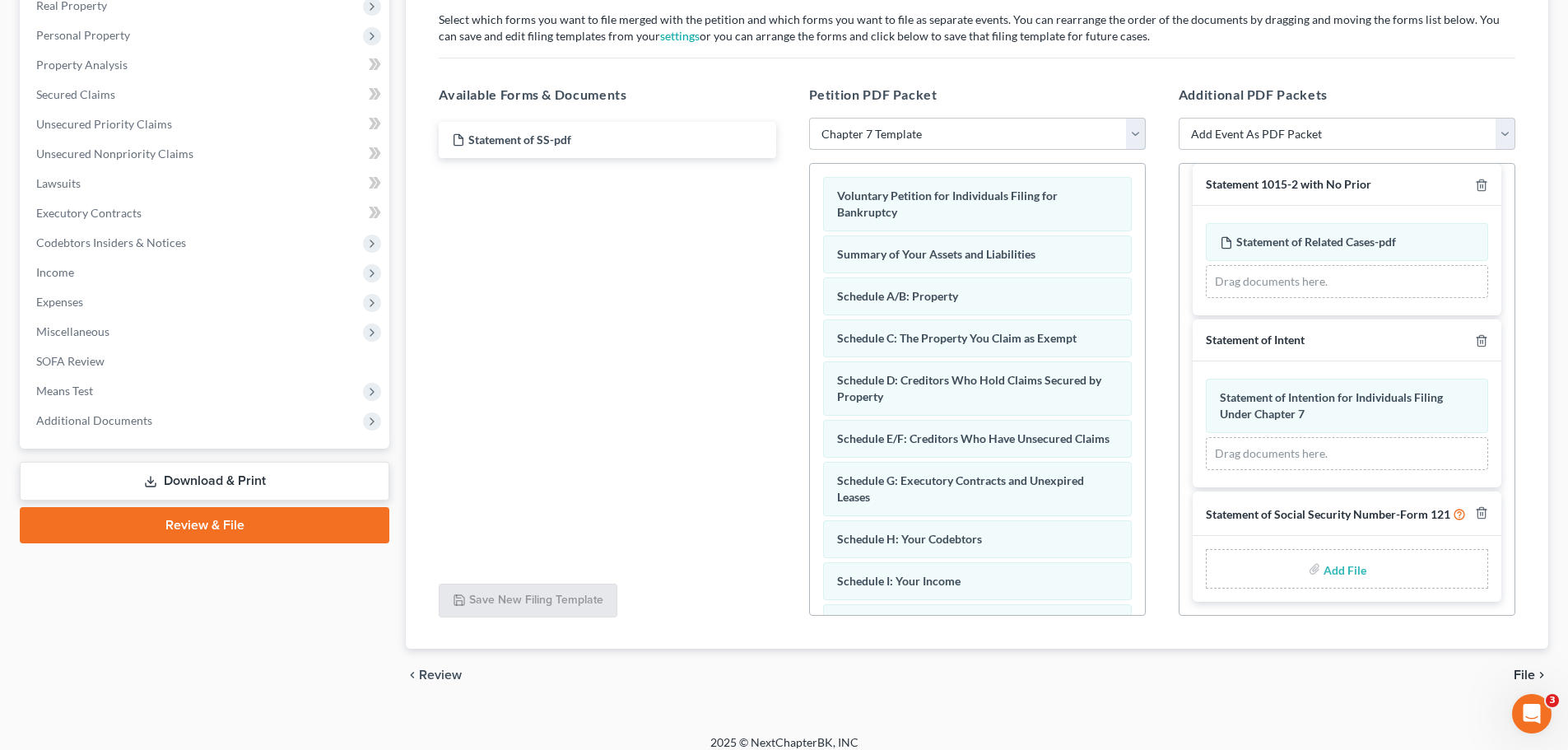
scroll to position [283, 0]
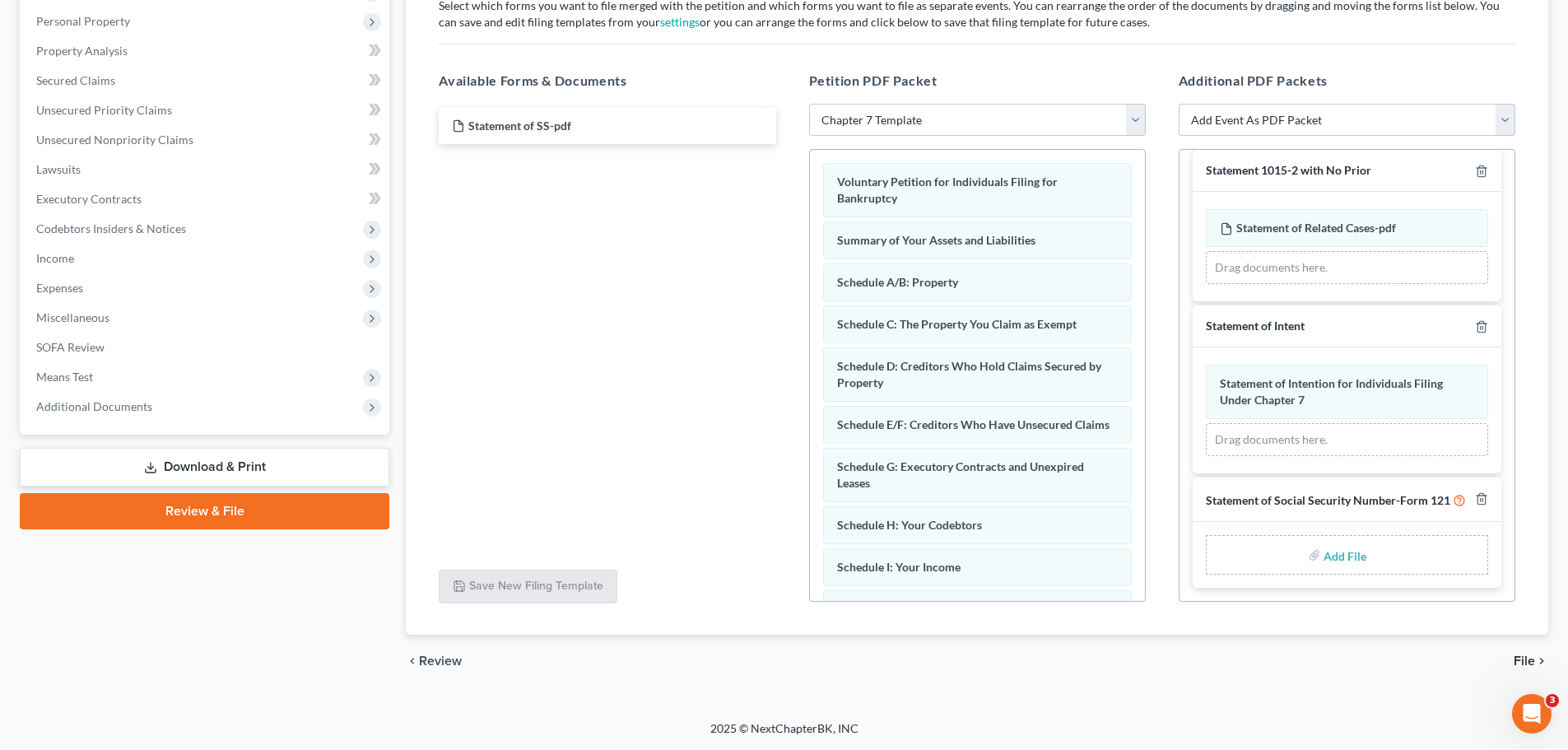
click at [1363, 552] on label "Add File" at bounding box center [1346, 557] width 46 height 29
click at [1336, 556] on input "file" at bounding box center [1343, 554] width 40 height 29
type input "C:\fakepath\Statement of SS.pdf"
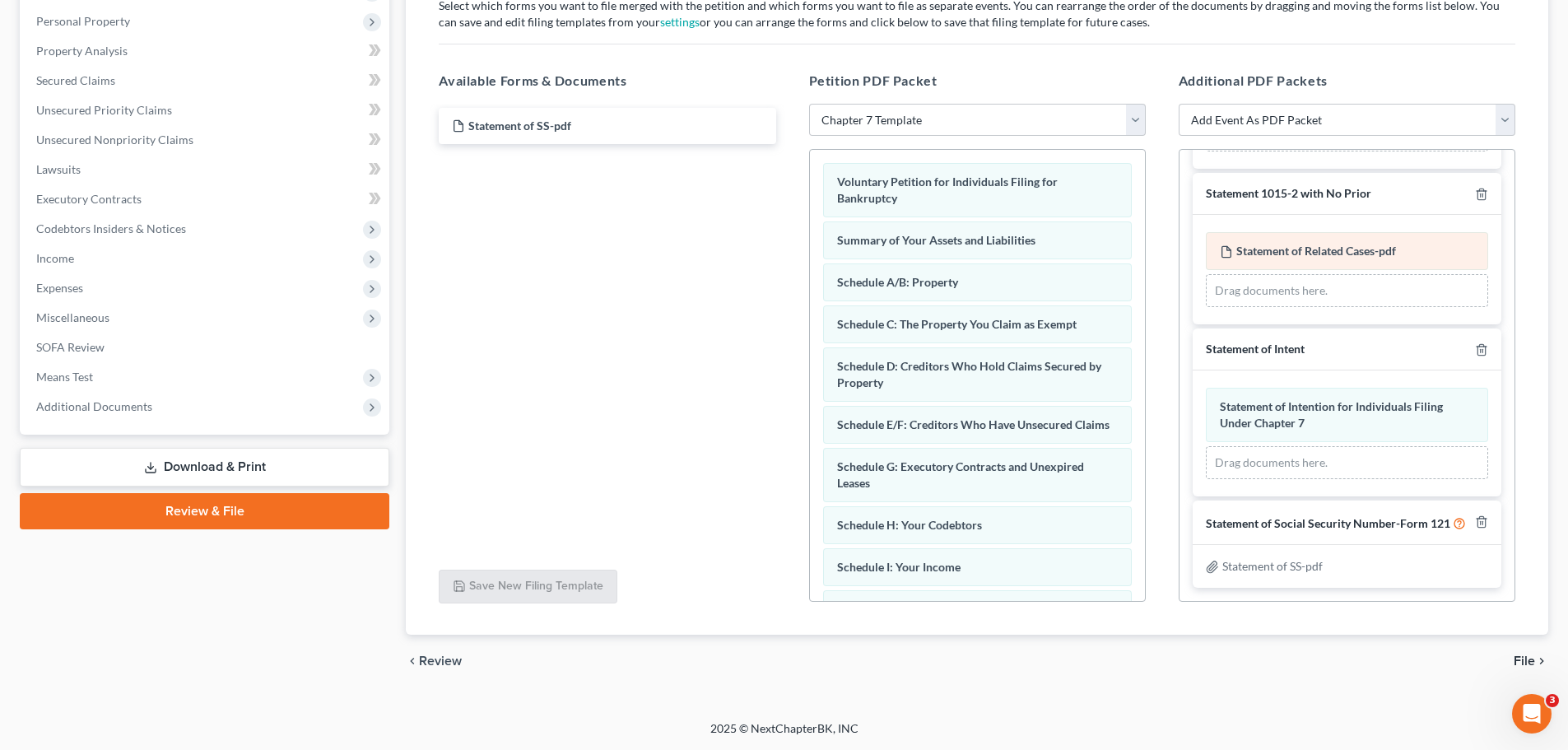
scroll to position [425, 0]
click at [1531, 664] on span "File" at bounding box center [1524, 661] width 21 height 13
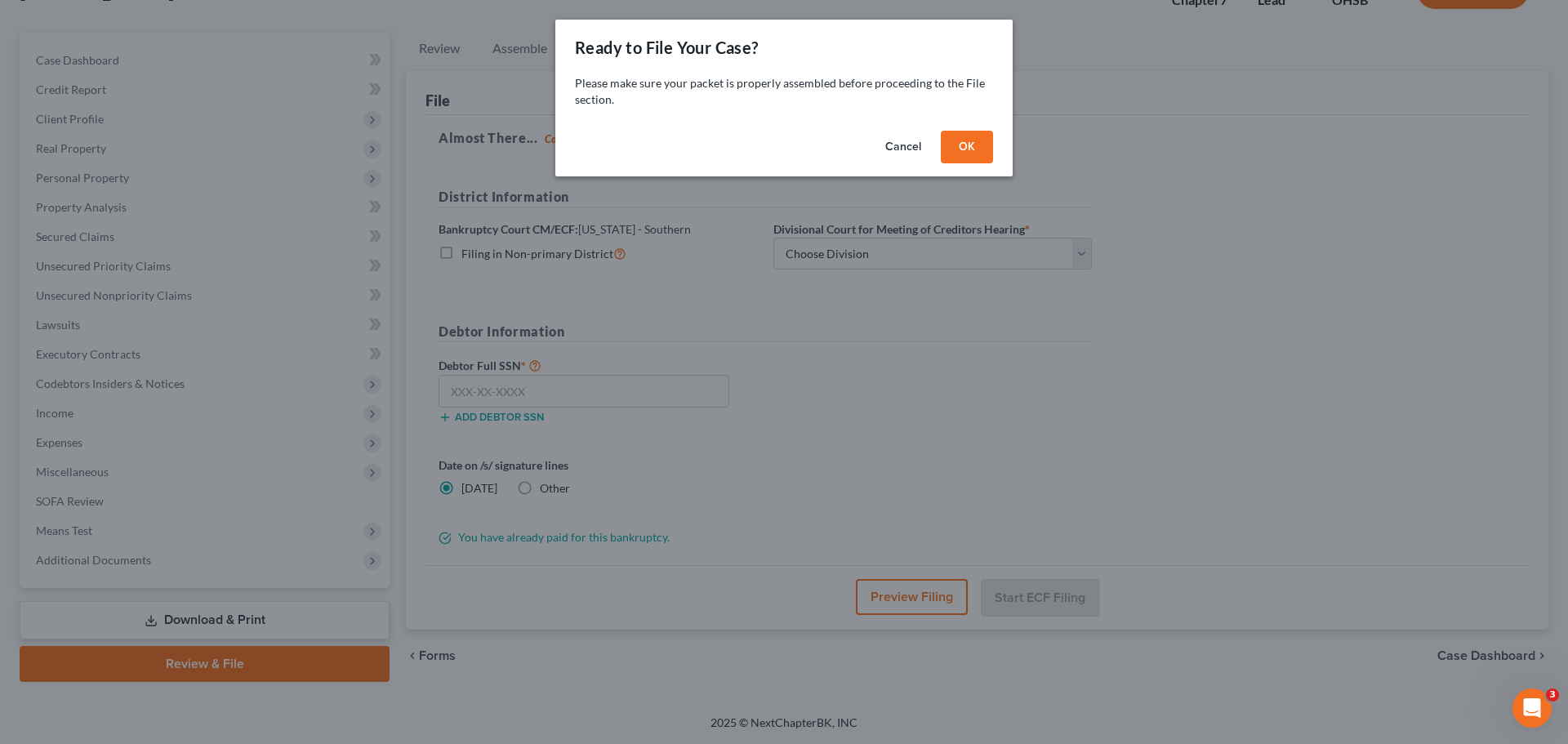
click at [970, 140] on button "OK" at bounding box center [966, 147] width 52 height 33
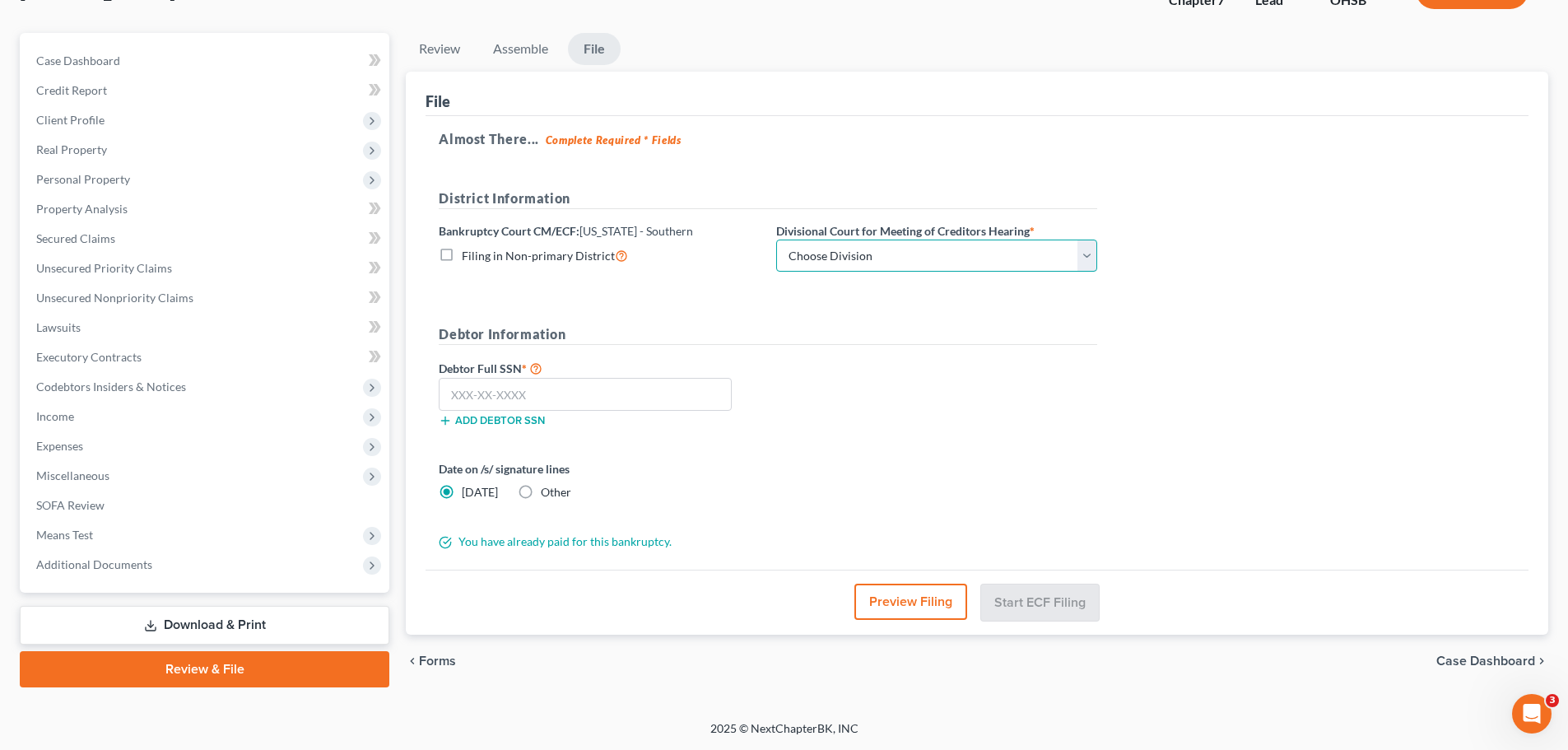
click at [1082, 257] on select "Choose Division Cincinnati Columbus Dayton" at bounding box center [936, 256] width 321 height 33
select select "2"
click at [776, 239] on select "Choose Division Cincinnati Columbus Dayton" at bounding box center [936, 256] width 321 height 33
click at [976, 320] on form "District Information Bankruptcy Court CM/ECF: Ohio - Southern Filing in Non-pri…" at bounding box center [768, 369] width 658 height 362
click at [601, 390] on input "text" at bounding box center [585, 394] width 293 height 33
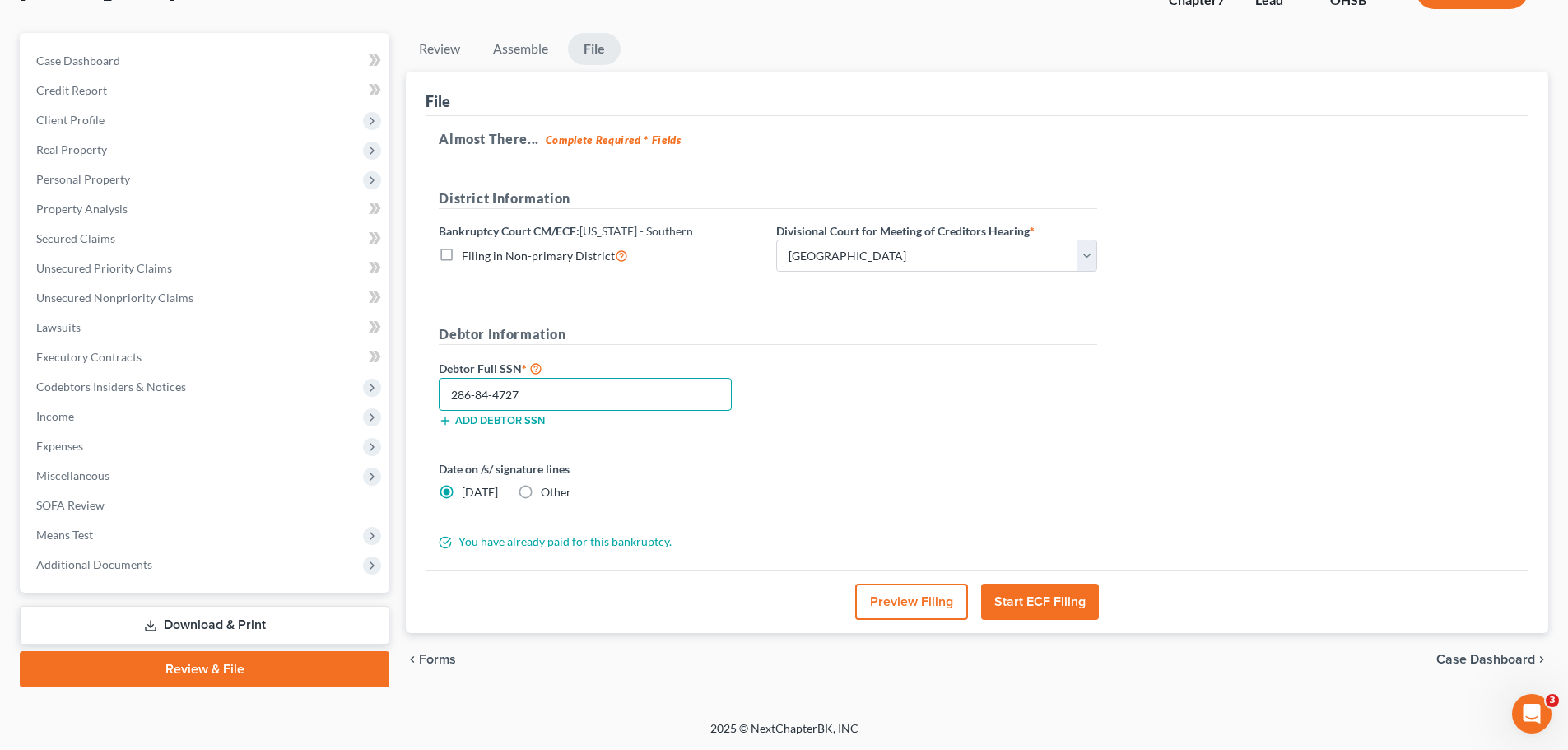
type input "286-84-4727"
click at [1048, 605] on button "Start ECF Filing" at bounding box center [1040, 601] width 118 height 36
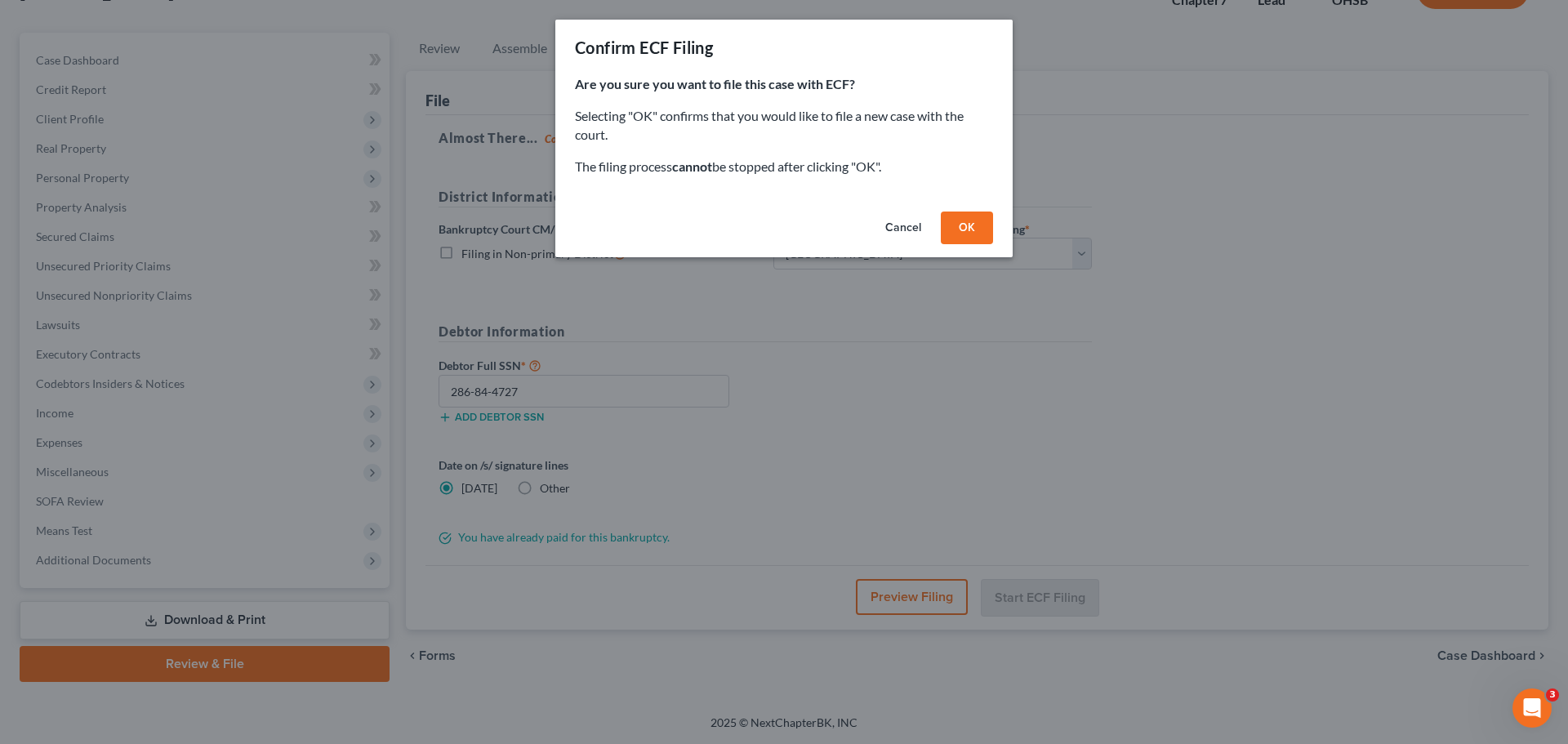
click at [969, 222] on button "OK" at bounding box center [966, 228] width 52 height 33
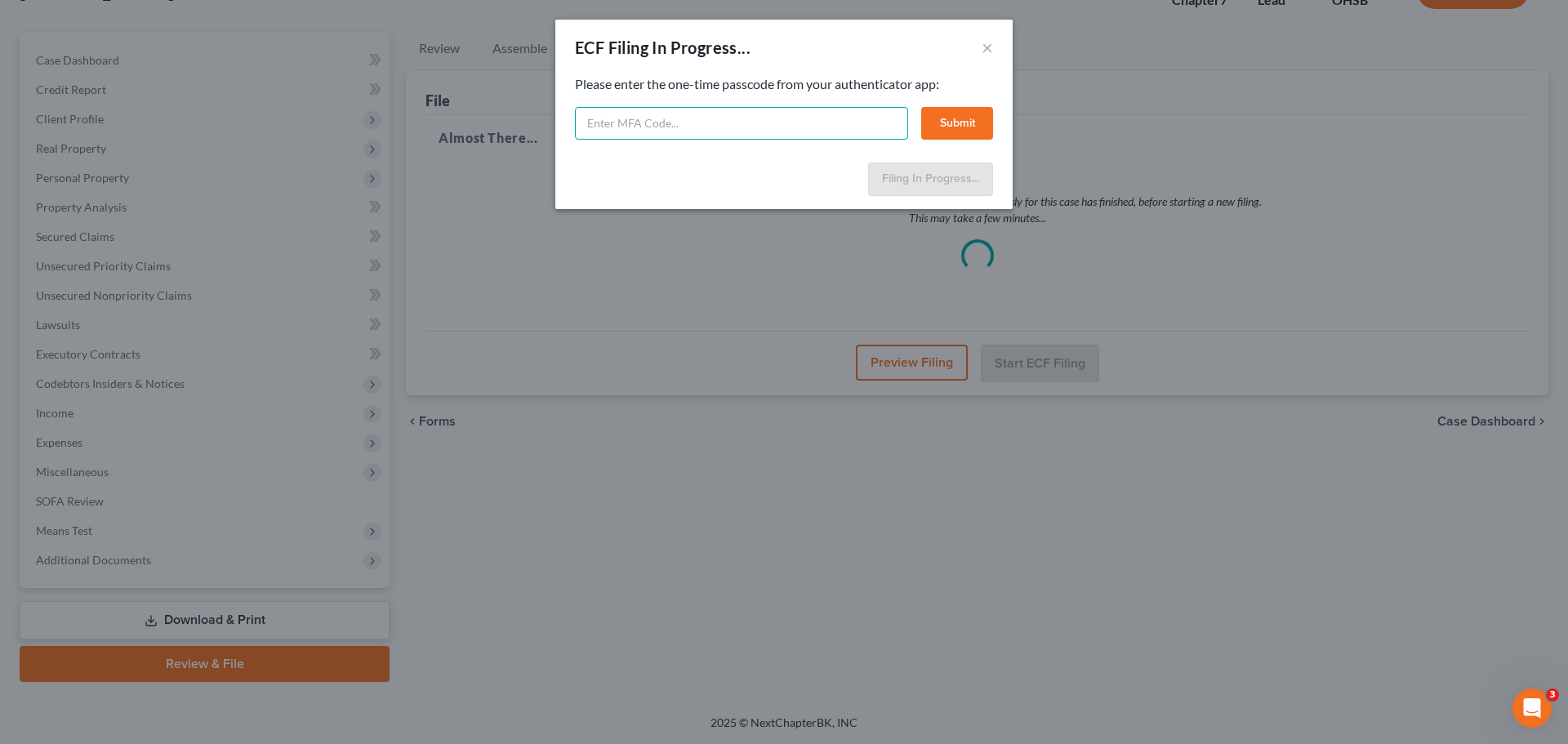
click at [784, 118] on input "text" at bounding box center [741, 123] width 333 height 33
type input "371903"
click at [983, 119] on button "Submit" at bounding box center [957, 123] width 72 height 33
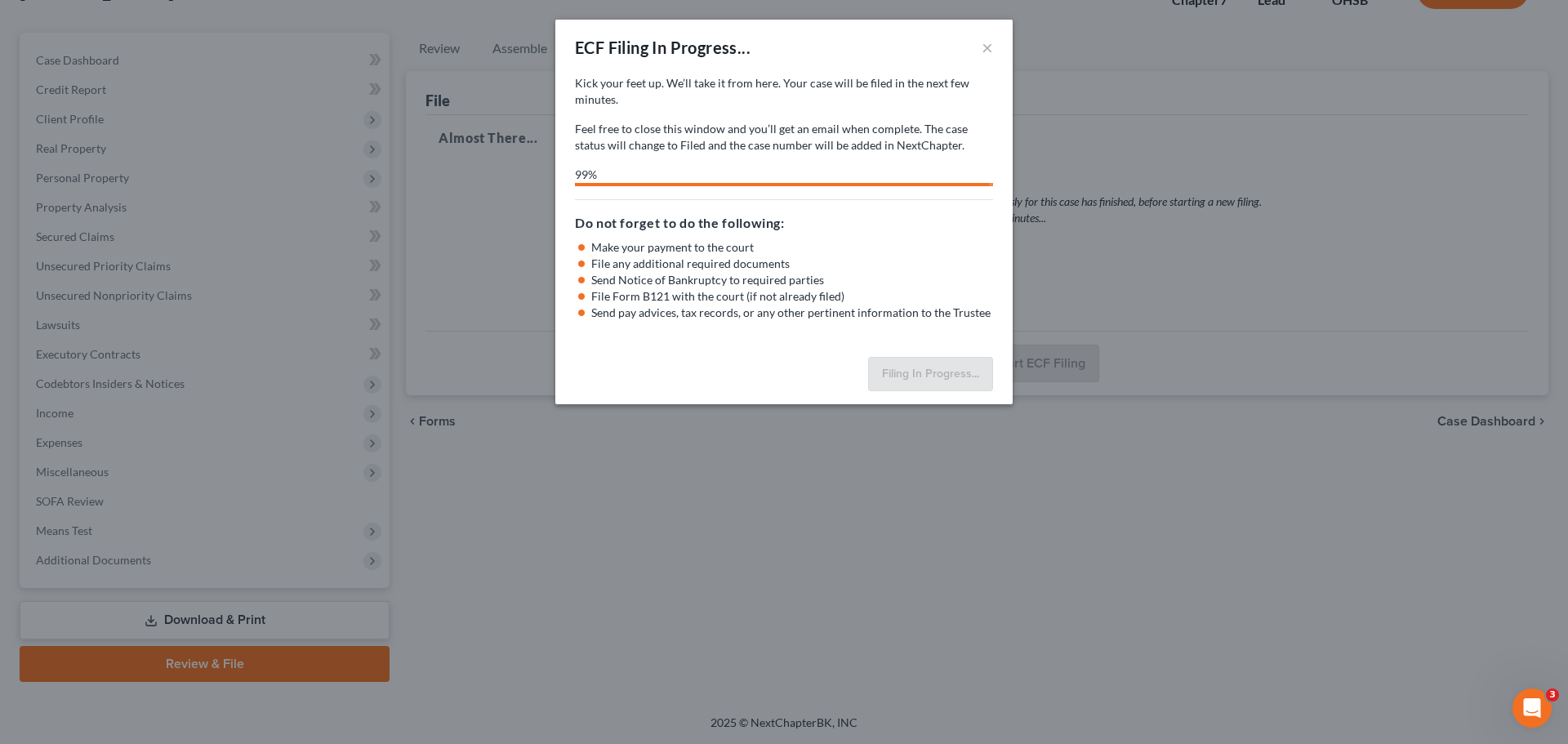
select select "2"
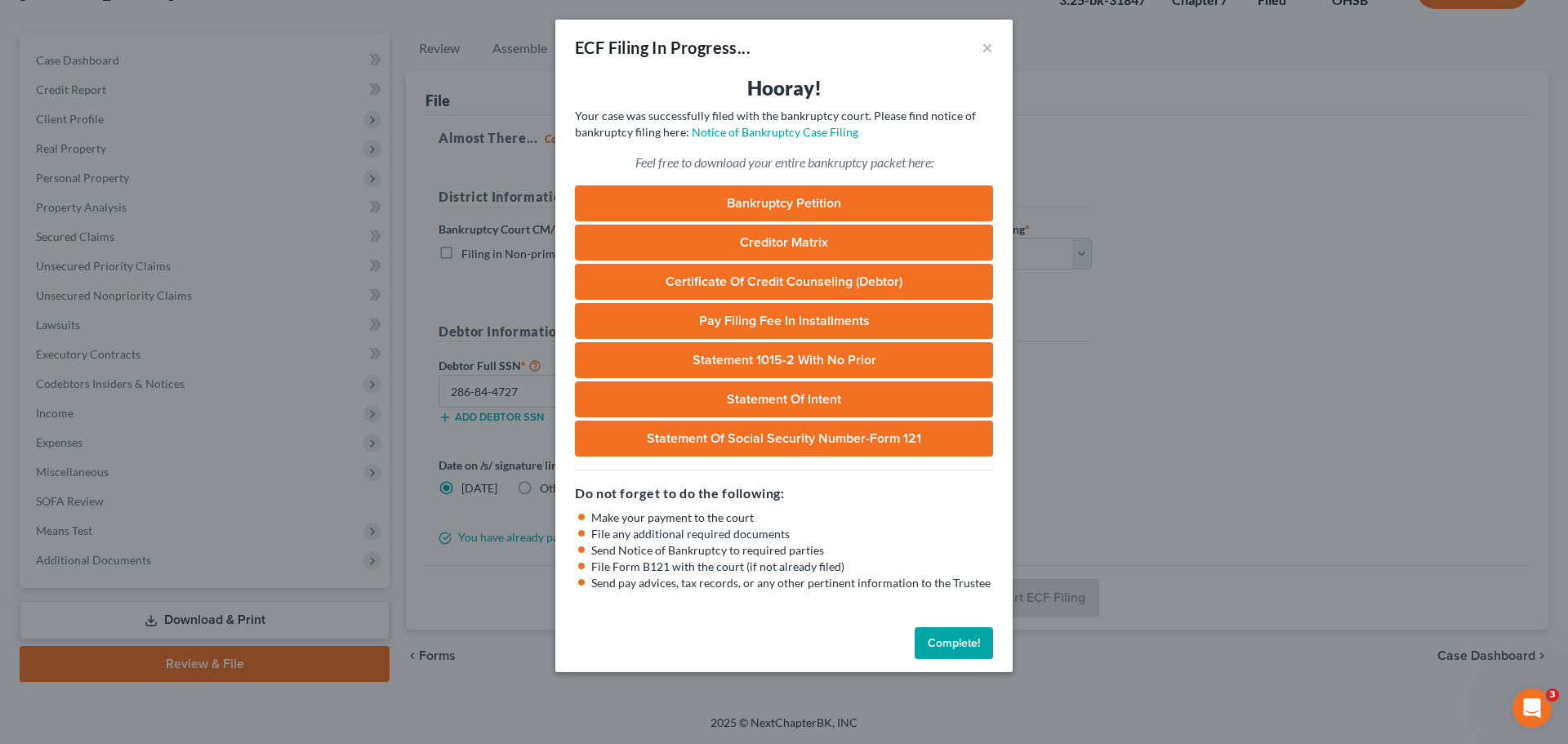
click at [958, 650] on button "Complete!" at bounding box center [954, 643] width 78 height 33
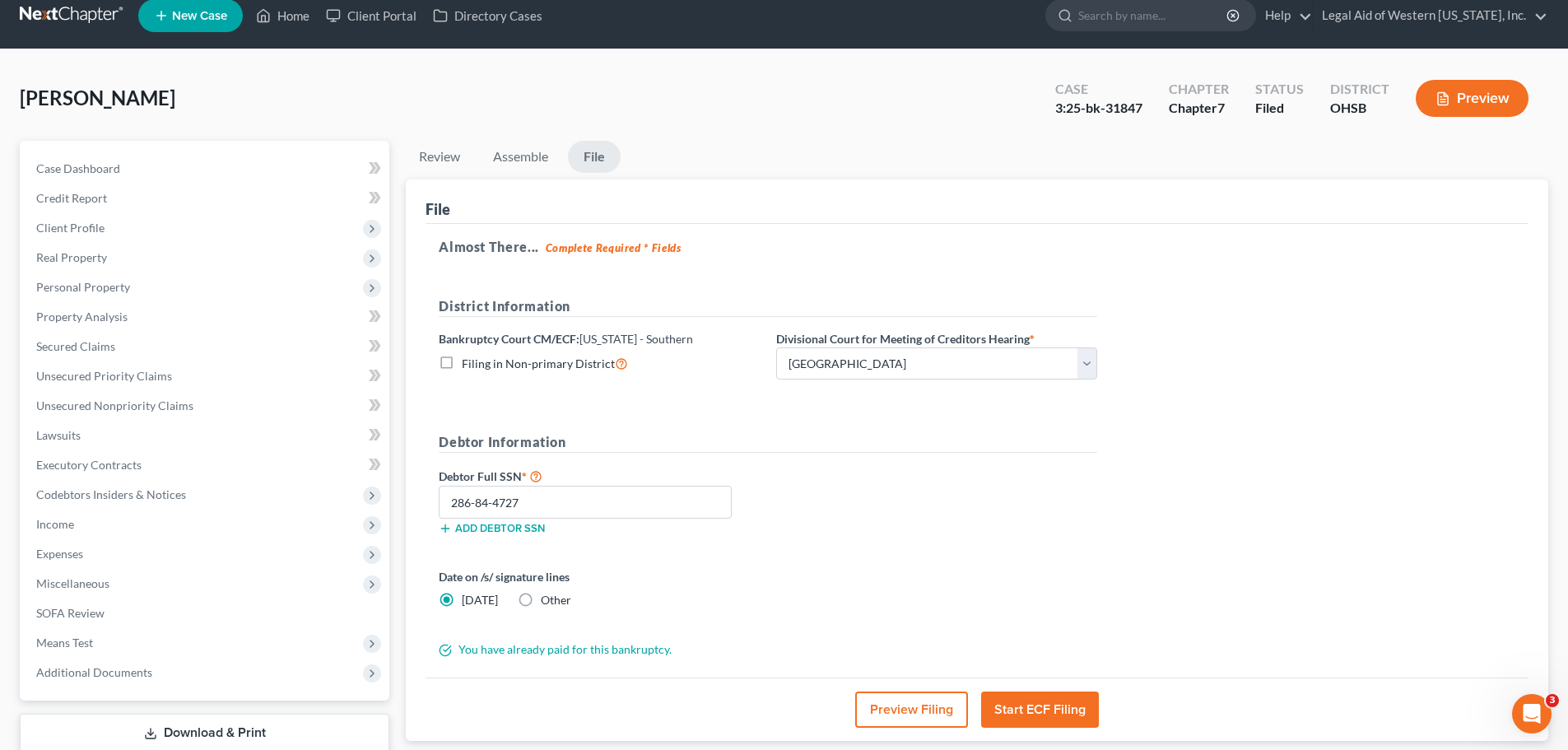
scroll to position [0, 0]
